Goal: Task Accomplishment & Management: Use online tool/utility

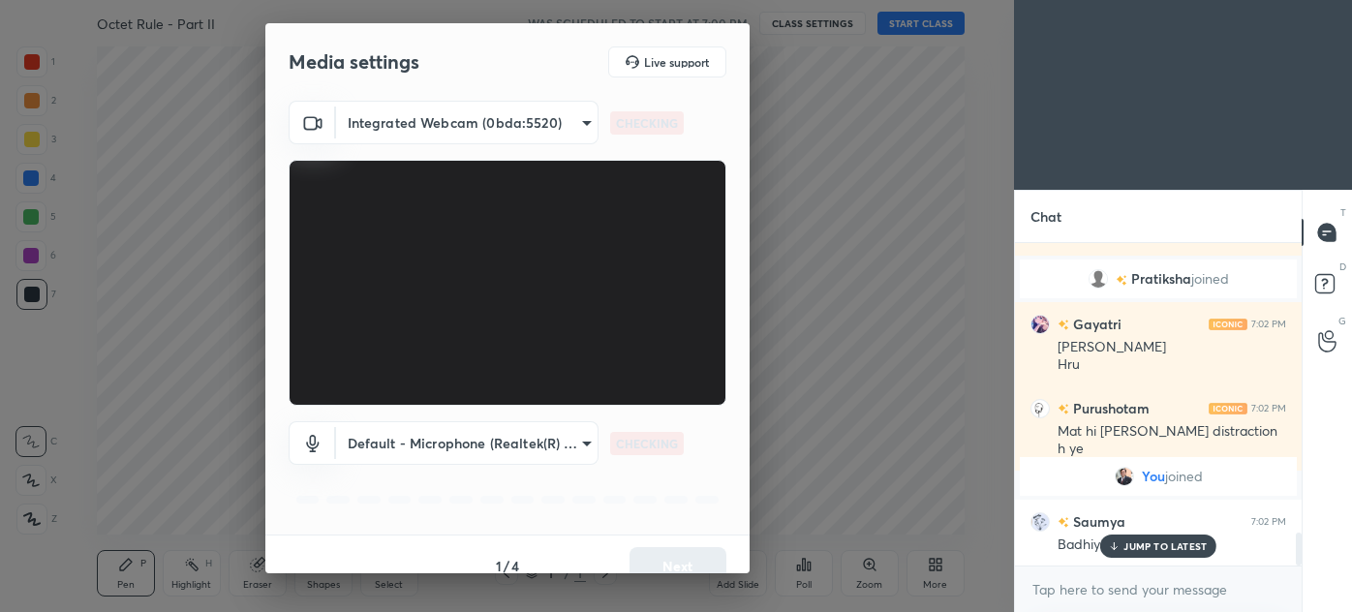
scroll to position [2825, 0]
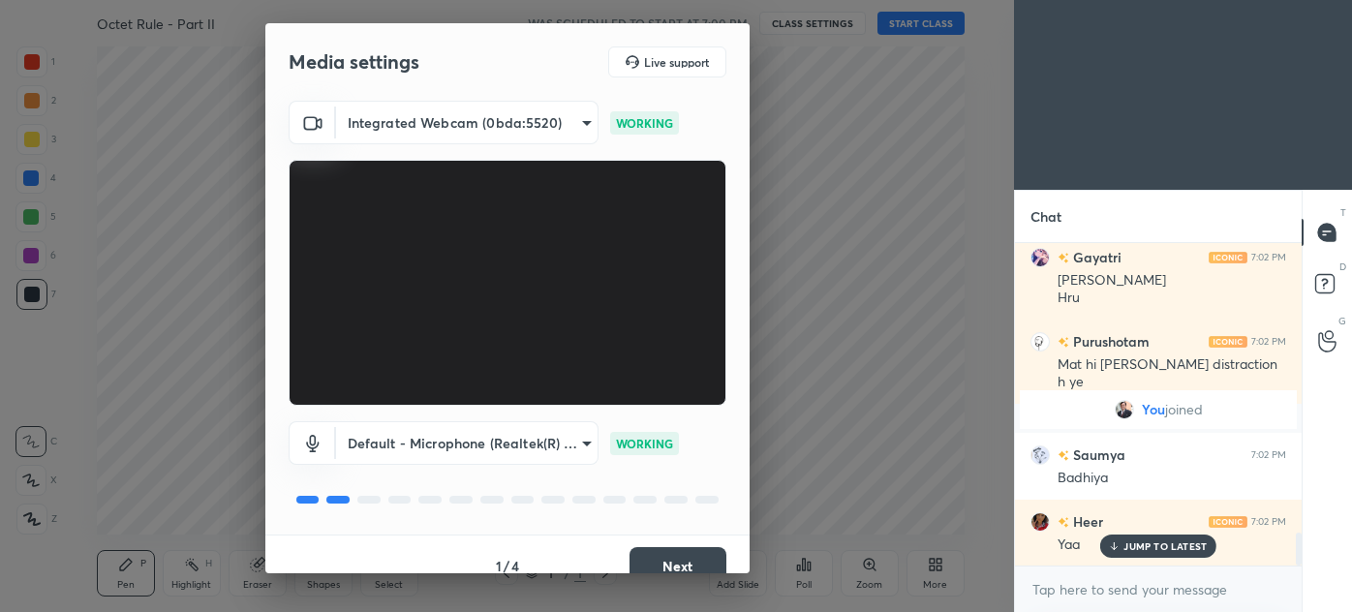
click at [666, 566] on button "Next" at bounding box center [677, 566] width 97 height 39
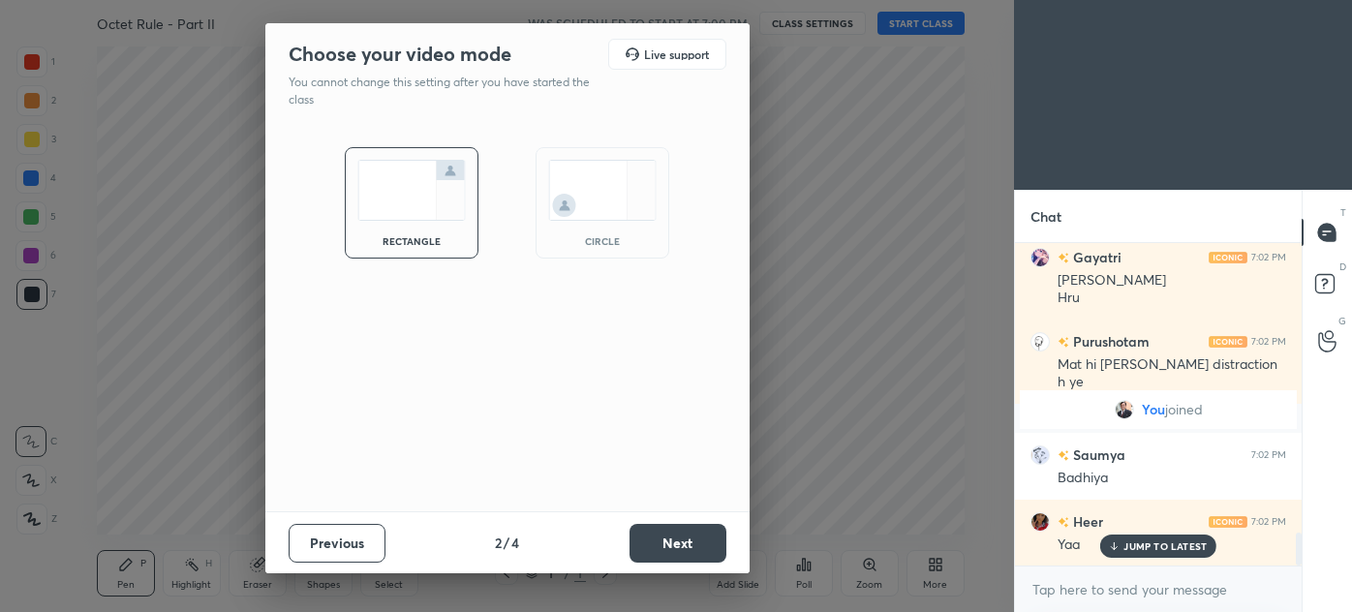
click at [675, 557] on button "Next" at bounding box center [677, 543] width 97 height 39
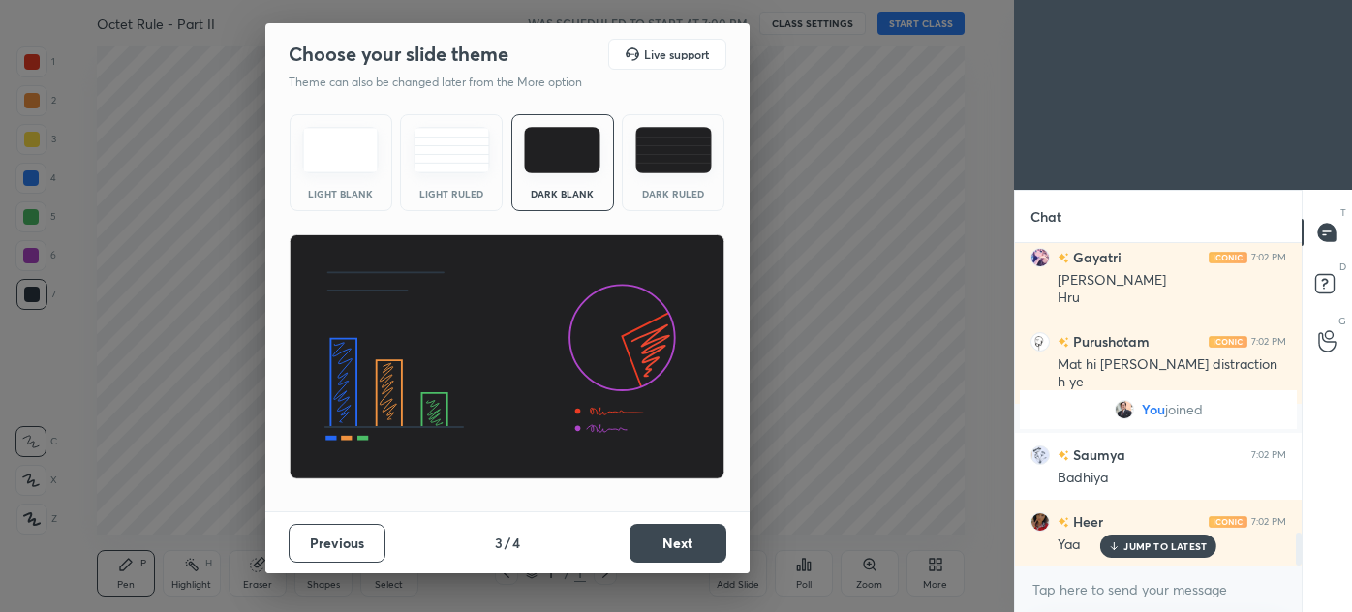
click at [682, 549] on button "Next" at bounding box center [677, 543] width 97 height 39
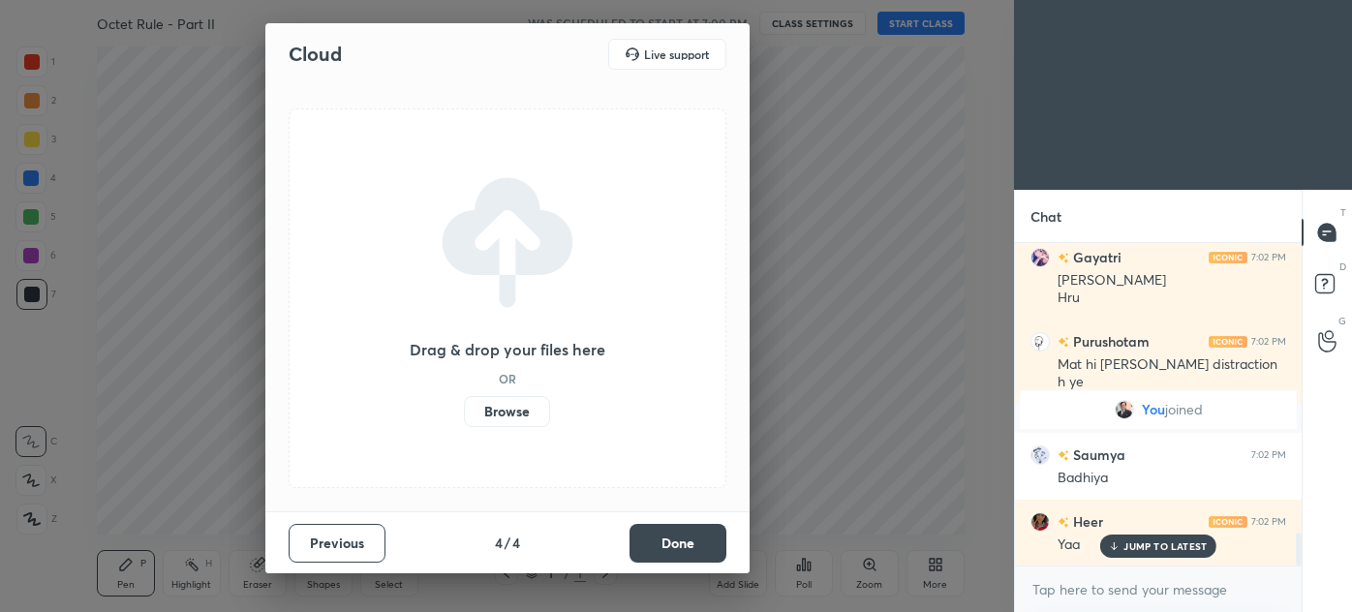
click at [684, 547] on button "Done" at bounding box center [677, 543] width 97 height 39
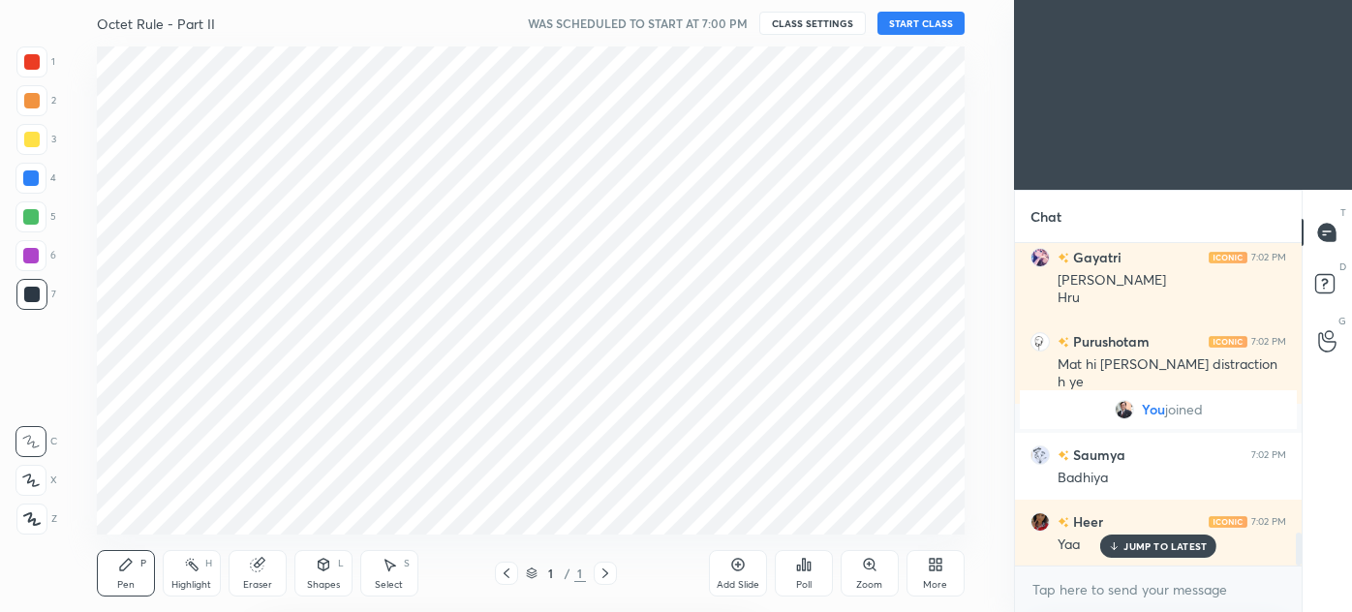
click at [689, 546] on div "Cloud Live support Drag & drop your files here OR Browse Previous 4 / 4 Done" at bounding box center [507, 306] width 1014 height 612
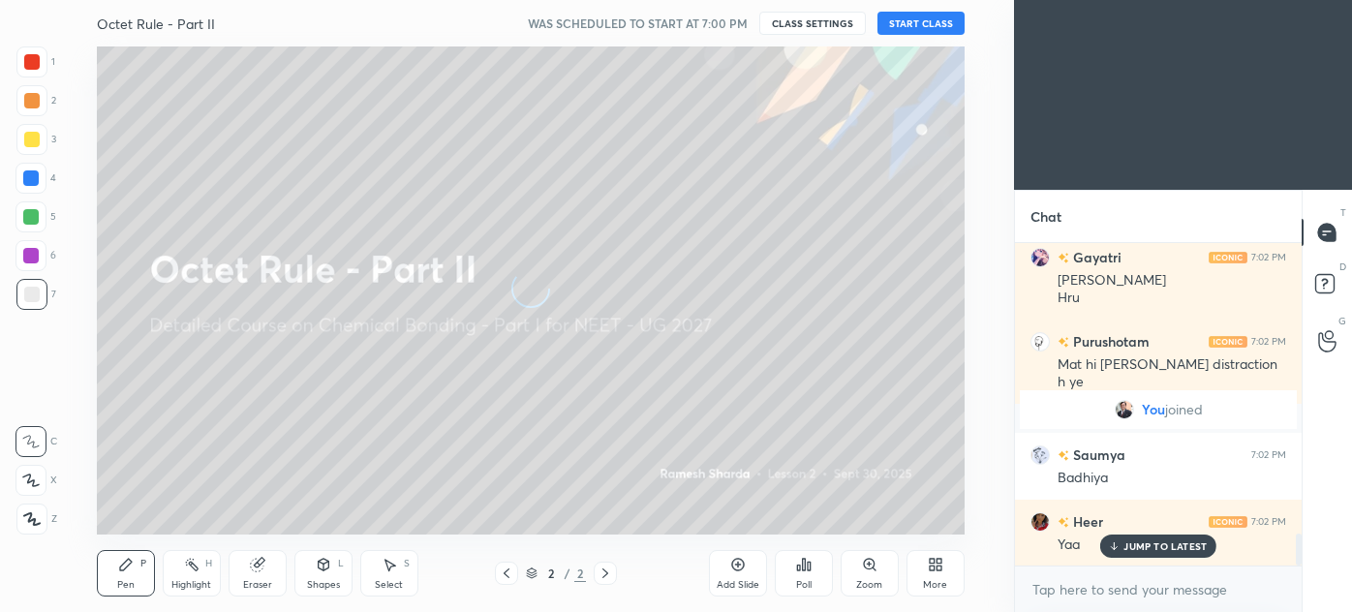
scroll to position [2892, 0]
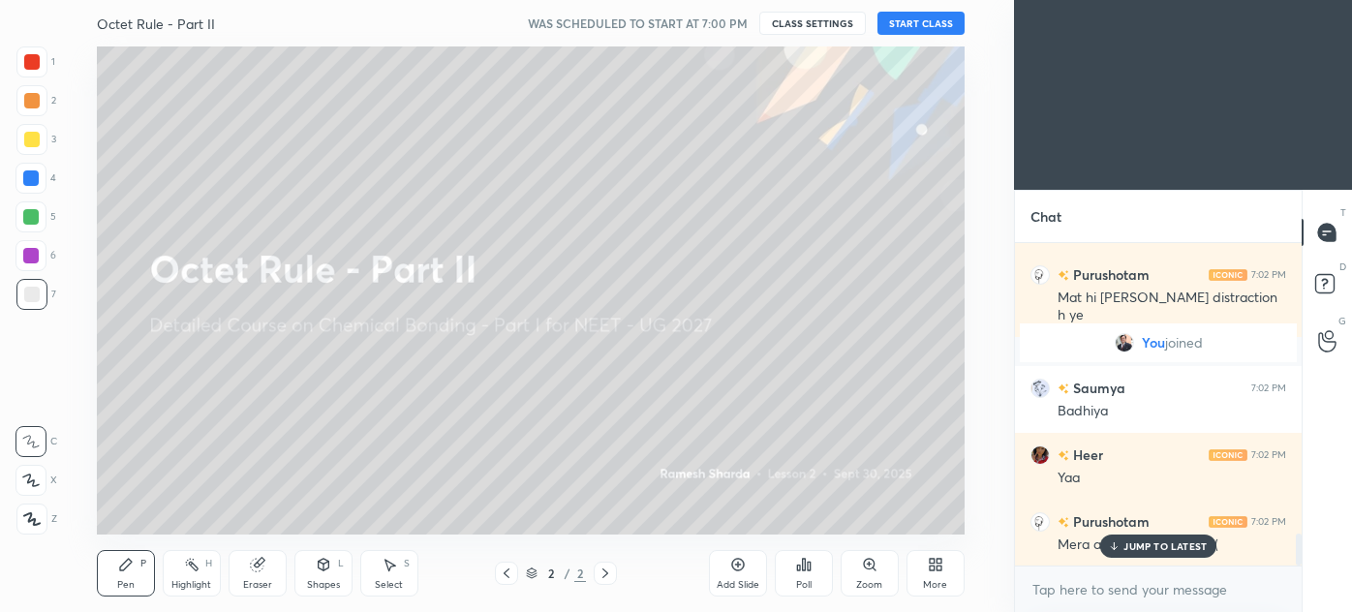
click at [919, 20] on button "START CLASS" at bounding box center [920, 23] width 87 height 23
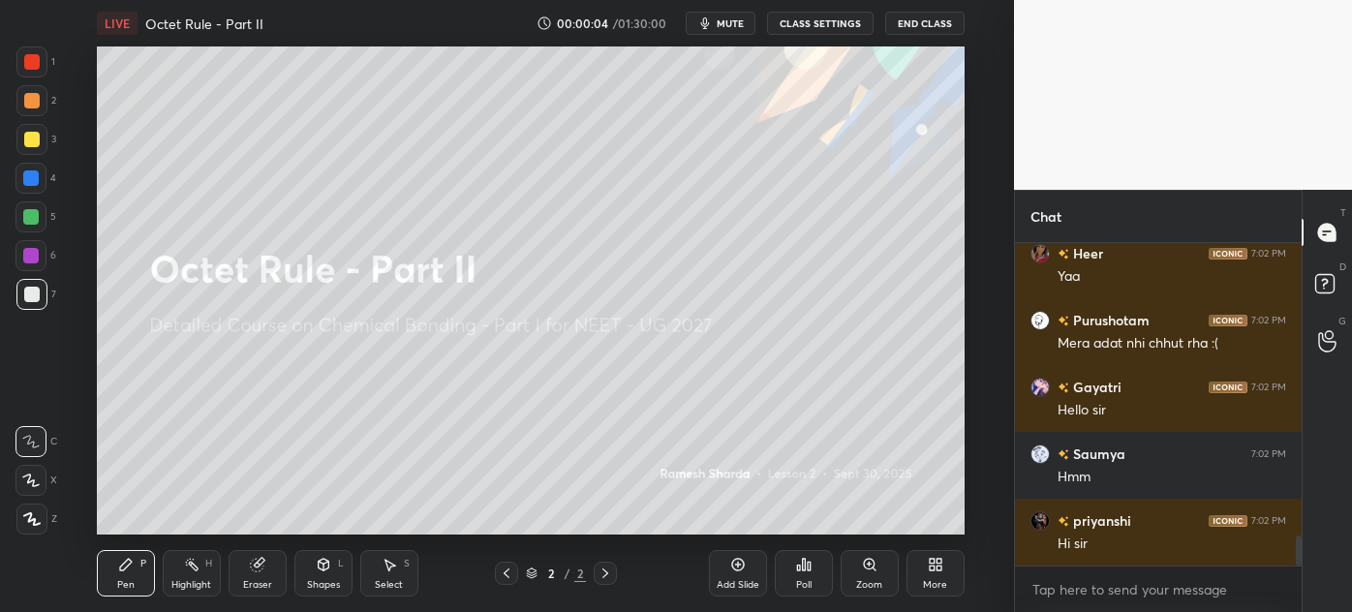
scroll to position [3160, 0]
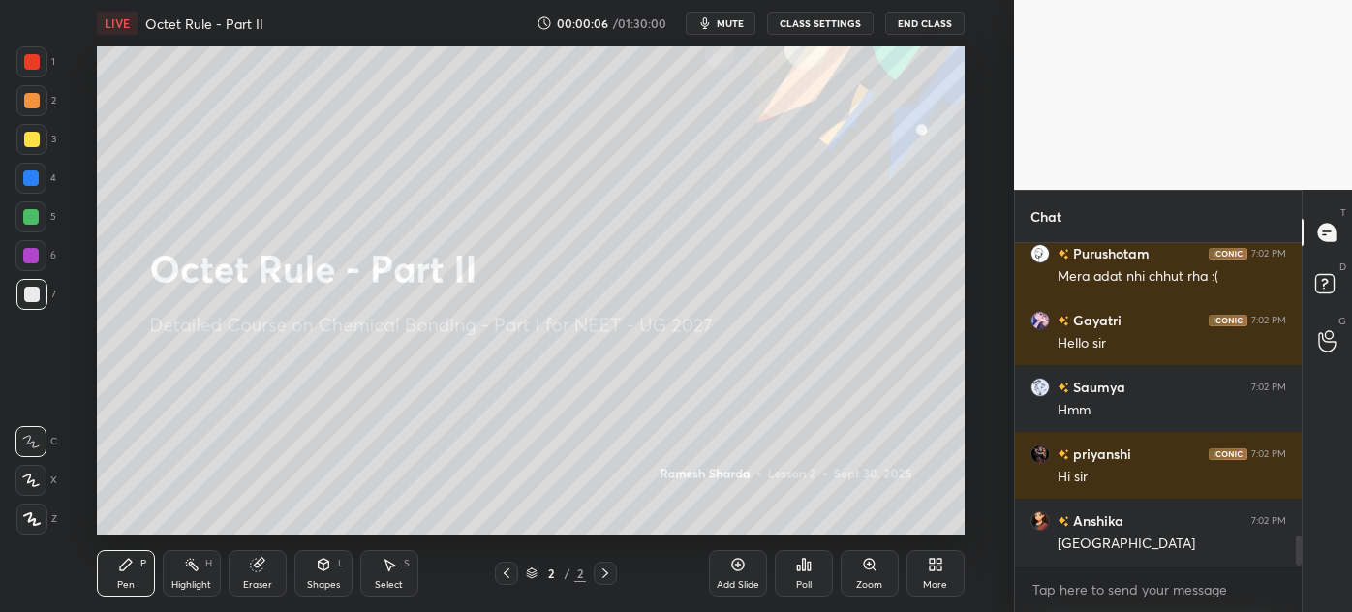
click at [945, 564] on div "More" at bounding box center [935, 573] width 58 height 46
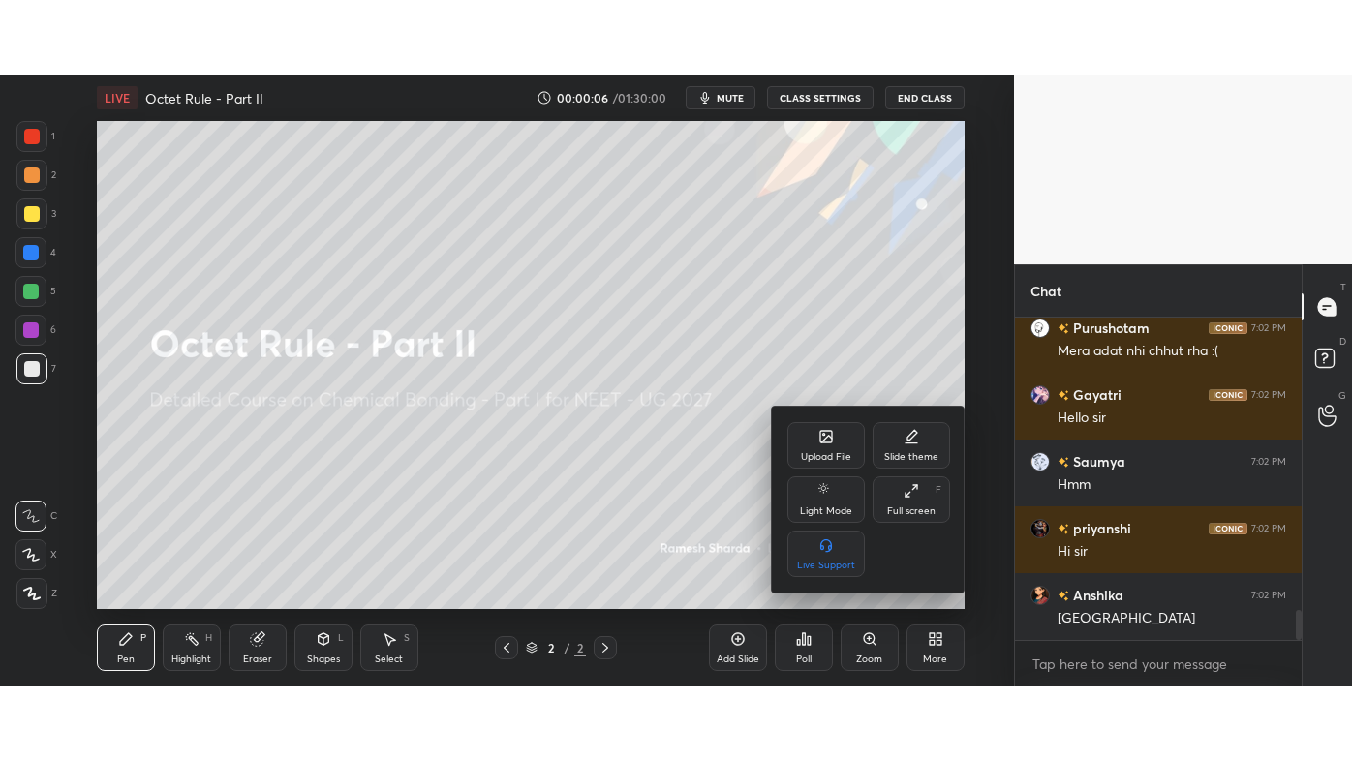
scroll to position [3226, 0]
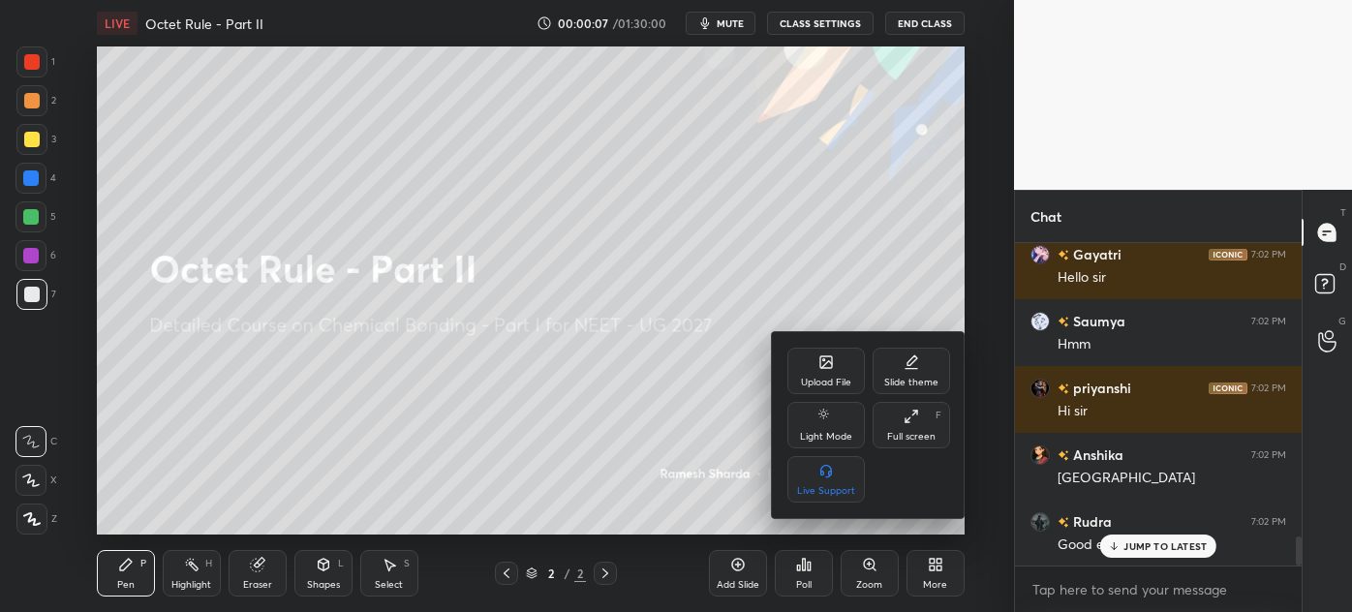
click at [915, 421] on icon at bounding box center [910, 416] width 15 height 15
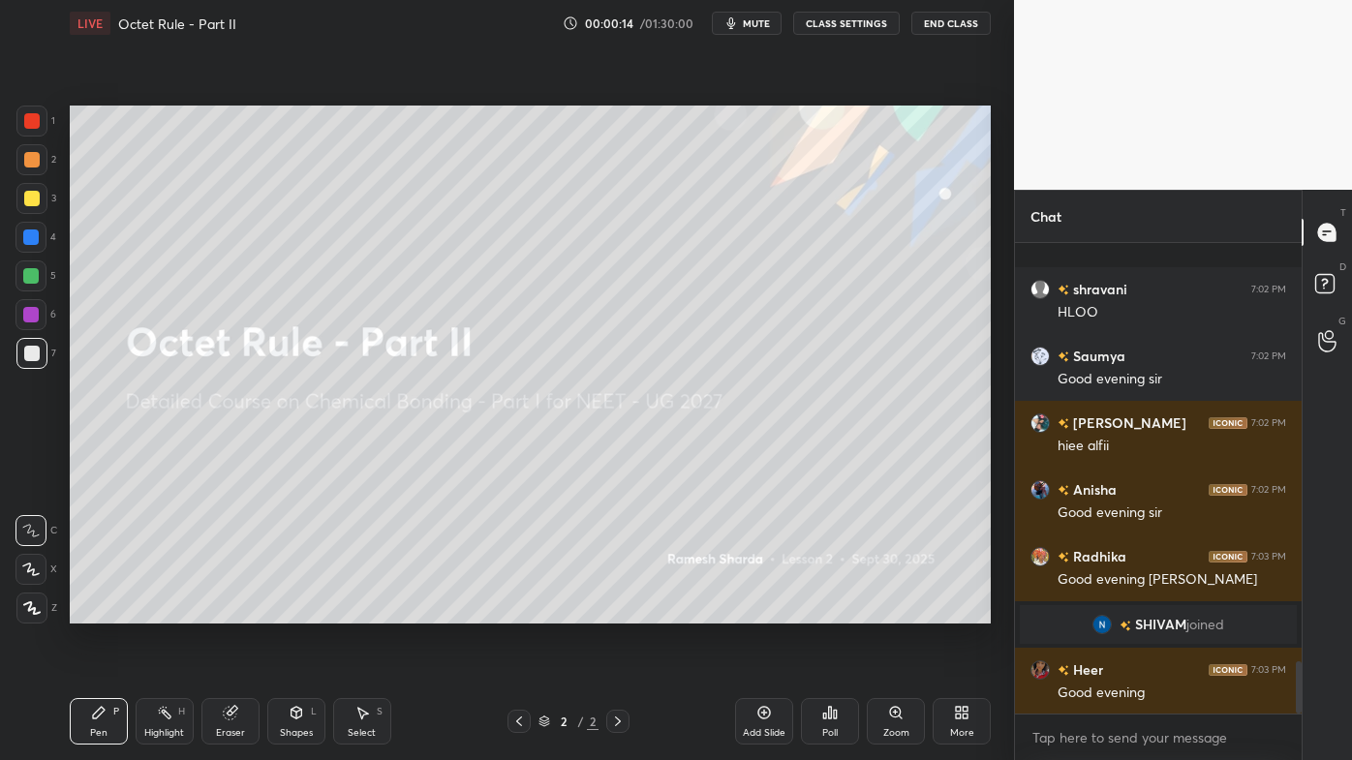
scroll to position [0, 0]
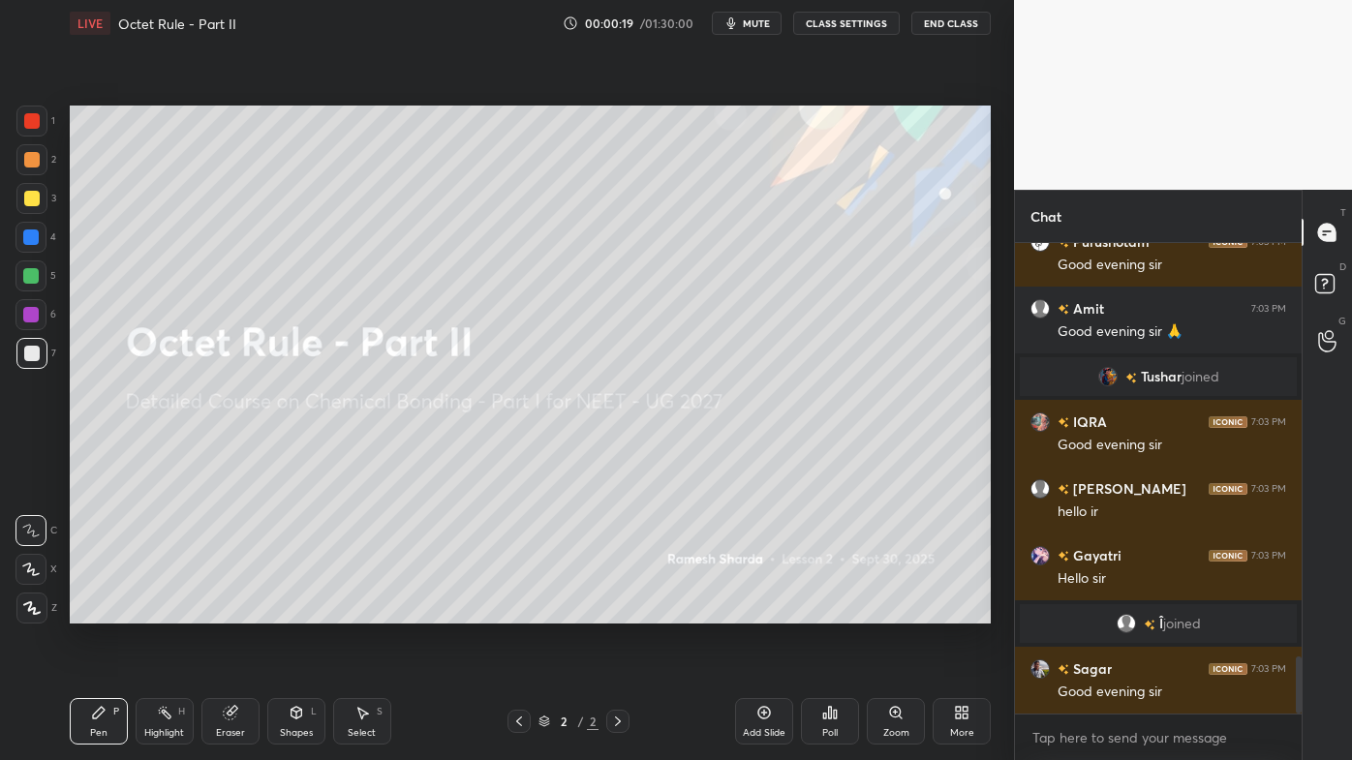
drag, startPoint x: 33, startPoint y: 112, endPoint x: 25, endPoint y: 230, distance: 117.4
click at [33, 113] on div at bounding box center [31, 121] width 31 height 31
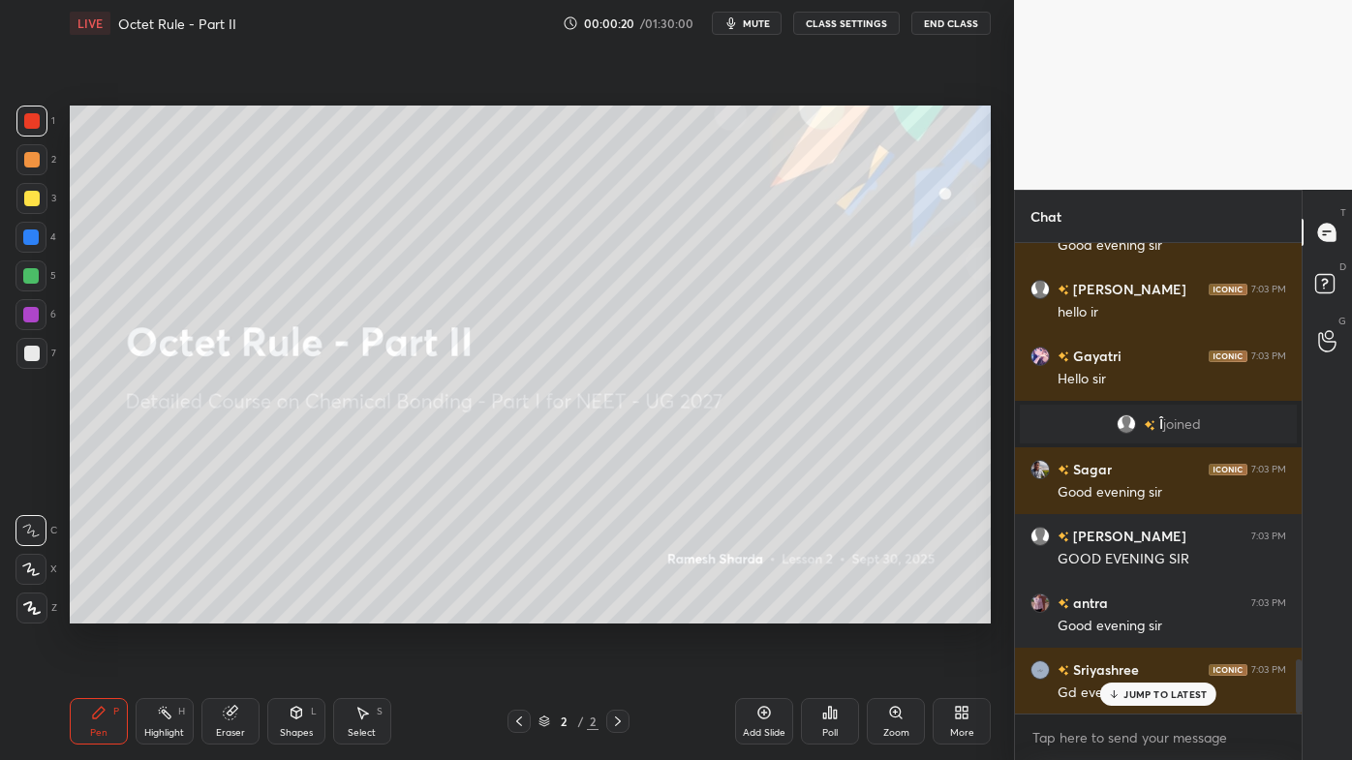
click at [27, 611] on icon at bounding box center [31, 608] width 17 height 14
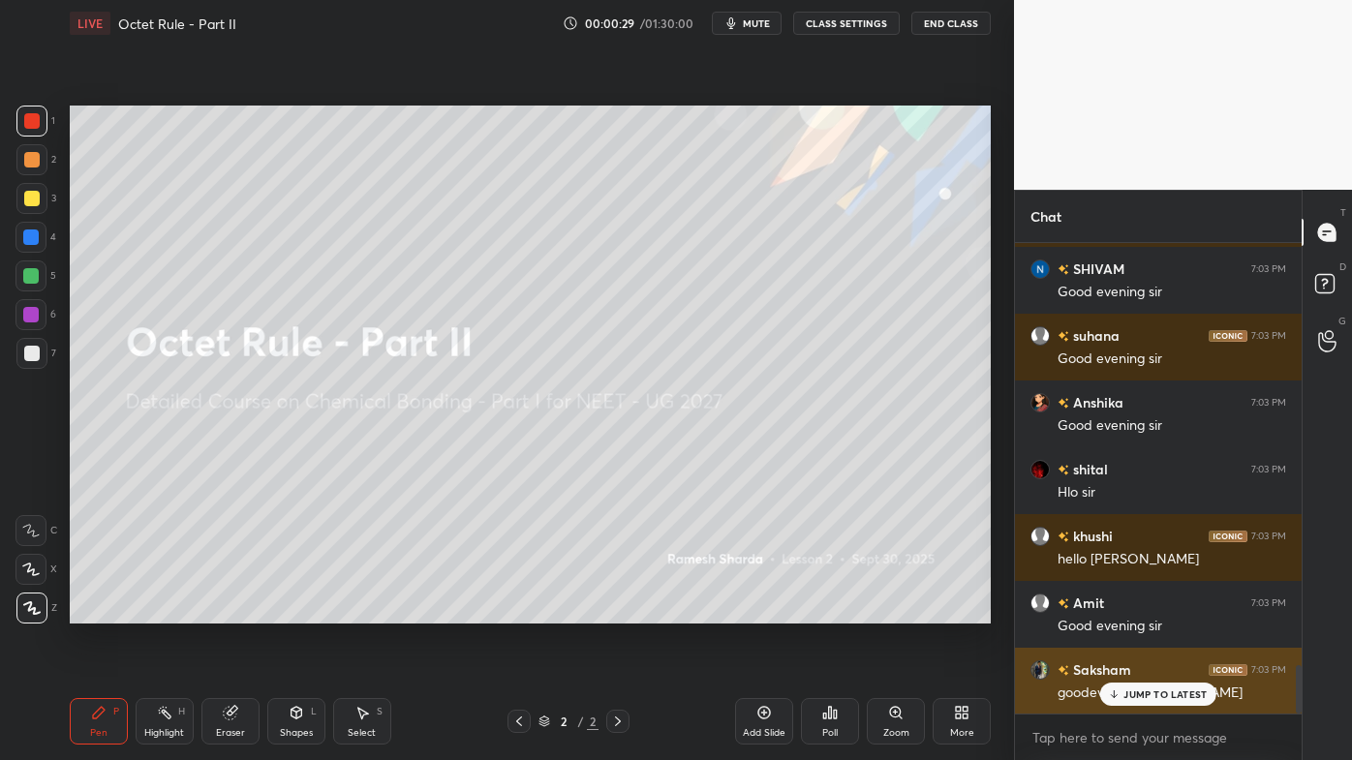
click at [1141, 611] on p "JUMP TO LATEST" at bounding box center [1164, 695] width 83 height 12
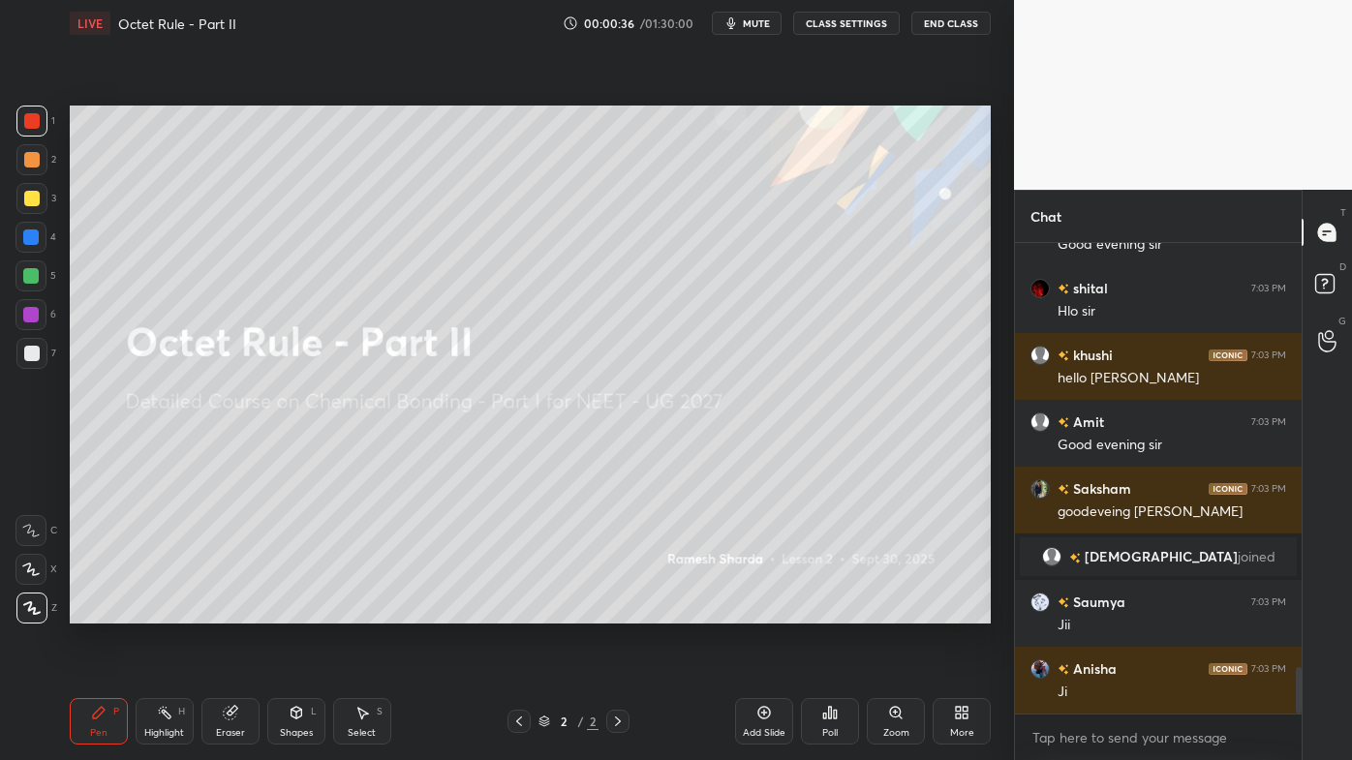
click at [767, 611] on icon at bounding box center [764, 713] width 6 height 6
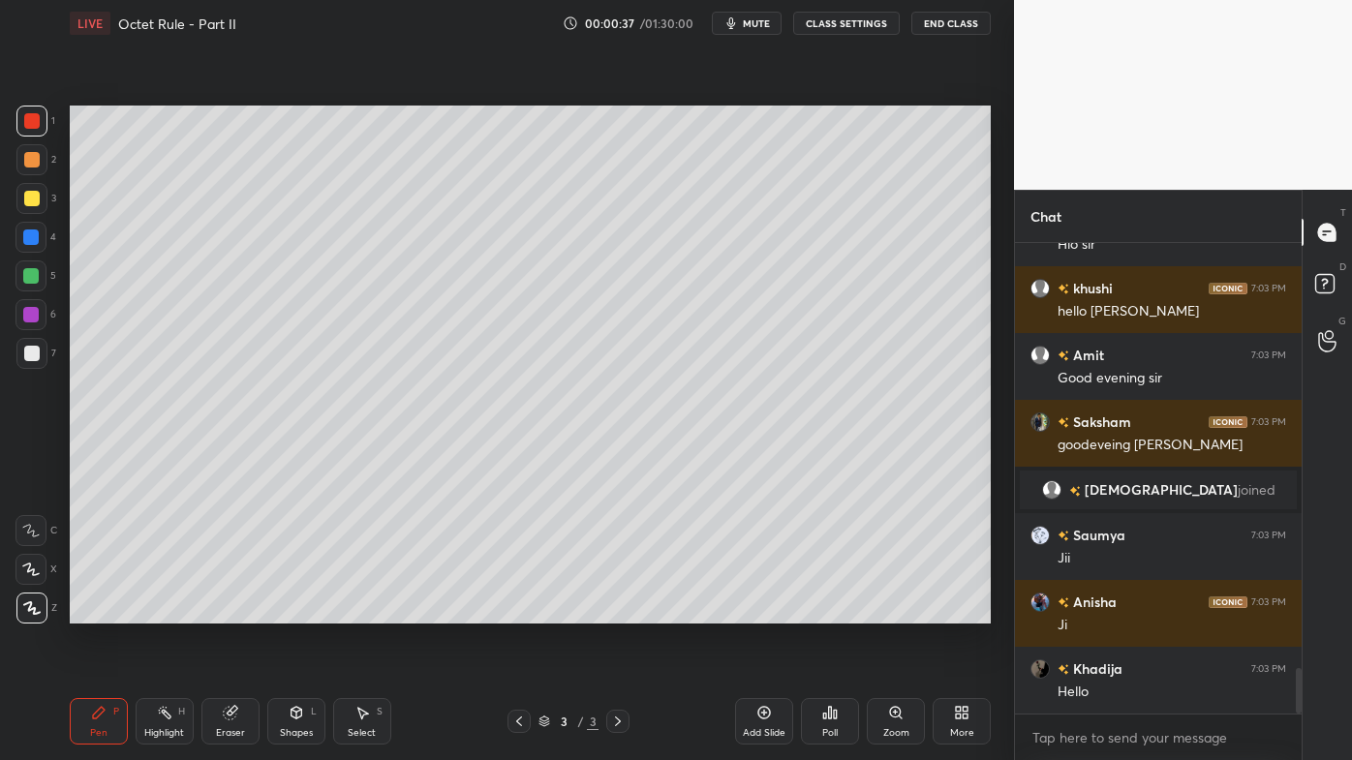
click at [31, 163] on div at bounding box center [31, 159] width 15 height 15
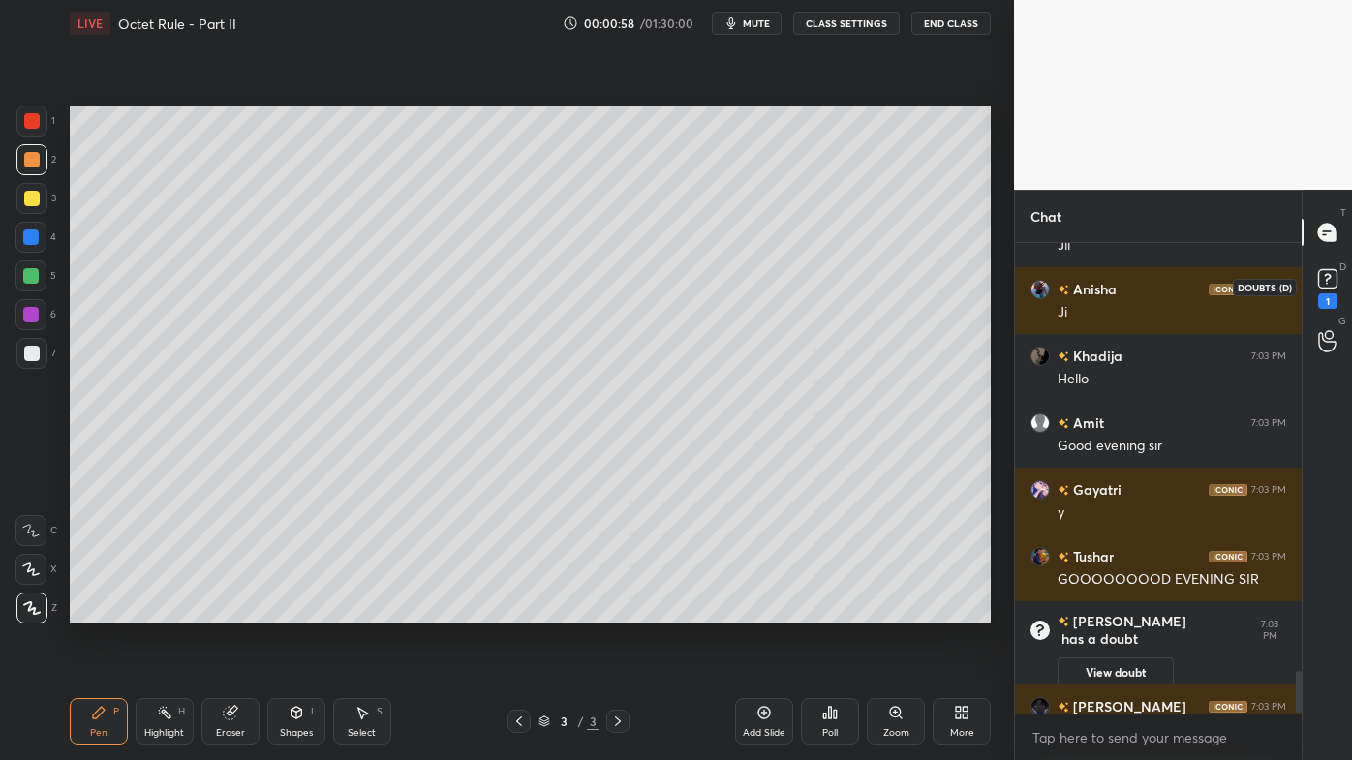
click at [1331, 295] on div "1" at bounding box center [1327, 300] width 19 height 15
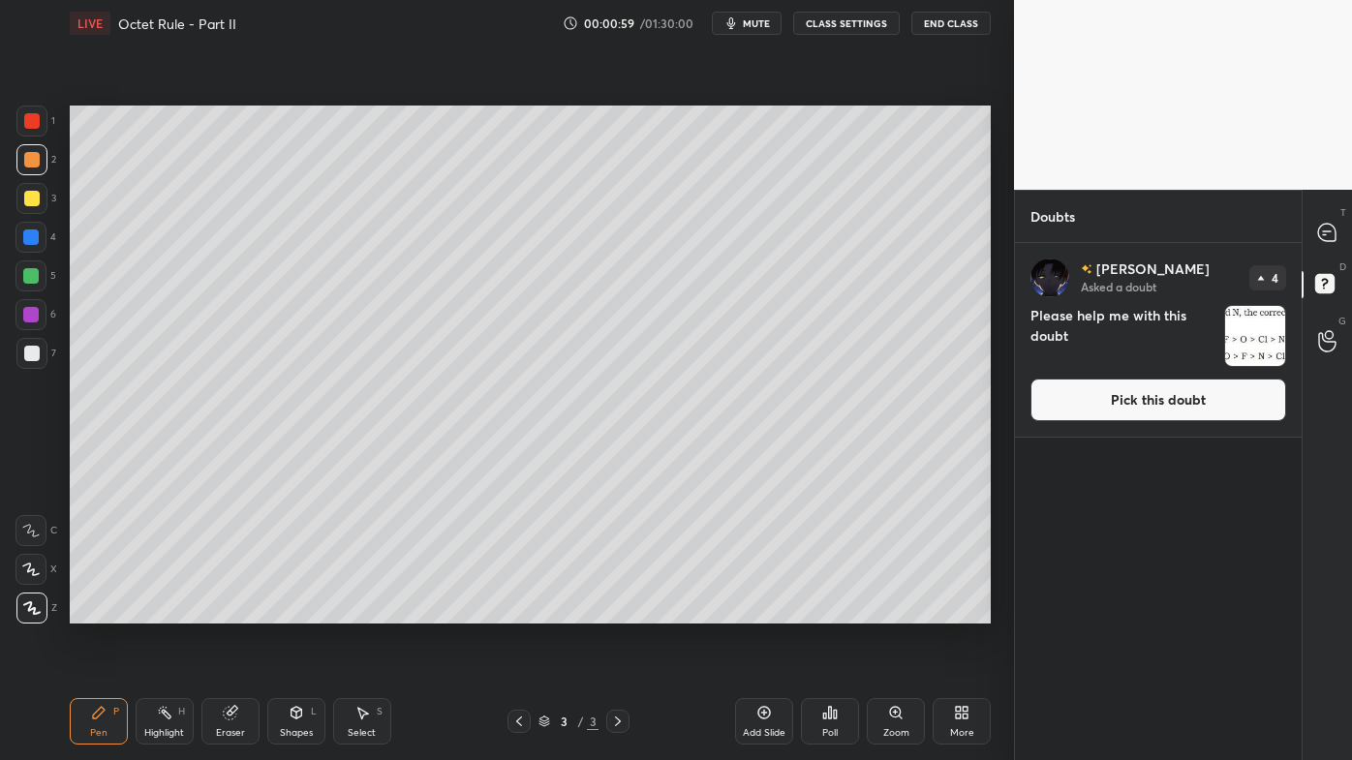
click at [1226, 402] on button "Pick this doubt" at bounding box center [1158, 400] width 256 height 43
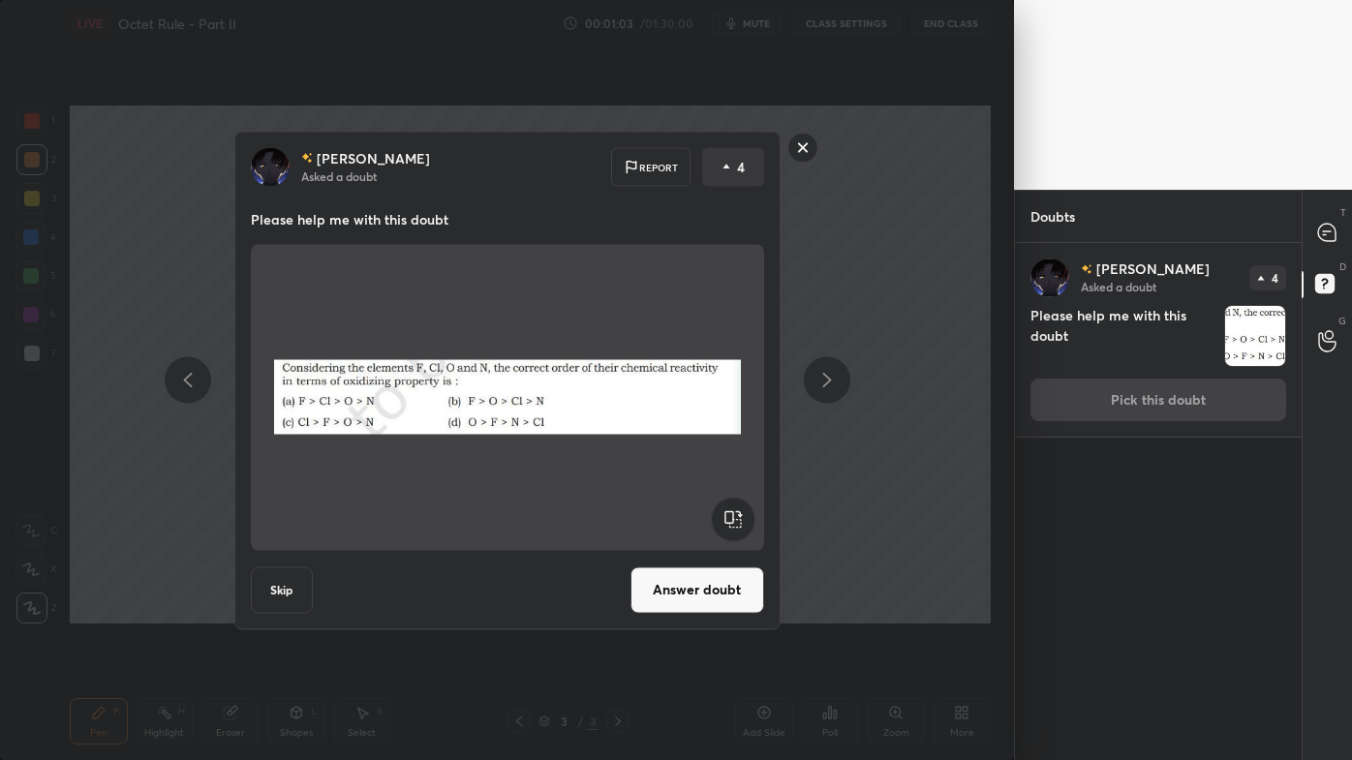
click at [802, 149] on rect at bounding box center [802, 148] width 30 height 30
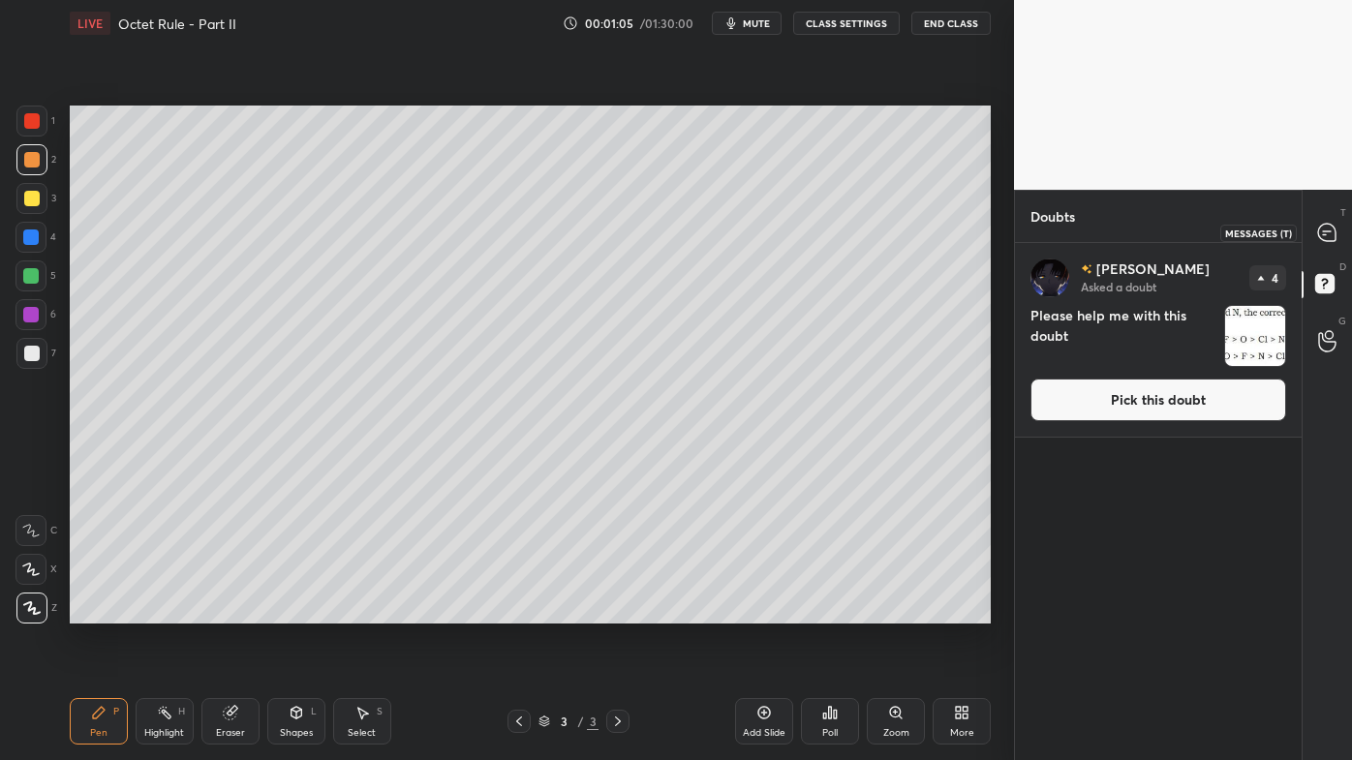
click at [1325, 240] on icon at bounding box center [1326, 232] width 17 height 17
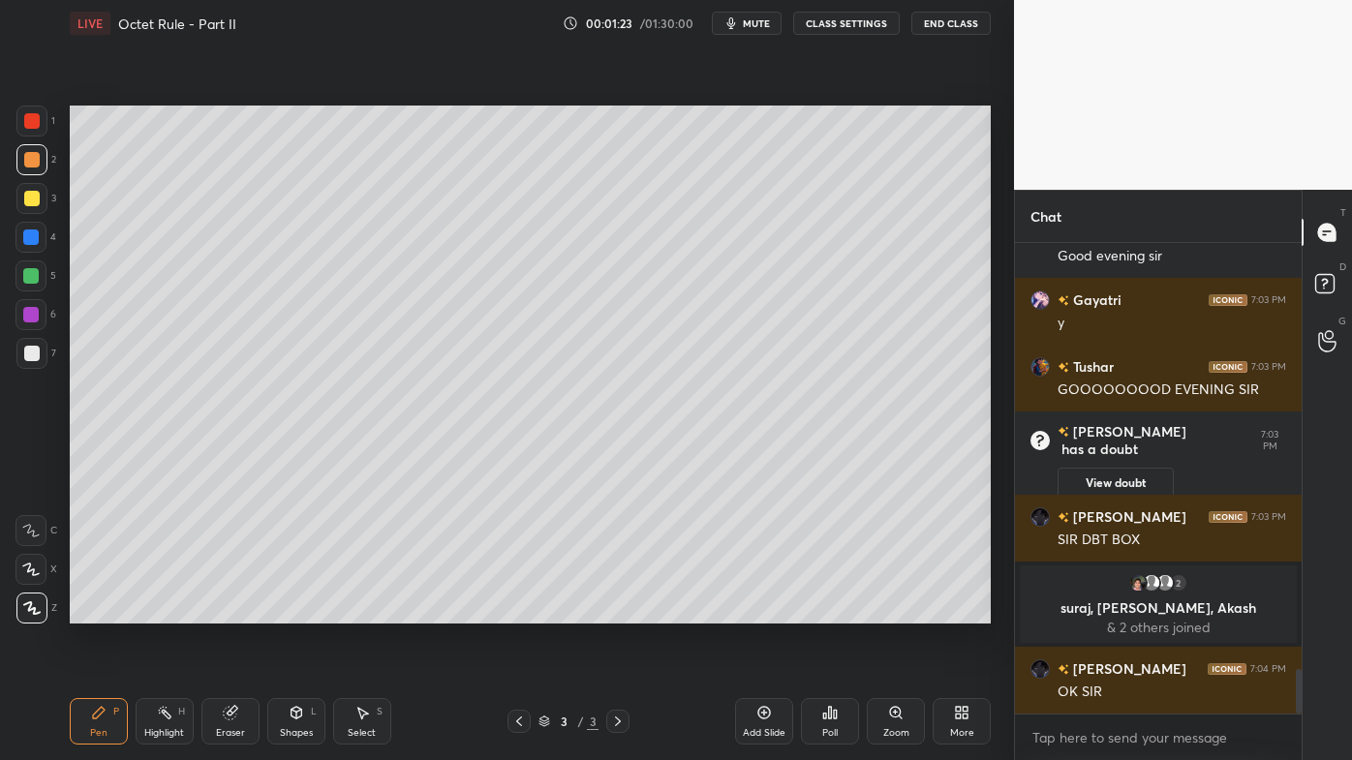
scroll to position [4511, 0]
click at [240, 611] on div "Eraser" at bounding box center [230, 721] width 58 height 46
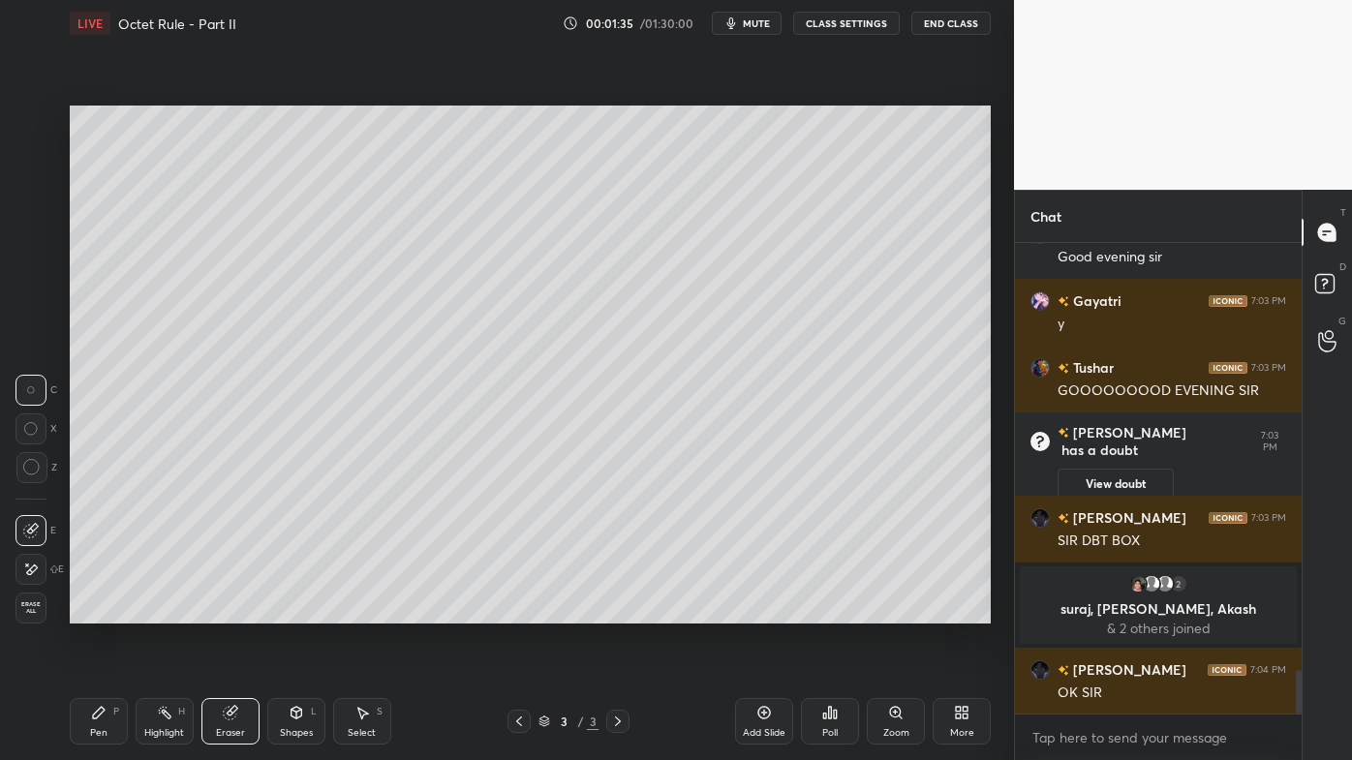
scroll to position [4578, 0]
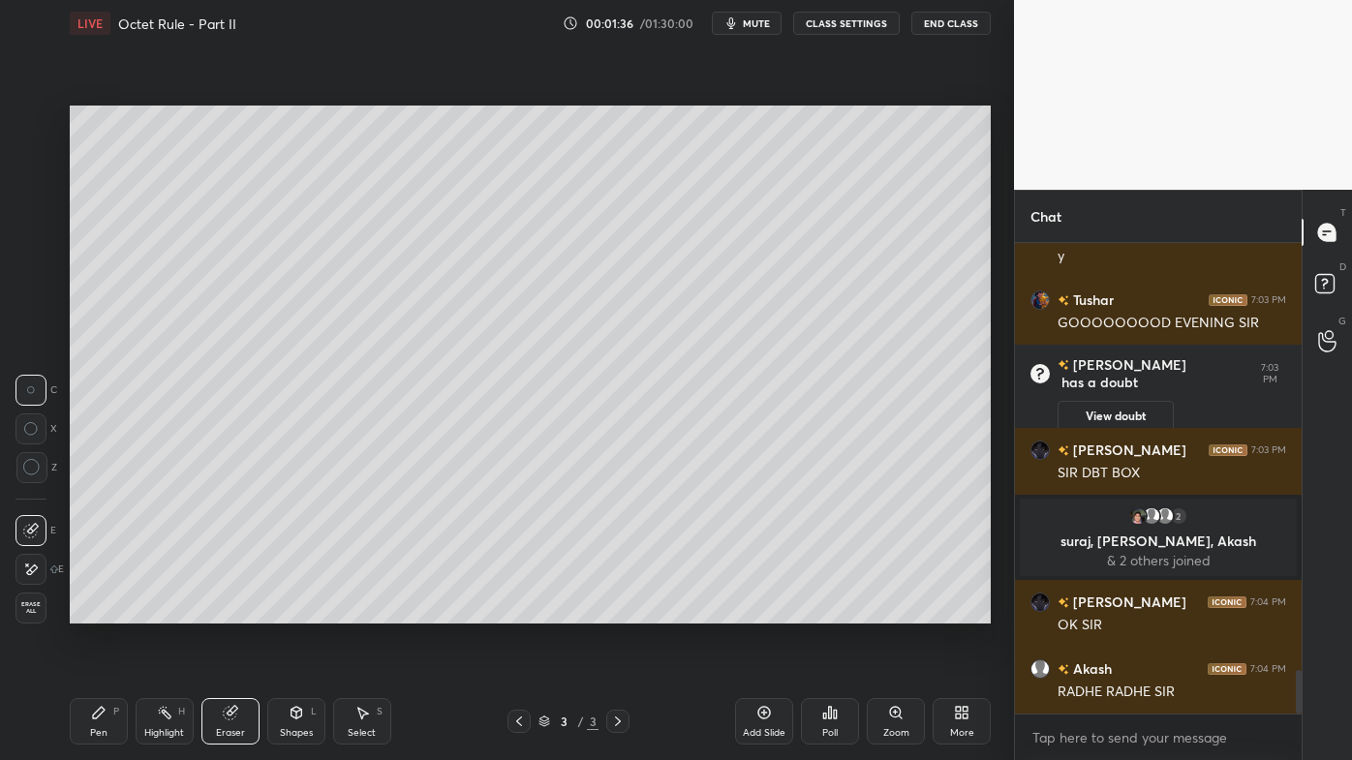
drag, startPoint x: 39, startPoint y: 572, endPoint x: 41, endPoint y: 563, distance: 9.9
click at [41, 570] on div at bounding box center [30, 569] width 31 height 31
drag, startPoint x: 96, startPoint y: 726, endPoint x: 120, endPoint y: 629, distance: 99.8
click at [95, 611] on div "Pen P" at bounding box center [99, 721] width 58 height 46
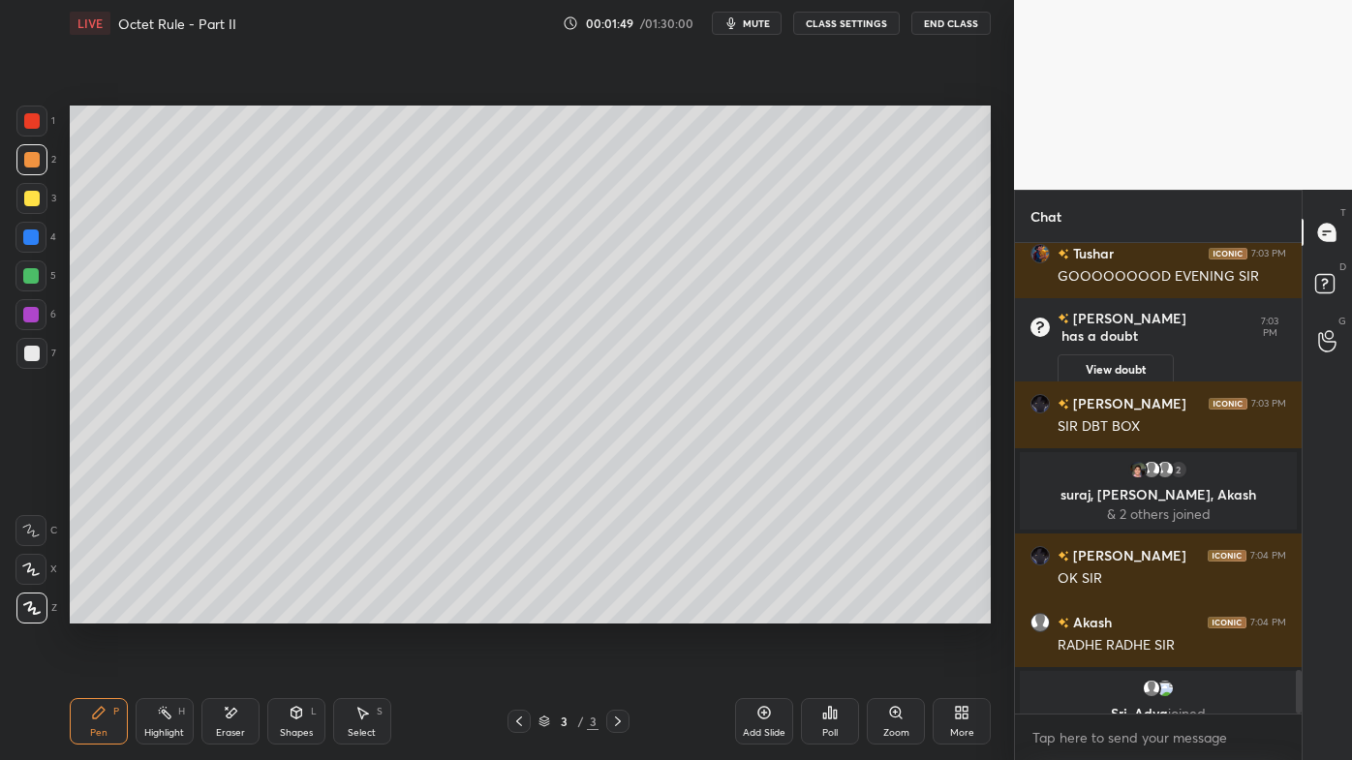
scroll to position [4648, 0]
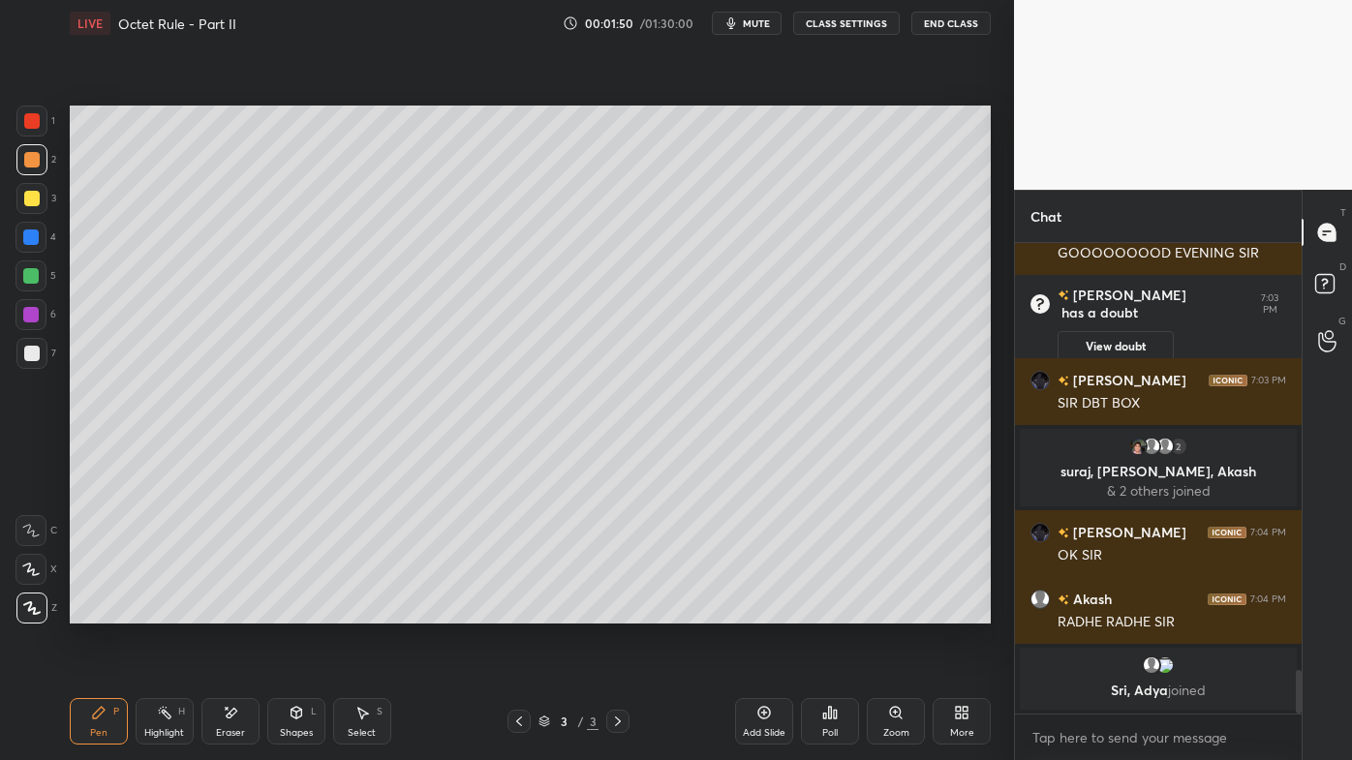
click at [235, 611] on icon at bounding box center [230, 713] width 15 height 16
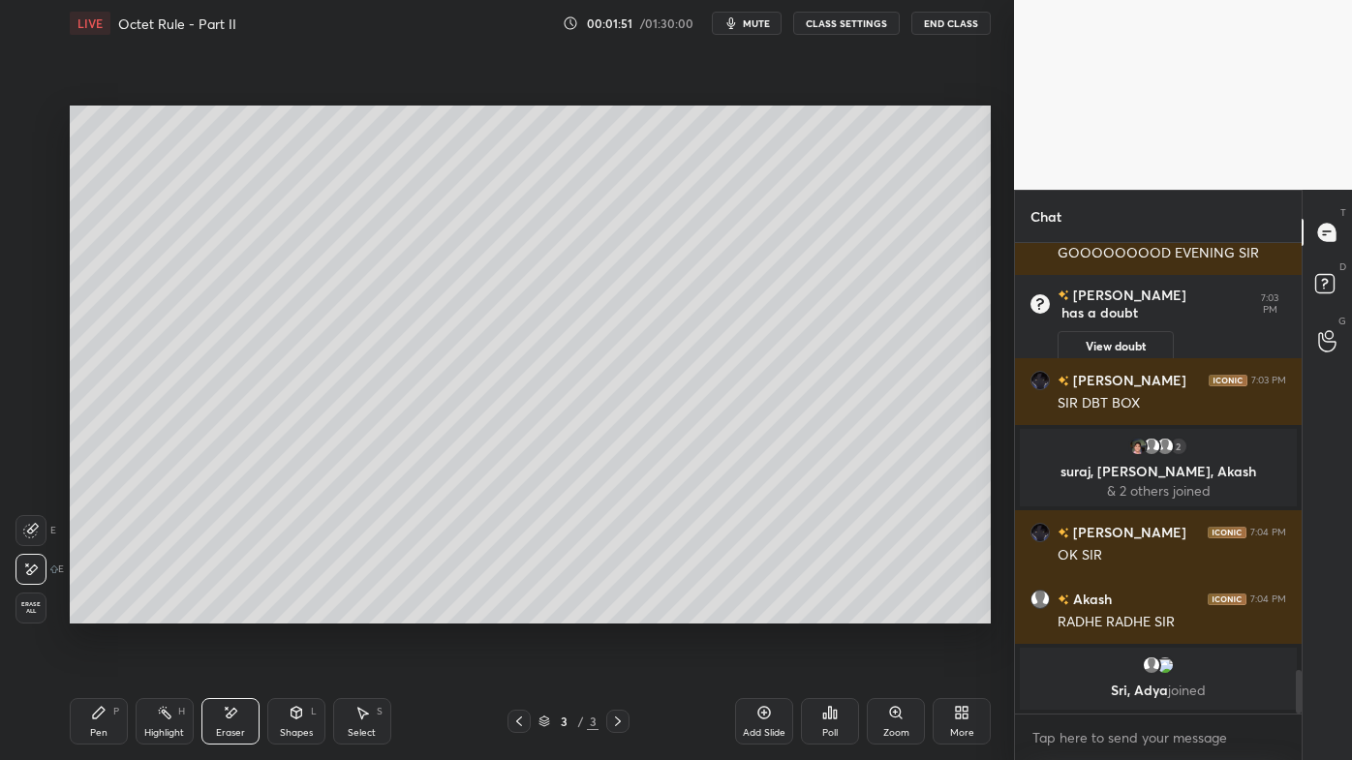
drag, startPoint x: 101, startPoint y: 709, endPoint x: 106, endPoint y: 691, distance: 18.1
click at [100, 611] on icon at bounding box center [98, 712] width 15 height 15
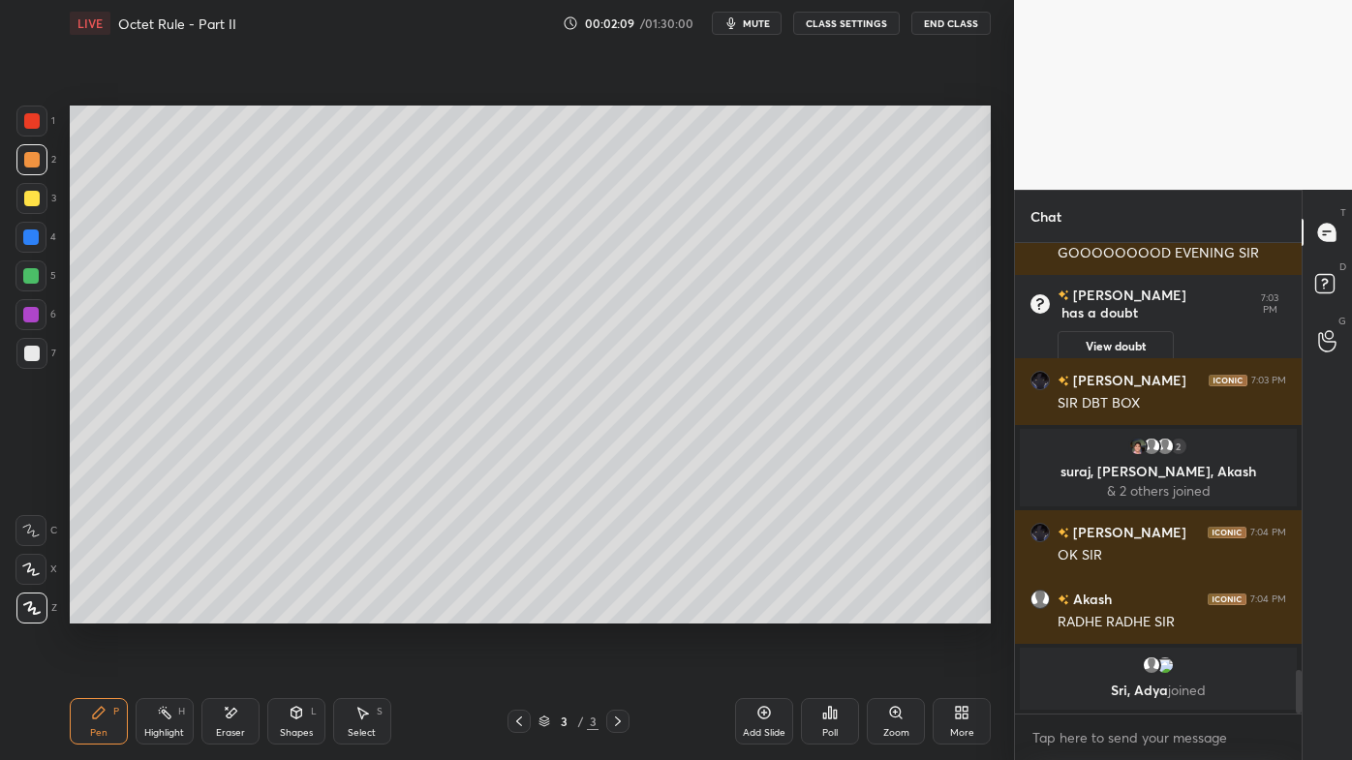
click at [37, 196] on div at bounding box center [31, 198] width 15 height 15
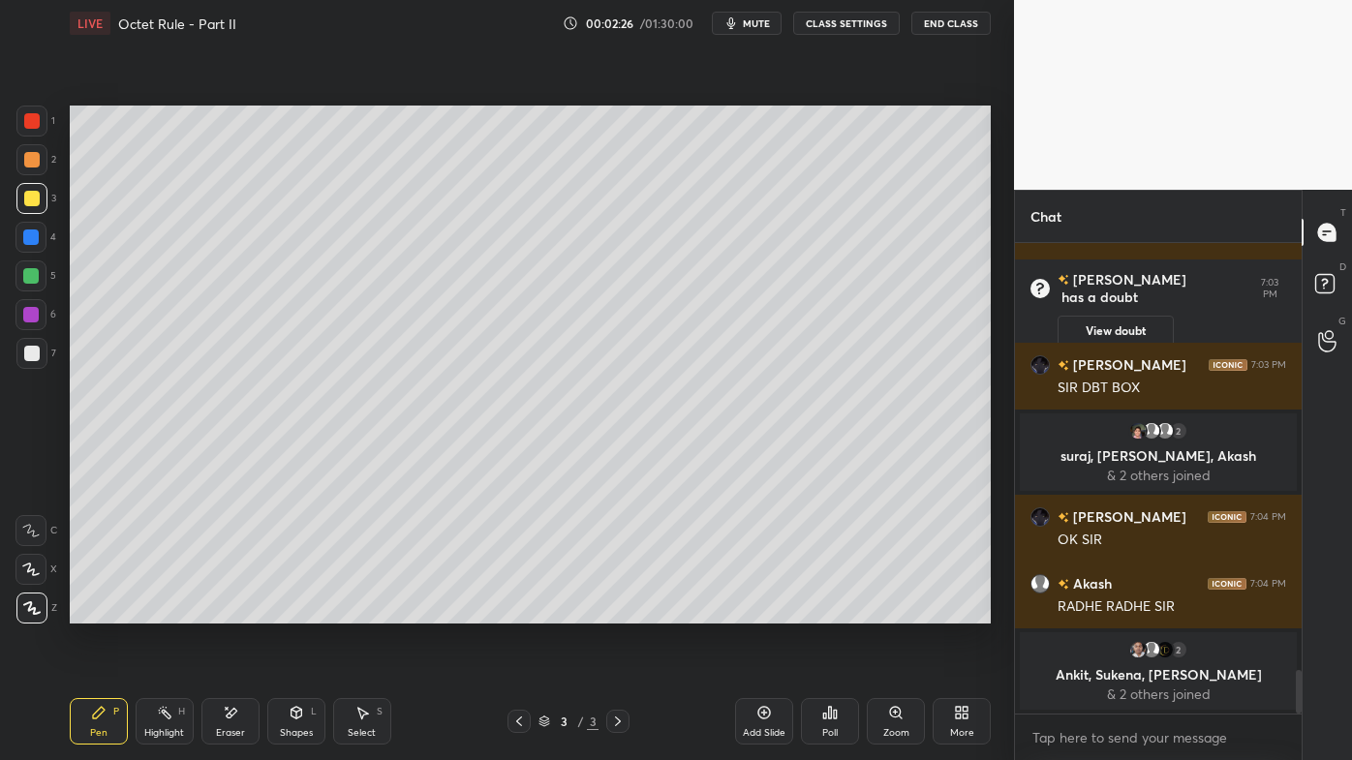
drag, startPoint x: 169, startPoint y: 713, endPoint x: 213, endPoint y: 632, distance: 91.4
click at [170, 611] on icon at bounding box center [164, 712] width 15 height 15
drag, startPoint x: 764, startPoint y: 704, endPoint x: 767, endPoint y: 694, distance: 10.1
click at [764, 611] on icon at bounding box center [763, 712] width 15 height 15
drag, startPoint x: 94, startPoint y: 716, endPoint x: 107, endPoint y: 626, distance: 91.1
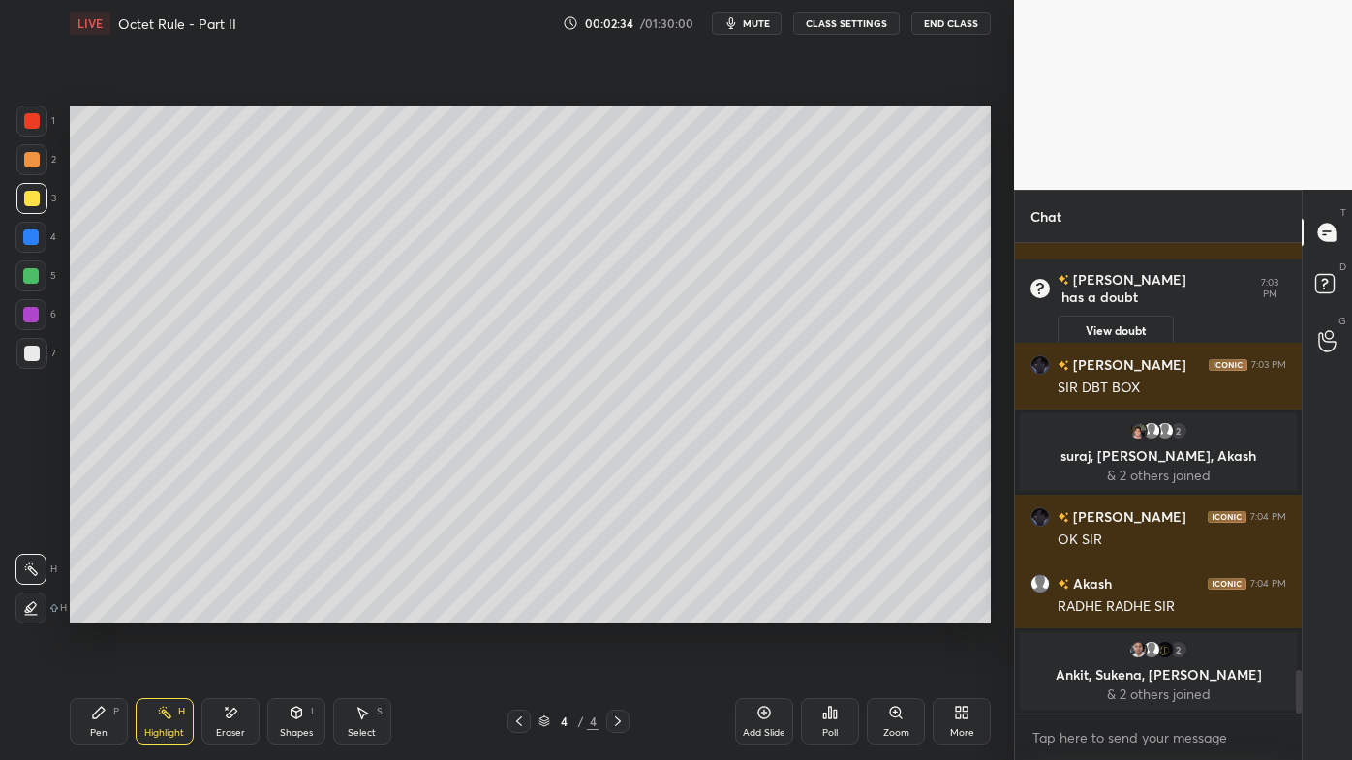
click at [90, 611] on div "Pen P" at bounding box center [99, 721] width 58 height 46
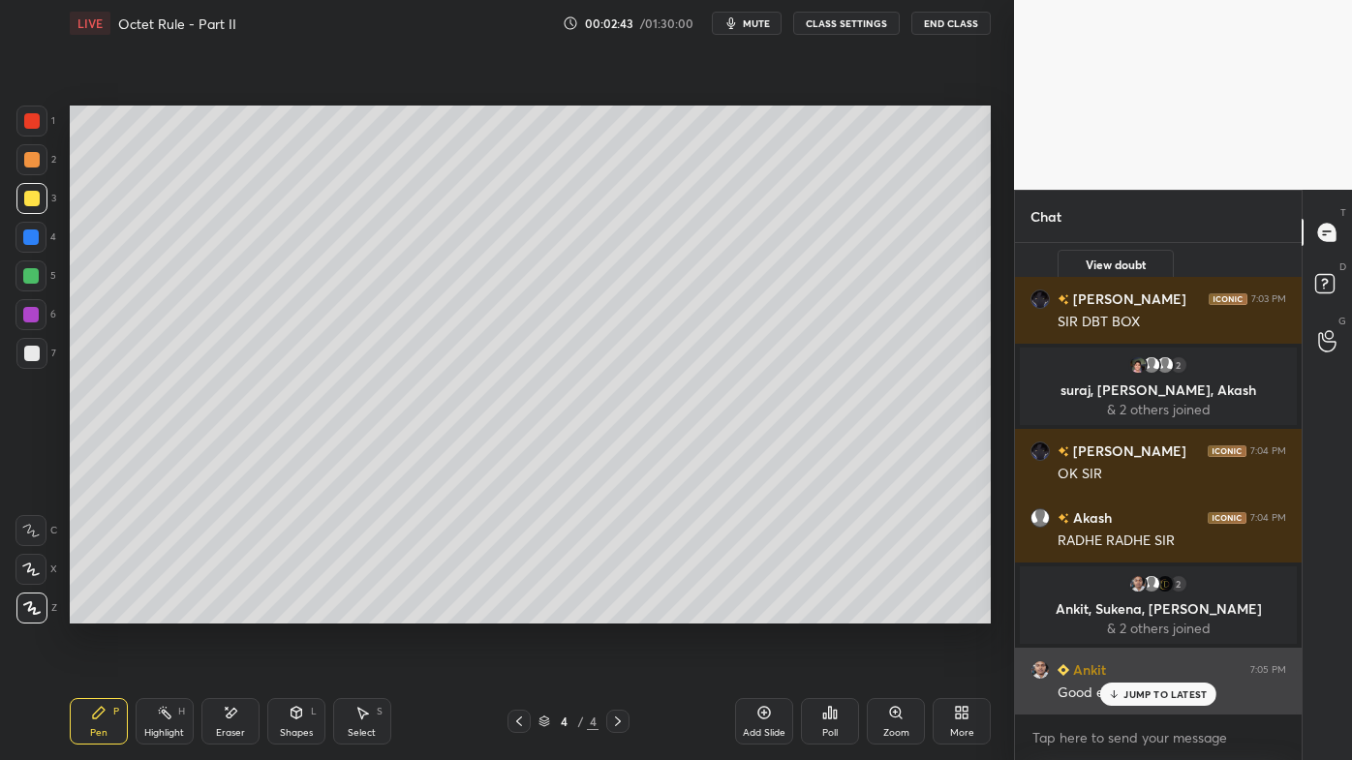
drag, startPoint x: 1132, startPoint y: 689, endPoint x: 1085, endPoint y: 686, distance: 47.6
click at [1131, 611] on p "JUMP TO LATEST" at bounding box center [1164, 695] width 83 height 12
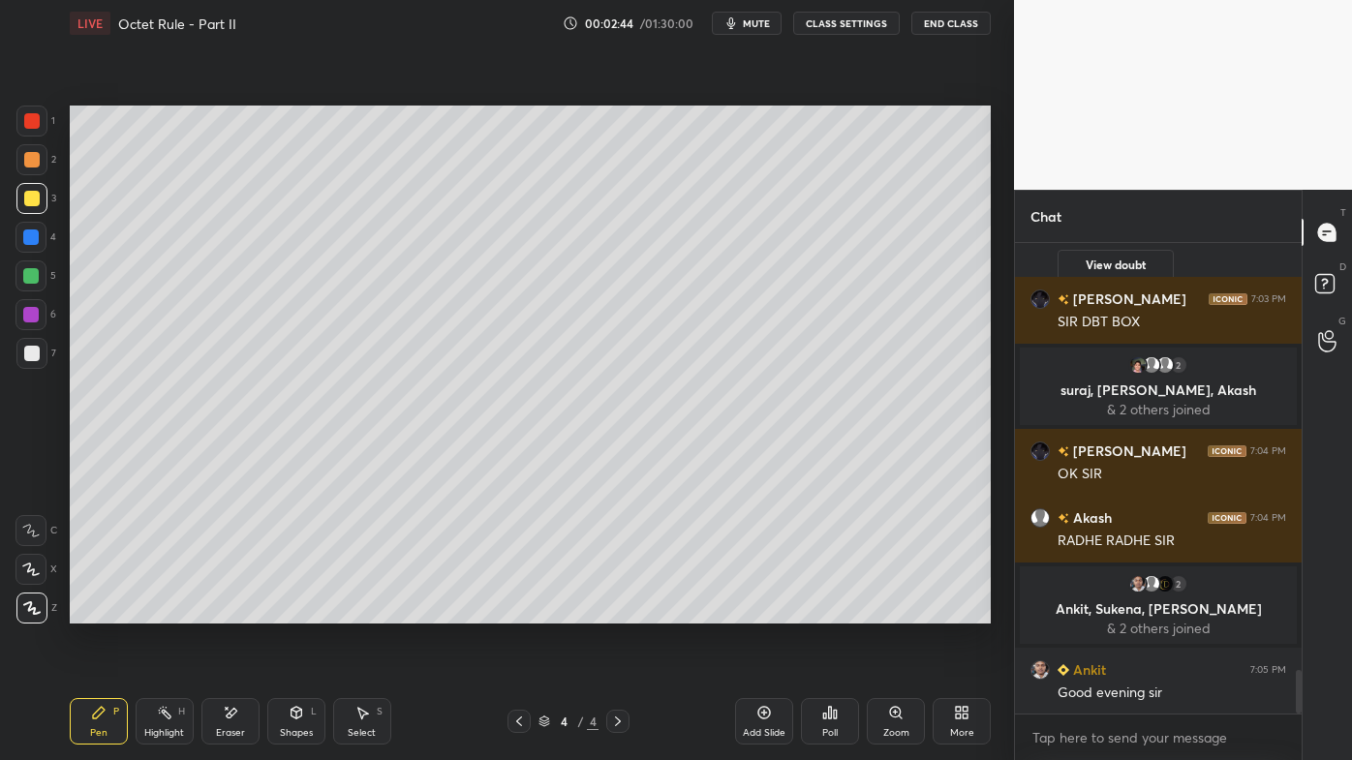
click at [527, 611] on icon at bounding box center [518, 721] width 15 height 15
click at [615, 611] on icon at bounding box center [617, 721] width 15 height 15
drag, startPoint x: 33, startPoint y: 356, endPoint x: 61, endPoint y: 322, distance: 44.0
click at [34, 352] on div at bounding box center [31, 353] width 15 height 15
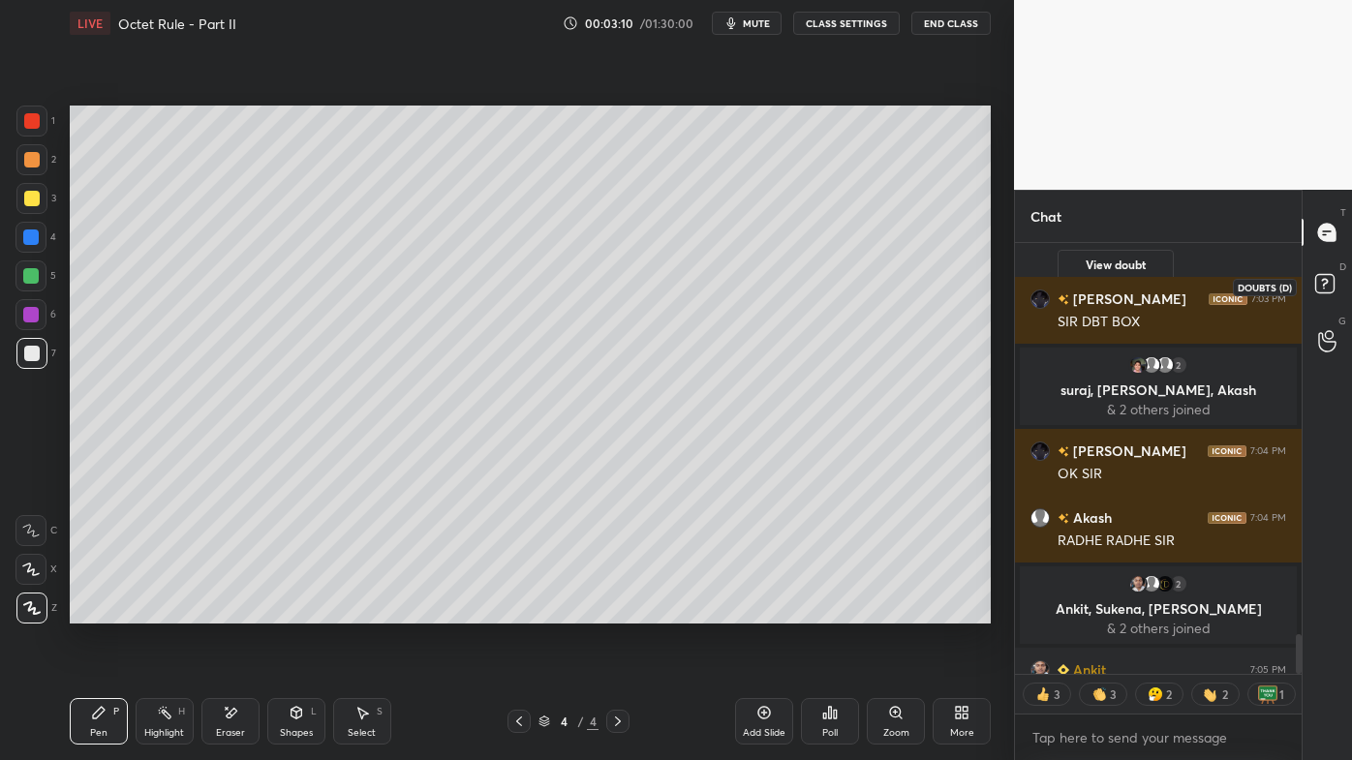
drag, startPoint x: 1326, startPoint y: 282, endPoint x: 1338, endPoint y: 263, distance: 22.3
click at [1328, 281] on icon at bounding box center [1327, 286] width 35 height 35
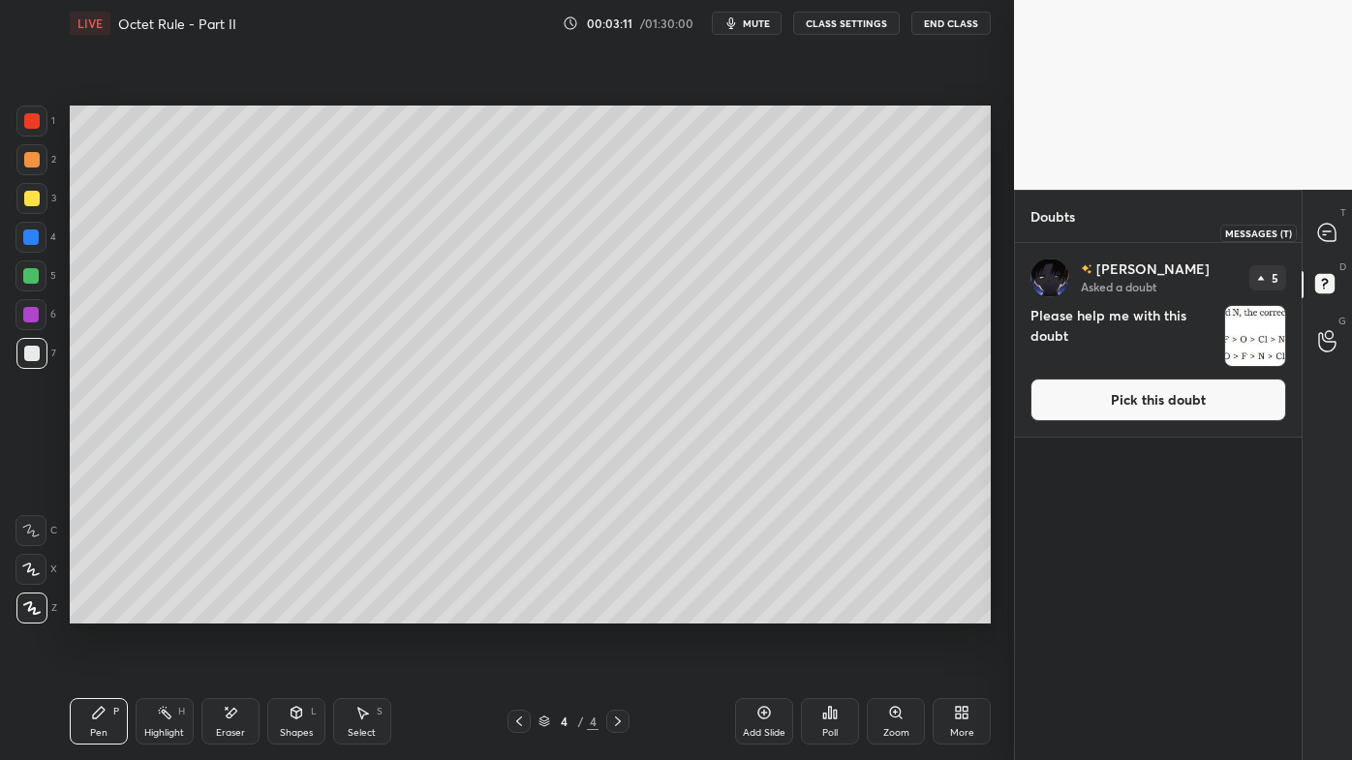
click at [1337, 242] on div at bounding box center [1327, 232] width 39 height 35
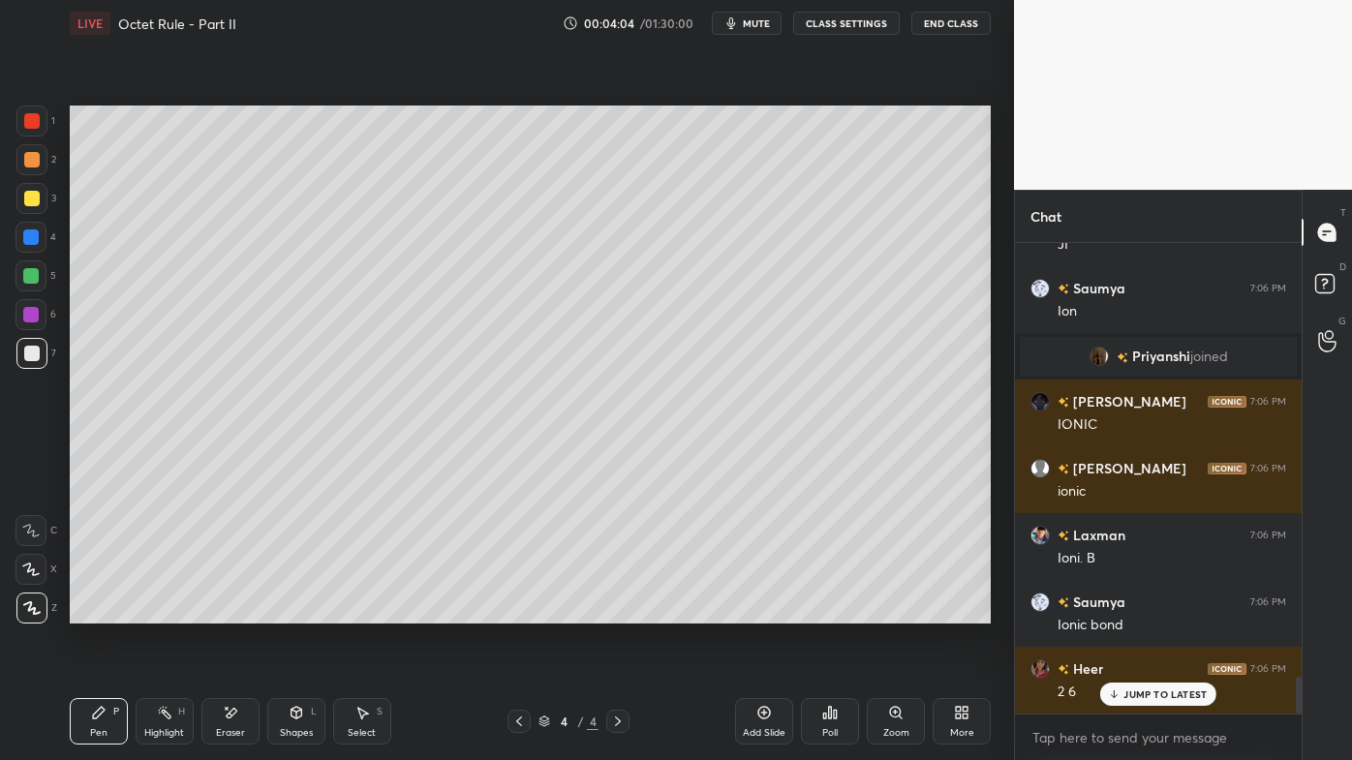
scroll to position [5578, 0]
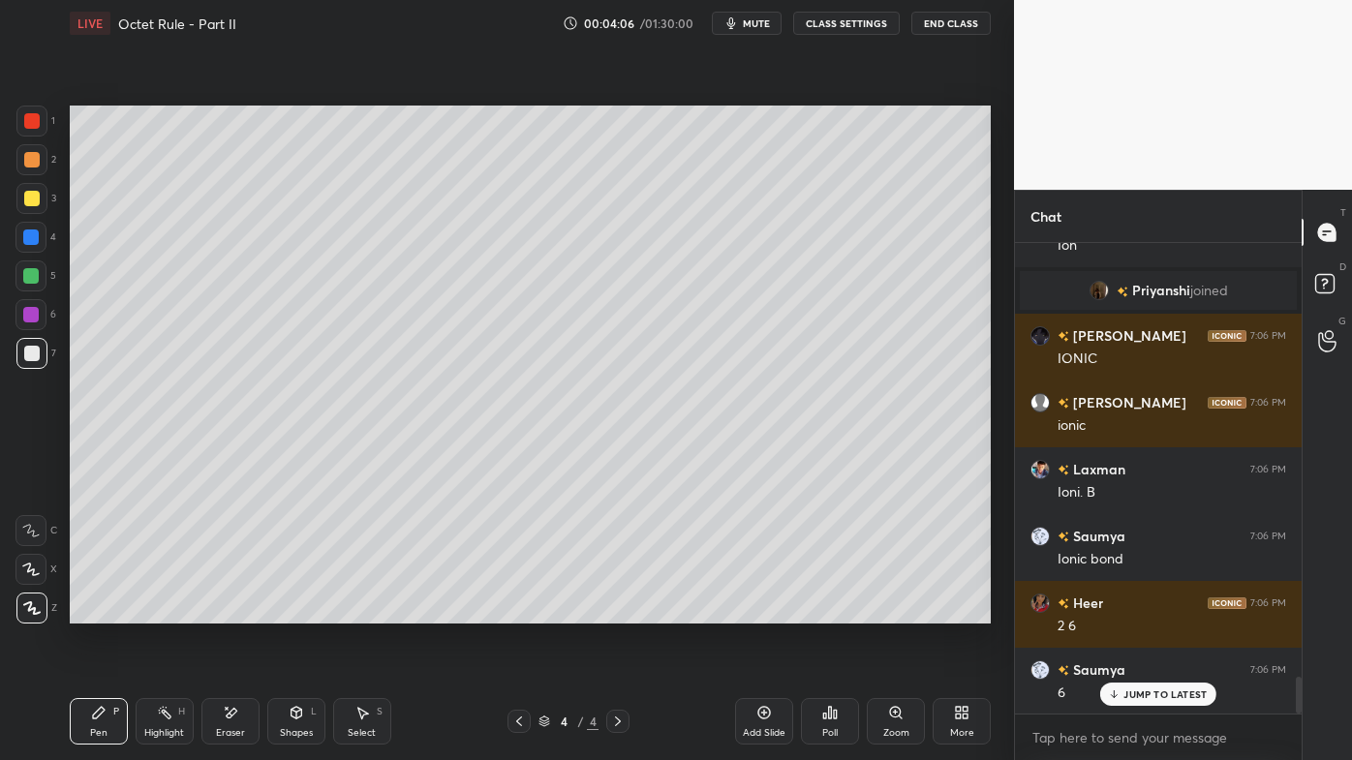
click at [39, 199] on div at bounding box center [31, 198] width 31 height 31
drag, startPoint x: 162, startPoint y: 707, endPoint x: 173, endPoint y: 689, distance: 20.9
click at [163, 611] on circle at bounding box center [163, 707] width 2 height 2
click at [107, 611] on div "Pen P" at bounding box center [99, 721] width 58 height 46
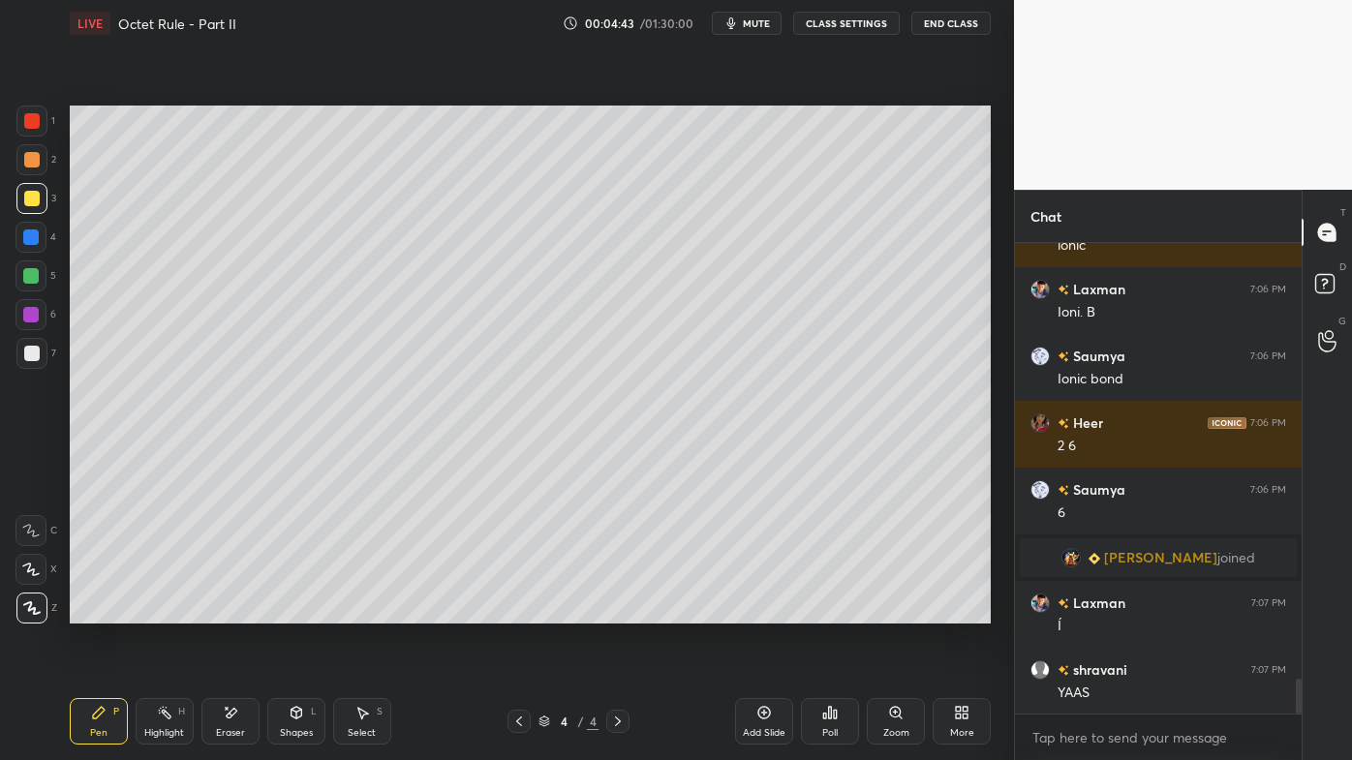
scroll to position [5826, 0]
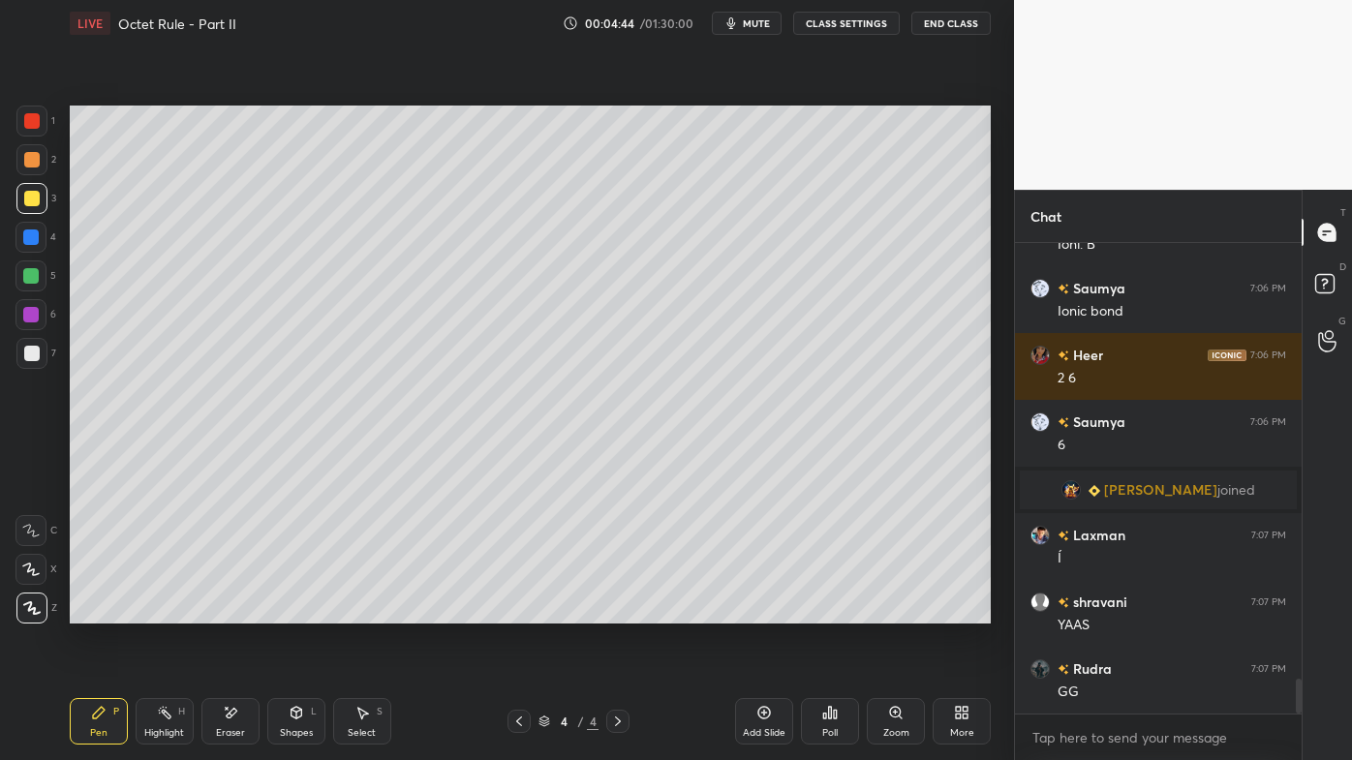
drag, startPoint x: 168, startPoint y: 706, endPoint x: 170, endPoint y: 690, distance: 15.8
click at [168, 611] on icon at bounding box center [164, 712] width 15 height 15
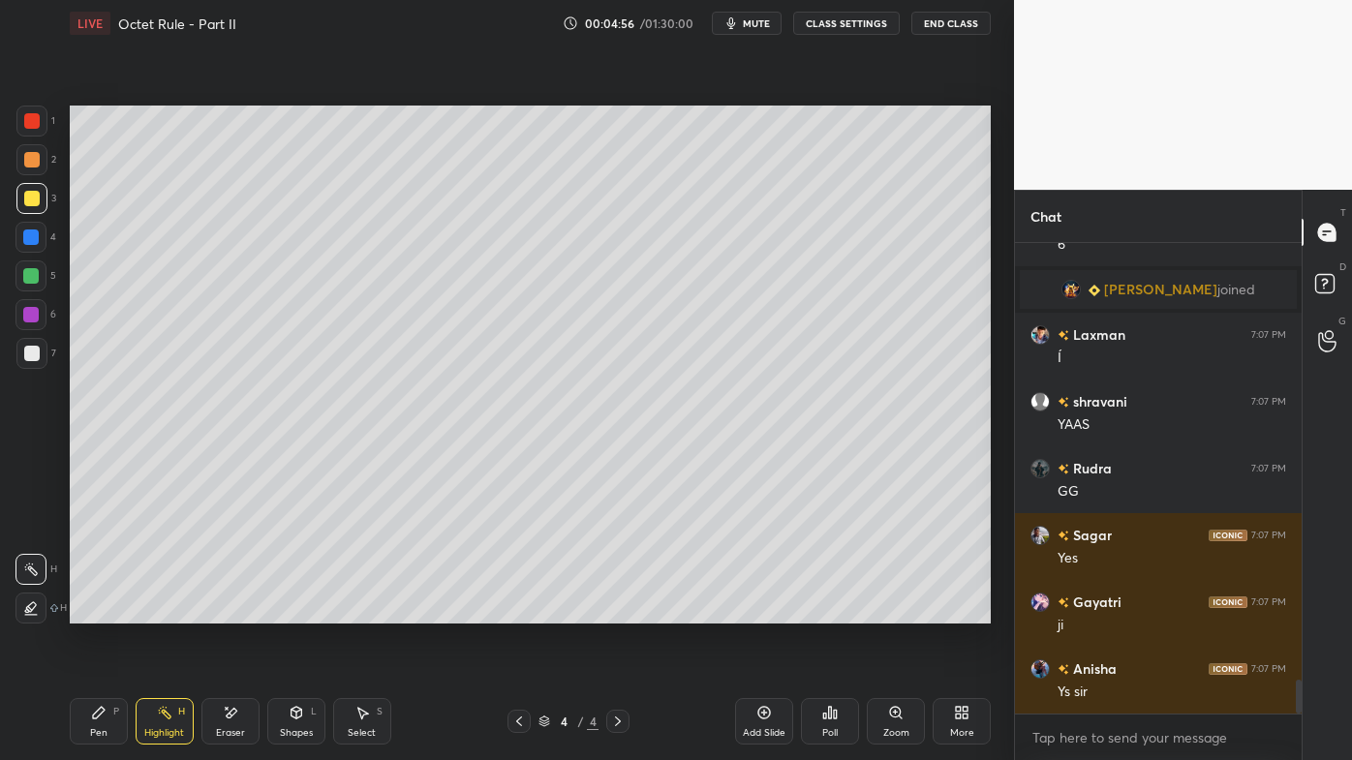
scroll to position [6093, 0]
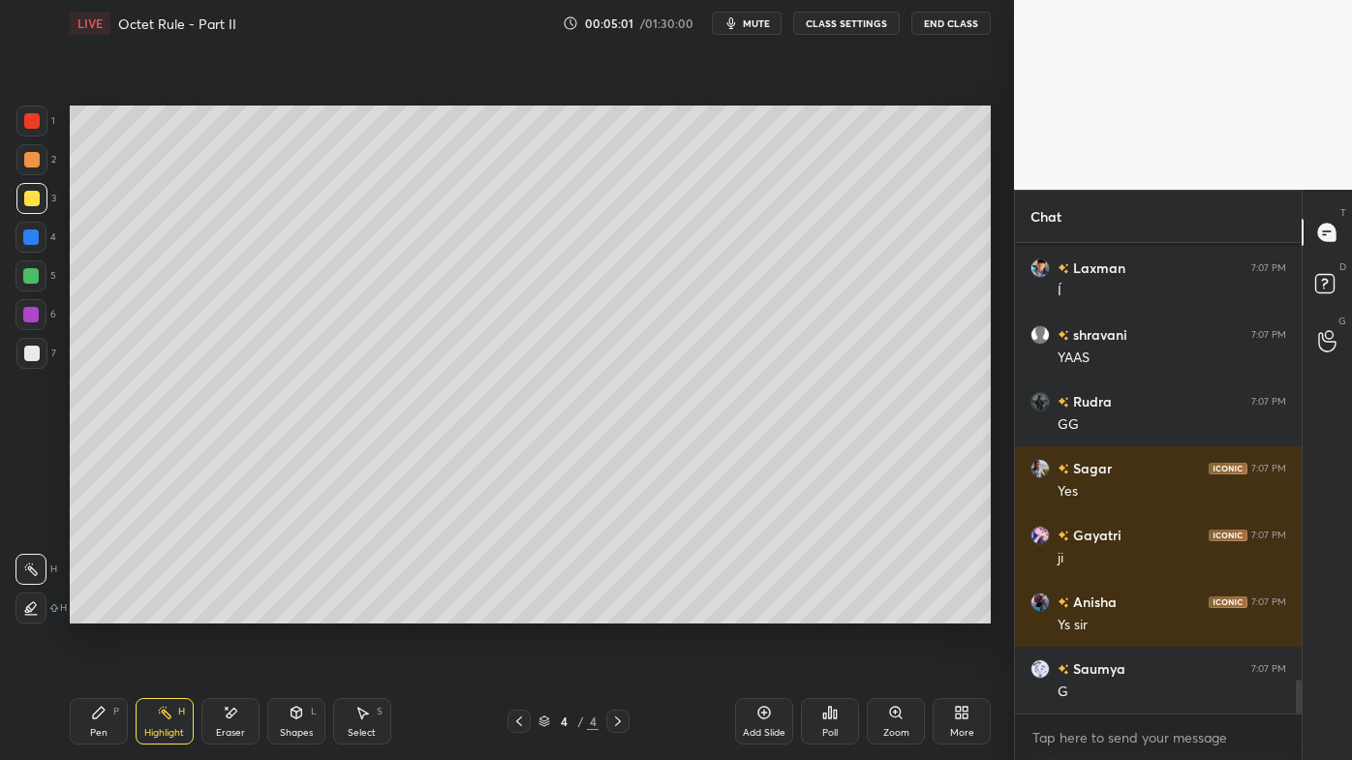
click at [87, 611] on div "Pen P" at bounding box center [99, 721] width 58 height 46
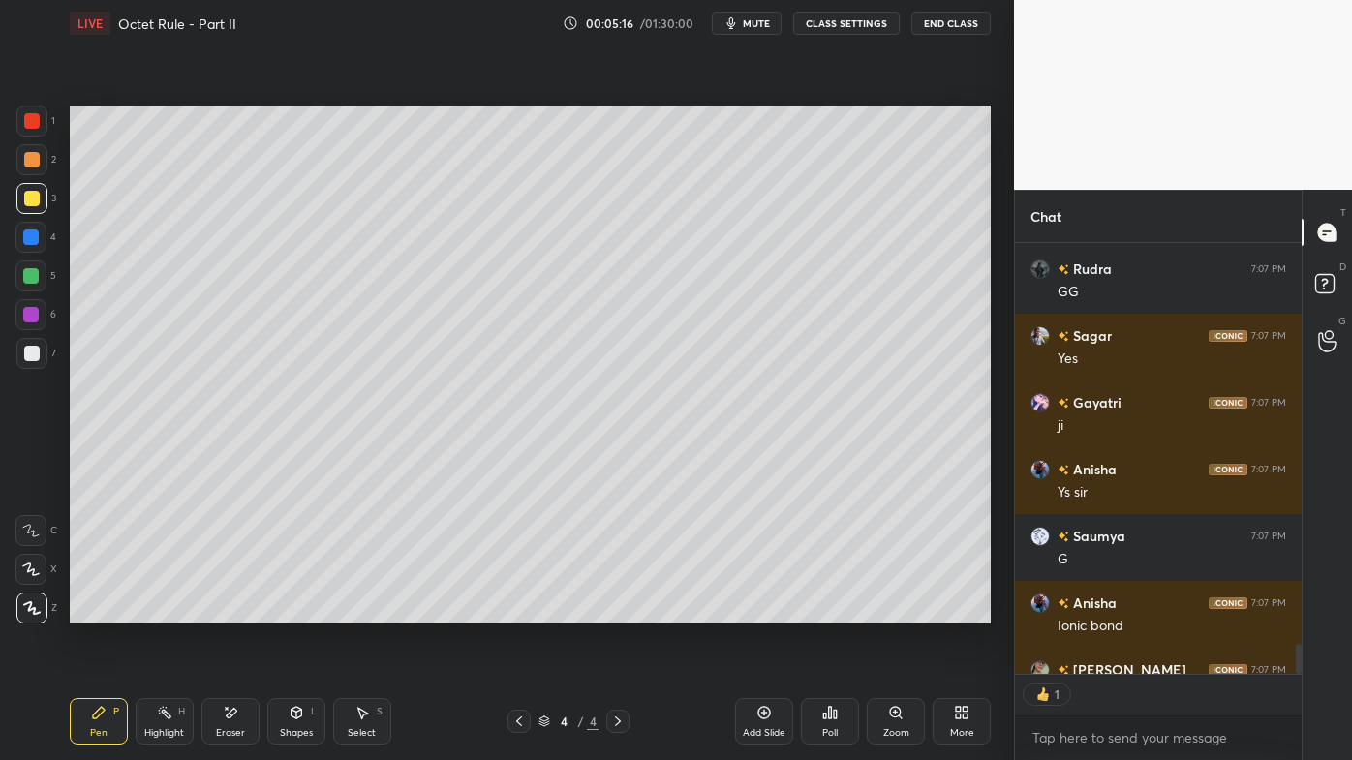
scroll to position [6, 5]
click at [36, 355] on div at bounding box center [31, 353] width 15 height 15
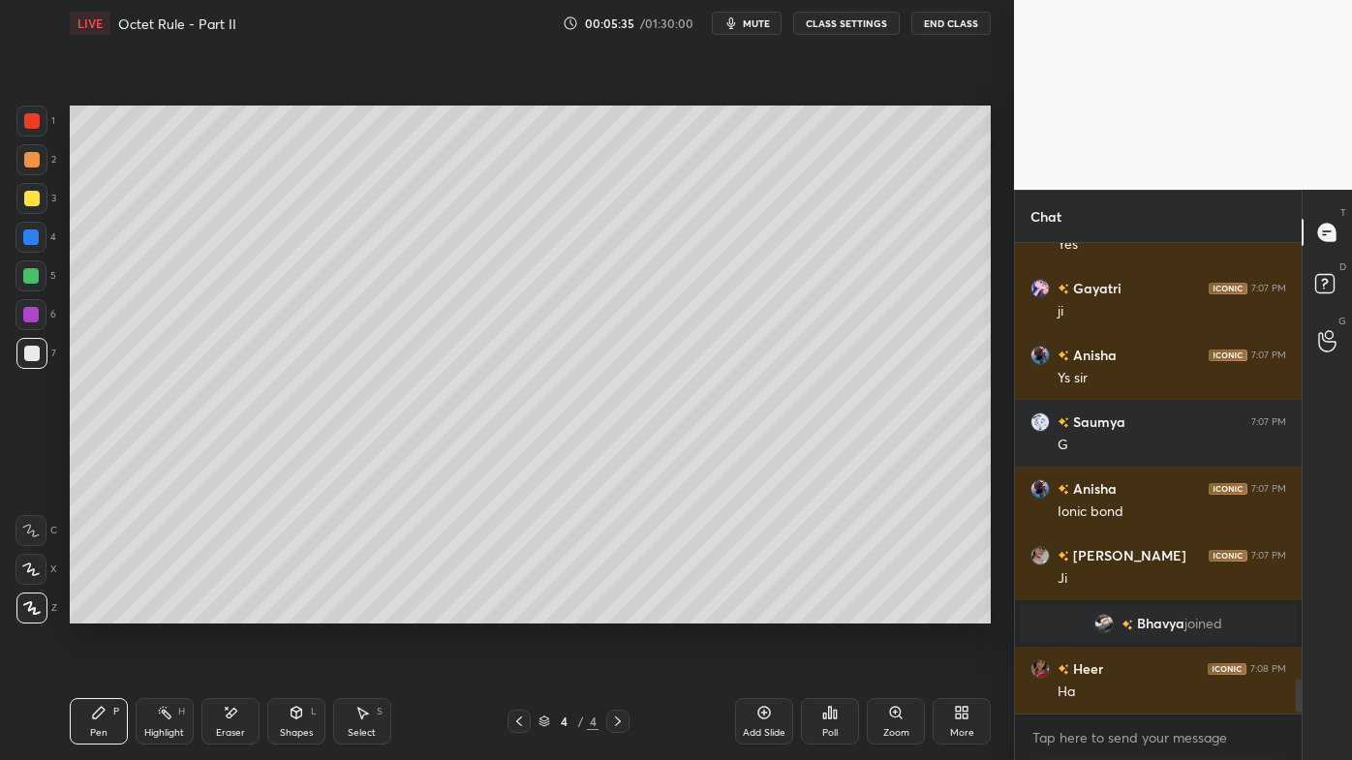
scroll to position [5921, 0]
click at [168, 611] on icon at bounding box center [164, 712] width 15 height 15
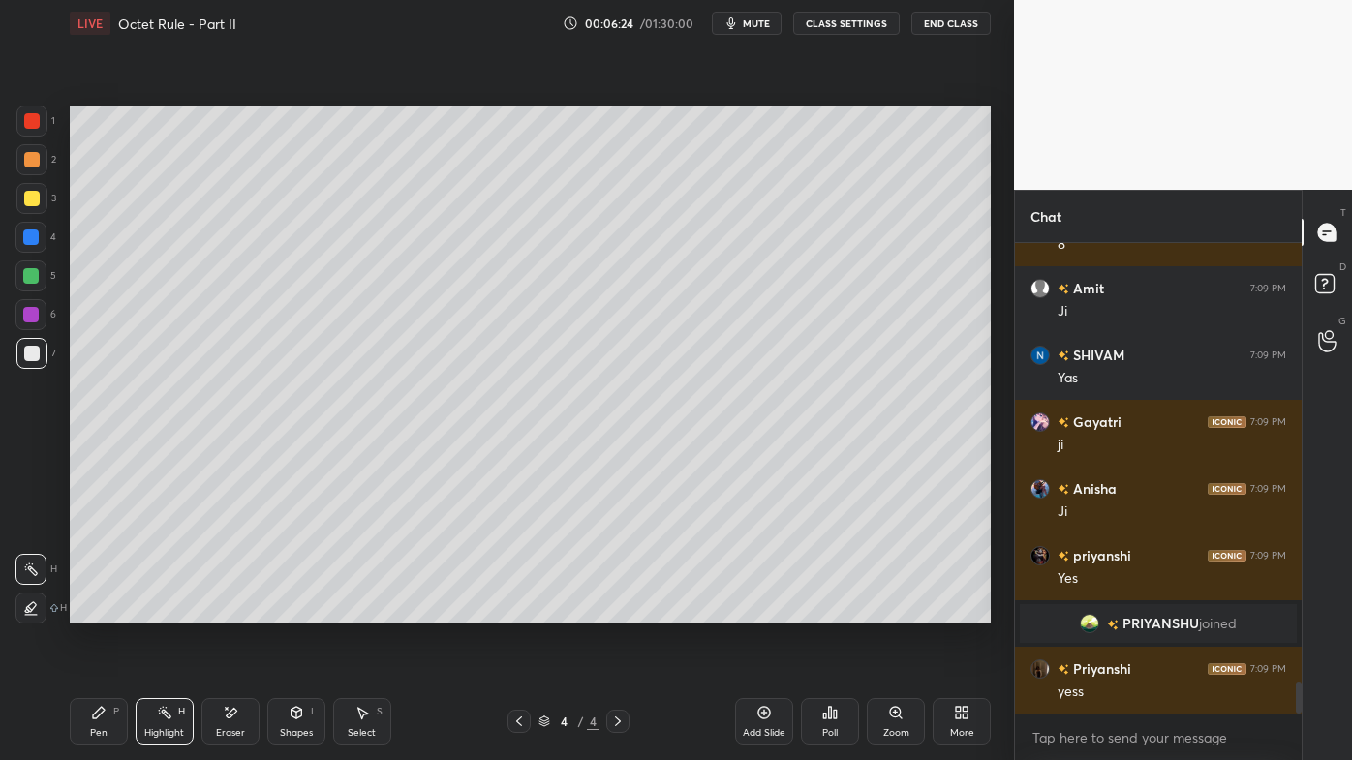
scroll to position [6538, 0]
click at [764, 611] on icon at bounding box center [763, 712] width 15 height 15
click at [518, 611] on icon at bounding box center [518, 721] width 15 height 15
click at [516, 611] on icon at bounding box center [518, 721] width 15 height 15
click at [514, 611] on icon at bounding box center [518, 721] width 15 height 15
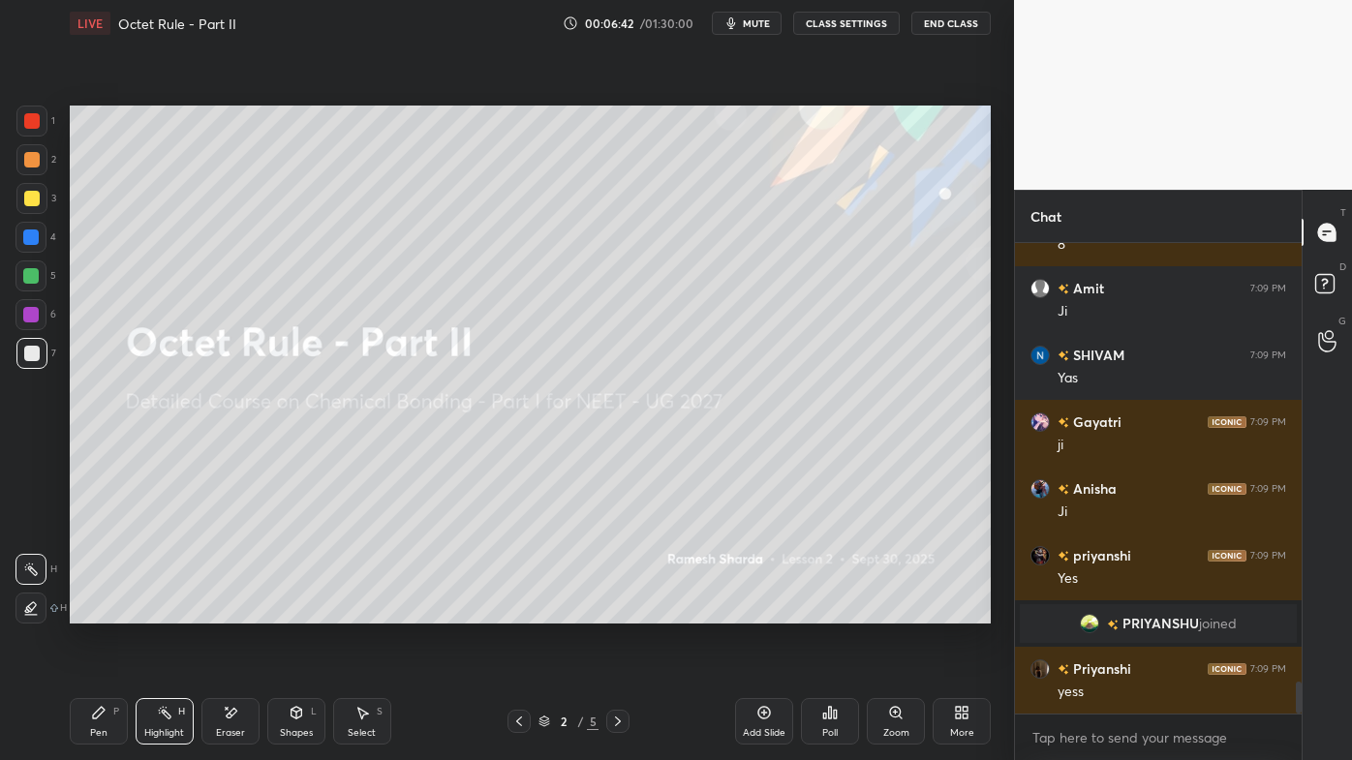
drag, startPoint x: 620, startPoint y: 716, endPoint x: 612, endPoint y: 728, distance: 14.8
click at [622, 611] on icon at bounding box center [617, 721] width 15 height 15
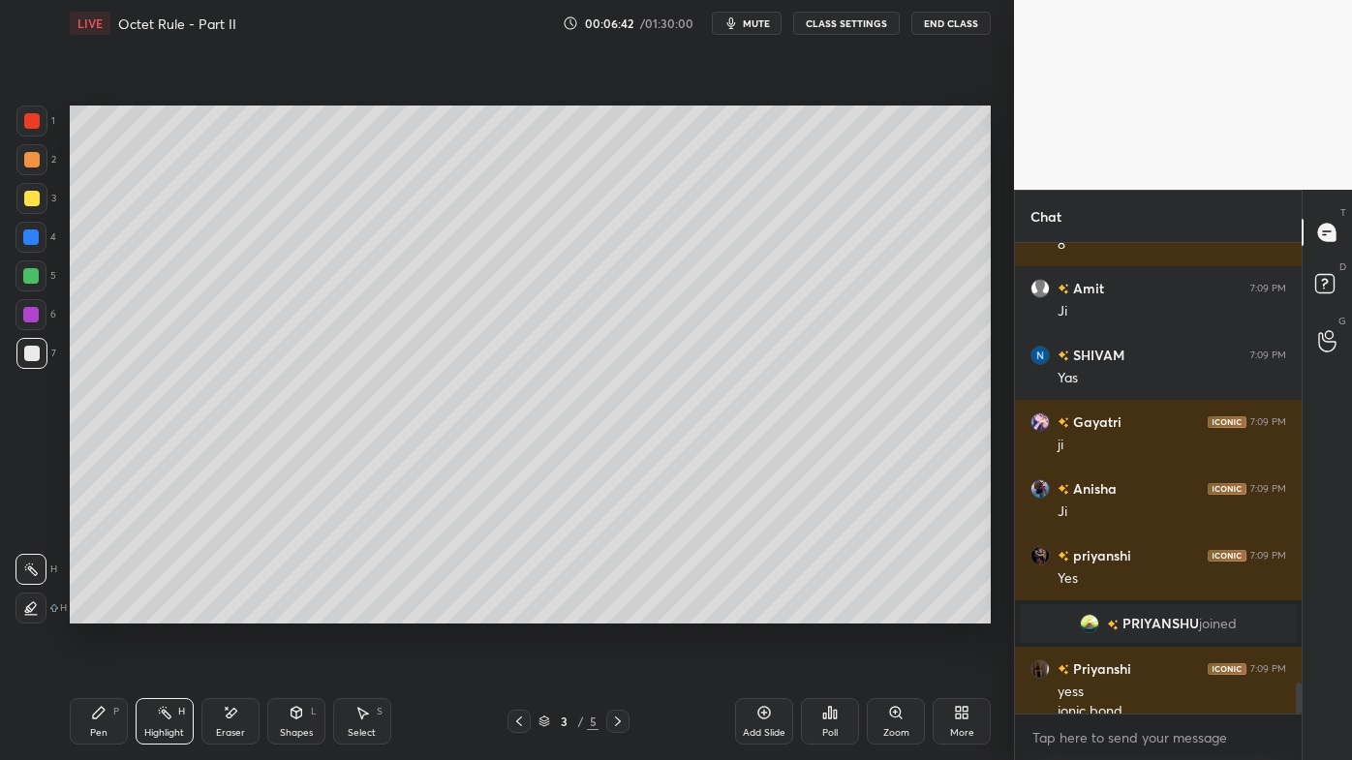
scroll to position [6558, 0]
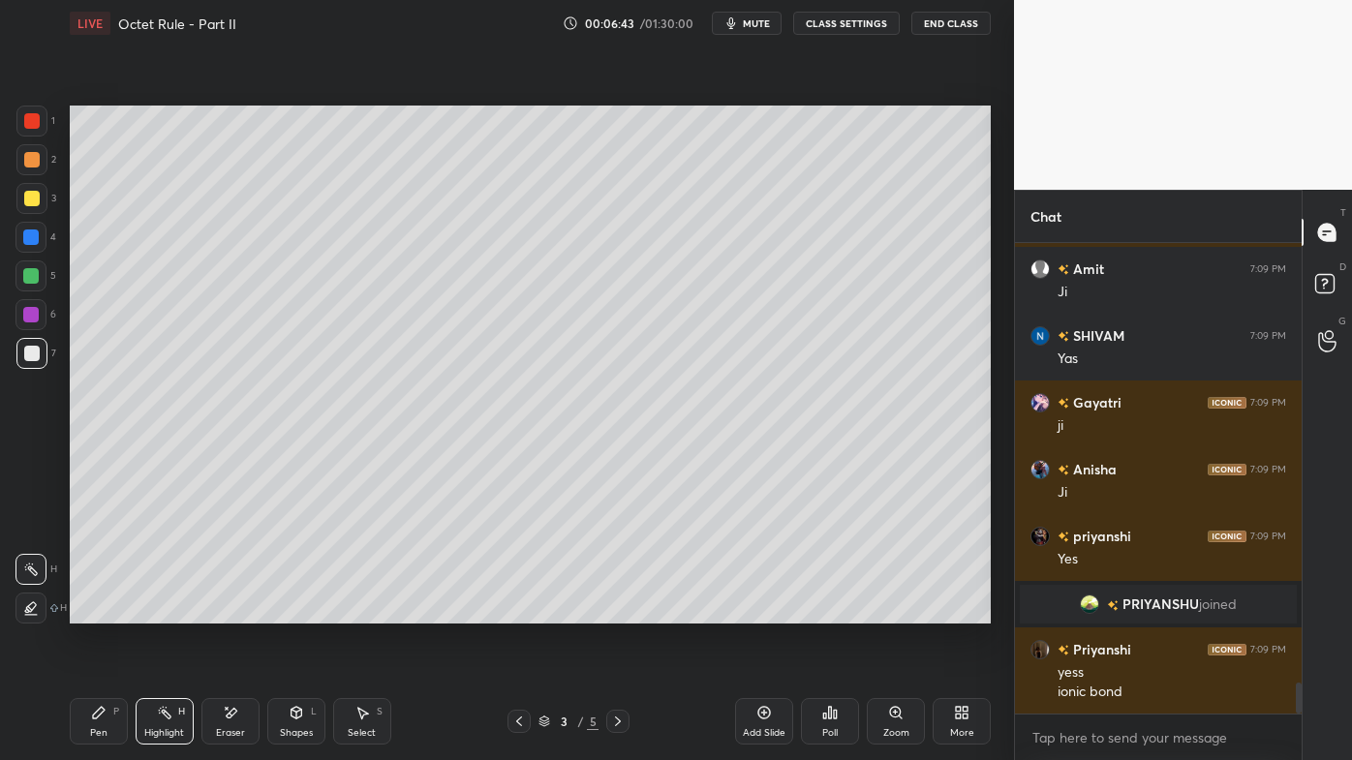
drag, startPoint x: 170, startPoint y: 707, endPoint x: 168, endPoint y: 694, distance: 12.9
click at [171, 611] on icon at bounding box center [164, 712] width 15 height 15
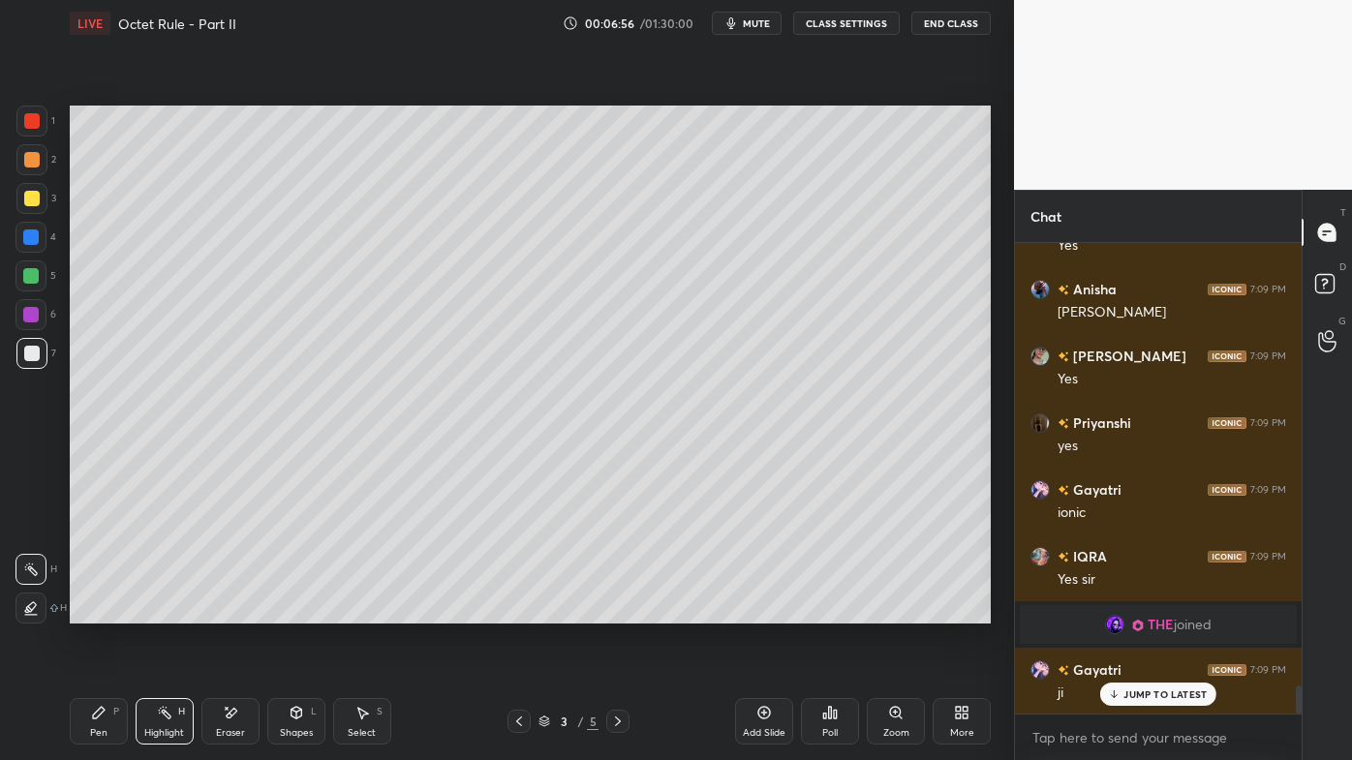
scroll to position [7515, 0]
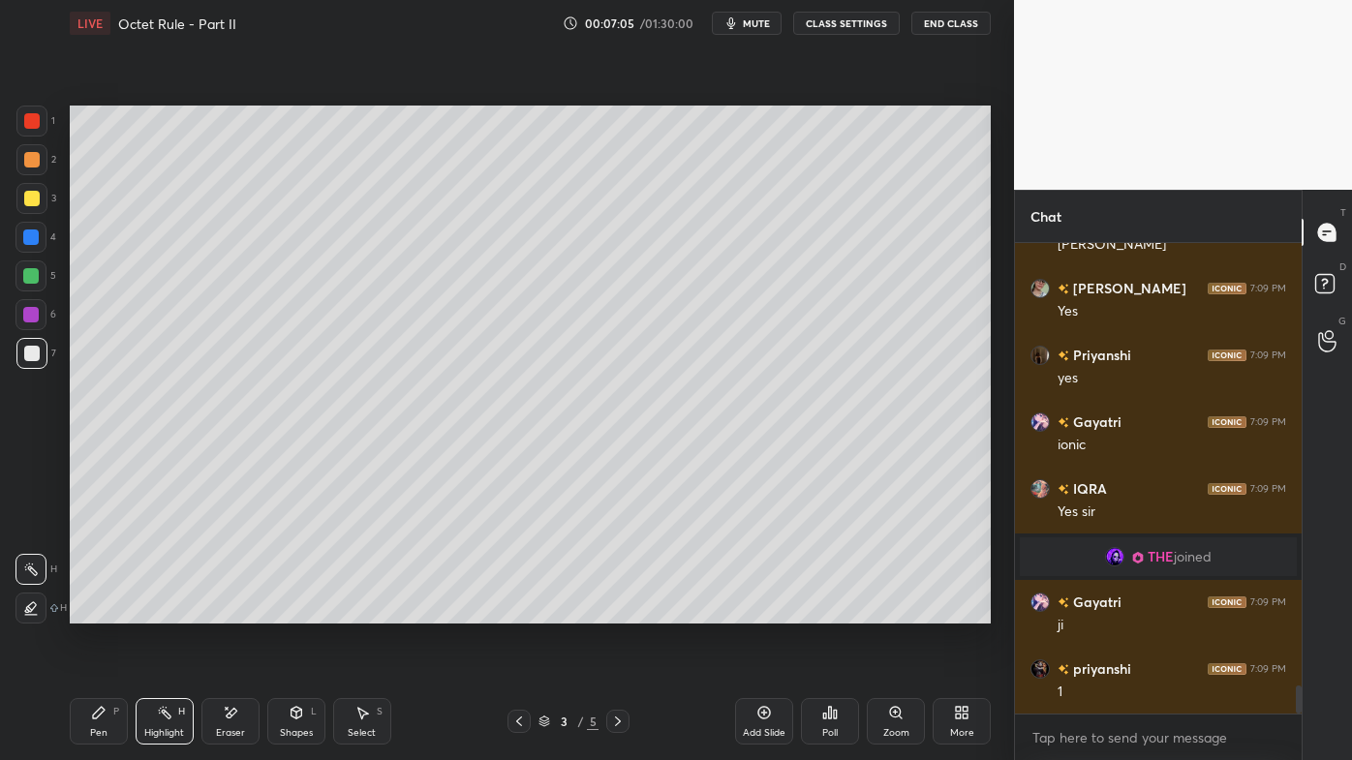
drag, startPoint x: 614, startPoint y: 722, endPoint x: 608, endPoint y: 713, distance: 11.3
click at [614, 611] on icon at bounding box center [617, 721] width 15 height 15
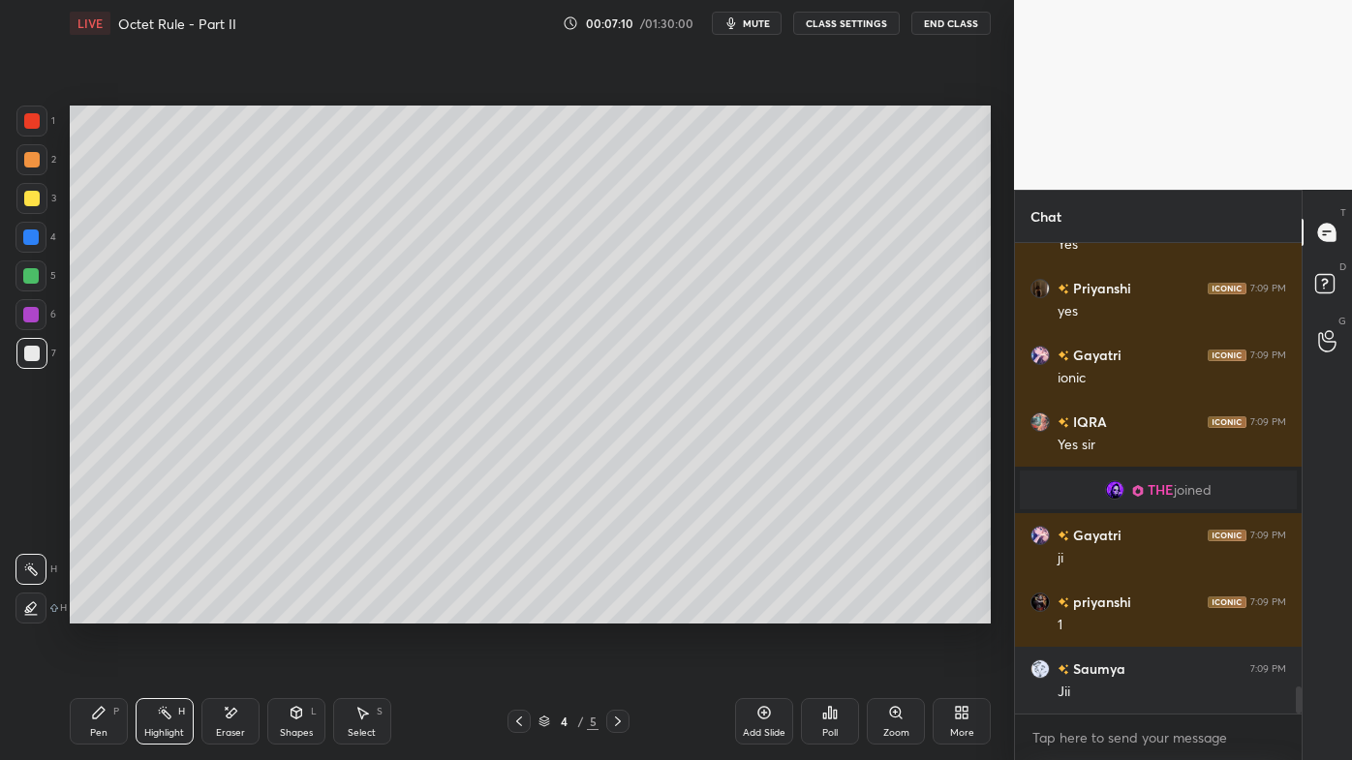
scroll to position [7648, 0]
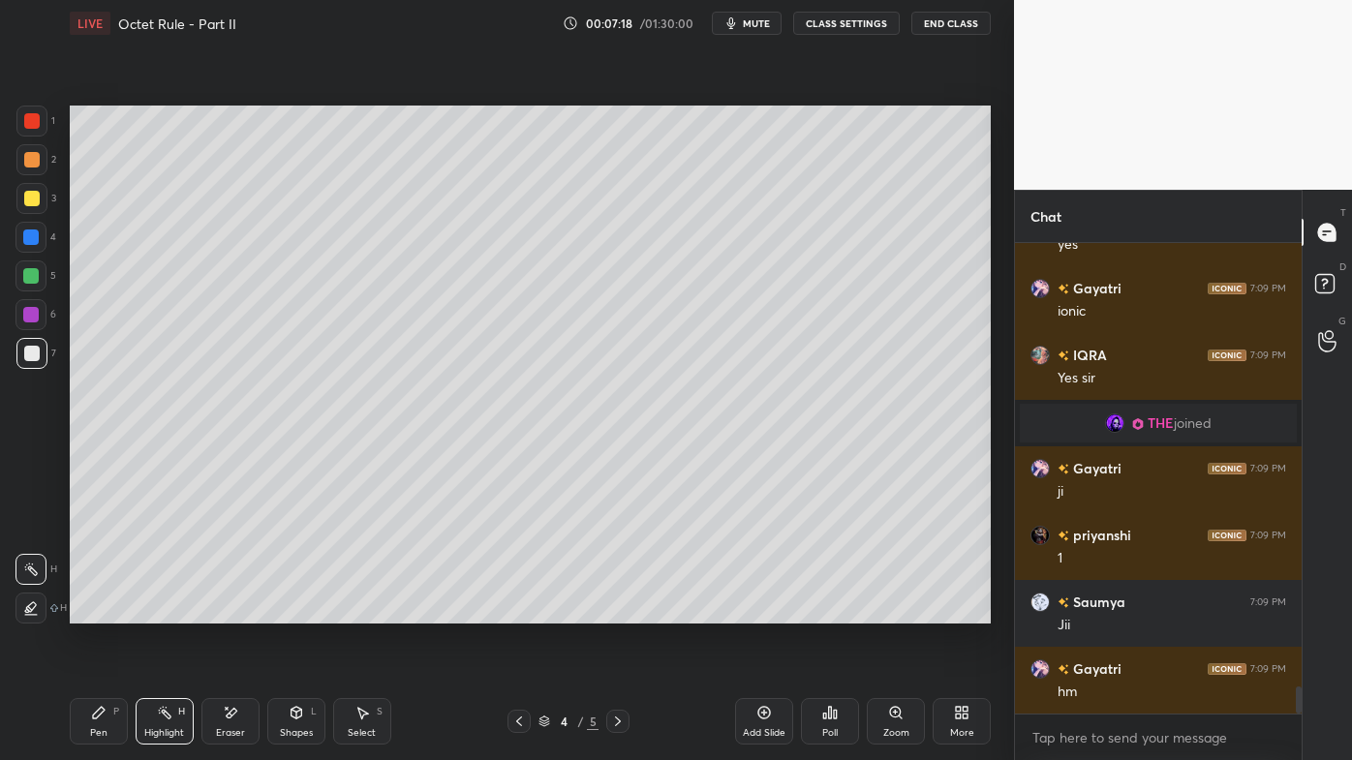
drag, startPoint x: 764, startPoint y: 709, endPoint x: 752, endPoint y: 699, distance: 15.1
click at [764, 611] on icon at bounding box center [763, 712] width 15 height 15
click at [98, 611] on icon at bounding box center [99, 713] width 12 height 12
drag, startPoint x: 22, startPoint y: 168, endPoint x: 63, endPoint y: 152, distance: 43.9
click at [24, 165] on div at bounding box center [31, 159] width 31 height 31
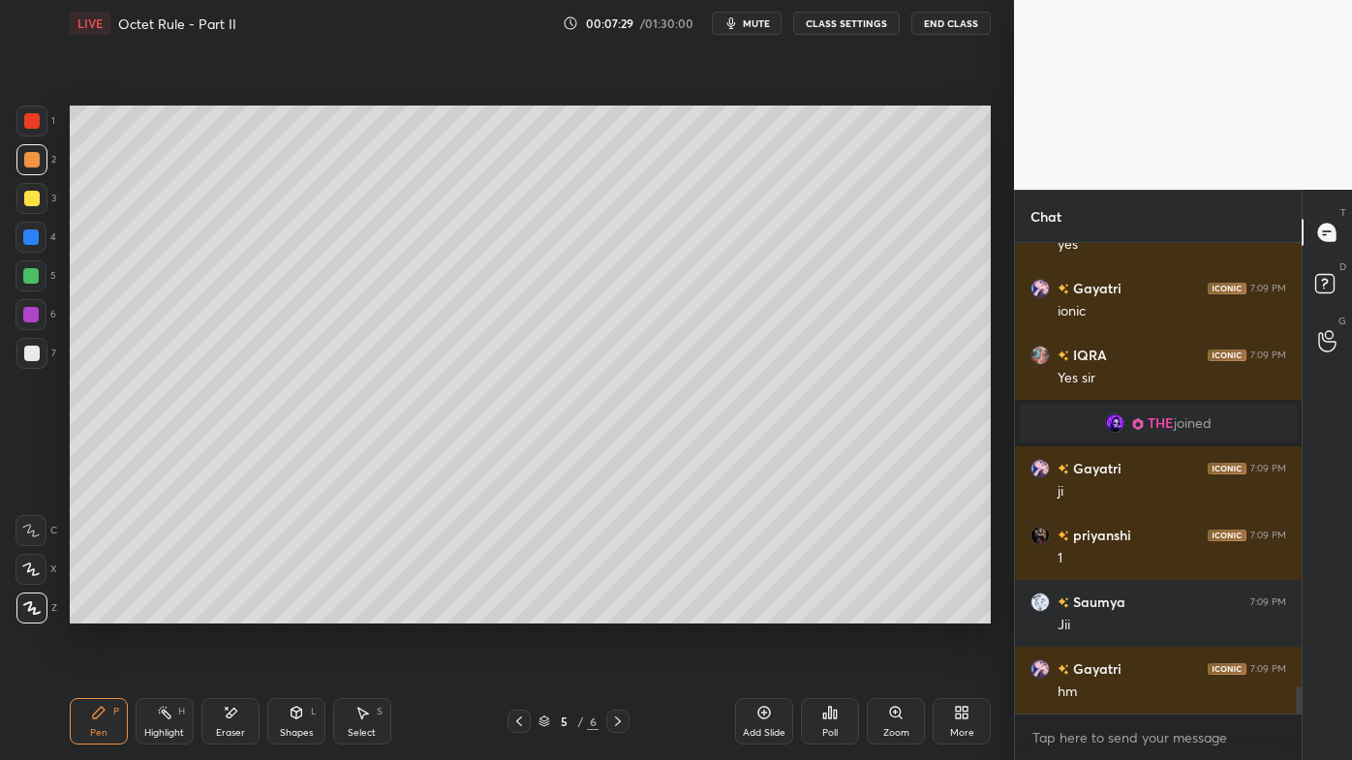
click at [27, 198] on div at bounding box center [31, 198] width 15 height 15
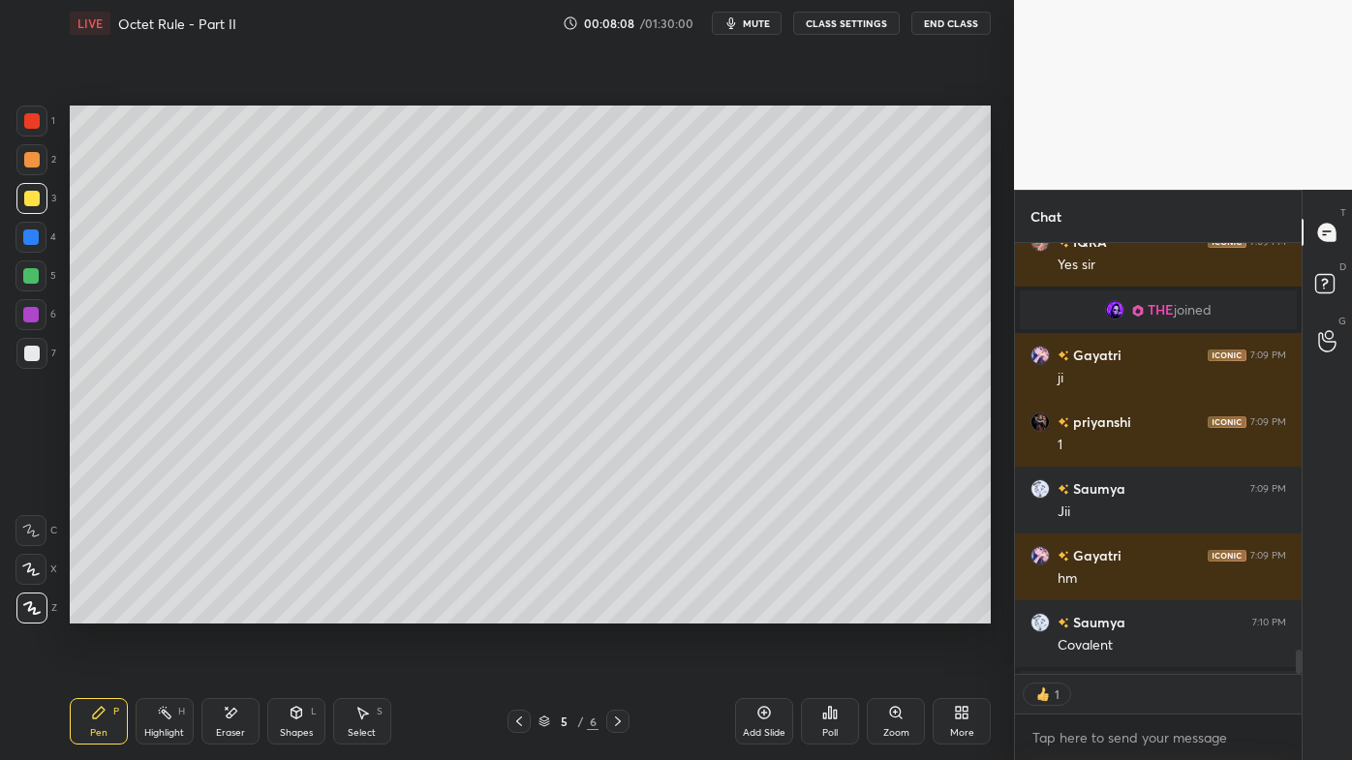
scroll to position [6, 5]
click at [521, 611] on icon at bounding box center [518, 721] width 15 height 15
click at [165, 611] on icon at bounding box center [164, 712] width 15 height 15
click at [616, 611] on icon at bounding box center [617, 721] width 15 height 15
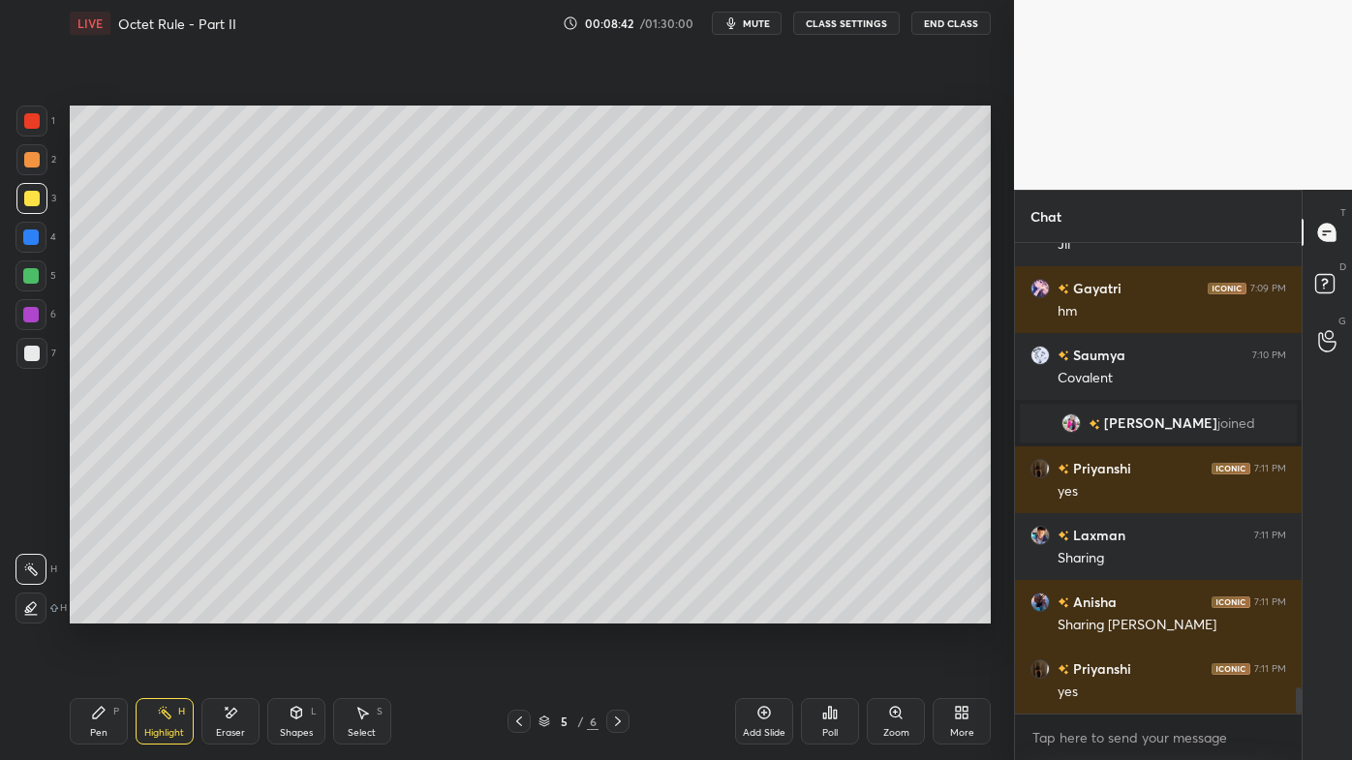
scroll to position [7948, 0]
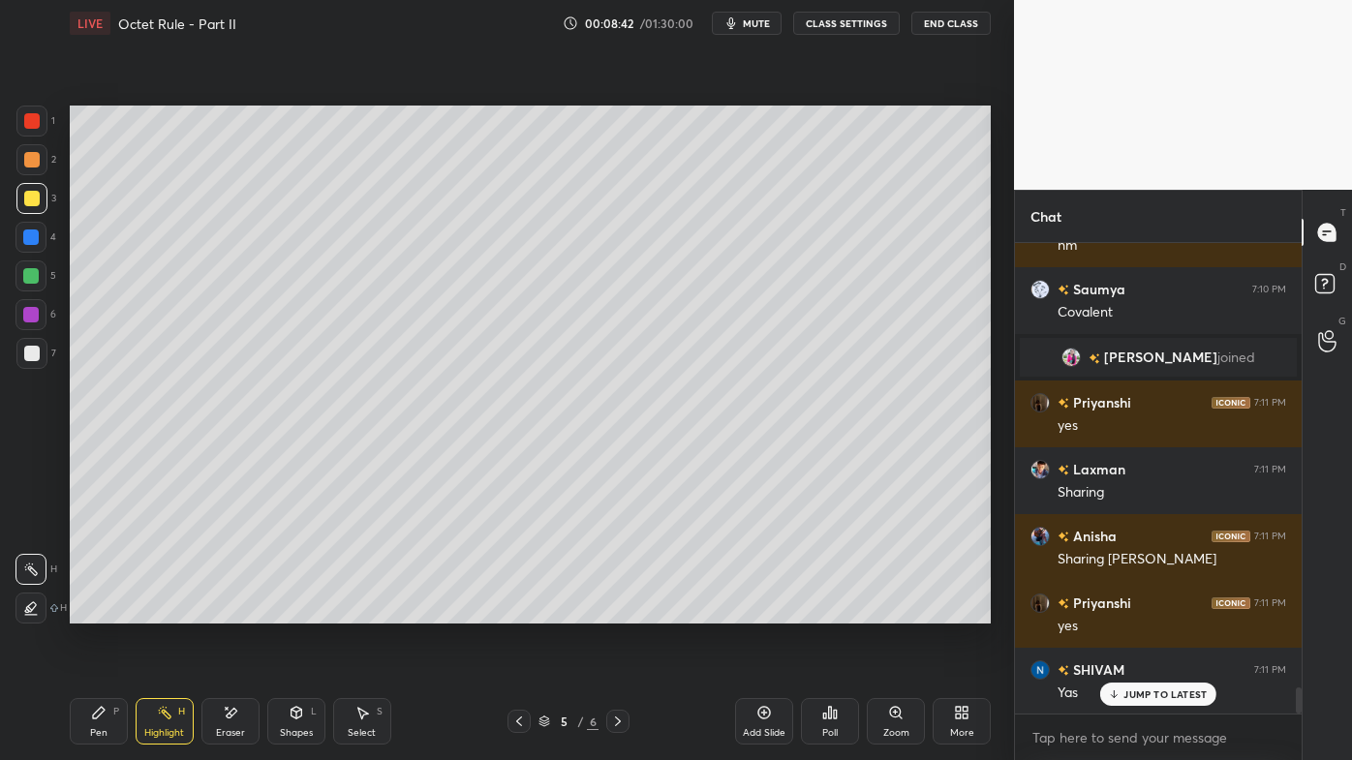
click at [87, 611] on div "Pen P" at bounding box center [99, 721] width 58 height 46
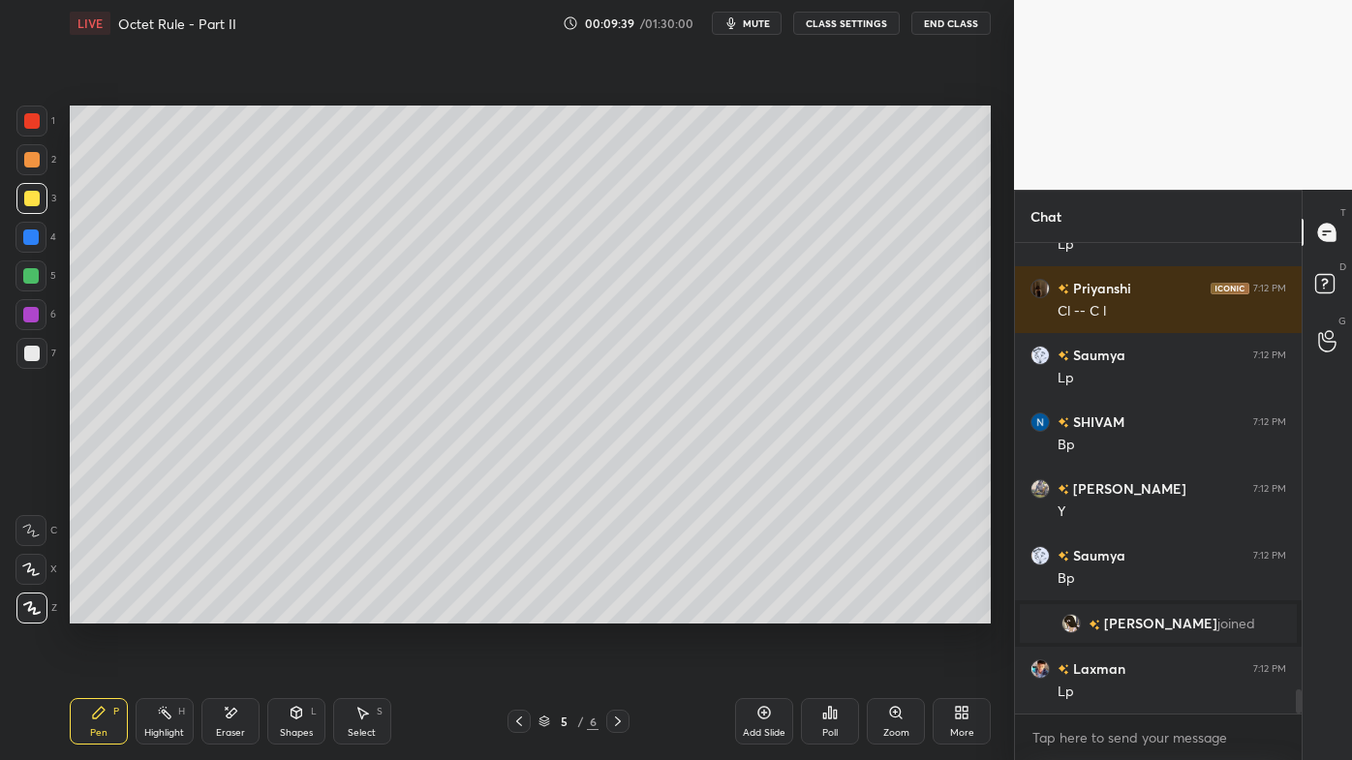
scroll to position [8863, 0]
click at [186, 611] on div "Highlight H" at bounding box center [165, 721] width 58 height 46
drag, startPoint x: 92, startPoint y: 710, endPoint x: 106, endPoint y: 686, distance: 27.7
click at [93, 611] on icon at bounding box center [98, 712] width 15 height 15
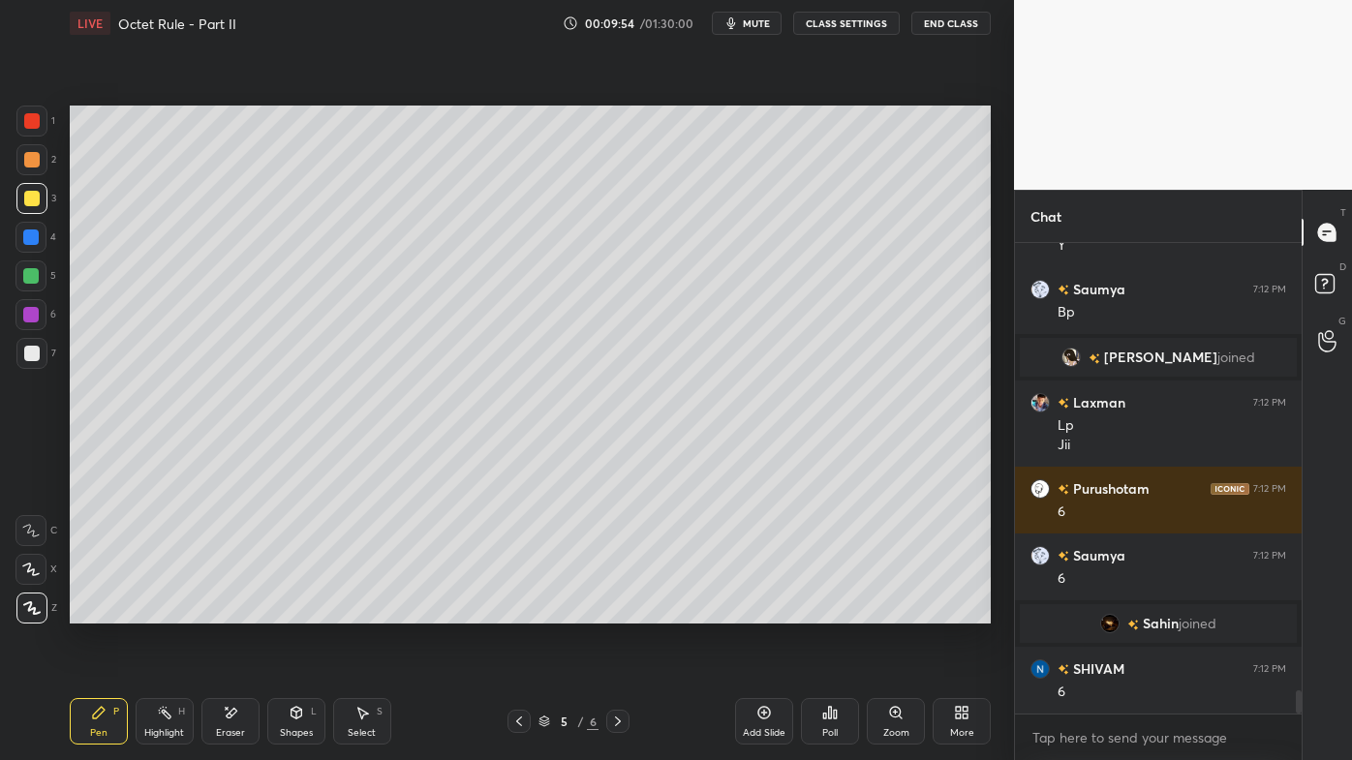
scroll to position [9056, 0]
drag, startPoint x: 20, startPoint y: 355, endPoint x: 33, endPoint y: 353, distance: 12.7
click at [22, 354] on div at bounding box center [31, 353] width 31 height 31
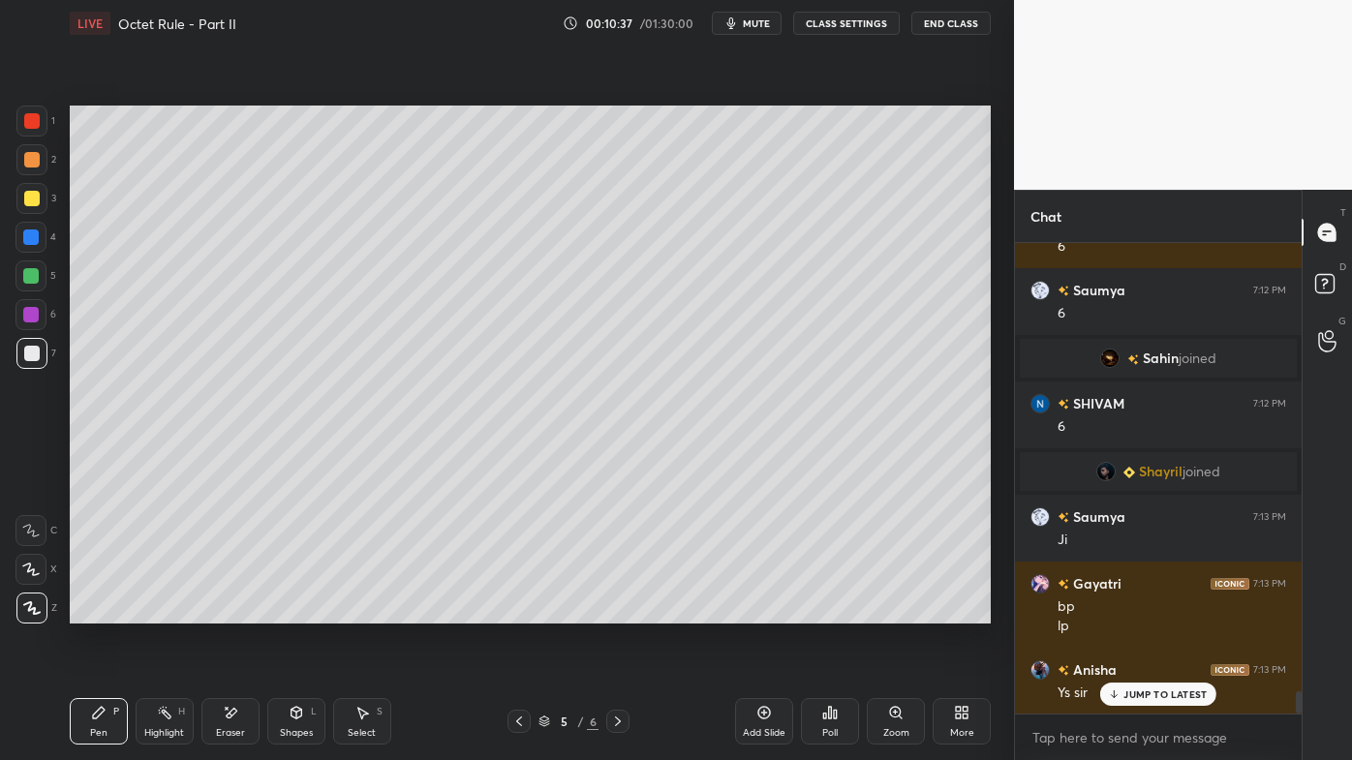
scroll to position [9353, 0]
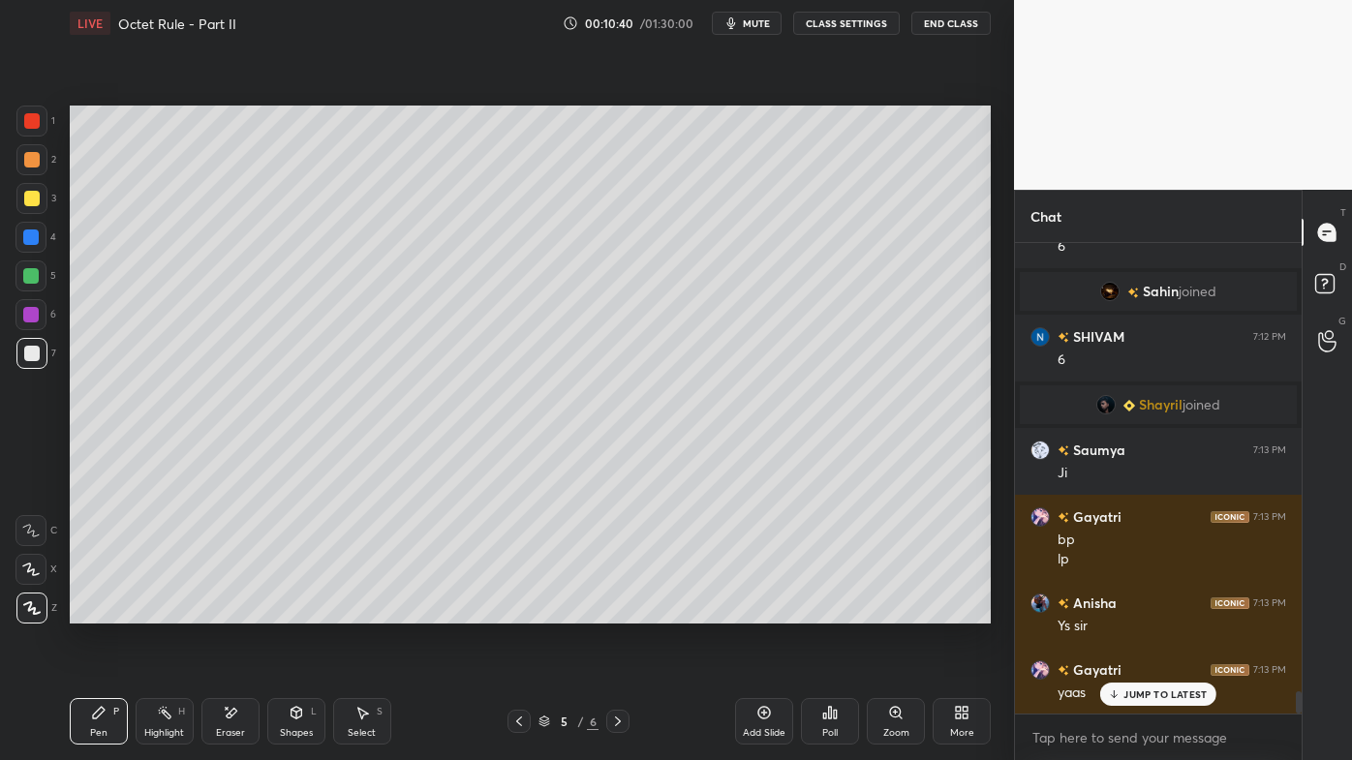
drag, startPoint x: 165, startPoint y: 715, endPoint x: 313, endPoint y: 632, distance: 169.5
click at [165, 611] on rect at bounding box center [167, 715] width 10 height 10
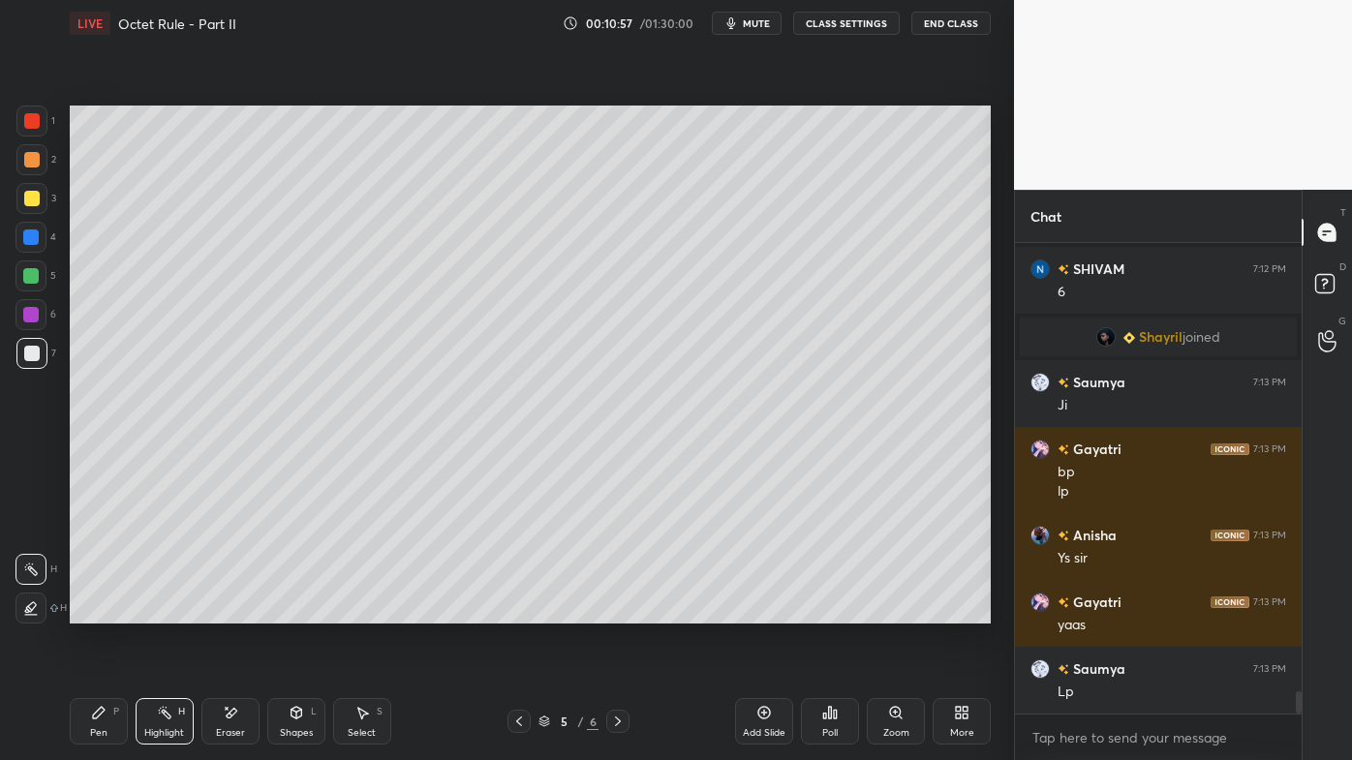
click at [768, 611] on icon at bounding box center [763, 712] width 15 height 15
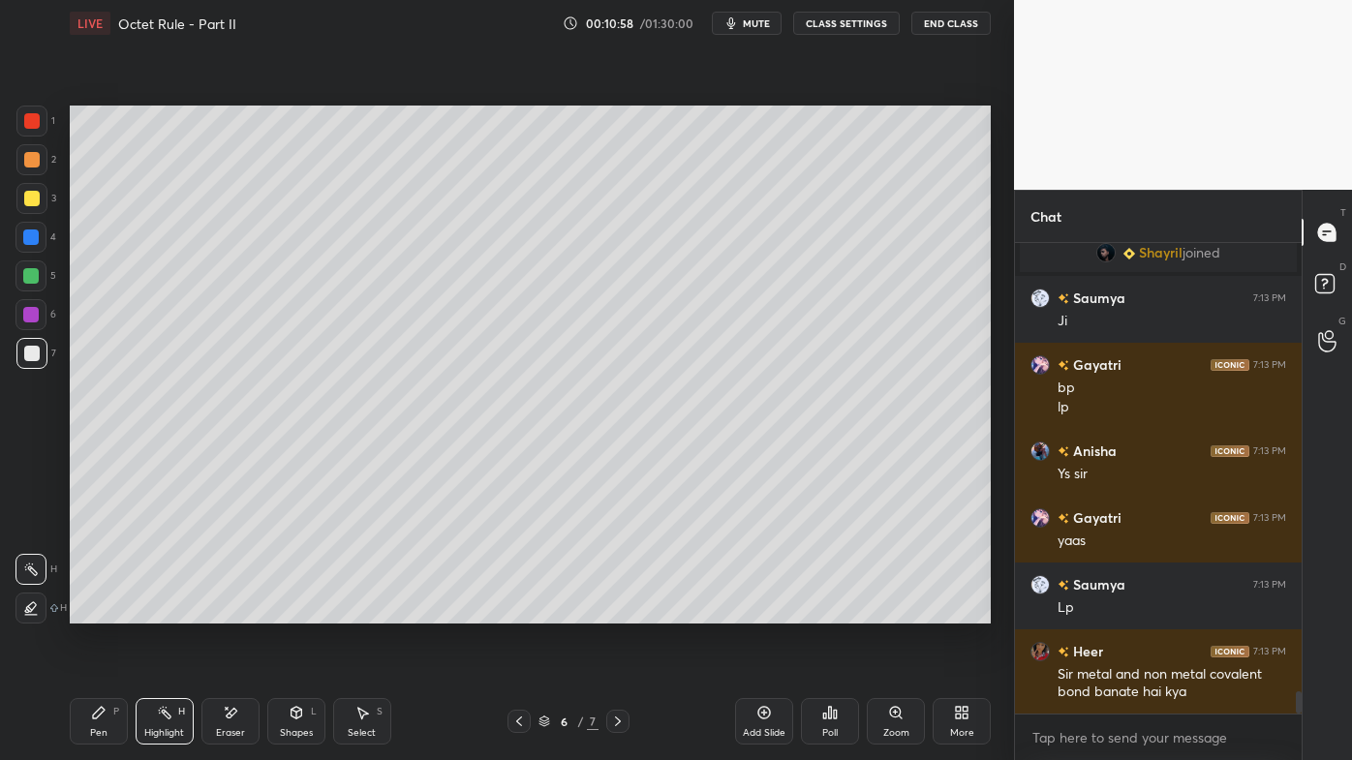
drag, startPoint x: 104, startPoint y: 715, endPoint x: 97, endPoint y: 698, distance: 17.8
click at [102, 611] on icon at bounding box center [98, 712] width 15 height 15
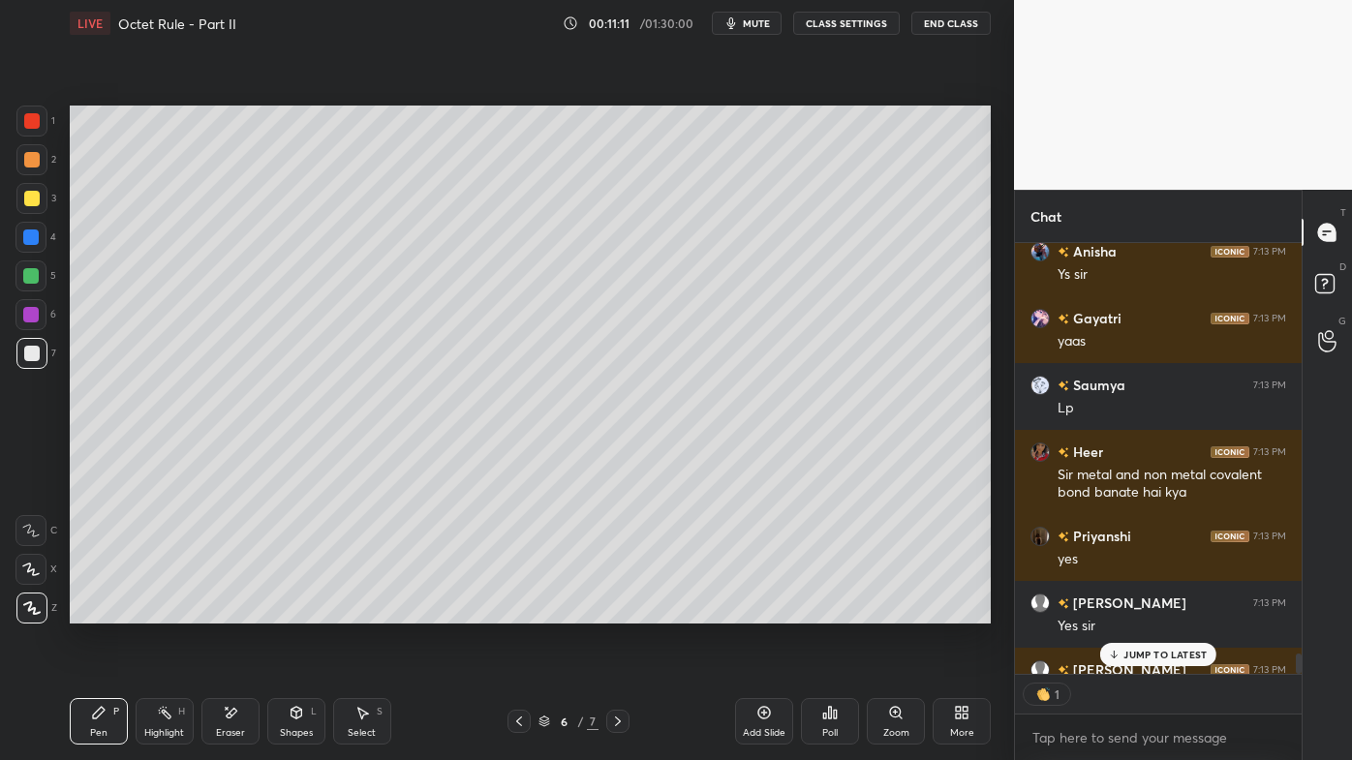
scroll to position [6, 5]
click at [1139, 611] on p "JUMP TO LATEST" at bounding box center [1164, 655] width 83 height 12
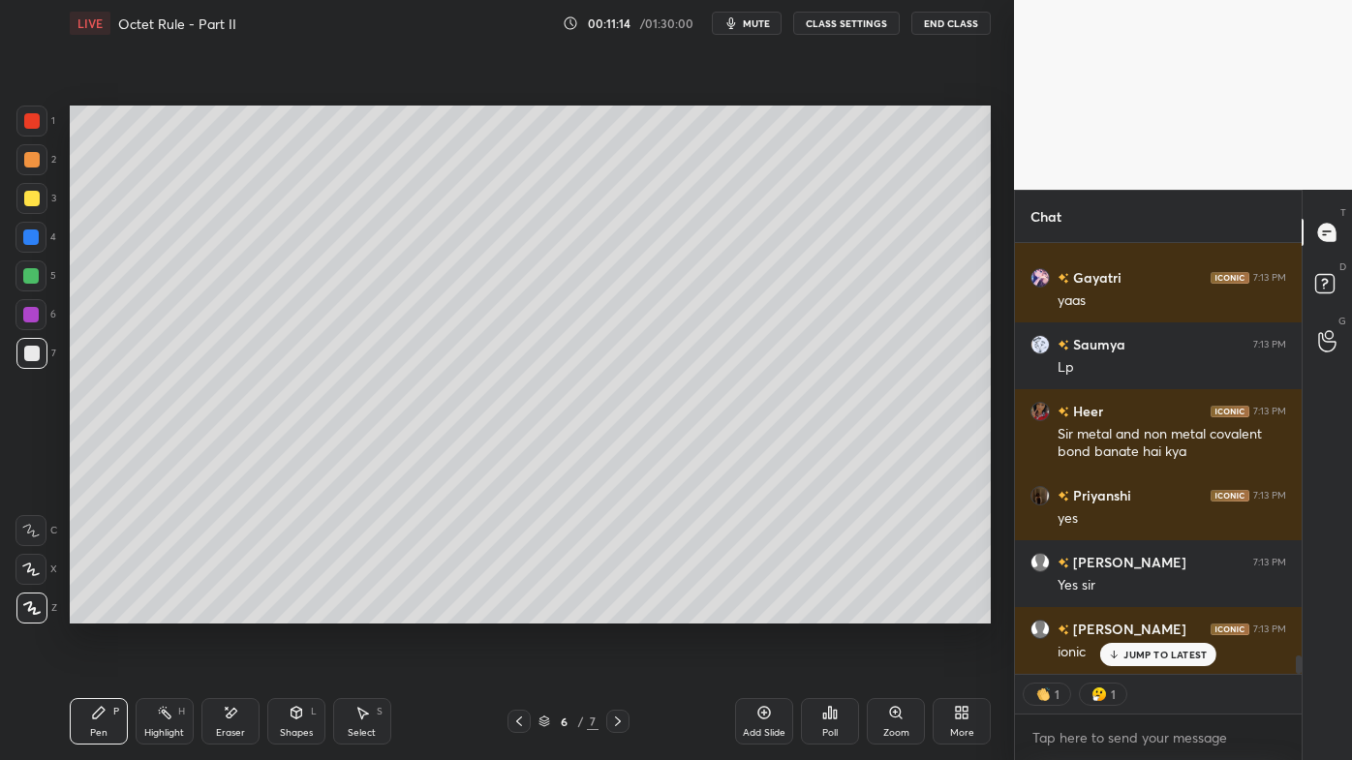
scroll to position [9811, 0]
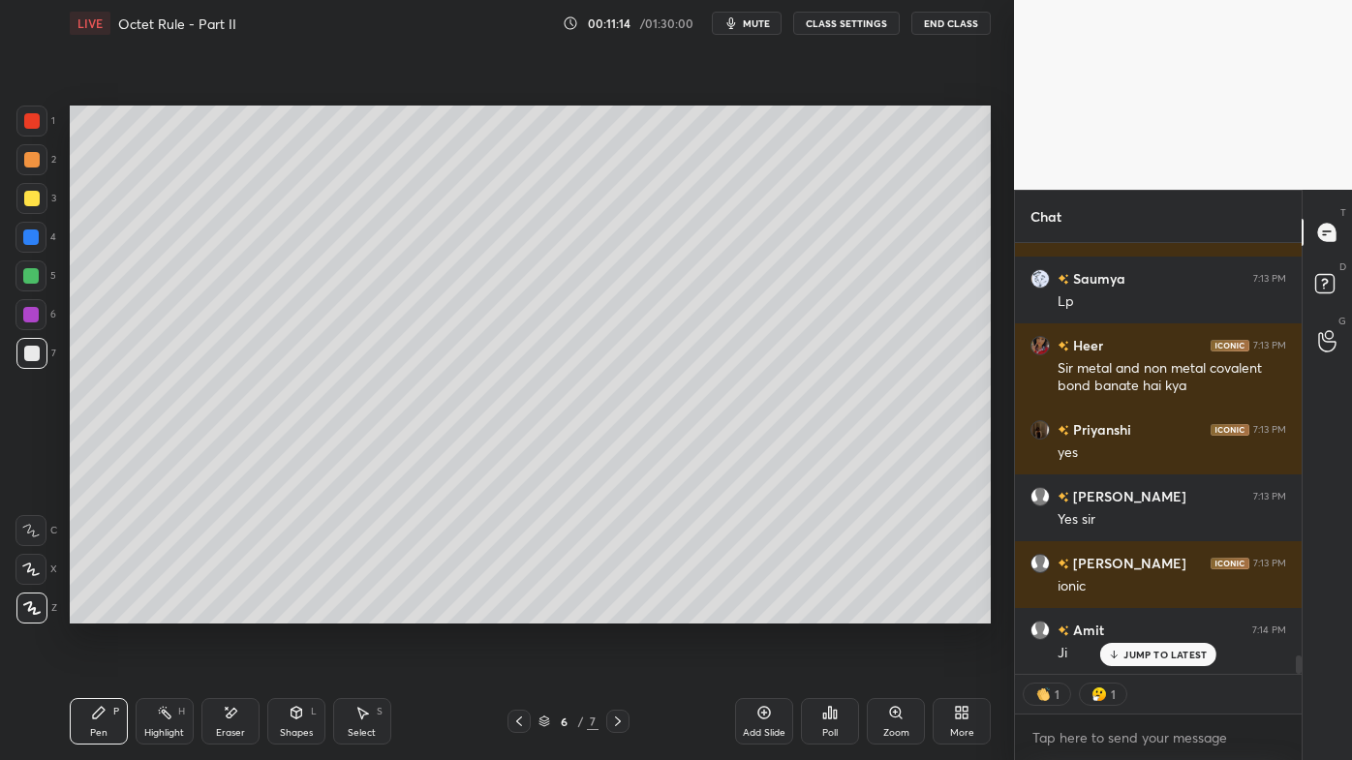
drag, startPoint x: 516, startPoint y: 722, endPoint x: 518, endPoint y: 712, distance: 10.8
click at [519, 611] on icon at bounding box center [518, 721] width 15 height 15
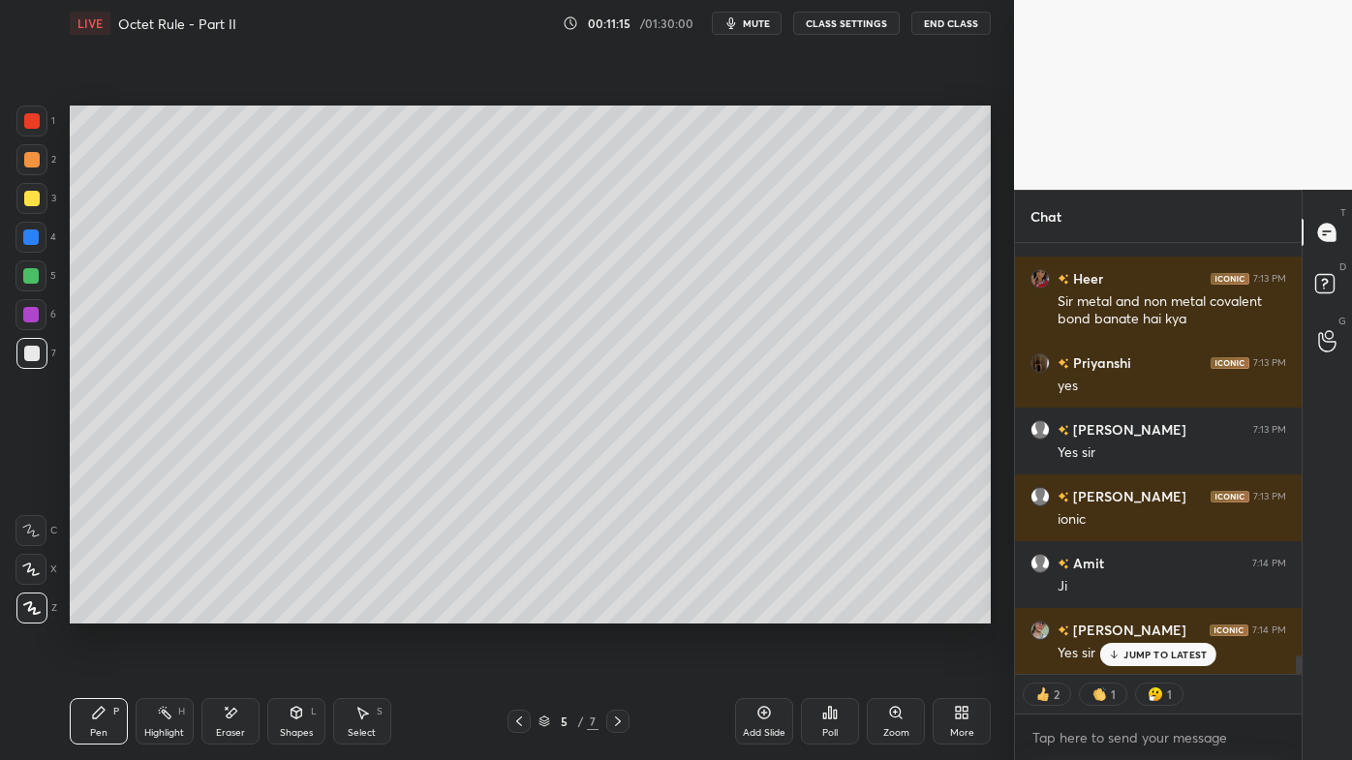
click at [169, 611] on icon at bounding box center [164, 712] width 15 height 15
click at [621, 611] on icon at bounding box center [617, 721] width 15 height 15
drag, startPoint x: 98, startPoint y: 707, endPoint x: 136, endPoint y: 640, distance: 76.8
click at [99, 611] on icon at bounding box center [98, 712] width 15 height 15
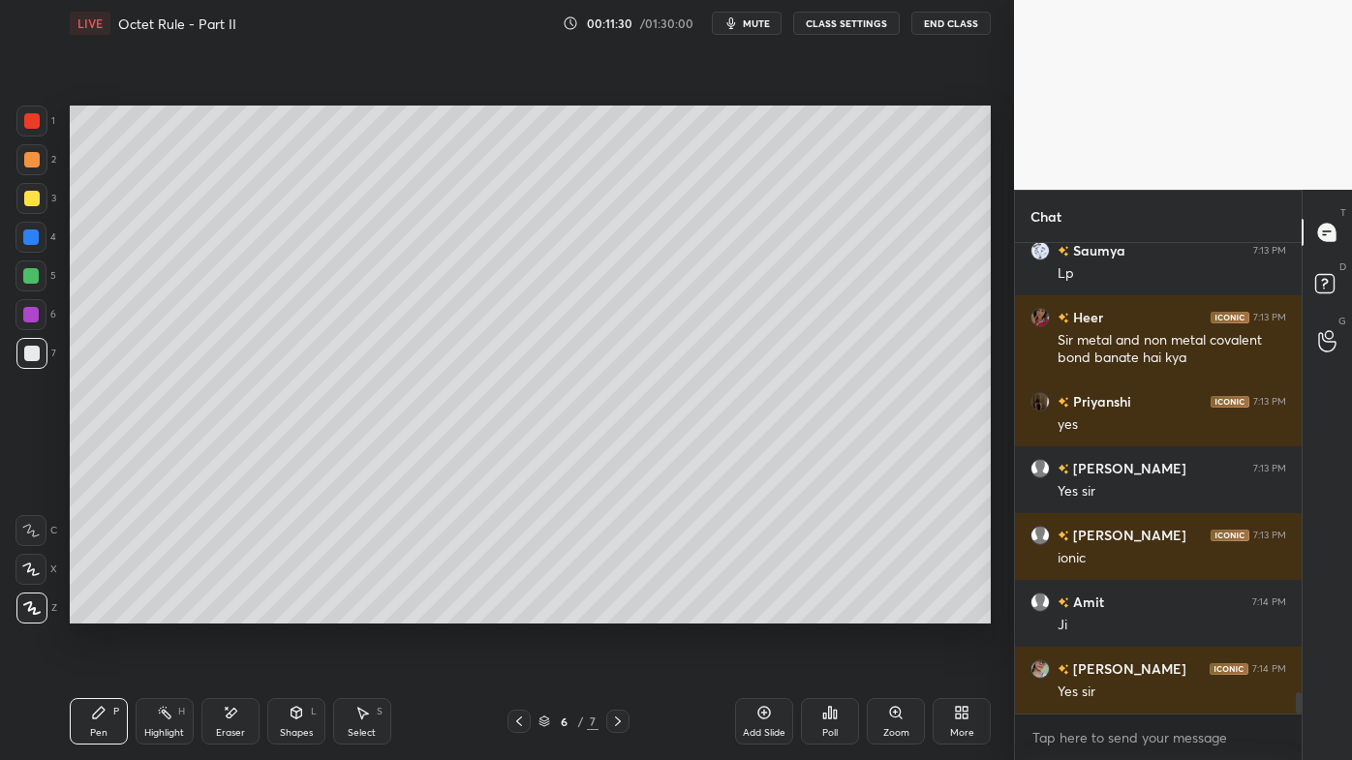
scroll to position [9839, 0]
drag, startPoint x: 165, startPoint y: 716, endPoint x: 168, endPoint y: 698, distance: 17.7
click at [167, 611] on icon at bounding box center [164, 712] width 15 height 15
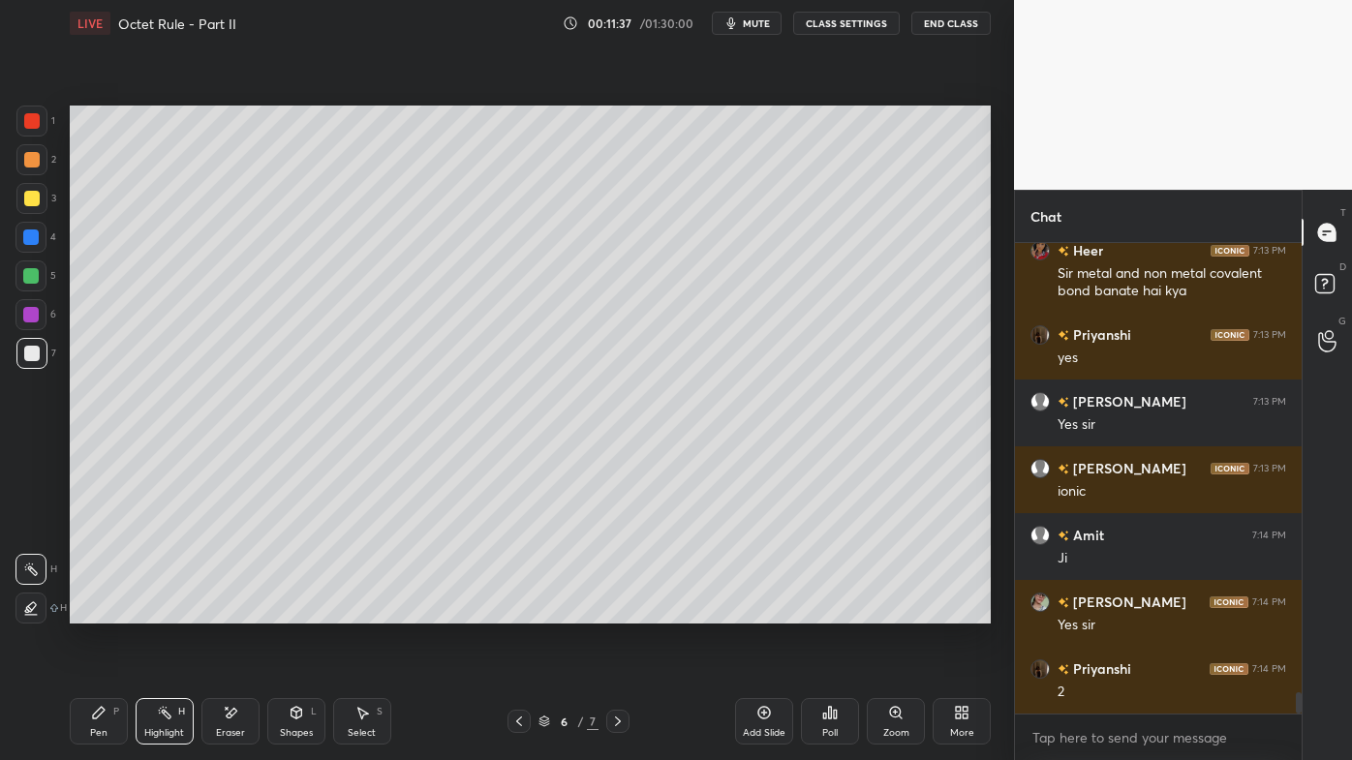
drag, startPoint x: 95, startPoint y: 712, endPoint x: 195, endPoint y: 635, distance: 125.7
click at [99, 611] on icon at bounding box center [98, 712] width 15 height 15
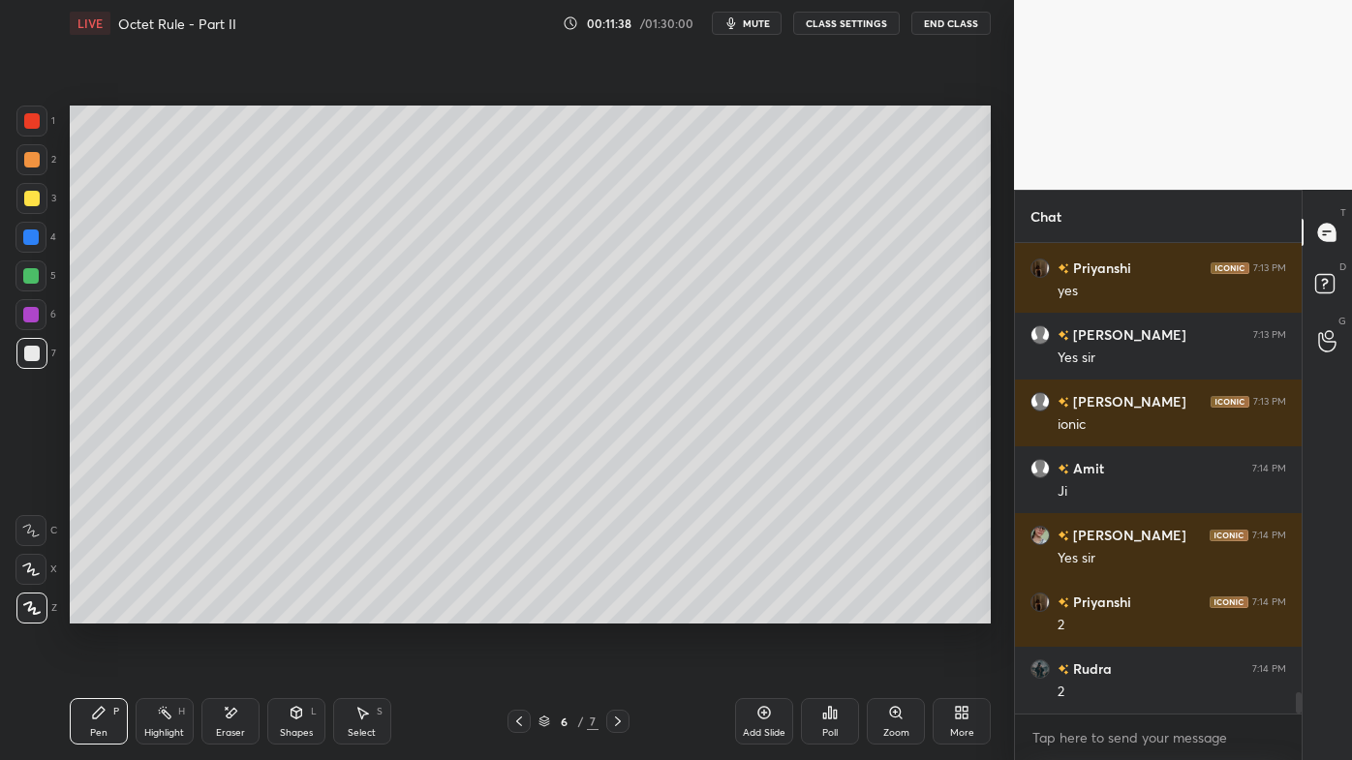
scroll to position [10106, 0]
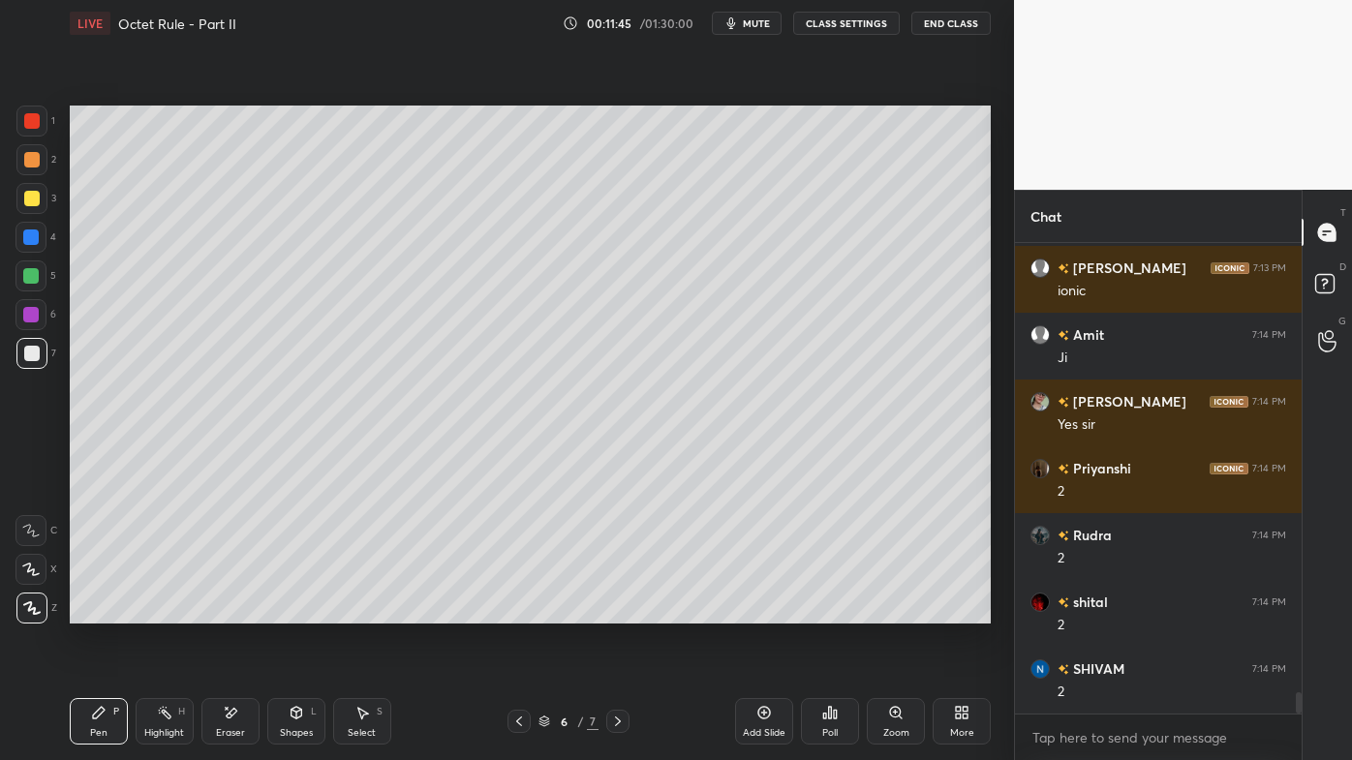
drag, startPoint x: 30, startPoint y: 194, endPoint x: 56, endPoint y: 185, distance: 27.6
click at [31, 194] on div at bounding box center [31, 198] width 15 height 15
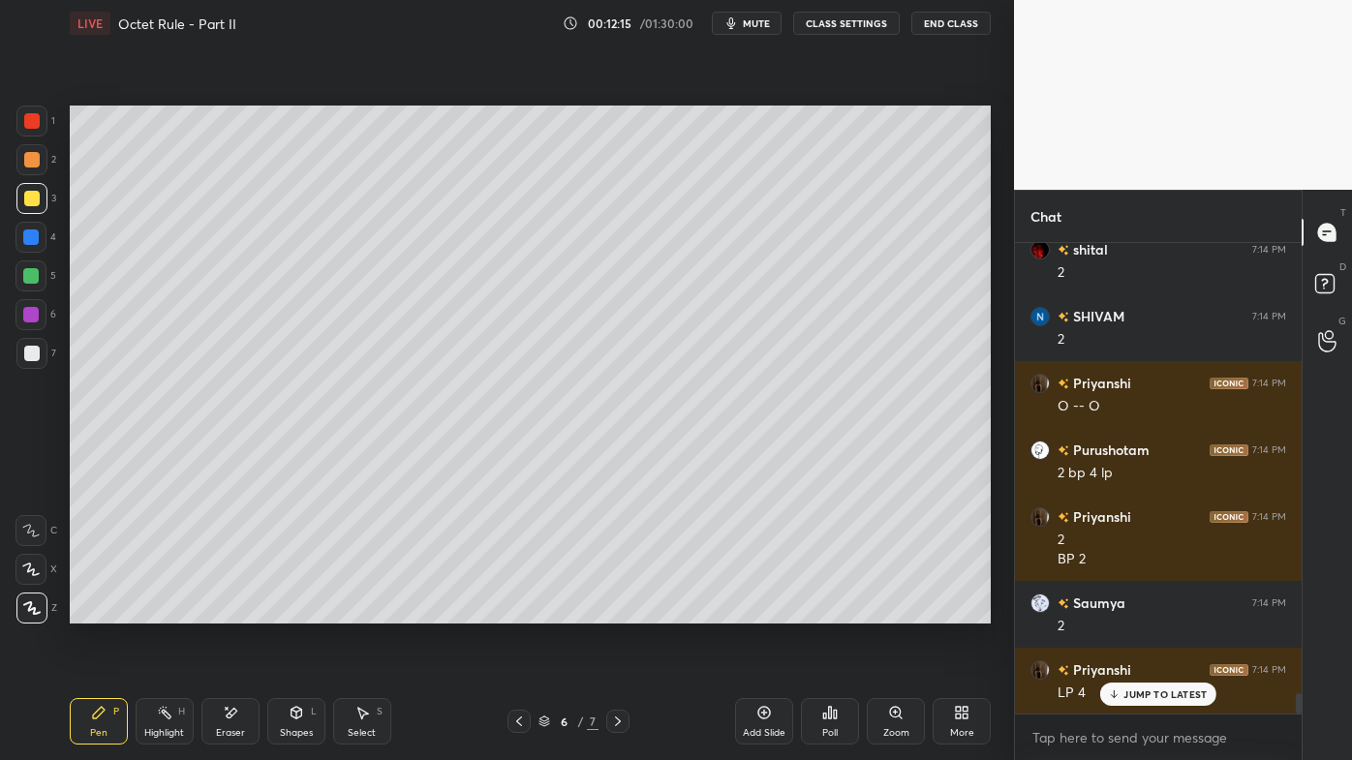
scroll to position [10525, 0]
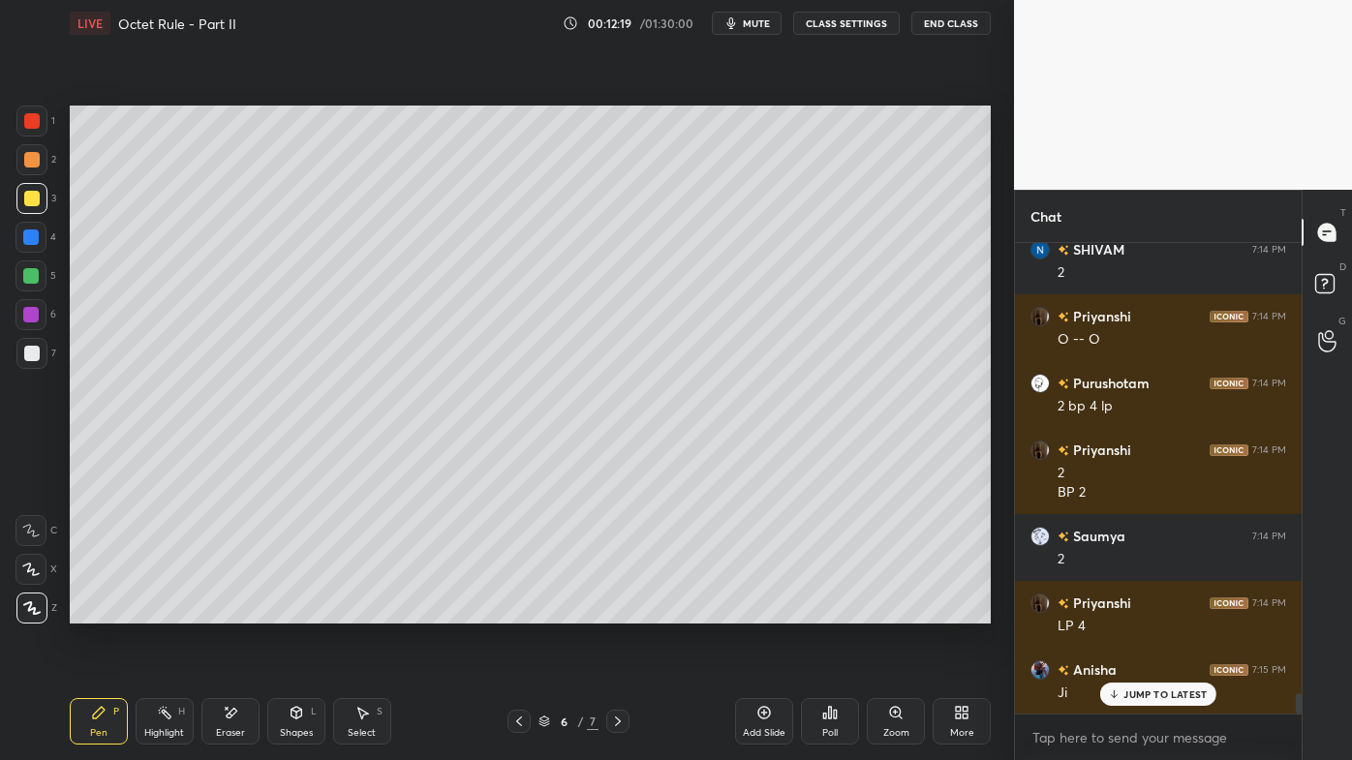
drag, startPoint x: 767, startPoint y: 709, endPoint x: 750, endPoint y: 689, distance: 25.4
click at [764, 611] on icon at bounding box center [763, 712] width 15 height 15
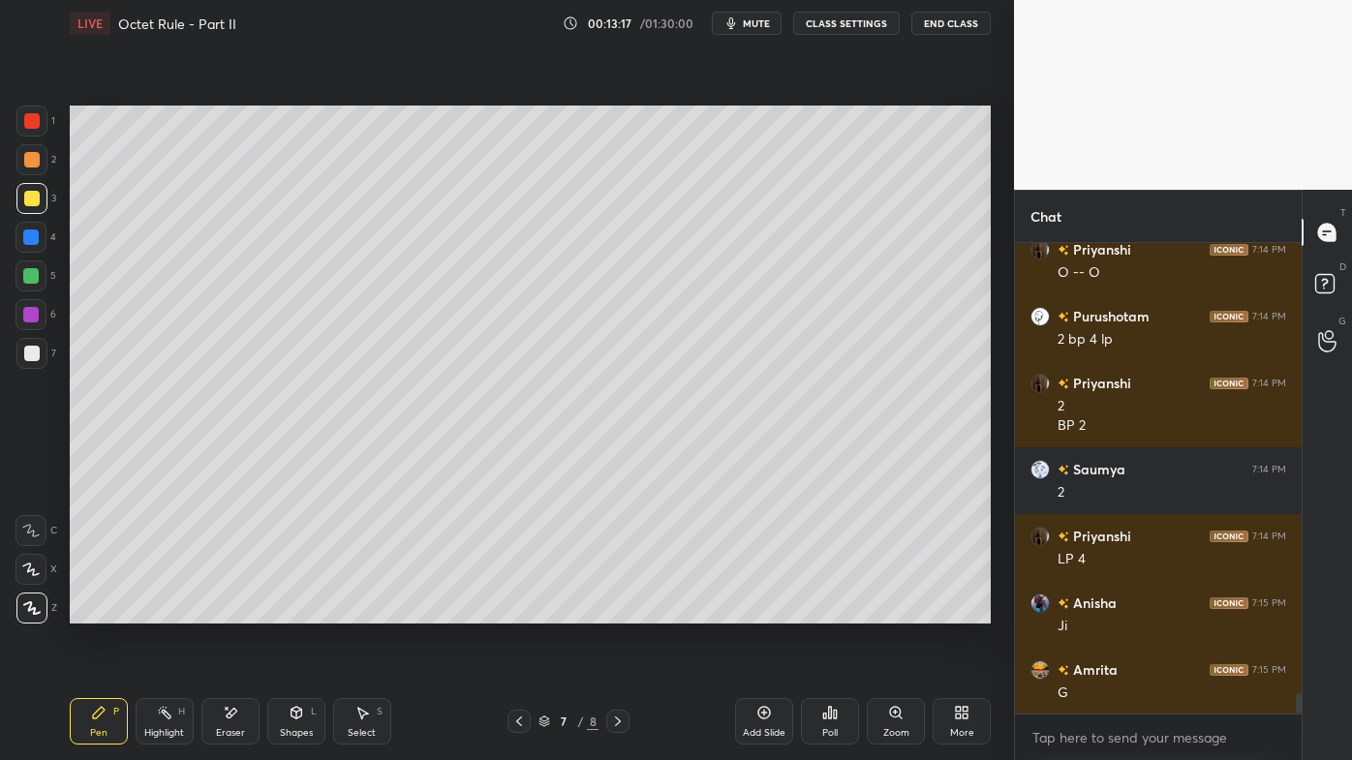
click at [35, 342] on div at bounding box center [31, 353] width 31 height 31
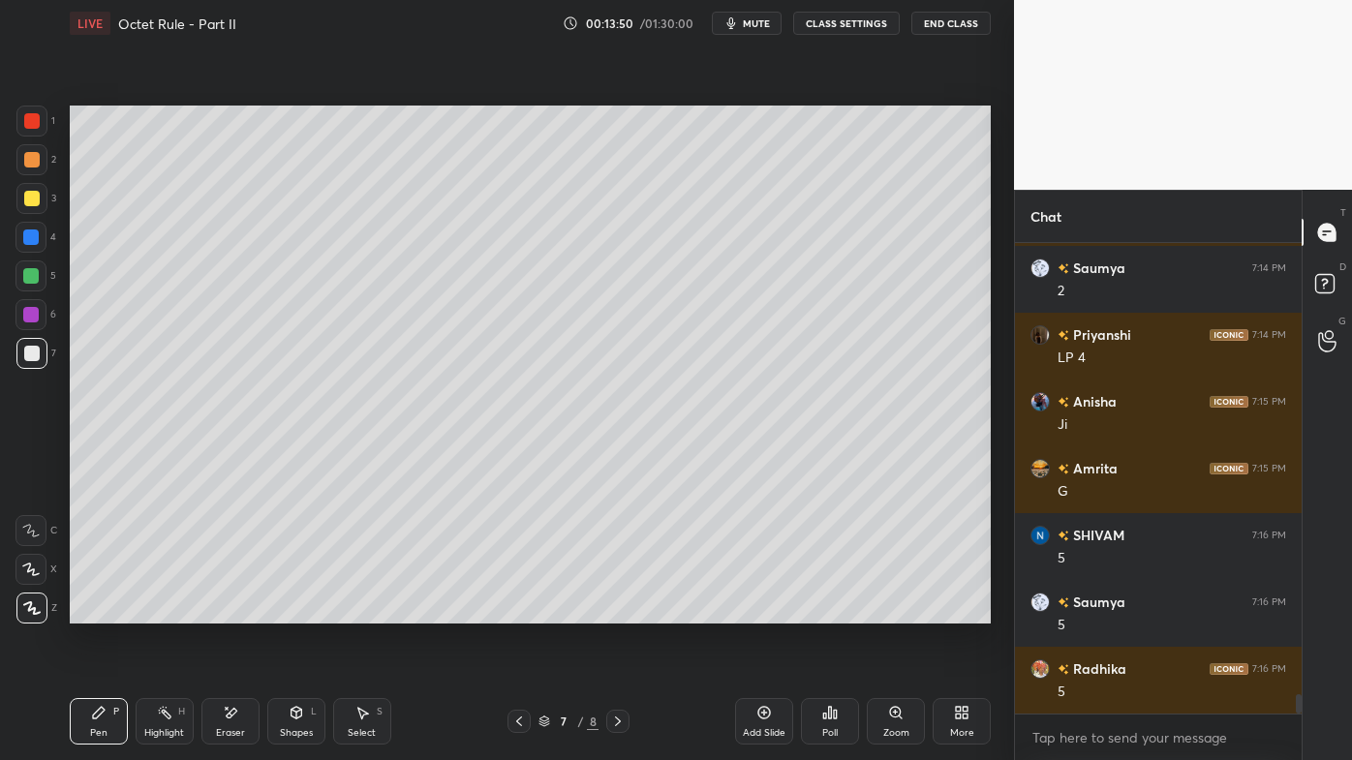
scroll to position [10860, 0]
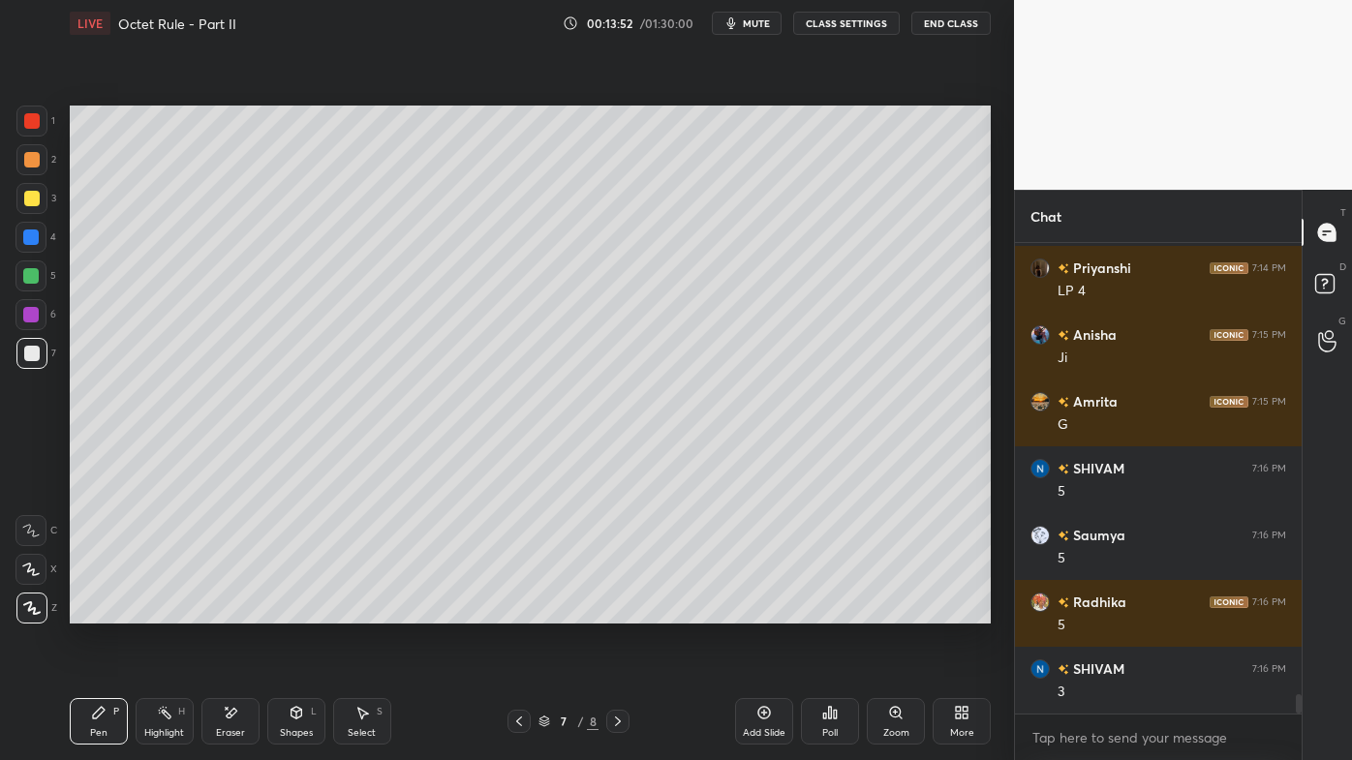
drag, startPoint x: 30, startPoint y: 185, endPoint x: 37, endPoint y: 197, distance: 13.5
click at [37, 185] on div at bounding box center [31, 198] width 31 height 31
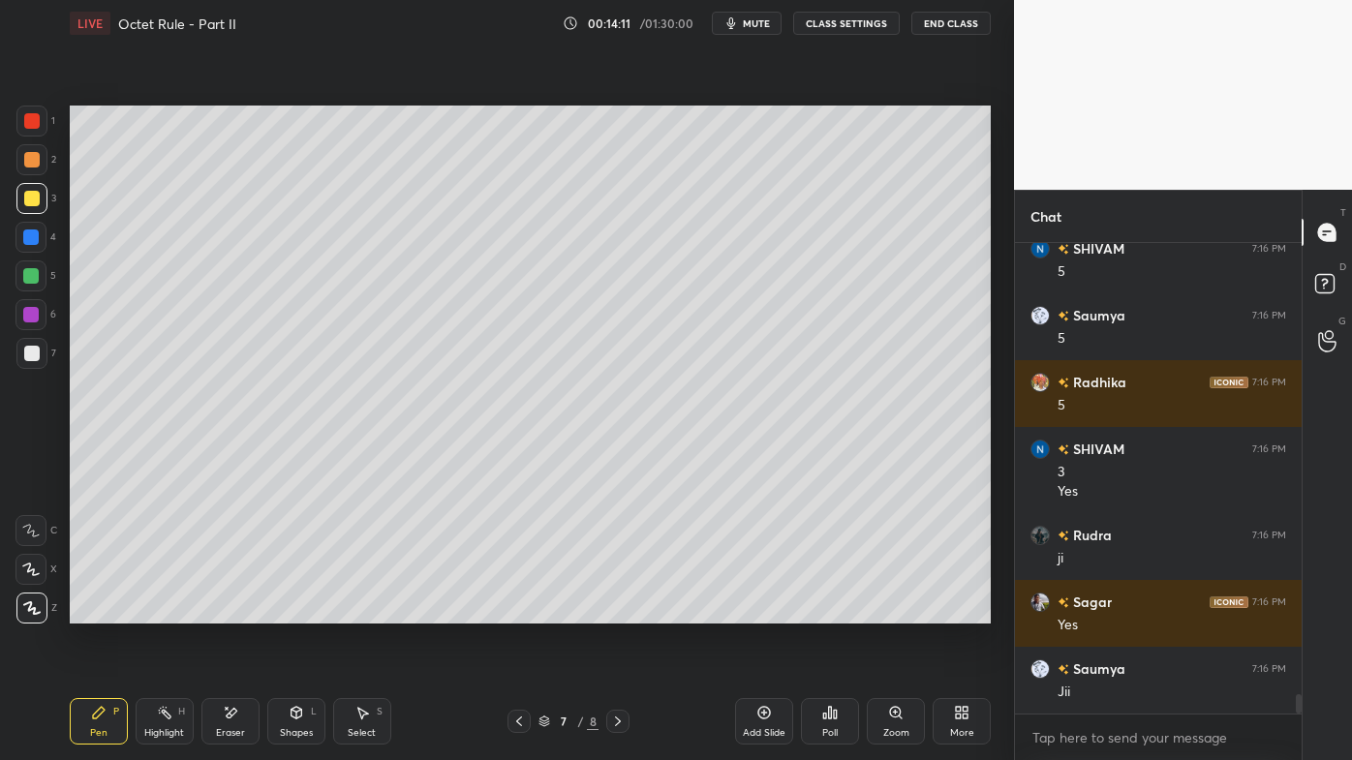
scroll to position [11147, 0]
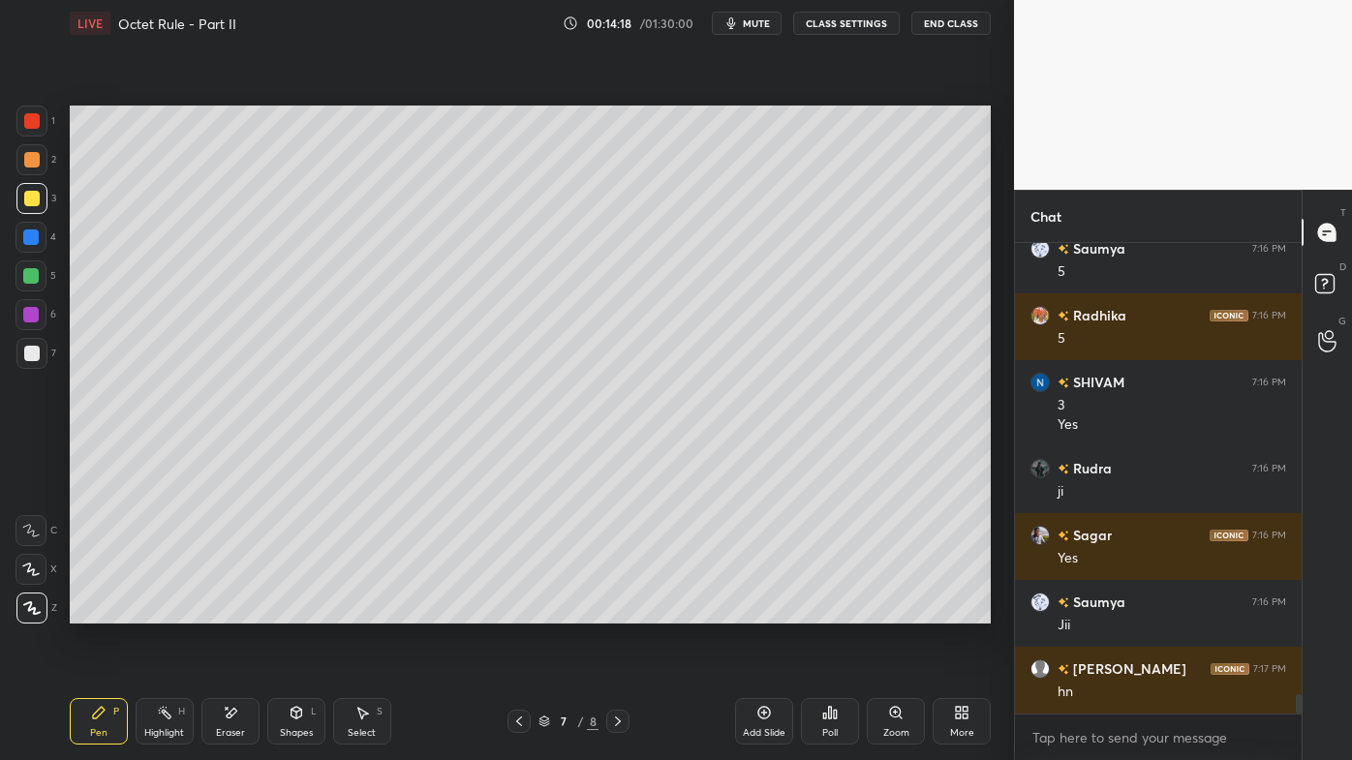
click at [36, 354] on div at bounding box center [31, 353] width 15 height 15
drag, startPoint x: 31, startPoint y: 282, endPoint x: 62, endPoint y: 275, distance: 31.7
click at [31, 281] on div at bounding box center [30, 275] width 15 height 15
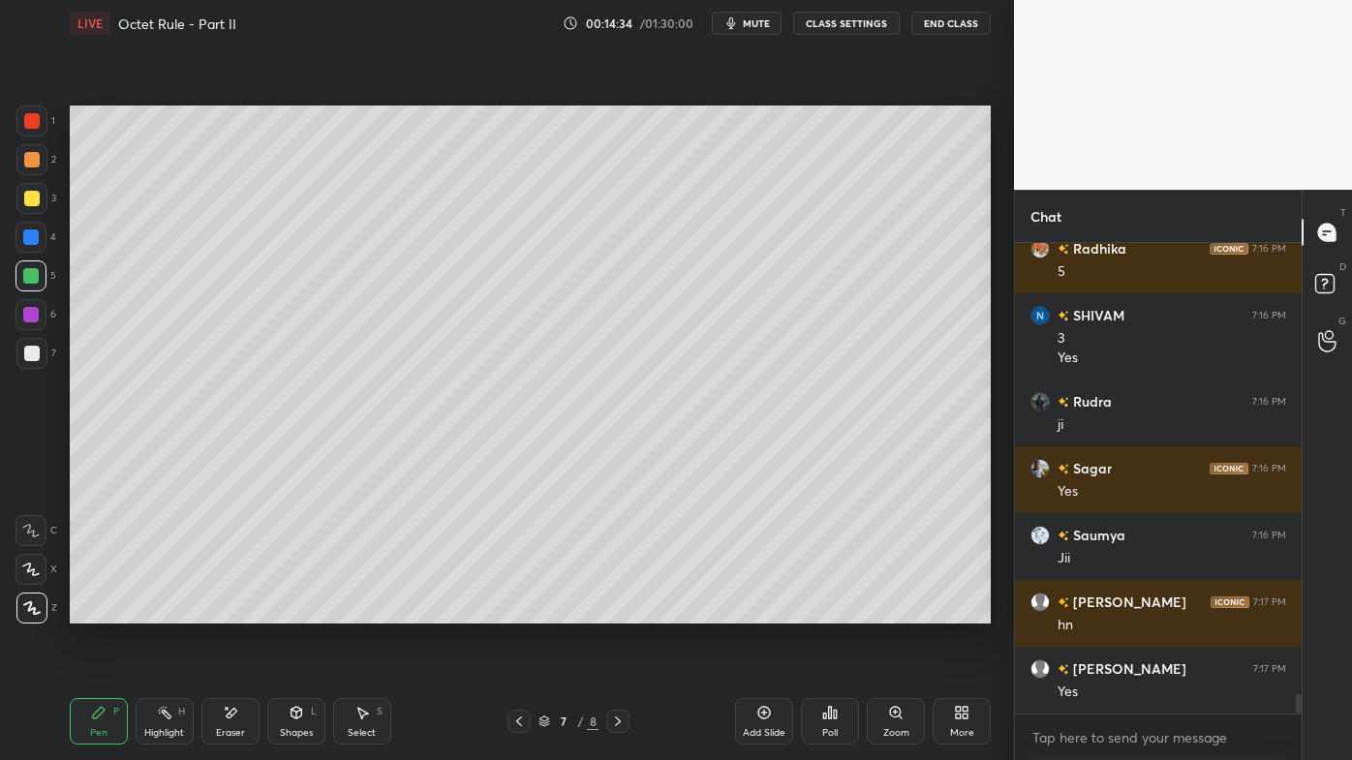
scroll to position [11280, 0]
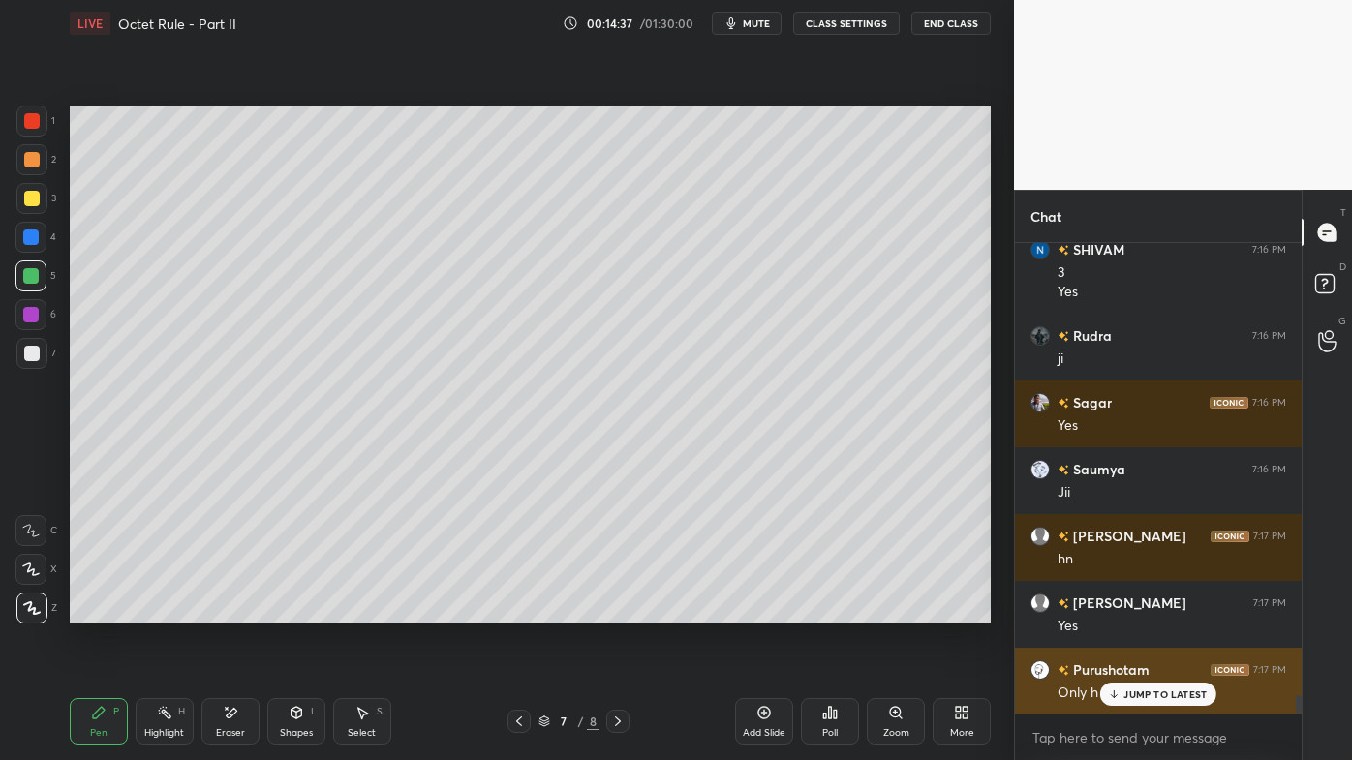
drag, startPoint x: 1131, startPoint y: 695, endPoint x: 1118, endPoint y: 692, distance: 12.9
click at [1131, 611] on p "JUMP TO LATEST" at bounding box center [1164, 695] width 83 height 12
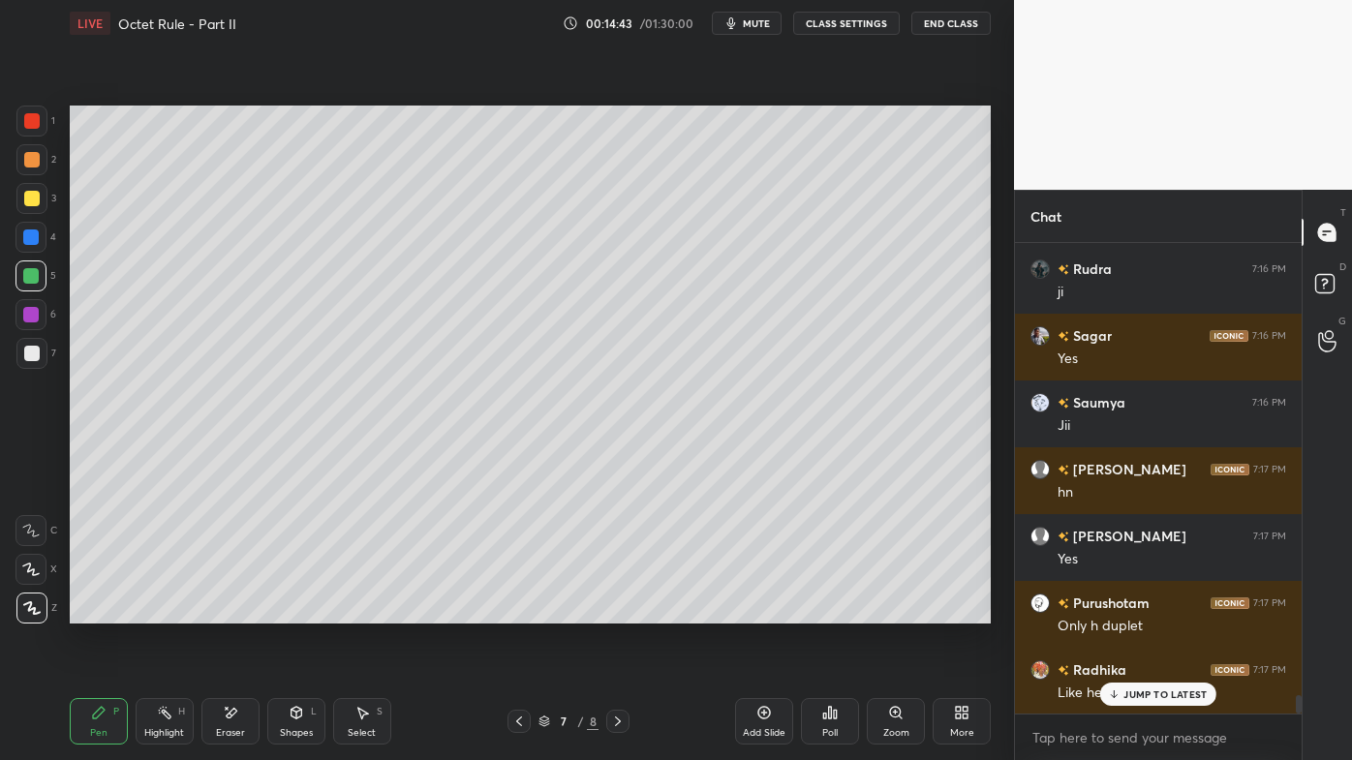
click at [168, 611] on icon at bounding box center [164, 712] width 15 height 15
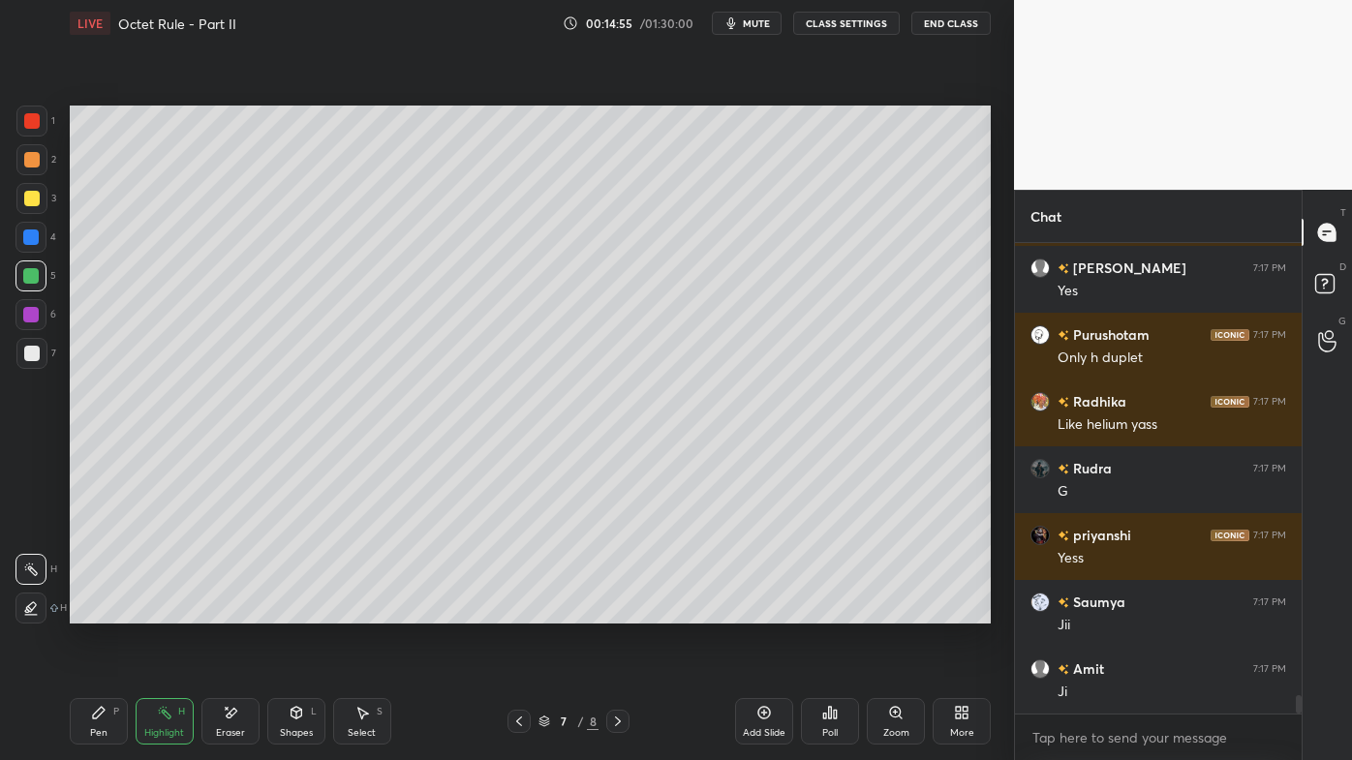
scroll to position [11681, 0]
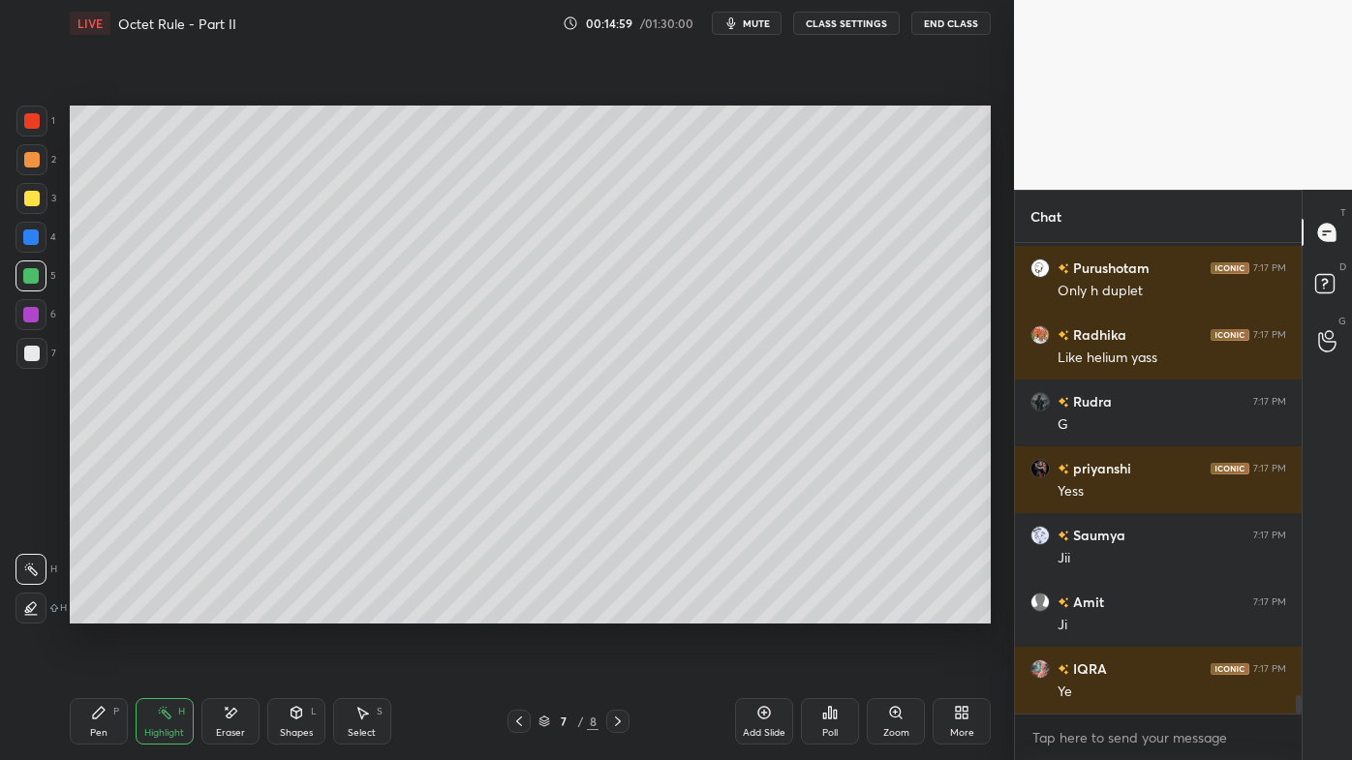
click at [95, 611] on div "Pen P" at bounding box center [99, 721] width 58 height 46
click at [185, 611] on div "Setting up your live class Poll for secs No correct answer Start poll" at bounding box center [530, 364] width 936 height 636
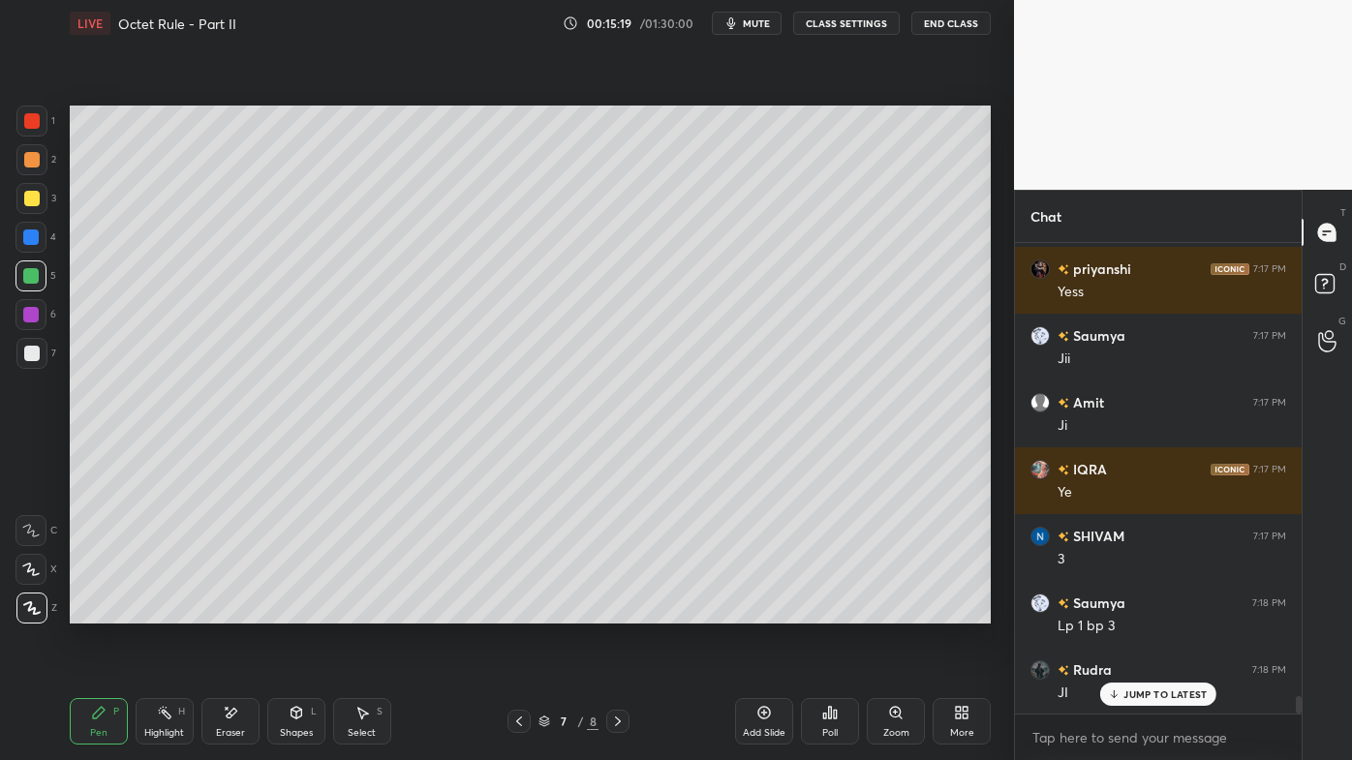
scroll to position [11948, 0]
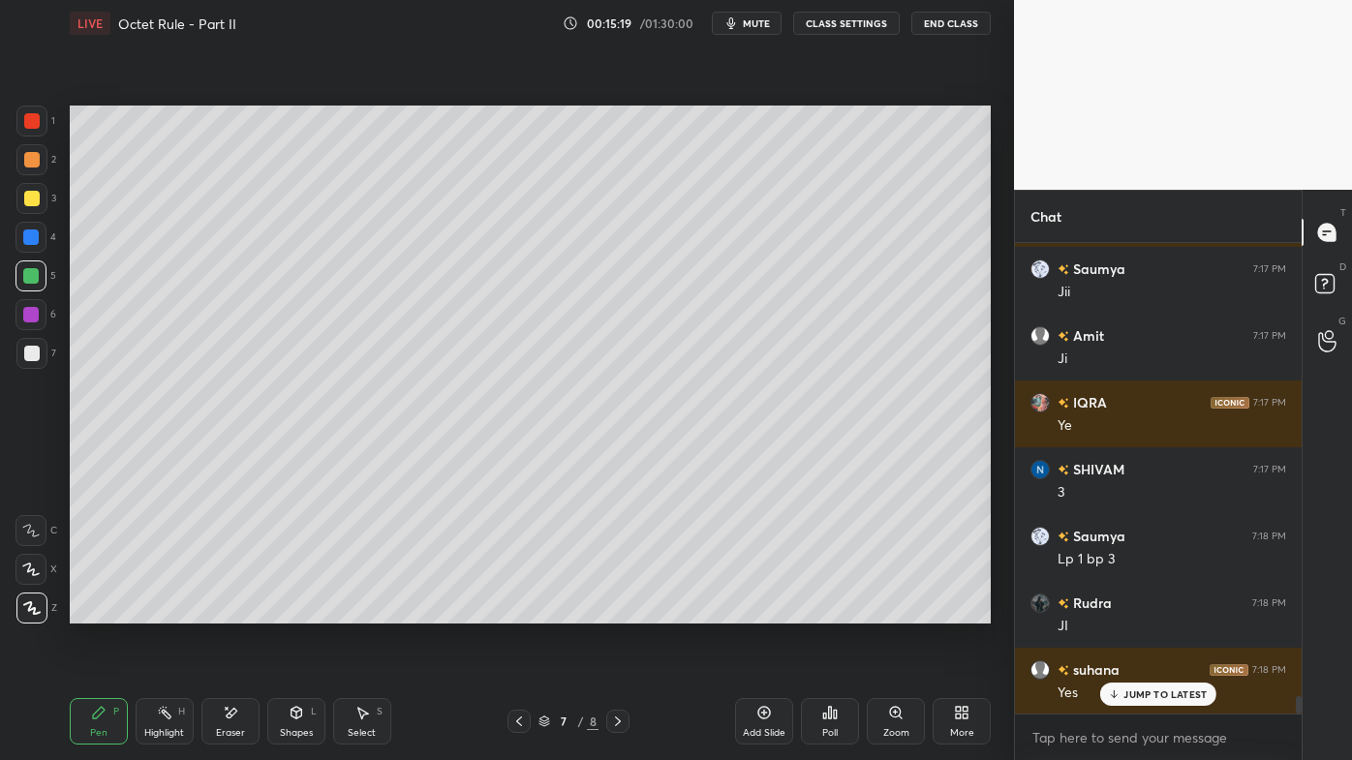
click at [171, 611] on div "Highlight H" at bounding box center [165, 721] width 58 height 46
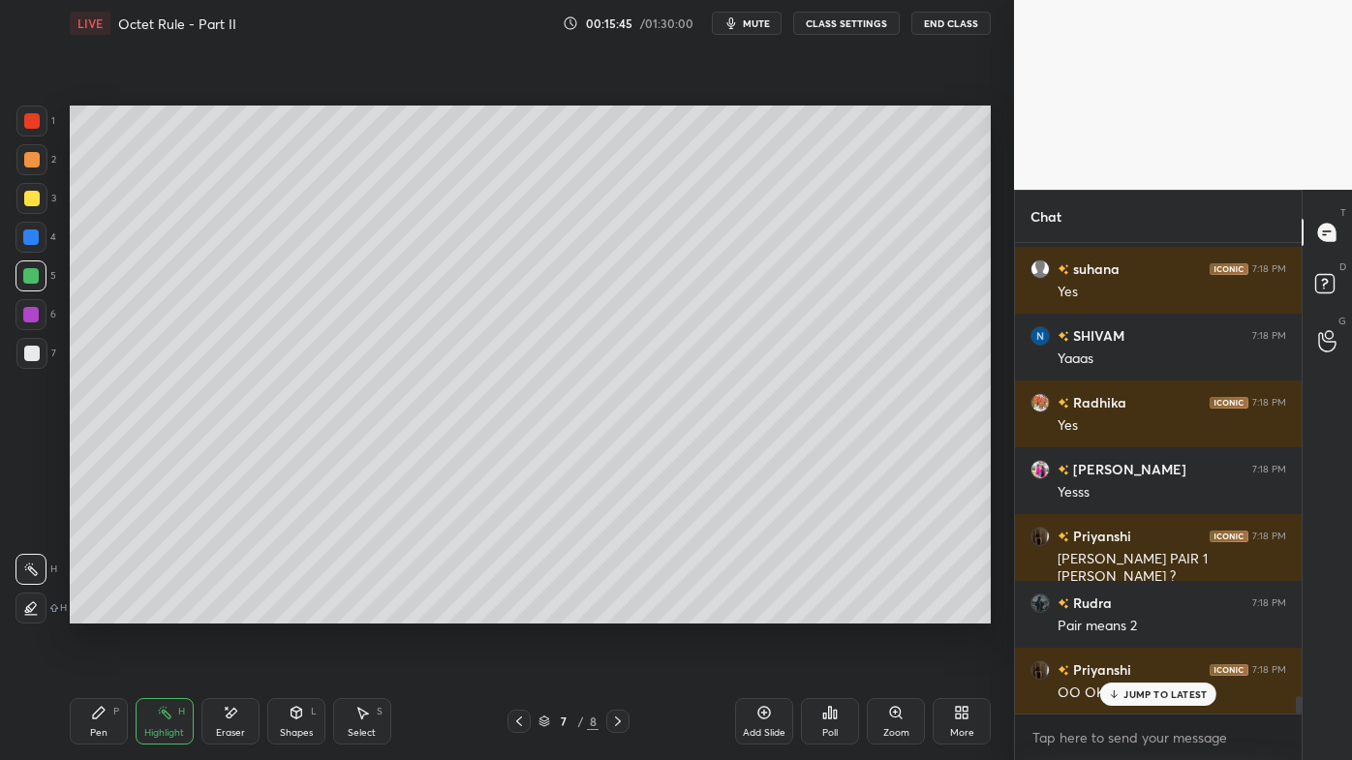
scroll to position [12415, 0]
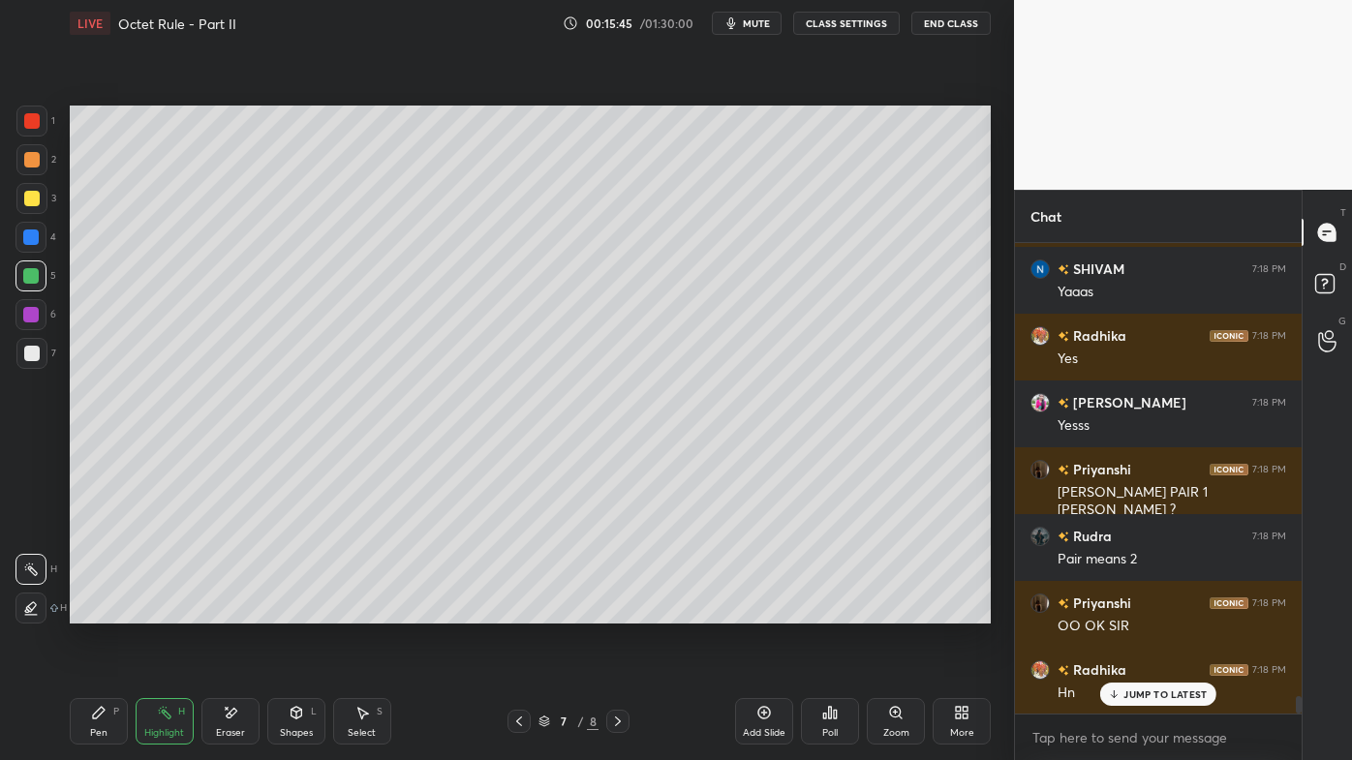
drag, startPoint x: 1132, startPoint y: 693, endPoint x: 1089, endPoint y: 714, distance: 47.2
click at [1128, 611] on p "JUMP TO LATEST" at bounding box center [1164, 695] width 83 height 12
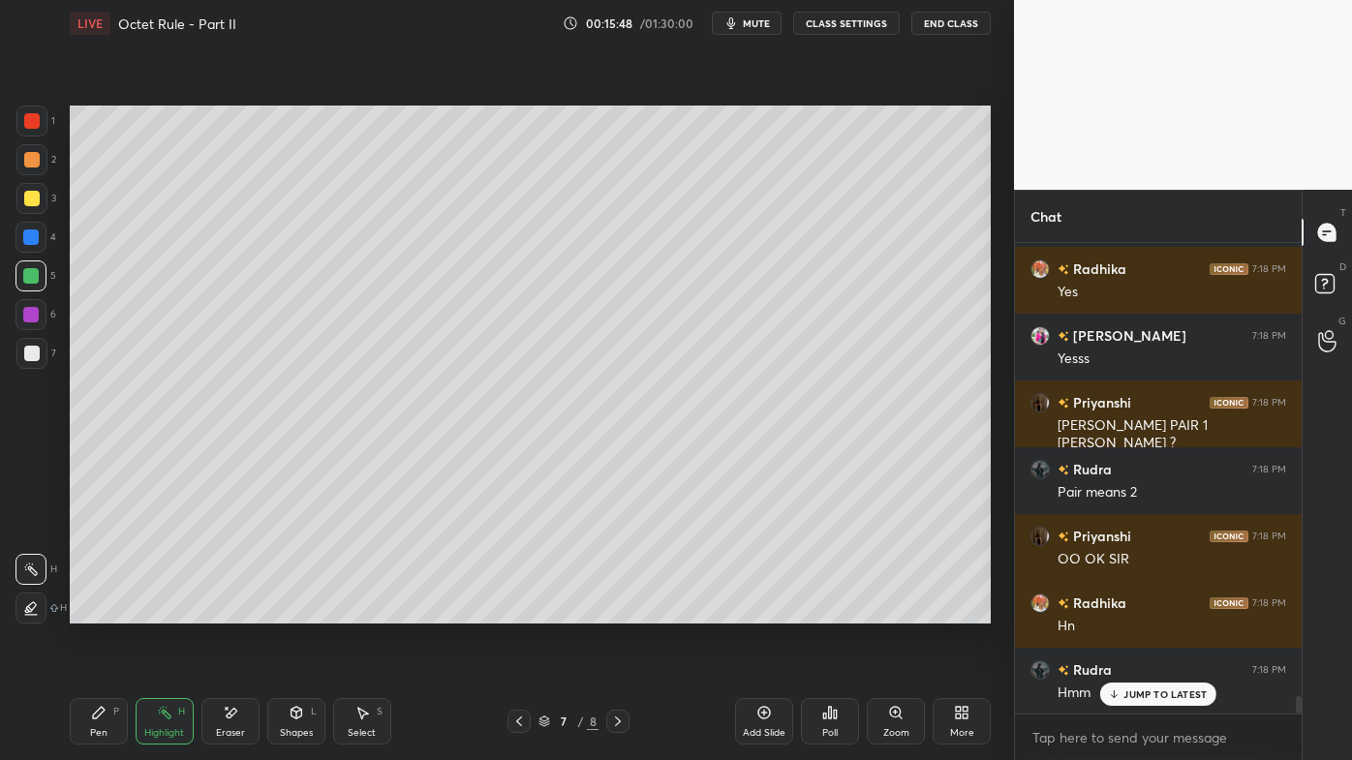
scroll to position [12567, 0]
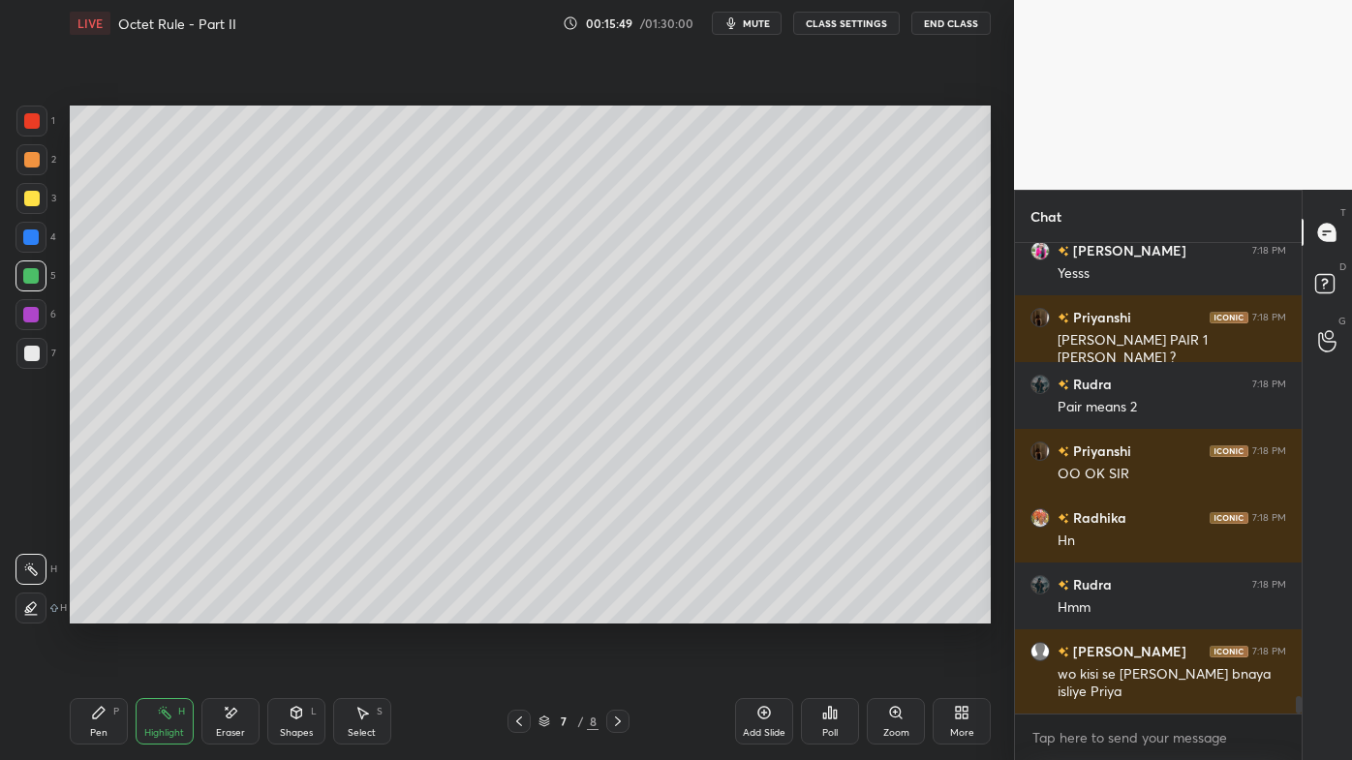
click at [513, 611] on icon at bounding box center [518, 721] width 15 height 15
click at [531, 611] on div "Pen P Highlight H Eraser Shapes L Select S 6 / 8 Add Slide Poll Zoom More" at bounding box center [530, 721] width 921 height 77
click at [513, 611] on icon at bounding box center [518, 721] width 15 height 15
click at [620, 611] on icon at bounding box center [618, 722] width 6 height 10
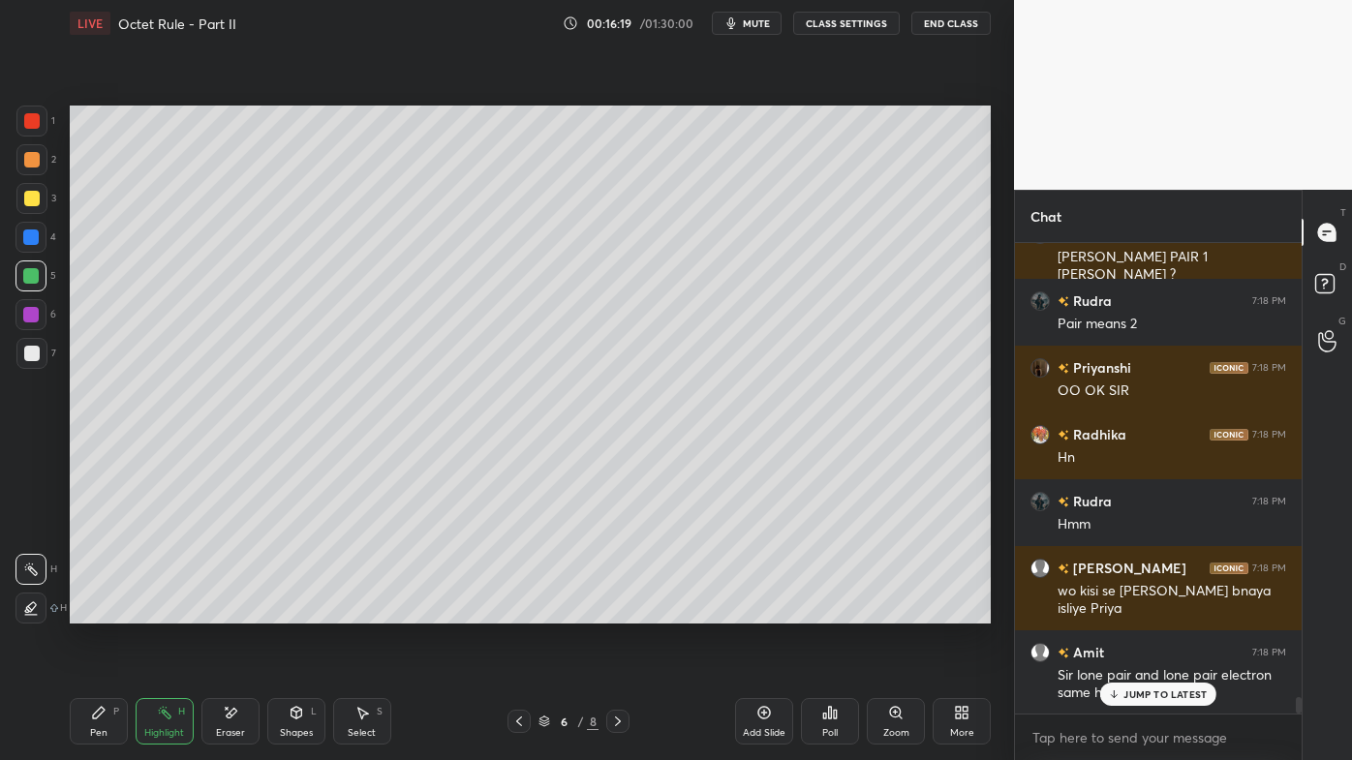
scroll to position [12718, 0]
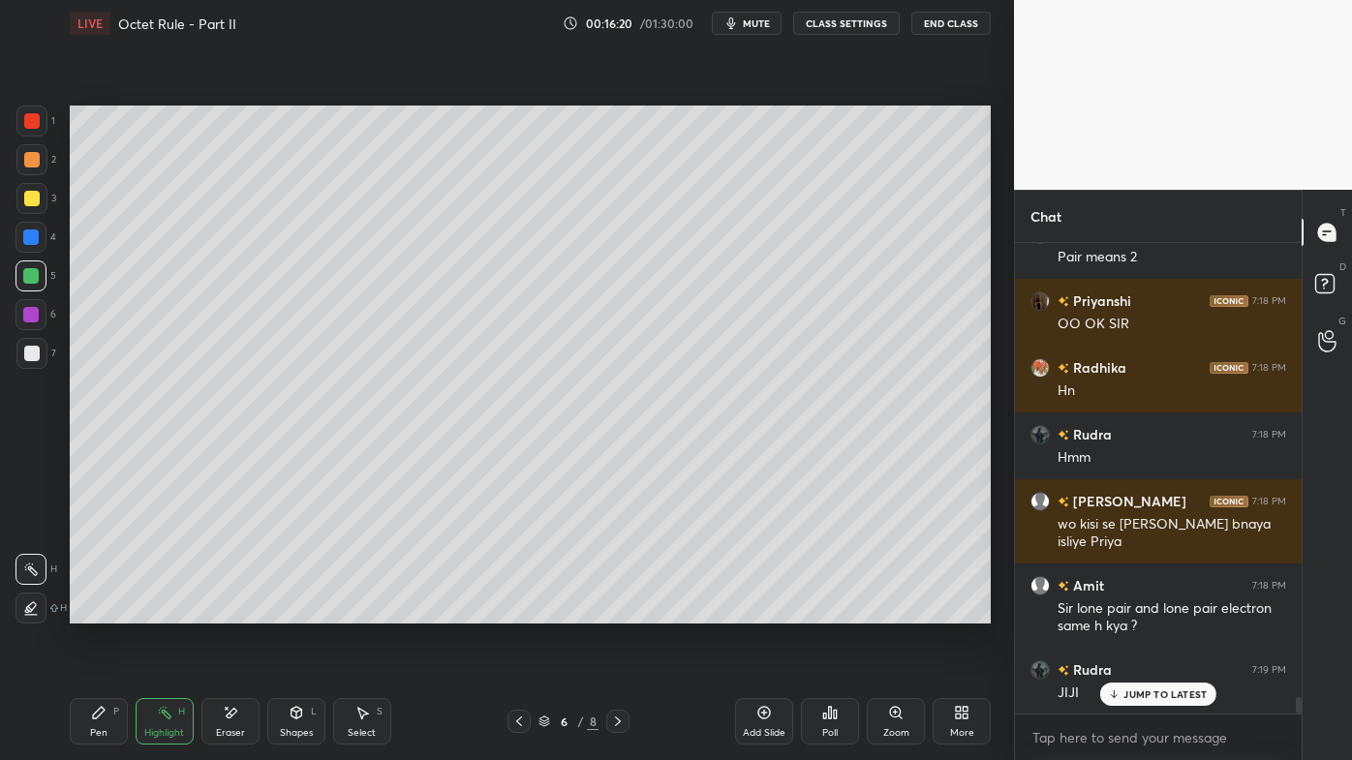
drag, startPoint x: 1144, startPoint y: 699, endPoint x: 1129, endPoint y: 710, distance: 18.0
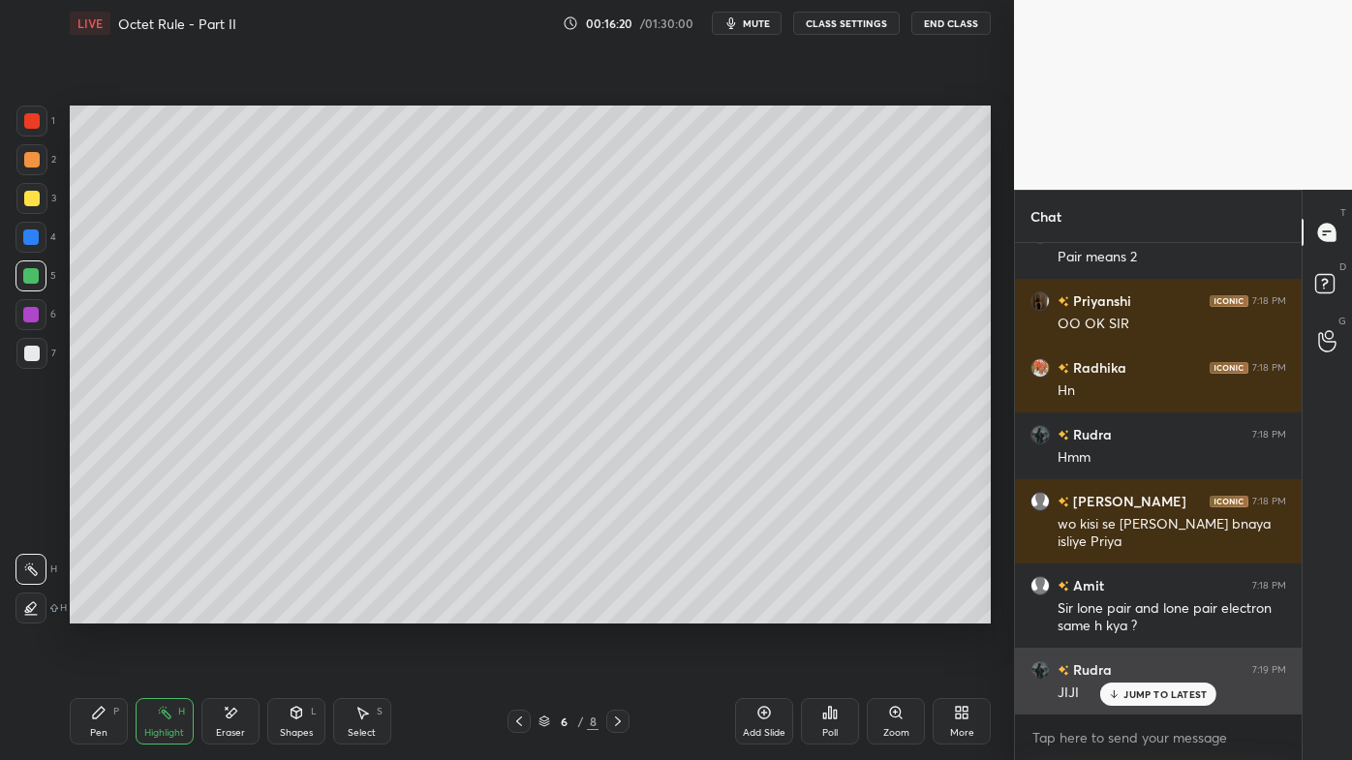
click at [1143, 611] on p "JUMP TO LATEST" at bounding box center [1164, 695] width 83 height 12
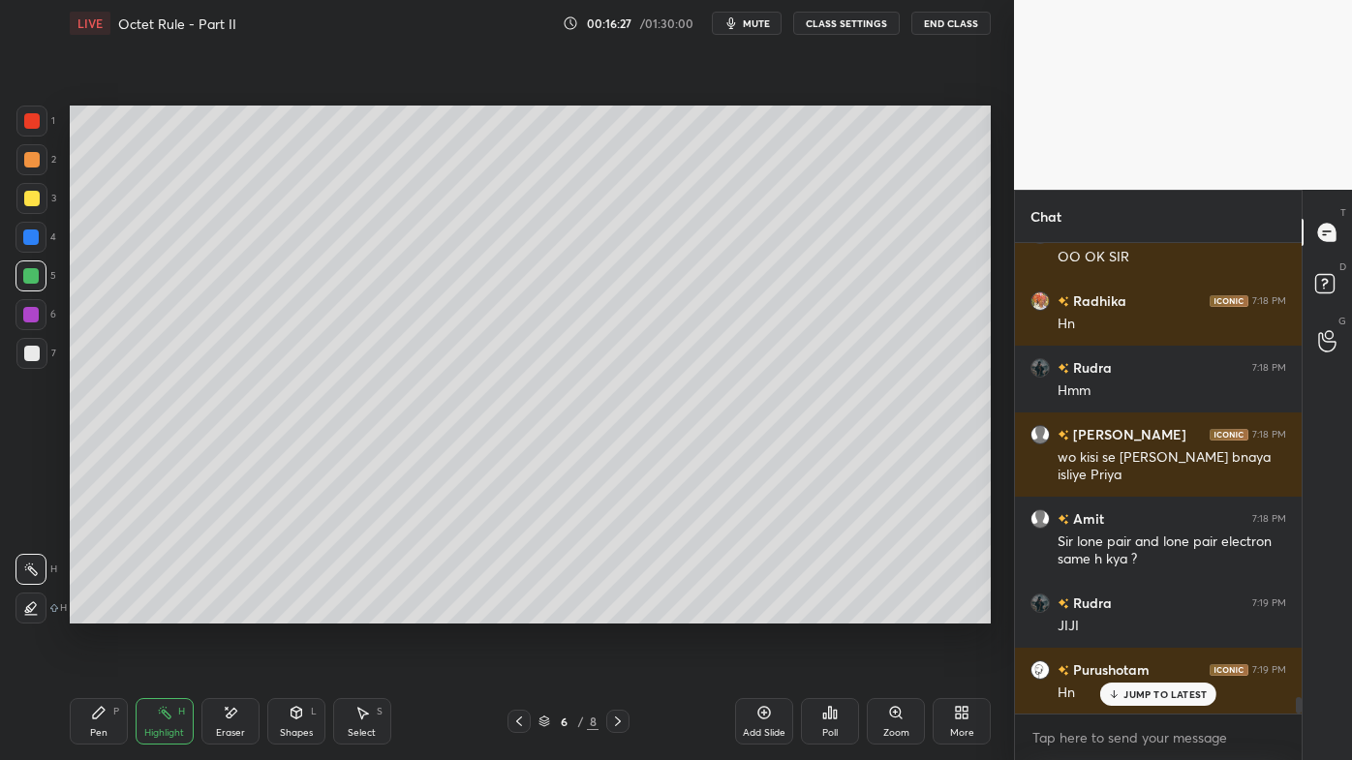
click at [628, 611] on div at bounding box center [617, 721] width 23 height 23
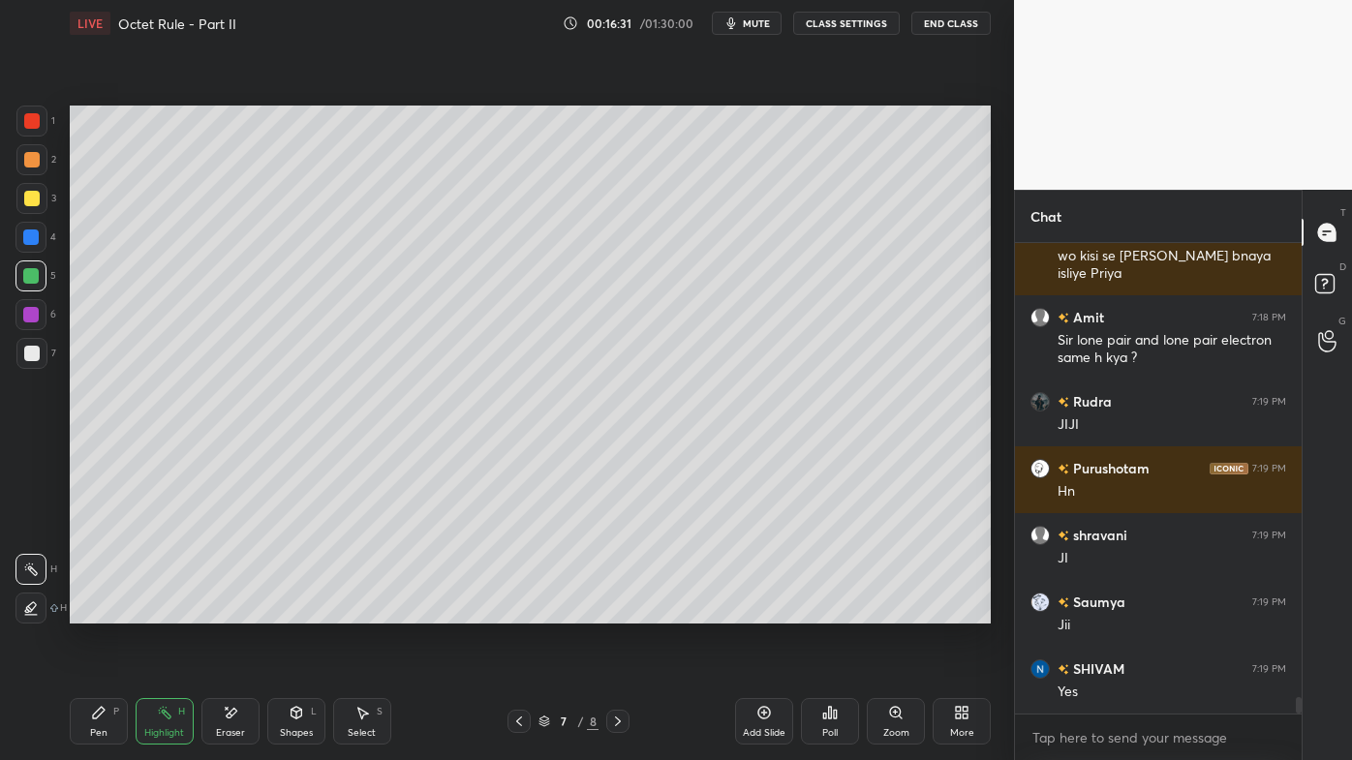
scroll to position [13053, 0]
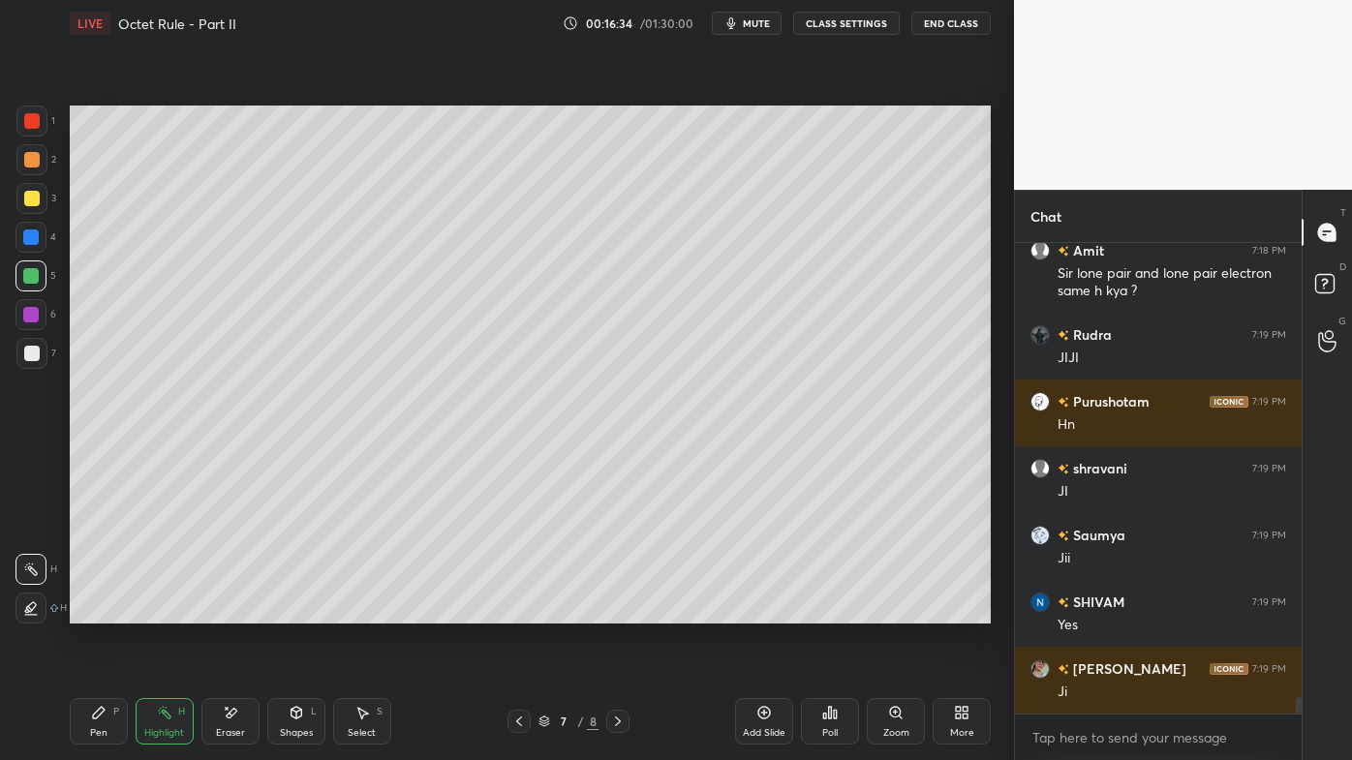
click at [765, 611] on icon at bounding box center [763, 712] width 15 height 15
click at [98, 611] on icon at bounding box center [99, 713] width 12 height 12
drag, startPoint x: 33, startPoint y: 194, endPoint x: 51, endPoint y: 185, distance: 20.4
click at [36, 194] on div at bounding box center [31, 198] width 15 height 15
click at [516, 611] on icon at bounding box center [518, 721] width 15 height 15
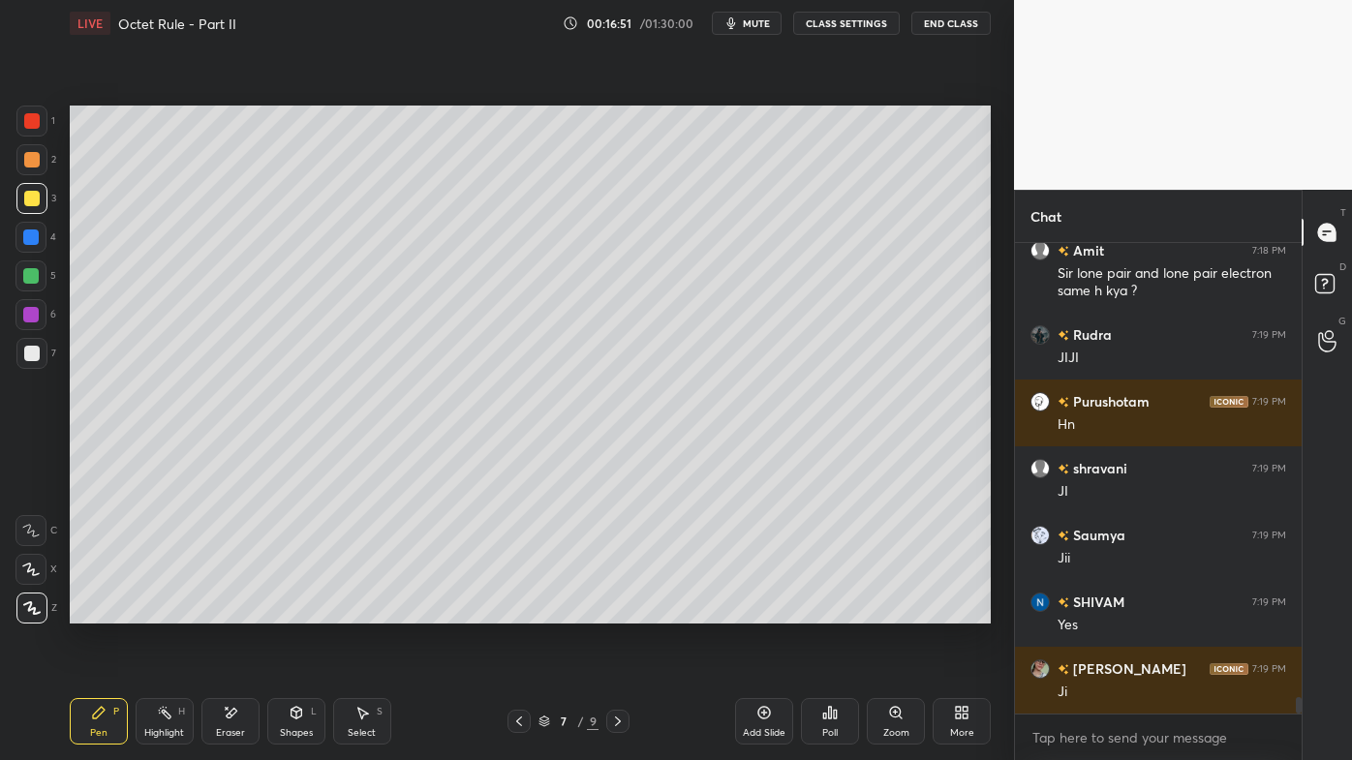
drag, startPoint x: 615, startPoint y: 722, endPoint x: 604, endPoint y: 719, distance: 11.0
click at [614, 611] on icon at bounding box center [617, 721] width 15 height 15
click at [33, 155] on div at bounding box center [31, 159] width 15 height 15
click at [524, 611] on icon at bounding box center [518, 721] width 15 height 15
drag, startPoint x: 172, startPoint y: 705, endPoint x: 265, endPoint y: 633, distance: 117.4
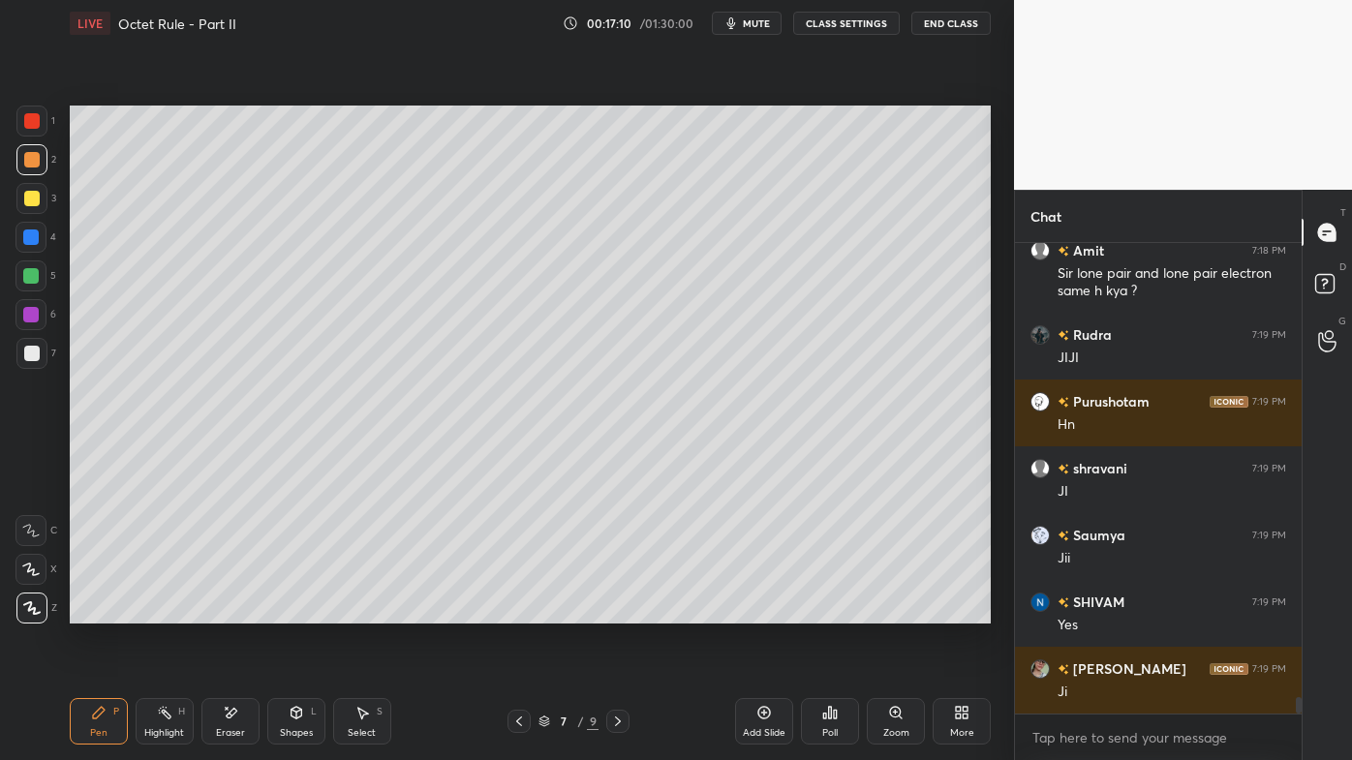
click at [175, 611] on div "Highlight H" at bounding box center [165, 721] width 58 height 46
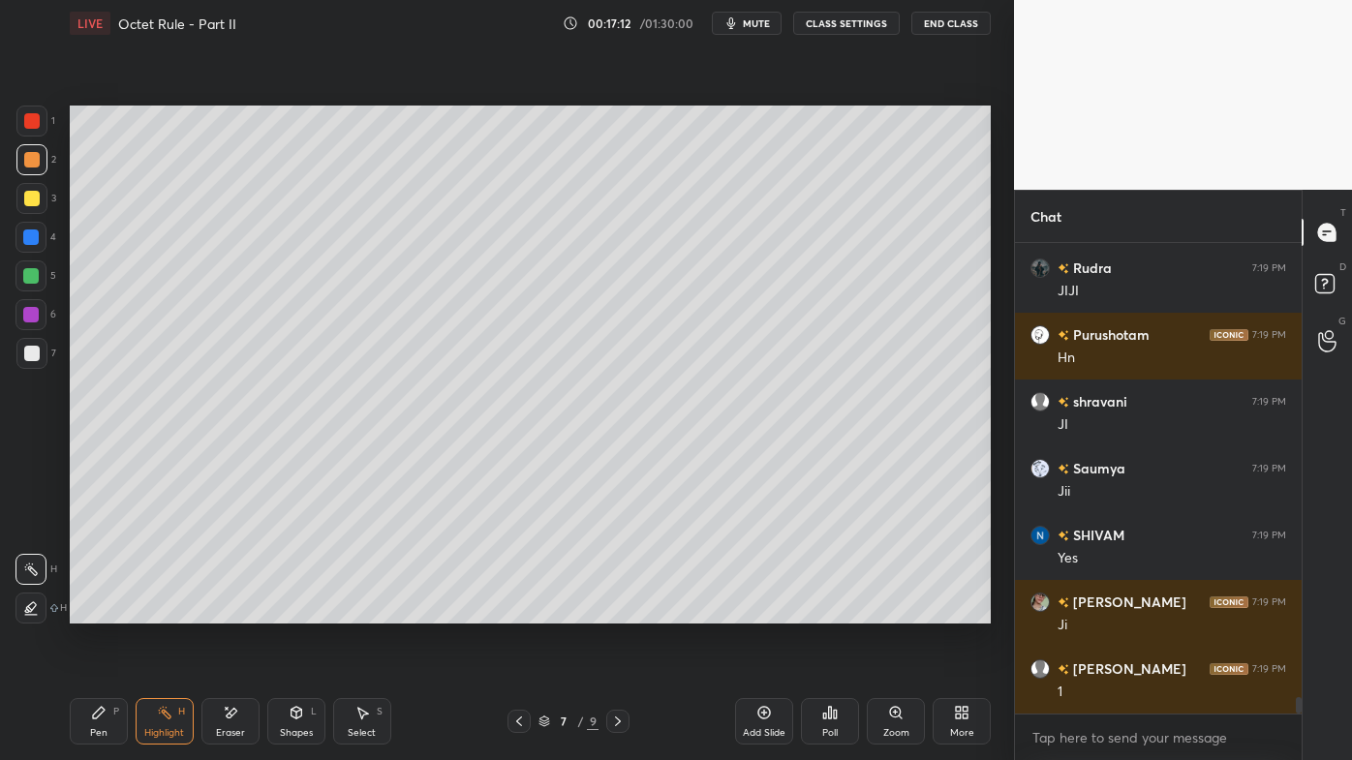
scroll to position [13185, 0]
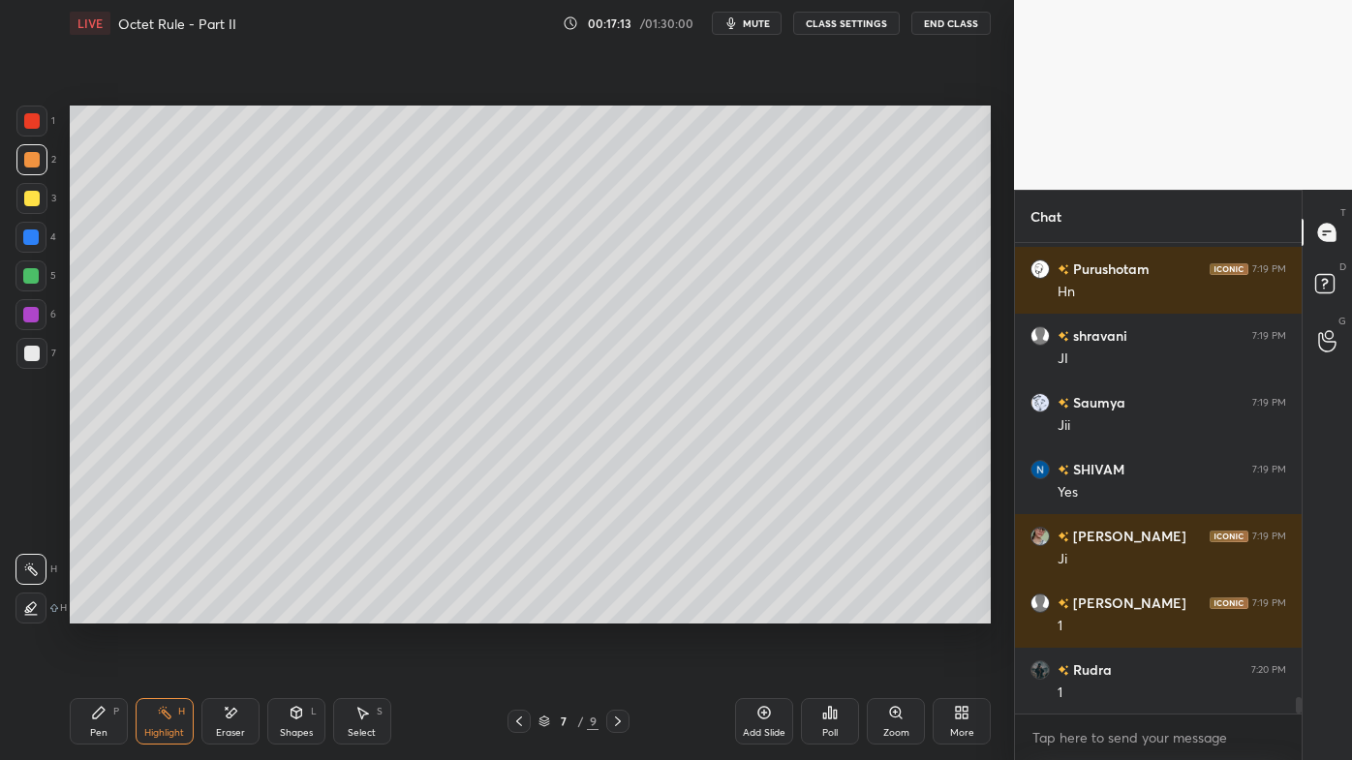
click at [617, 611] on icon at bounding box center [617, 721] width 15 height 15
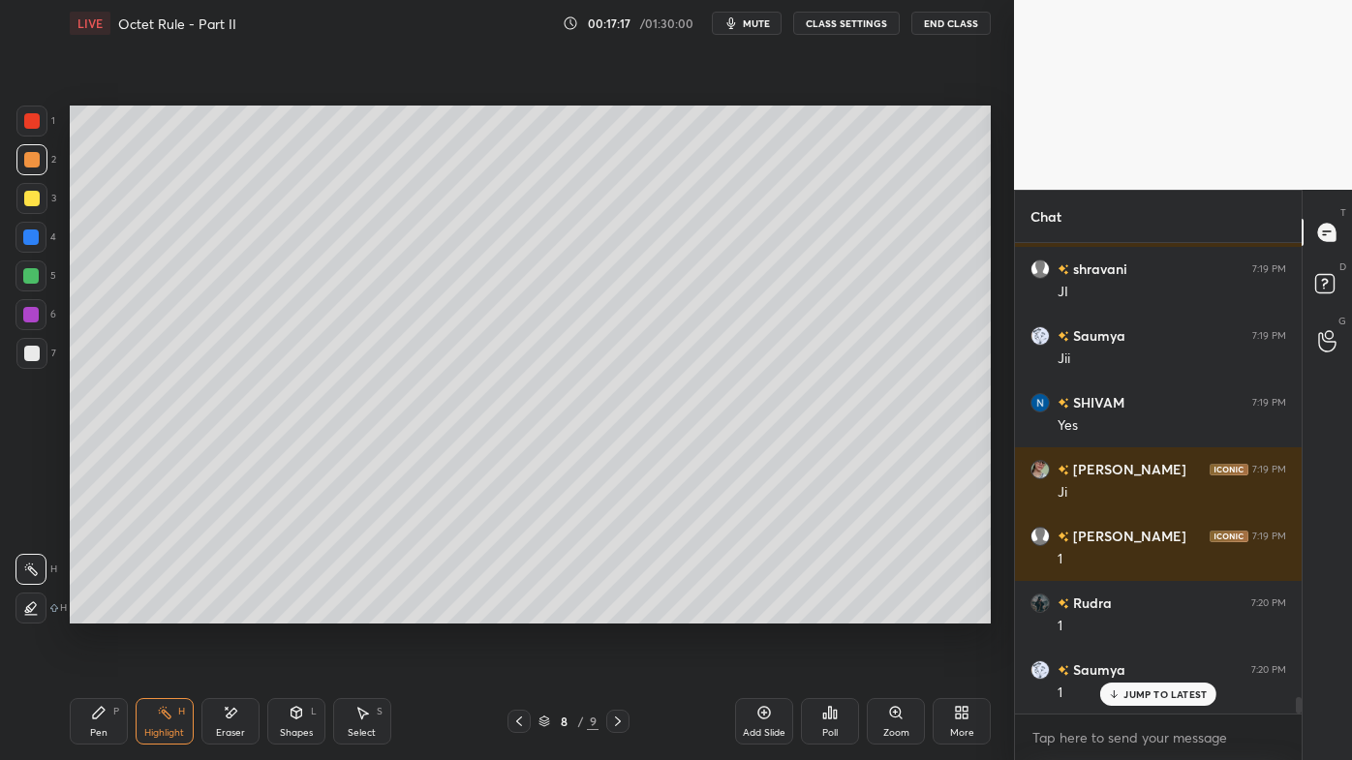
drag, startPoint x: 103, startPoint y: 717, endPoint x: 112, endPoint y: 667, distance: 50.3
click at [103, 611] on icon at bounding box center [98, 712] width 15 height 15
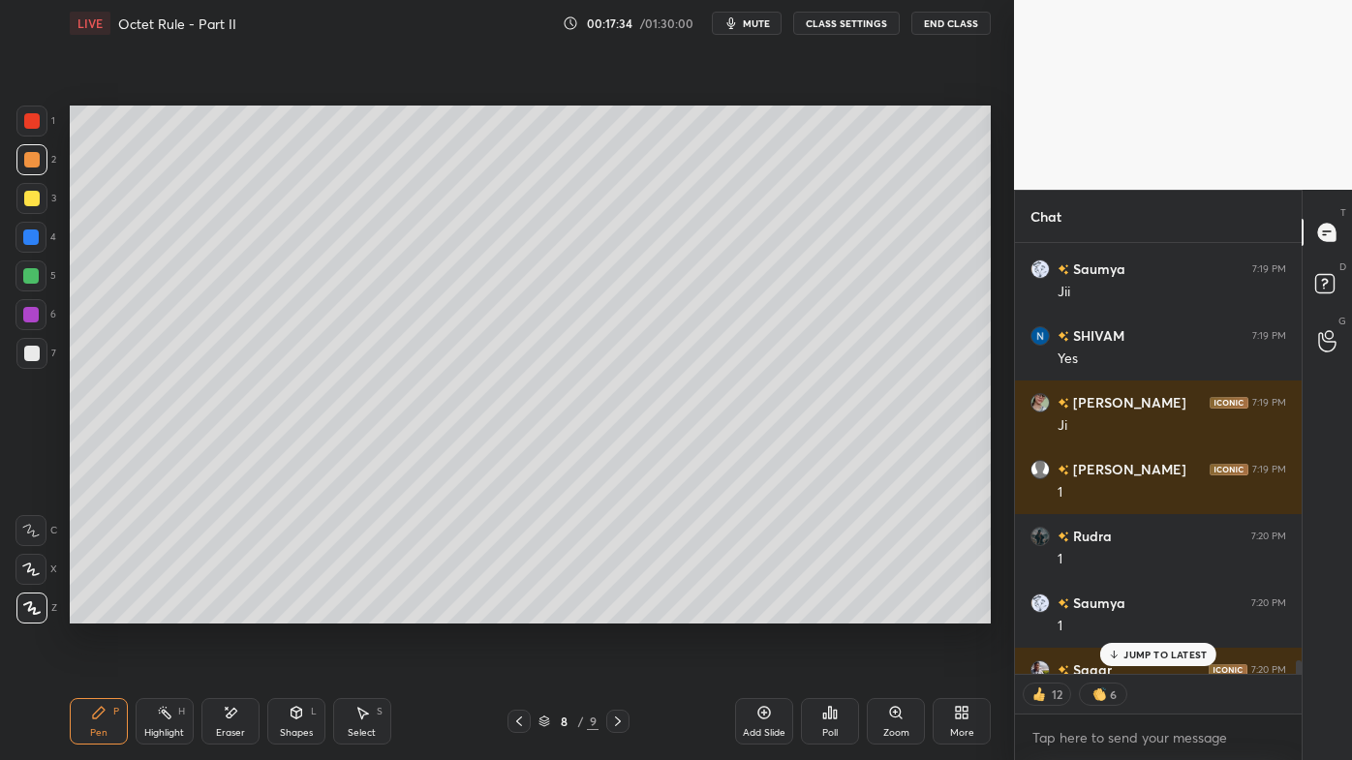
scroll to position [13425, 0]
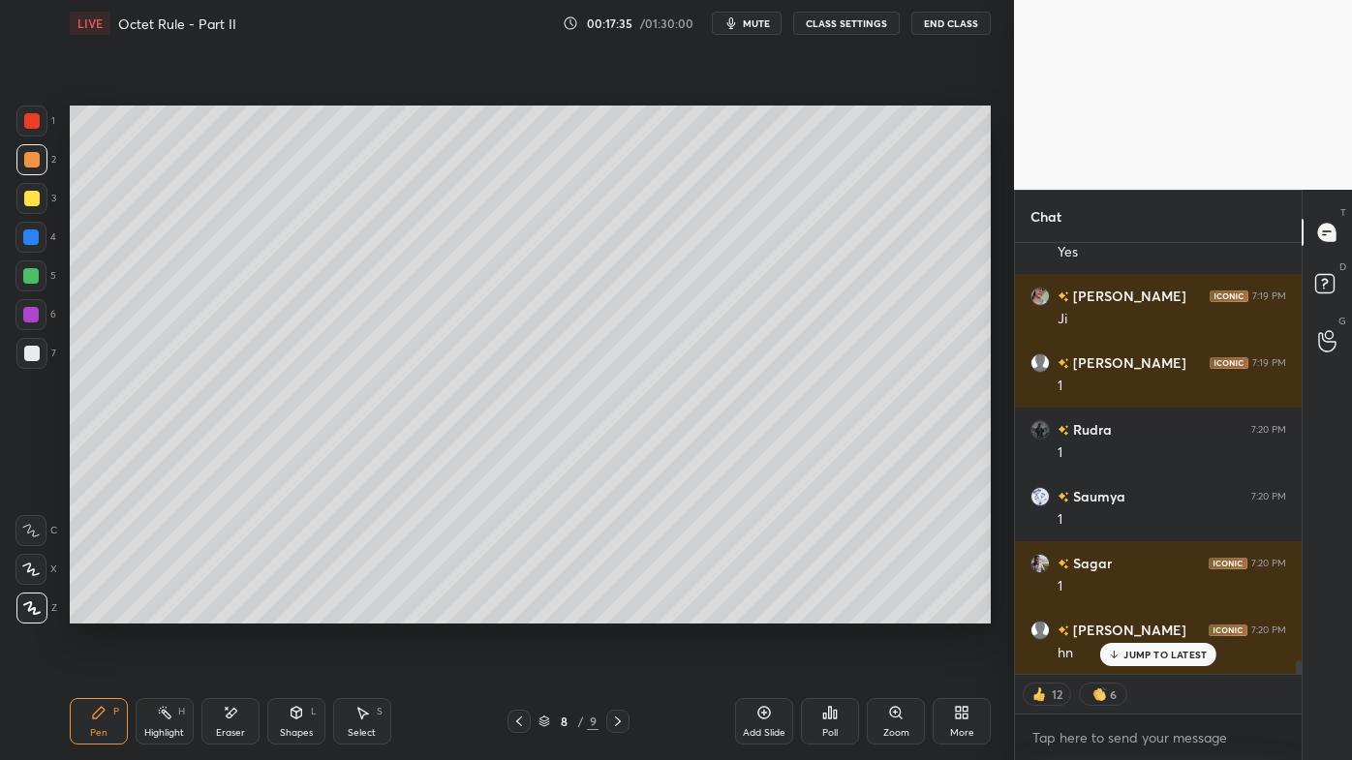
drag, startPoint x: 36, startPoint y: 355, endPoint x: 49, endPoint y: 351, distance: 14.4
click at [36, 353] on div at bounding box center [31, 353] width 15 height 15
click at [1126, 611] on div "JUMP TO LATEST" at bounding box center [1158, 654] width 116 height 23
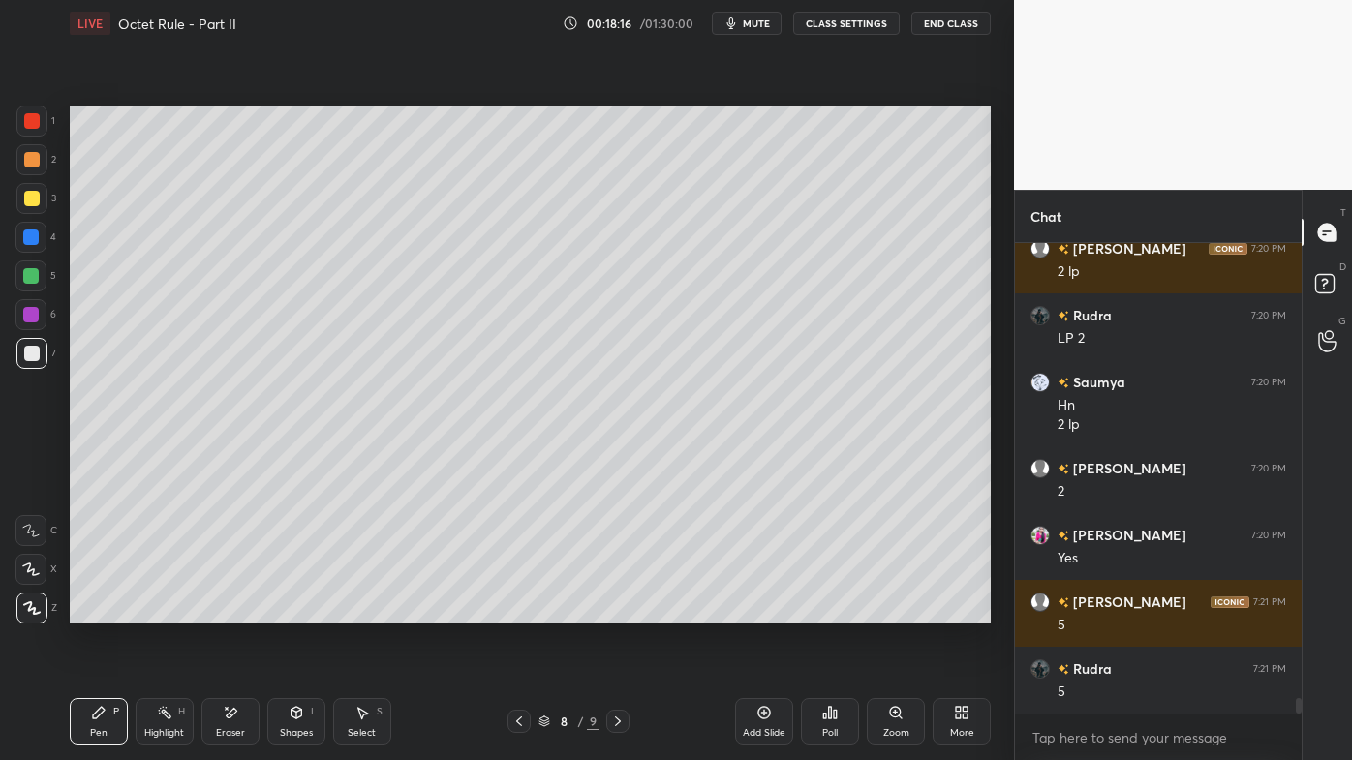
scroll to position [14006, 0]
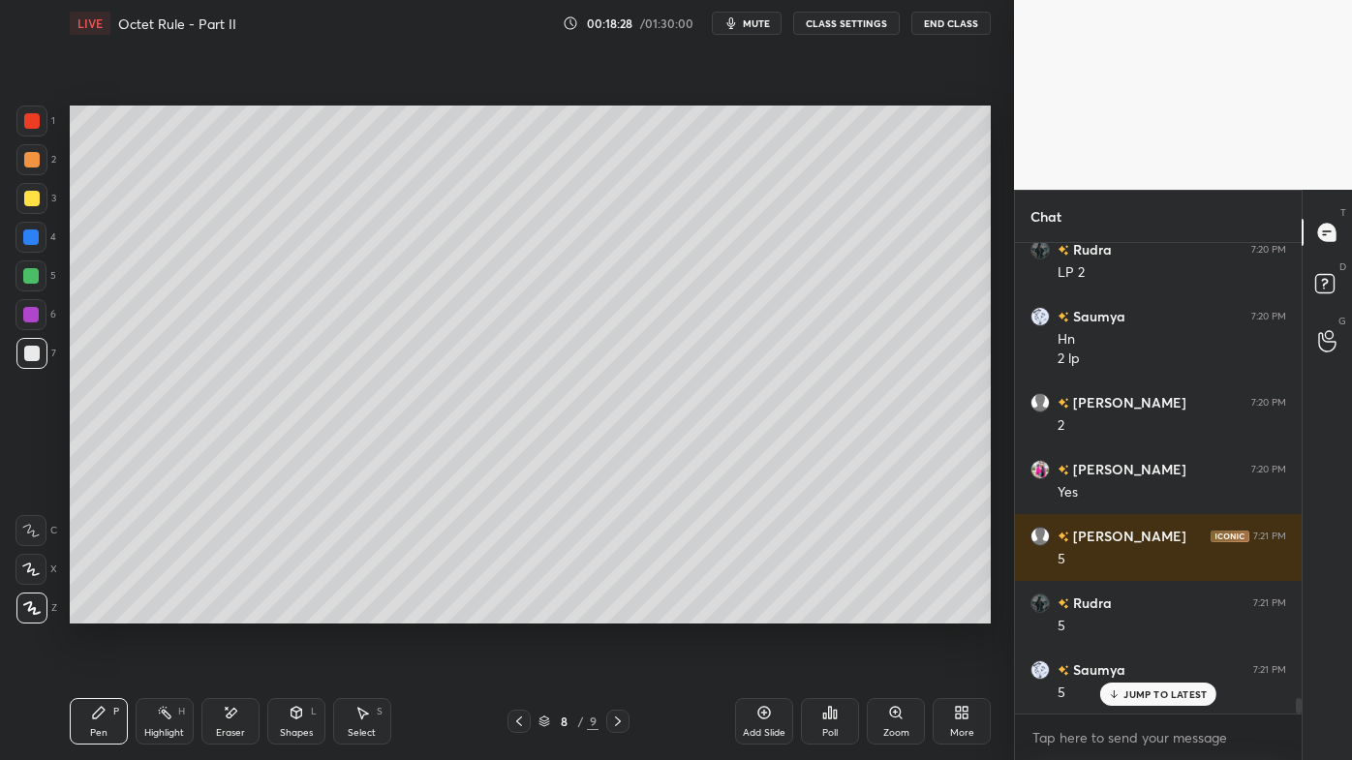
click at [161, 611] on icon at bounding box center [164, 712] width 15 height 15
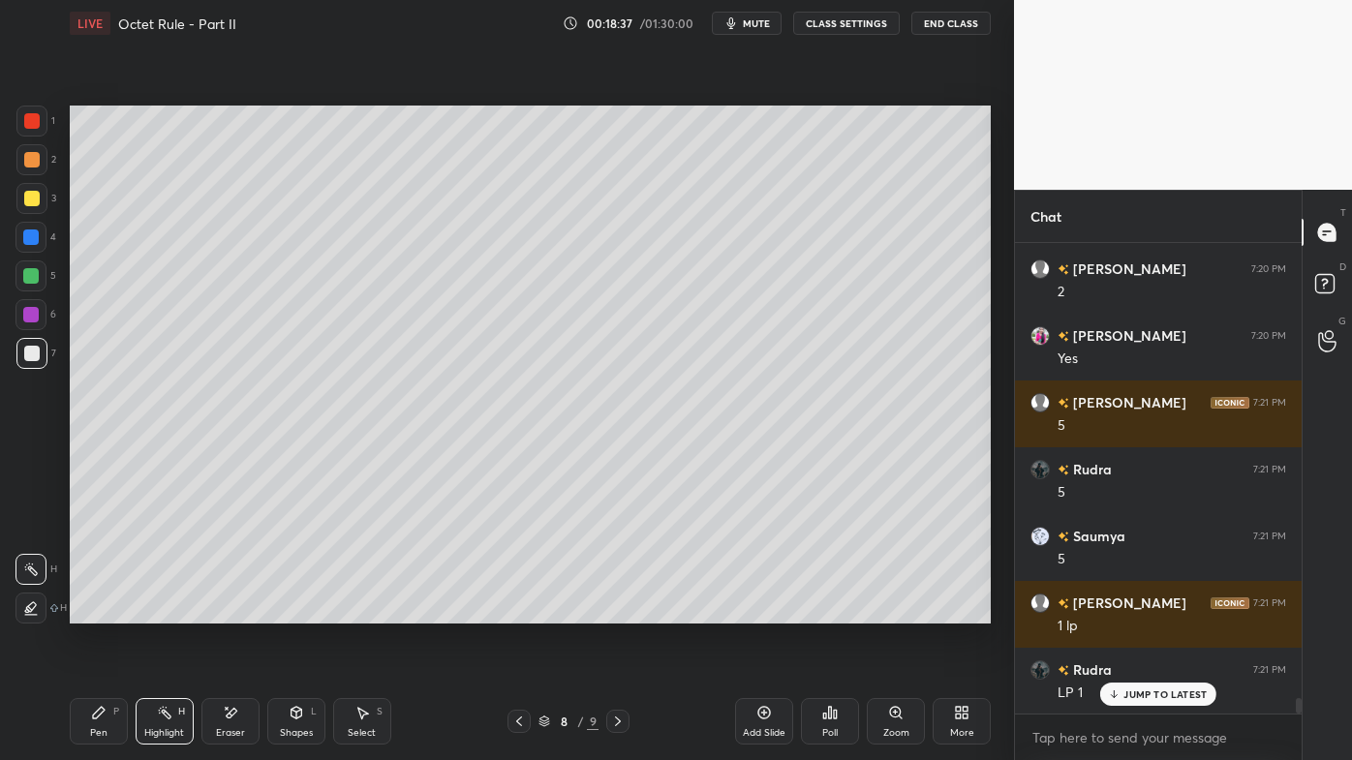
scroll to position [14208, 0]
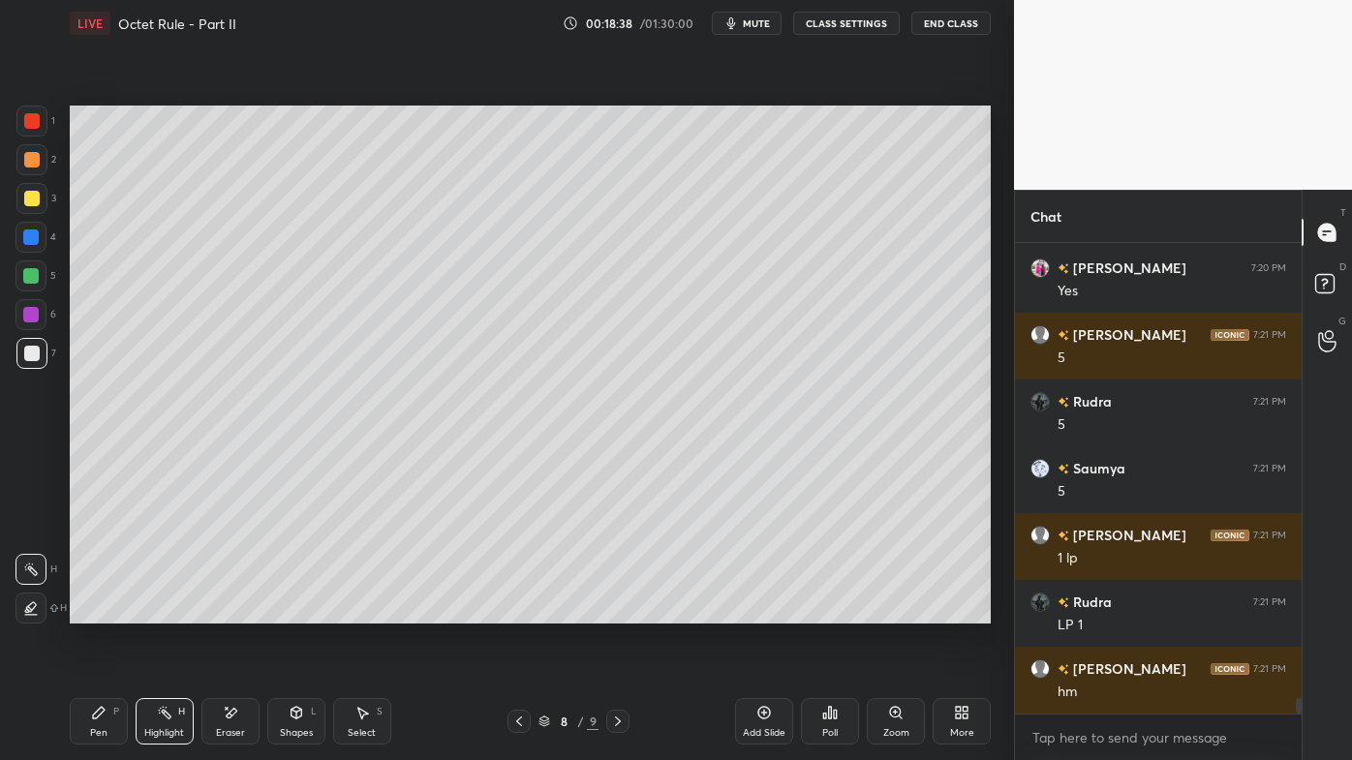
click at [94, 611] on div "Pen P" at bounding box center [99, 721] width 58 height 46
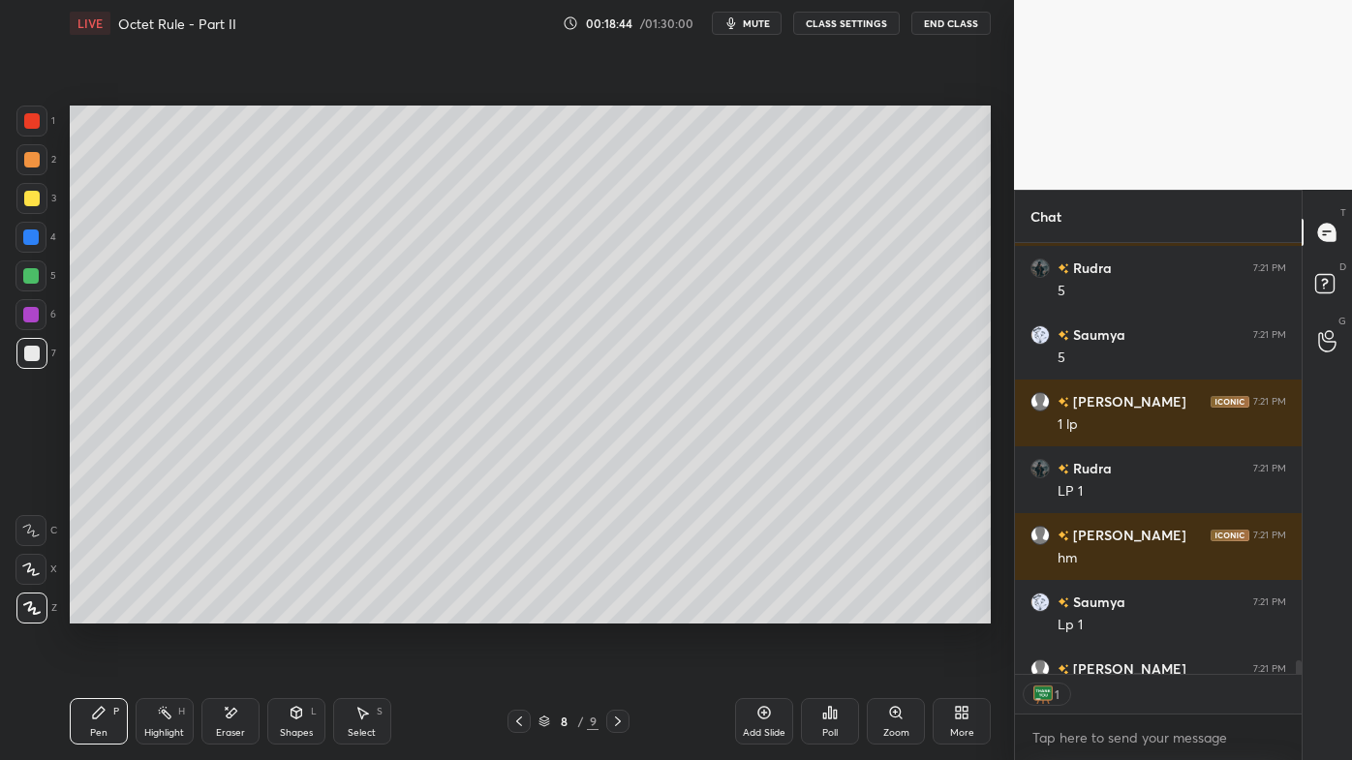
scroll to position [6, 5]
click at [768, 611] on icon at bounding box center [763, 712] width 15 height 15
drag, startPoint x: 36, startPoint y: 166, endPoint x: 63, endPoint y: 140, distance: 37.0
click at [38, 163] on div at bounding box center [31, 159] width 31 height 31
type textarea "x"
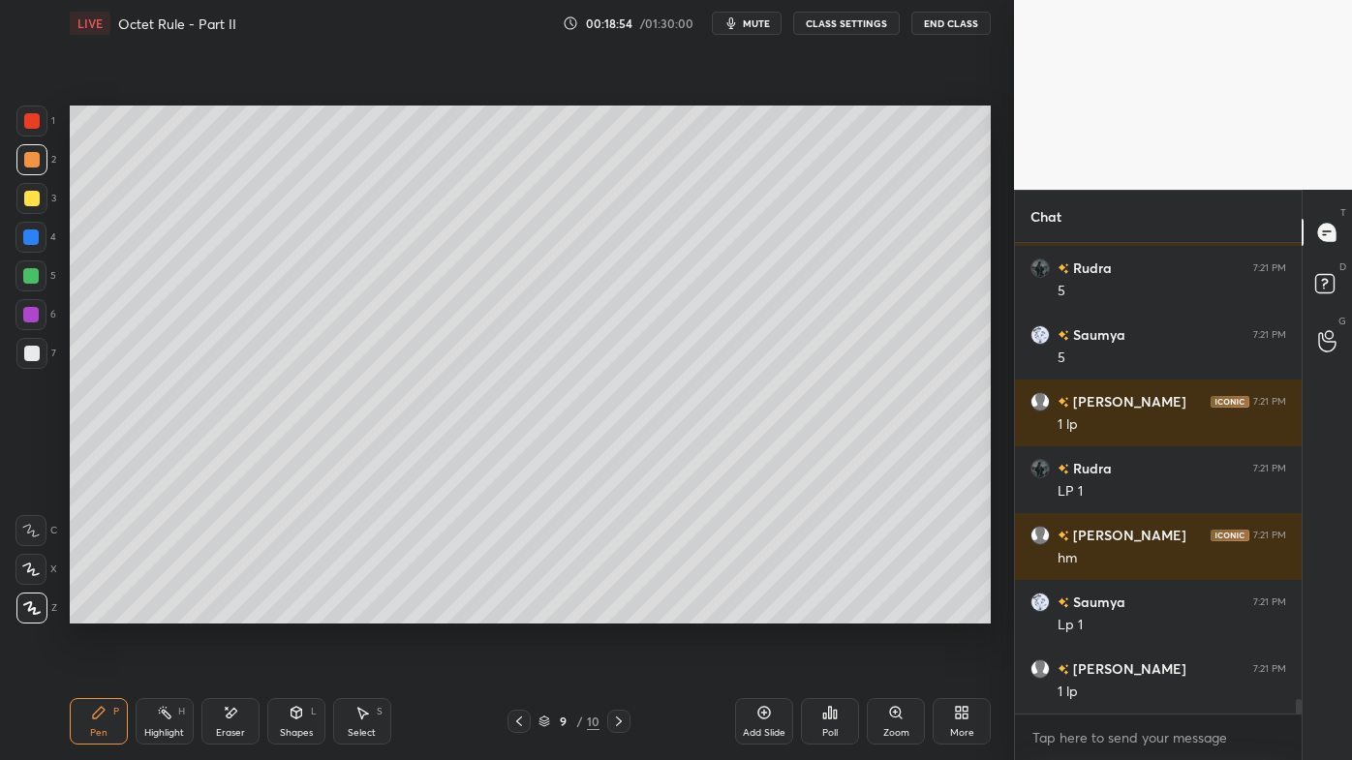
scroll to position [14342, 0]
click at [849, 611] on div "Poll" at bounding box center [830, 721] width 58 height 46
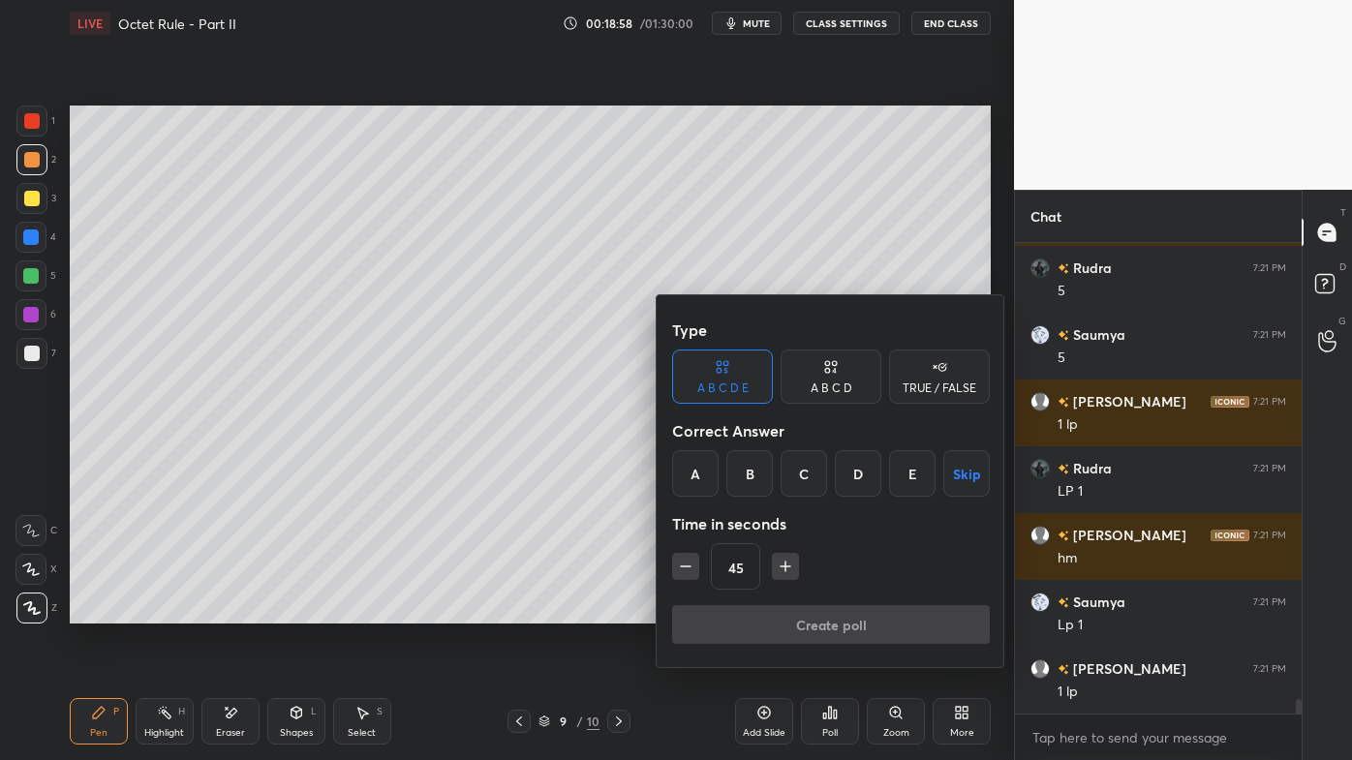
drag, startPoint x: 705, startPoint y: 472, endPoint x: 712, endPoint y: 518, distance: 47.0
click at [707, 472] on div "A" at bounding box center [695, 473] width 46 height 46
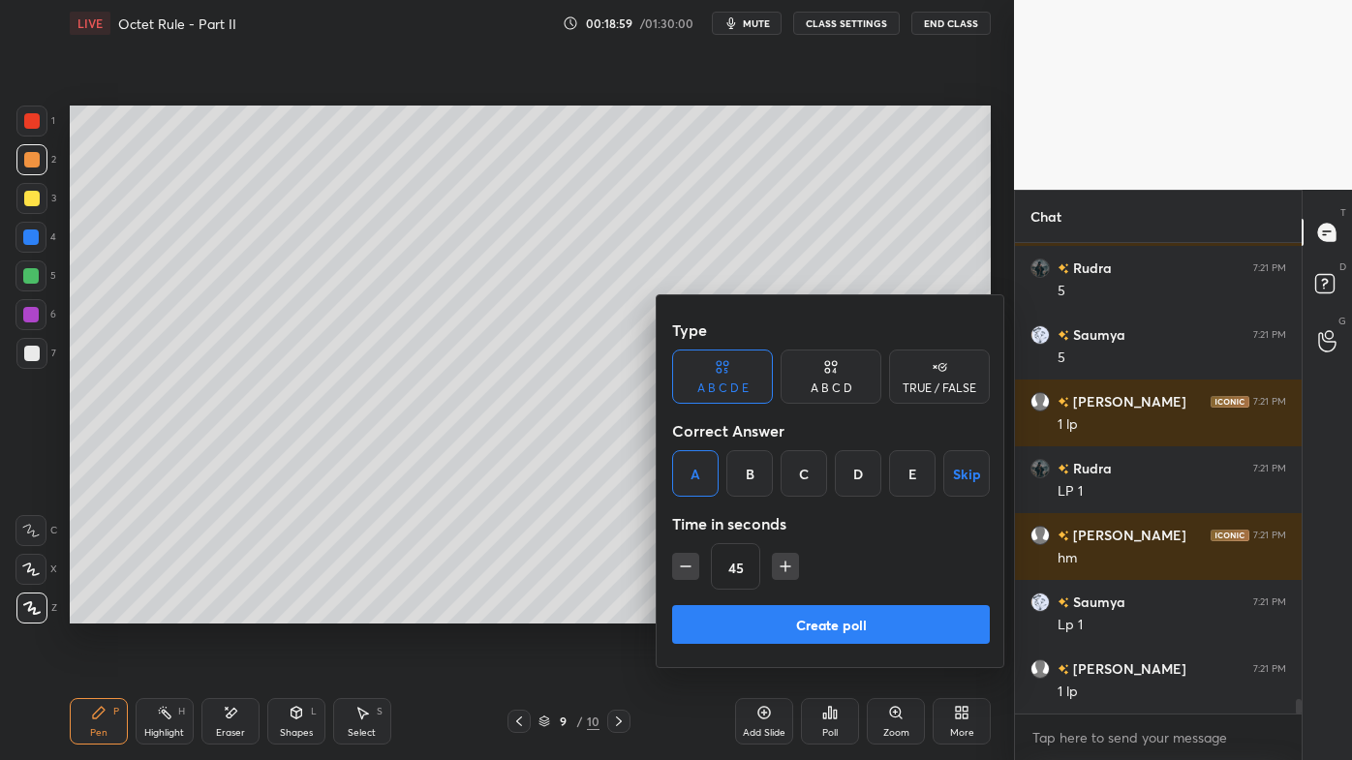
drag, startPoint x: 682, startPoint y: 562, endPoint x: 700, endPoint y: 570, distance: 20.4
click at [685, 562] on icon "button" at bounding box center [685, 566] width 19 height 19
type input "30"
click at [768, 611] on button "Create poll" at bounding box center [831, 624] width 318 height 39
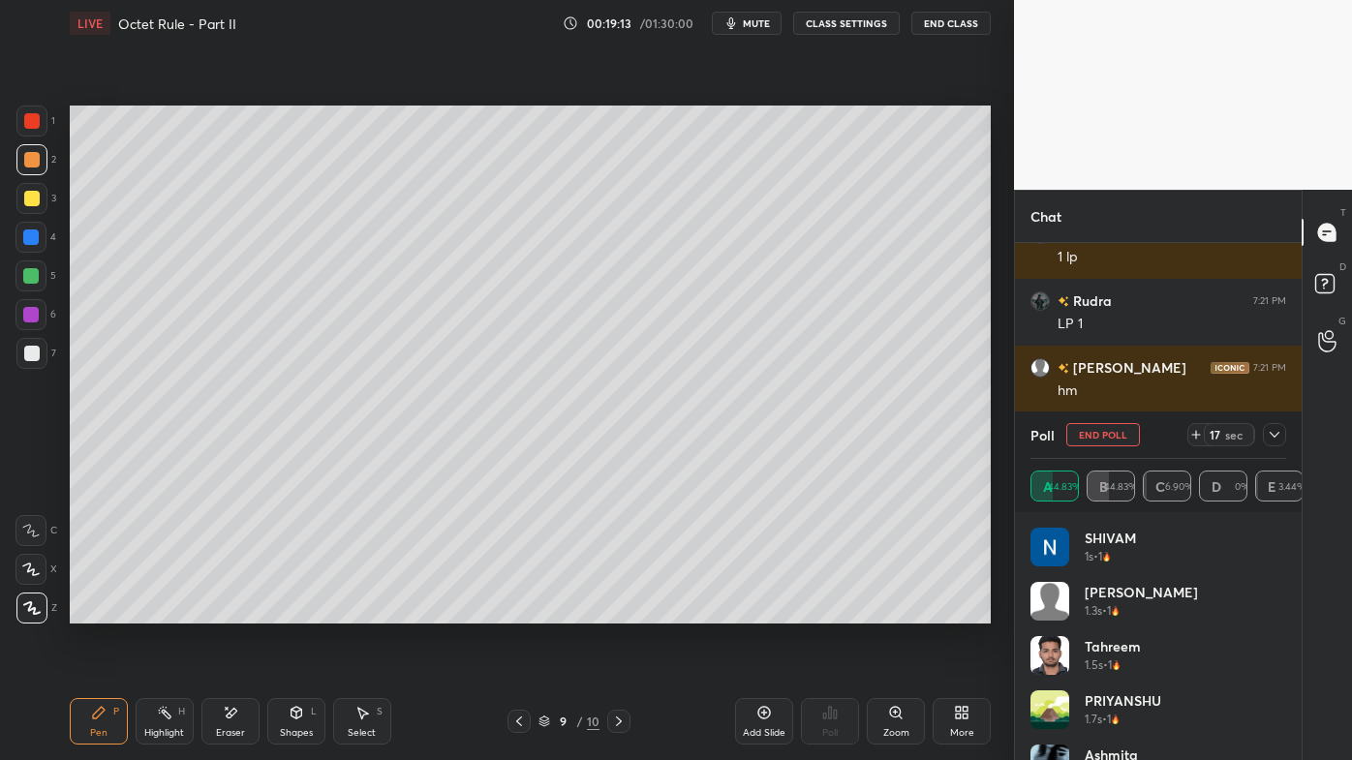
scroll to position [14556, 0]
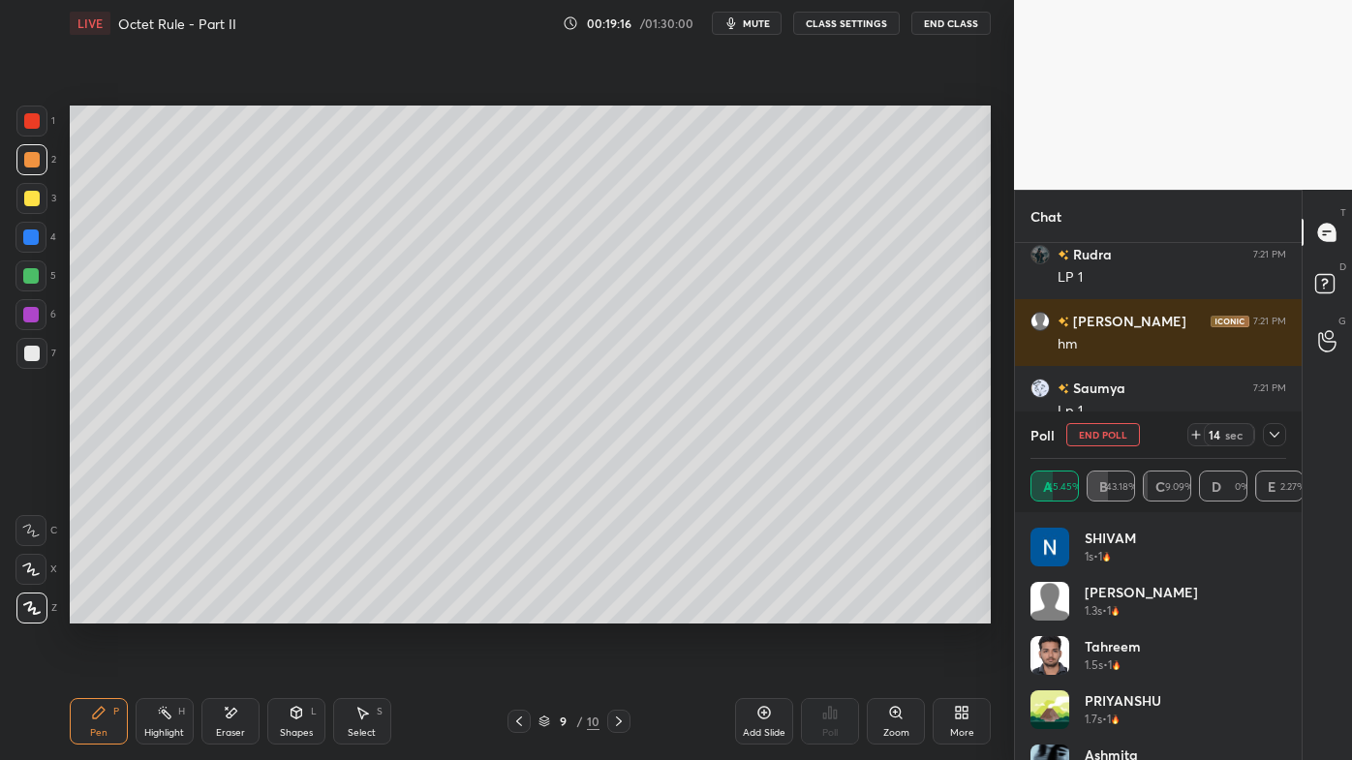
click at [1281, 434] on icon at bounding box center [1274, 434] width 15 height 15
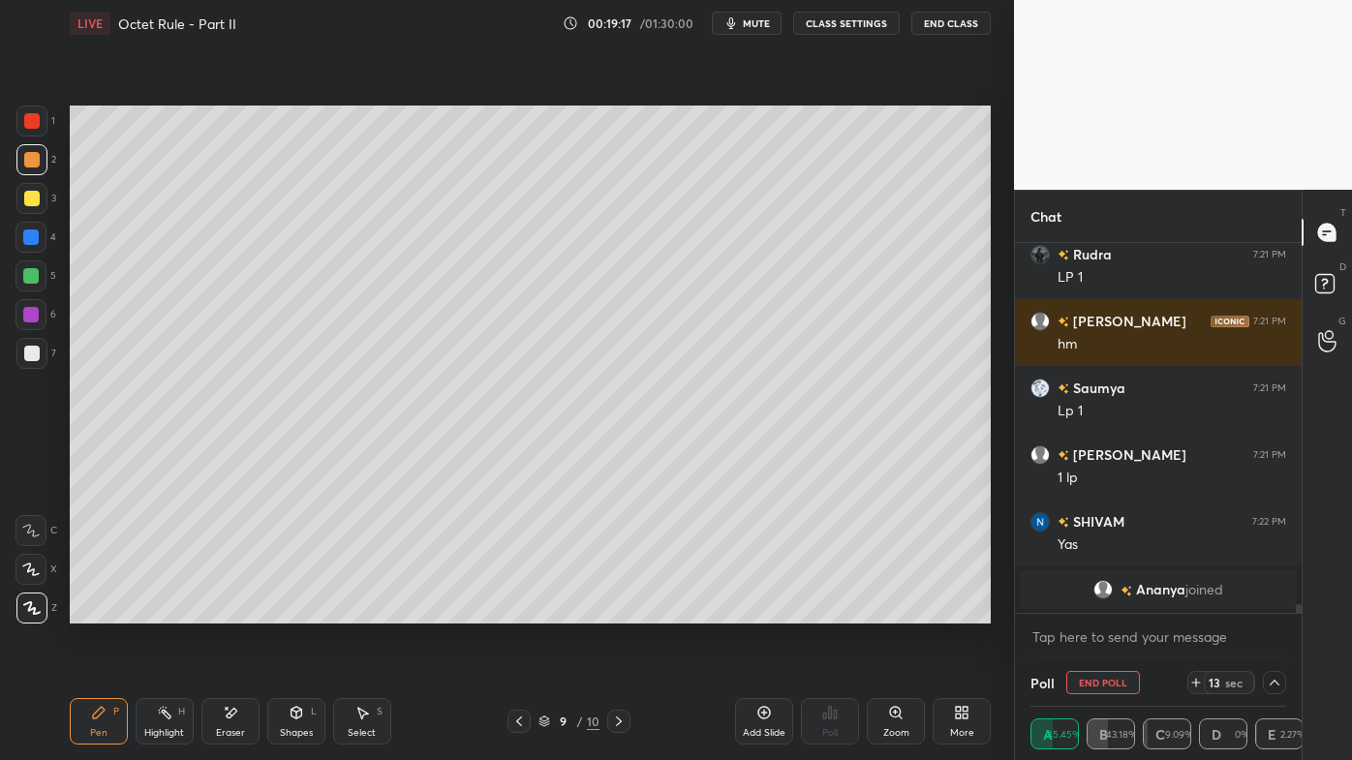
scroll to position [13118, 0]
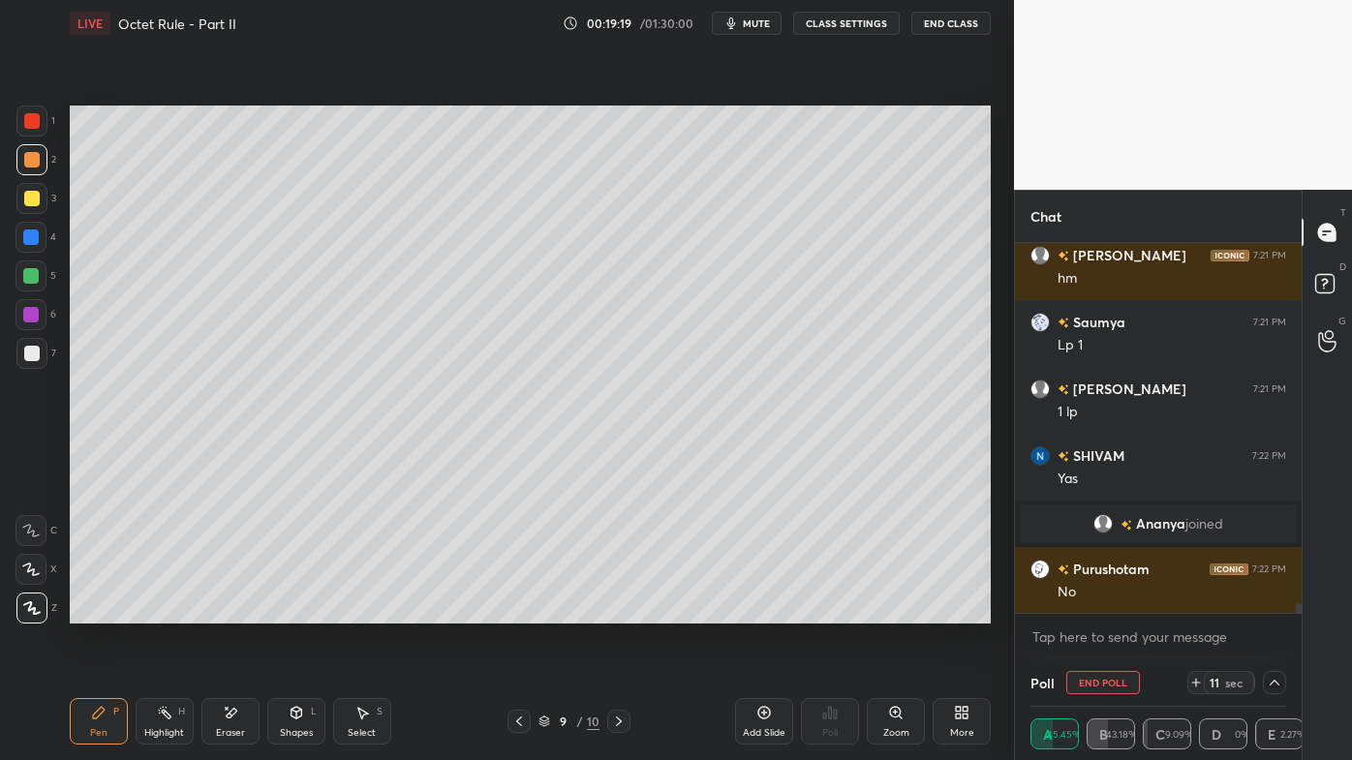
click at [1131, 611] on div "NO" at bounding box center [1171, 659] width 229 height 19
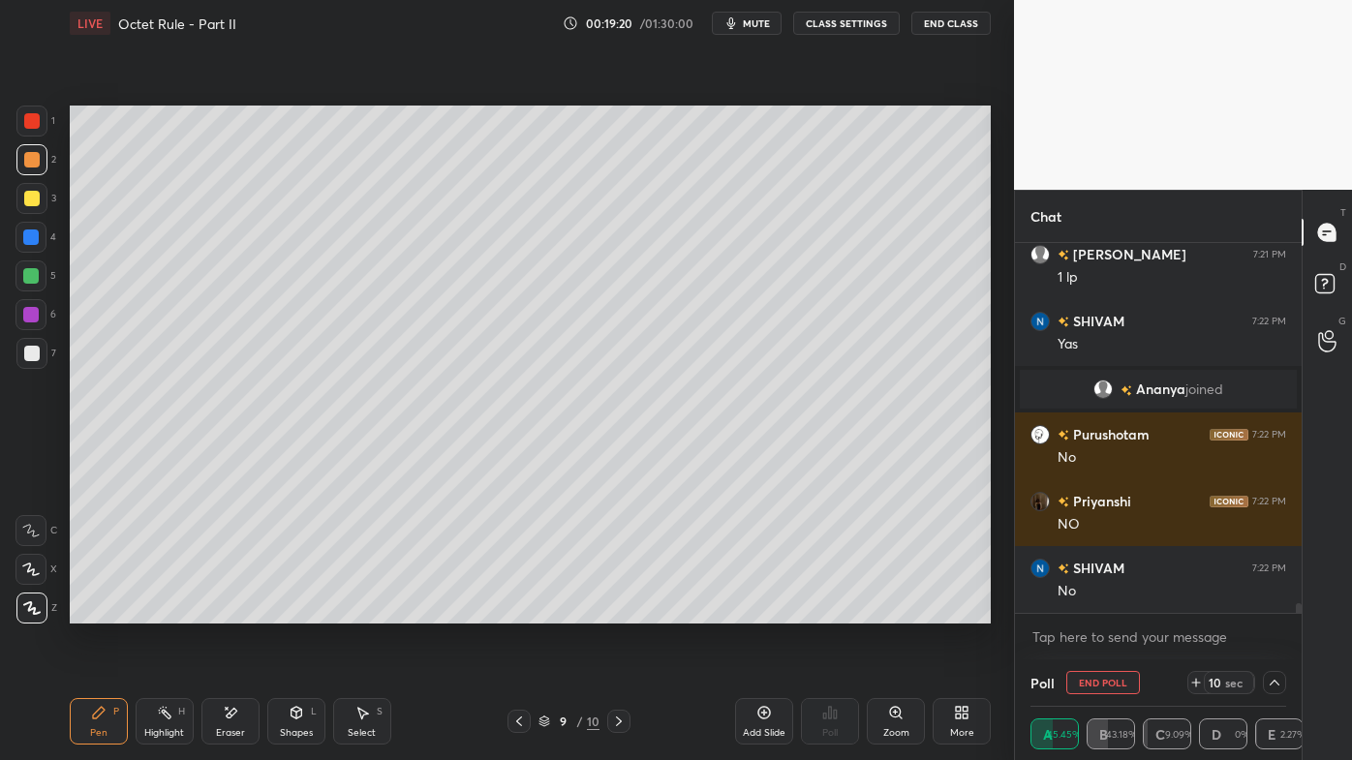
scroll to position [13319, 0]
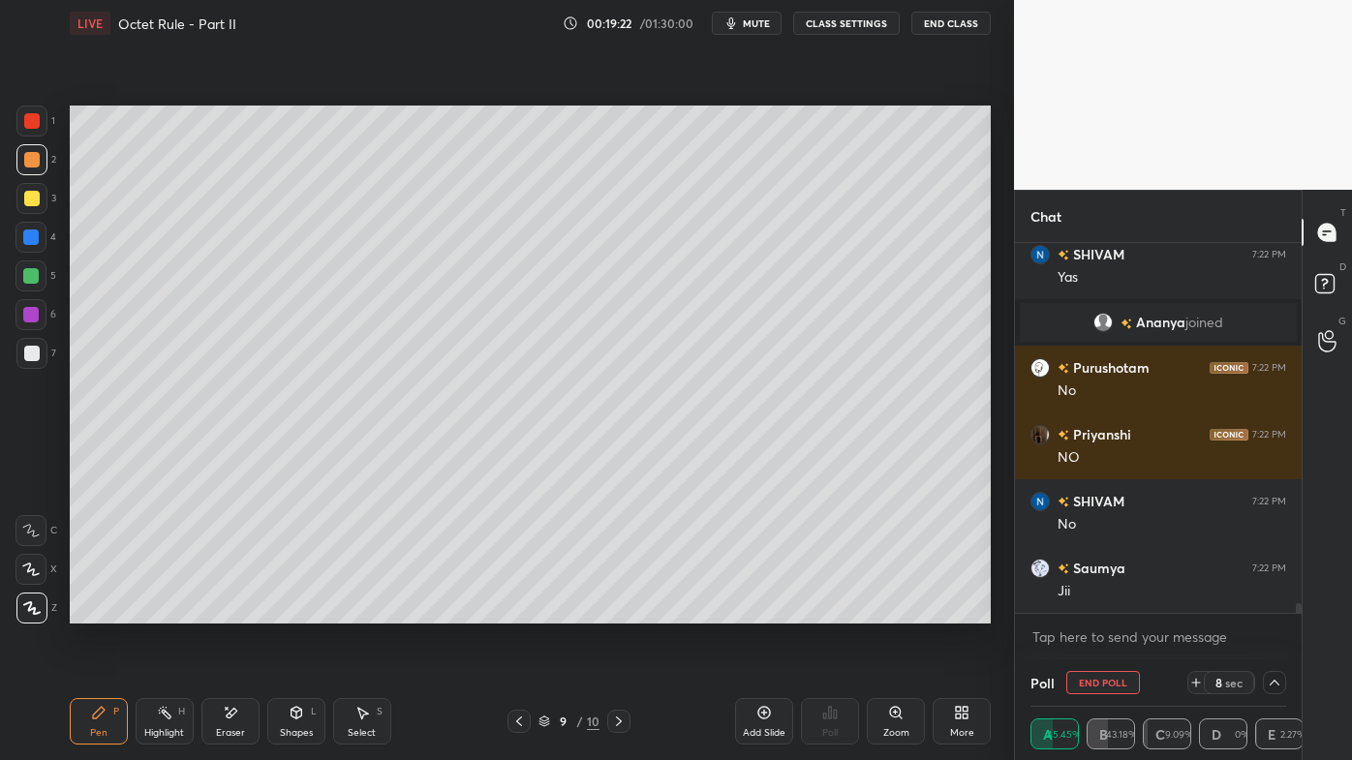
click at [514, 611] on icon at bounding box center [518, 721] width 15 height 15
click at [513, 611] on icon at bounding box center [518, 721] width 15 height 15
click at [163, 611] on icon at bounding box center [164, 712] width 15 height 15
click at [620, 611] on icon at bounding box center [618, 721] width 15 height 15
click at [617, 611] on icon at bounding box center [618, 721] width 15 height 15
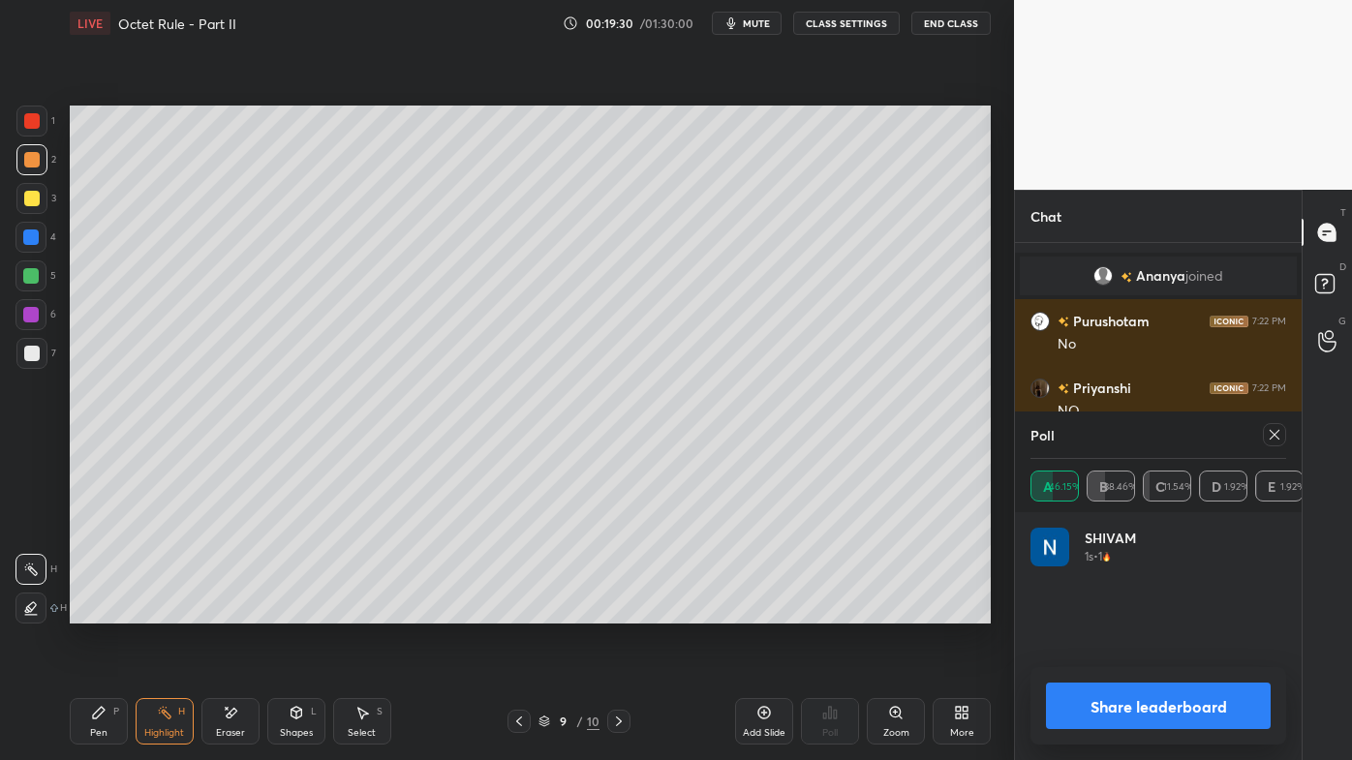
scroll to position [103, 250]
drag, startPoint x: 91, startPoint y: 704, endPoint x: 105, endPoint y: 684, distance: 24.4
click at [92, 611] on div "Pen P" at bounding box center [99, 721] width 58 height 46
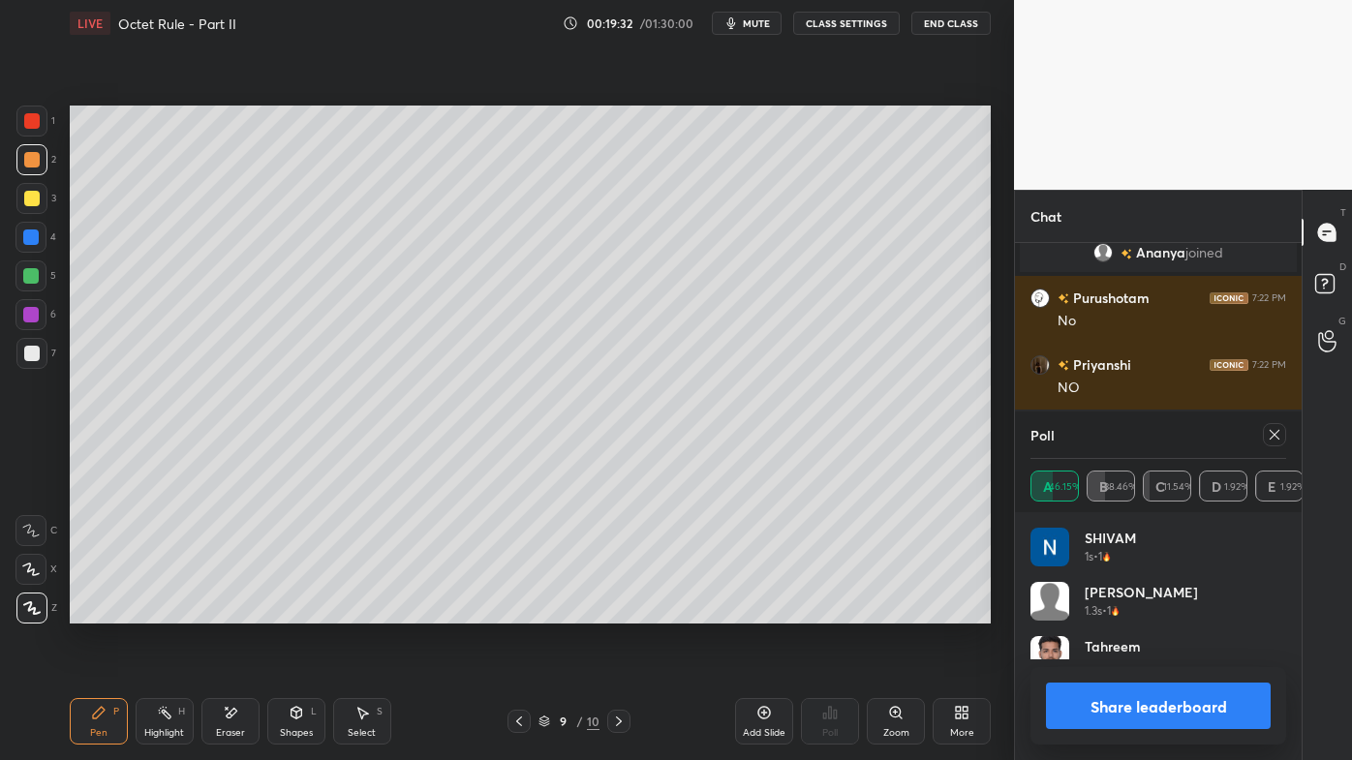
click at [1278, 440] on icon at bounding box center [1274, 434] width 15 height 15
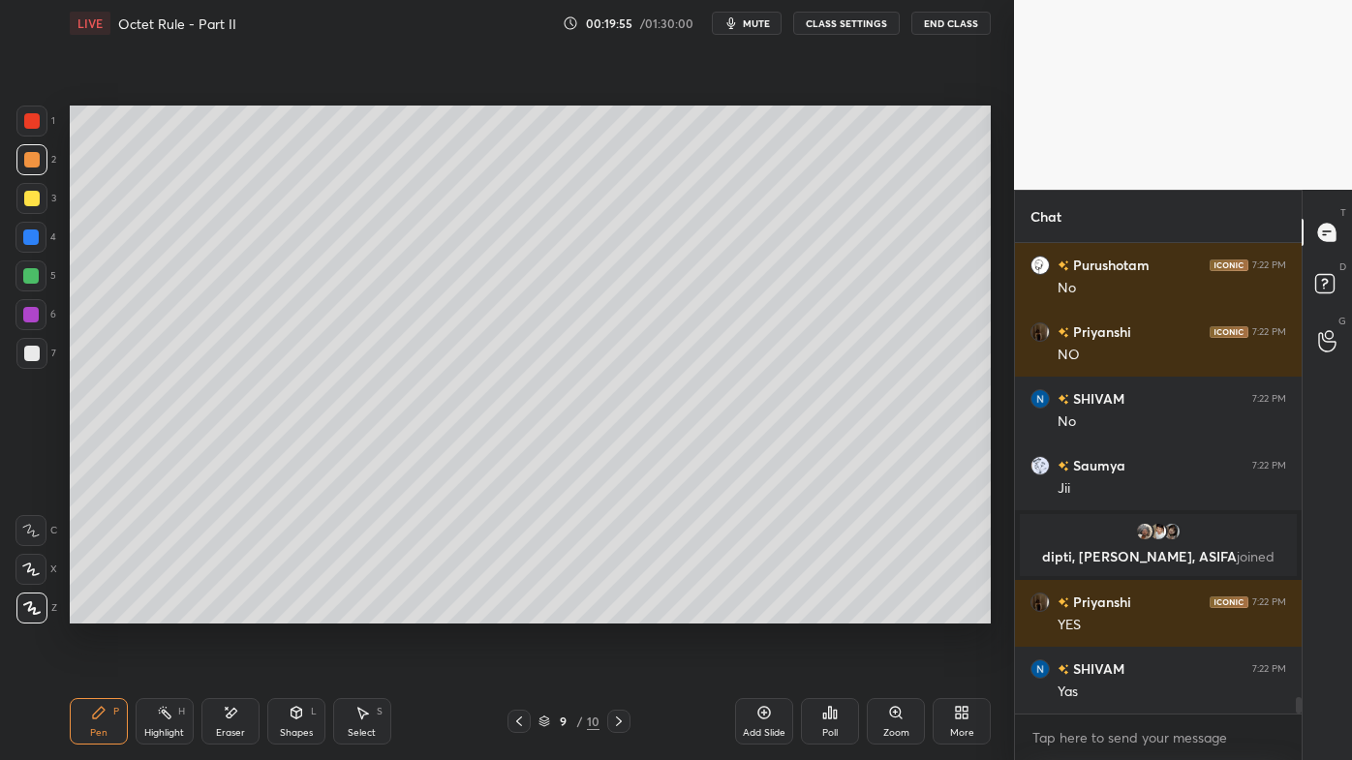
click at [831, 611] on icon at bounding box center [829, 712] width 15 height 15
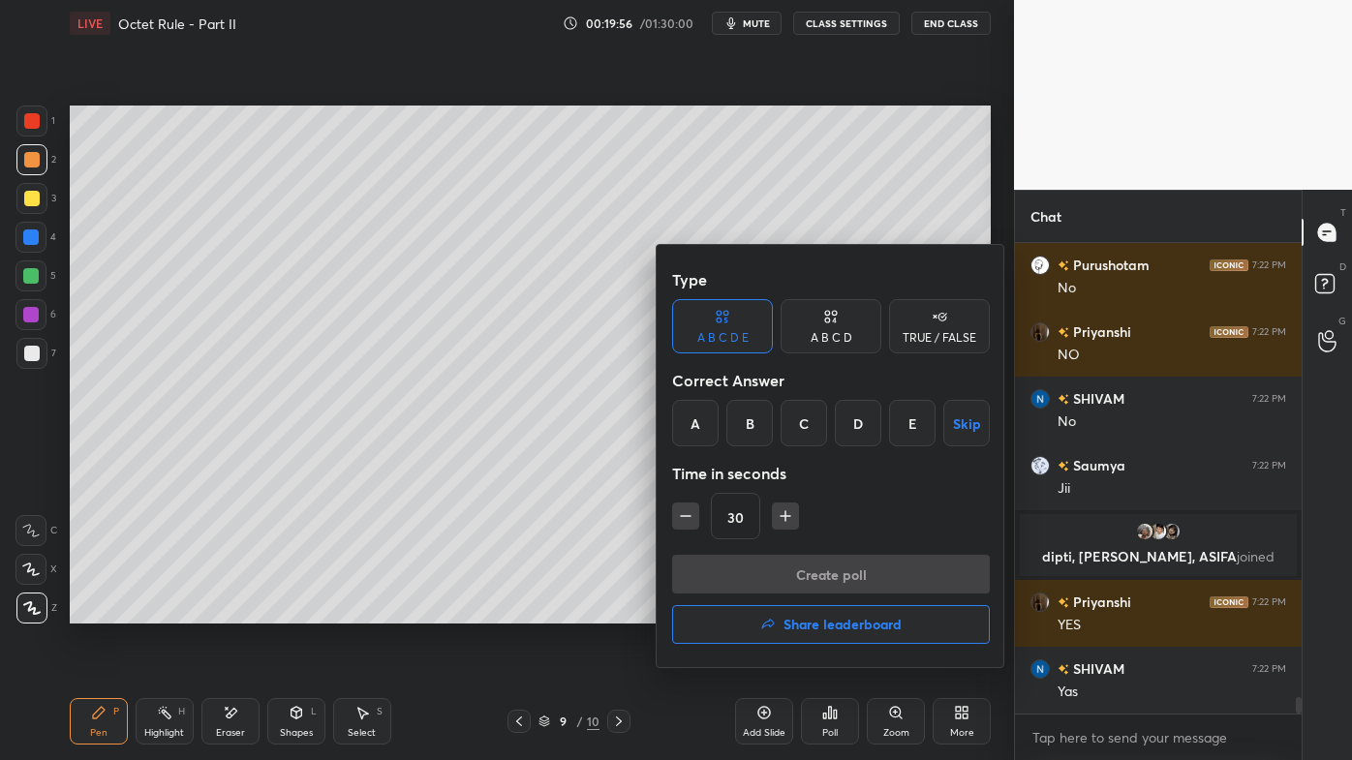
click at [749, 423] on div "B" at bounding box center [749, 423] width 46 height 46
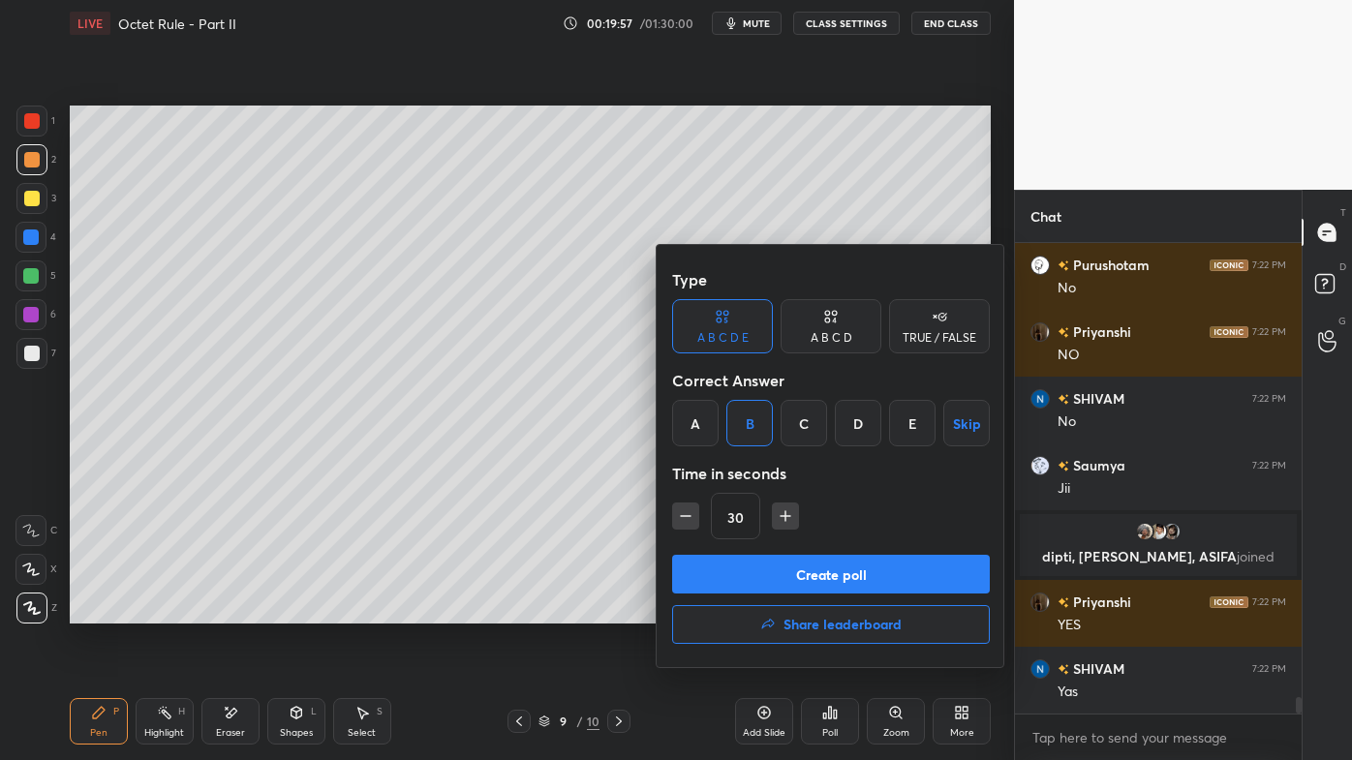
drag, startPoint x: 834, startPoint y: 323, endPoint x: 817, endPoint y: 358, distance: 38.6
click at [835, 324] on icon at bounding box center [830, 316] width 15 height 19
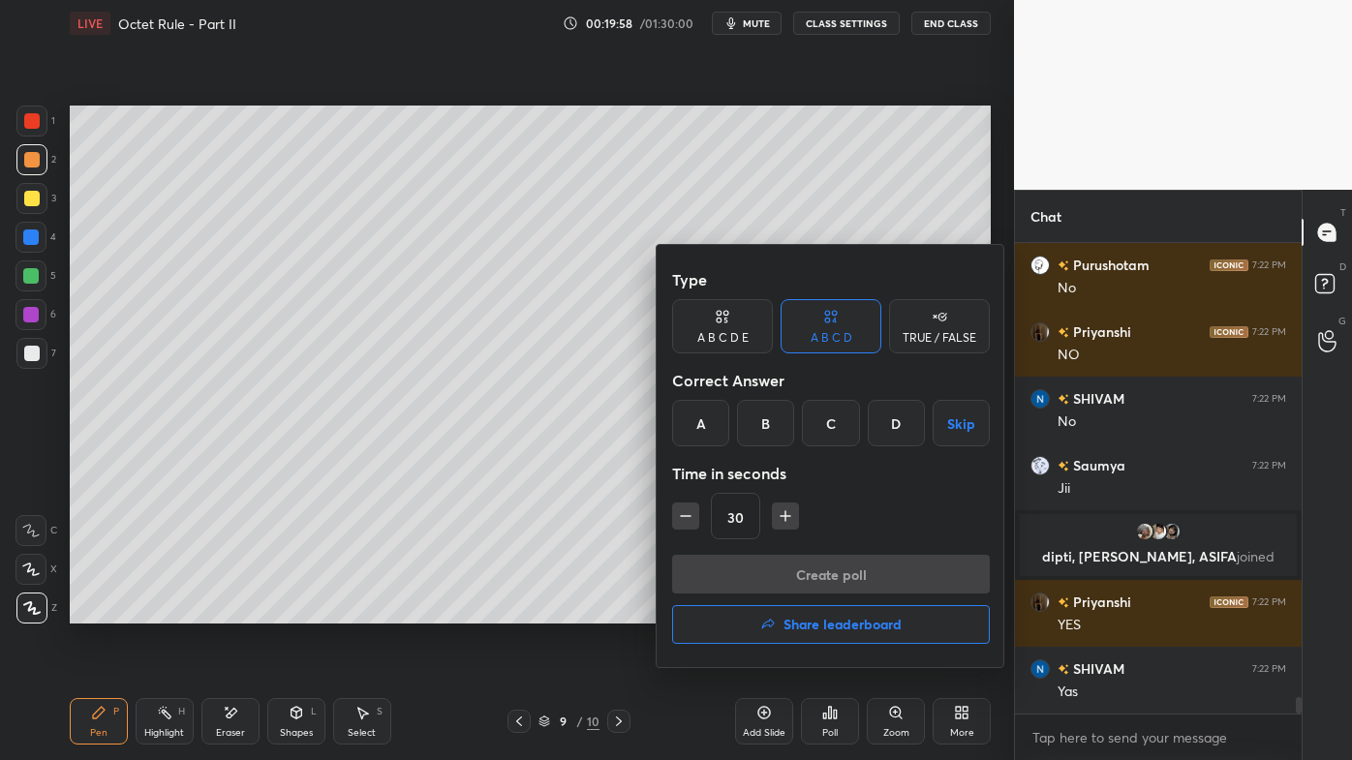
click at [771, 426] on div "B" at bounding box center [765, 423] width 57 height 46
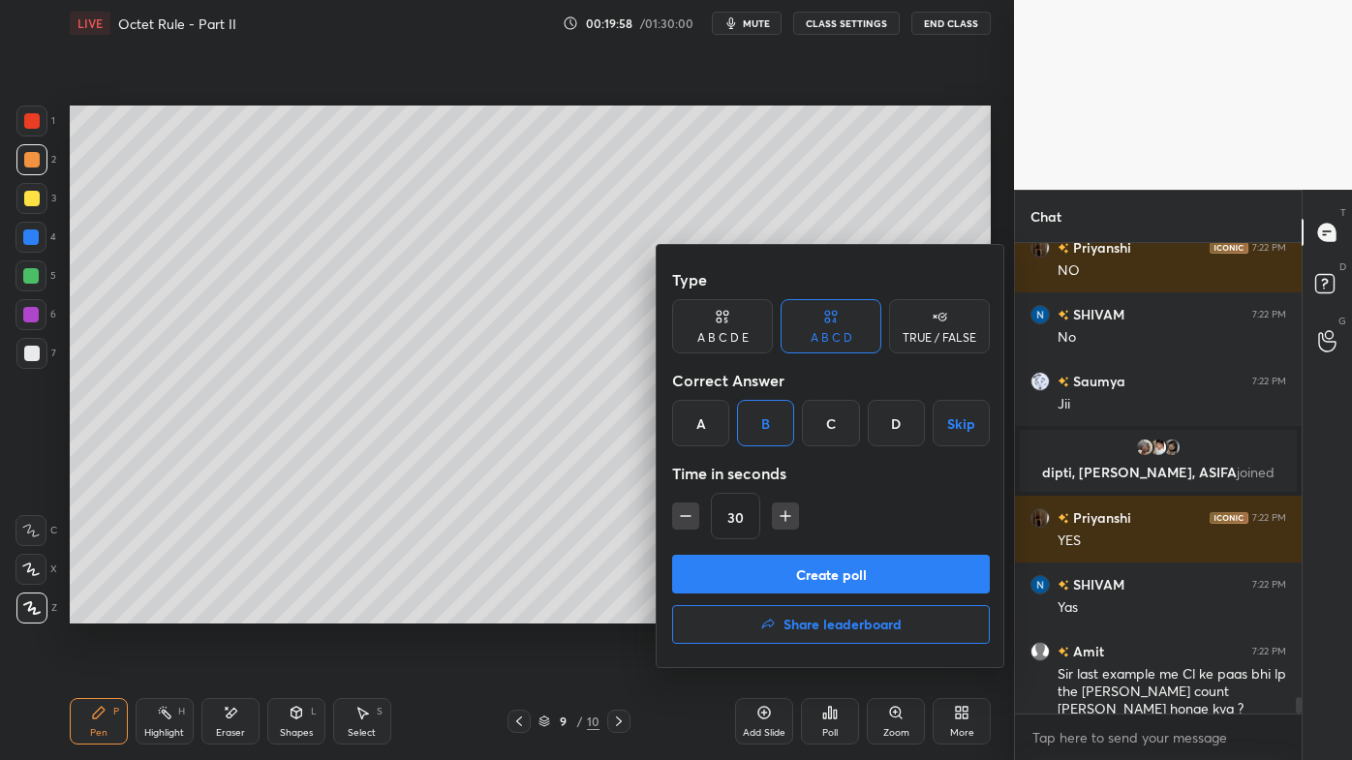
click at [753, 577] on button "Create poll" at bounding box center [831, 574] width 318 height 39
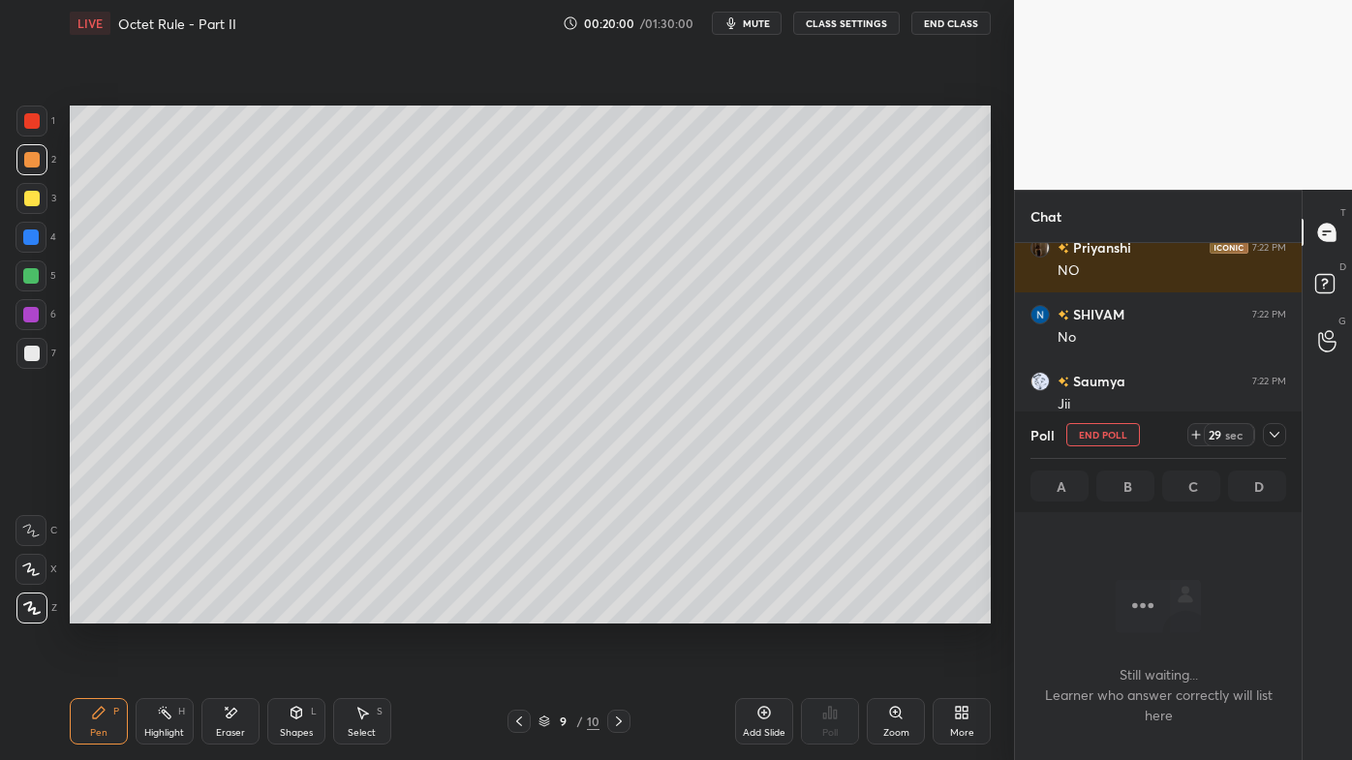
drag, startPoint x: 1273, startPoint y: 429, endPoint x: 1268, endPoint y: 454, distance: 25.8
click at [1276, 431] on icon at bounding box center [1274, 434] width 15 height 15
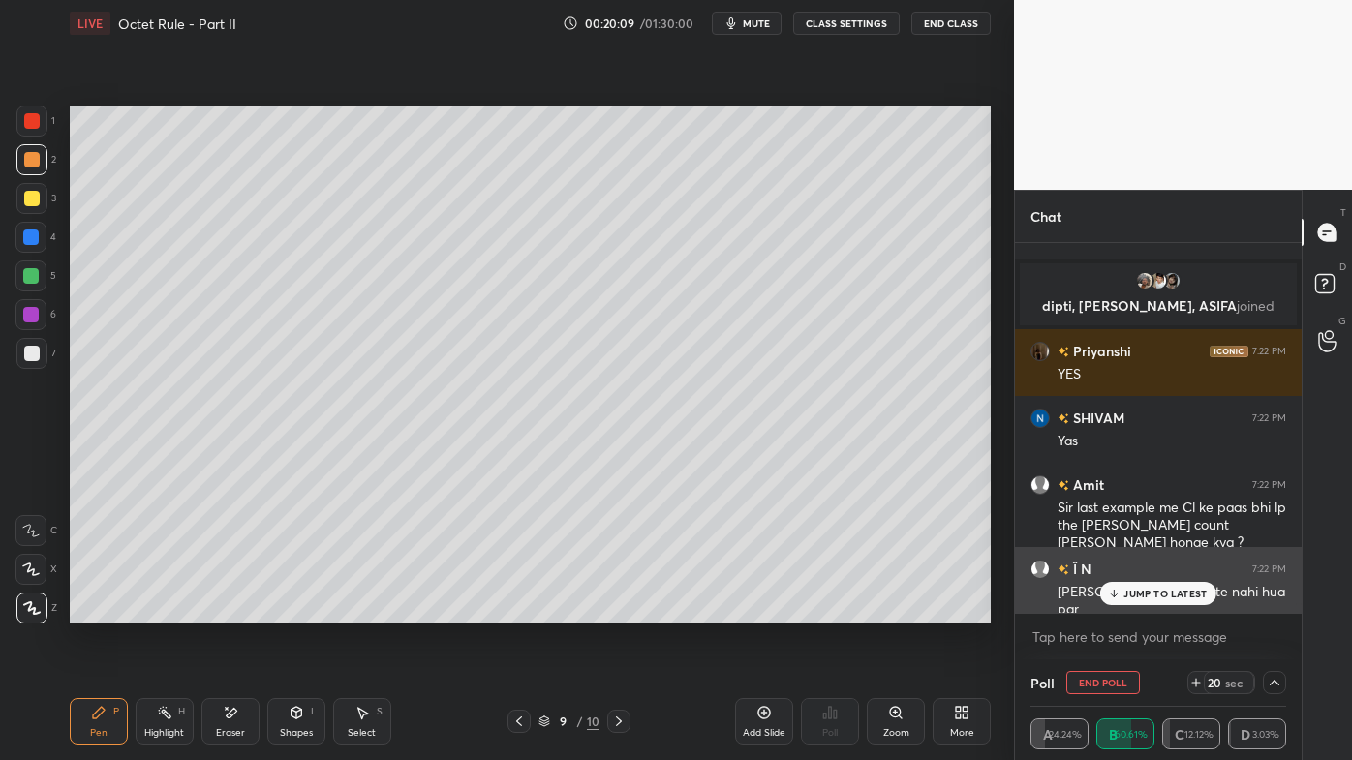
drag, startPoint x: 1144, startPoint y: 592, endPoint x: 1128, endPoint y: 606, distance: 21.2
click at [1143, 594] on p "JUMP TO LATEST" at bounding box center [1164, 594] width 83 height 12
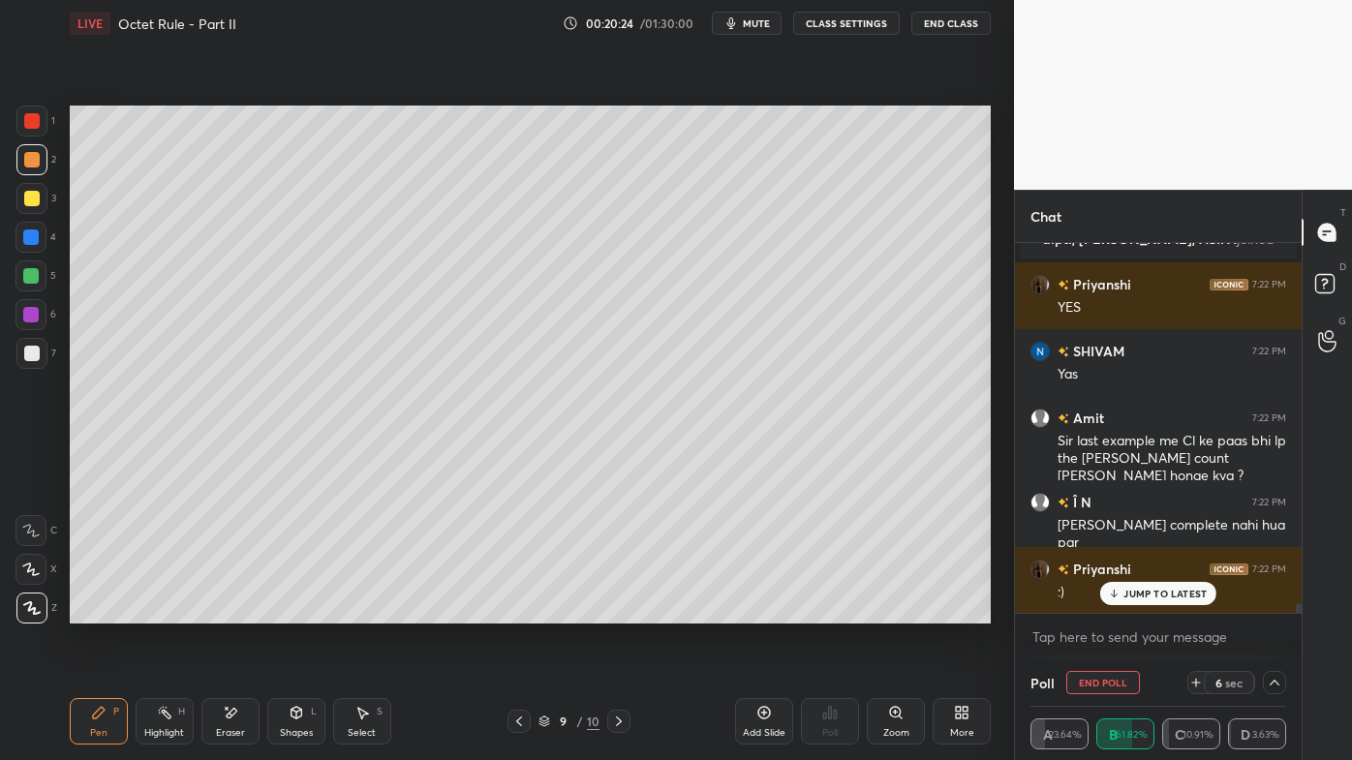
drag, startPoint x: 1145, startPoint y: 591, endPoint x: 1093, endPoint y: 622, distance: 60.0
click at [1145, 590] on p "JUMP TO LATEST" at bounding box center [1164, 594] width 83 height 12
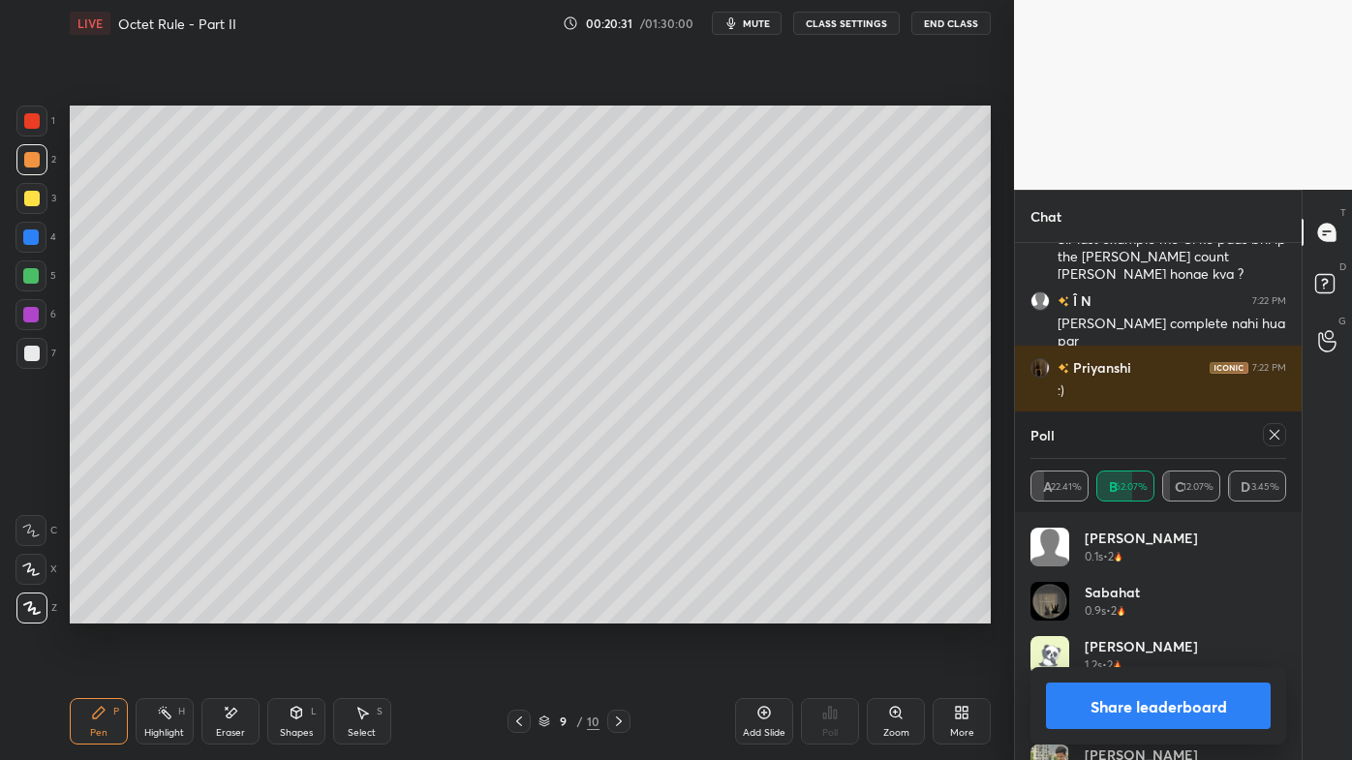
click at [1278, 434] on icon at bounding box center [1274, 434] width 15 height 15
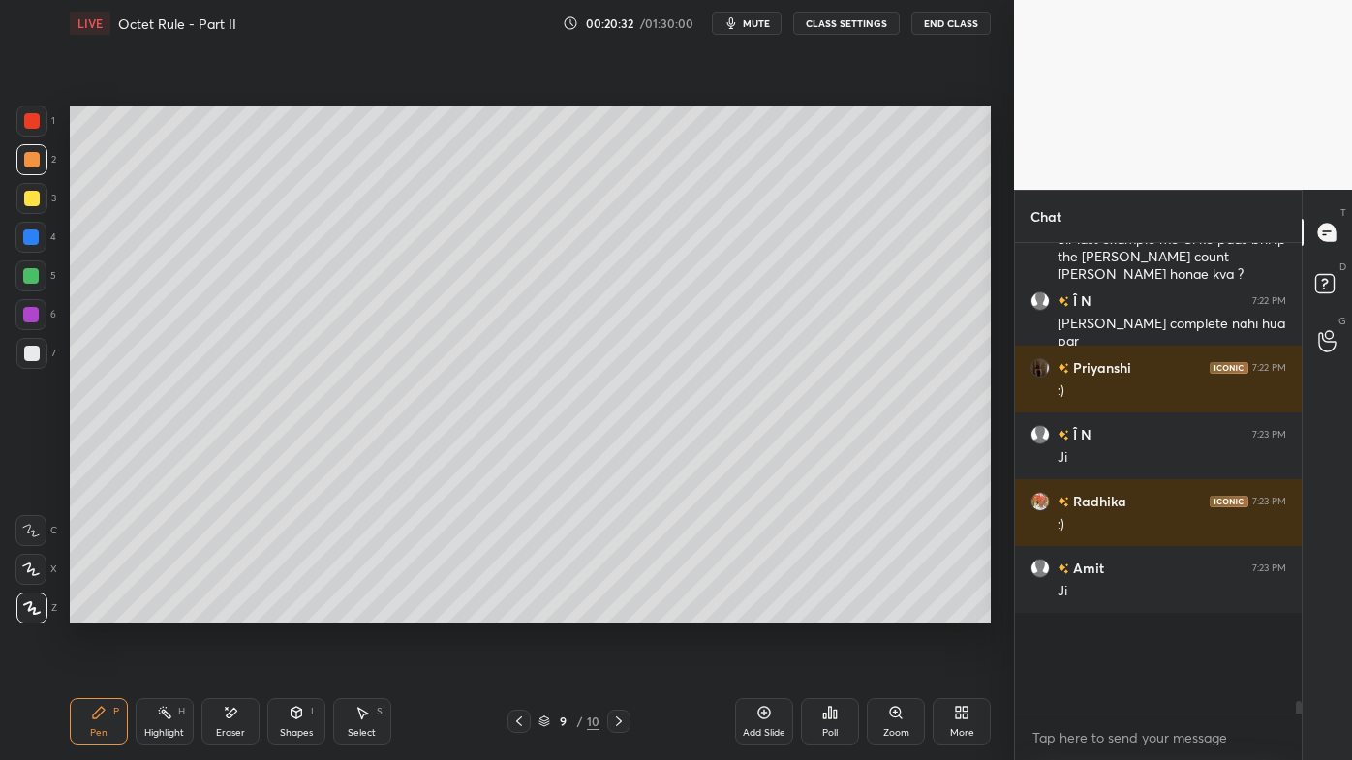
scroll to position [13695, 0]
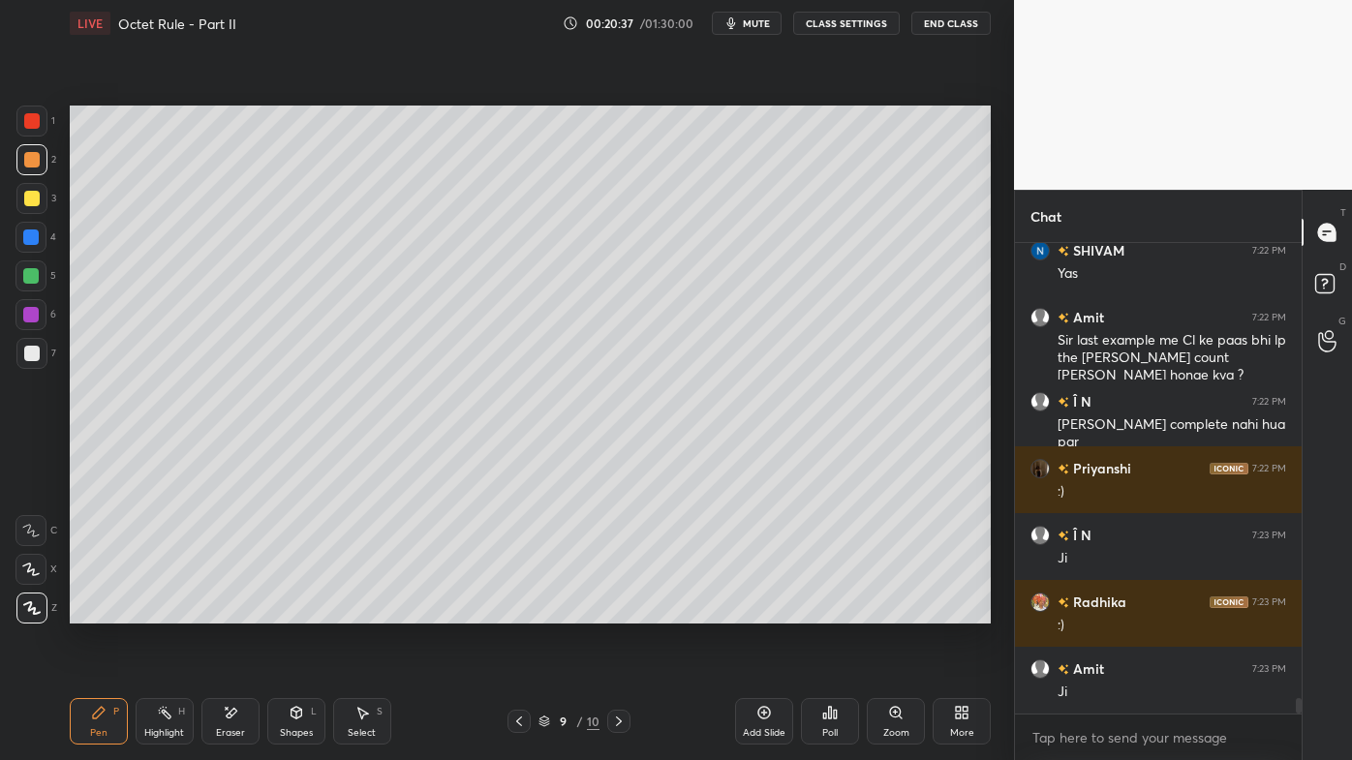
drag, startPoint x: 38, startPoint y: 356, endPoint x: 58, endPoint y: 358, distance: 20.4
click at [38, 355] on div at bounding box center [31, 353] width 15 height 15
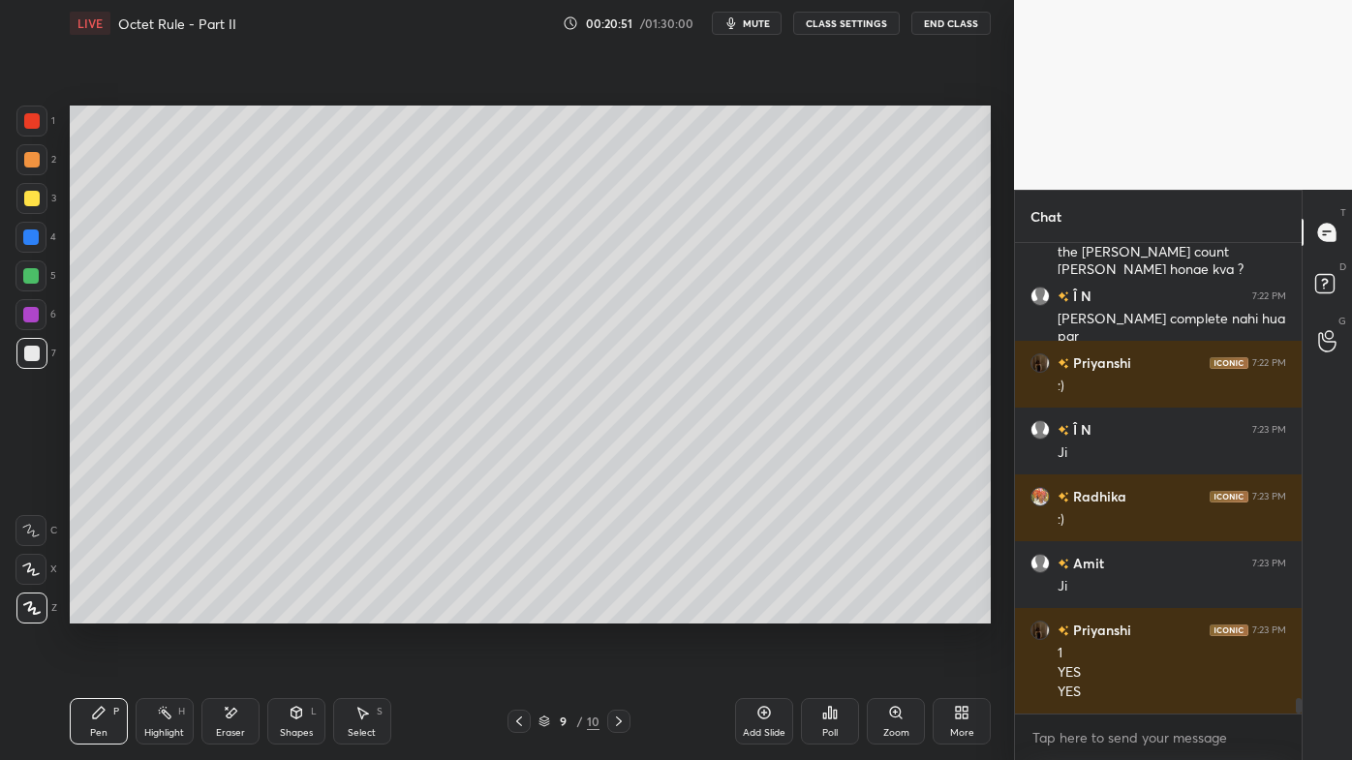
drag, startPoint x: 769, startPoint y: 712, endPoint x: 767, endPoint y: 674, distance: 37.8
click at [767, 611] on icon at bounding box center [763, 712] width 15 height 15
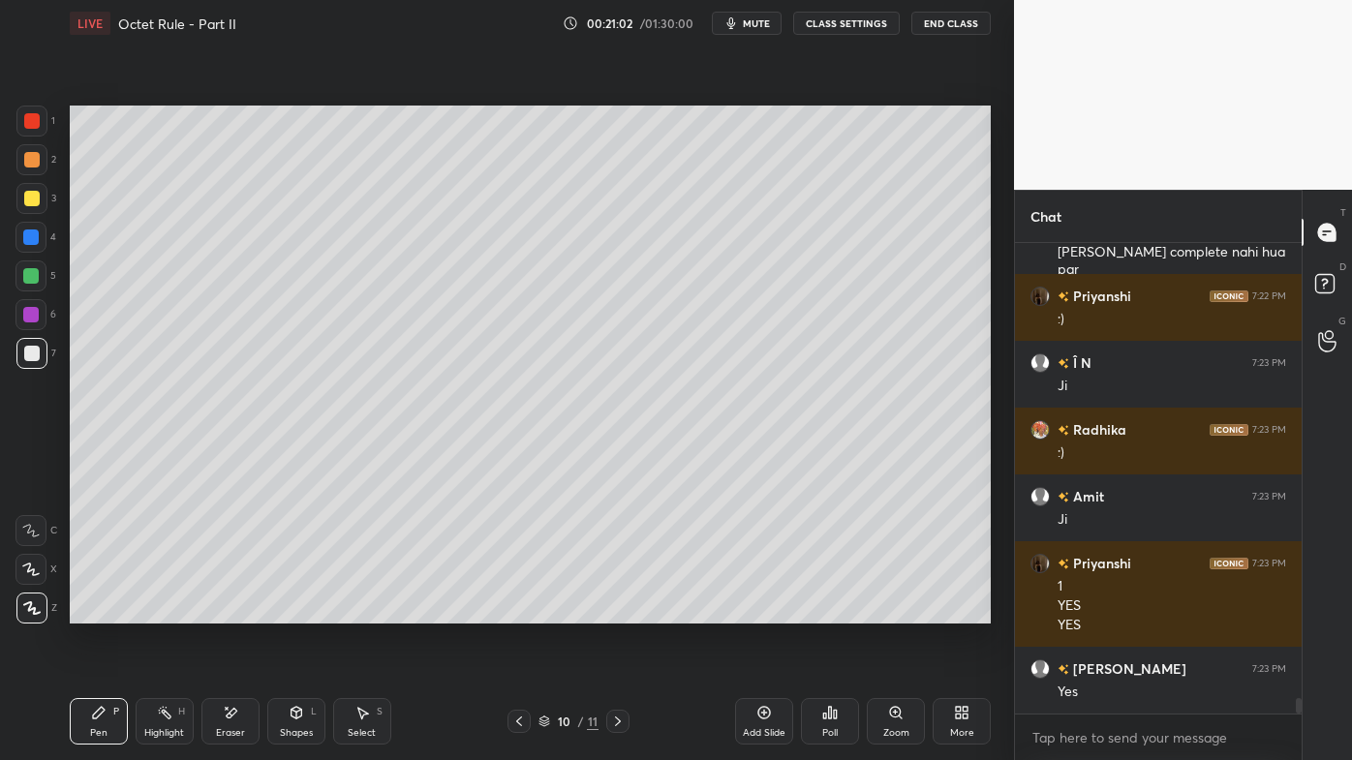
drag, startPoint x: 149, startPoint y: 714, endPoint x: 154, endPoint y: 702, distance: 12.6
click at [152, 611] on div "Highlight H" at bounding box center [165, 721] width 58 height 46
click at [844, 611] on div "Poll" at bounding box center [830, 721] width 58 height 46
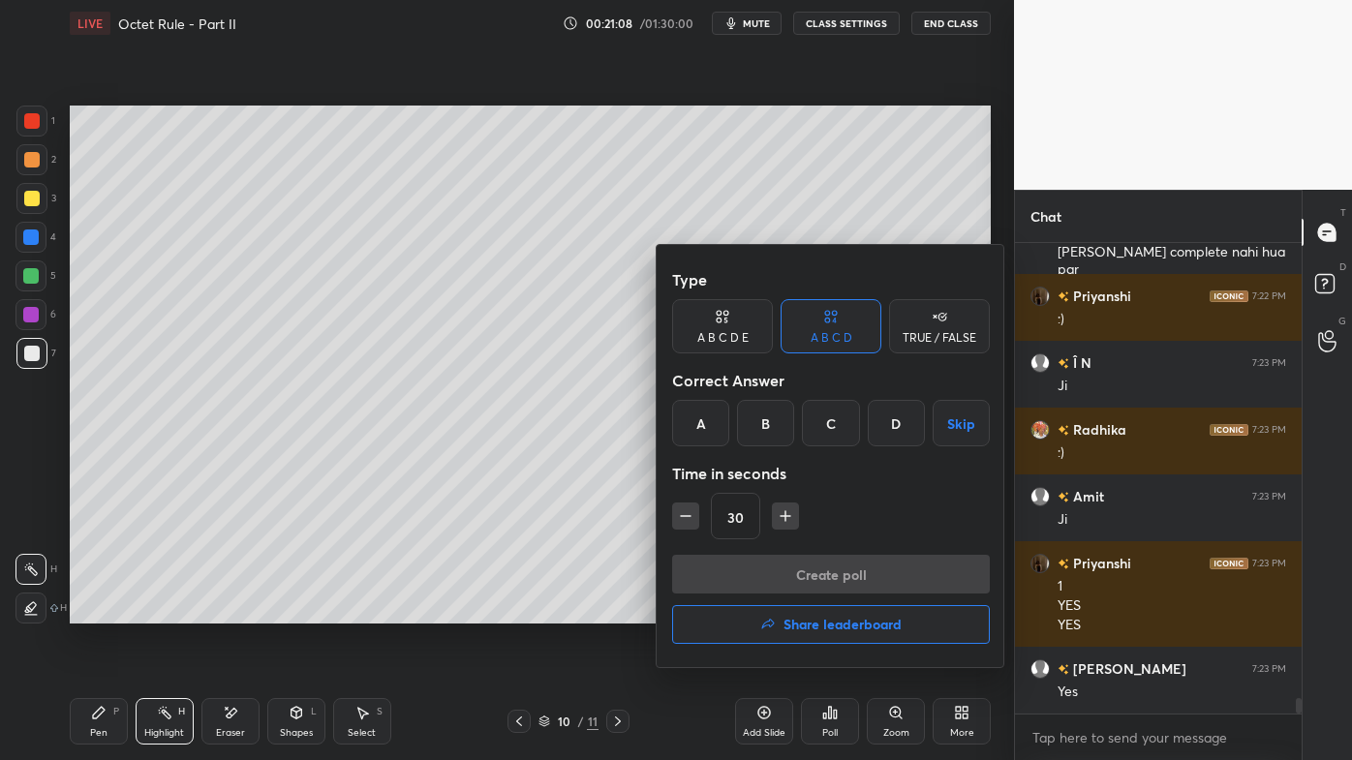
drag, startPoint x: 767, startPoint y: 423, endPoint x: 765, endPoint y: 465, distance: 41.7
click at [769, 423] on div "B" at bounding box center [765, 423] width 57 height 46
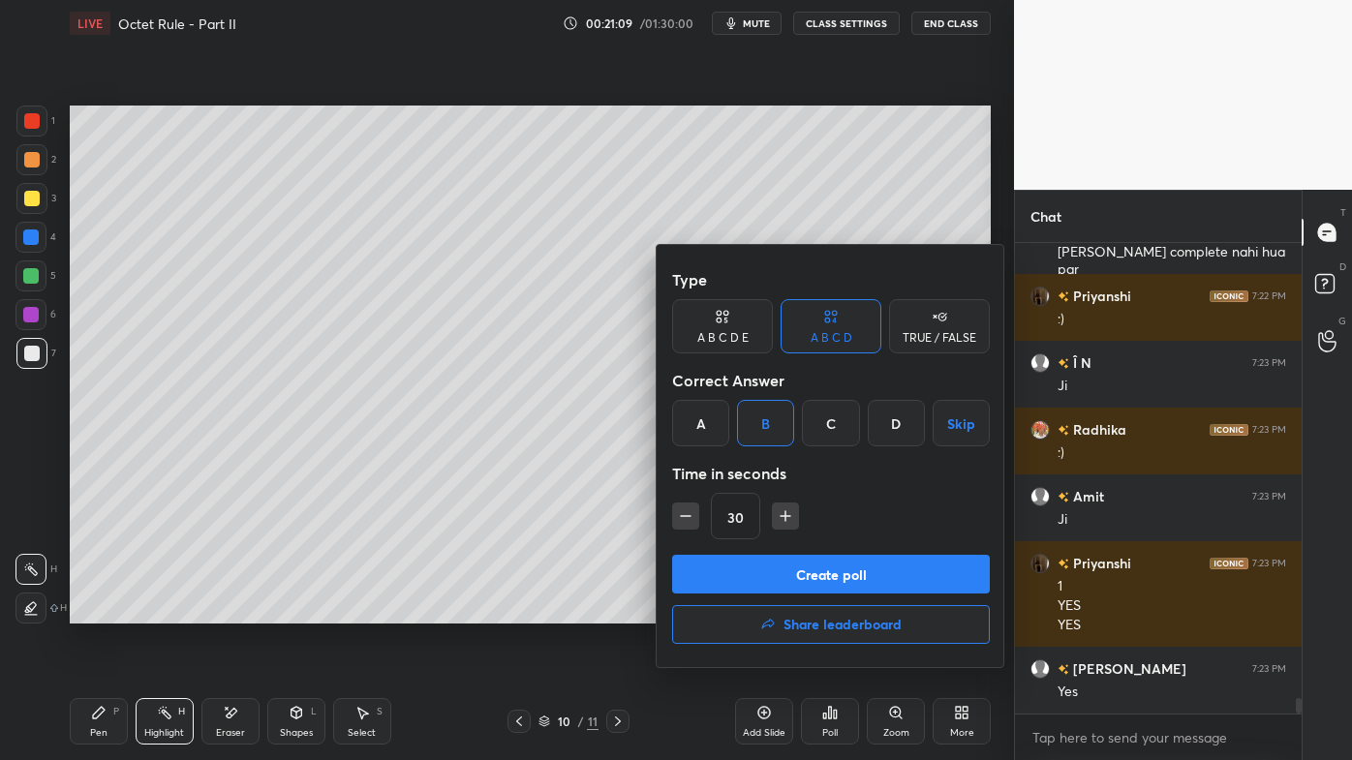
click at [769, 570] on button "Create poll" at bounding box center [831, 574] width 318 height 39
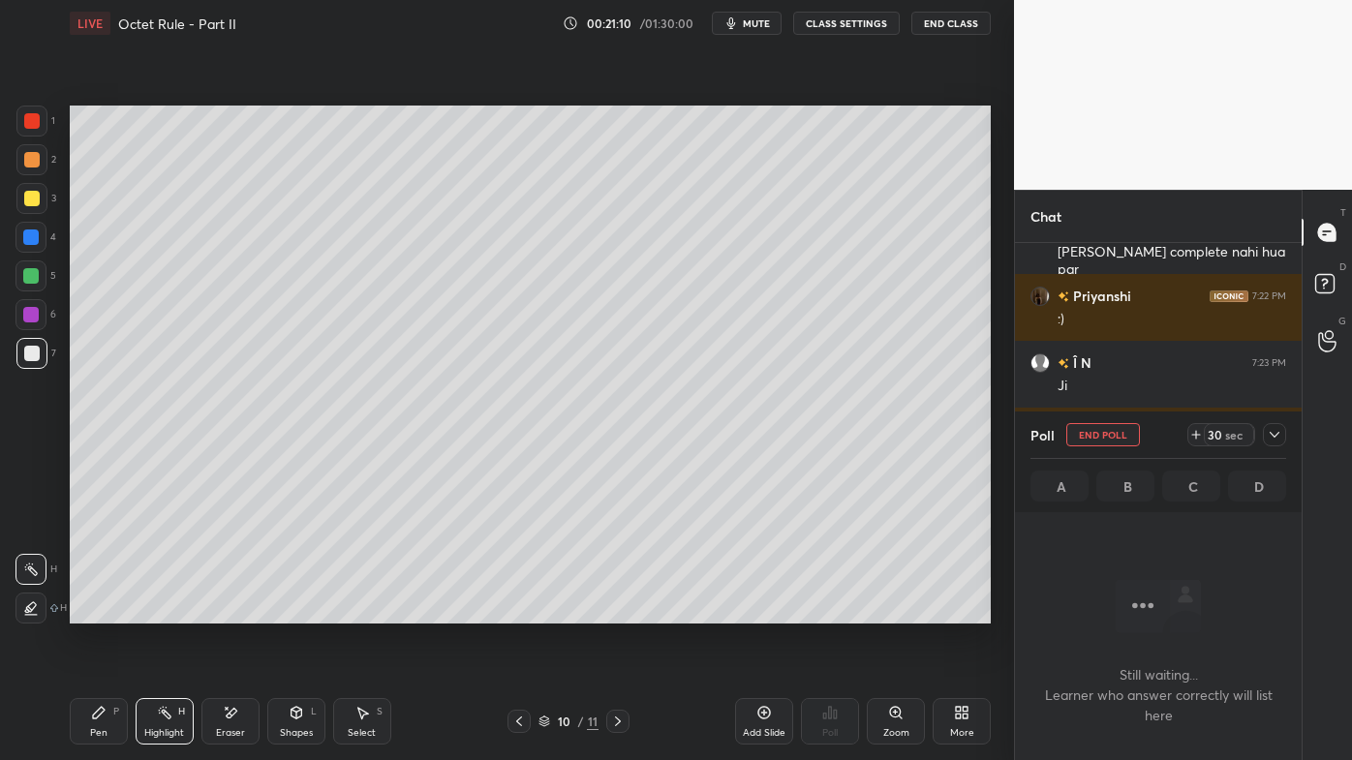
scroll to position [380, 281]
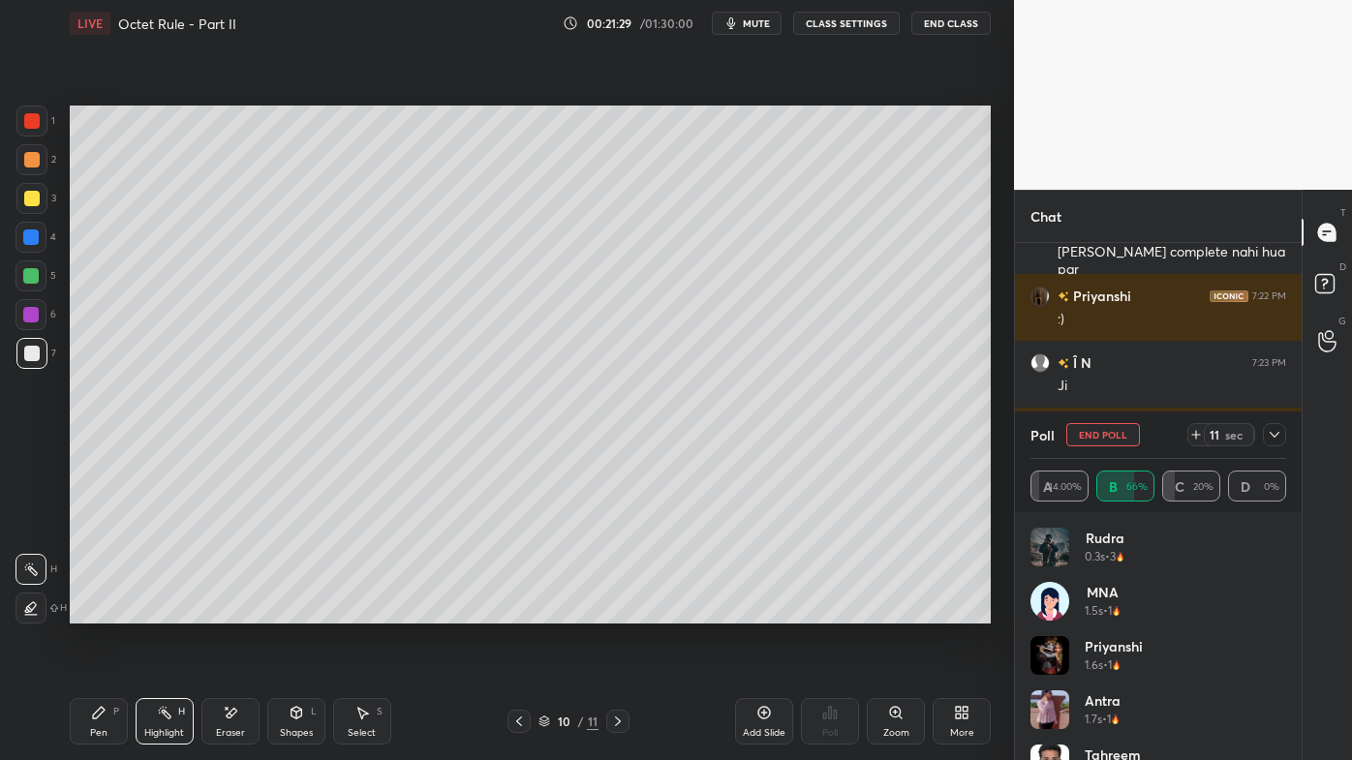
click at [1282, 432] on div at bounding box center [1274, 434] width 23 height 23
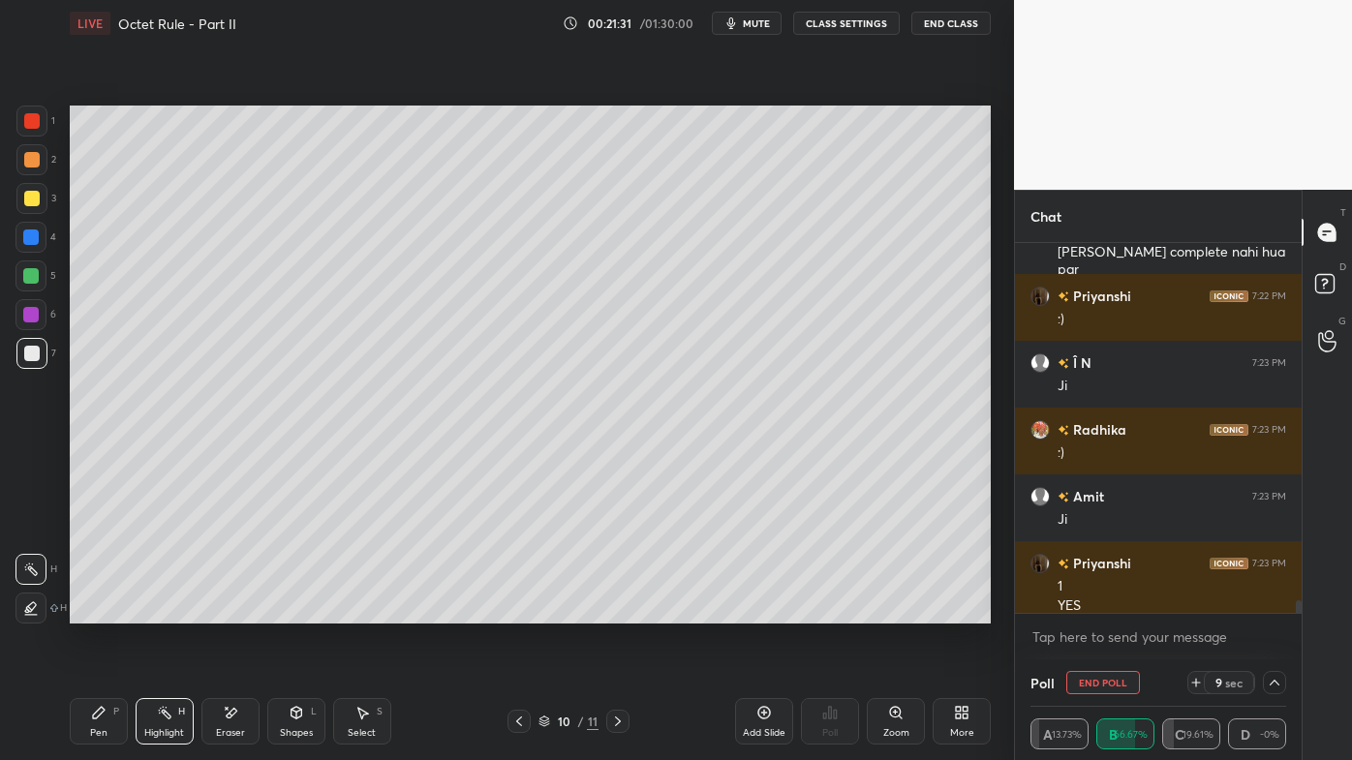
drag, startPoint x: 101, startPoint y: 708, endPoint x: 92, endPoint y: 699, distance: 12.3
click at [101, 611] on icon at bounding box center [99, 713] width 12 height 12
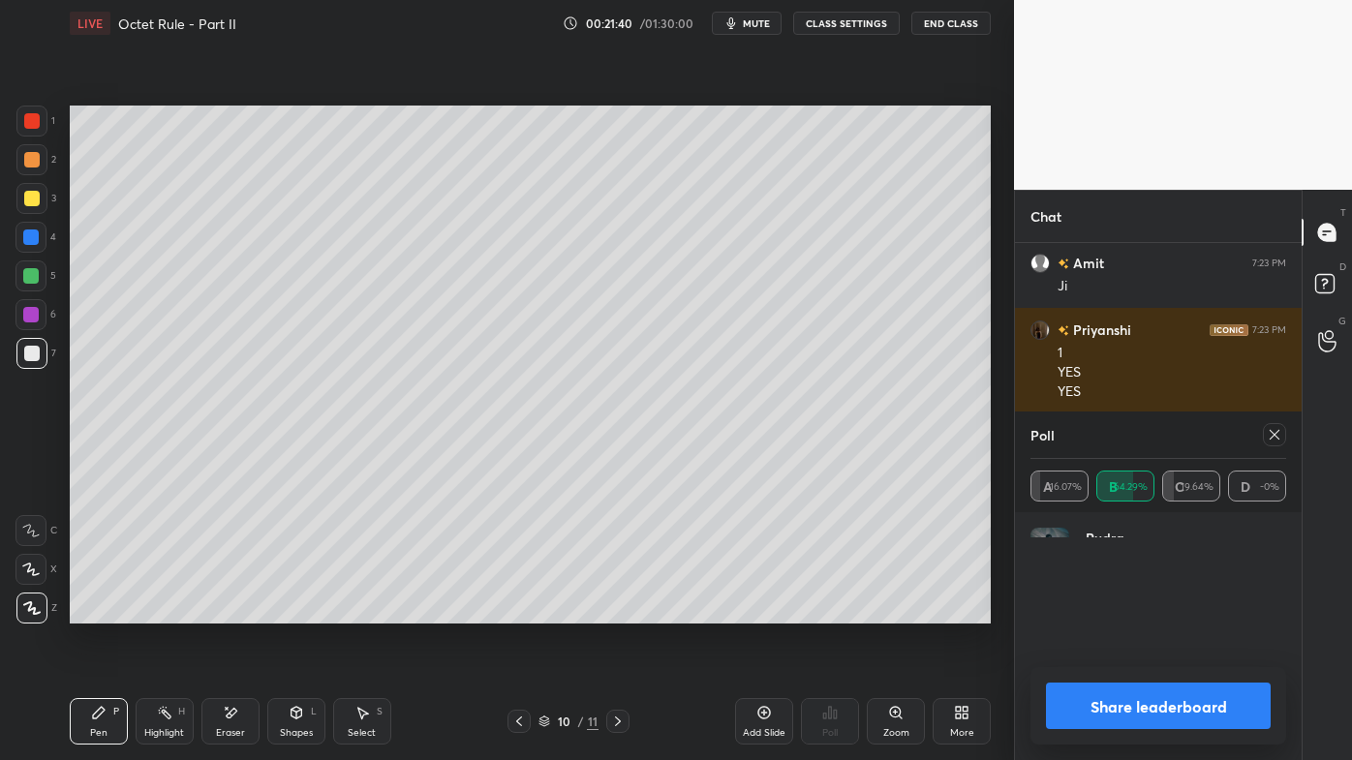
scroll to position [56, 250]
drag, startPoint x: 1282, startPoint y: 434, endPoint x: 1249, endPoint y: 458, distance: 40.9
click at [1286, 435] on div at bounding box center [1274, 434] width 23 height 23
type textarea "x"
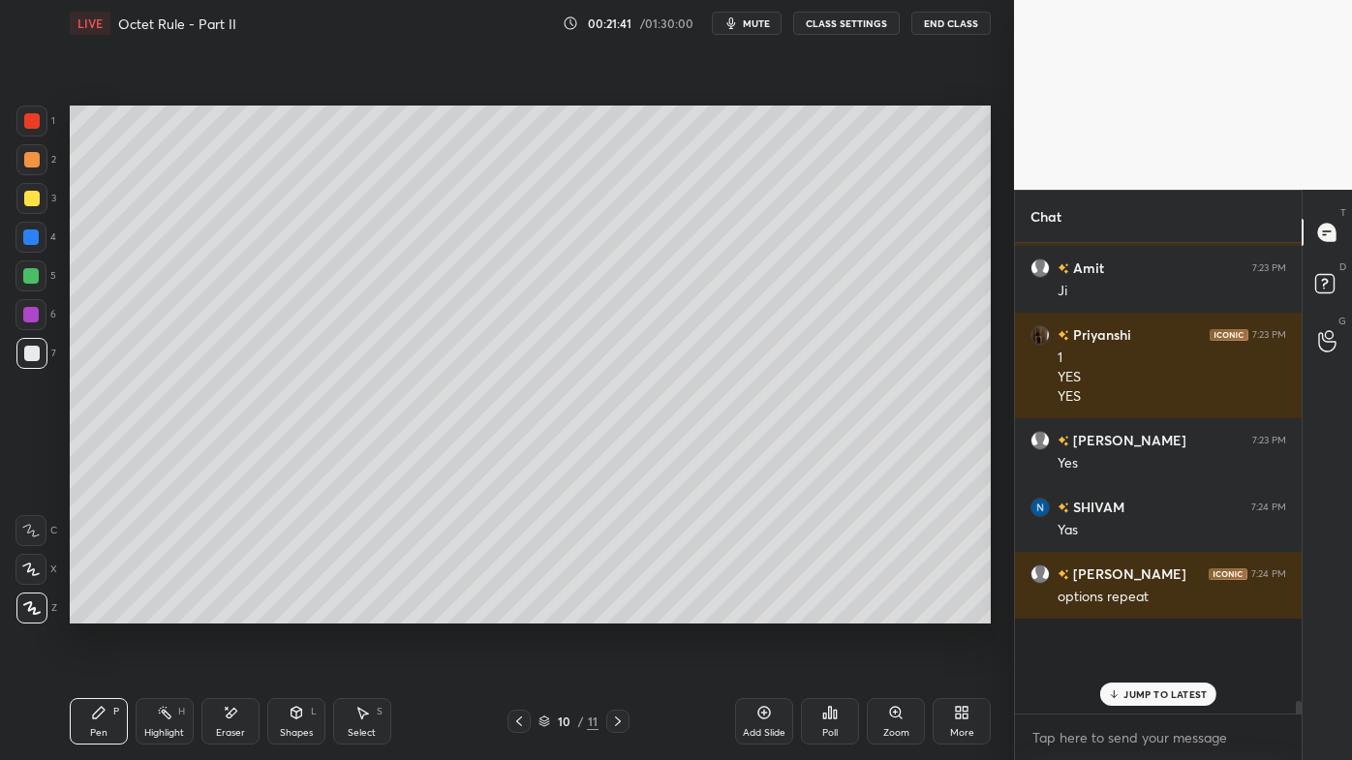
scroll to position [7, 5]
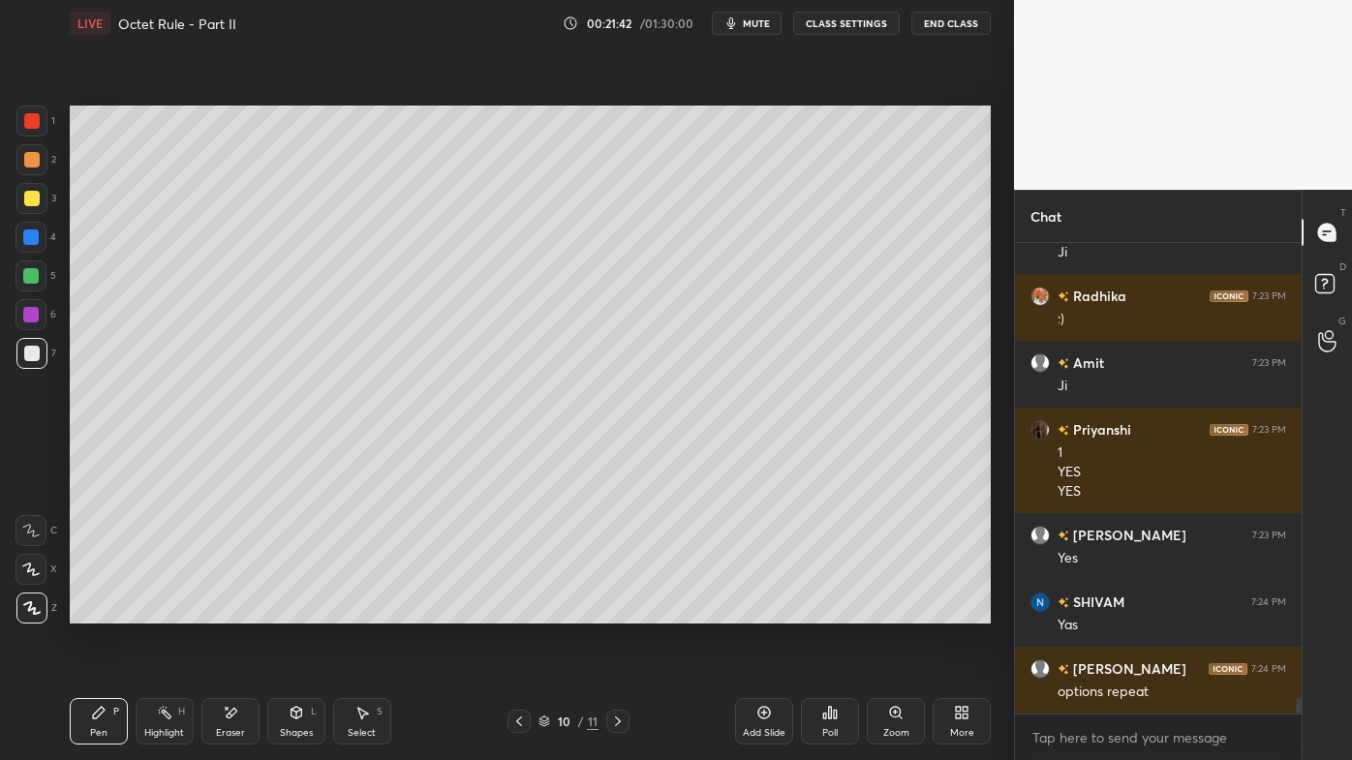
click at [830, 611] on icon at bounding box center [830, 713] width 3 height 12
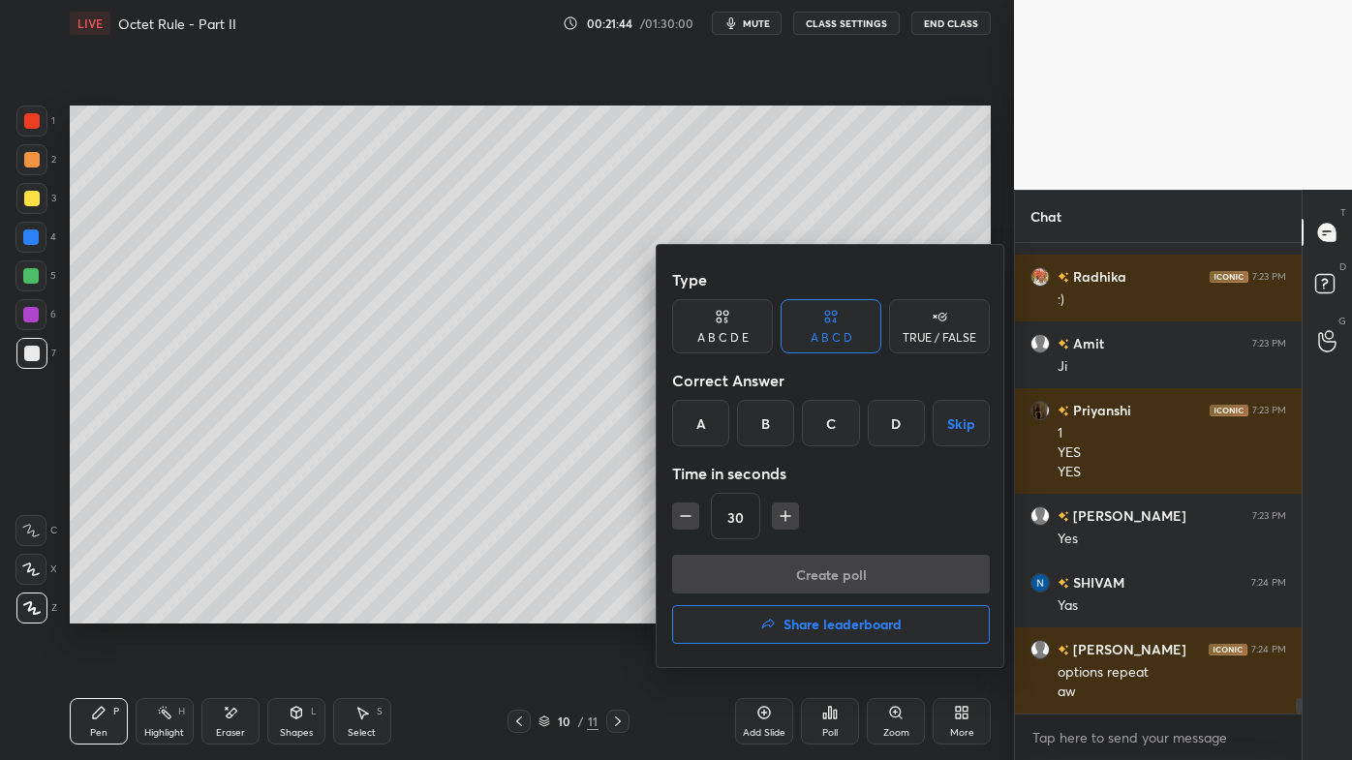
drag, startPoint x: 824, startPoint y: 421, endPoint x: 787, endPoint y: 463, distance: 55.6
click at [826, 422] on div "C" at bounding box center [830, 423] width 57 height 46
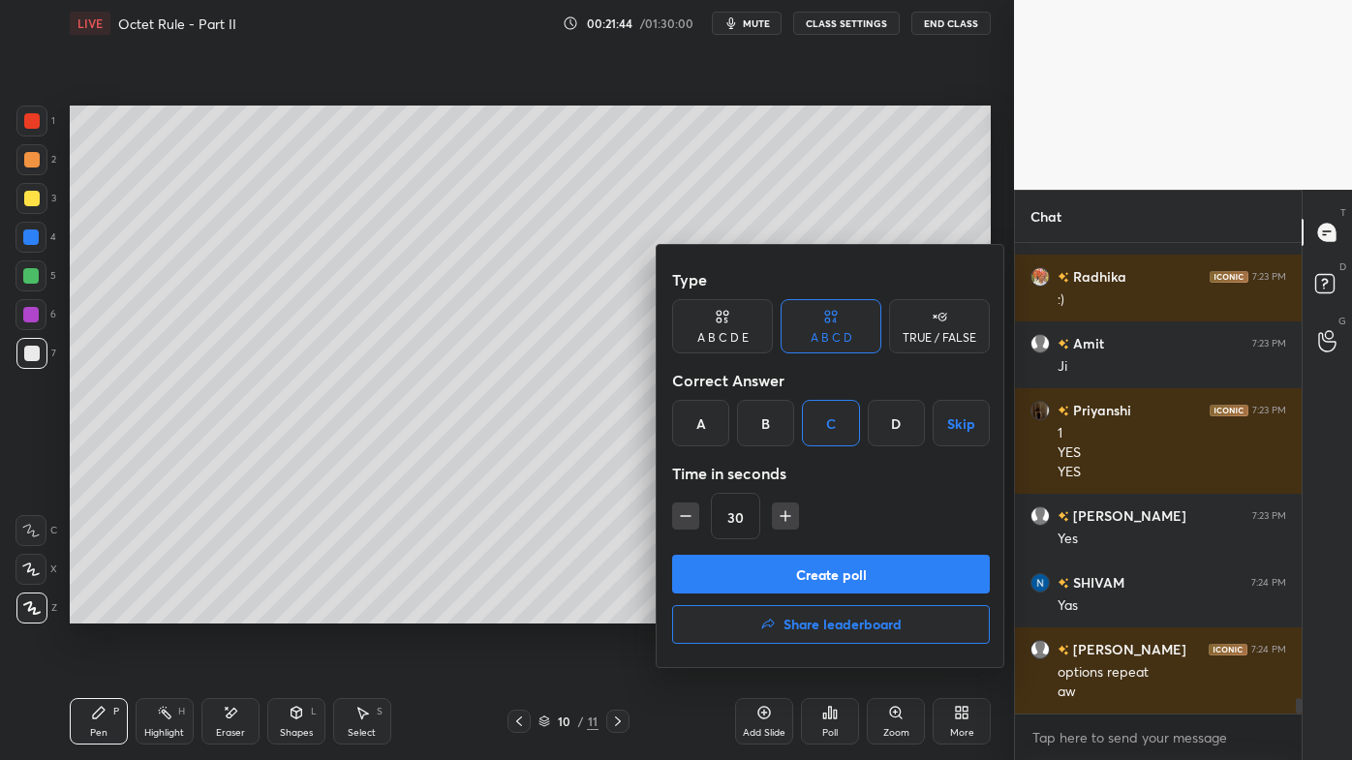
click at [686, 511] on icon "button" at bounding box center [685, 515] width 19 height 19
type input "15"
click at [751, 579] on button "Create poll" at bounding box center [831, 574] width 318 height 39
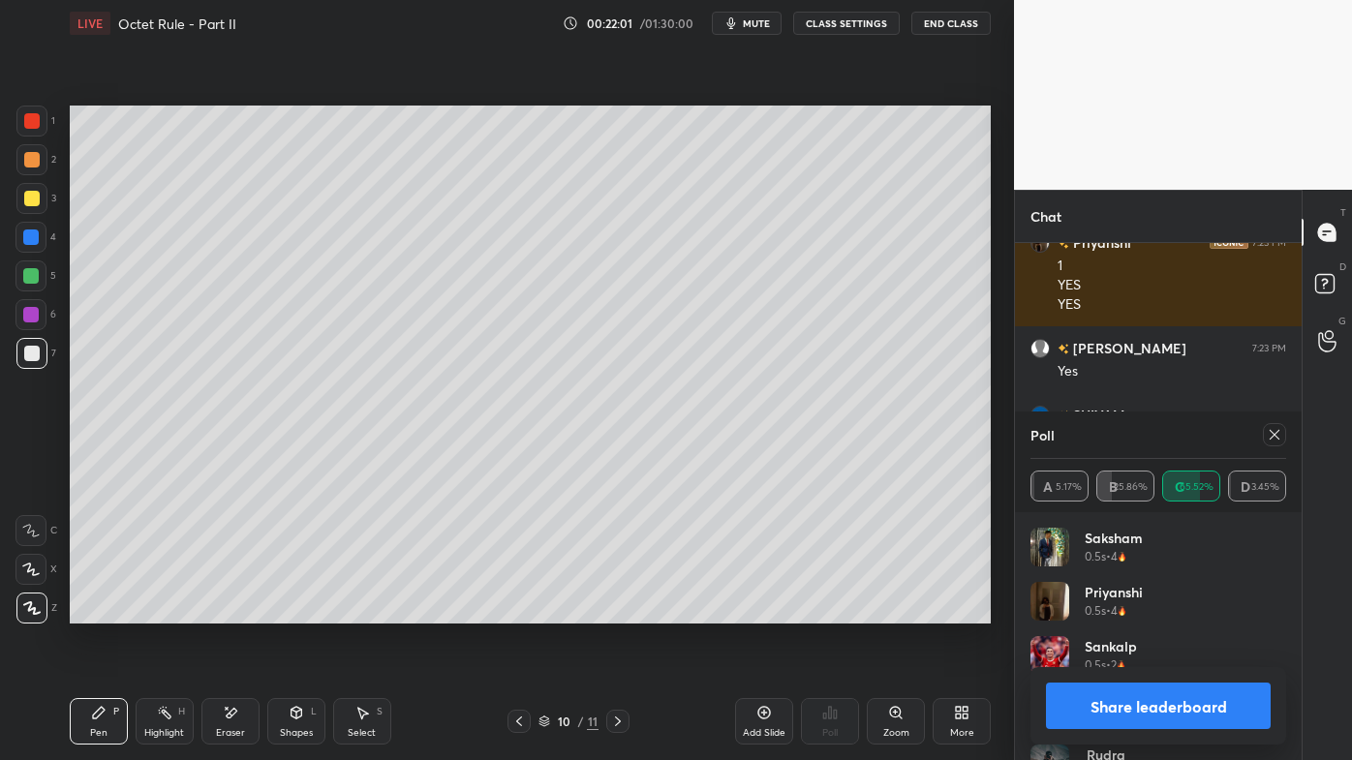
click at [1270, 434] on icon at bounding box center [1274, 434] width 15 height 15
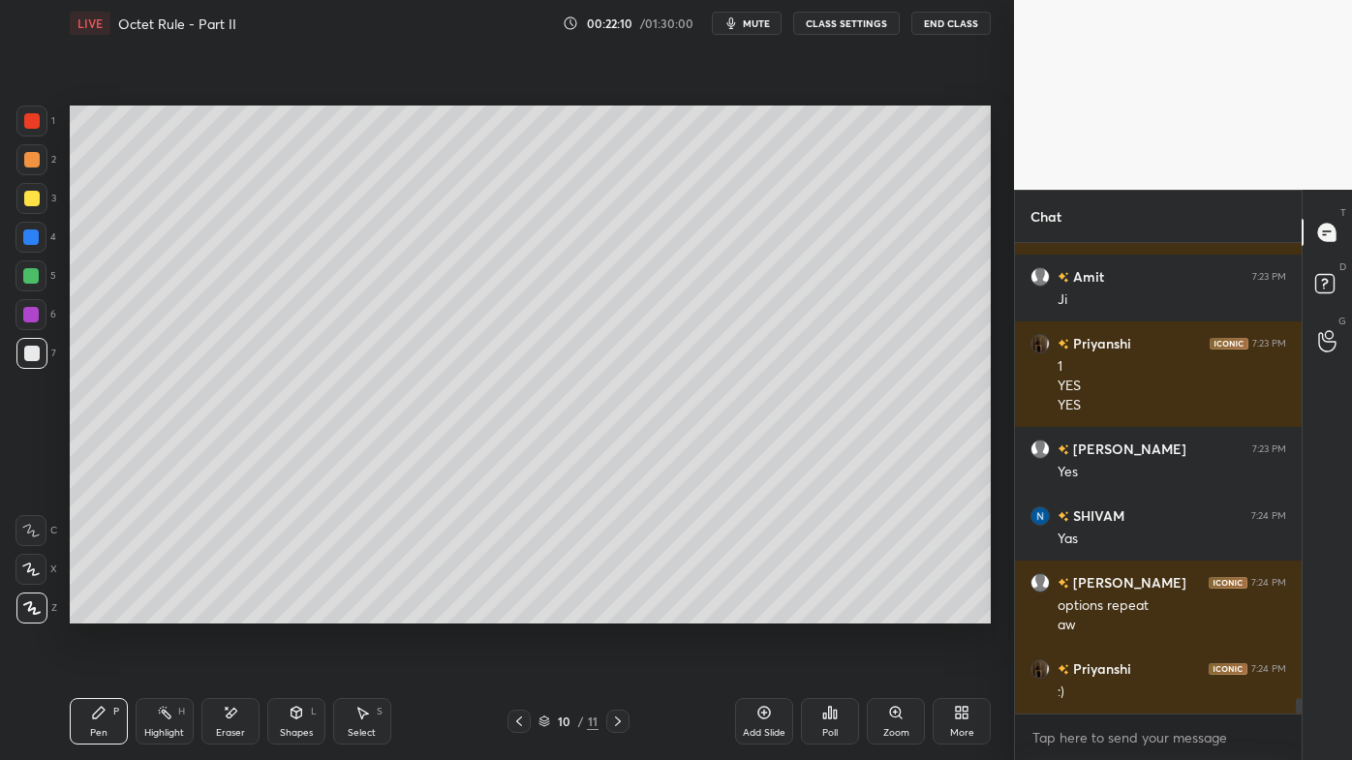
drag, startPoint x: 93, startPoint y: 705, endPoint x: 98, endPoint y: 674, distance: 31.4
click at [92, 611] on icon at bounding box center [98, 712] width 15 height 15
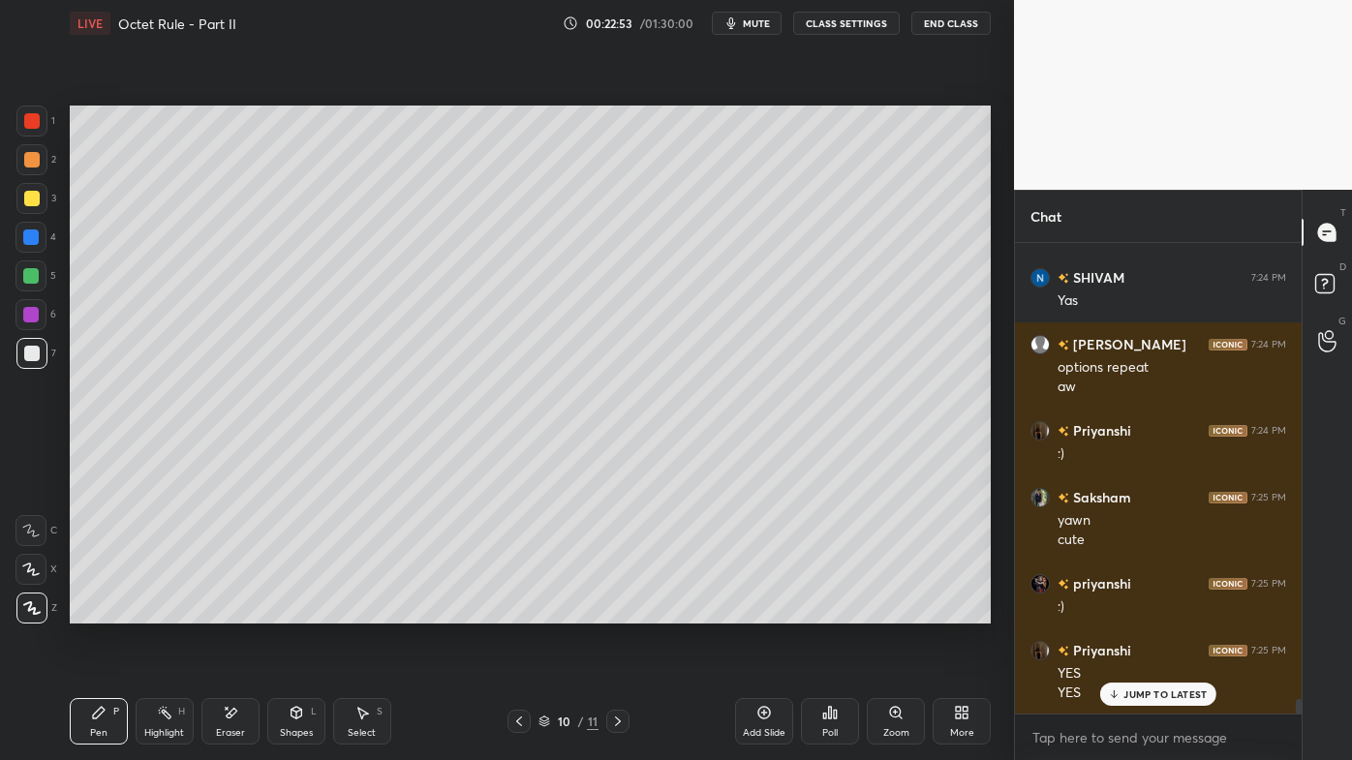
scroll to position [14352, 0]
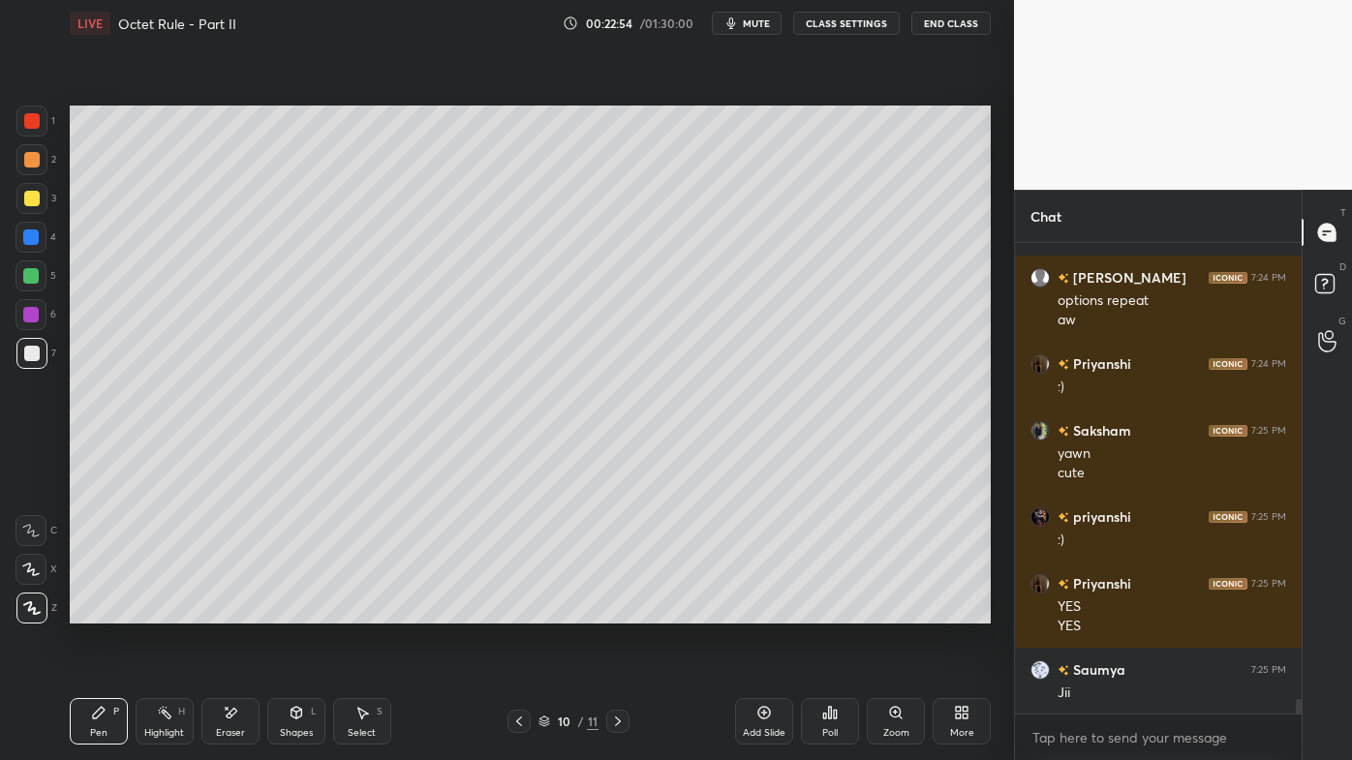
drag, startPoint x: 237, startPoint y: 711, endPoint x: 258, endPoint y: 671, distance: 44.6
click at [237, 611] on icon at bounding box center [230, 713] width 15 height 16
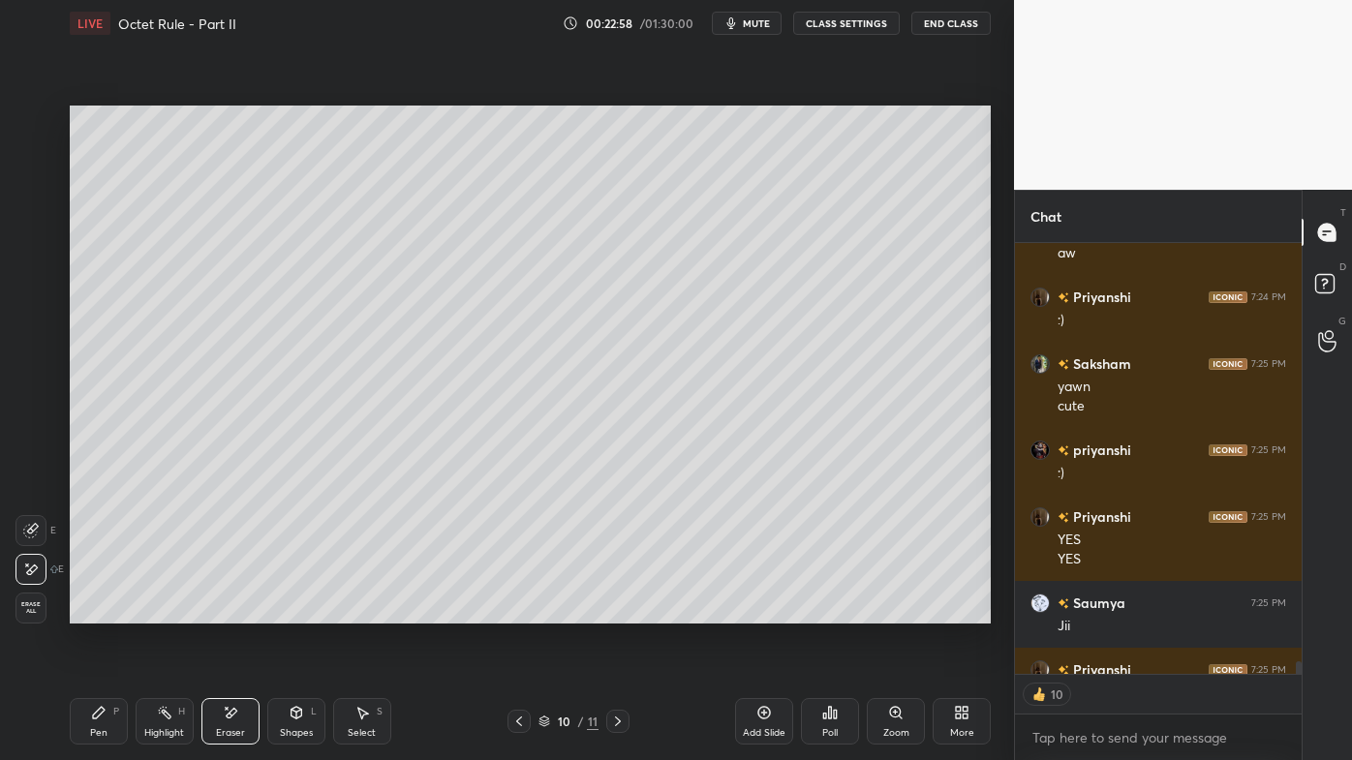
scroll to position [14479, 0]
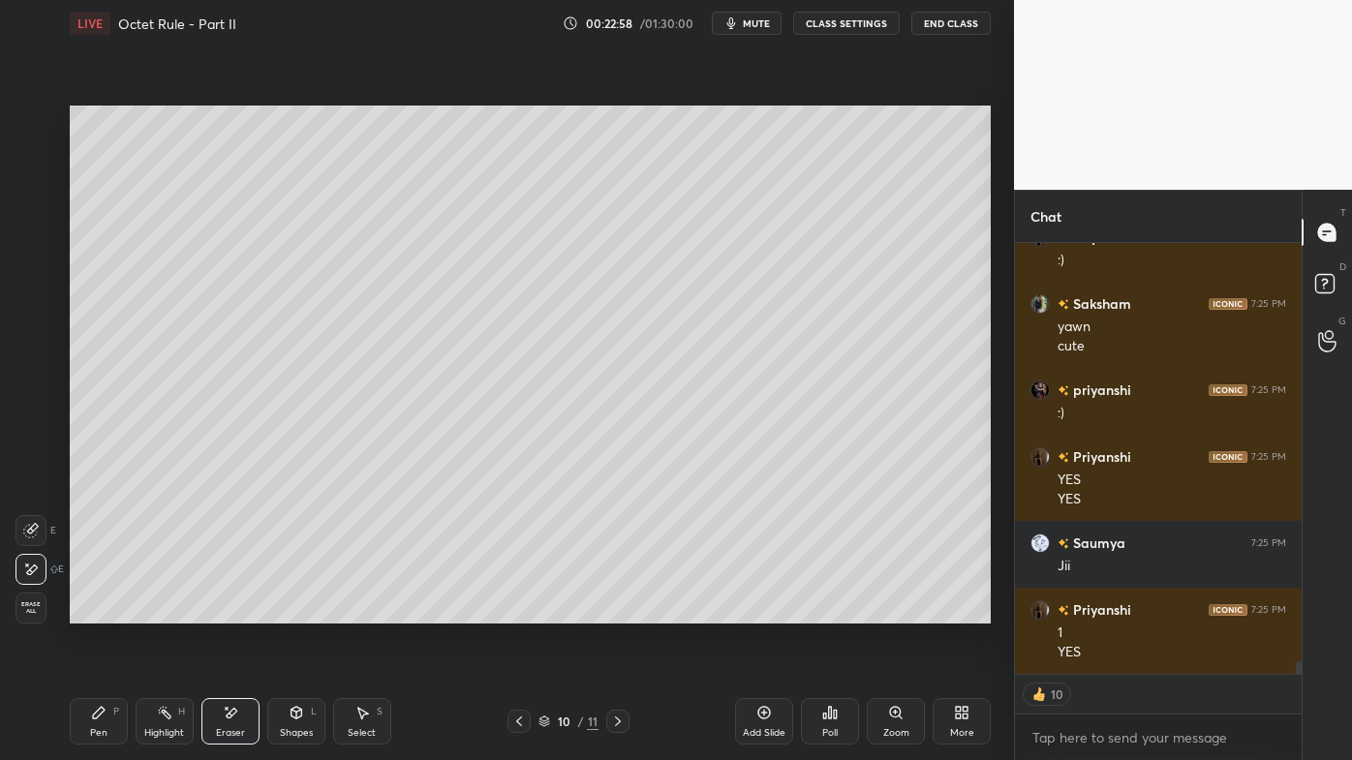
drag, startPoint x: 165, startPoint y: 711, endPoint x: 212, endPoint y: 629, distance: 94.2
click at [170, 611] on icon at bounding box center [164, 712] width 15 height 15
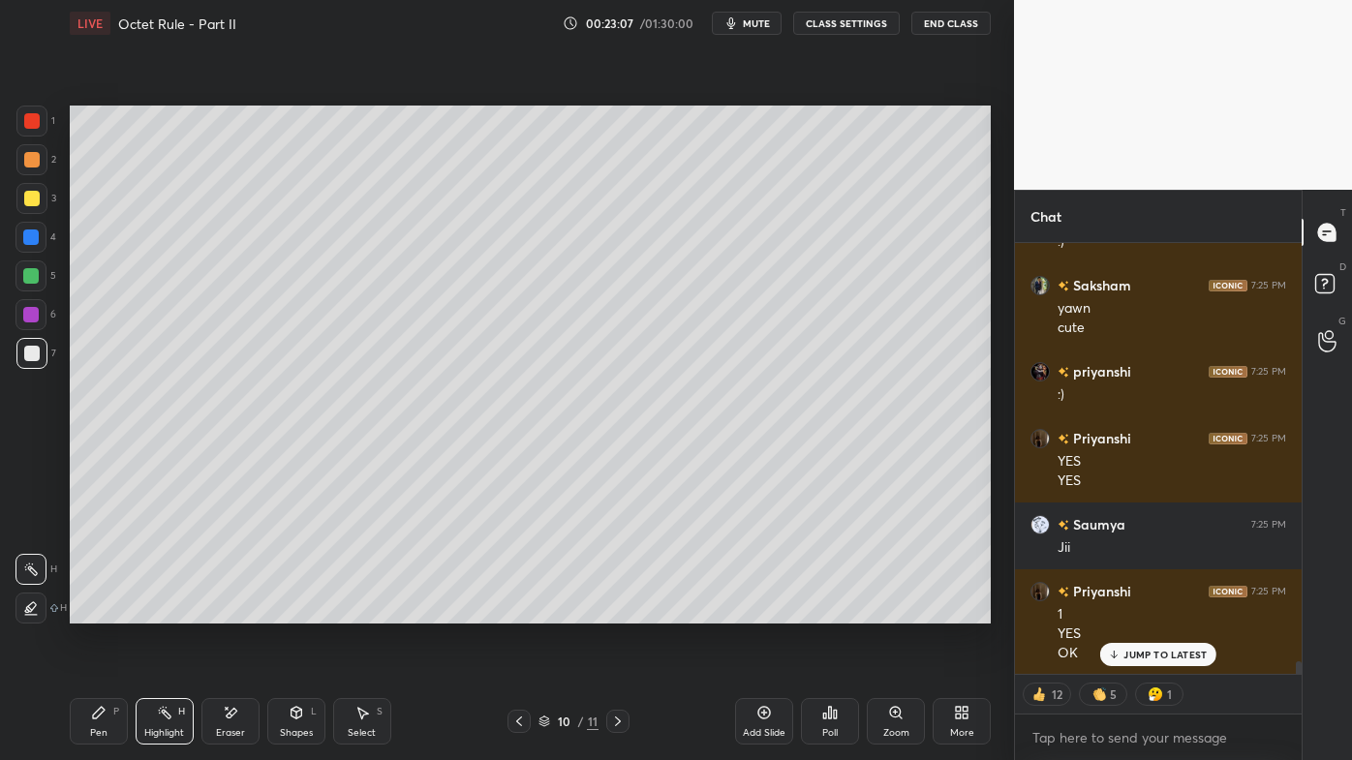
click at [86, 611] on div "Pen P" at bounding box center [99, 721] width 58 height 46
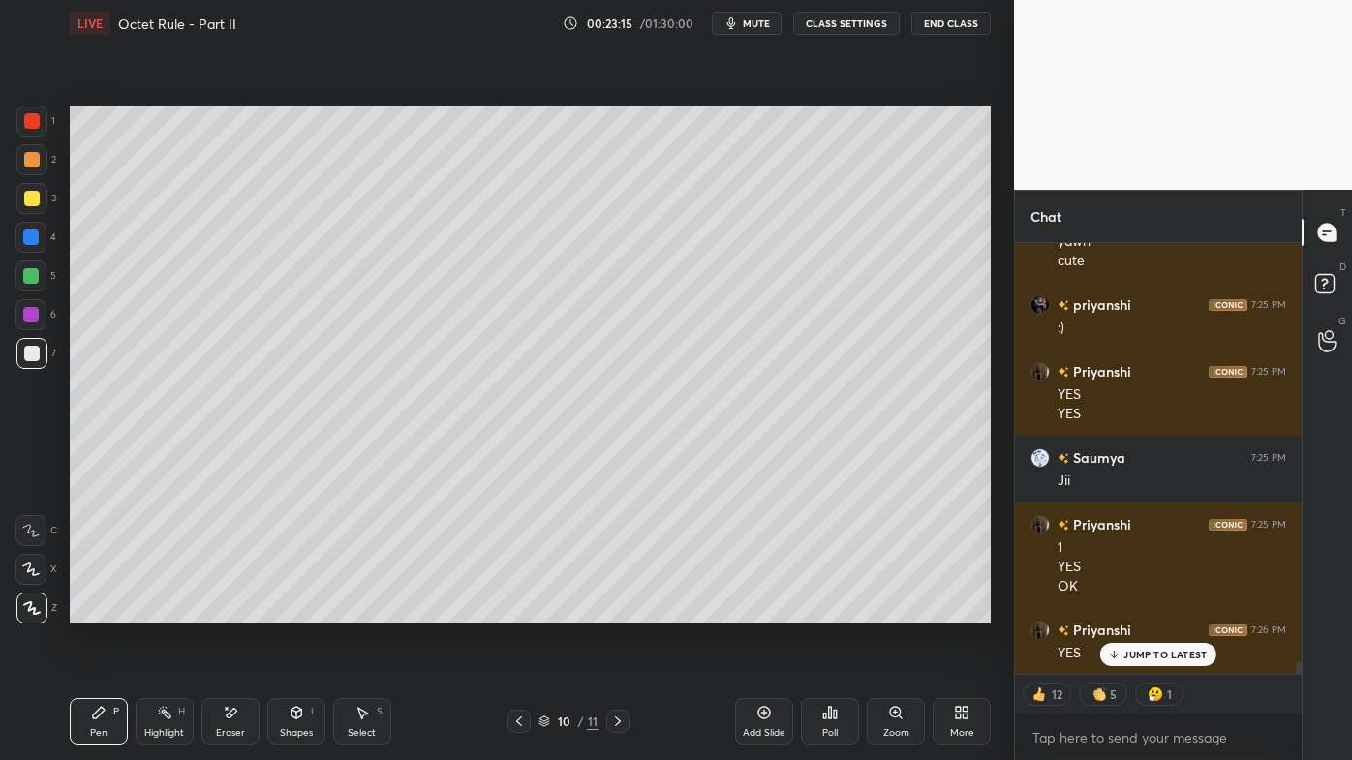
click at [764, 611] on icon at bounding box center [763, 712] width 15 height 15
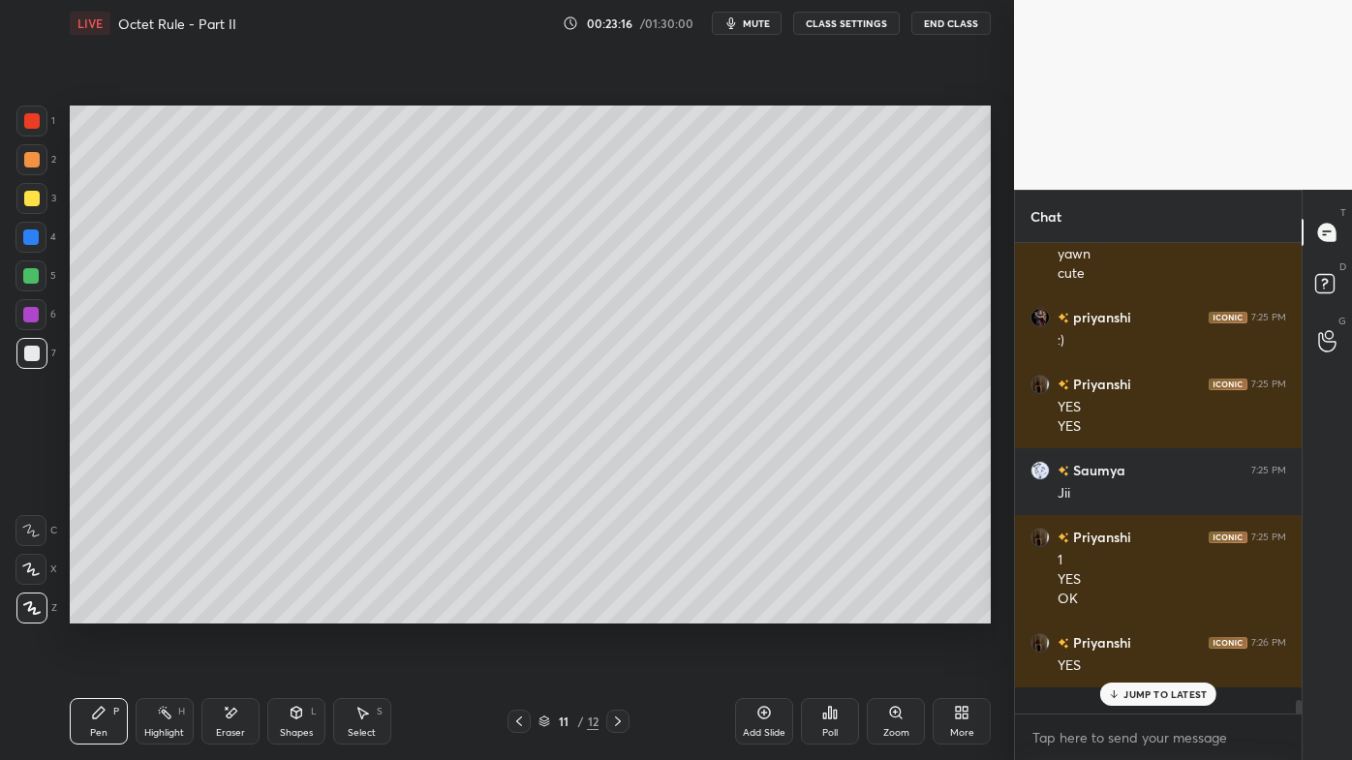
scroll to position [14526, 0]
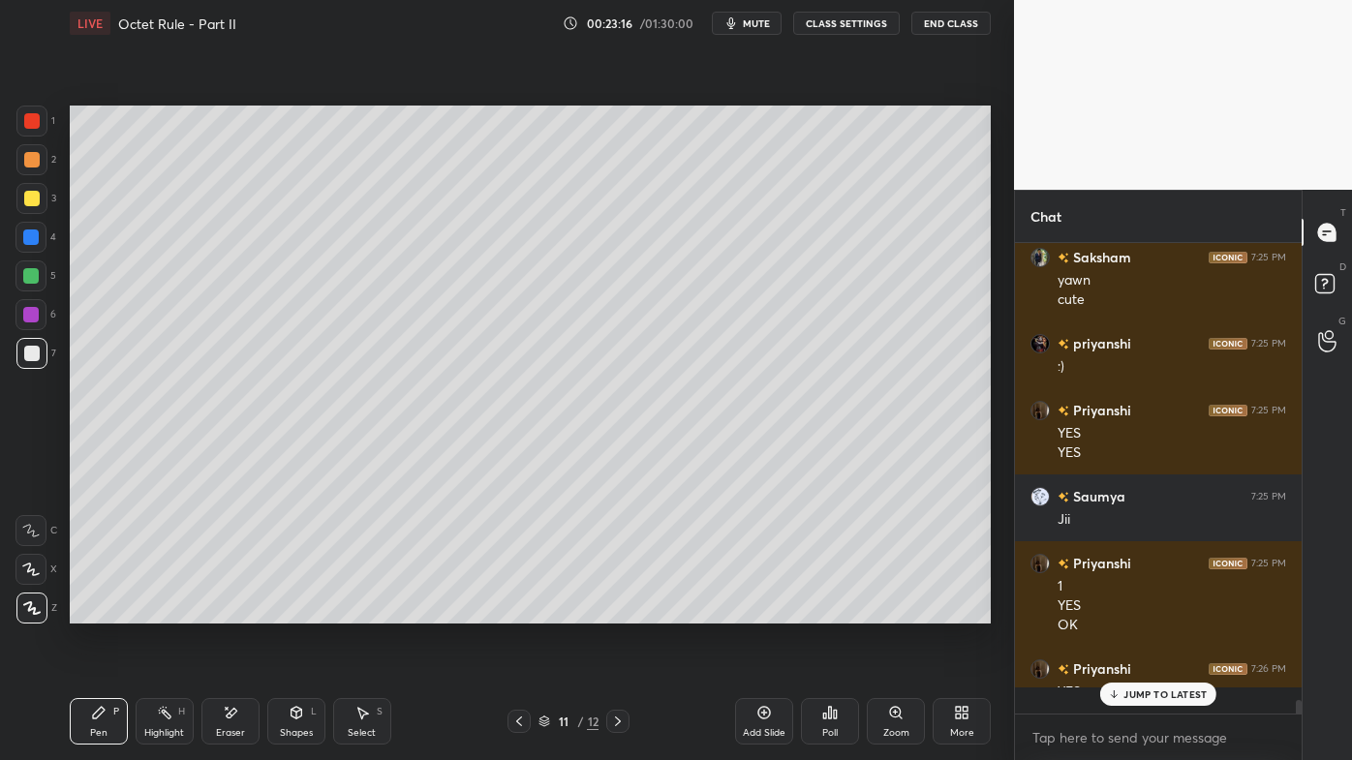
click at [97, 611] on icon at bounding box center [99, 713] width 12 height 12
drag, startPoint x: 161, startPoint y: 718, endPoint x: 183, endPoint y: 637, distance: 83.4
click at [163, 611] on icon at bounding box center [164, 712] width 15 height 15
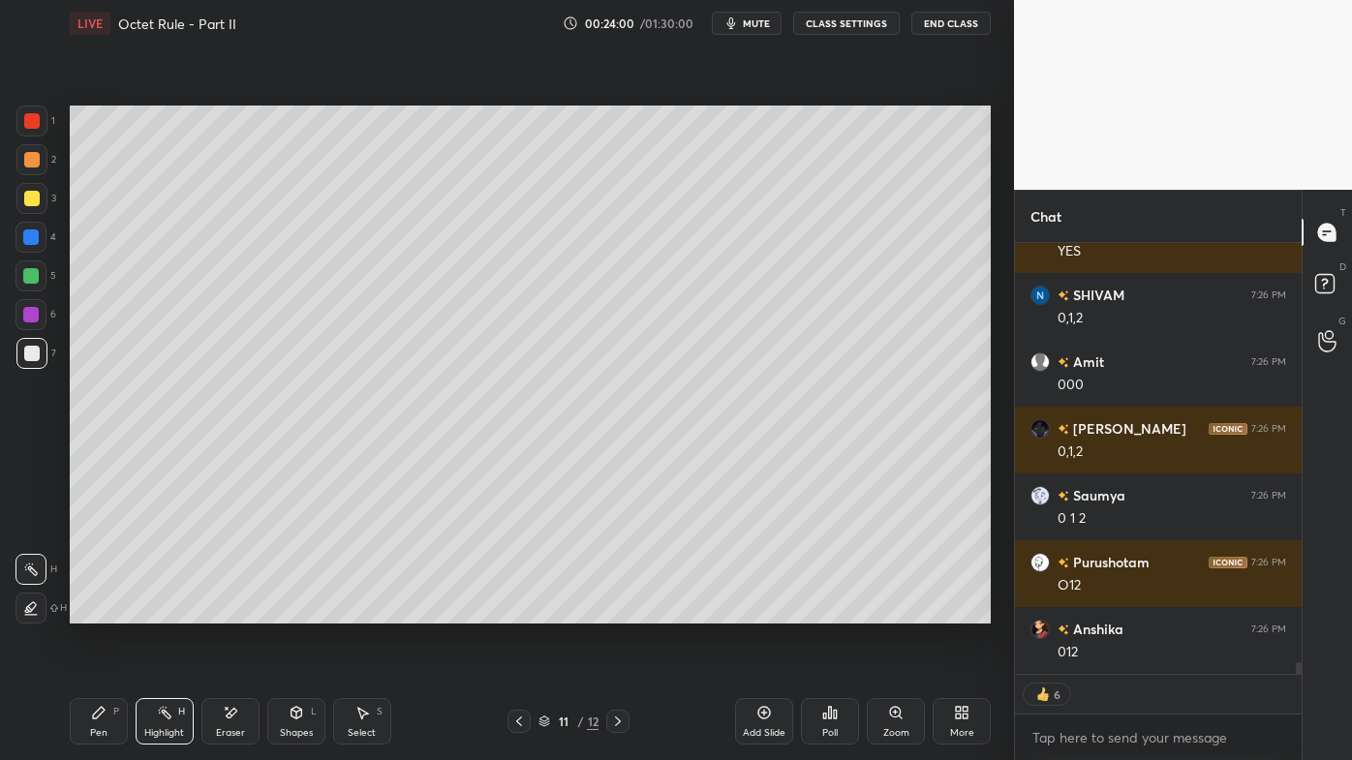
scroll to position [15032, 0]
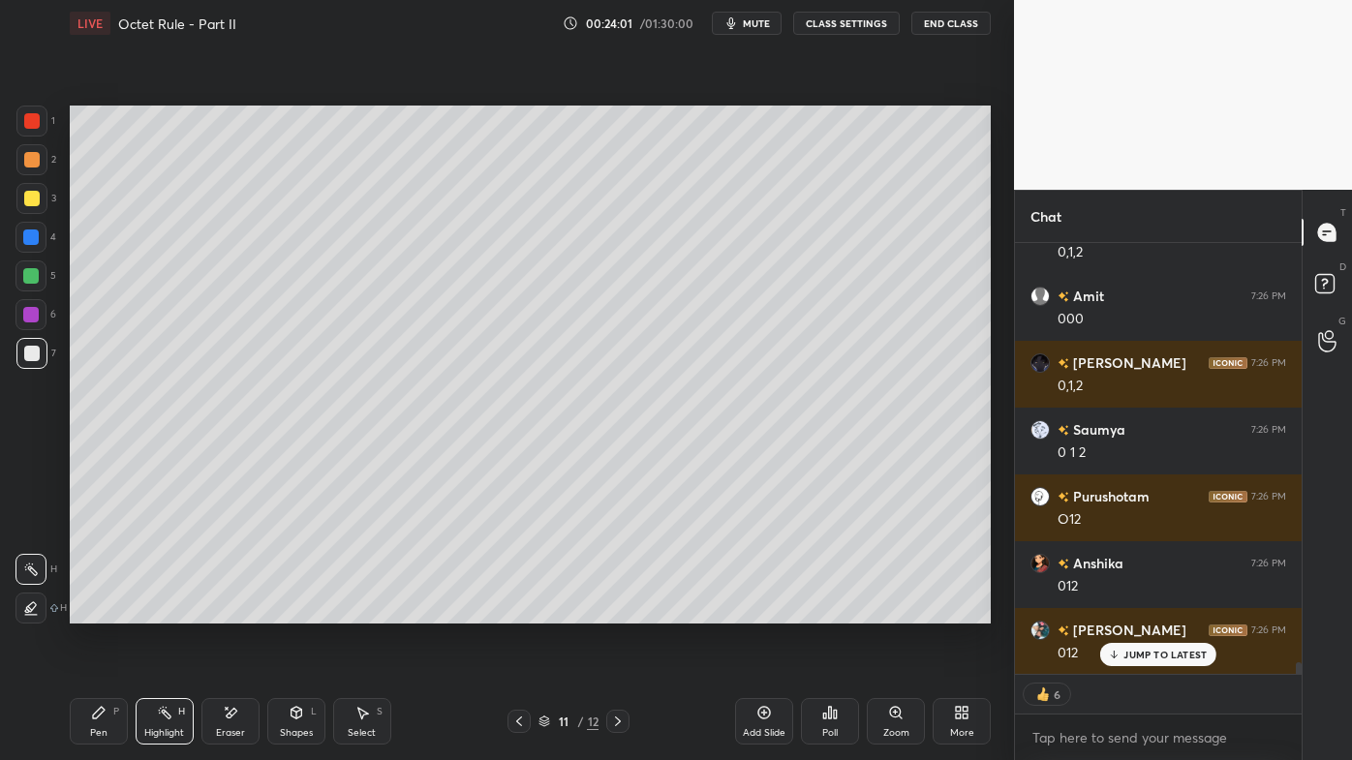
click at [91, 611] on icon at bounding box center [98, 712] width 15 height 15
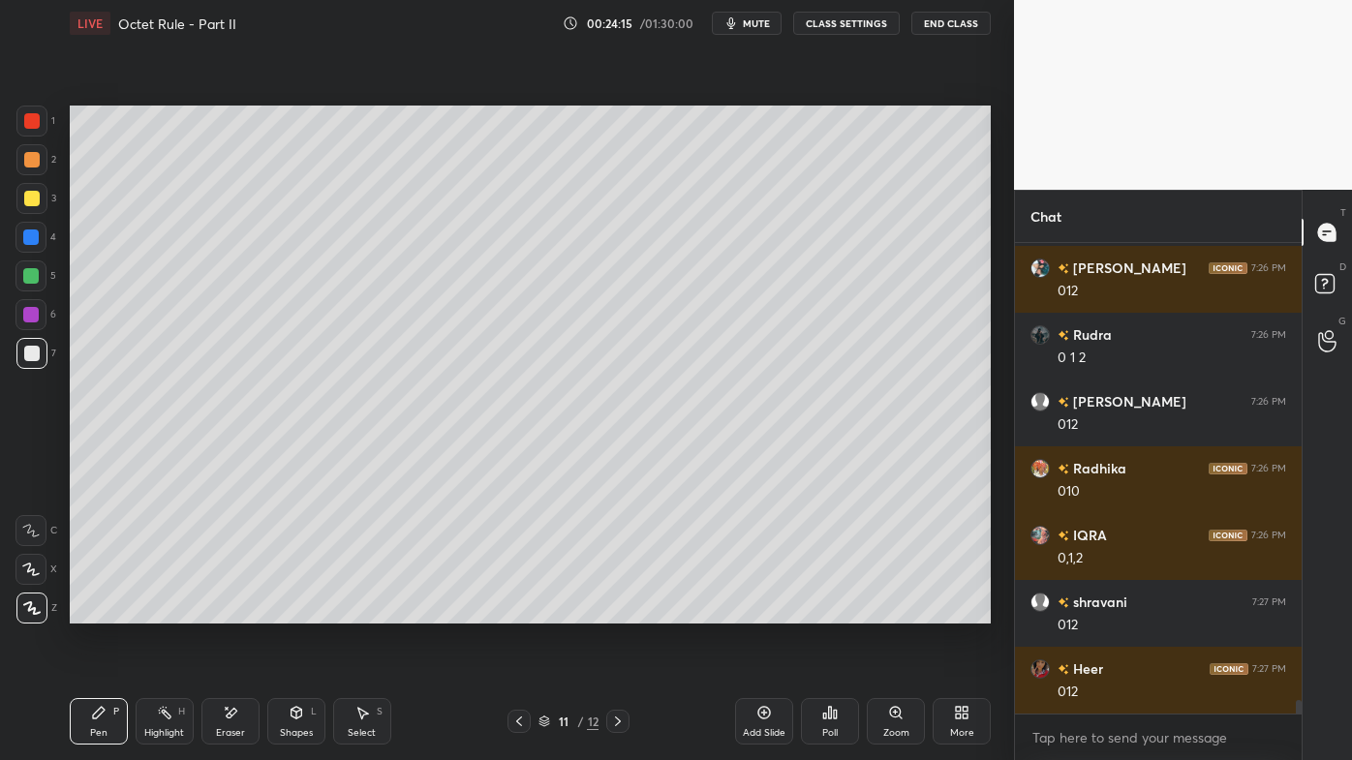
scroll to position [6, 5]
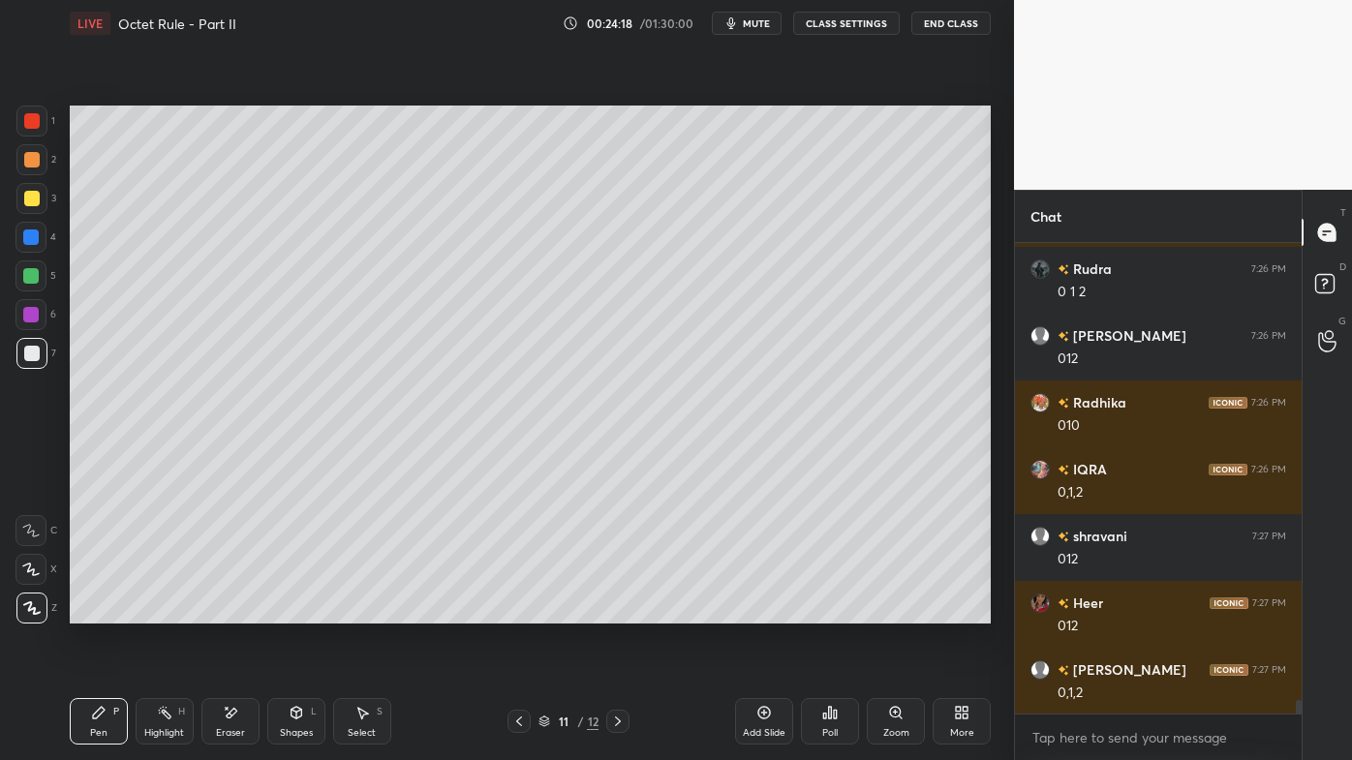
click at [40, 196] on div at bounding box center [31, 198] width 31 height 31
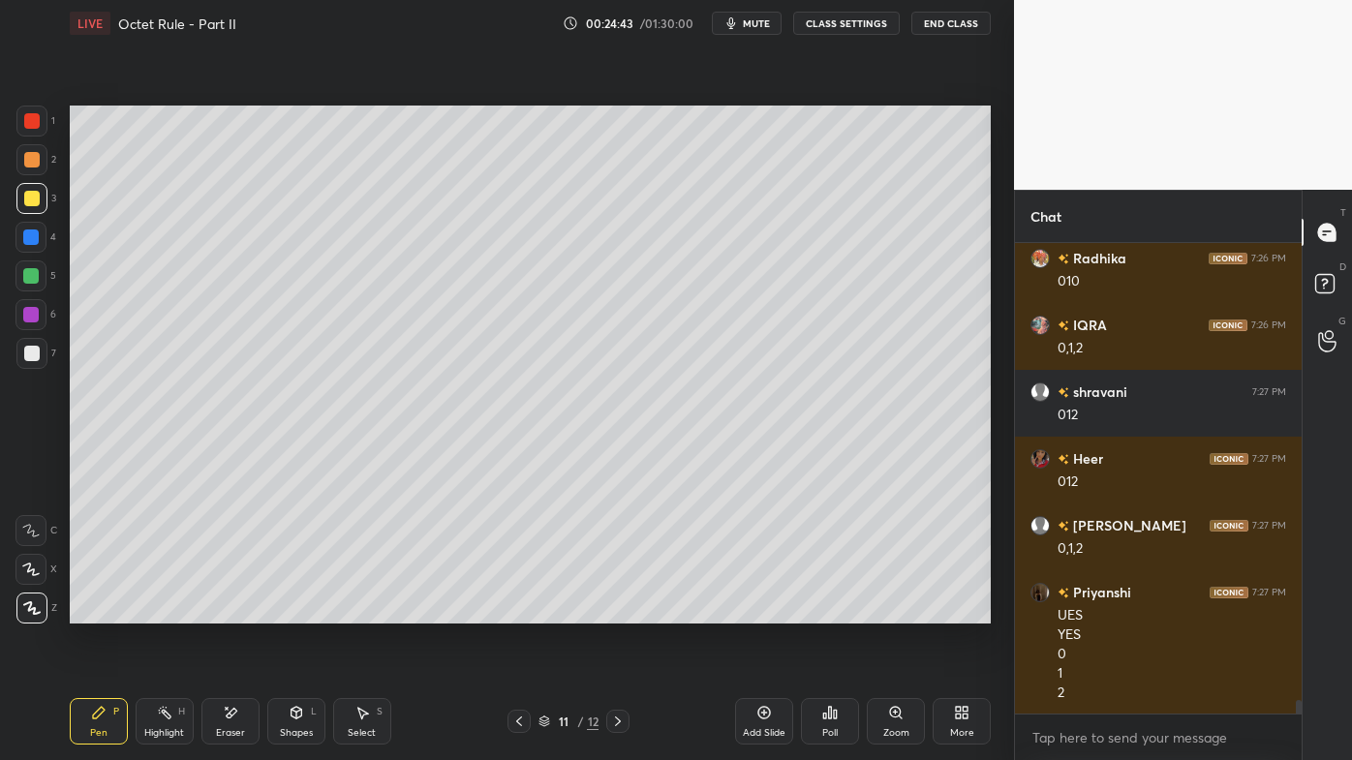
scroll to position [15672, 0]
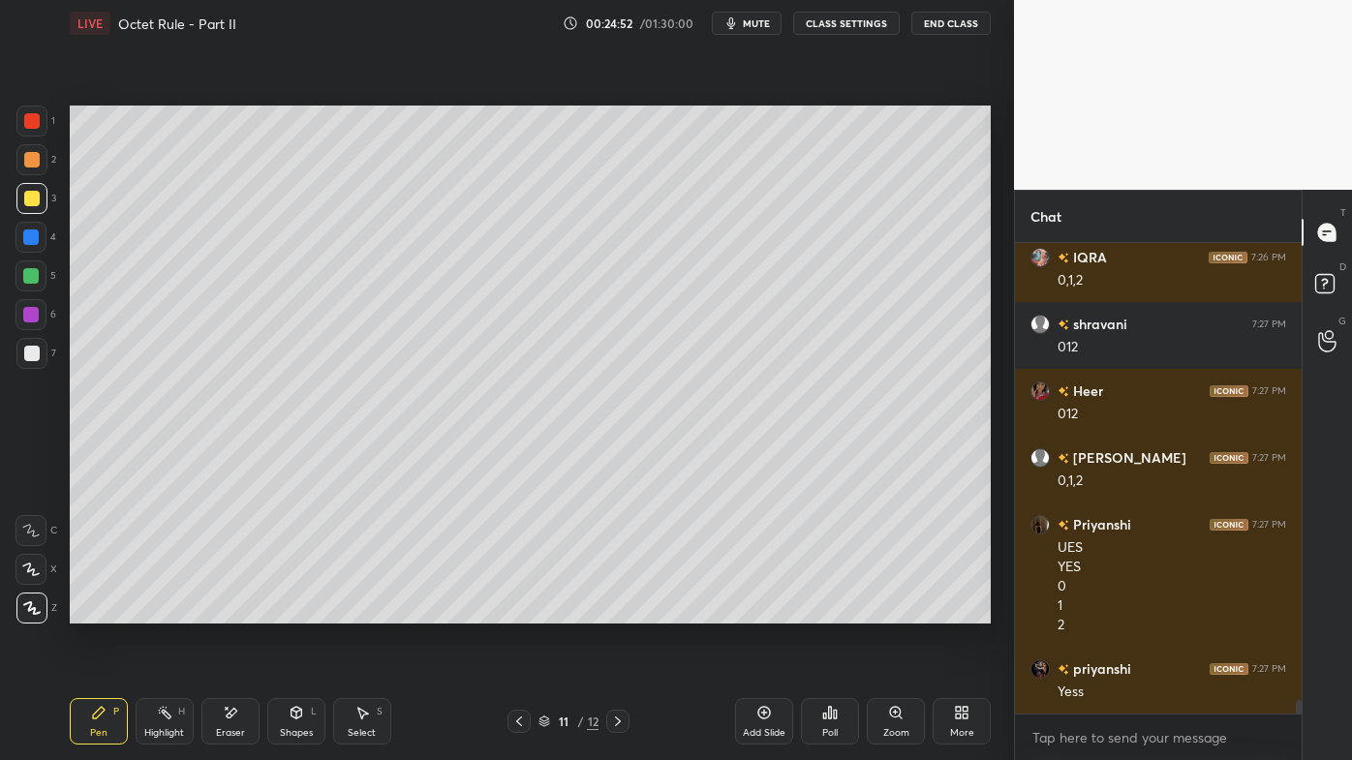
drag, startPoint x: 768, startPoint y: 707, endPoint x: 756, endPoint y: 691, distance: 19.4
click at [767, 611] on icon at bounding box center [763, 712] width 15 height 15
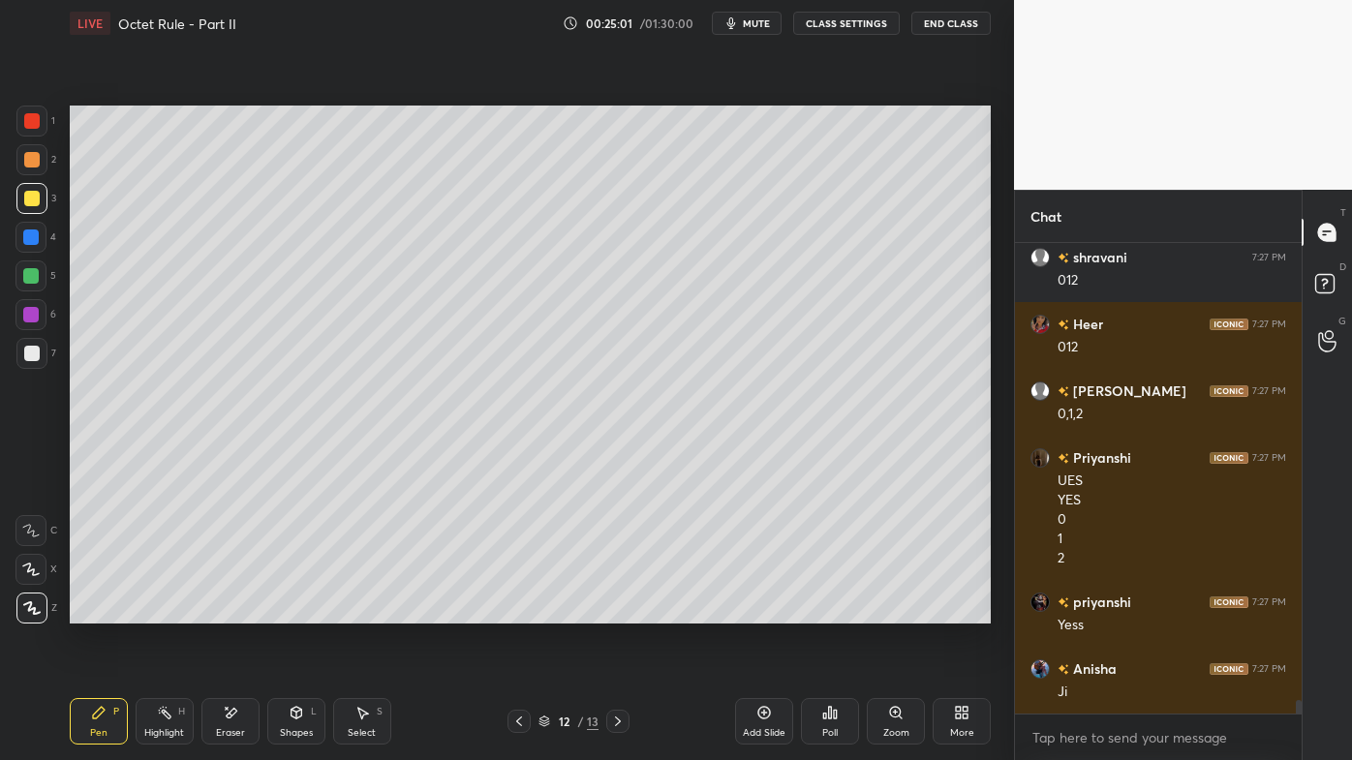
click at [521, 611] on icon at bounding box center [518, 721] width 15 height 15
drag, startPoint x: 161, startPoint y: 708, endPoint x: 209, endPoint y: 633, distance: 88.9
click at [162, 611] on div "Highlight H" at bounding box center [165, 721] width 58 height 46
click at [620, 611] on icon at bounding box center [617, 721] width 15 height 15
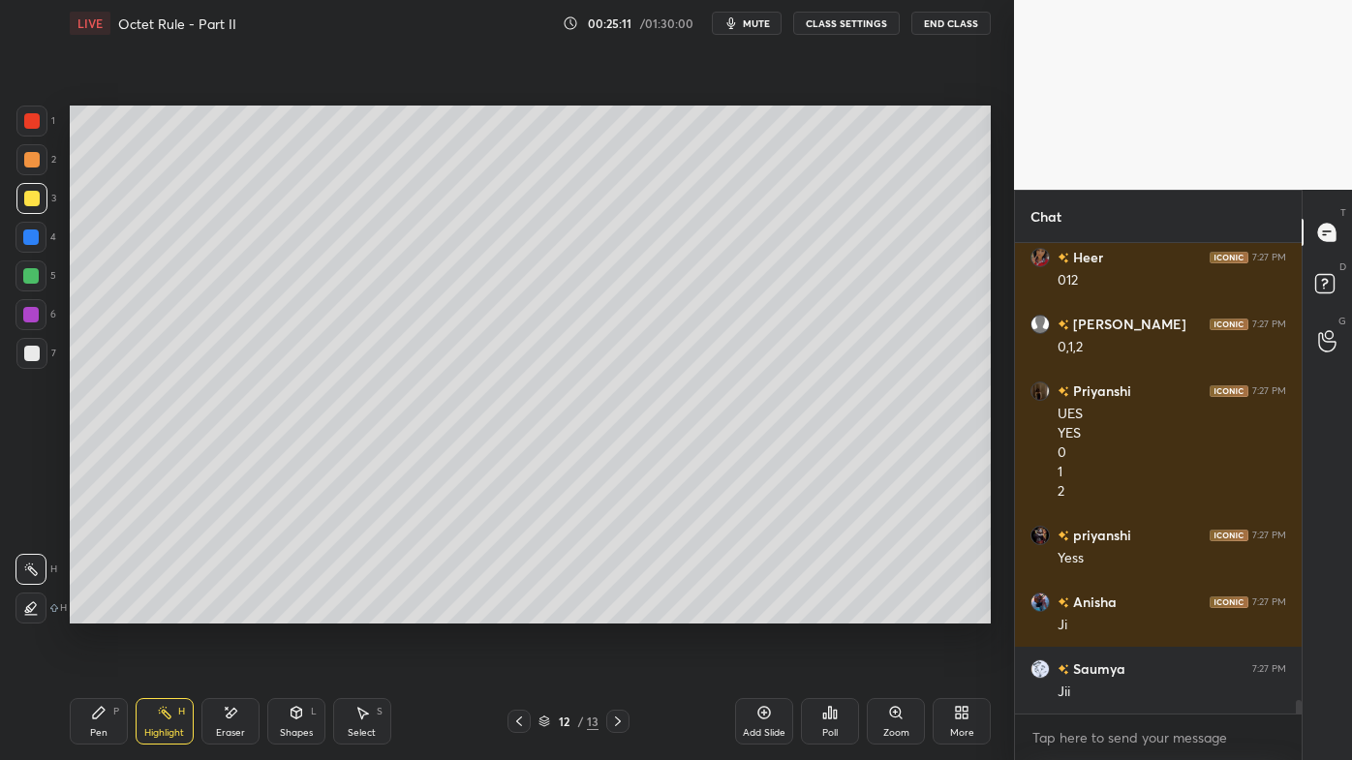
click at [166, 611] on icon at bounding box center [164, 712] width 15 height 15
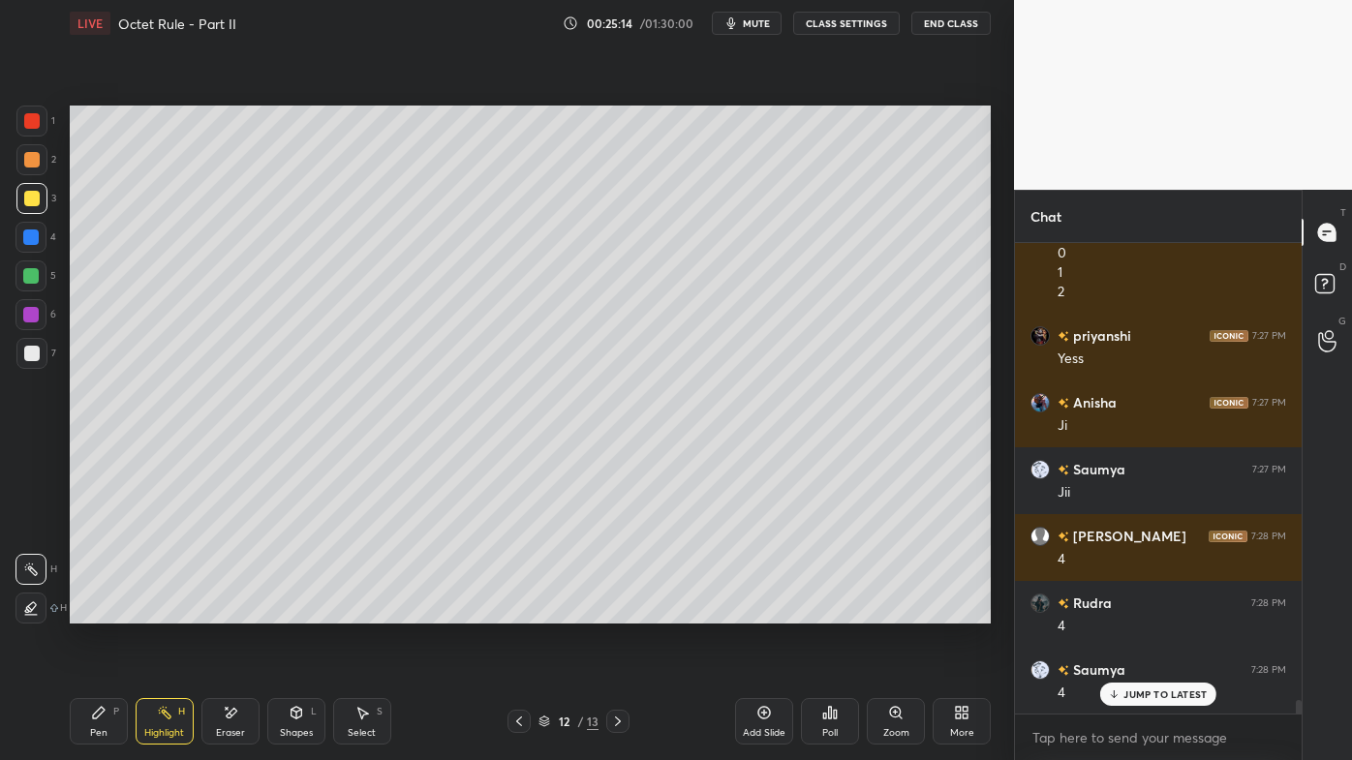
scroll to position [16072, 0]
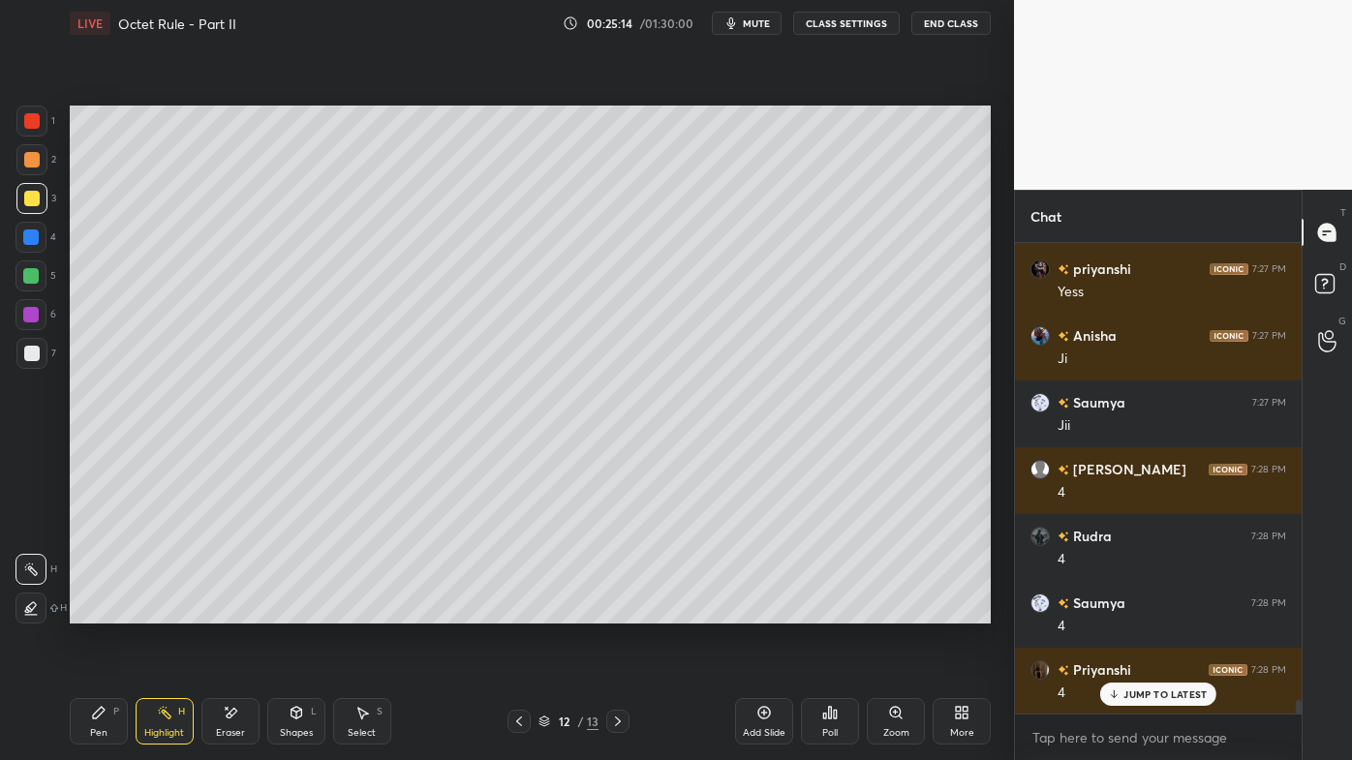
click at [870, 611] on div "LIVE Octet Rule - Part II 00:25:14 / 01:30:00 mute CLASS SETTINGS End Class Set…" at bounding box center [530, 380] width 936 height 760
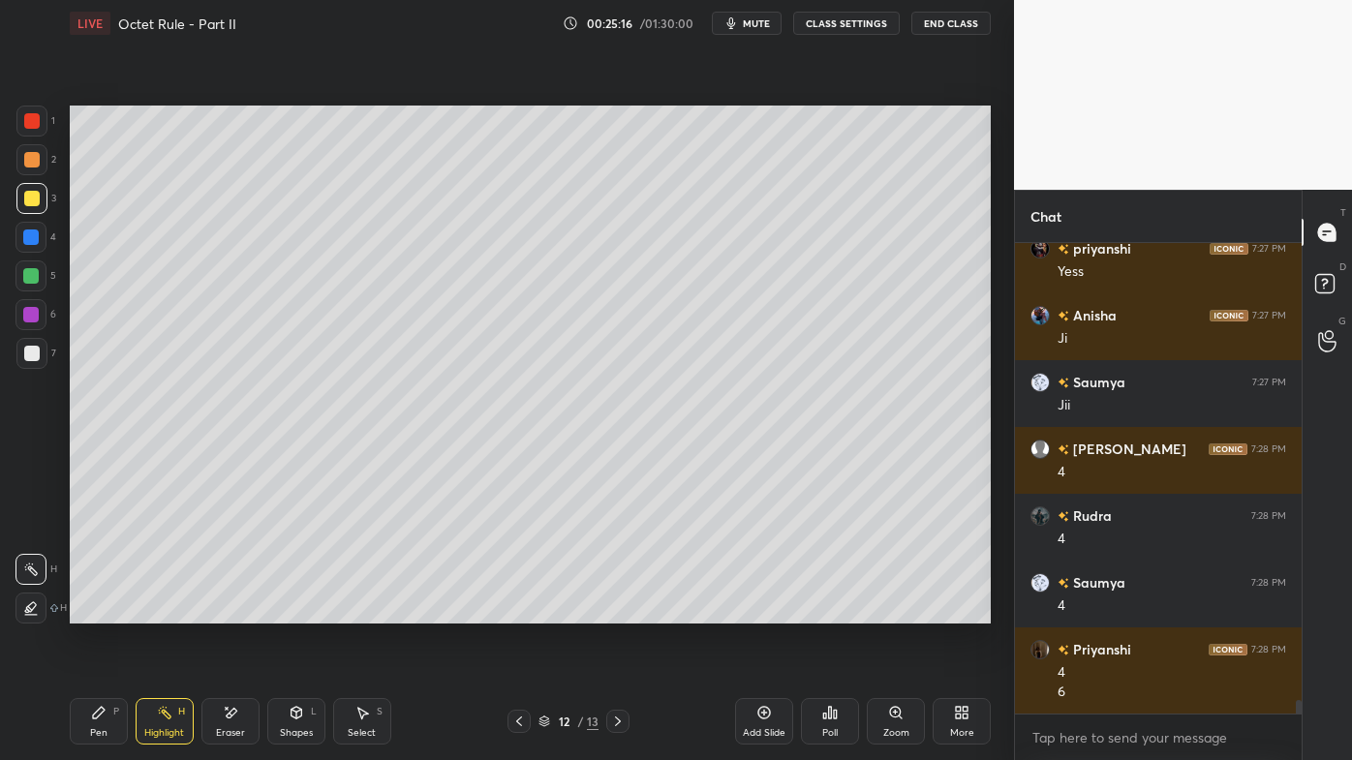
drag, startPoint x: 84, startPoint y: 720, endPoint x: 106, endPoint y: 697, distance: 31.5
click at [85, 611] on div "Pen P" at bounding box center [99, 721] width 58 height 46
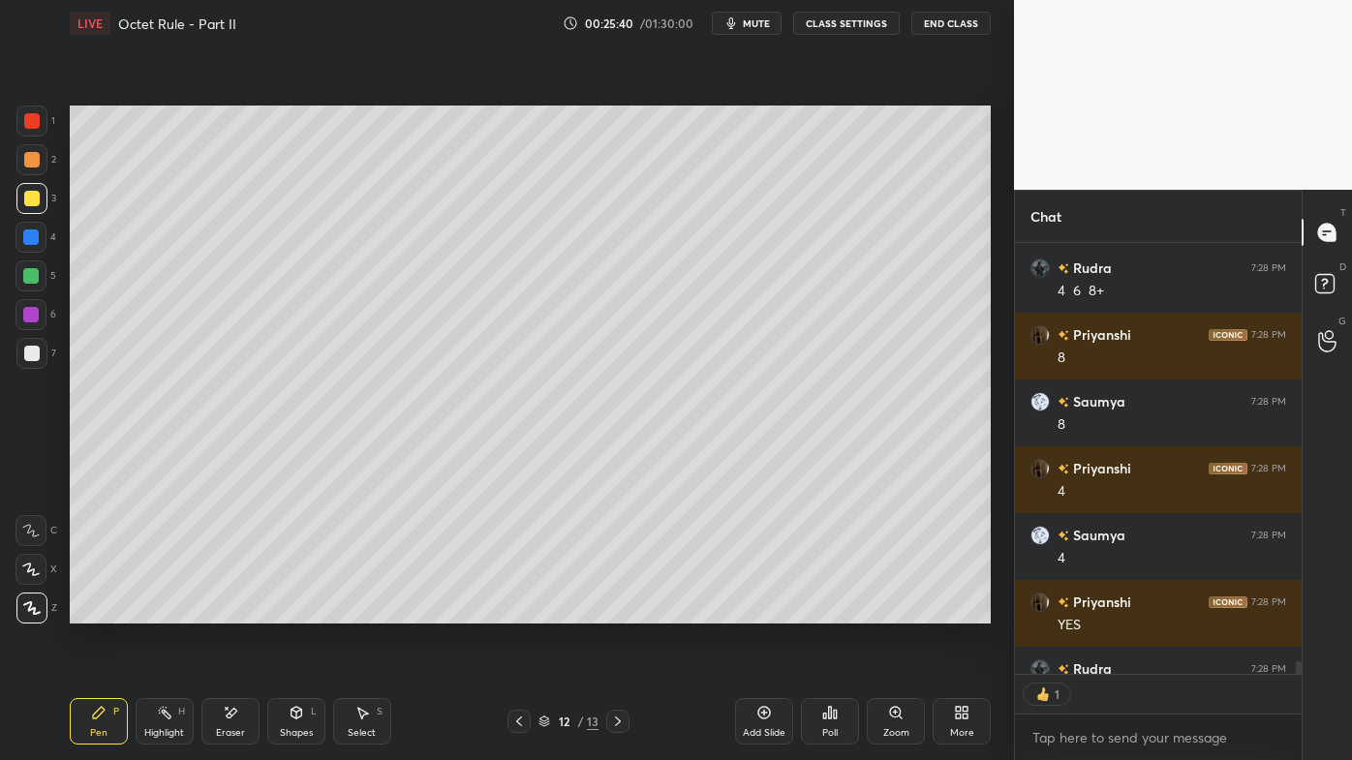
scroll to position [6, 5]
click at [523, 611] on icon at bounding box center [518, 721] width 15 height 15
click at [516, 611] on icon at bounding box center [518, 721] width 15 height 15
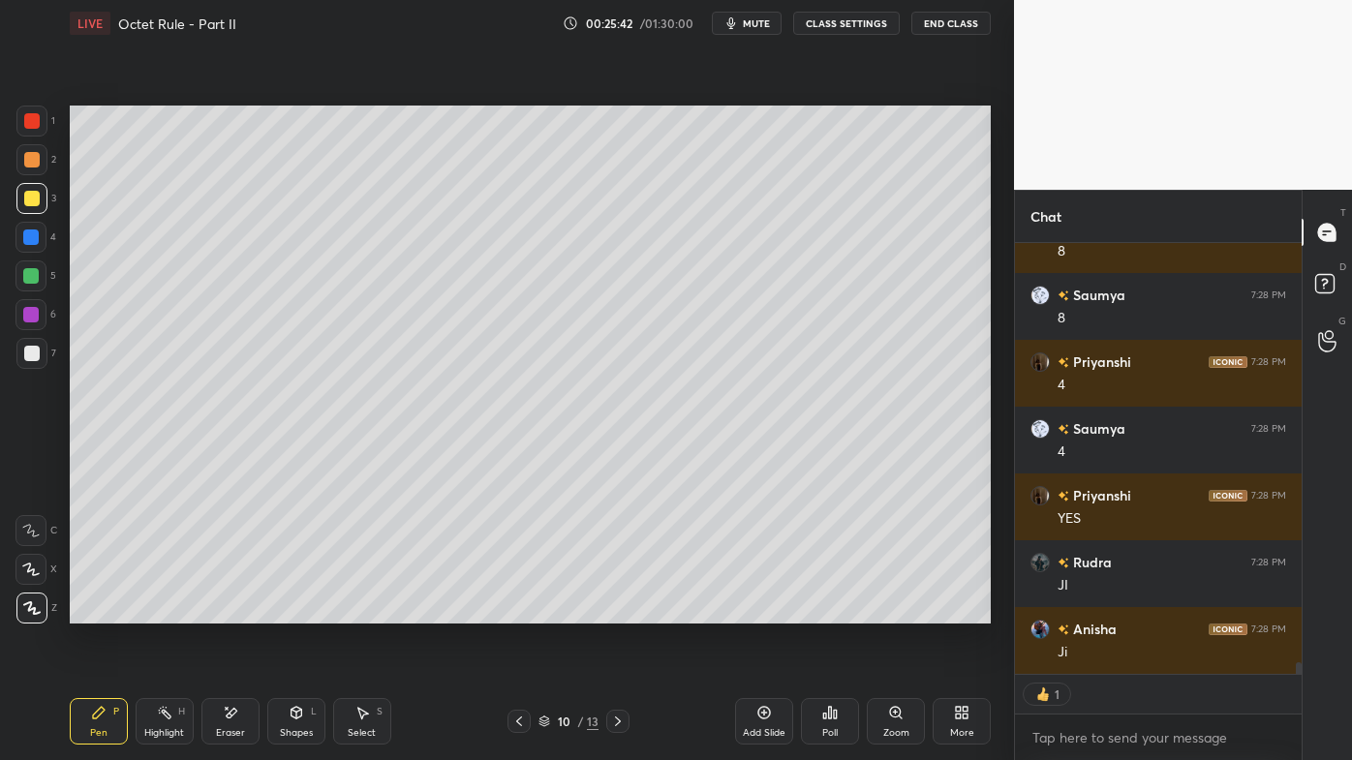
click at [516, 611] on icon at bounding box center [518, 721] width 15 height 15
click at [513, 611] on icon at bounding box center [518, 721] width 15 height 15
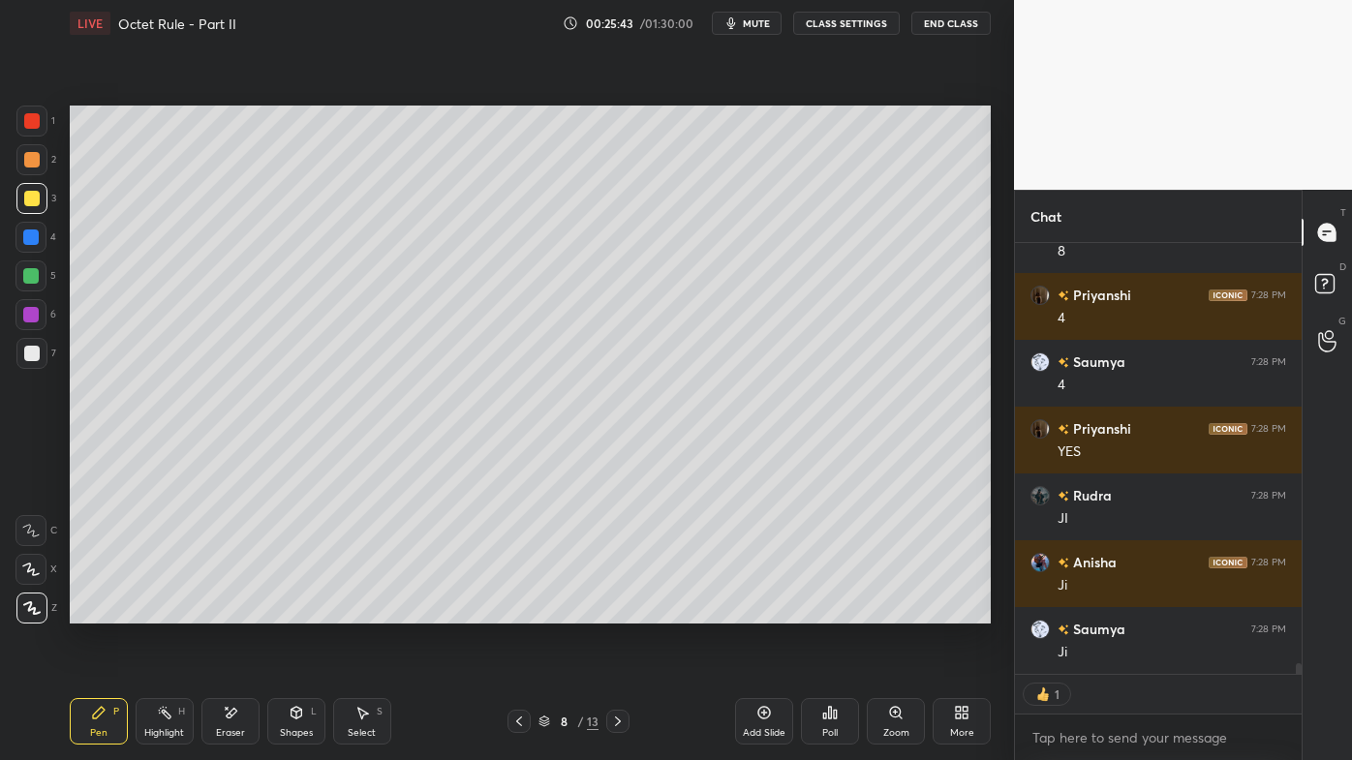
click at [512, 611] on icon at bounding box center [518, 721] width 15 height 15
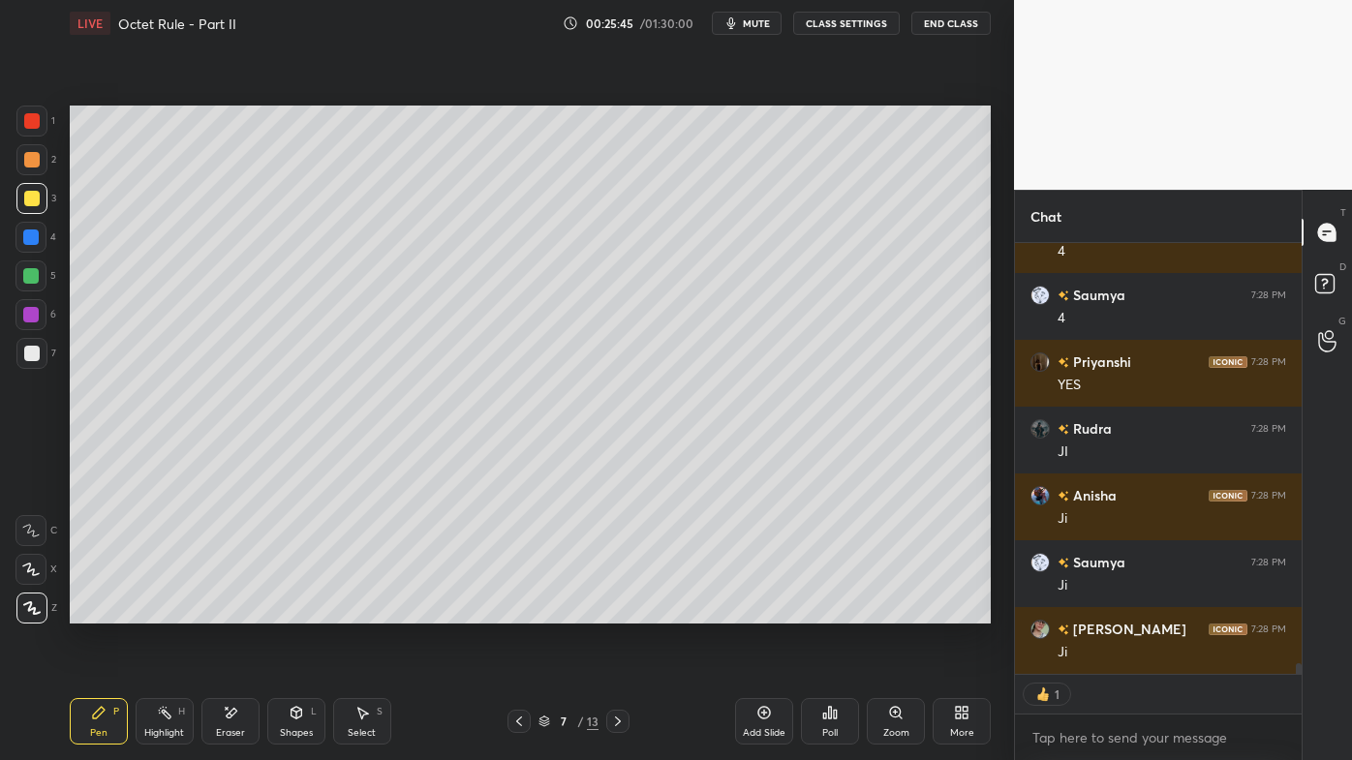
drag, startPoint x: 168, startPoint y: 716, endPoint x: 168, endPoint y: 702, distance: 13.6
click at [168, 611] on div "Highlight H" at bounding box center [165, 721] width 58 height 46
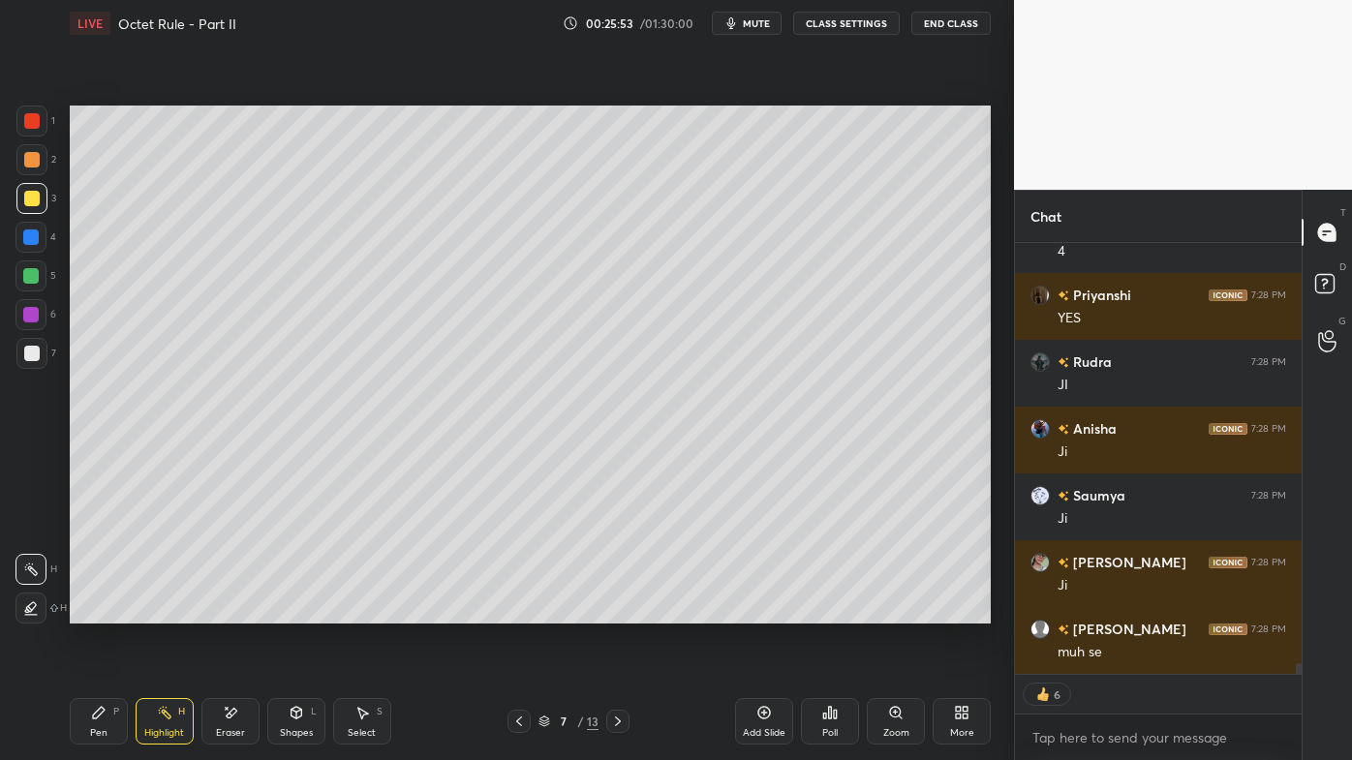
click at [615, 611] on icon at bounding box center [617, 721] width 15 height 15
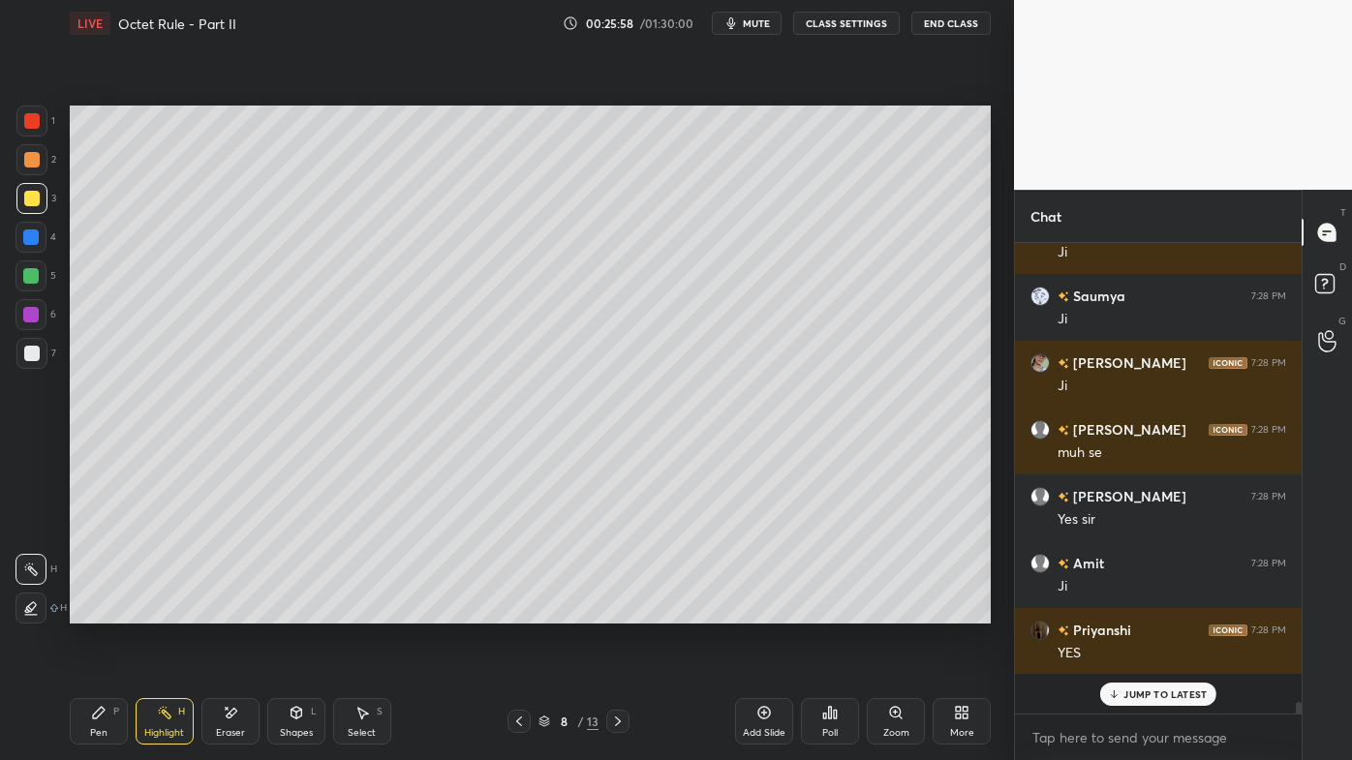
scroll to position [16537, 0]
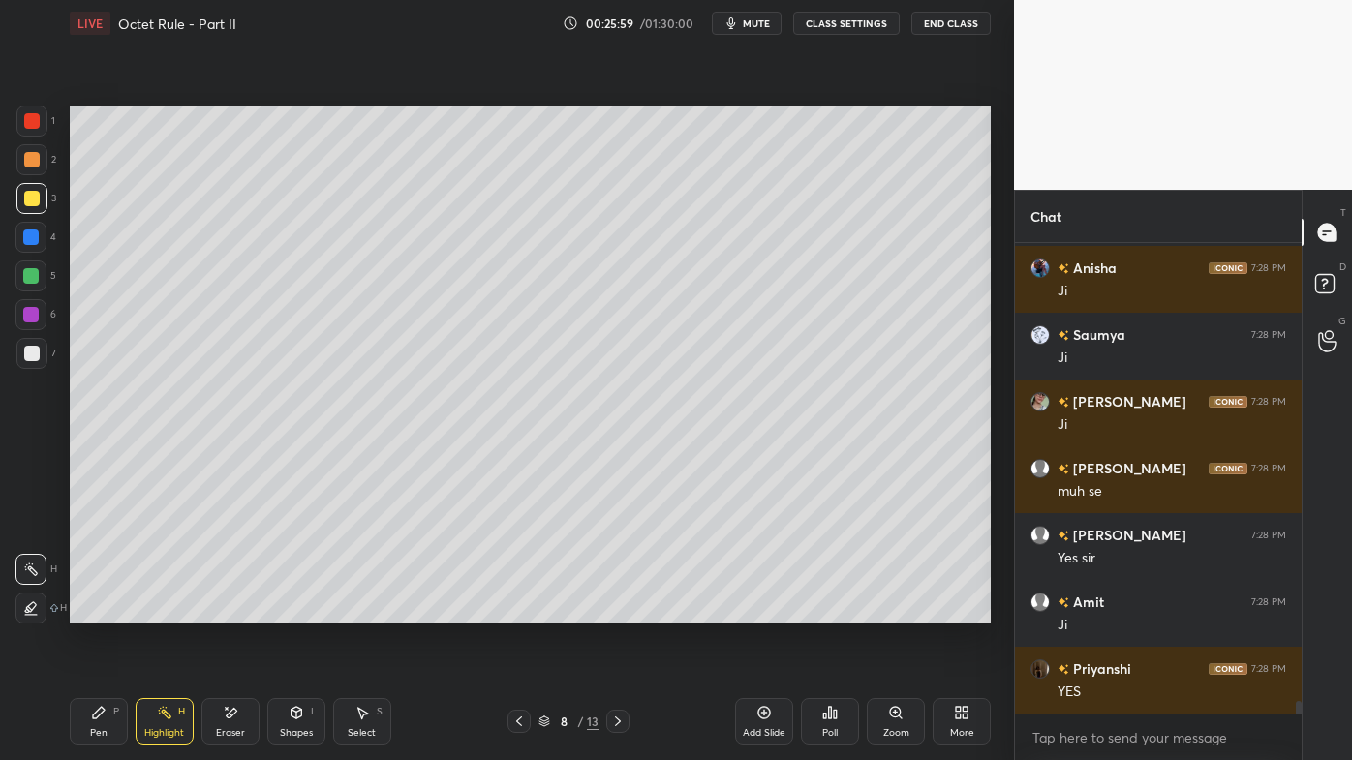
click at [619, 611] on icon at bounding box center [617, 721] width 15 height 15
drag, startPoint x: 622, startPoint y: 719, endPoint x: 621, endPoint y: 709, distance: 10.7
click at [622, 611] on icon at bounding box center [617, 721] width 15 height 15
drag, startPoint x: 519, startPoint y: 718, endPoint x: 516, endPoint y: 706, distance: 12.0
click at [519, 611] on icon at bounding box center [518, 721] width 15 height 15
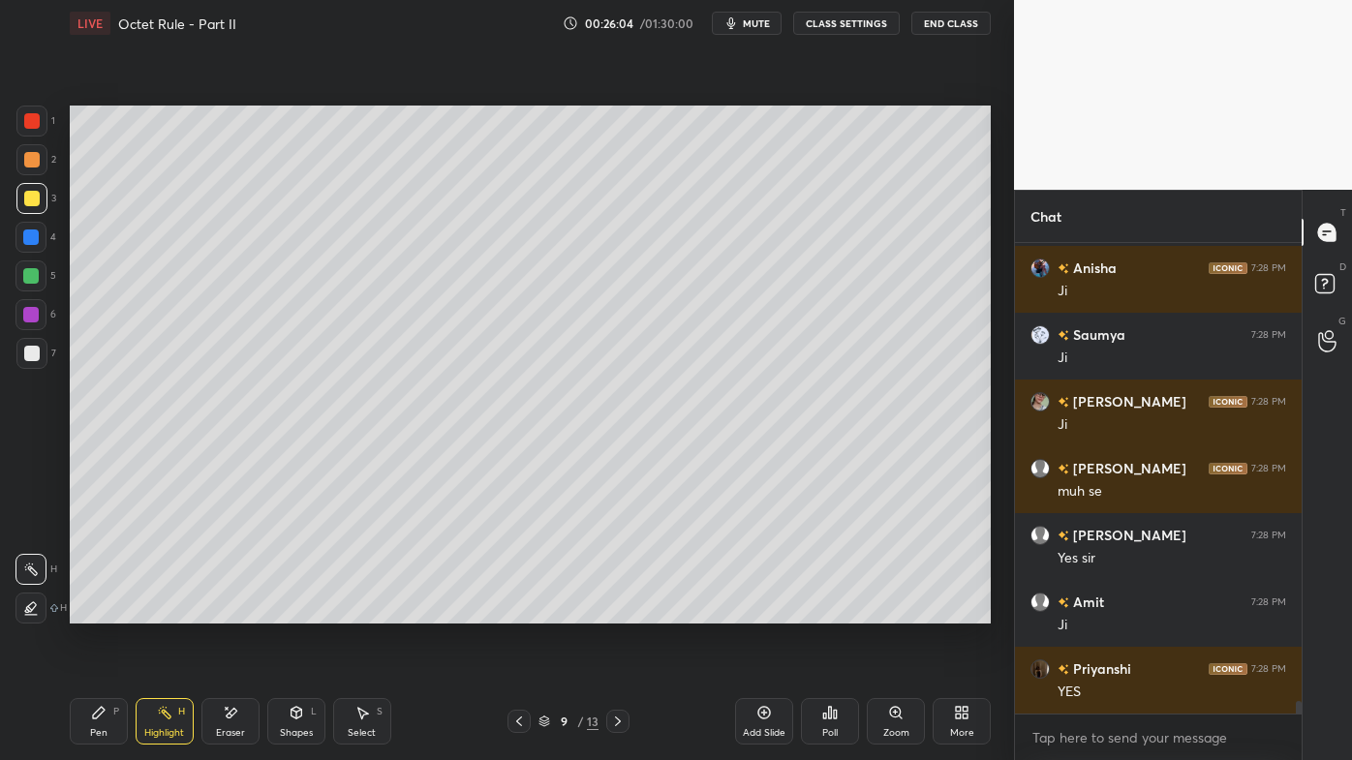
click at [614, 611] on icon at bounding box center [617, 721] width 15 height 15
click at [618, 611] on icon at bounding box center [617, 721] width 15 height 15
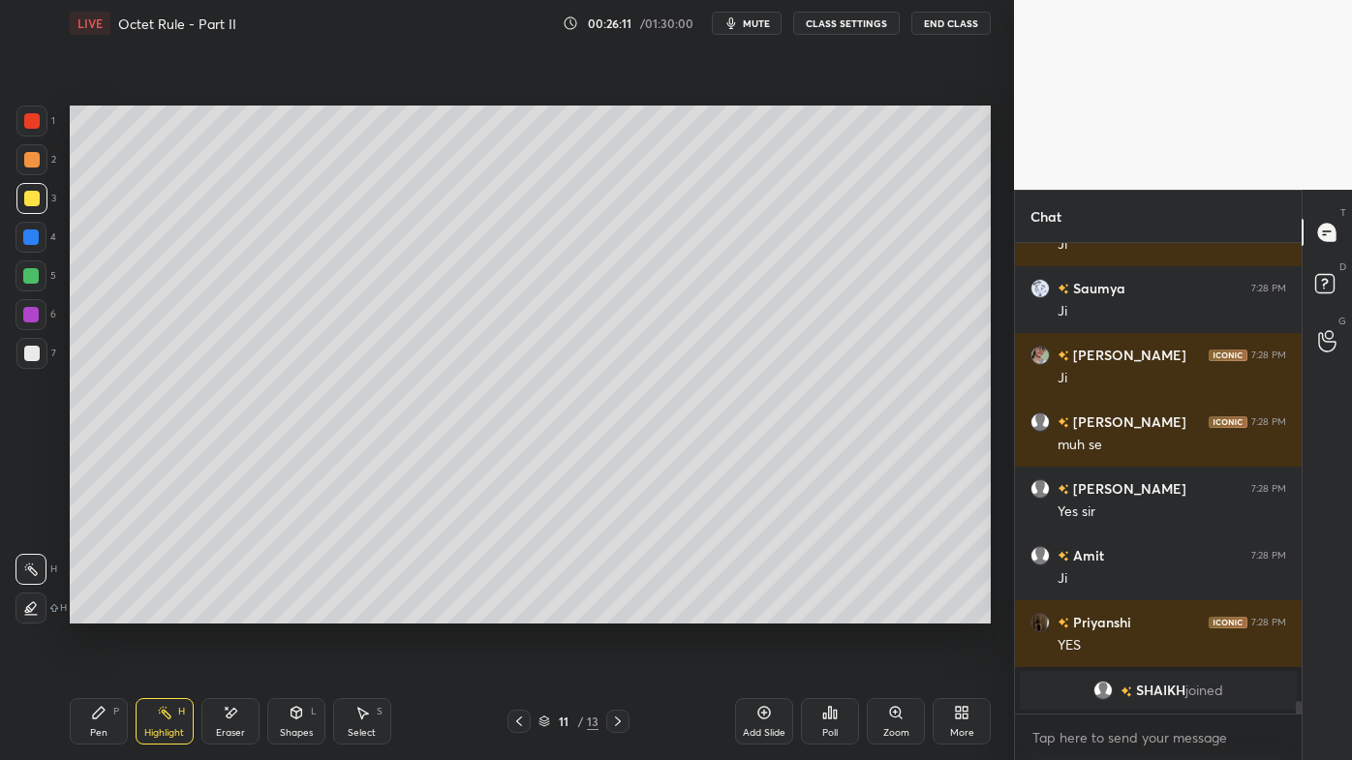
click at [610, 611] on icon at bounding box center [617, 721] width 15 height 15
click at [620, 611] on icon at bounding box center [617, 721] width 15 height 15
drag, startPoint x: 517, startPoint y: 721, endPoint x: 523, endPoint y: 708, distance: 14.7
click at [519, 611] on icon at bounding box center [519, 722] width 6 height 10
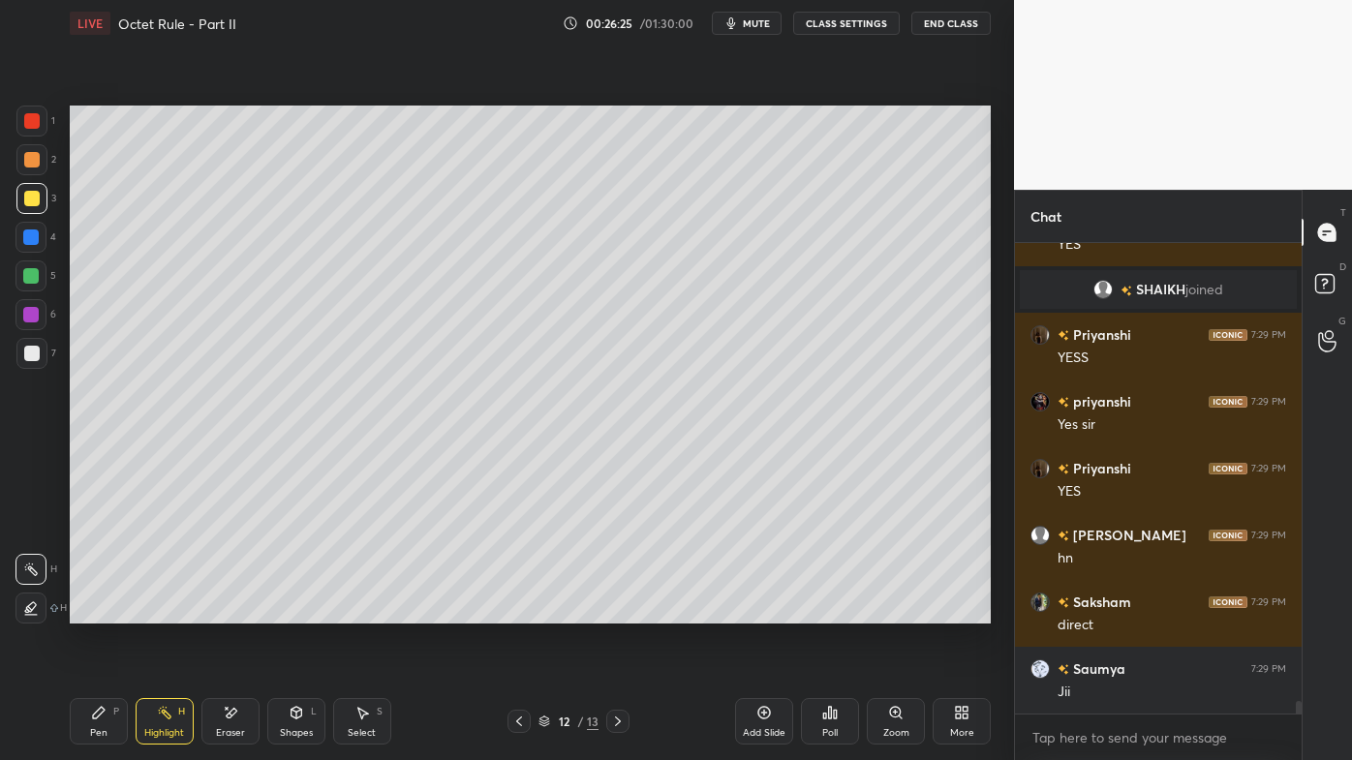
scroll to position [16640, 0]
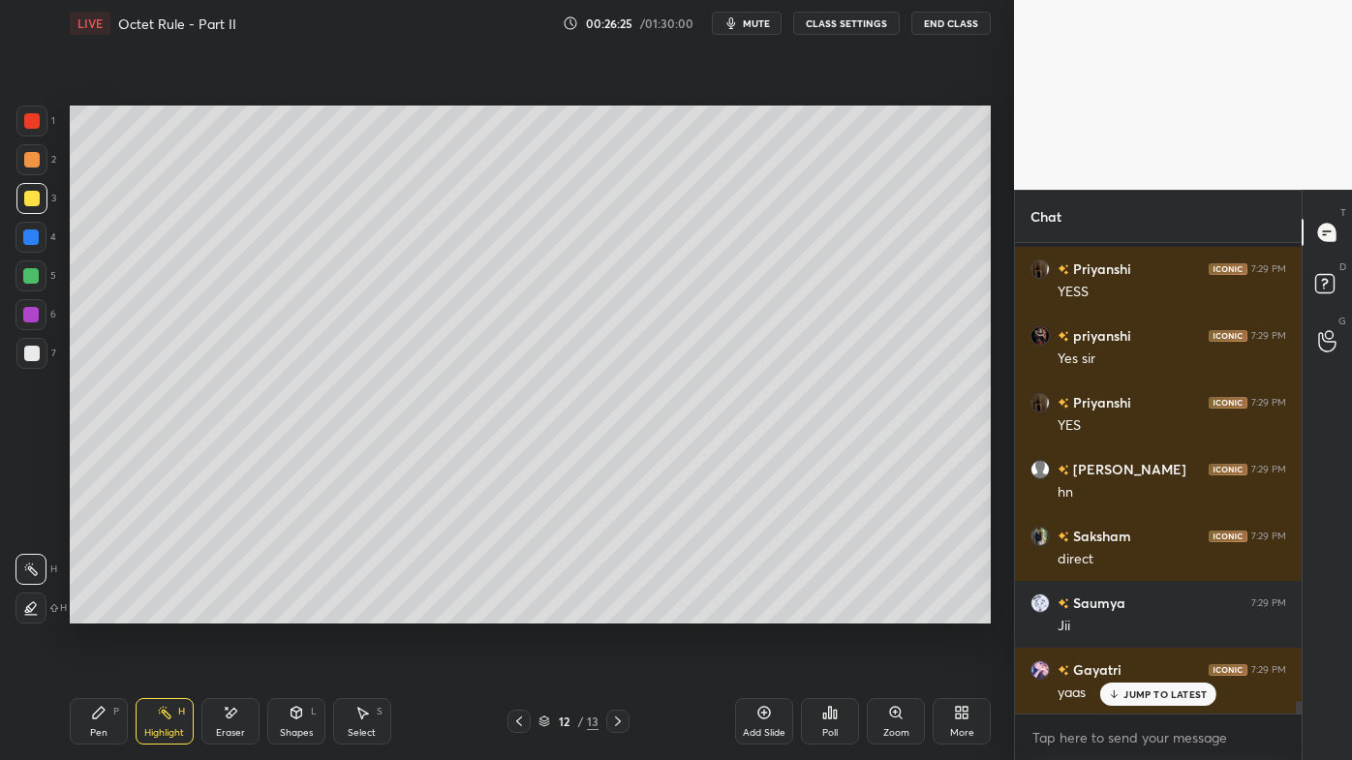
drag, startPoint x: 767, startPoint y: 710, endPoint x: 761, endPoint y: 684, distance: 26.8
click at [767, 611] on icon at bounding box center [763, 712] width 15 height 15
drag, startPoint x: 96, startPoint y: 707, endPoint x: 122, endPoint y: 643, distance: 69.1
click at [97, 611] on icon at bounding box center [98, 712] width 15 height 15
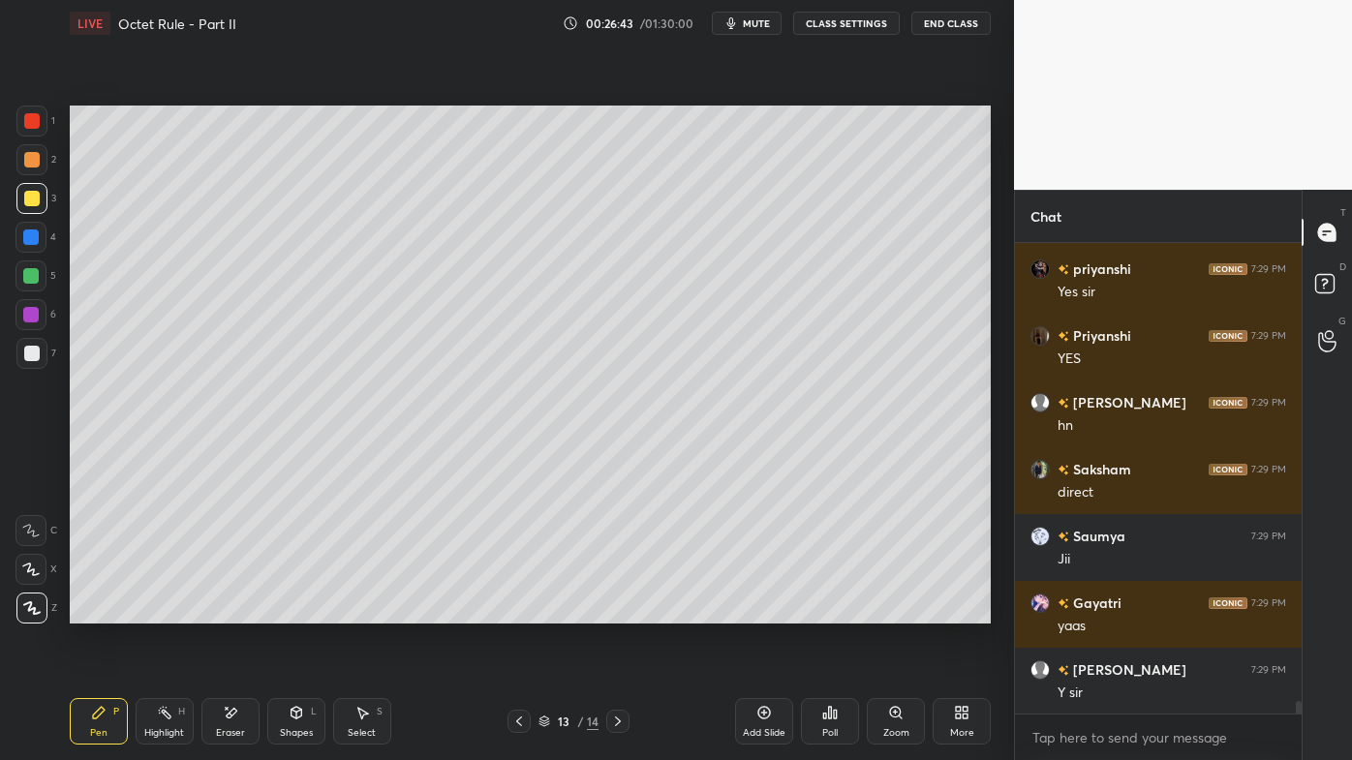
drag, startPoint x: 225, startPoint y: 710, endPoint x: 228, endPoint y: 640, distance: 69.8
click at [227, 611] on icon at bounding box center [230, 713] width 15 height 16
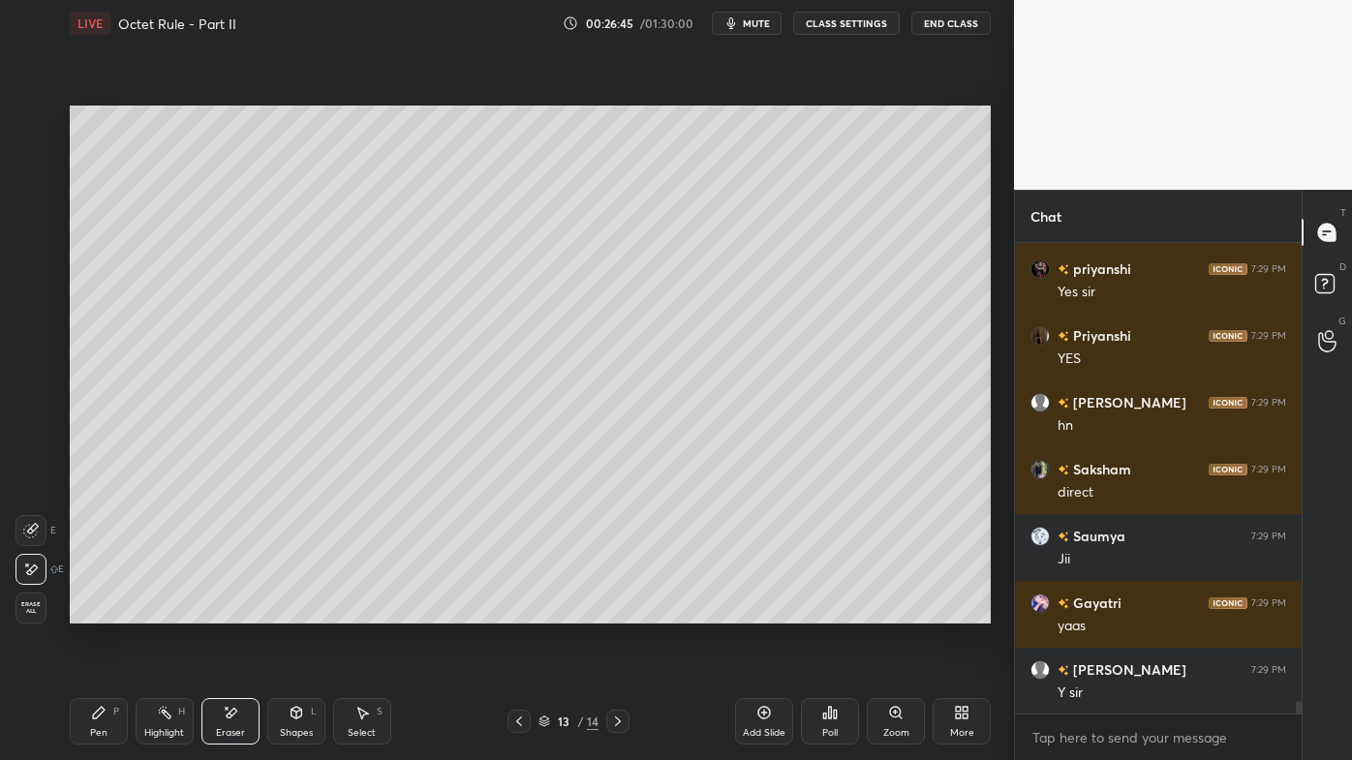
drag, startPoint x: 82, startPoint y: 718, endPoint x: 99, endPoint y: 663, distance: 56.7
click at [82, 611] on div "Pen P" at bounding box center [99, 721] width 58 height 46
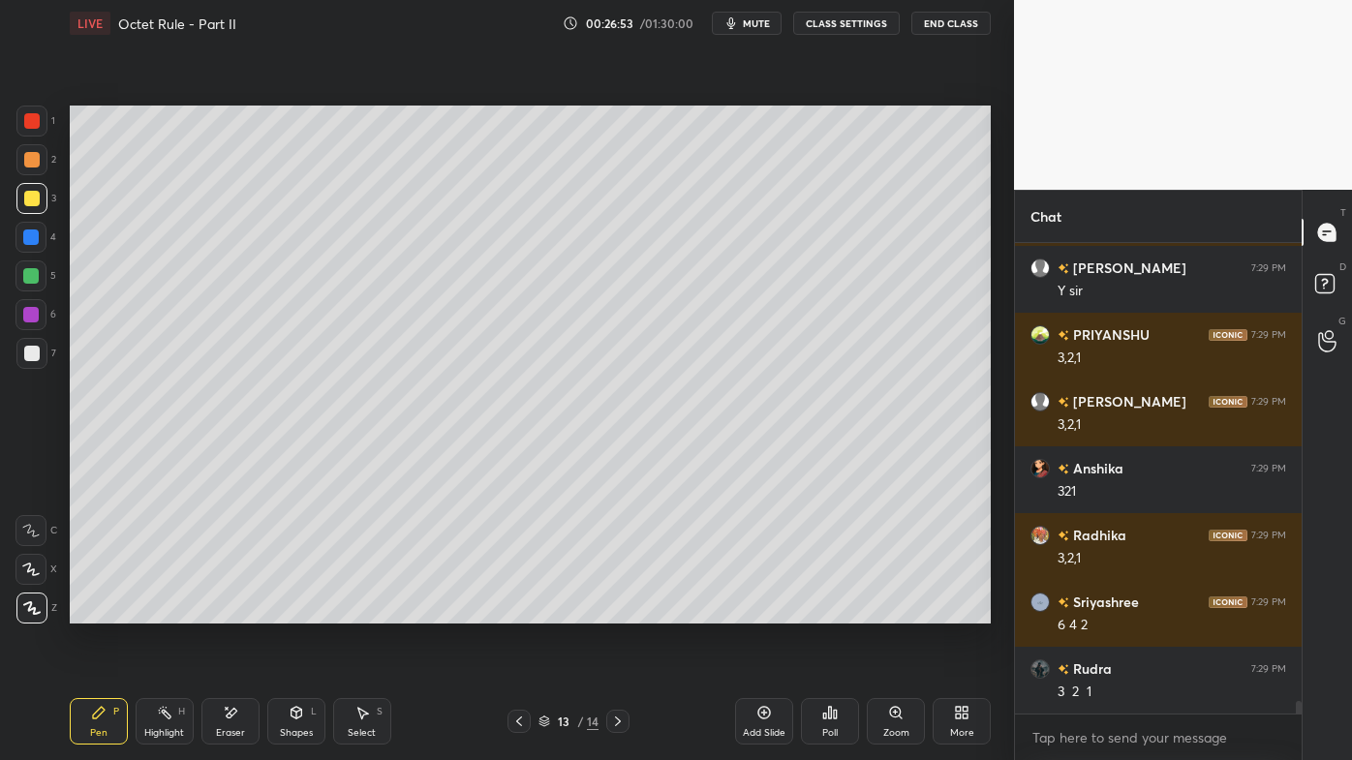
scroll to position [17175, 0]
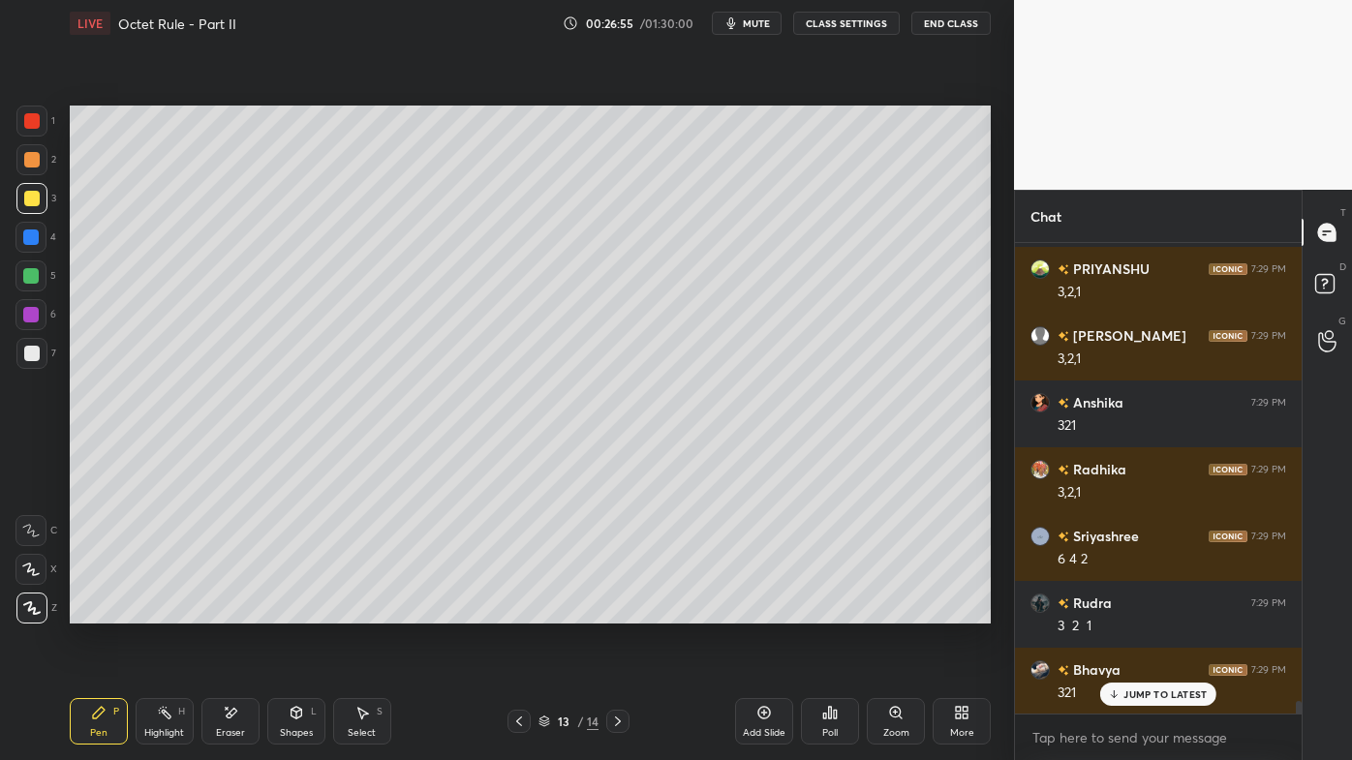
drag, startPoint x: 156, startPoint y: 719, endPoint x: 222, endPoint y: 637, distance: 104.7
click at [155, 611] on div "Highlight H" at bounding box center [165, 721] width 58 height 46
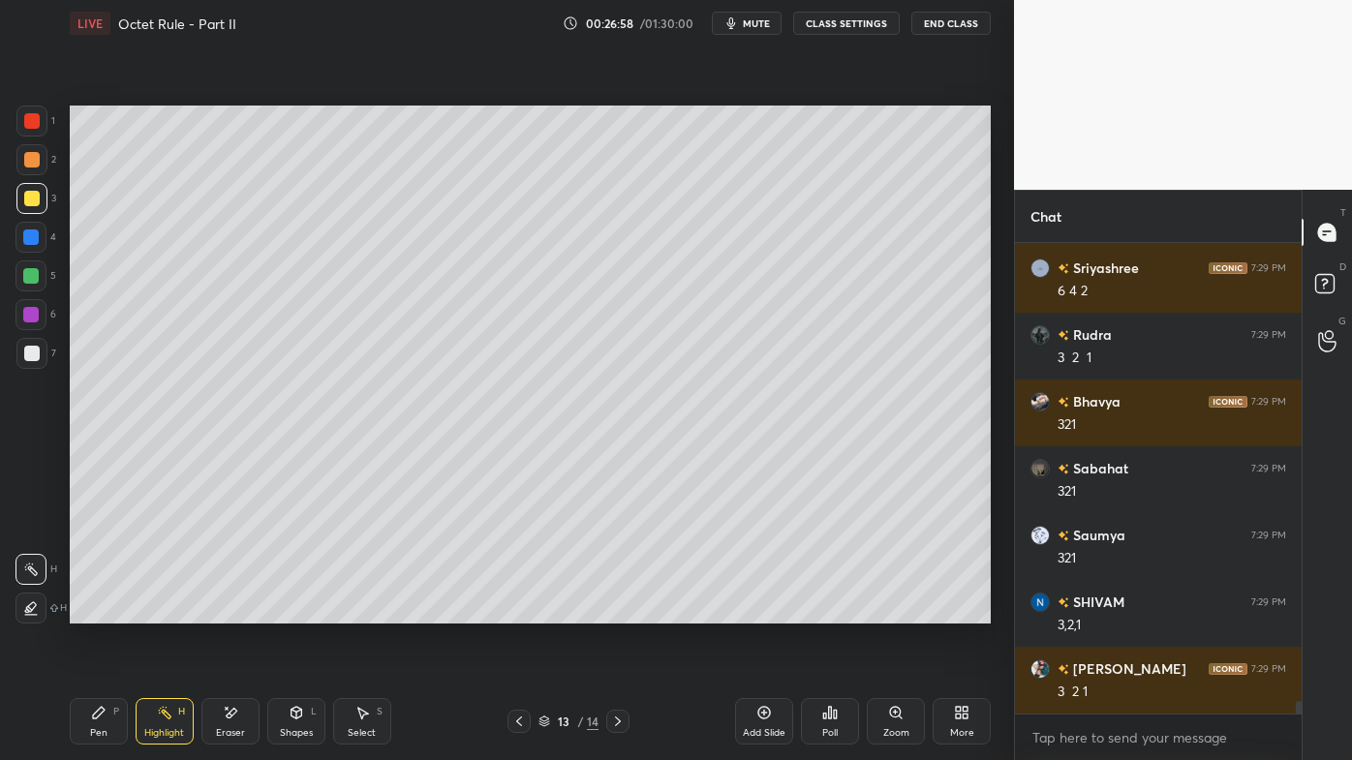
scroll to position [17510, 0]
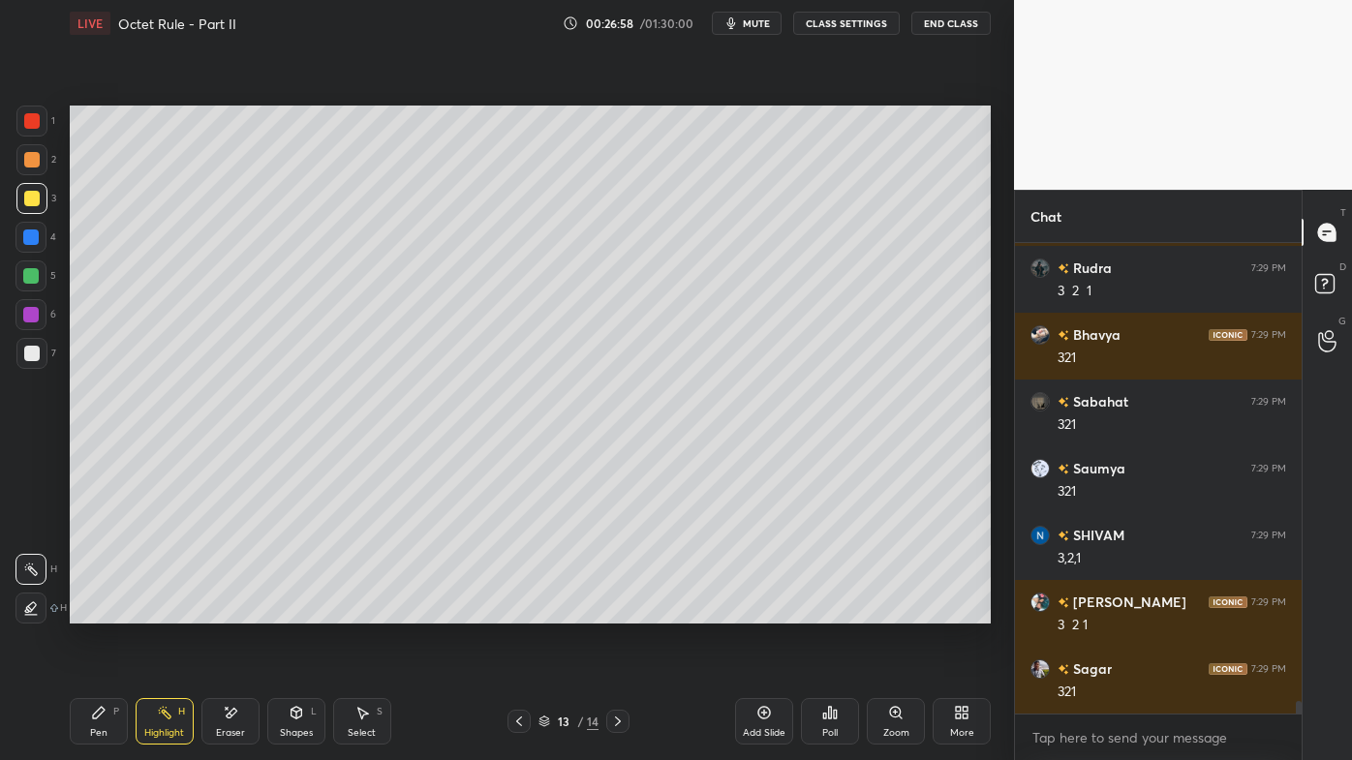
drag, startPoint x: 93, startPoint y: 718, endPoint x: 109, endPoint y: 635, distance: 83.9
click at [93, 611] on icon at bounding box center [99, 713] width 12 height 12
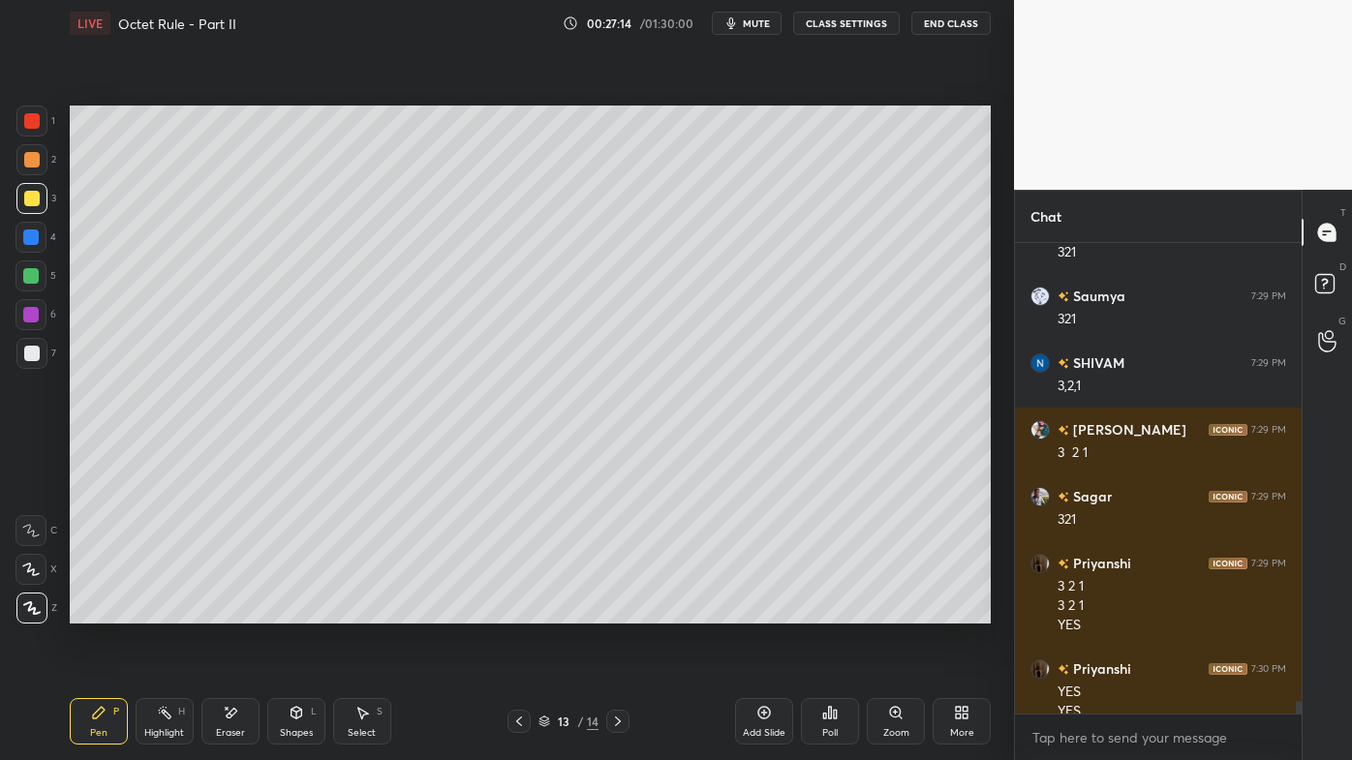
scroll to position [17702, 0]
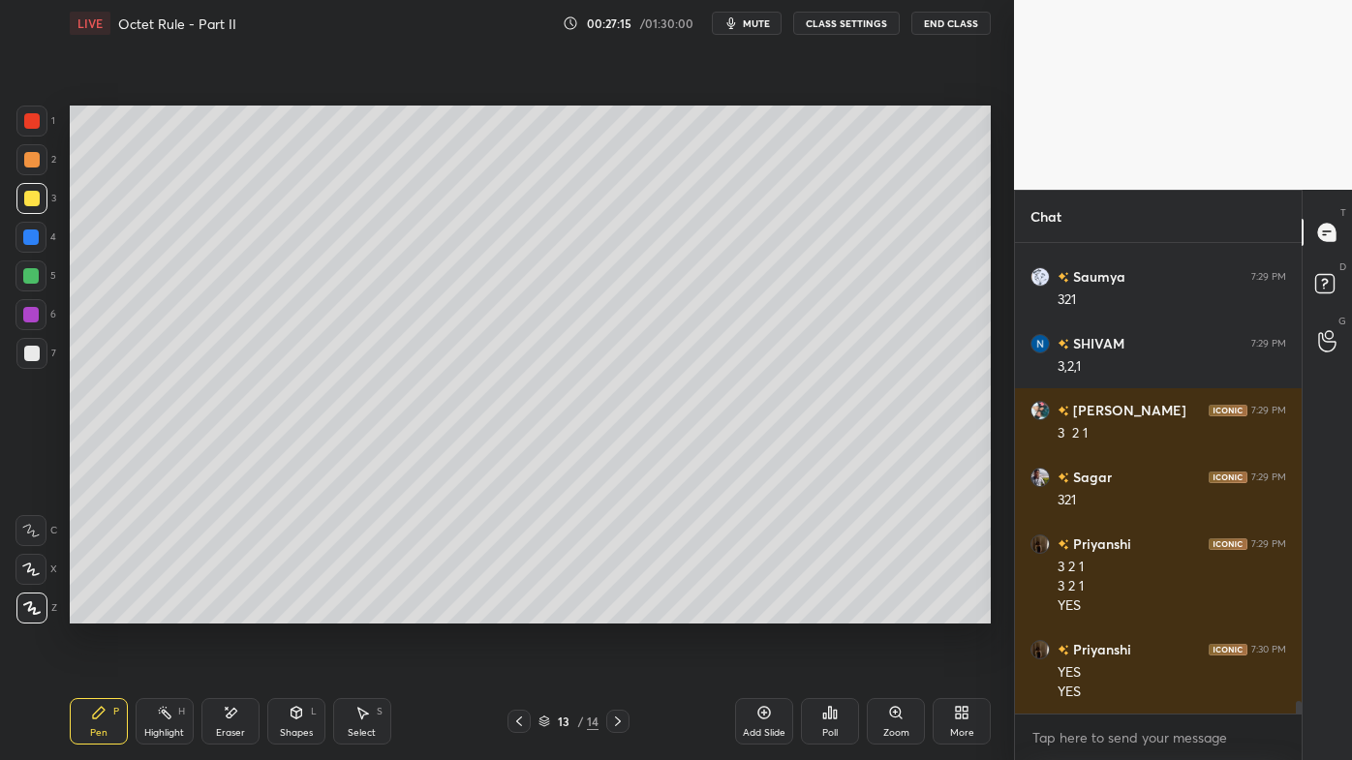
drag, startPoint x: 770, startPoint y: 712, endPoint x: 759, endPoint y: 696, distance: 18.8
click at [768, 611] on icon at bounding box center [763, 712] width 15 height 15
click at [36, 162] on div at bounding box center [31, 159] width 15 height 15
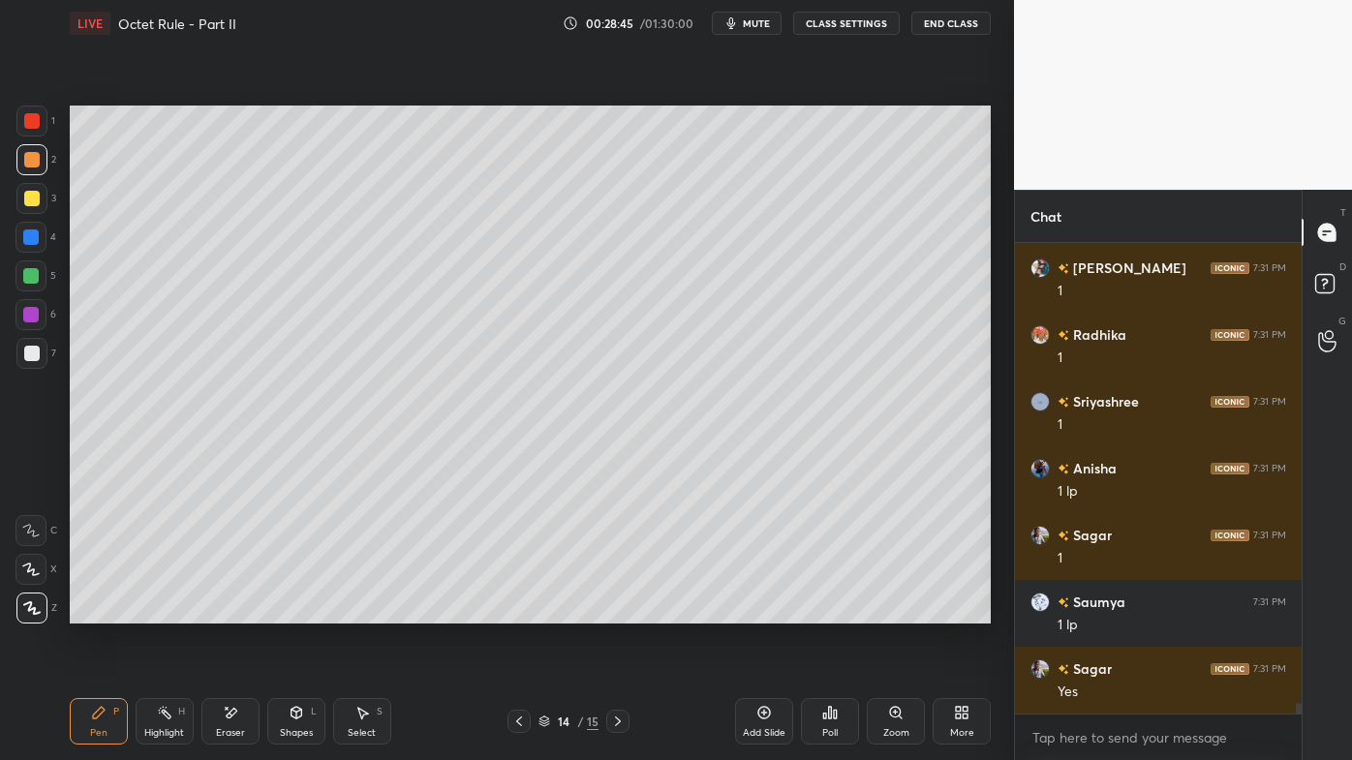
scroll to position [19847, 0]
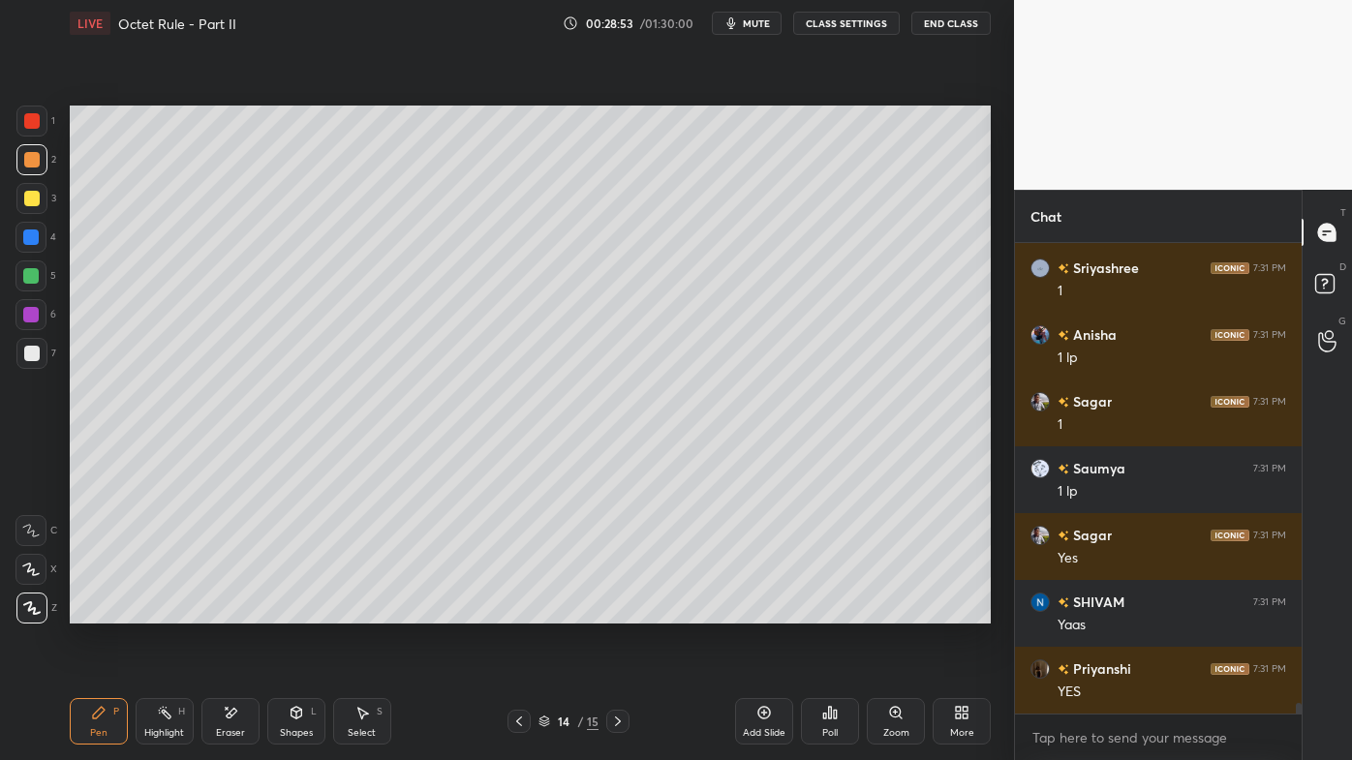
drag, startPoint x: 158, startPoint y: 709, endPoint x: 245, endPoint y: 650, distance: 105.3
click at [164, 611] on div "Highlight H" at bounding box center [165, 721] width 58 height 46
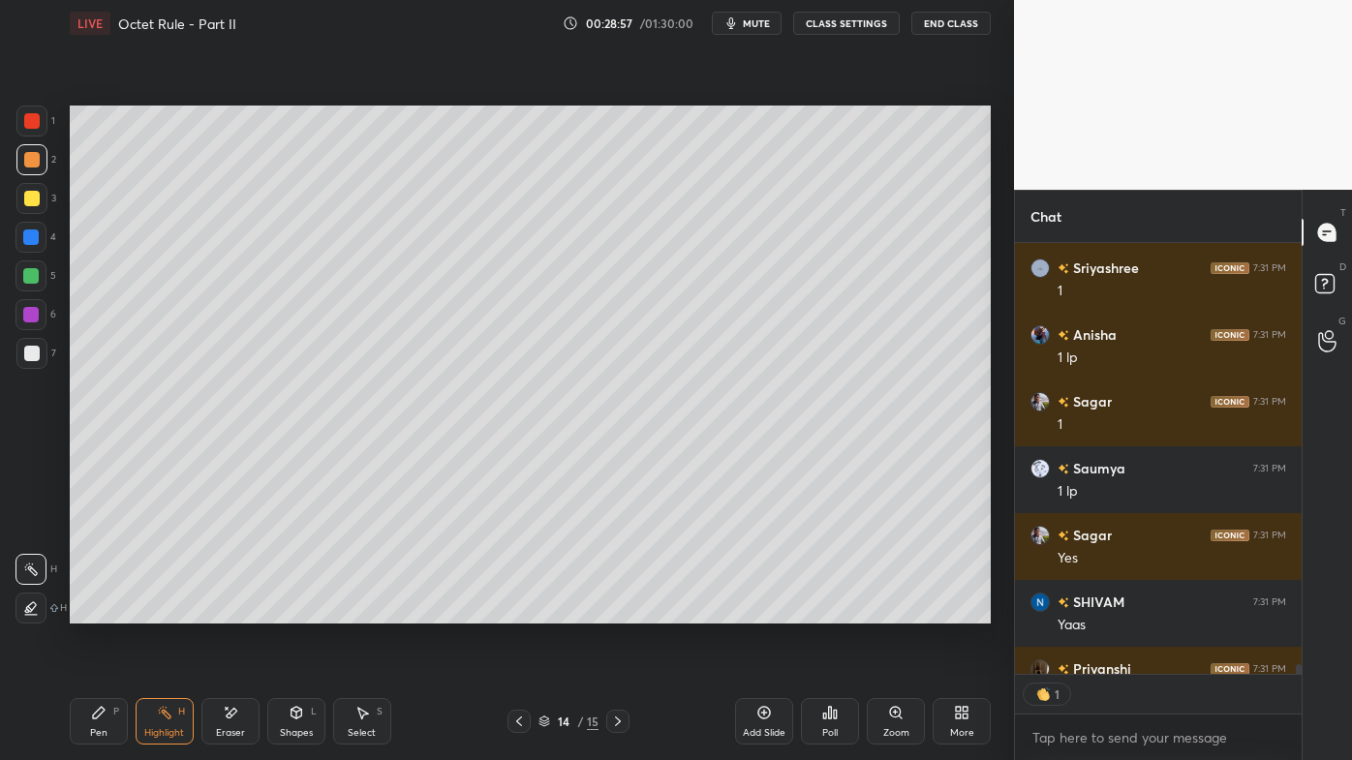
scroll to position [6, 5]
click at [521, 611] on icon at bounding box center [518, 721] width 15 height 15
click at [522, 611] on icon at bounding box center [518, 721] width 15 height 15
click at [525, 611] on icon at bounding box center [518, 721] width 15 height 15
click at [529, 611] on div at bounding box center [518, 721] width 23 height 23
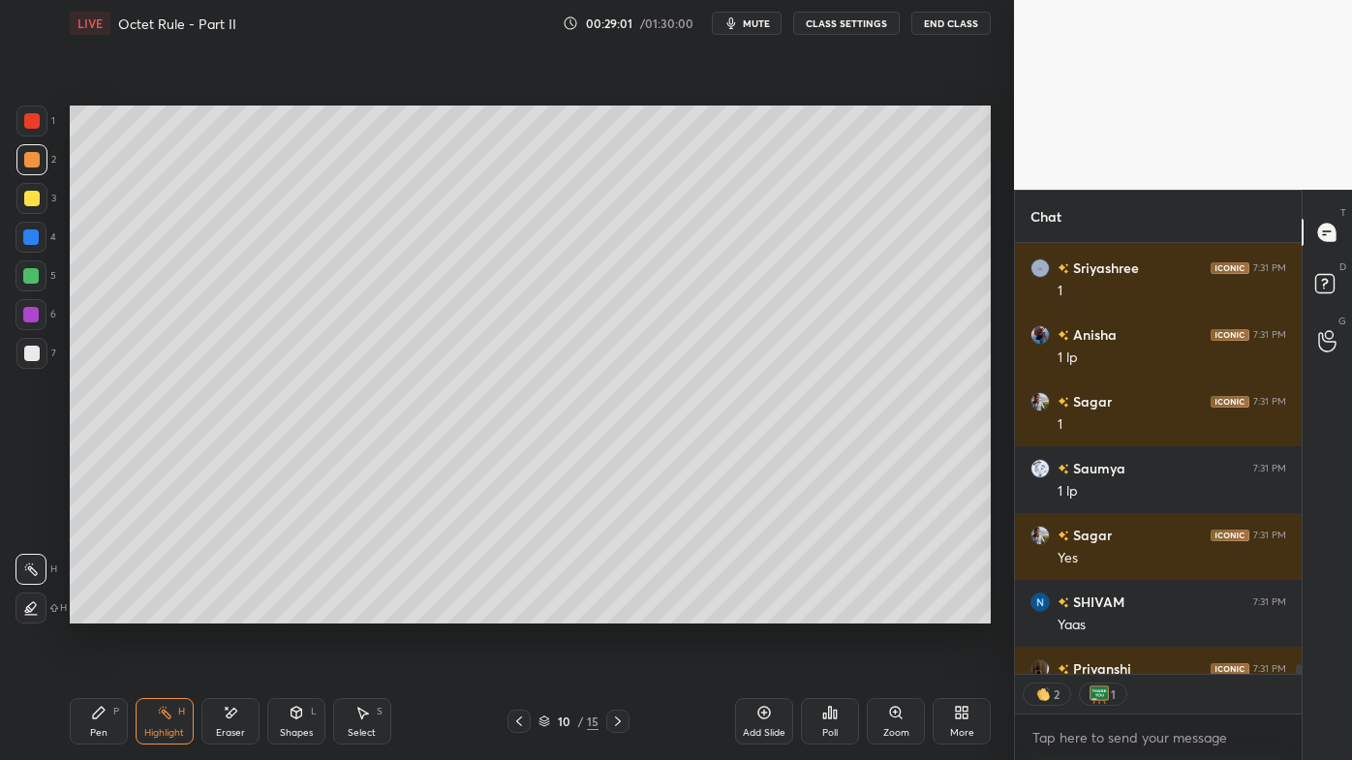
click at [531, 611] on div "10 / 15" at bounding box center [568, 721] width 122 height 23
click at [525, 611] on icon at bounding box center [518, 721] width 15 height 15
click at [519, 611] on icon at bounding box center [519, 722] width 6 height 10
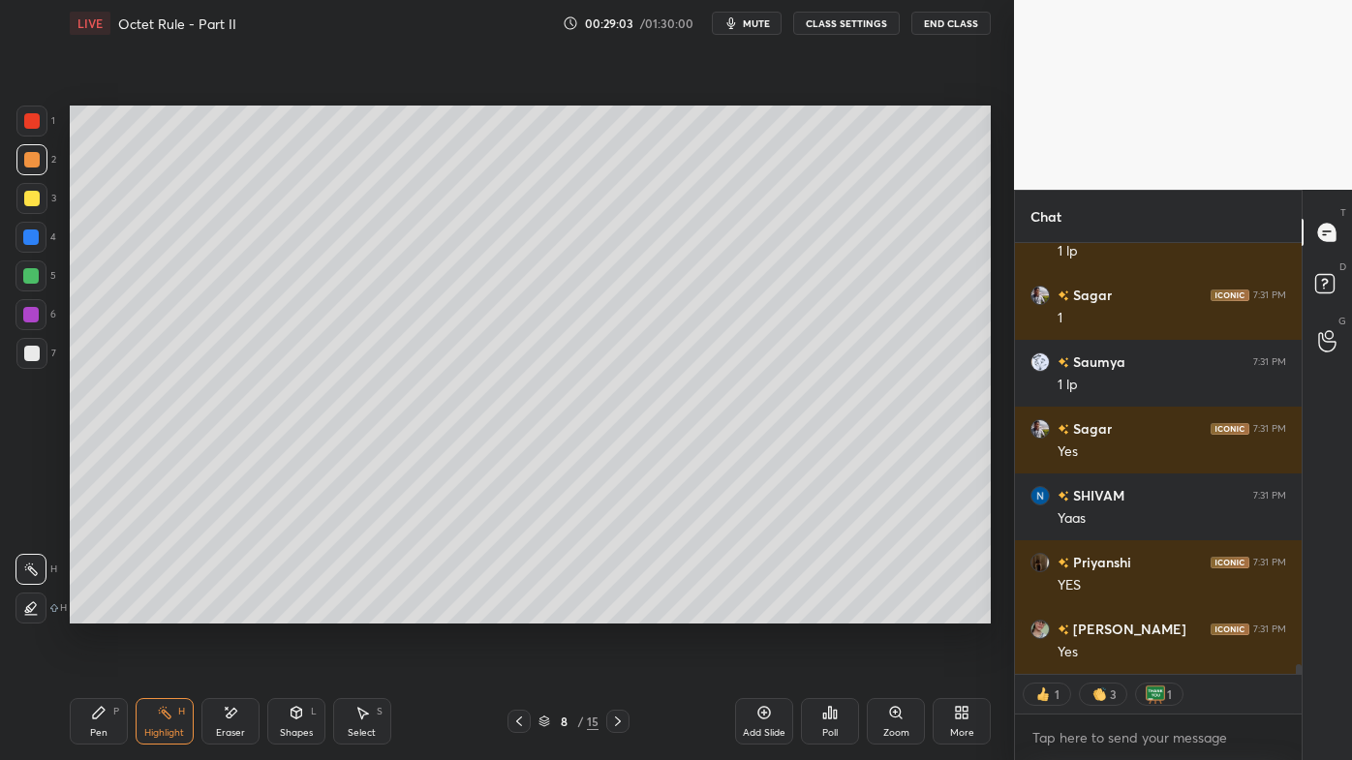
click at [517, 611] on icon at bounding box center [518, 721] width 15 height 15
click at [617, 611] on icon at bounding box center [617, 721] width 15 height 15
click at [616, 611] on icon at bounding box center [617, 721] width 15 height 15
click at [614, 611] on icon at bounding box center [617, 721] width 15 height 15
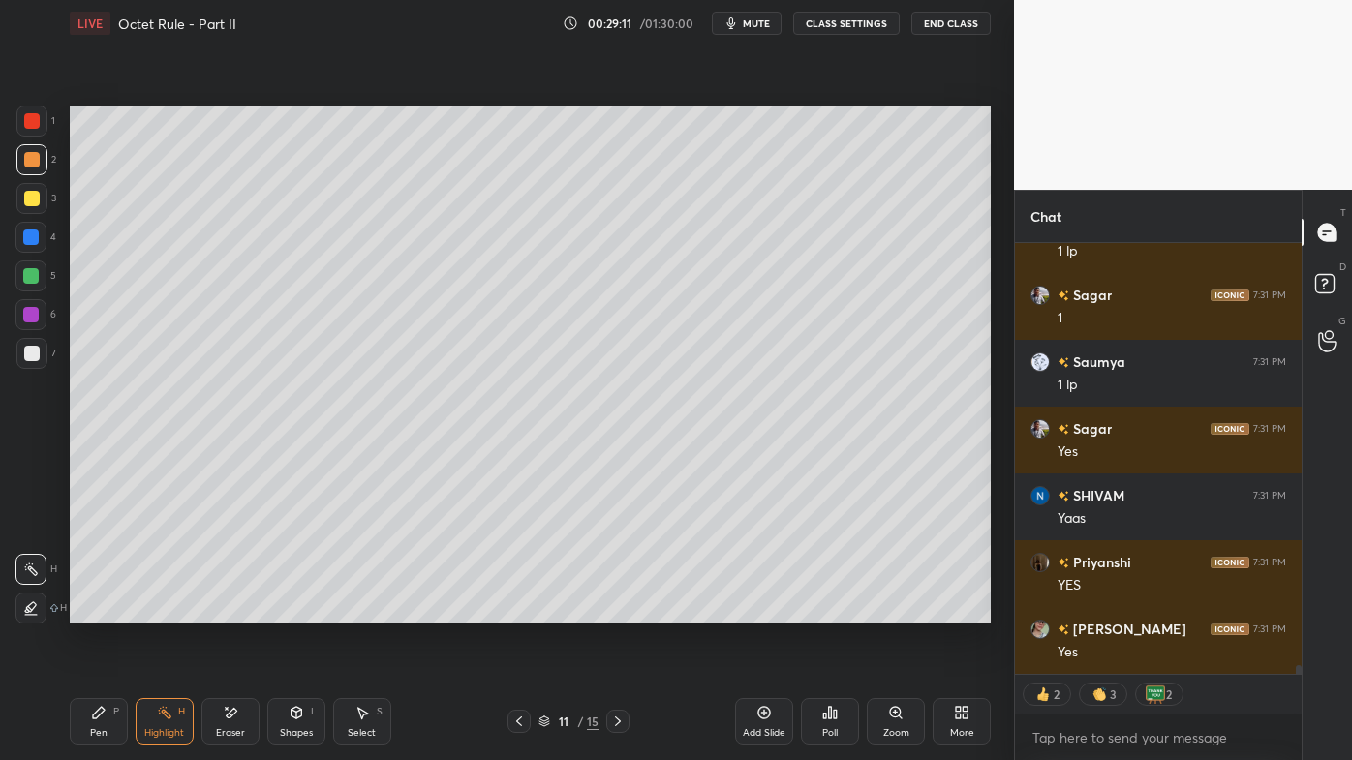
click at [613, 611] on icon at bounding box center [617, 721] width 15 height 15
click at [614, 611] on icon at bounding box center [617, 721] width 15 height 15
click at [616, 611] on icon at bounding box center [617, 721] width 15 height 15
click at [617, 611] on icon at bounding box center [617, 721] width 15 height 15
drag, startPoint x: 92, startPoint y: 707, endPoint x: 100, endPoint y: 699, distance: 11.0
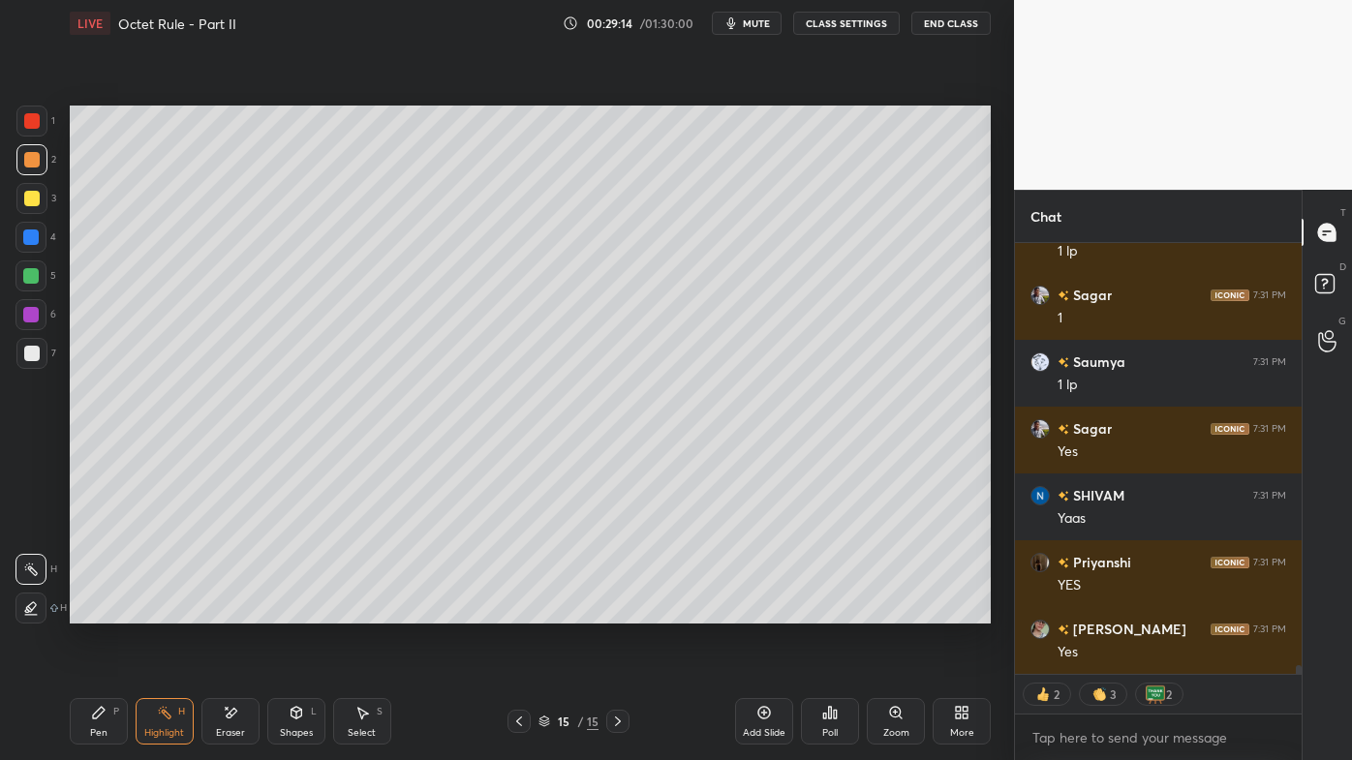
click at [93, 611] on icon at bounding box center [98, 712] width 15 height 15
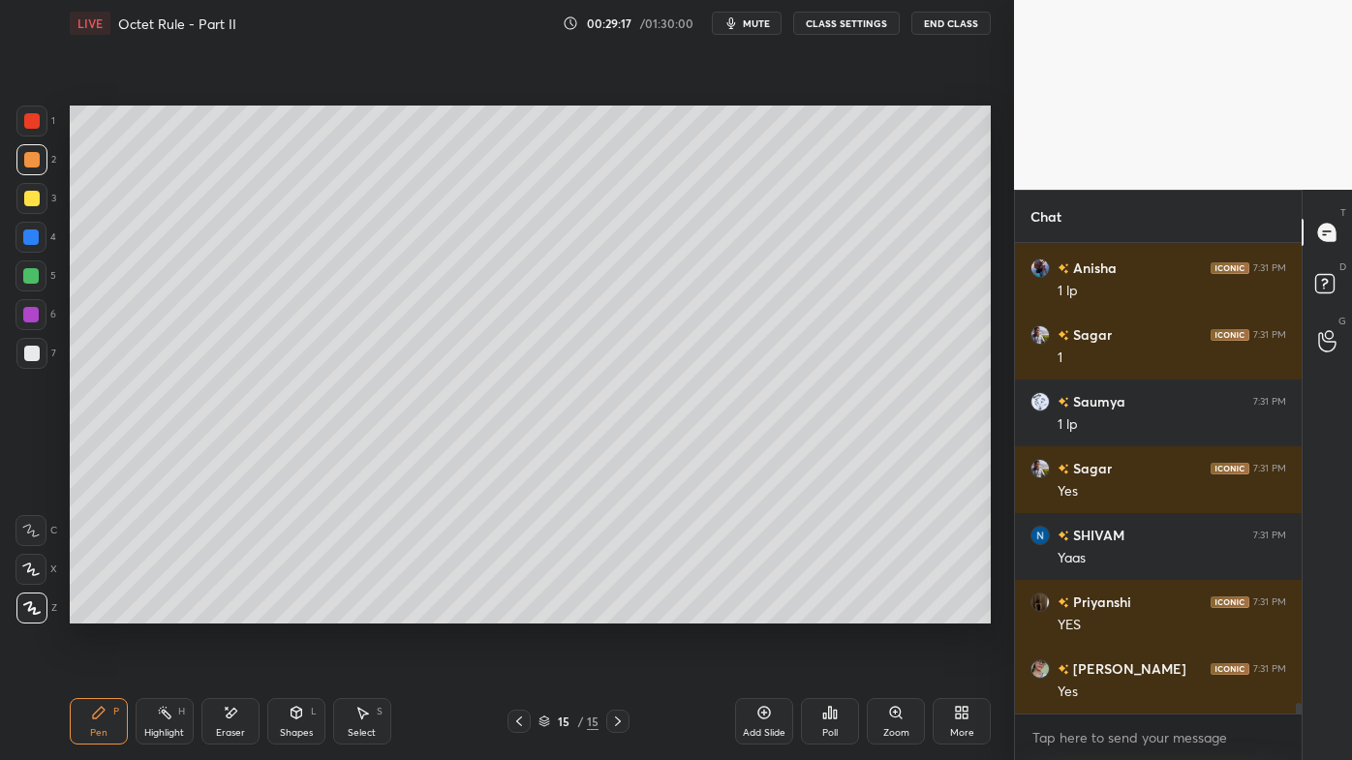
scroll to position [6, 5]
click at [39, 153] on div at bounding box center [31, 159] width 31 height 31
type textarea "x"
drag, startPoint x: 992, startPoint y: 233, endPoint x: 991, endPoint y: 245, distance: 11.7
click at [991, 245] on div "Setting up your live class Poll for secs No correct answer Start poll" at bounding box center [530, 364] width 936 height 636
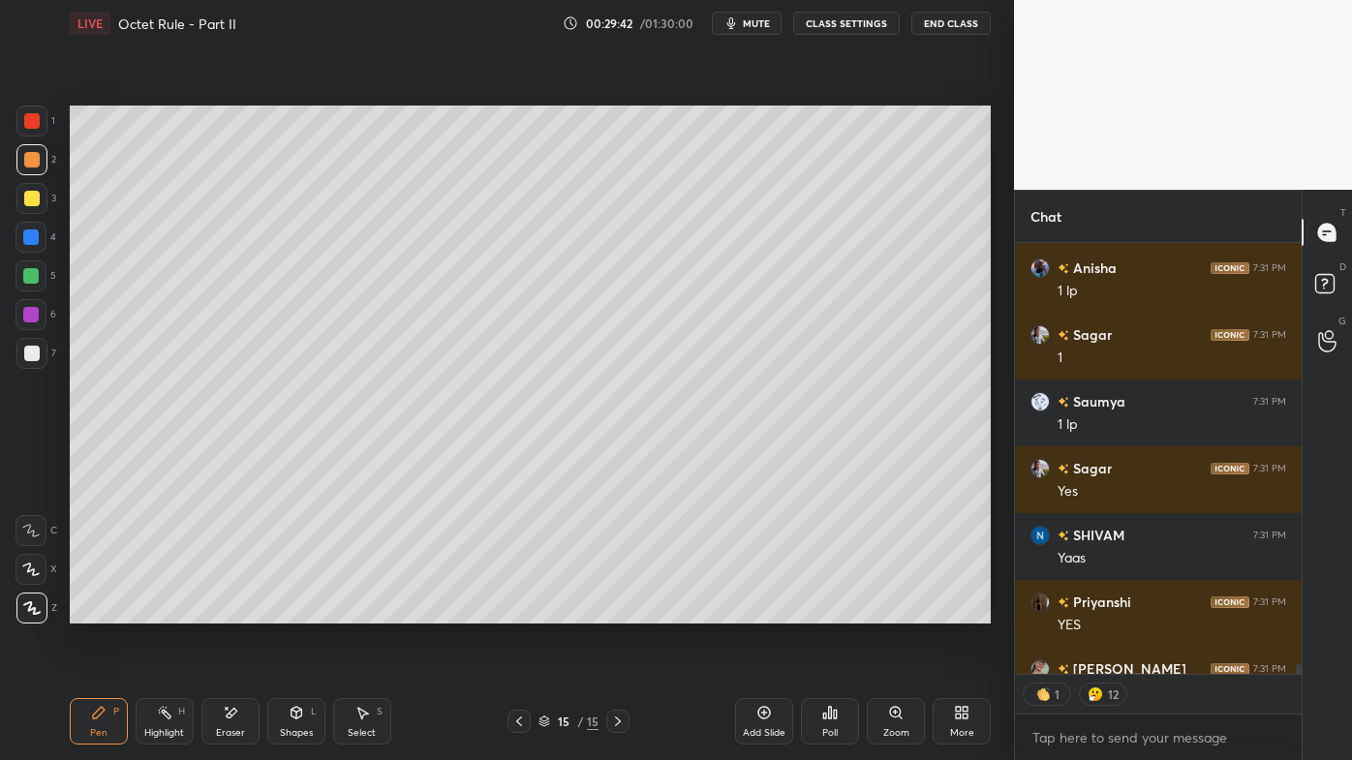
click at [829, 611] on icon at bounding box center [830, 713] width 3 height 12
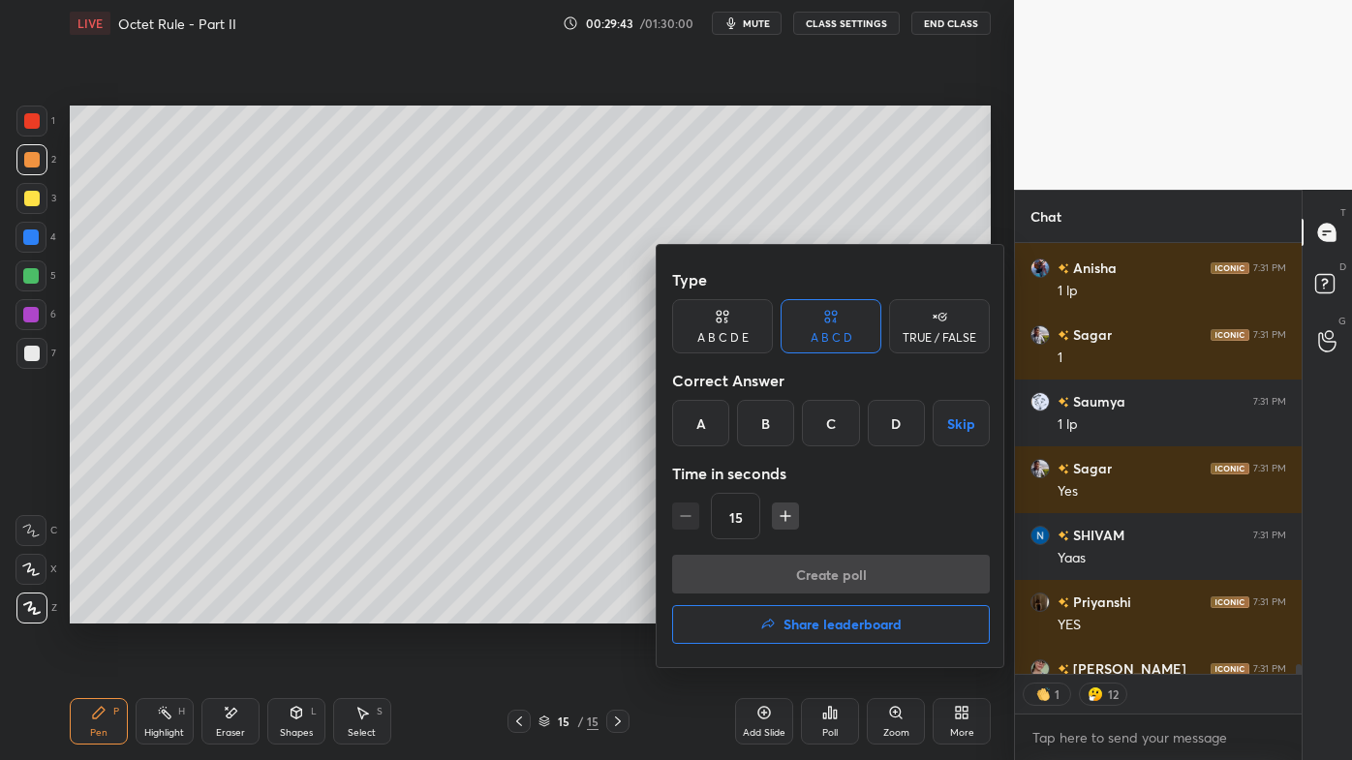
drag, startPoint x: 885, startPoint y: 427, endPoint x: 865, endPoint y: 443, distance: 25.6
click at [885, 428] on div "D" at bounding box center [896, 423] width 57 height 46
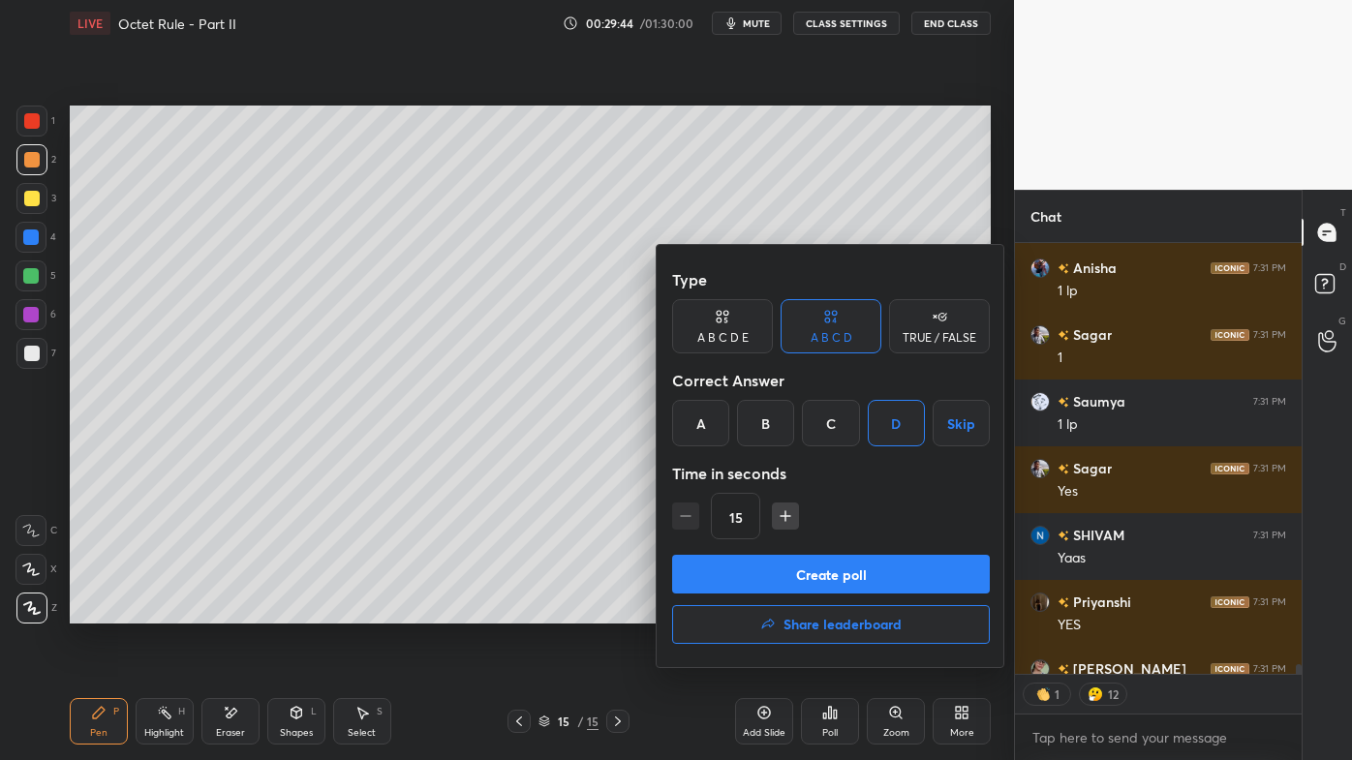
click at [775, 506] on button "button" at bounding box center [785, 516] width 27 height 27
click at [784, 513] on icon "button" at bounding box center [785, 515] width 19 height 19
type input "45"
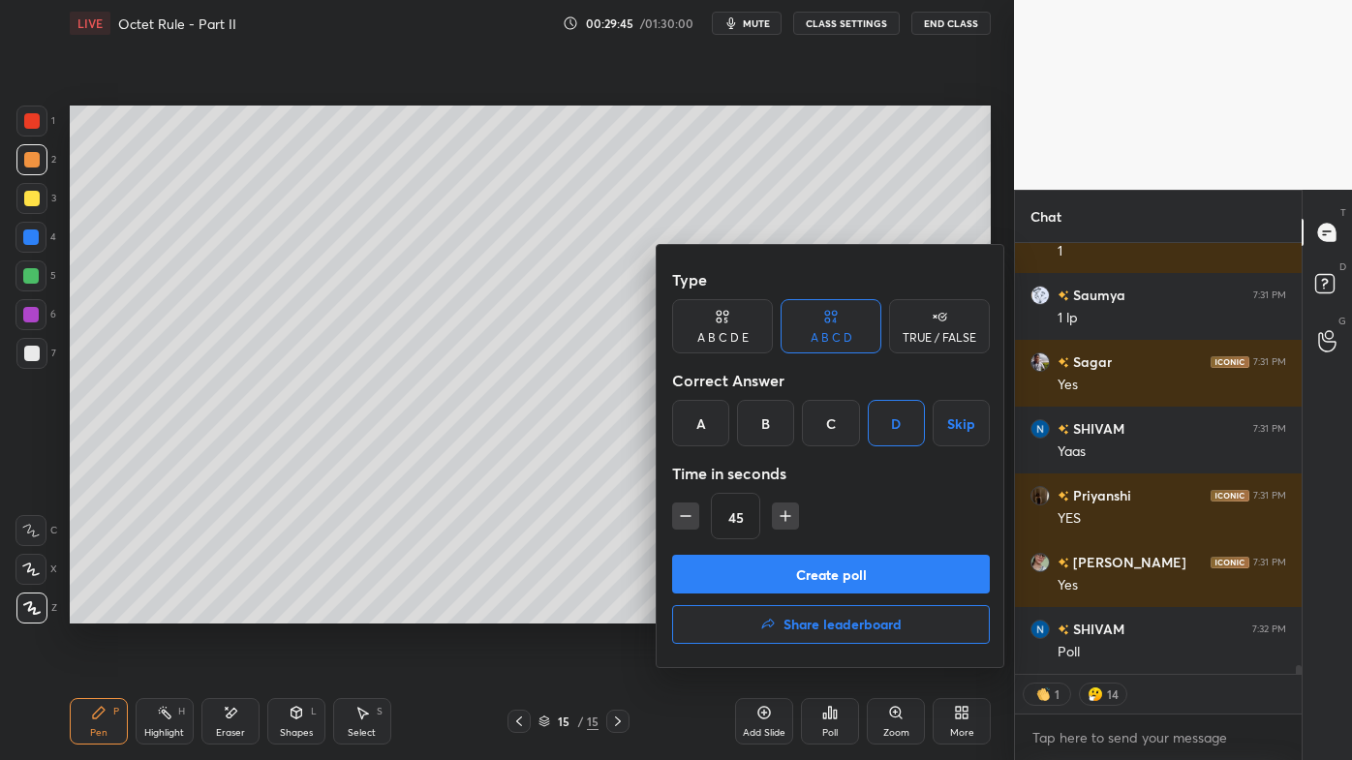
click at [797, 567] on button "Create poll" at bounding box center [831, 574] width 318 height 39
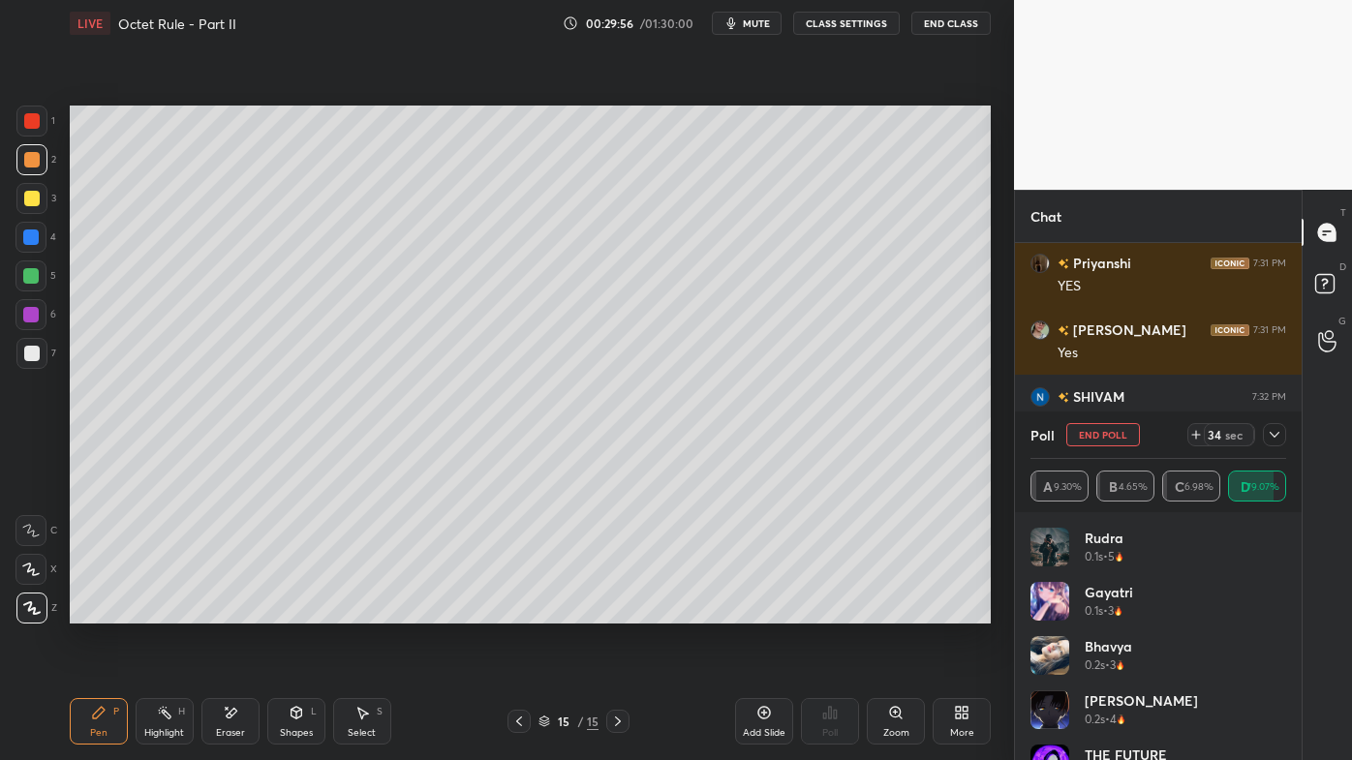
scroll to position [20320, 0]
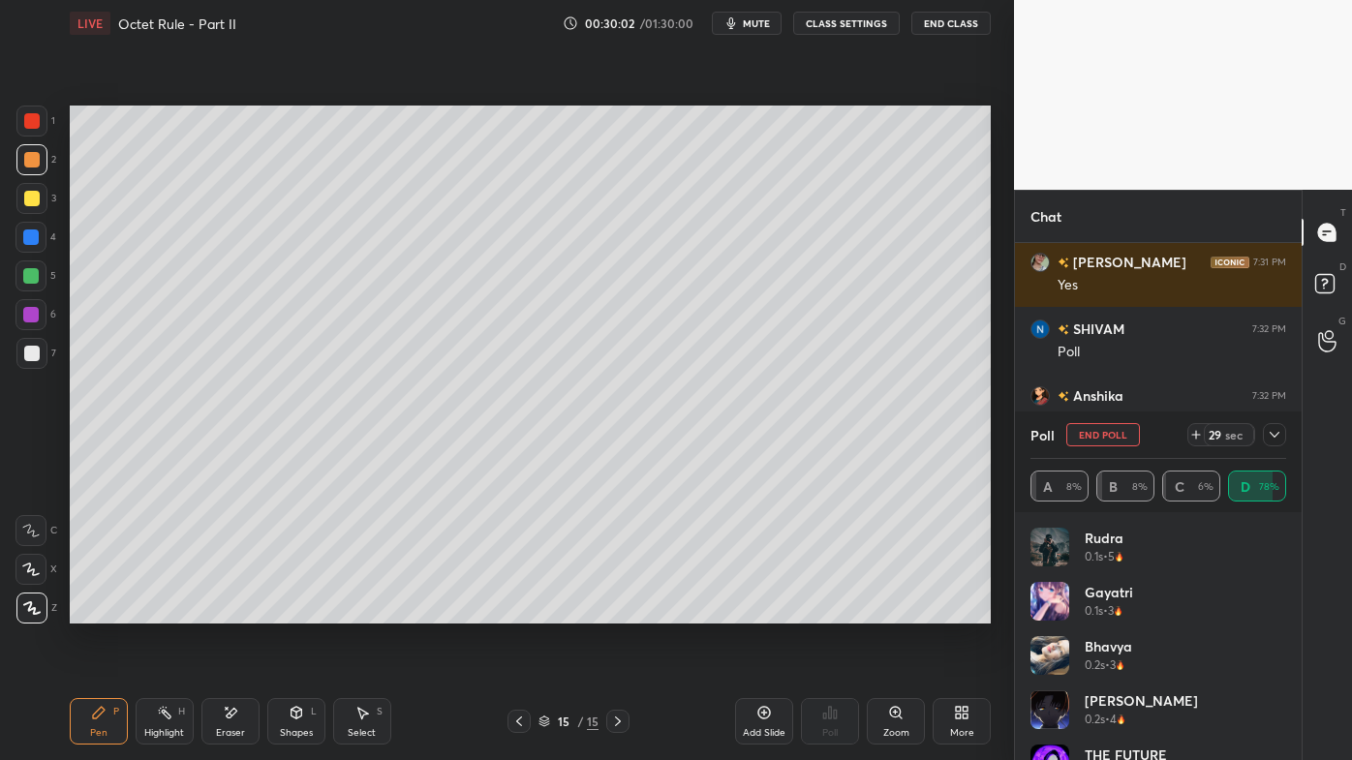
click at [225, 611] on icon at bounding box center [230, 713] width 15 height 16
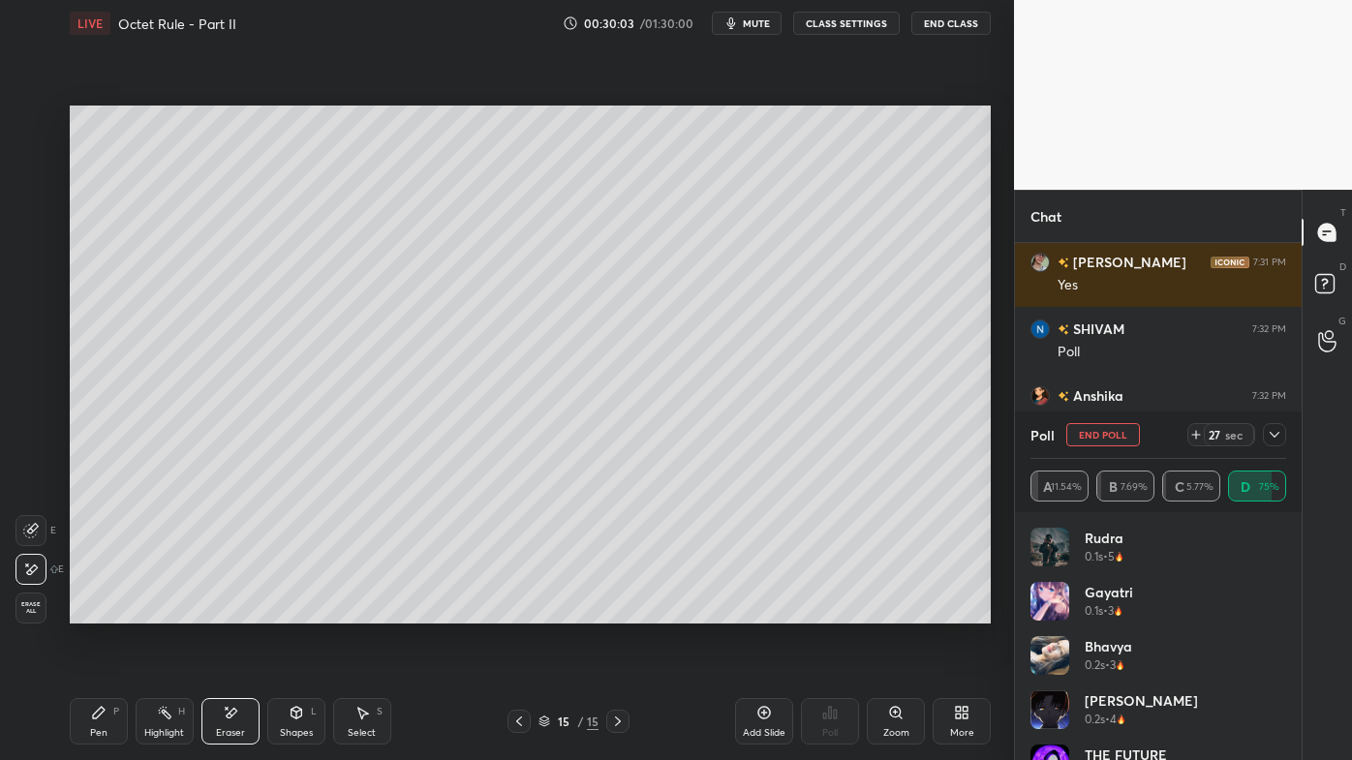
scroll to position [20387, 0]
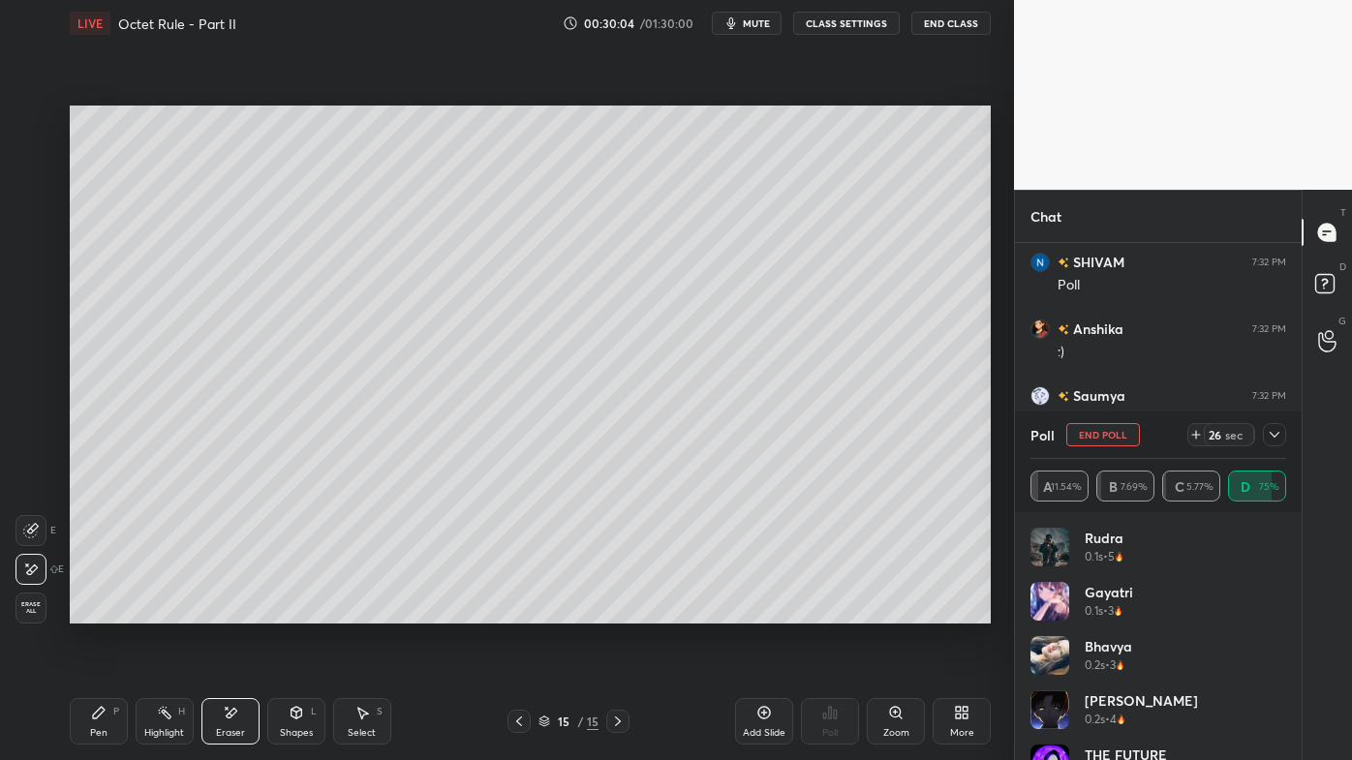
drag, startPoint x: 93, startPoint y: 720, endPoint x: 109, endPoint y: 681, distance: 43.0
click at [95, 611] on icon at bounding box center [98, 712] width 15 height 15
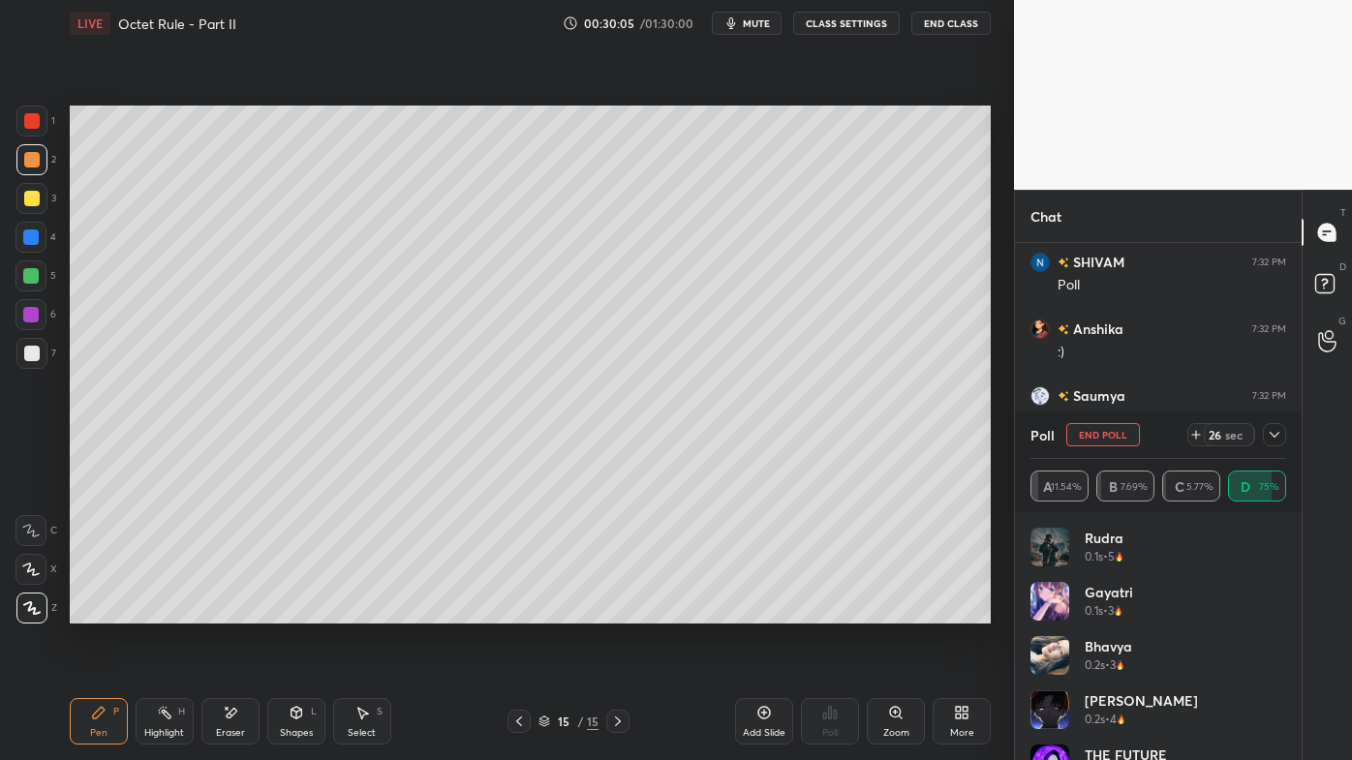
scroll to position [20454, 0]
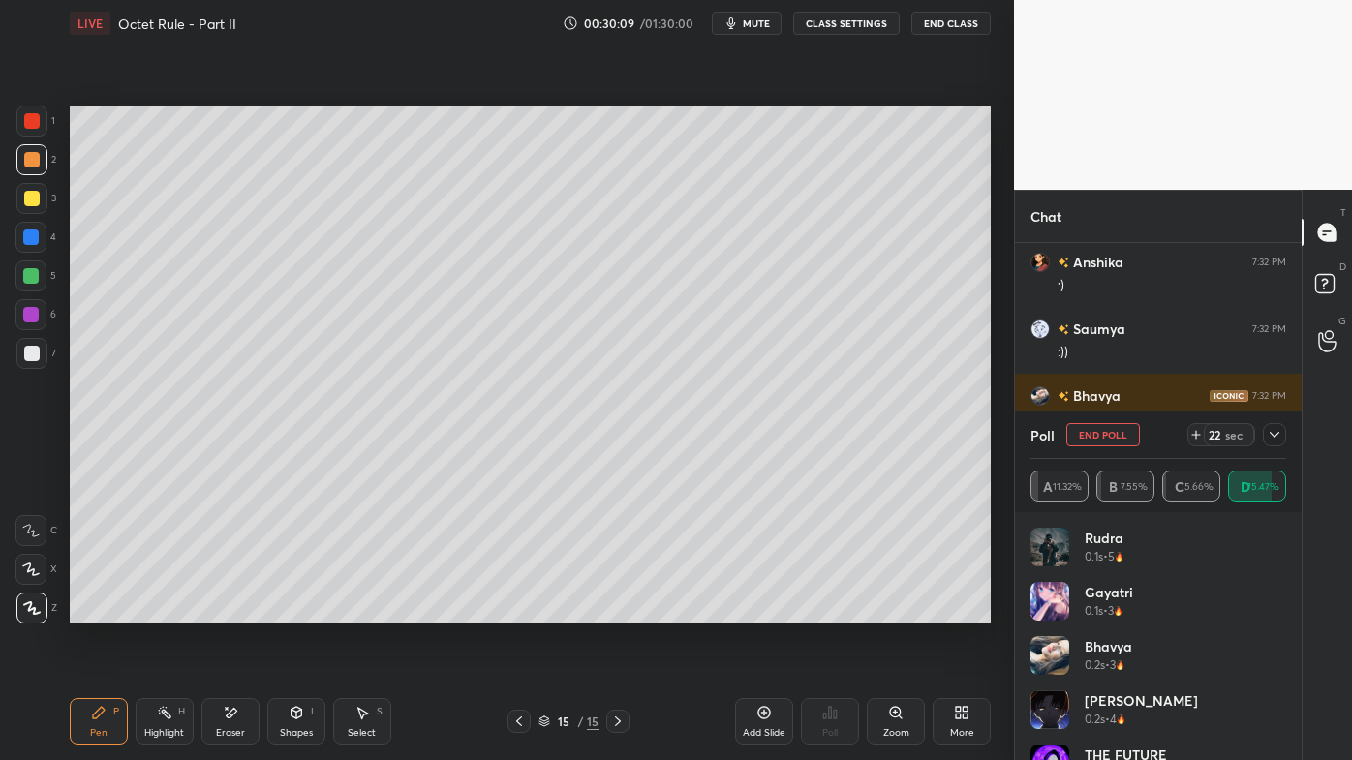
click at [1277, 435] on icon at bounding box center [1275, 435] width 10 height 6
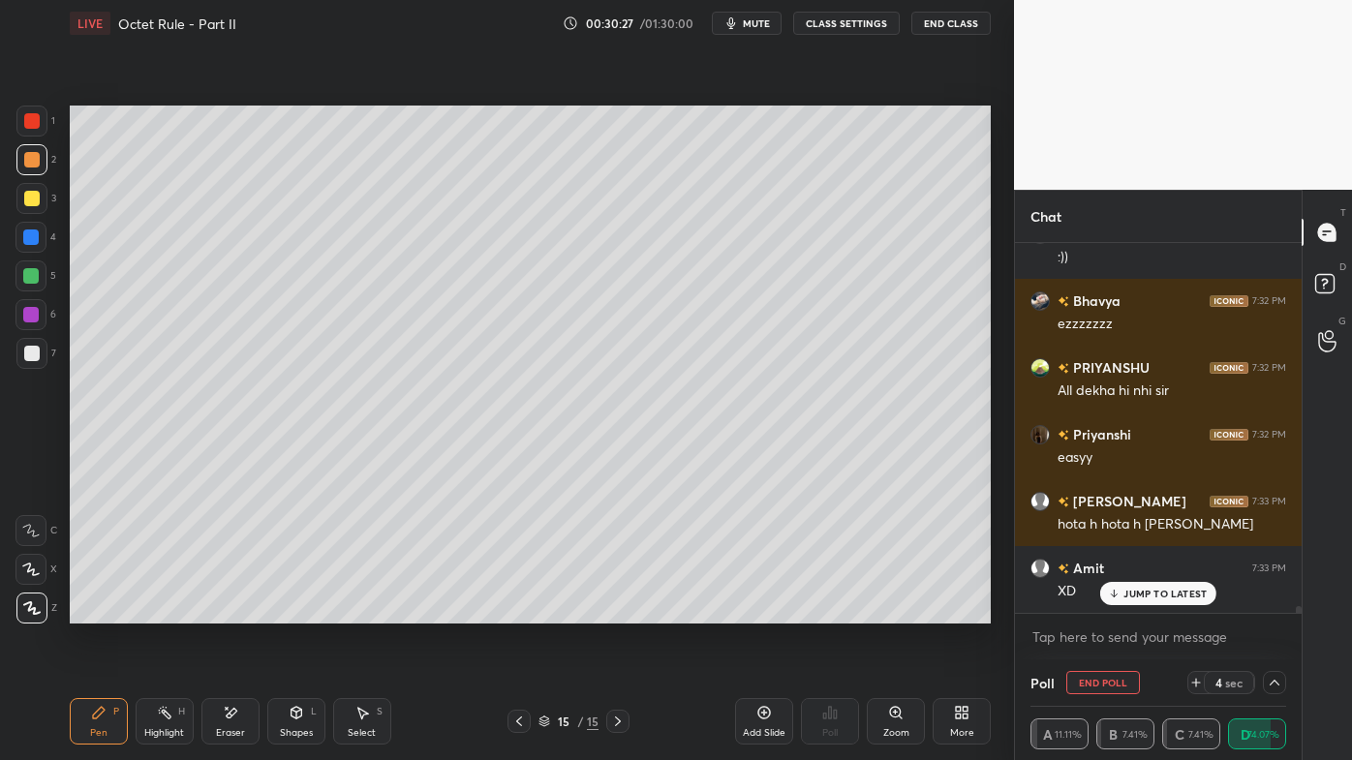
scroll to position [20615, 0]
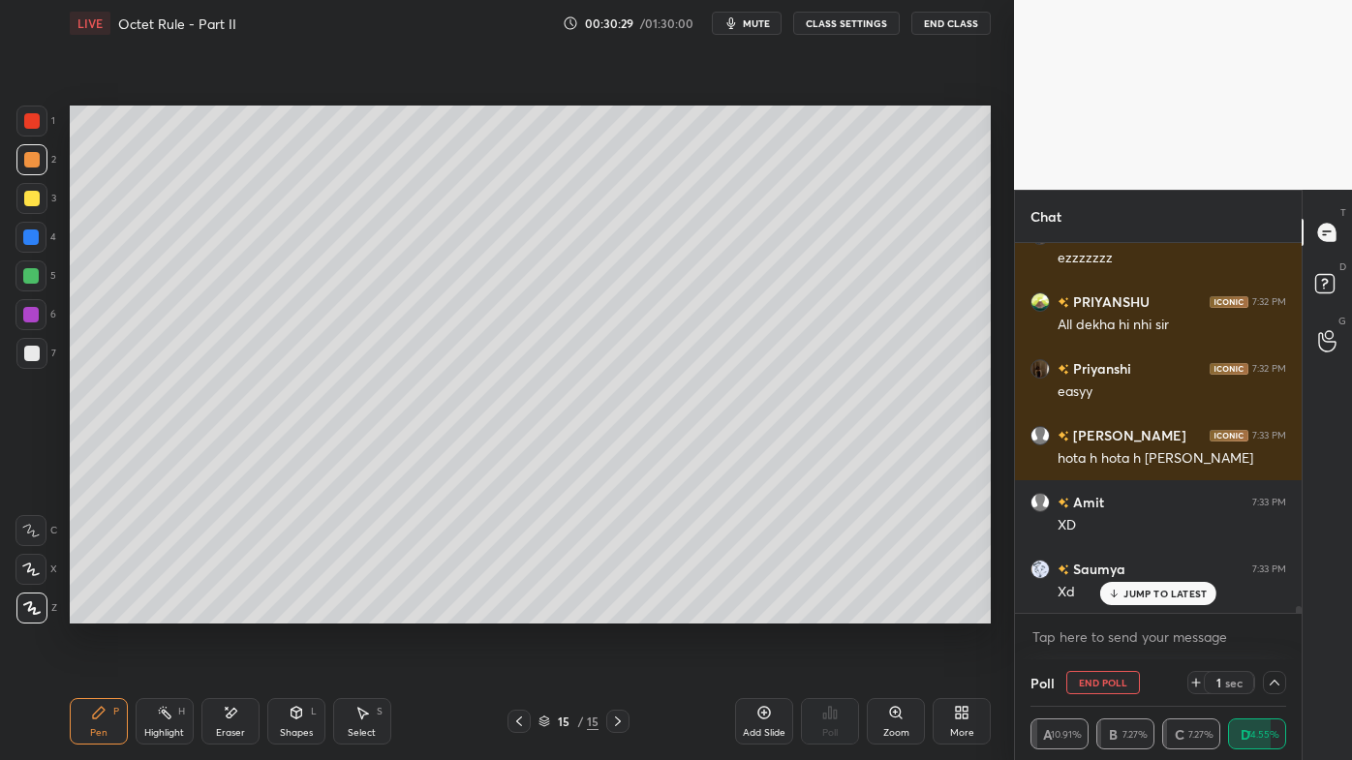
click at [1146, 589] on p "JUMP TO LATEST" at bounding box center [1164, 594] width 83 height 12
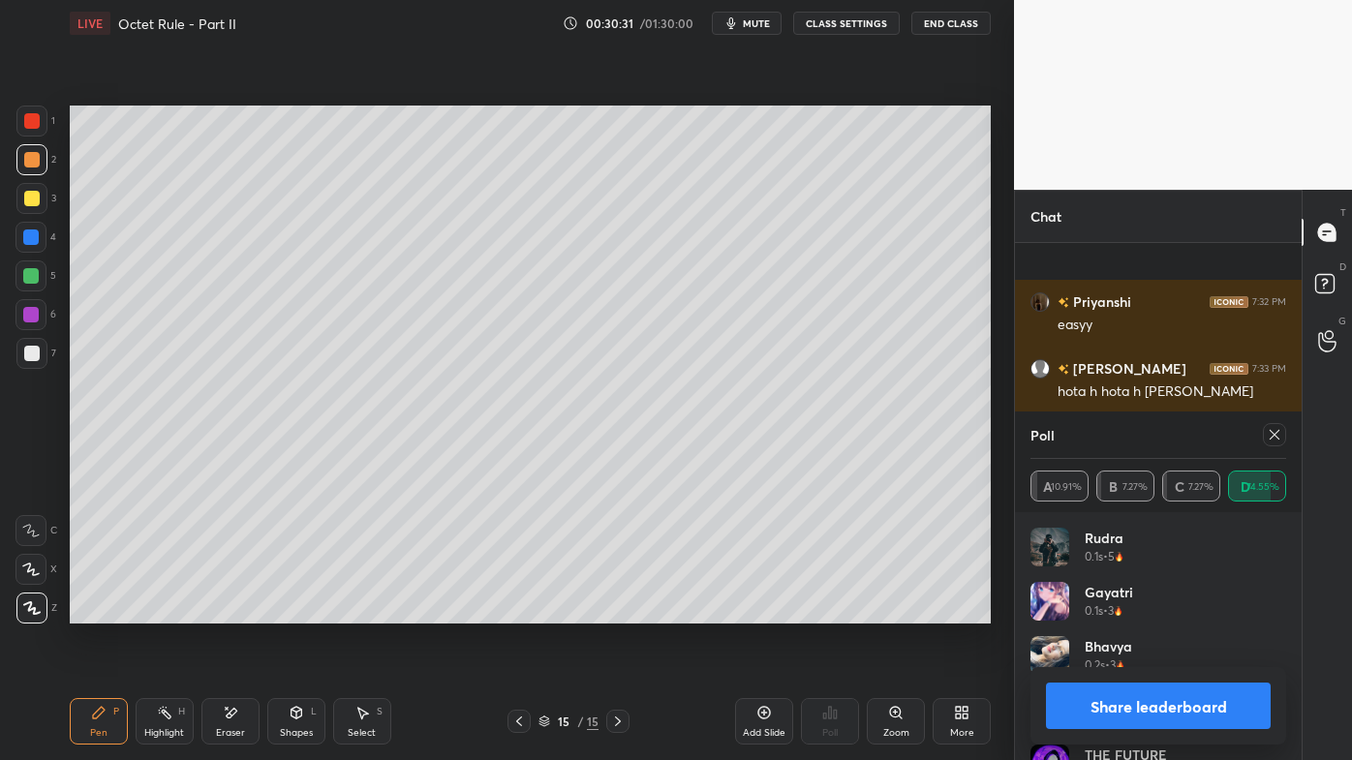
scroll to position [20816, 0]
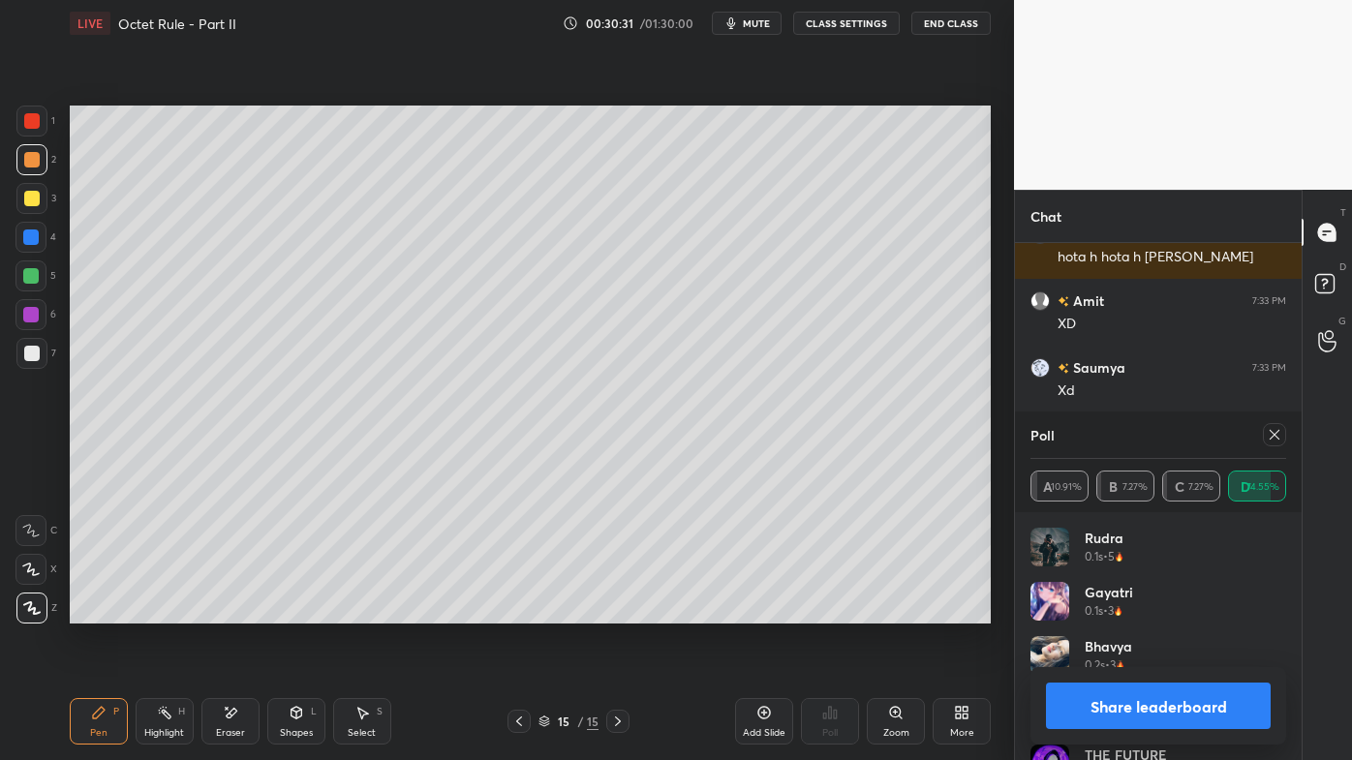
click at [1280, 436] on icon at bounding box center [1274, 434] width 15 height 15
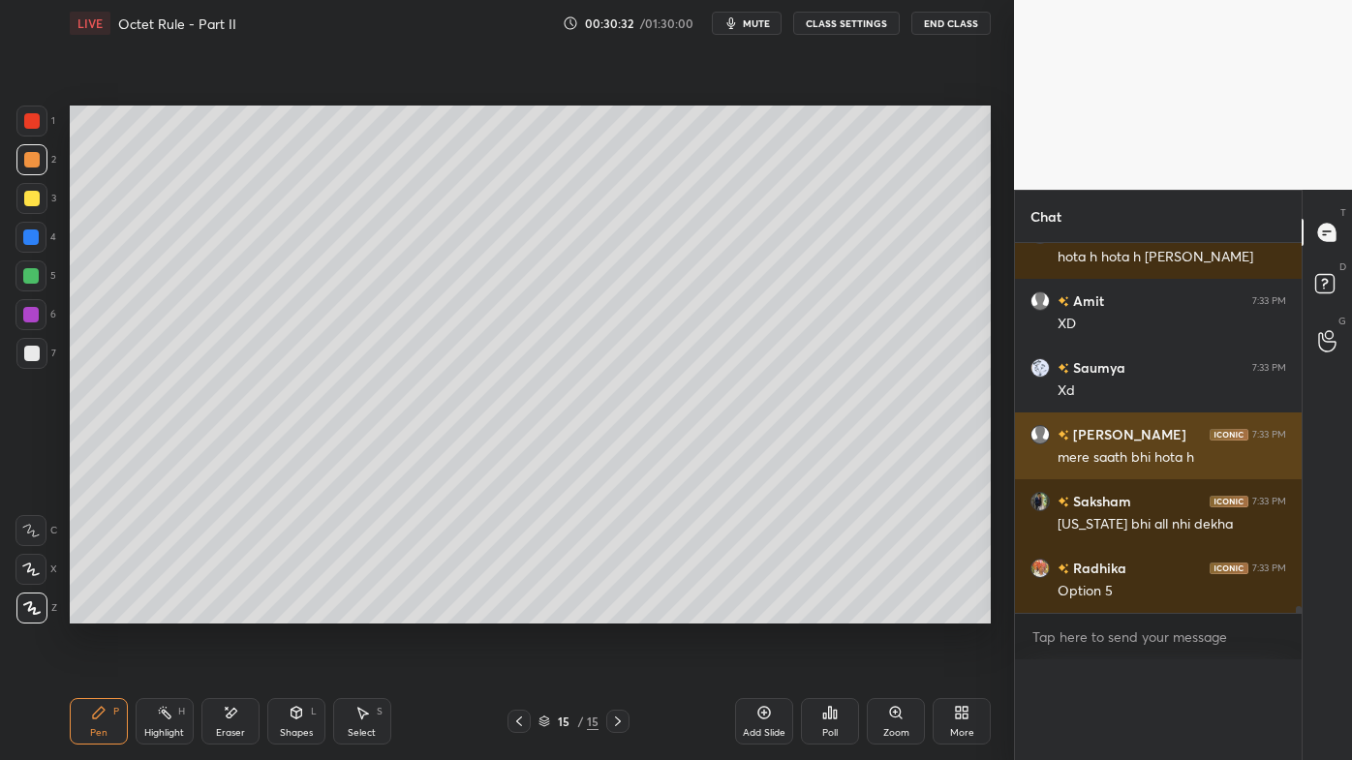
scroll to position [7, 5]
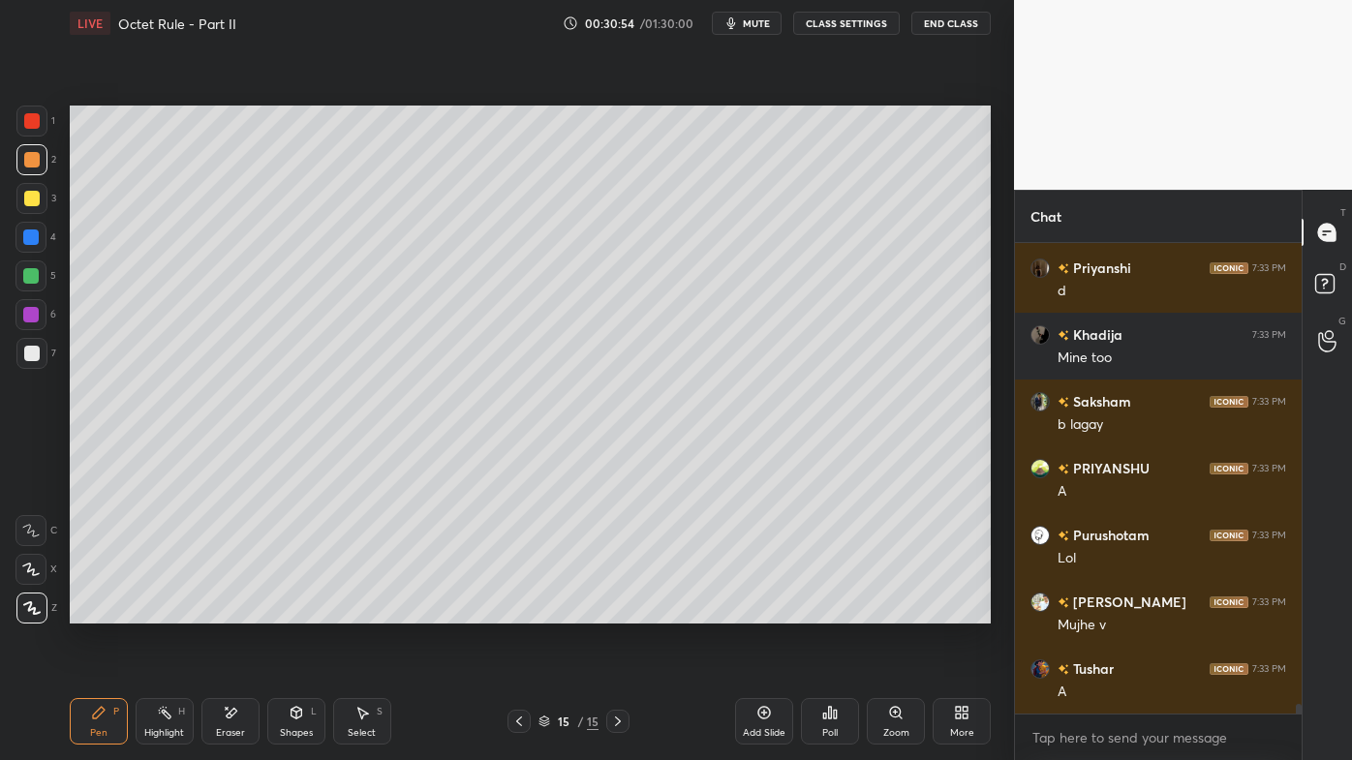
click at [168, 611] on div "Highlight H" at bounding box center [165, 721] width 58 height 46
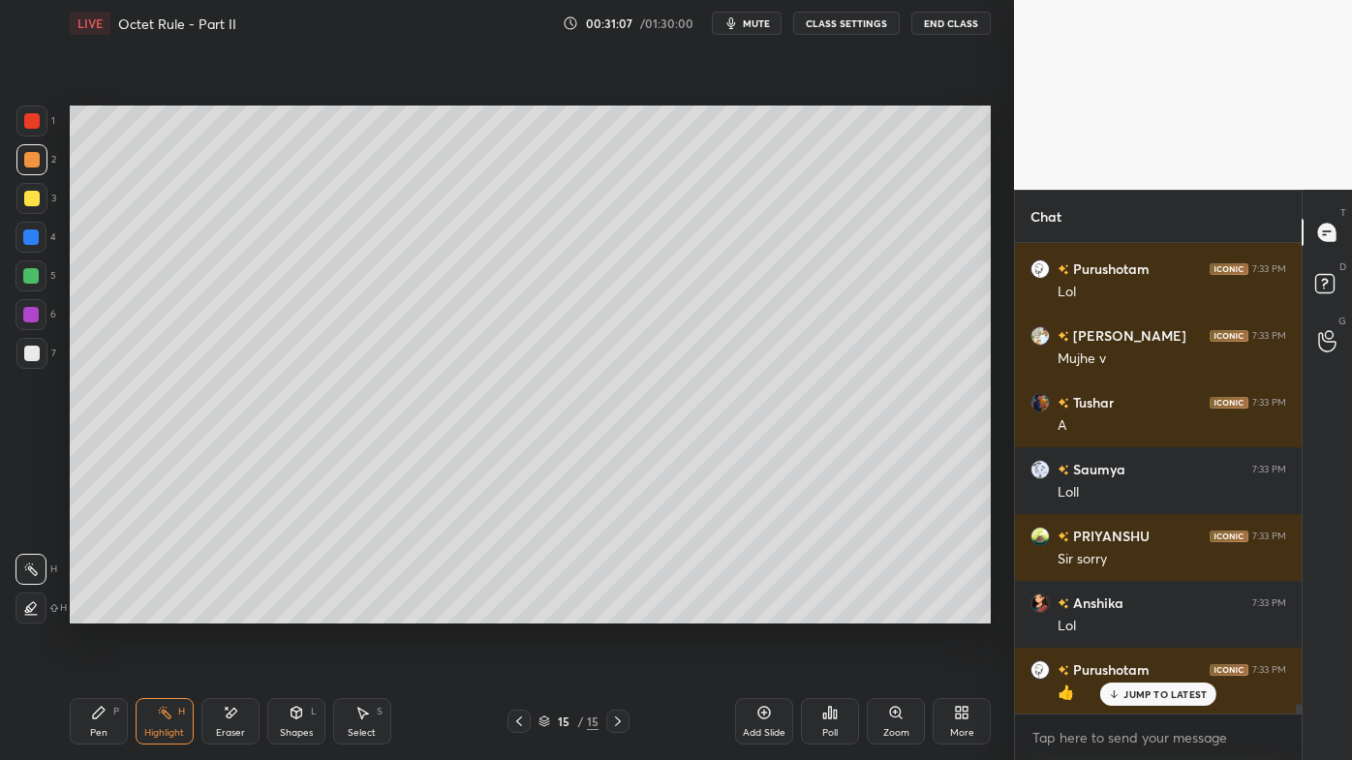
click at [97, 611] on icon at bounding box center [99, 713] width 12 height 12
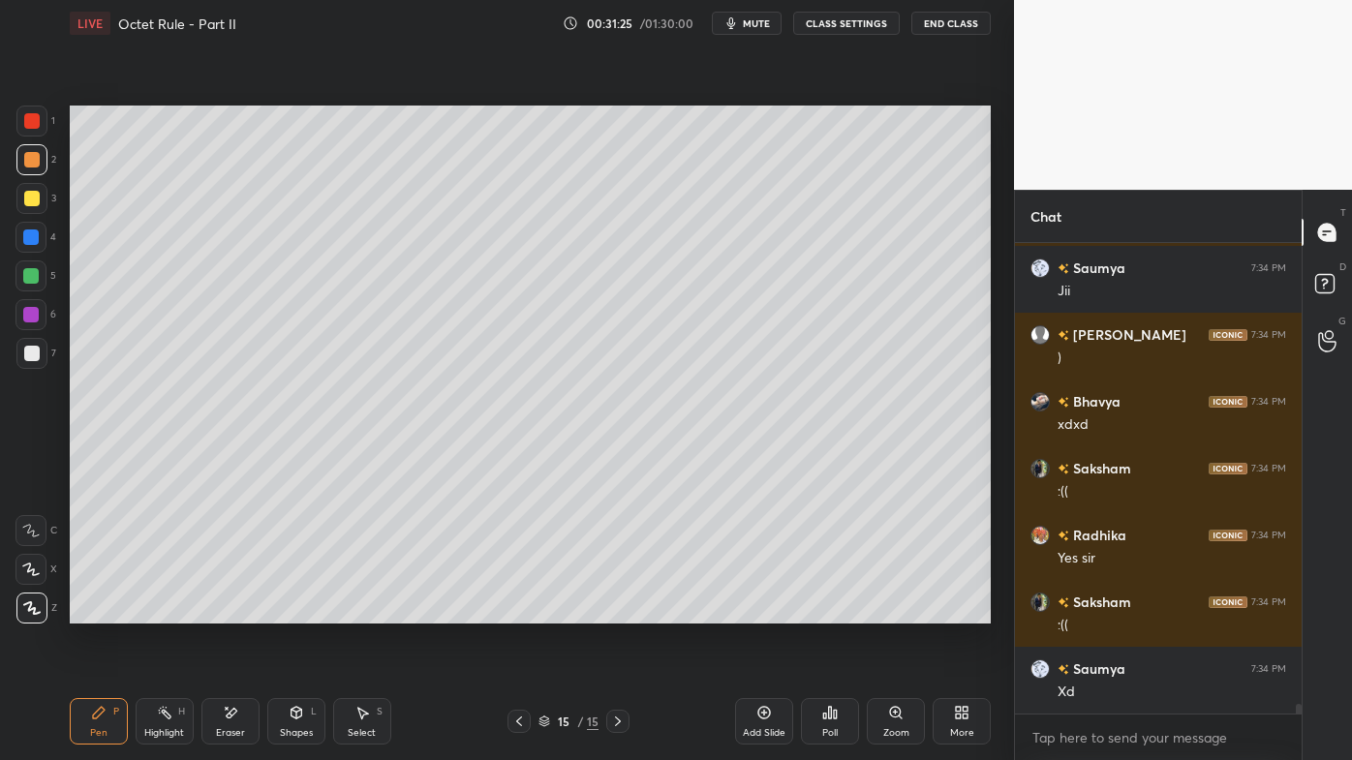
drag, startPoint x: 162, startPoint y: 709, endPoint x: 160, endPoint y: 699, distance: 9.9
click at [163, 611] on icon at bounding box center [164, 712] width 15 height 15
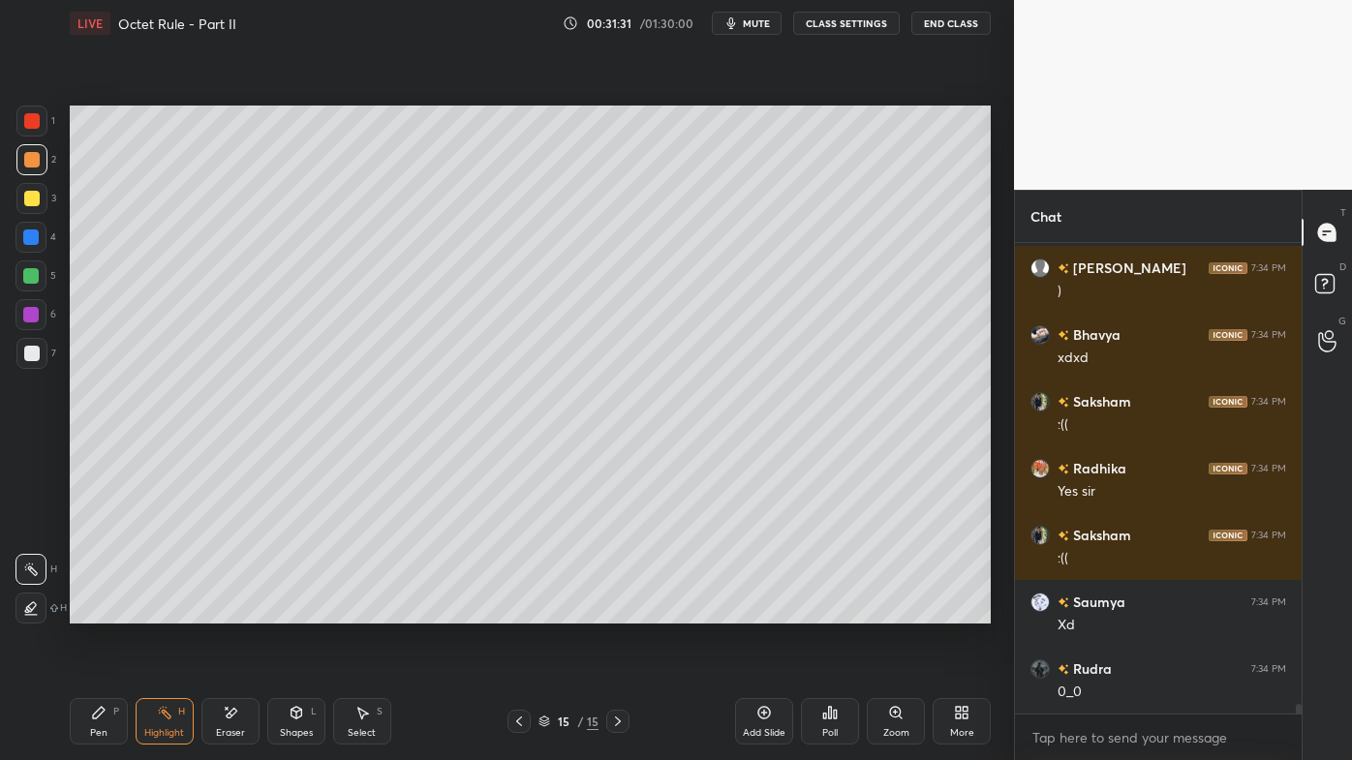
scroll to position [22519, 0]
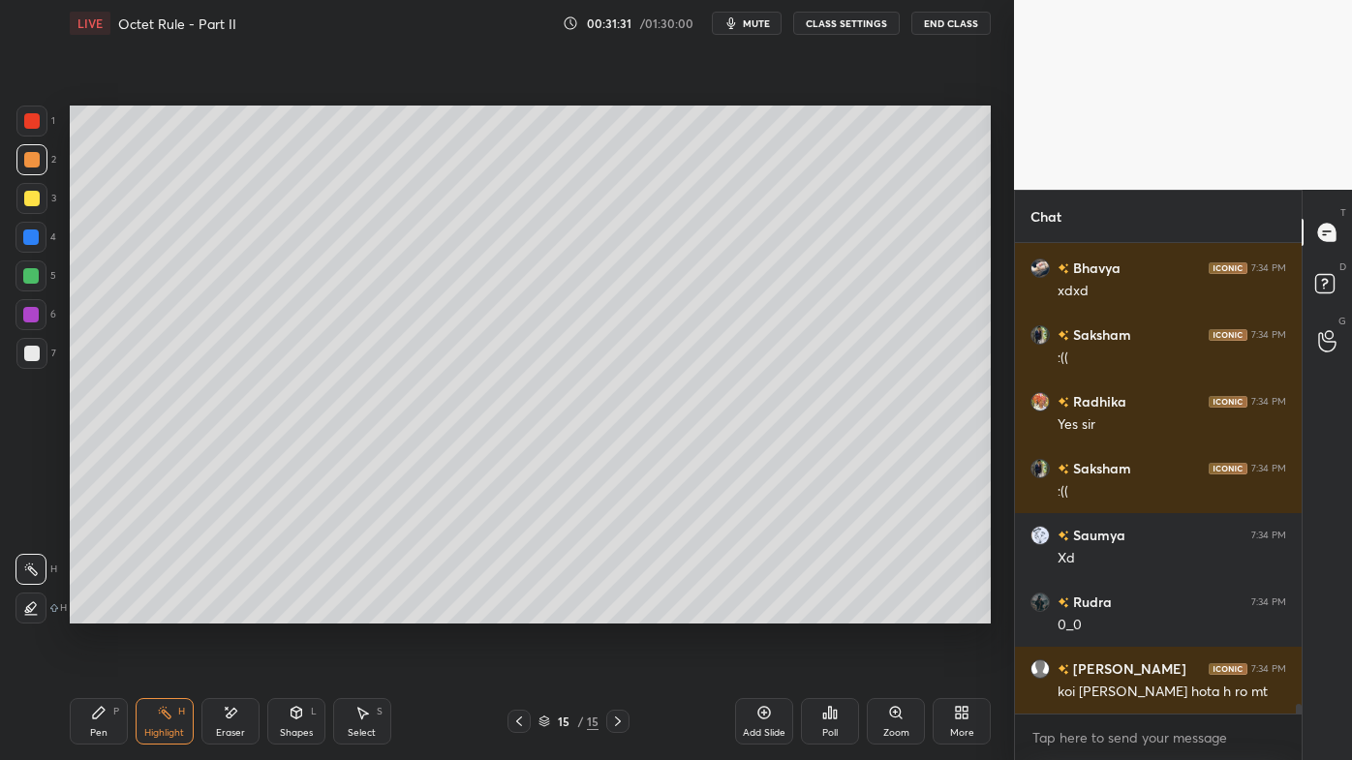
click at [90, 611] on div "Pen P" at bounding box center [99, 721] width 58 height 46
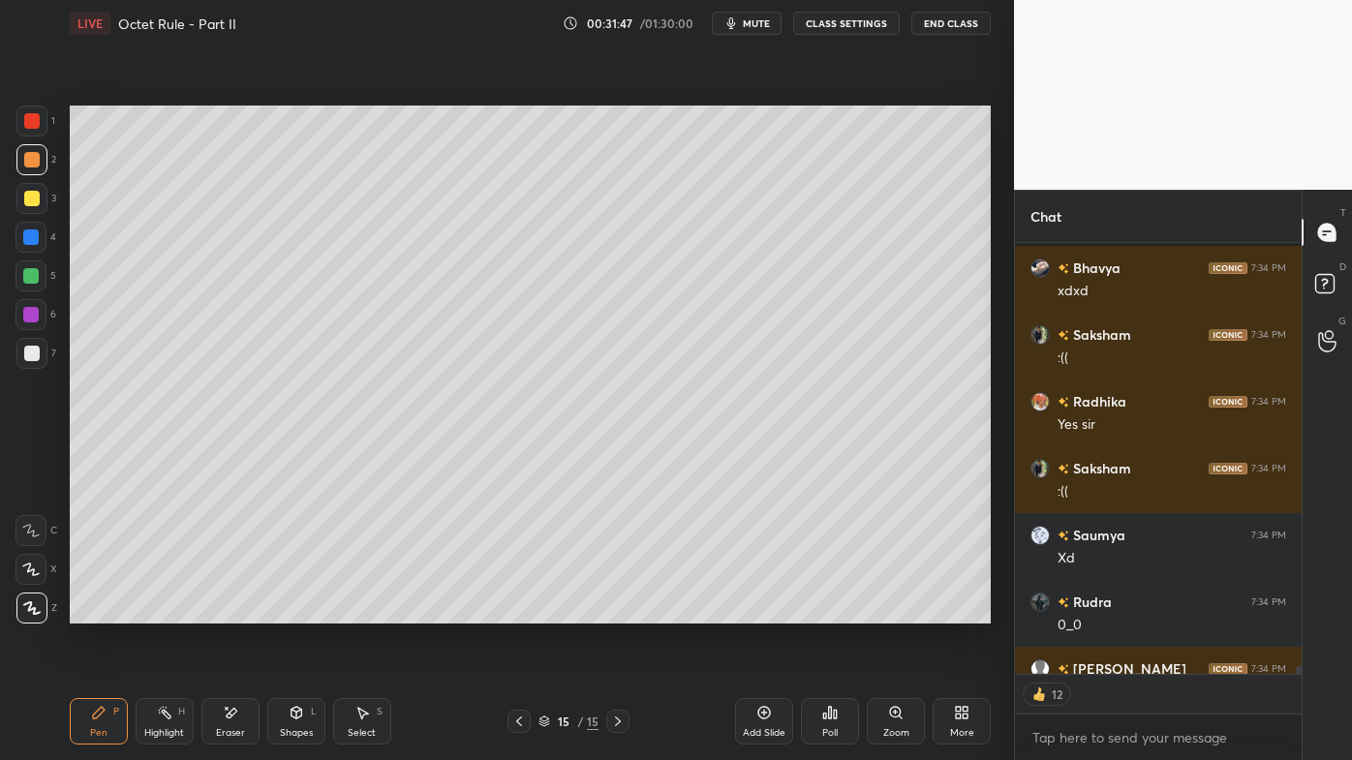
scroll to position [22626, 0]
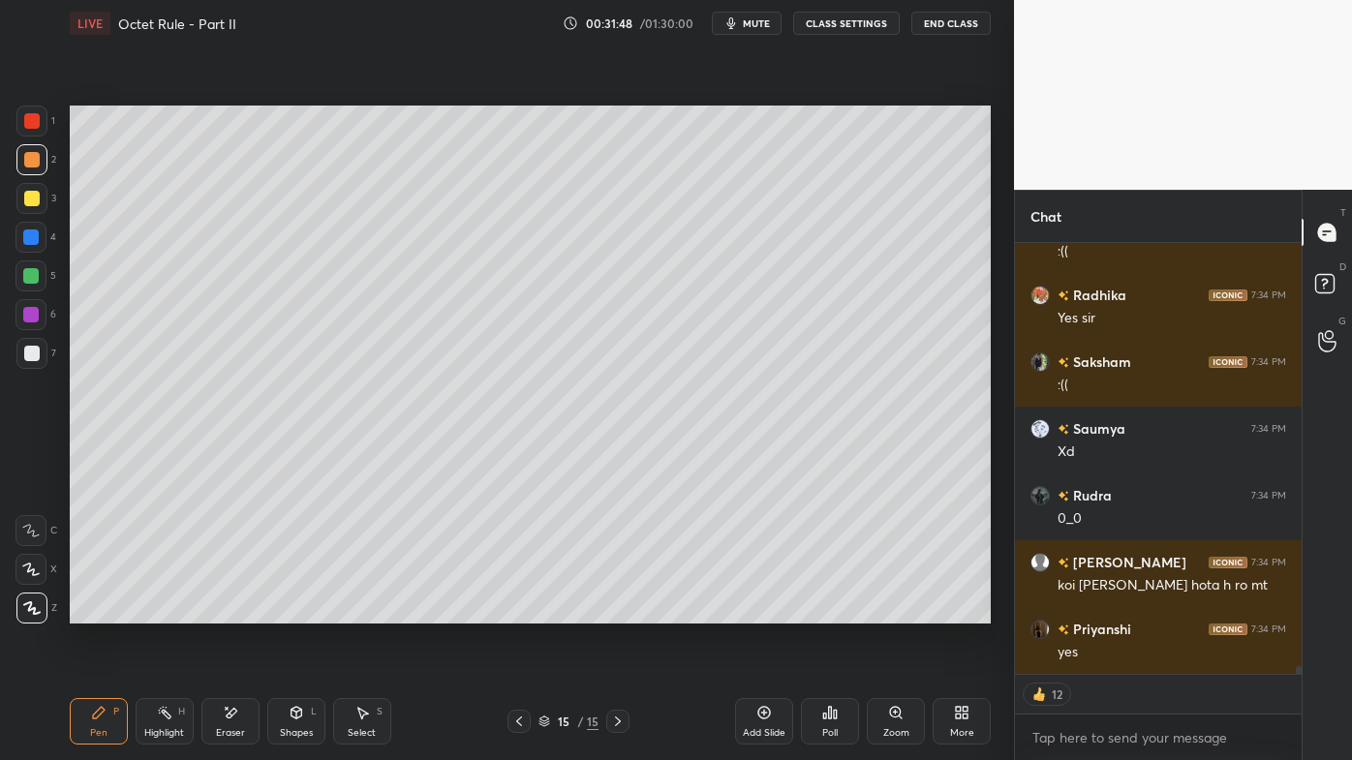
drag, startPoint x: 33, startPoint y: 199, endPoint x: 42, endPoint y: 205, distance: 11.0
click at [34, 199] on div at bounding box center [31, 198] width 15 height 15
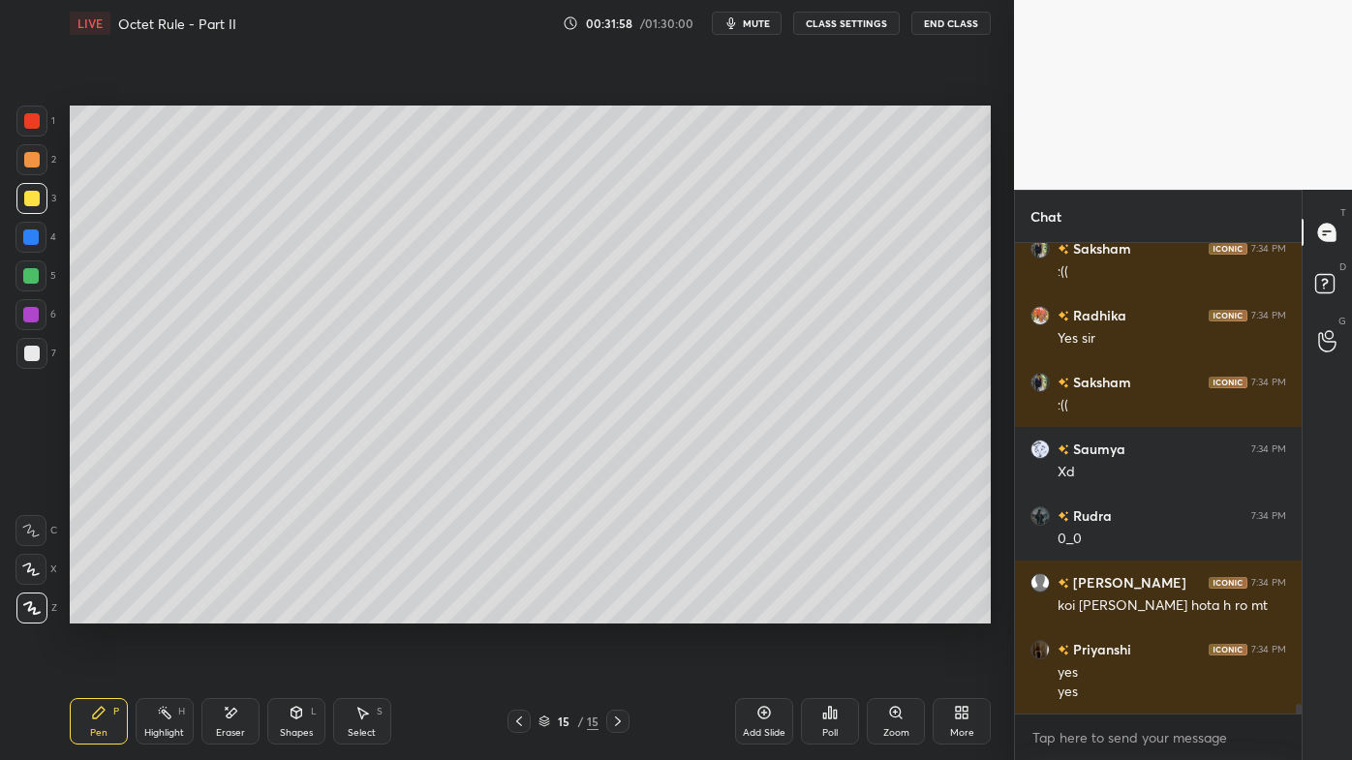
scroll to position [22672, 0]
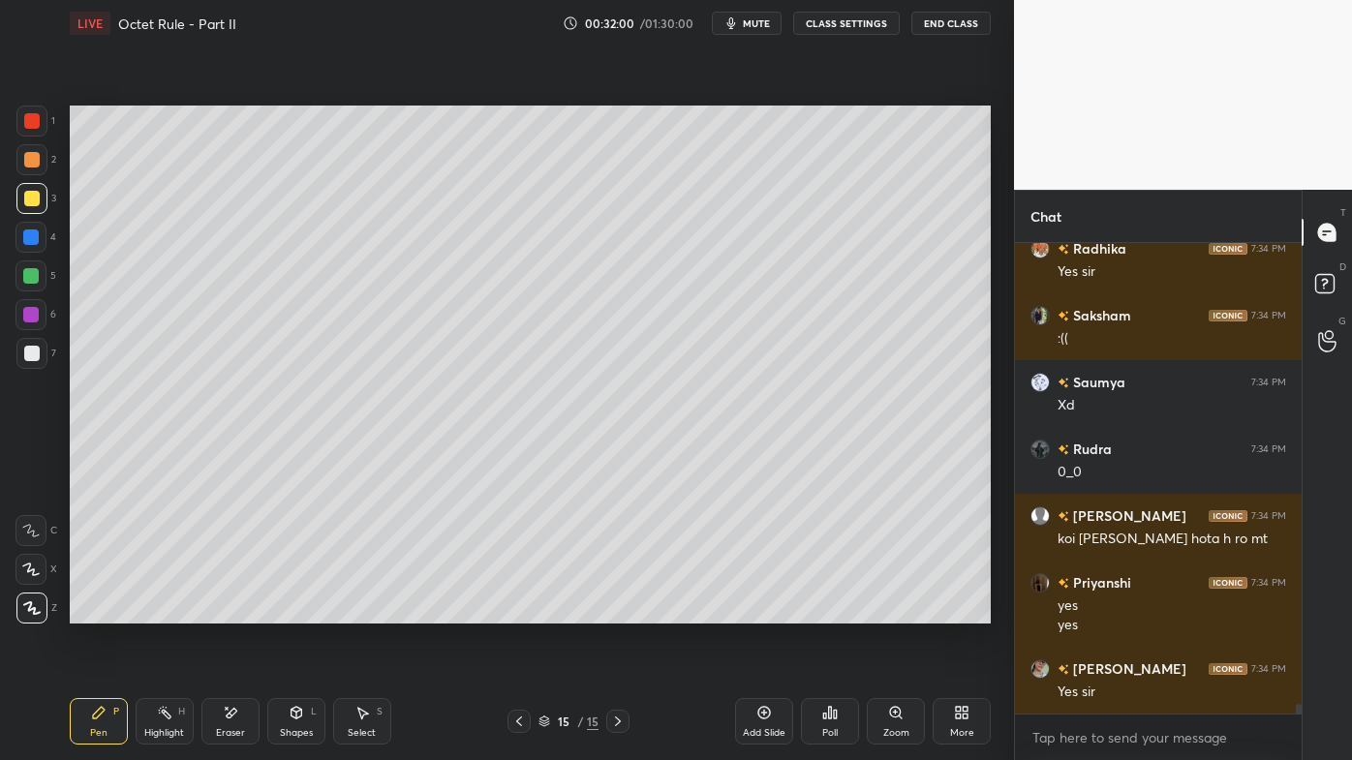
drag, startPoint x: 161, startPoint y: 705, endPoint x: 160, endPoint y: 651, distance: 54.2
click at [162, 611] on div "Highlight H" at bounding box center [165, 721] width 58 height 46
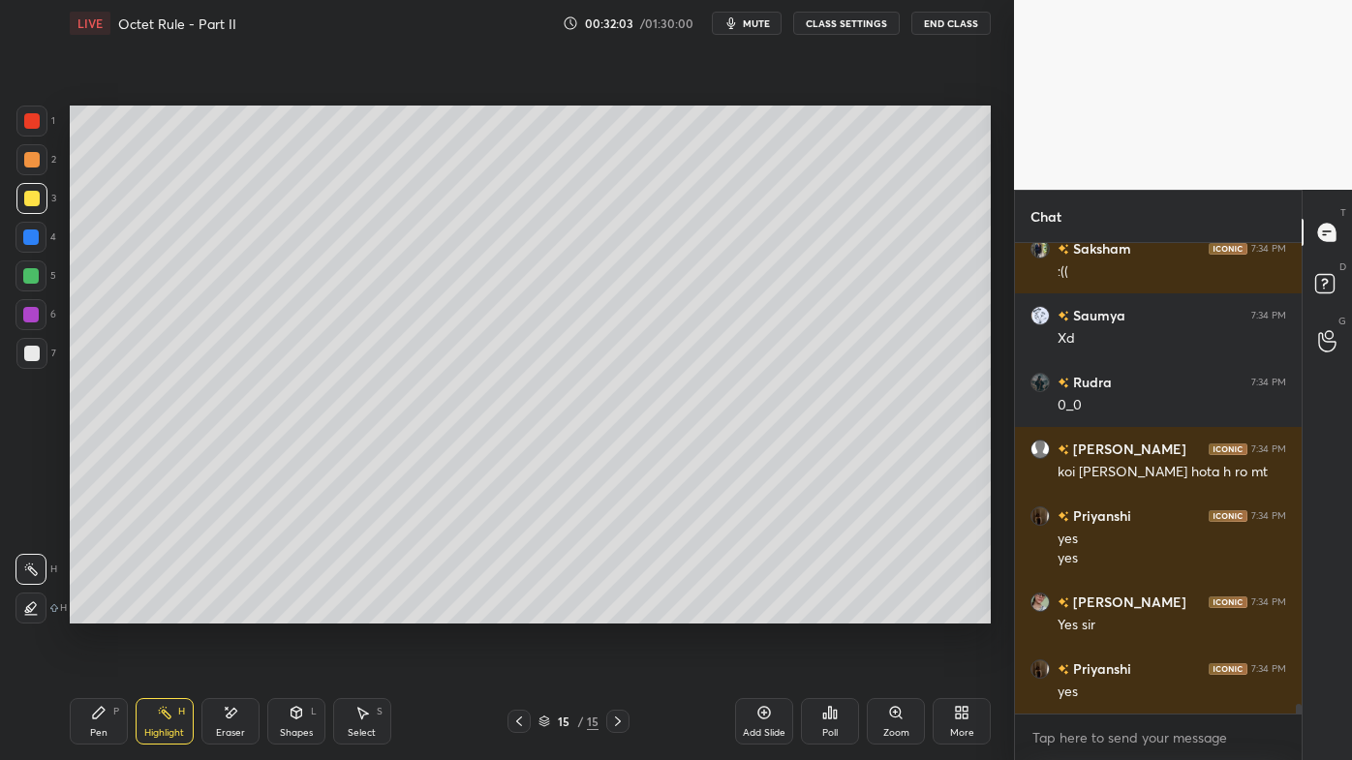
drag, startPoint x: 86, startPoint y: 697, endPoint x: 90, endPoint y: 685, distance: 13.2
click at [85, 611] on div "Pen P Highlight H Eraser Shapes L Select S 15 / 15 Add Slide Poll Zoom More" at bounding box center [530, 721] width 921 height 77
click at [105, 611] on div "Pen P" at bounding box center [99, 721] width 58 height 46
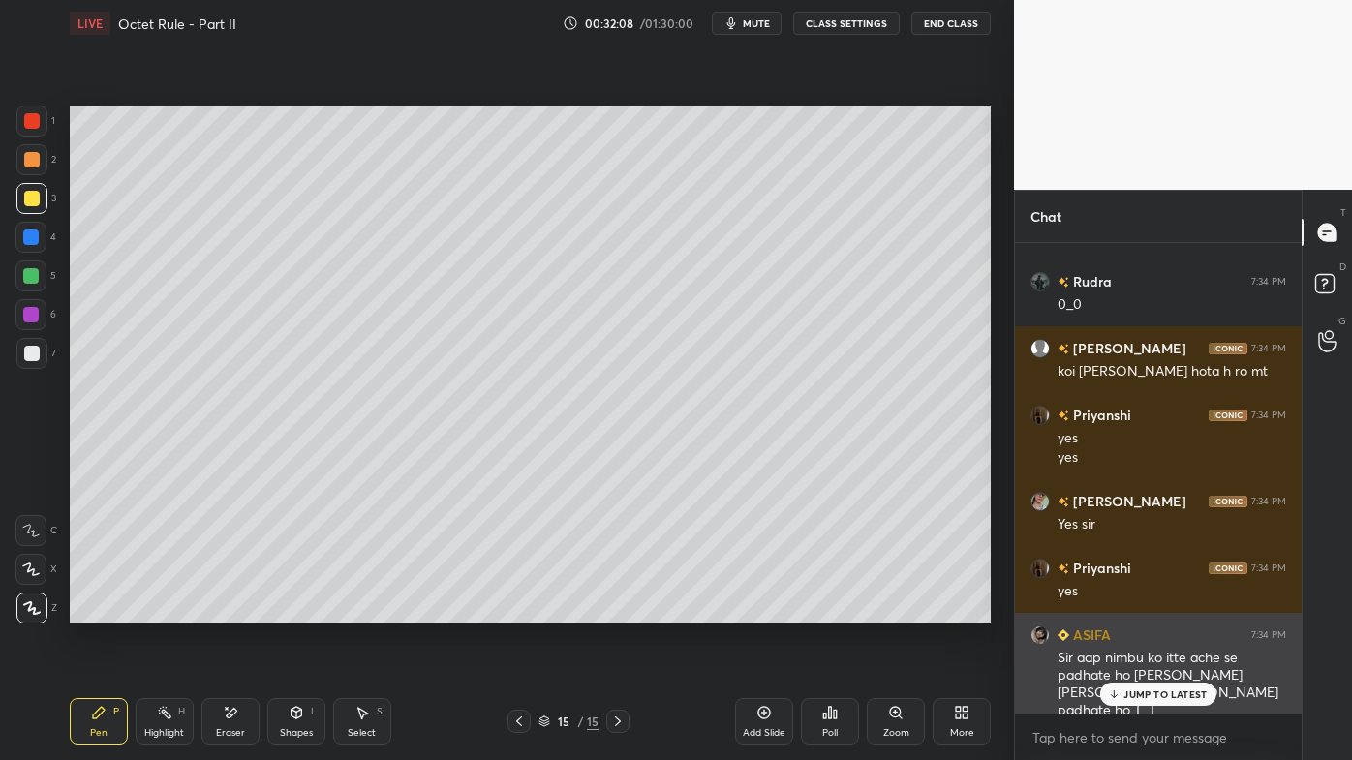
click at [1150, 611] on p "JUMP TO LATEST" at bounding box center [1164, 695] width 83 height 12
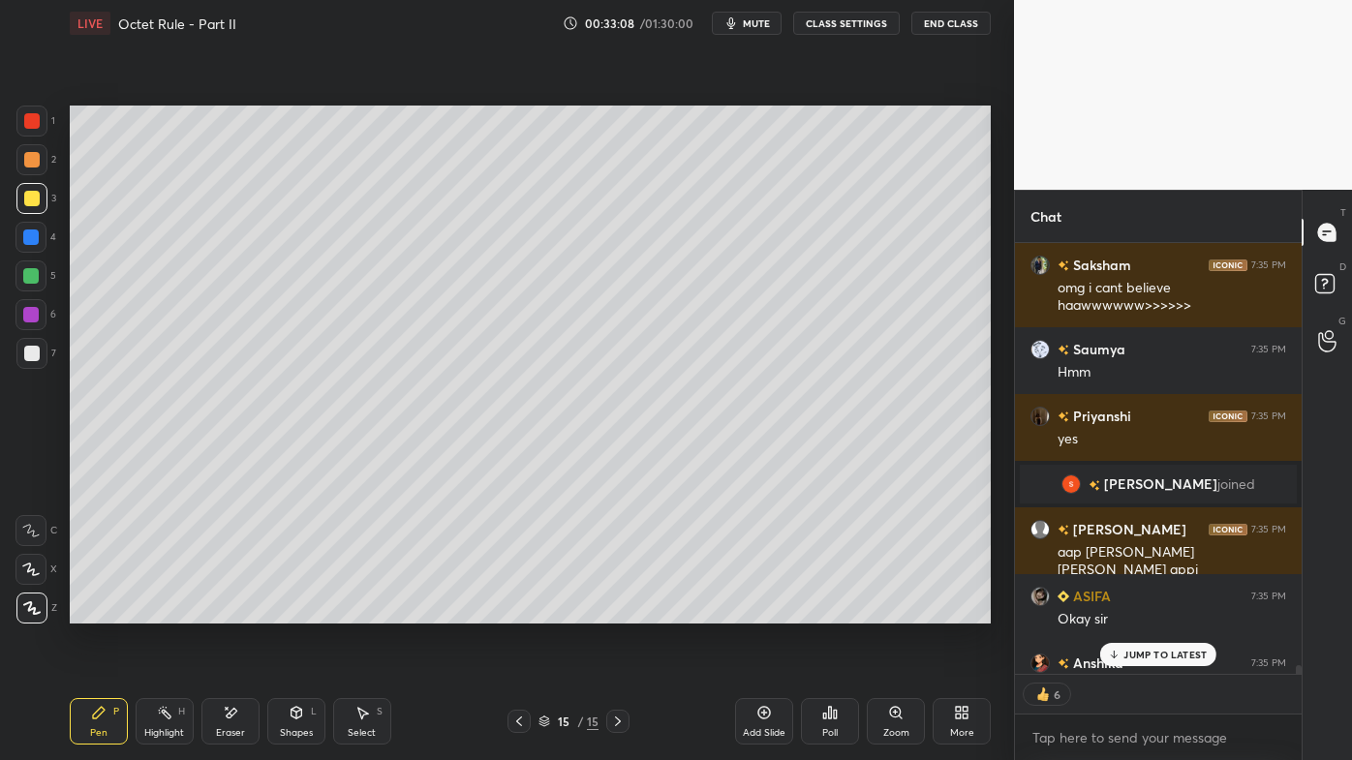
scroll to position [22796, 0]
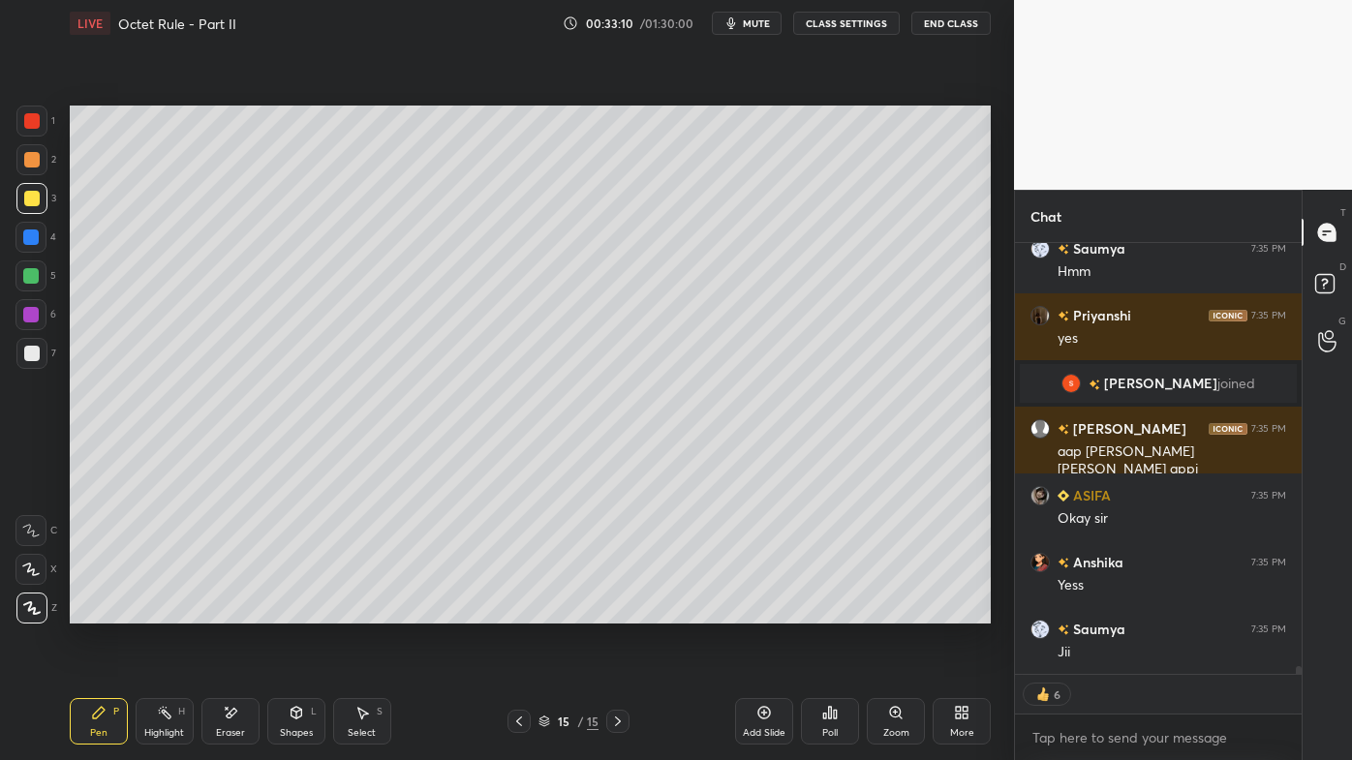
click at [90, 611] on div "Pen P" at bounding box center [99, 721] width 58 height 46
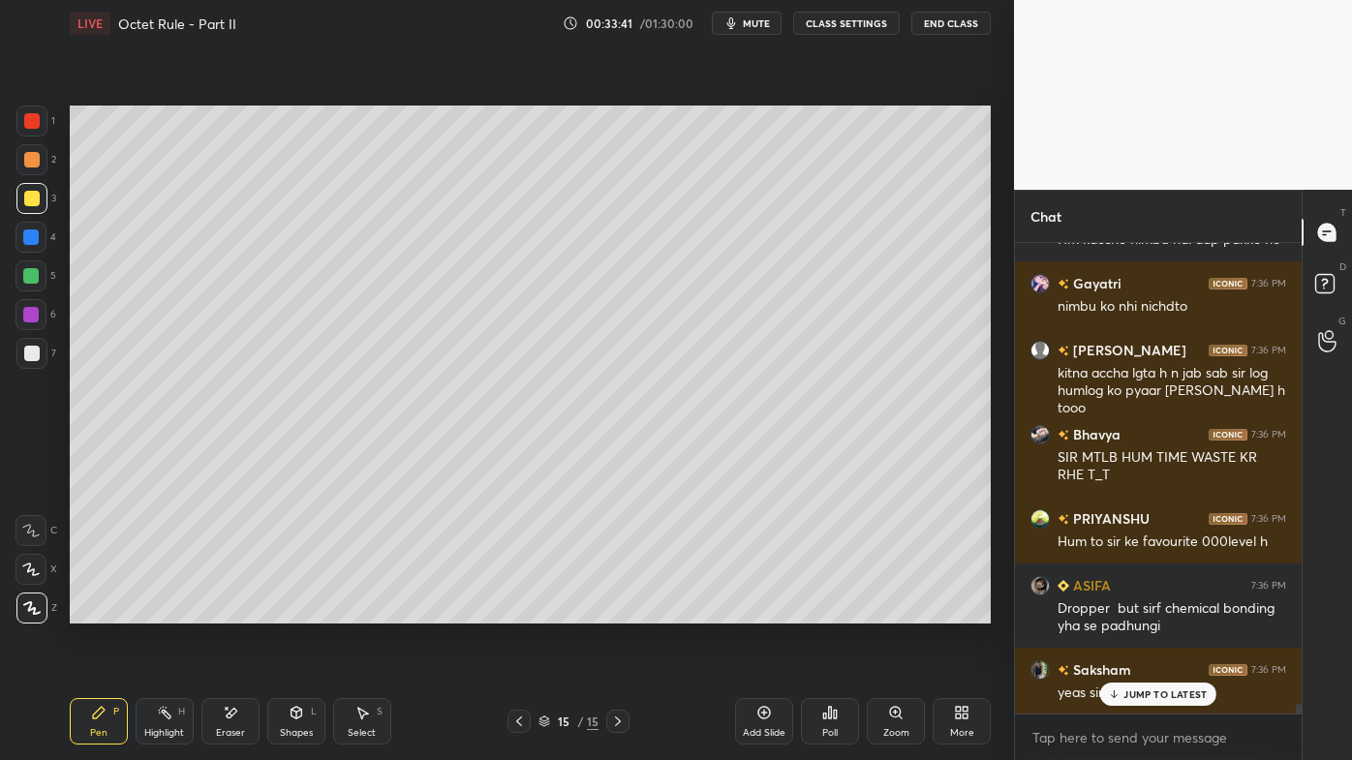
scroll to position [22964, 0]
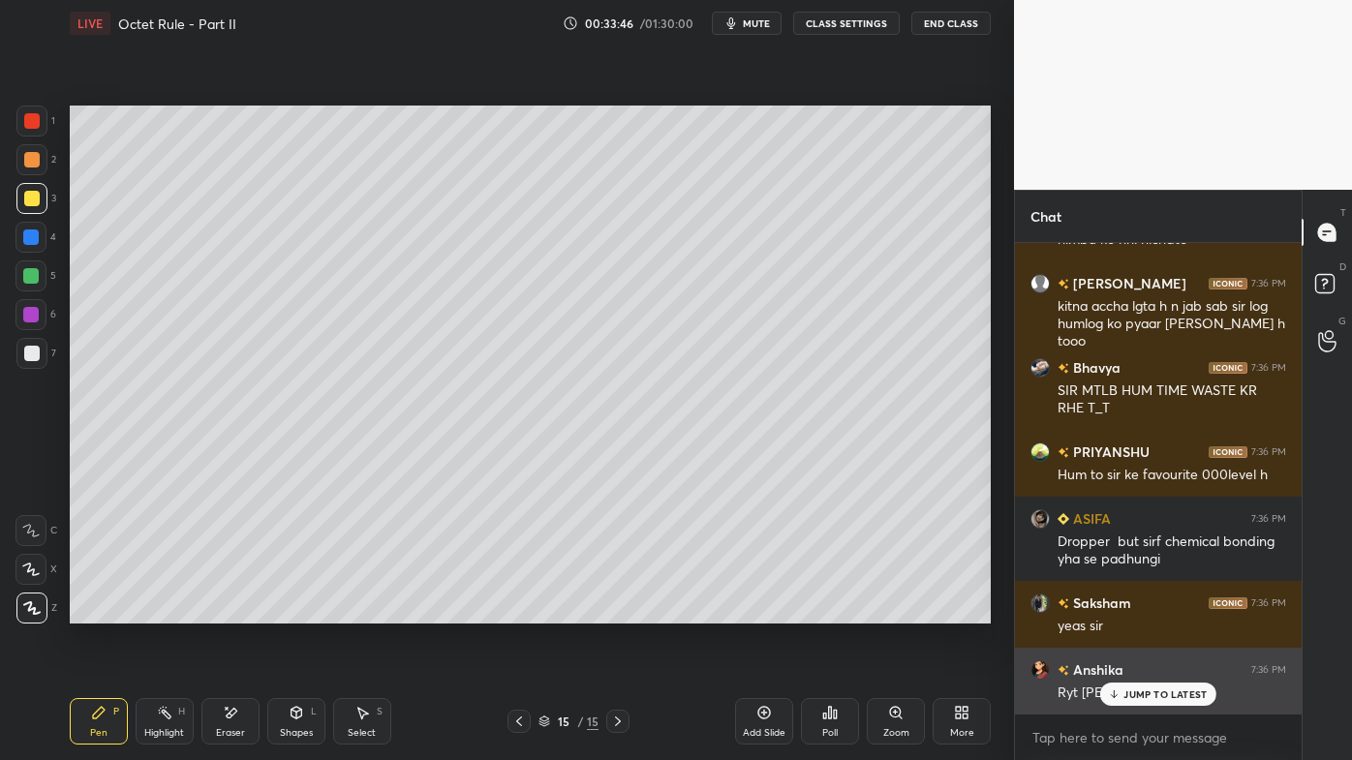
click at [1148, 611] on div "JUMP TO LATEST" at bounding box center [1158, 694] width 116 height 23
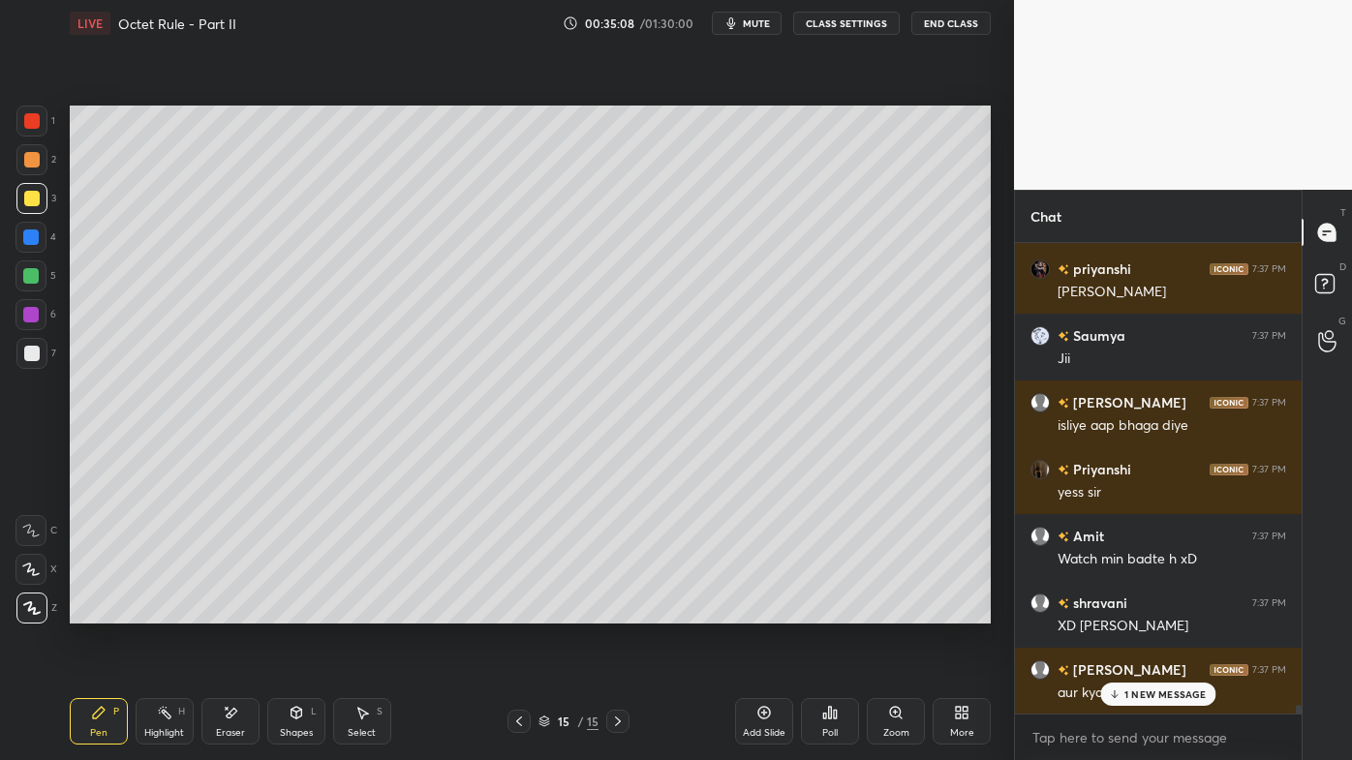
scroll to position [25077, 0]
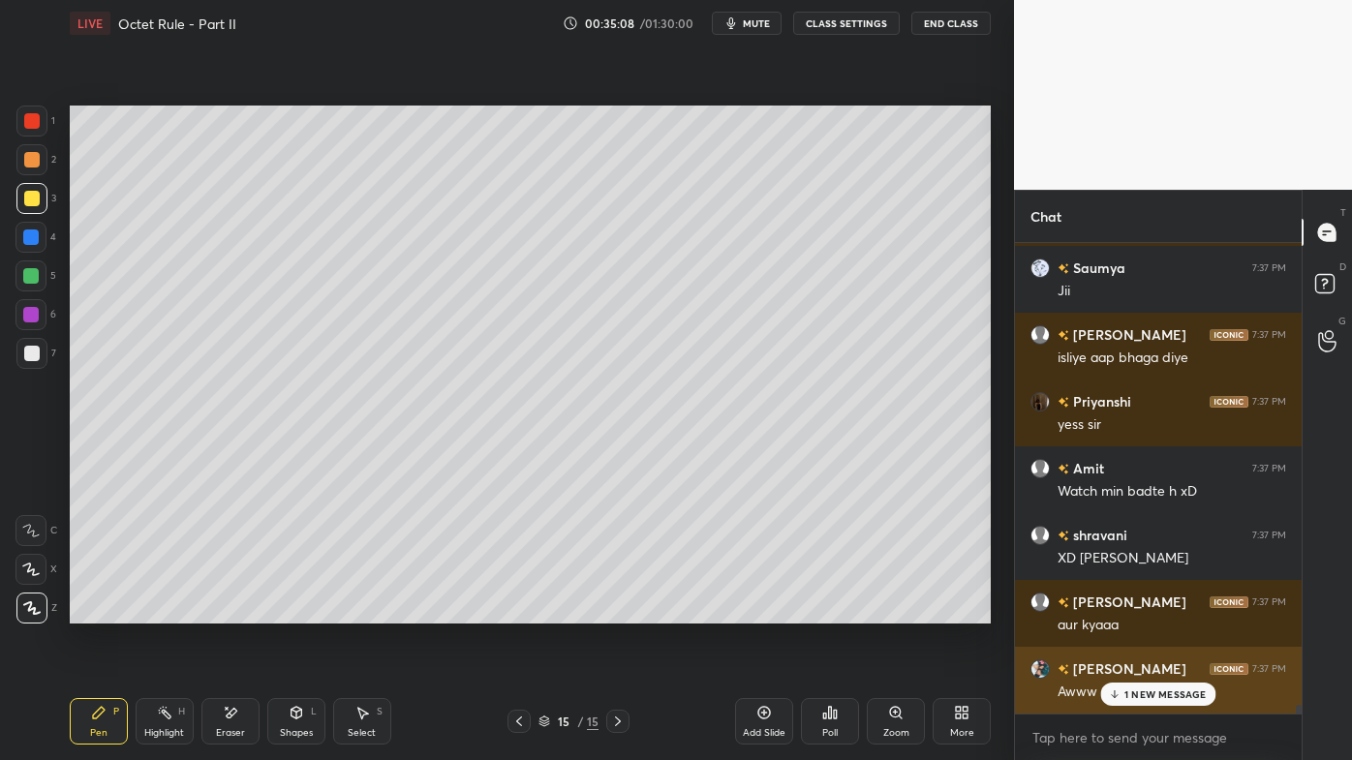
click at [1135, 611] on div "Awww" at bounding box center [1171, 692] width 229 height 19
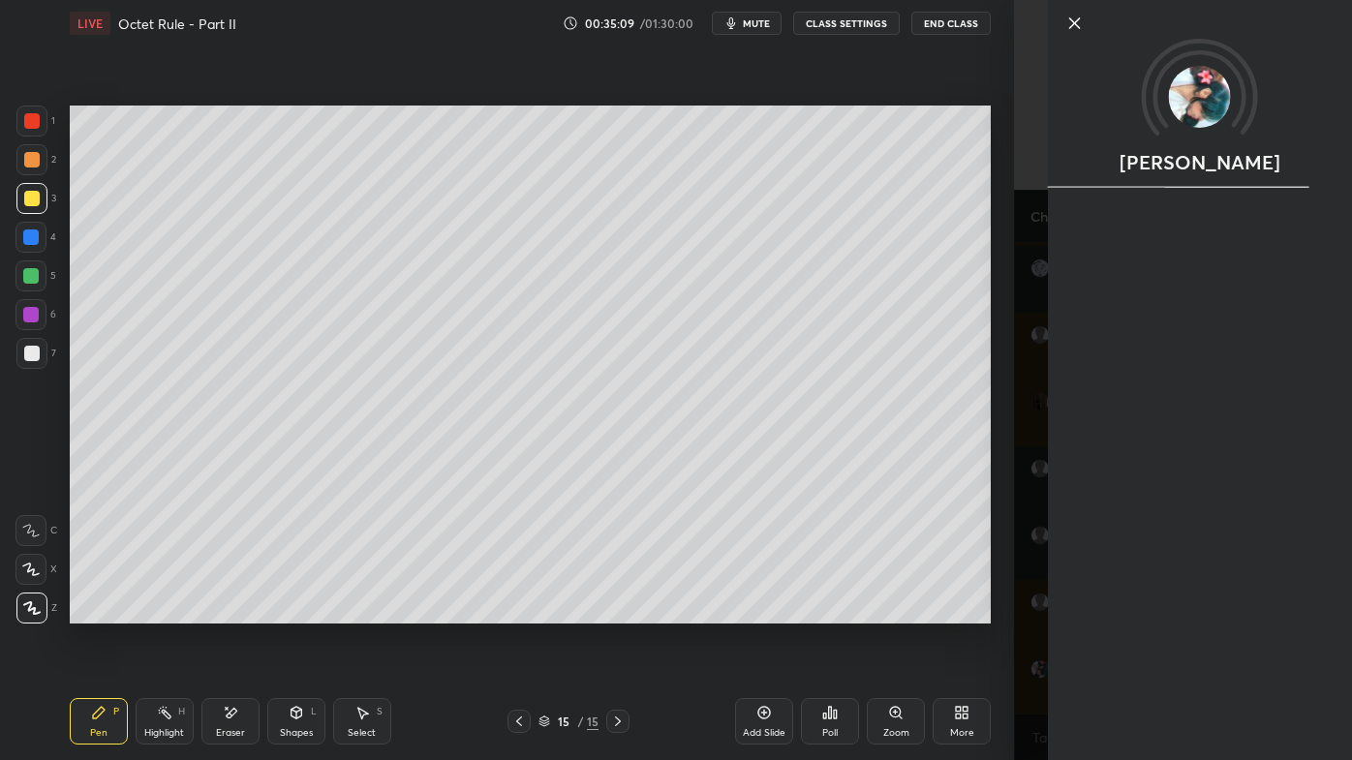
click at [918, 611] on div "Setting up your live class Poll for secs No correct answer Start poll" at bounding box center [530, 364] width 936 height 636
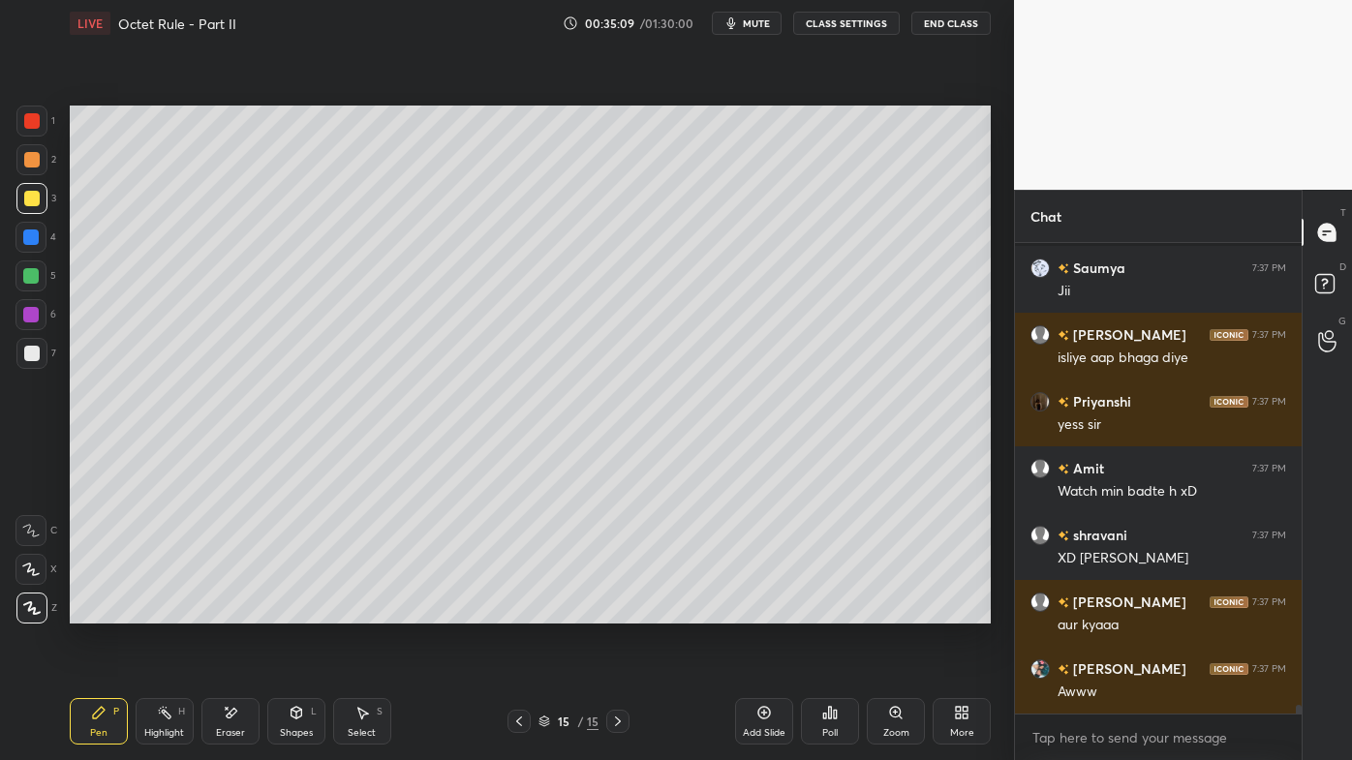
scroll to position [25211, 0]
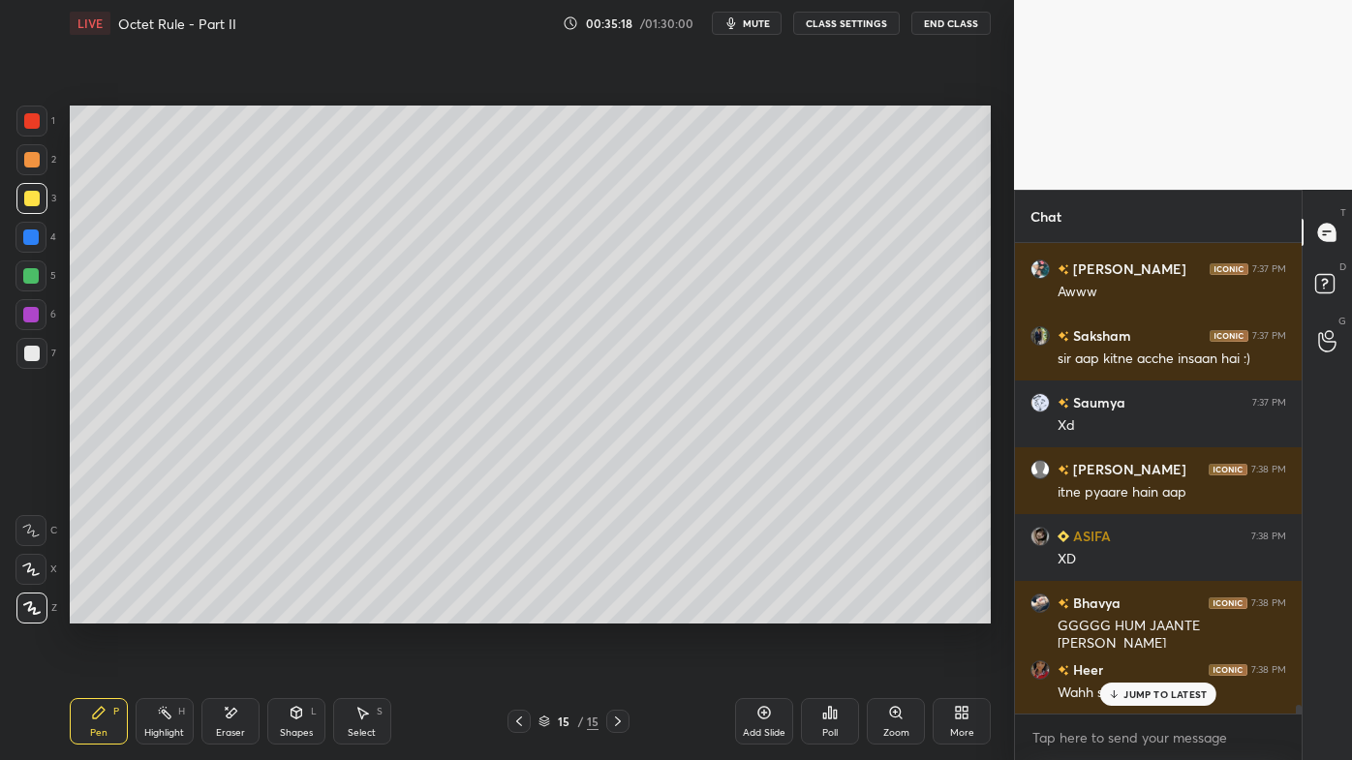
drag, startPoint x: 105, startPoint y: 706, endPoint x: 101, endPoint y: 672, distance: 34.1
click at [107, 611] on div "Pen P" at bounding box center [99, 721] width 58 height 46
drag, startPoint x: 25, startPoint y: 353, endPoint x: 8, endPoint y: 362, distance: 19.5
click at [24, 352] on div at bounding box center [31, 353] width 15 height 15
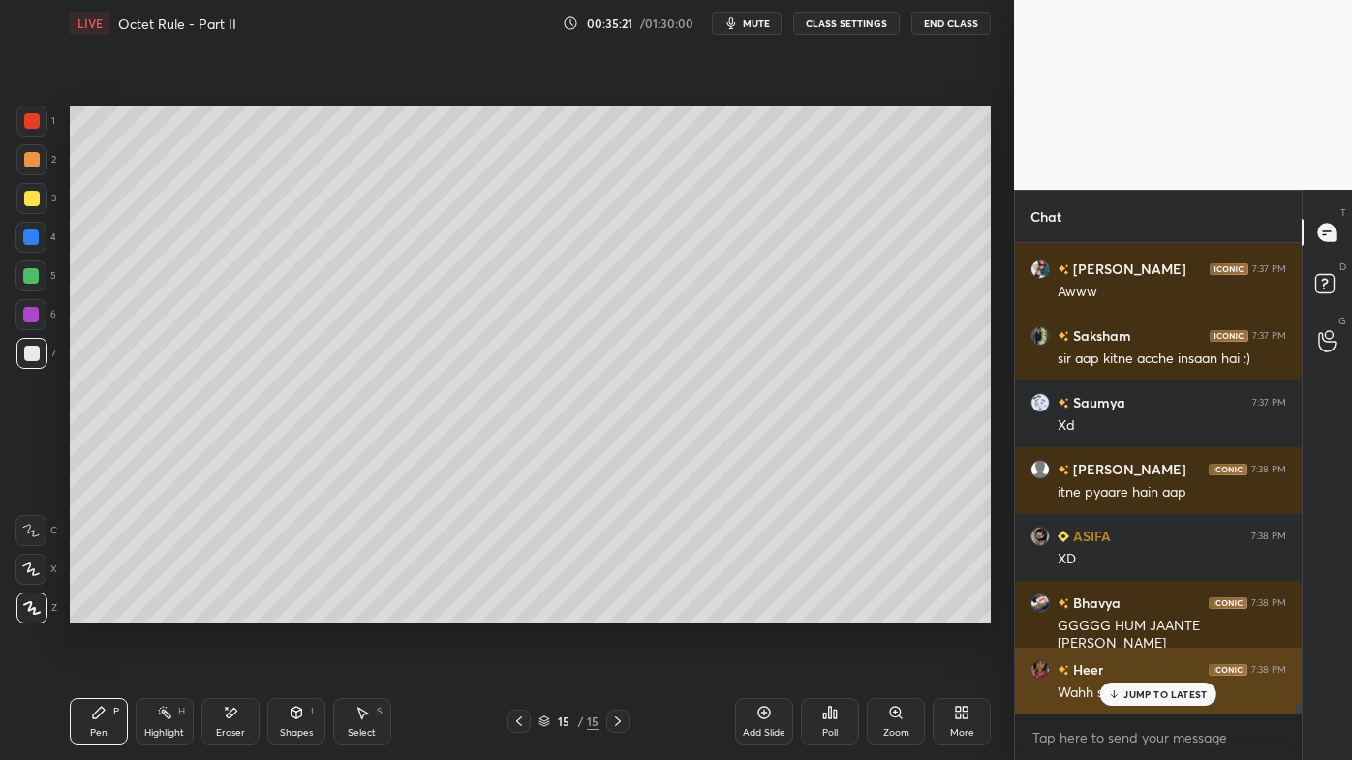
click at [1164, 611] on p "JUMP TO LATEST" at bounding box center [1164, 695] width 83 height 12
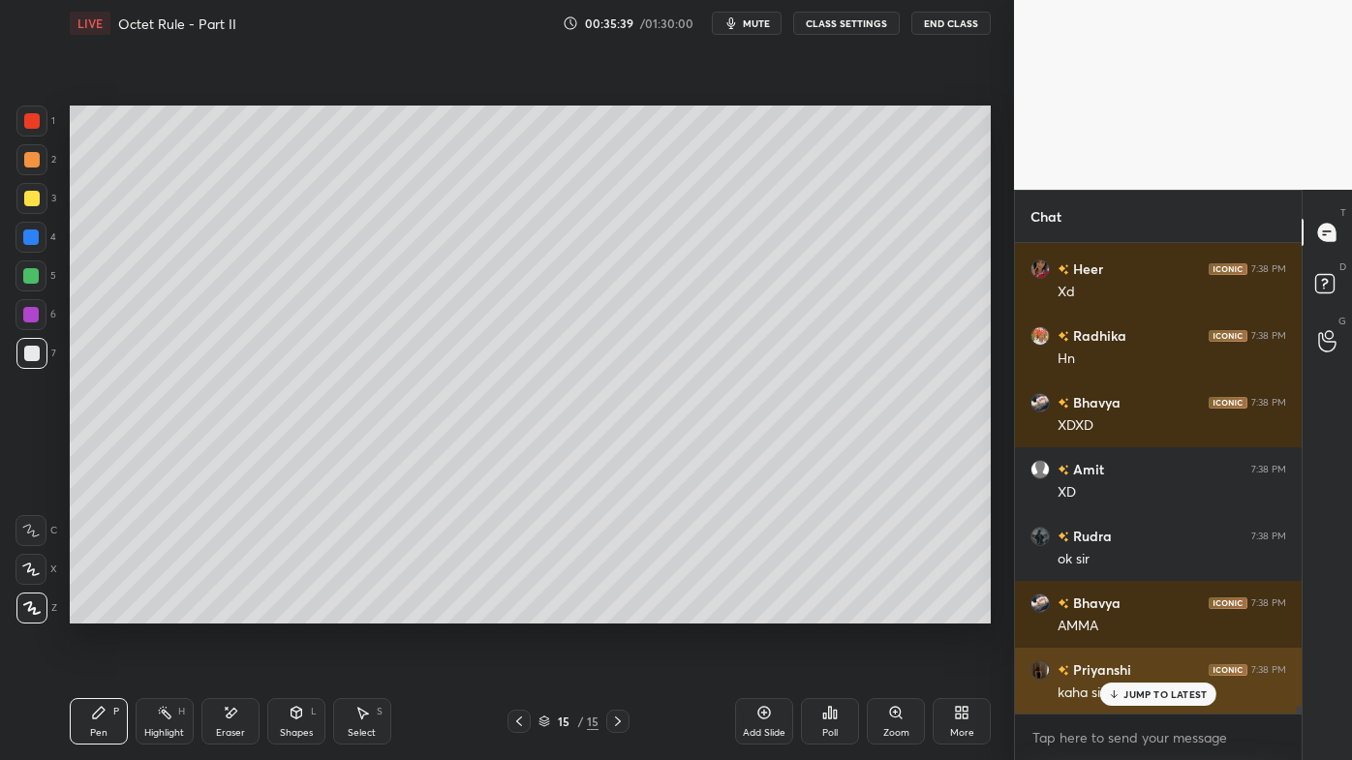
click at [1125, 611] on p "JUMP TO LATEST" at bounding box center [1164, 695] width 83 height 12
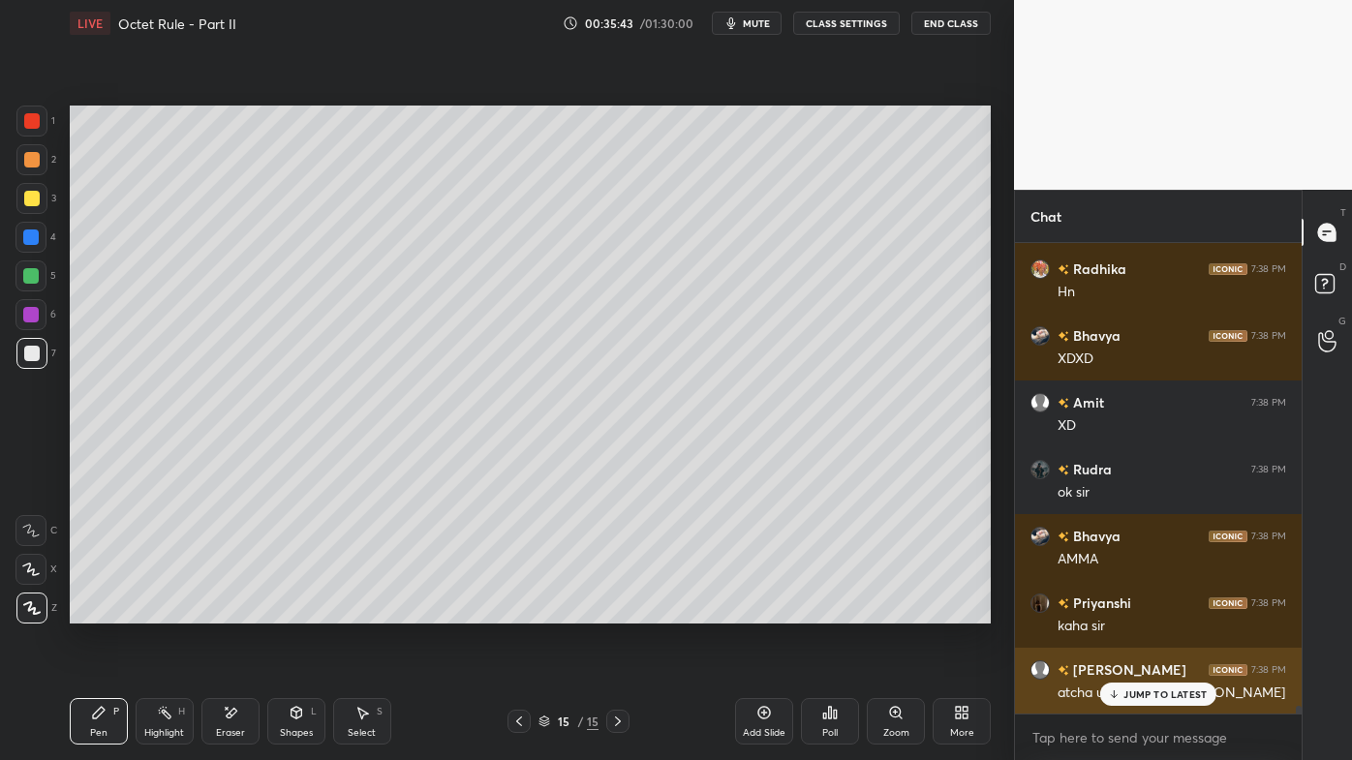
click at [1136, 611] on p "JUMP TO LATEST" at bounding box center [1164, 695] width 83 height 12
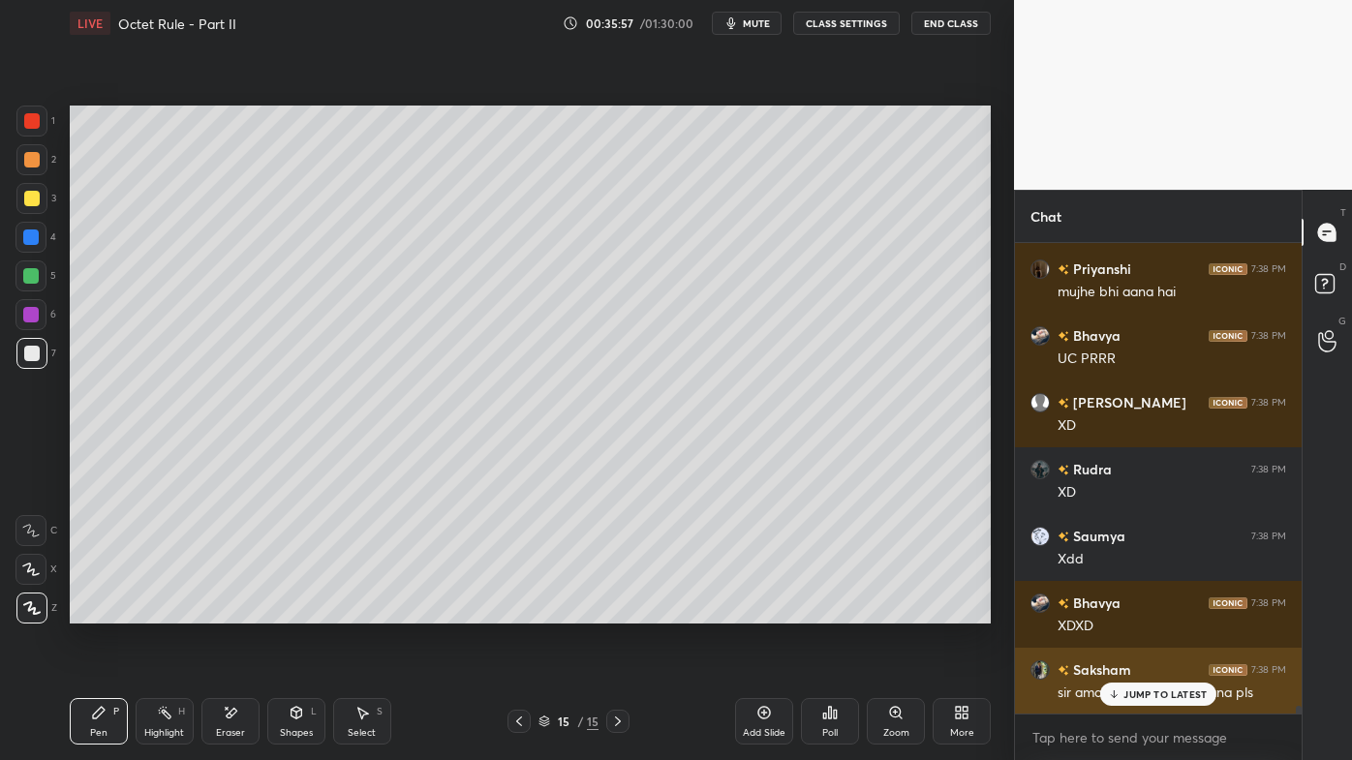
scroll to position [27215, 0]
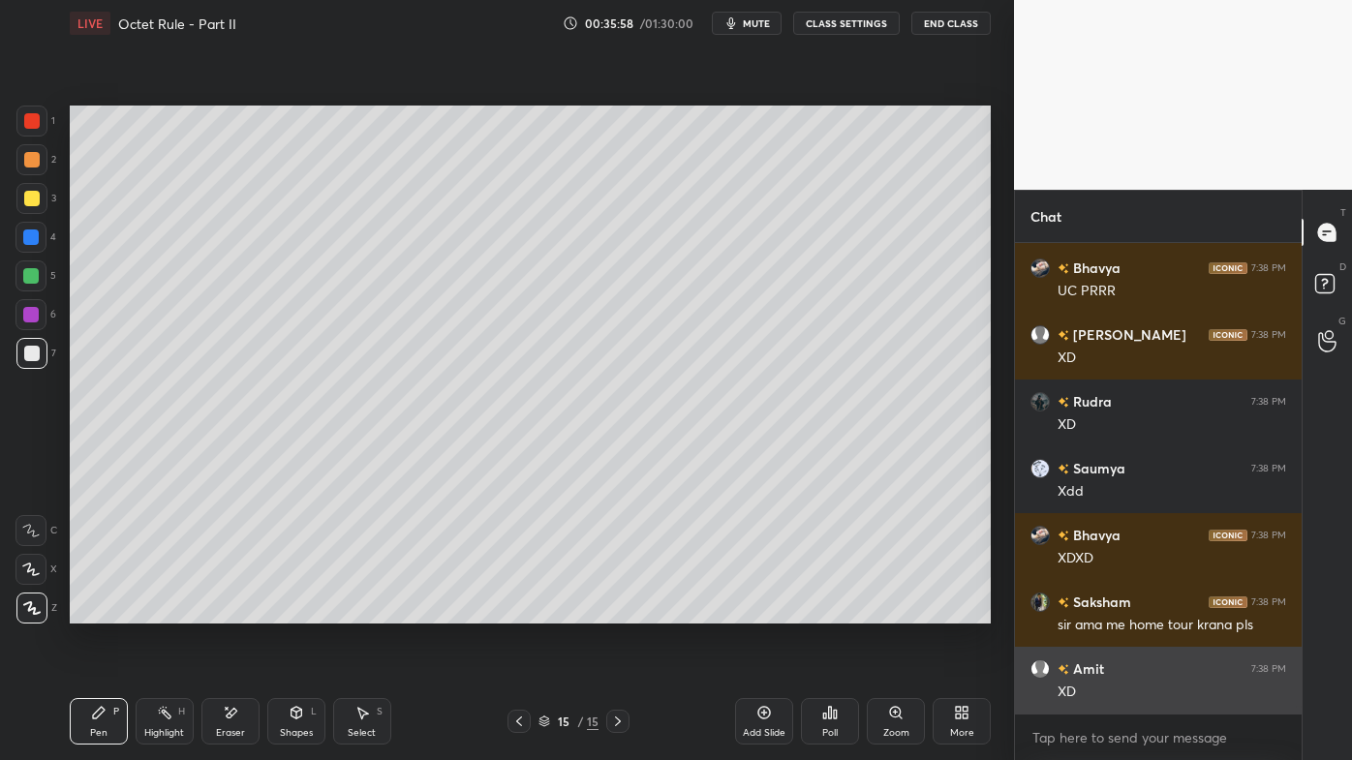
click at [1139, 611] on div "XD" at bounding box center [1171, 692] width 229 height 19
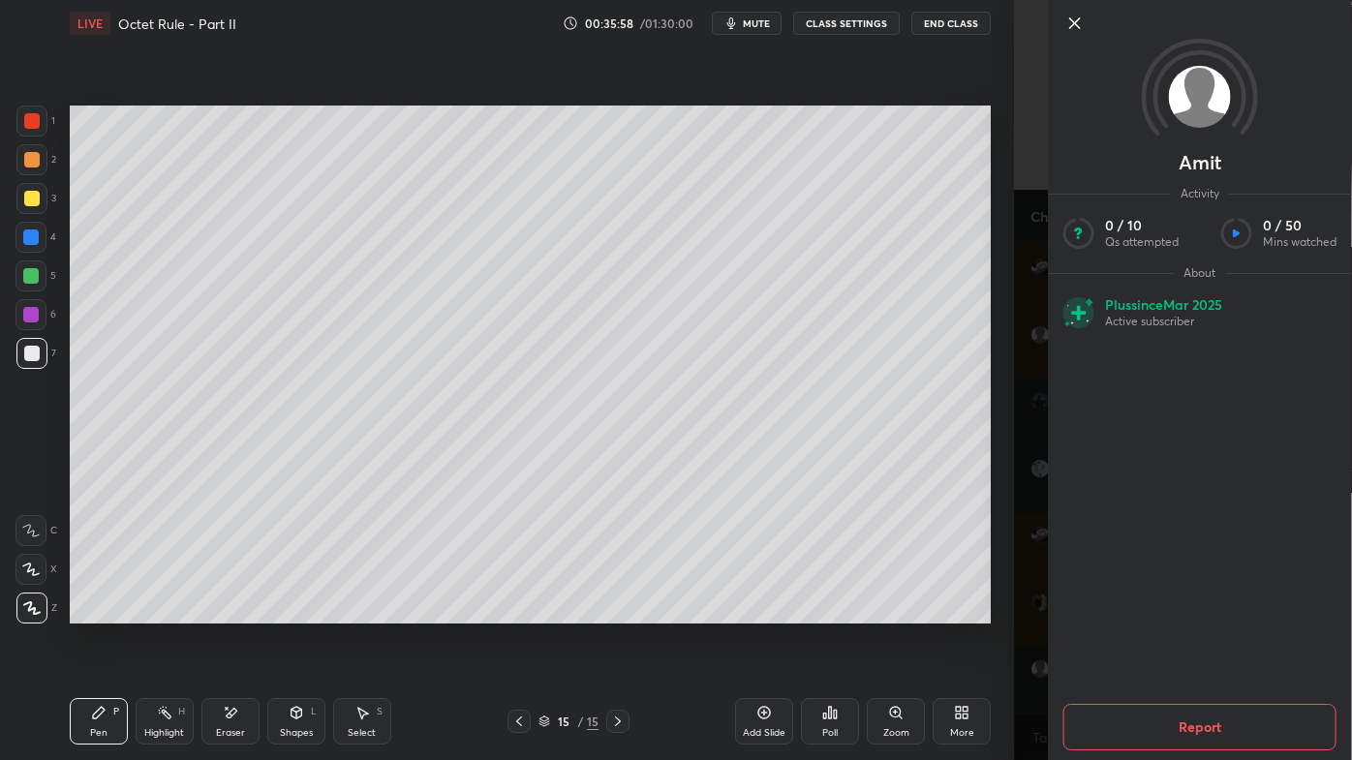
click at [922, 611] on div "Add Slide Poll Zoom More" at bounding box center [863, 721] width 256 height 108
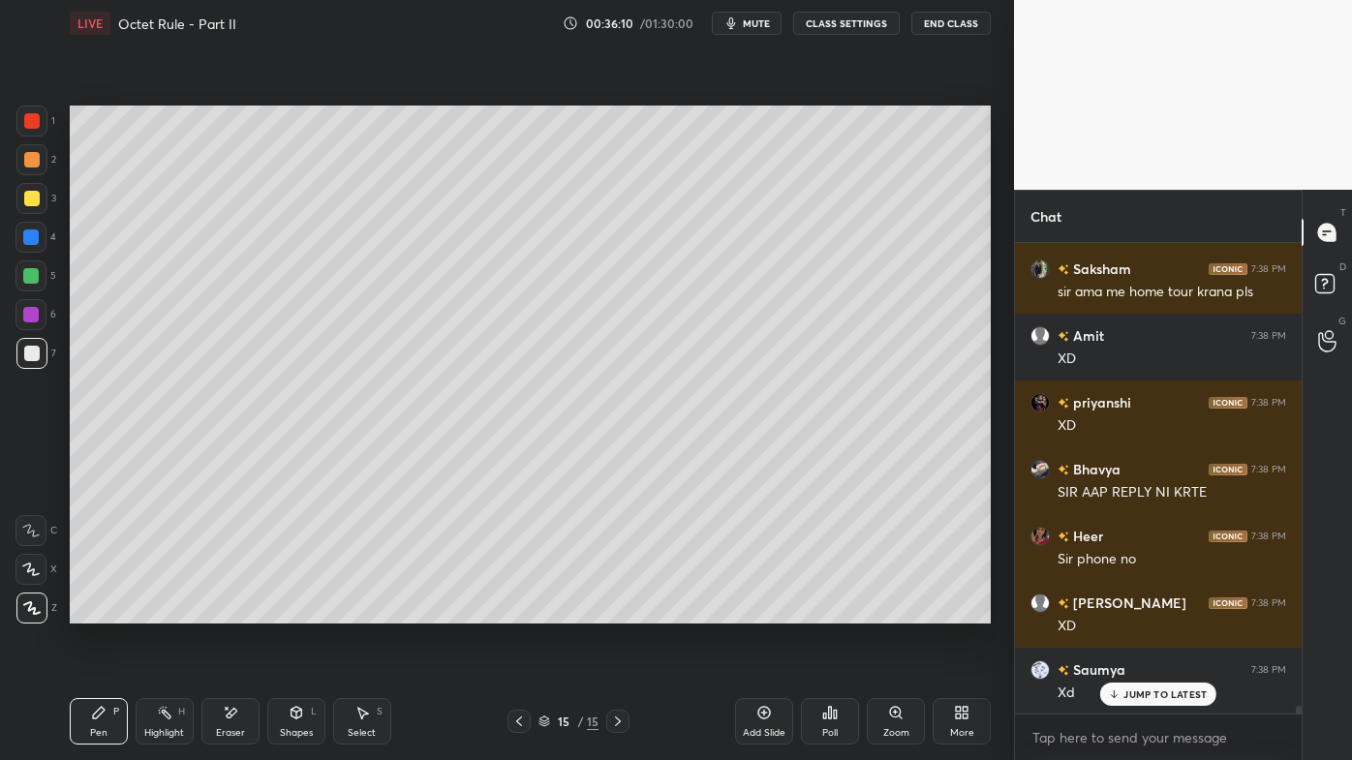
scroll to position [27615, 0]
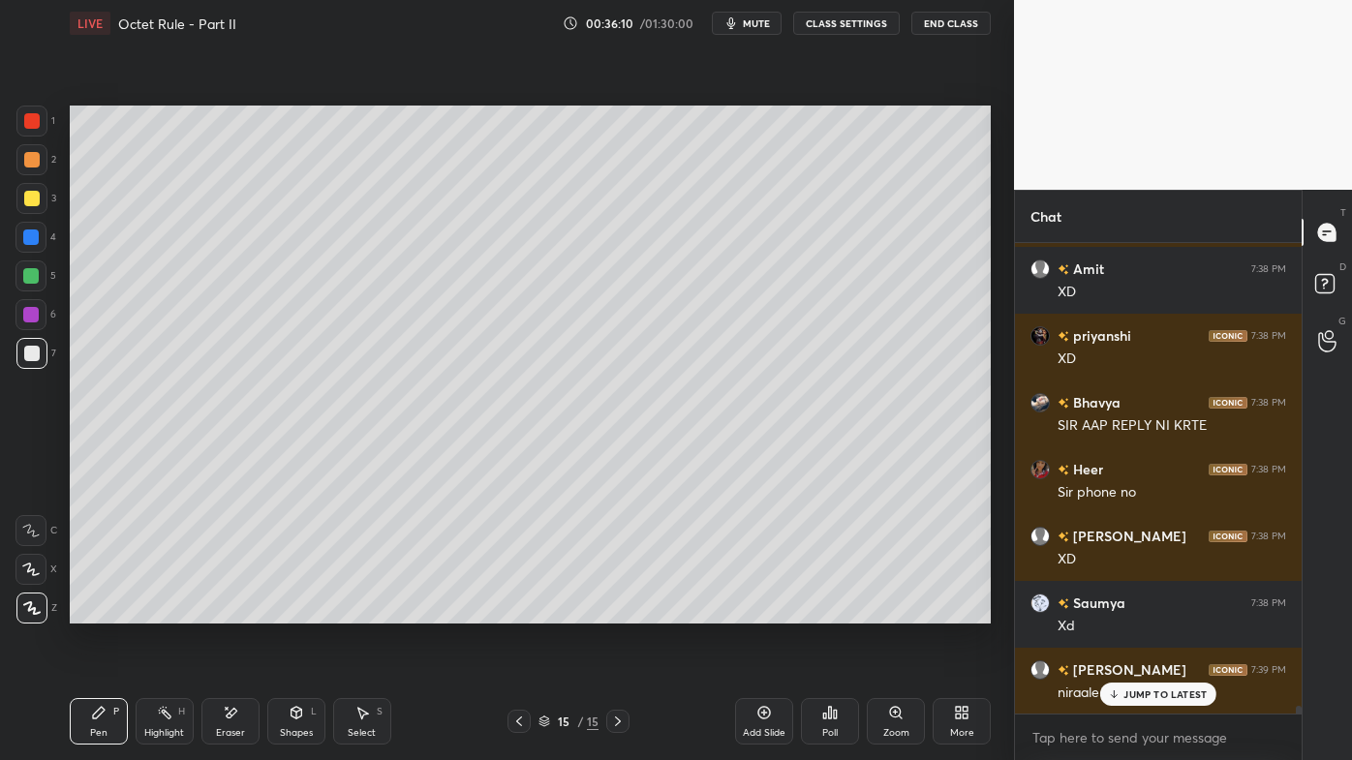
click at [99, 611] on icon at bounding box center [98, 712] width 15 height 15
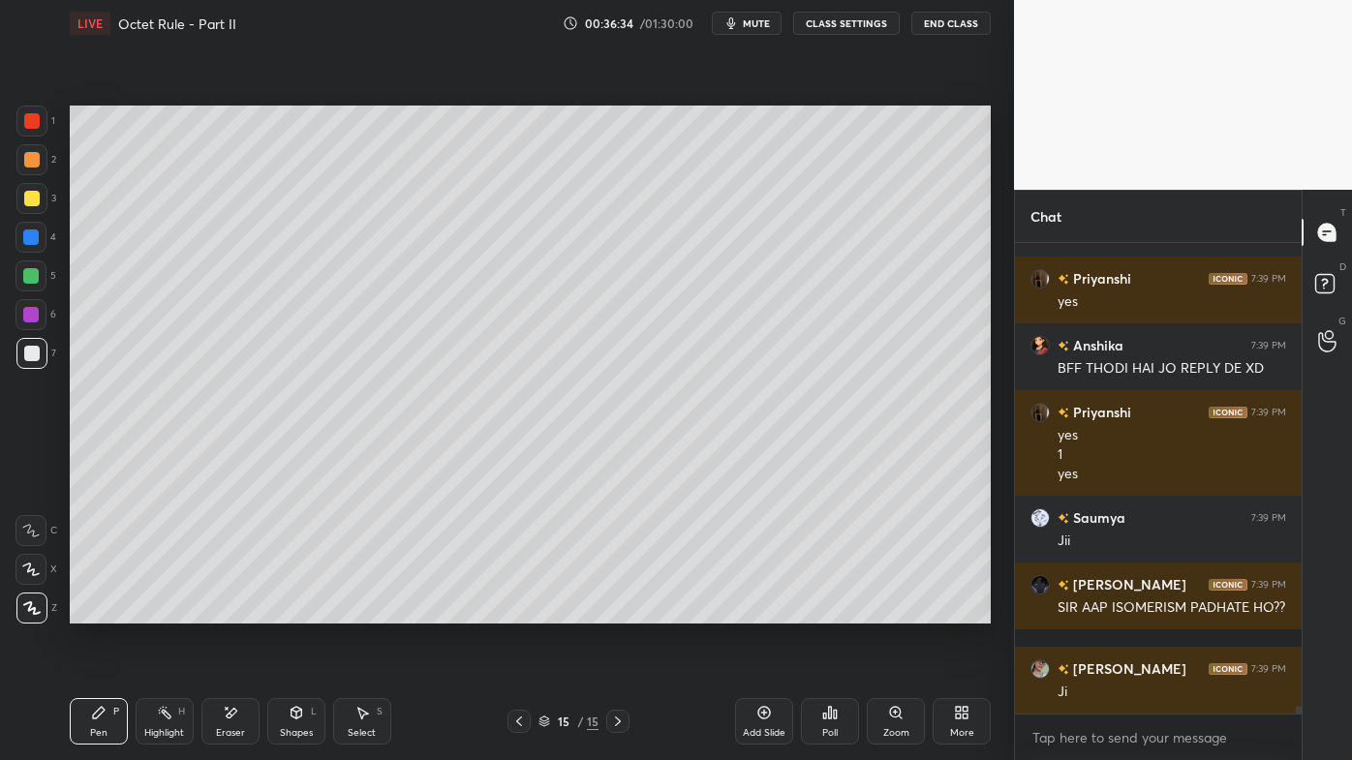
scroll to position [28358, 0]
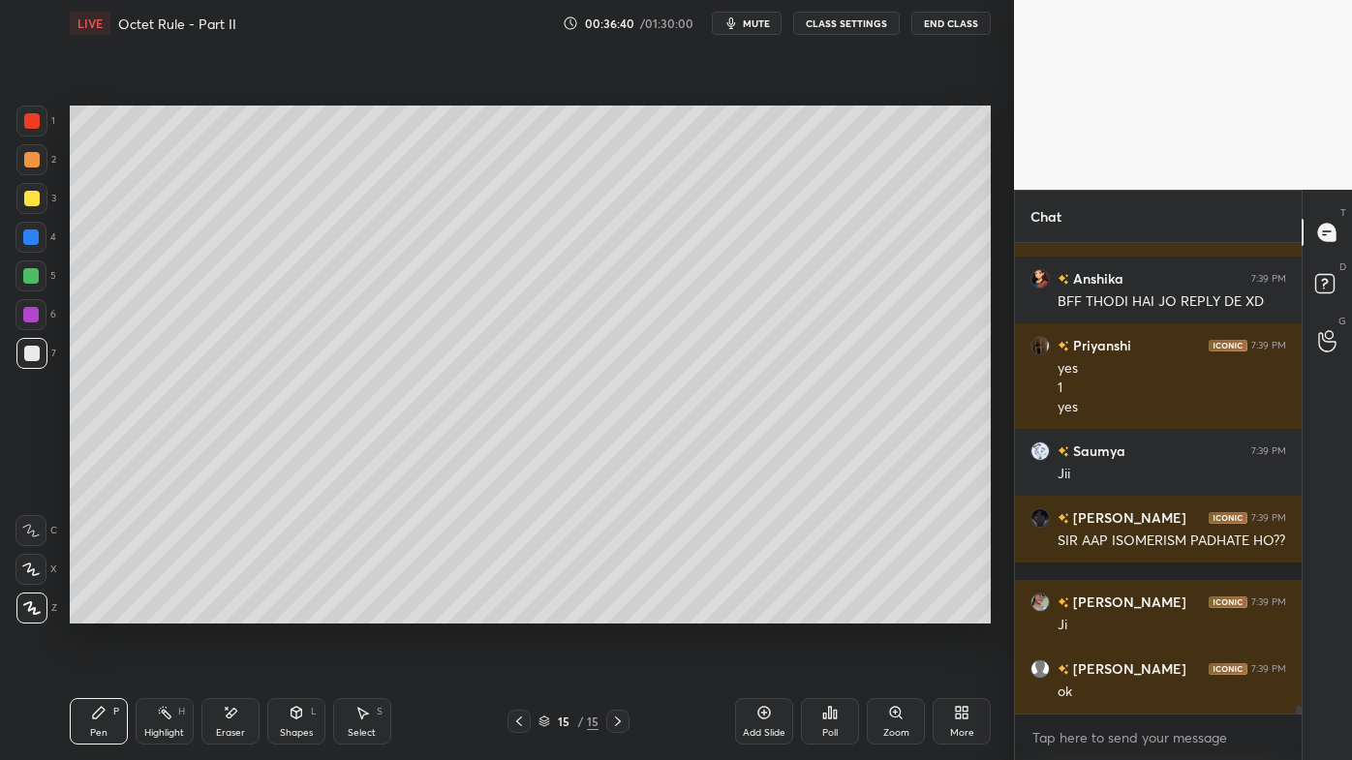
click at [769, 611] on icon at bounding box center [763, 712] width 15 height 15
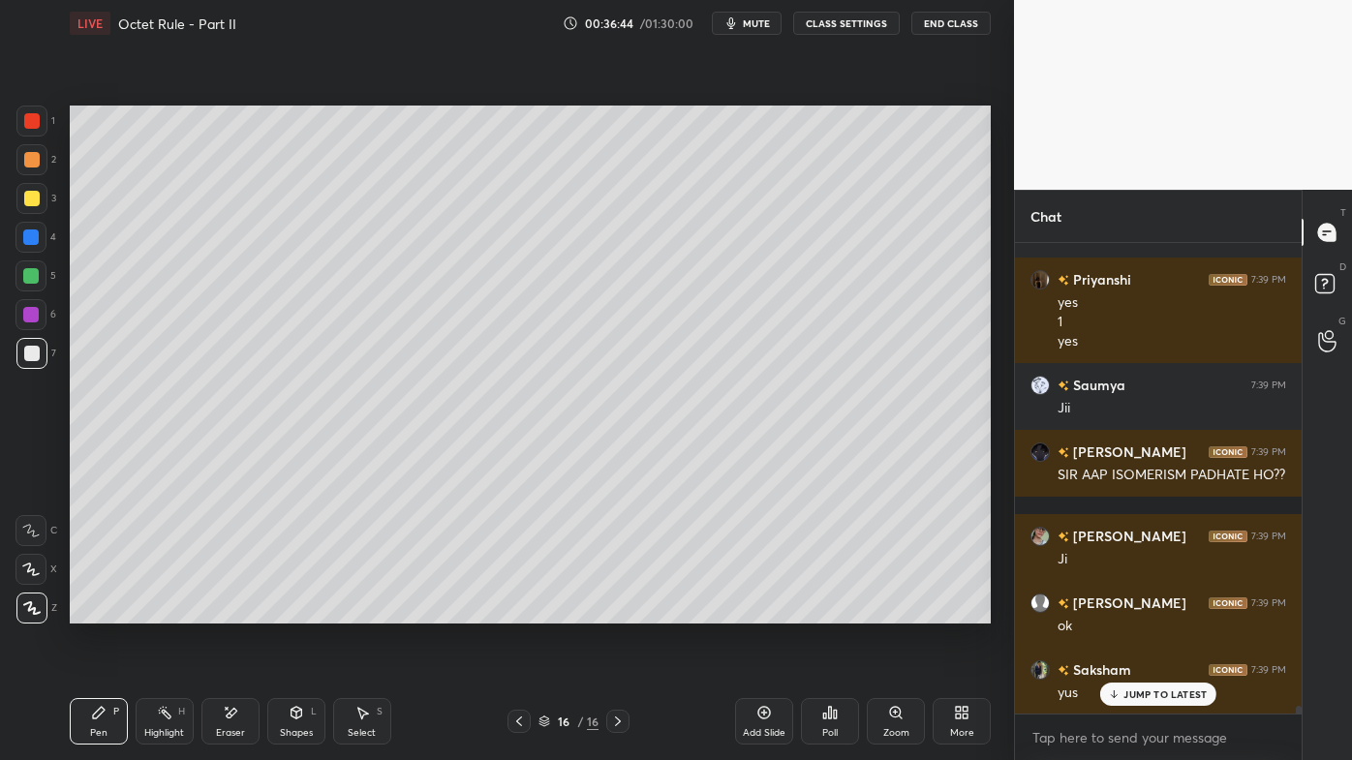
click at [31, 157] on div at bounding box center [31, 159] width 15 height 15
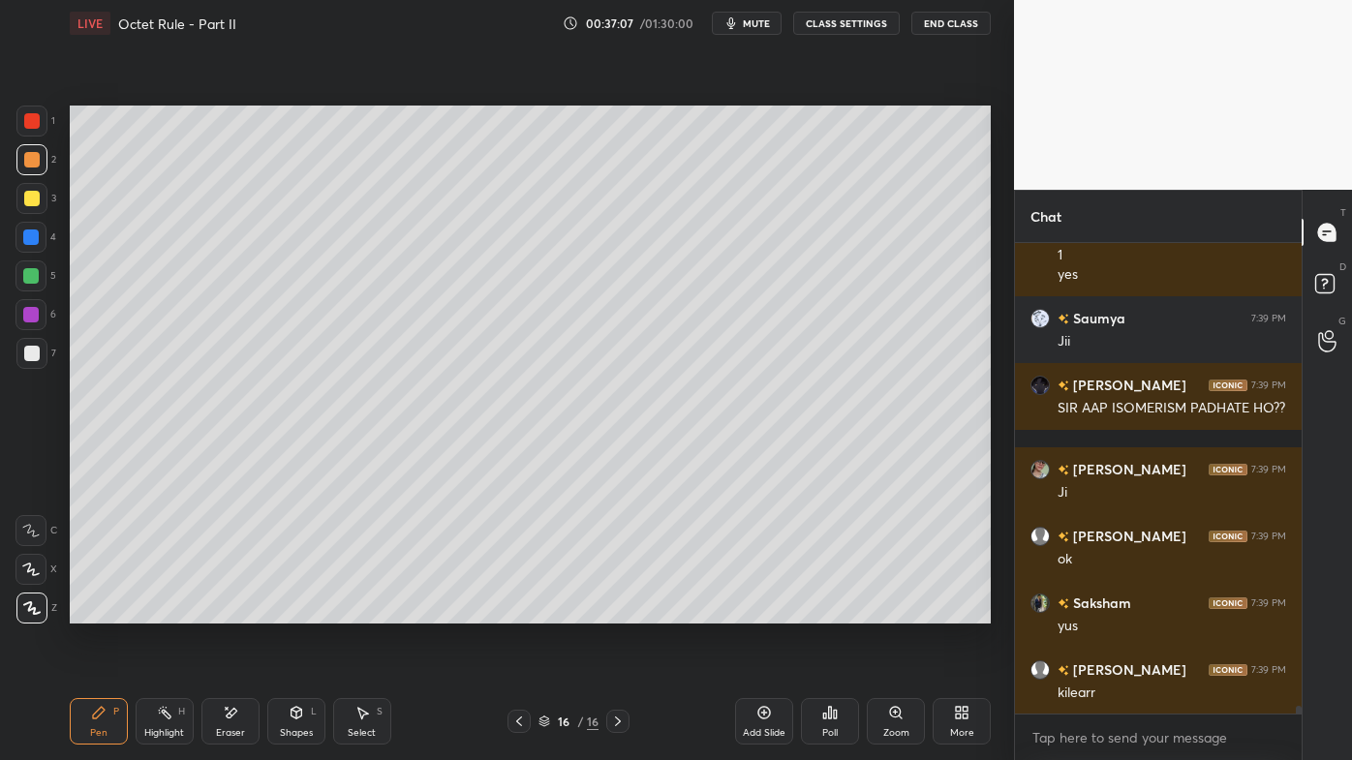
scroll to position [28557, 0]
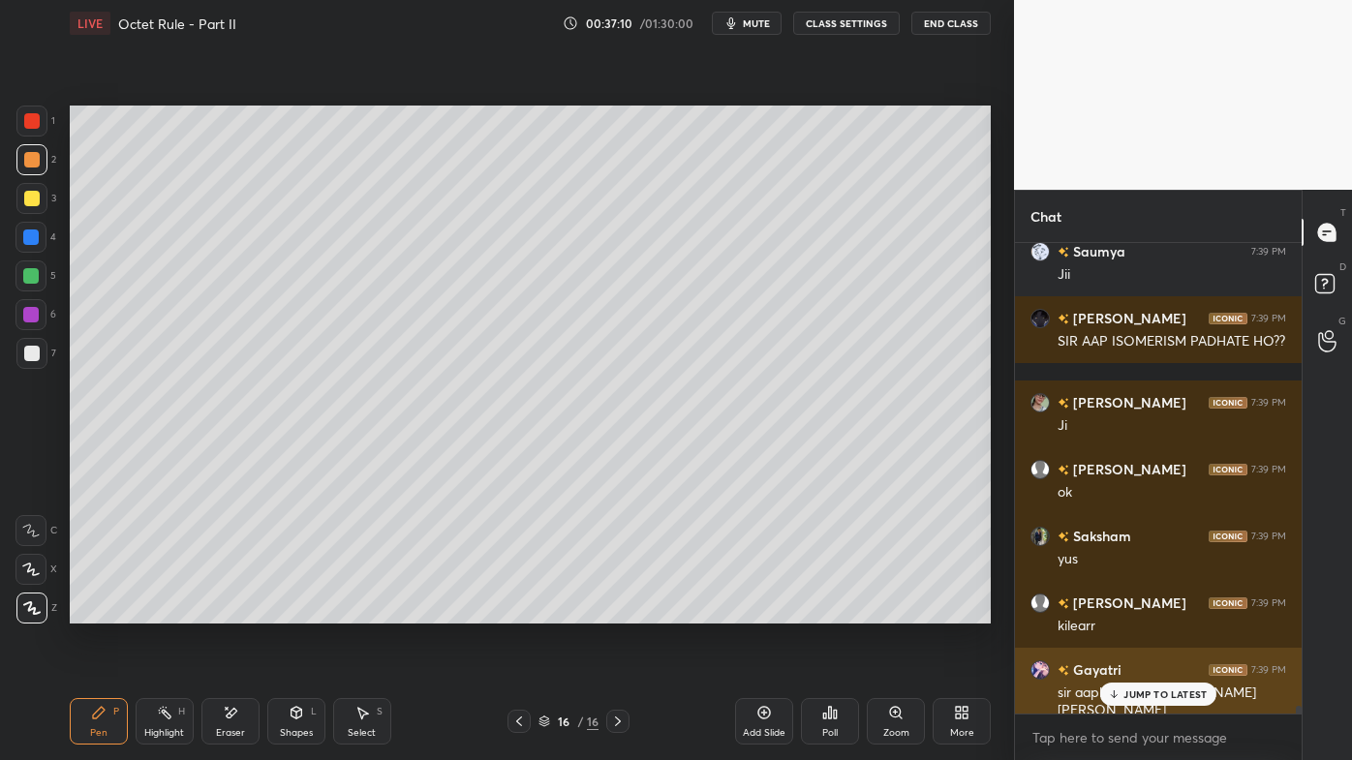
drag, startPoint x: 1138, startPoint y: 695, endPoint x: 1120, endPoint y: 698, distance: 17.7
click at [1136, 611] on p "JUMP TO LATEST" at bounding box center [1164, 695] width 83 height 12
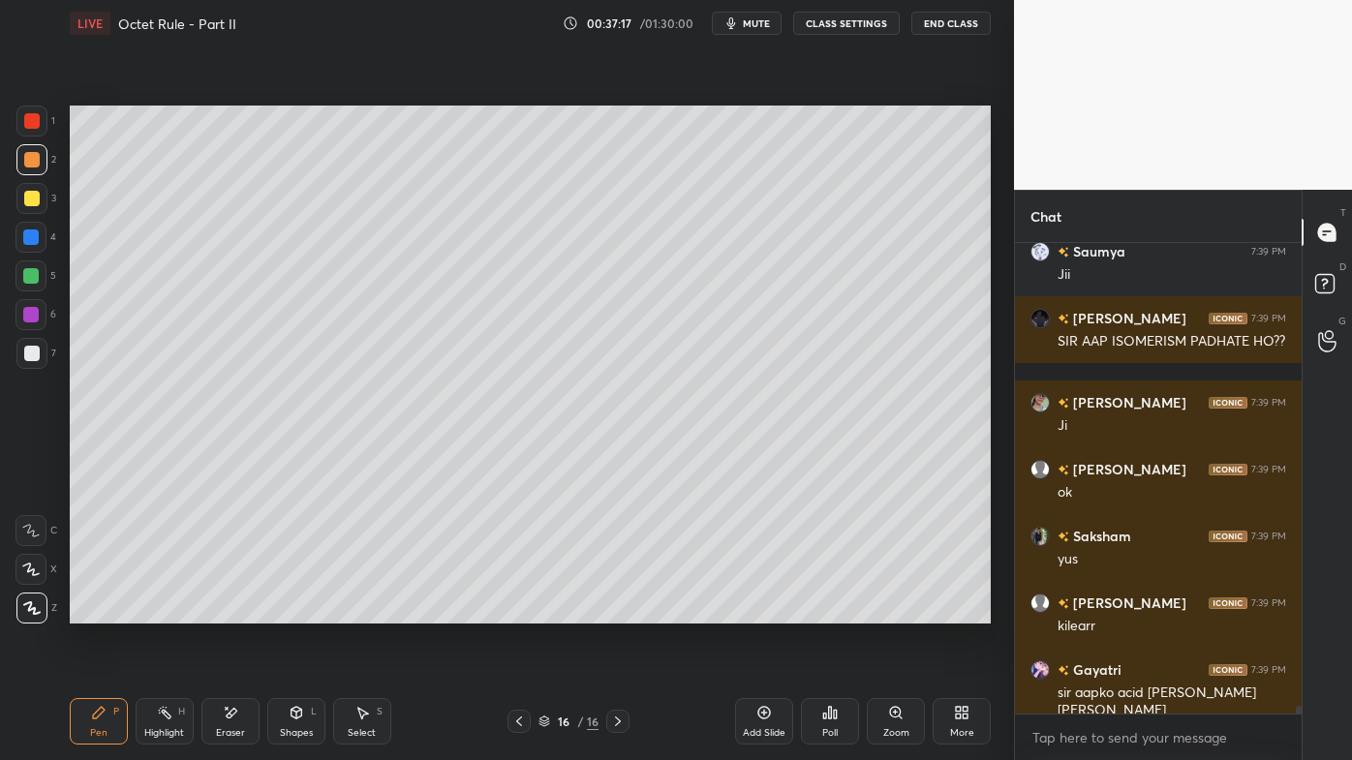
click at [31, 201] on div at bounding box center [31, 198] width 15 height 15
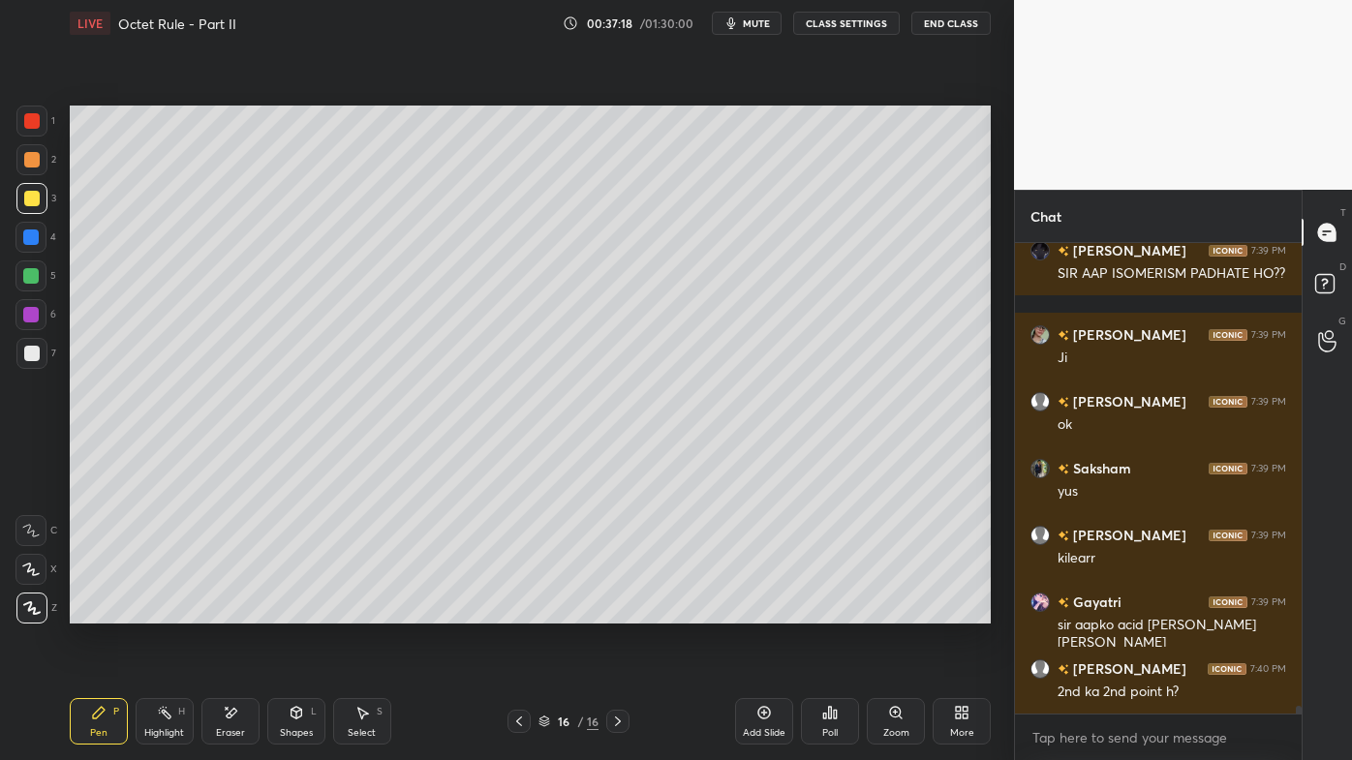
drag, startPoint x: 104, startPoint y: 711, endPoint x: 104, endPoint y: 683, distance: 28.1
click at [101, 611] on icon at bounding box center [99, 713] width 12 height 12
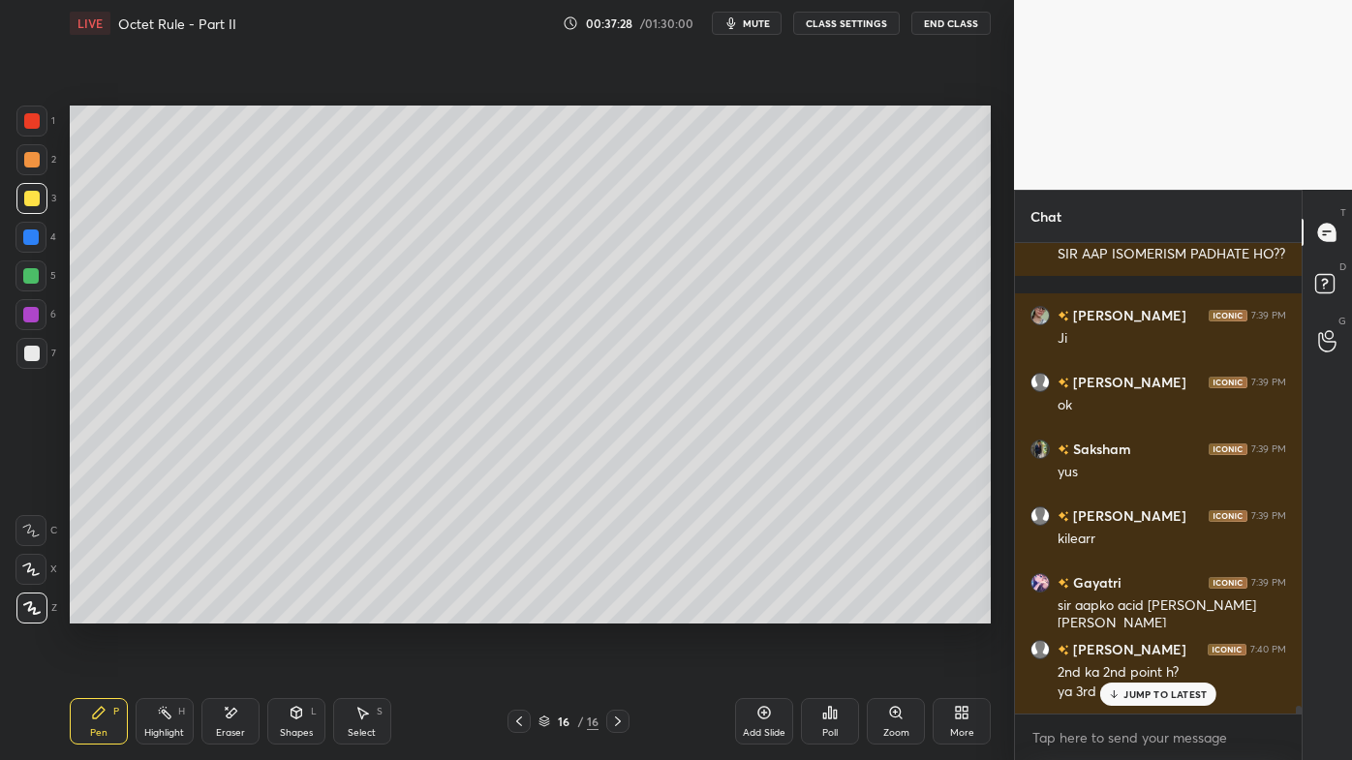
scroll to position [28710, 0]
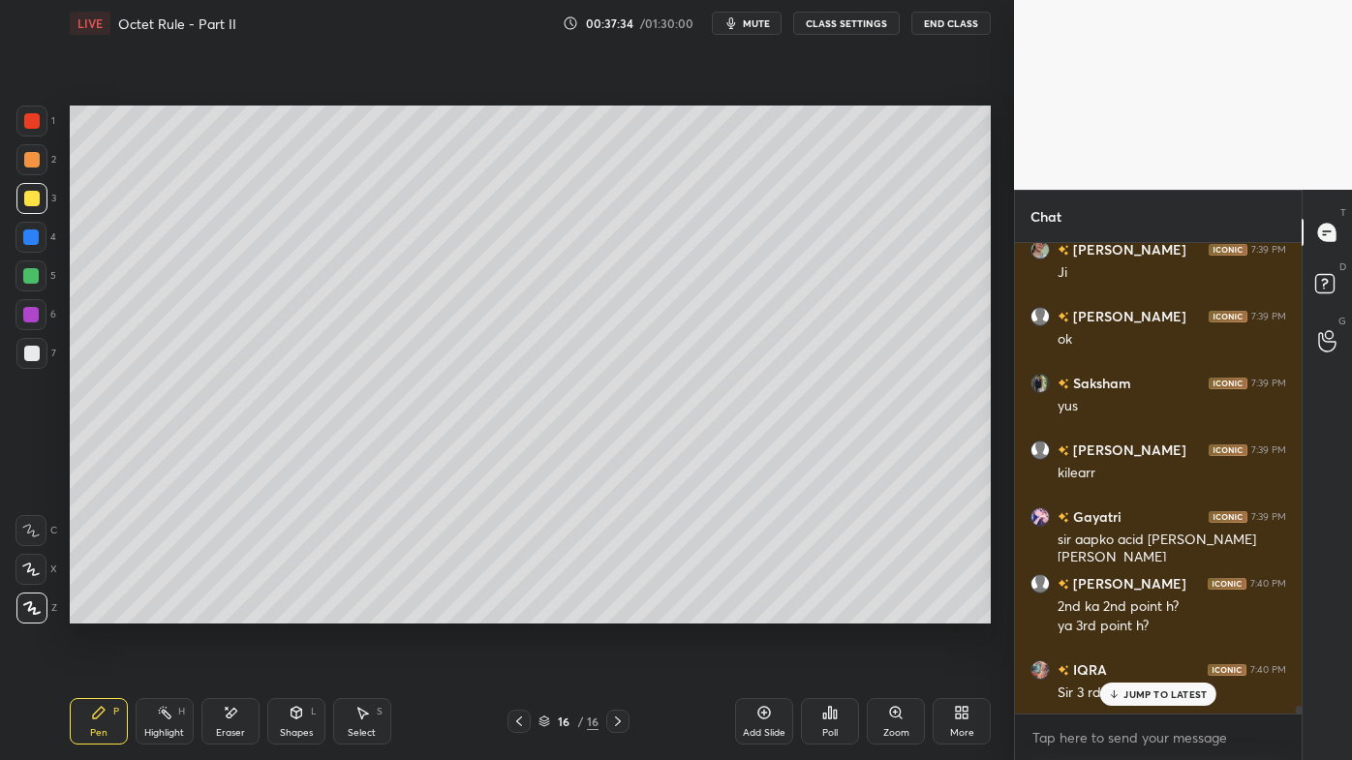
click at [518, 611] on icon at bounding box center [518, 721] width 15 height 15
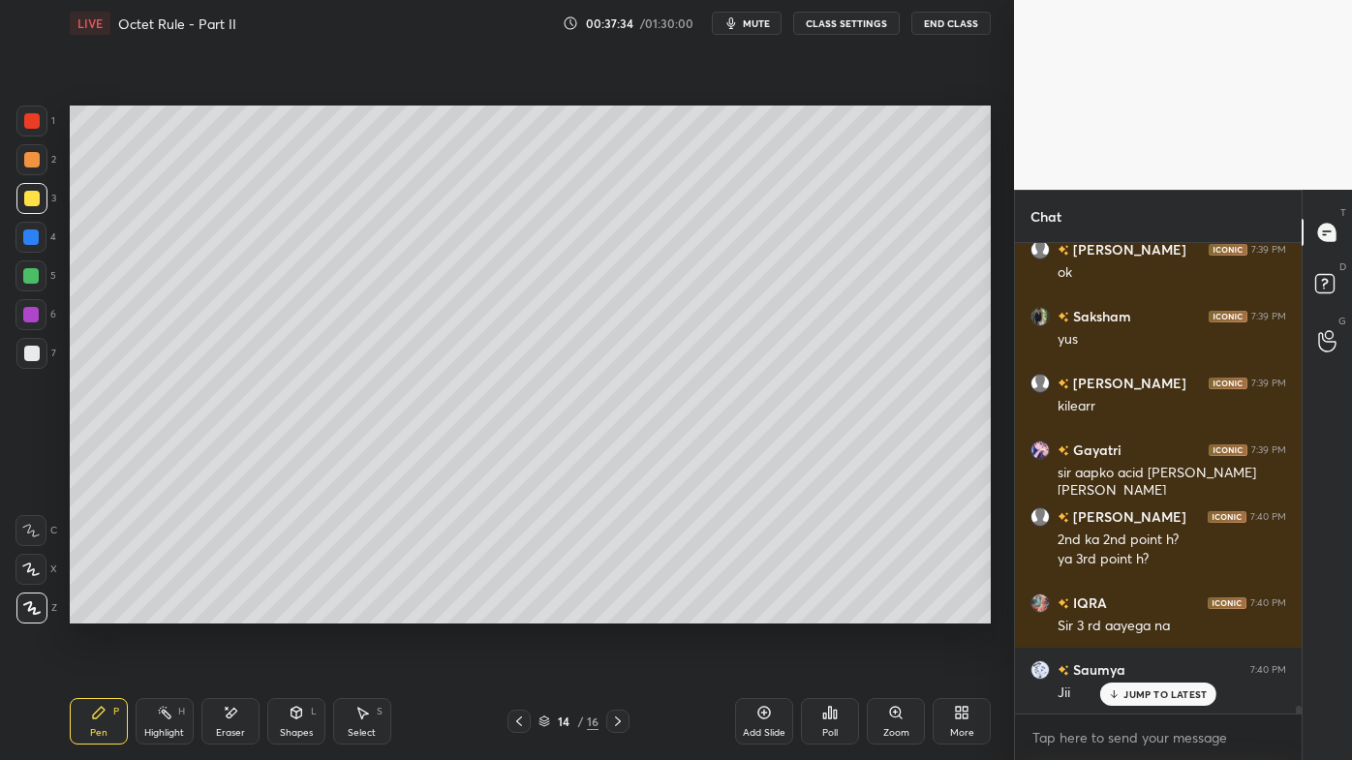
click at [519, 611] on icon at bounding box center [519, 722] width 6 height 10
click at [520, 611] on icon at bounding box center [518, 721] width 15 height 15
click at [521, 611] on icon at bounding box center [518, 721] width 15 height 15
click at [520, 611] on icon at bounding box center [518, 721] width 15 height 15
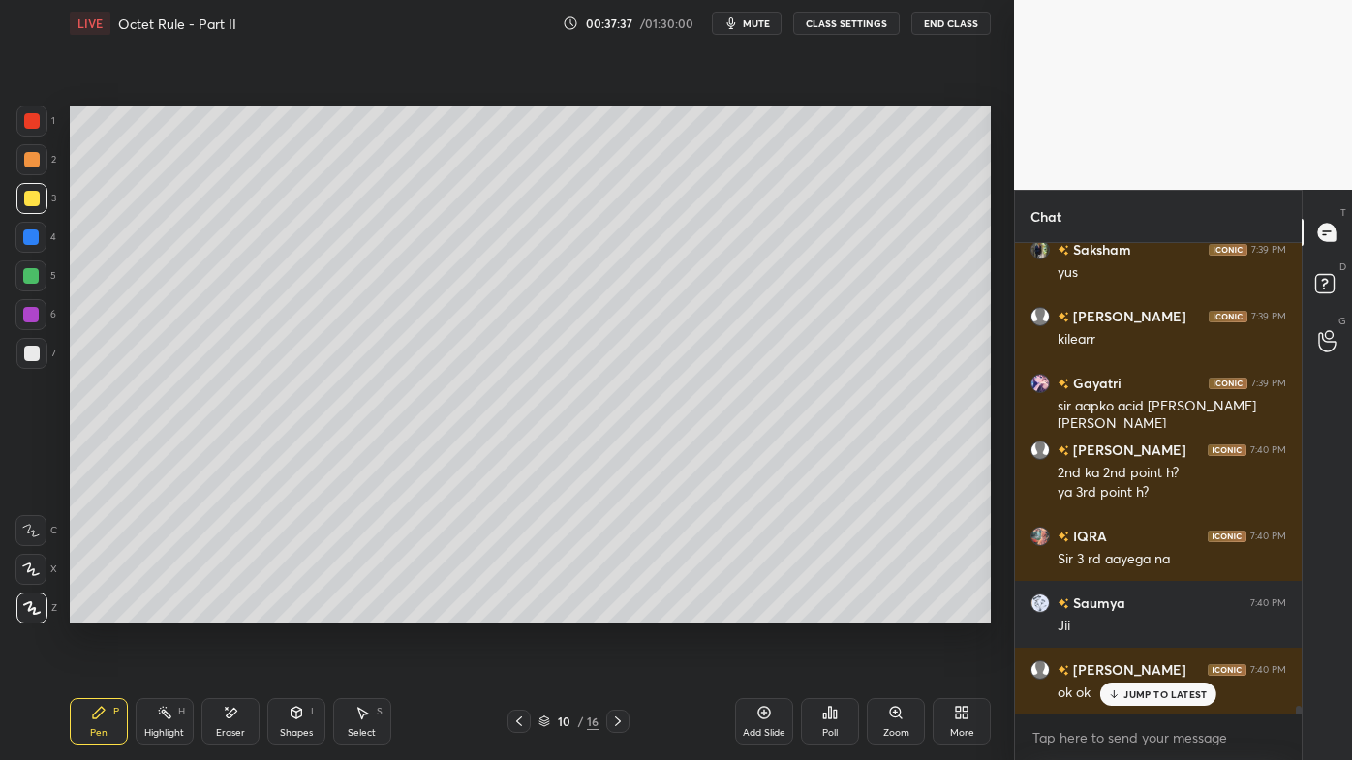
click at [520, 611] on icon at bounding box center [519, 722] width 6 height 10
click at [522, 611] on icon at bounding box center [518, 721] width 15 height 15
click at [616, 611] on icon at bounding box center [617, 721] width 15 height 15
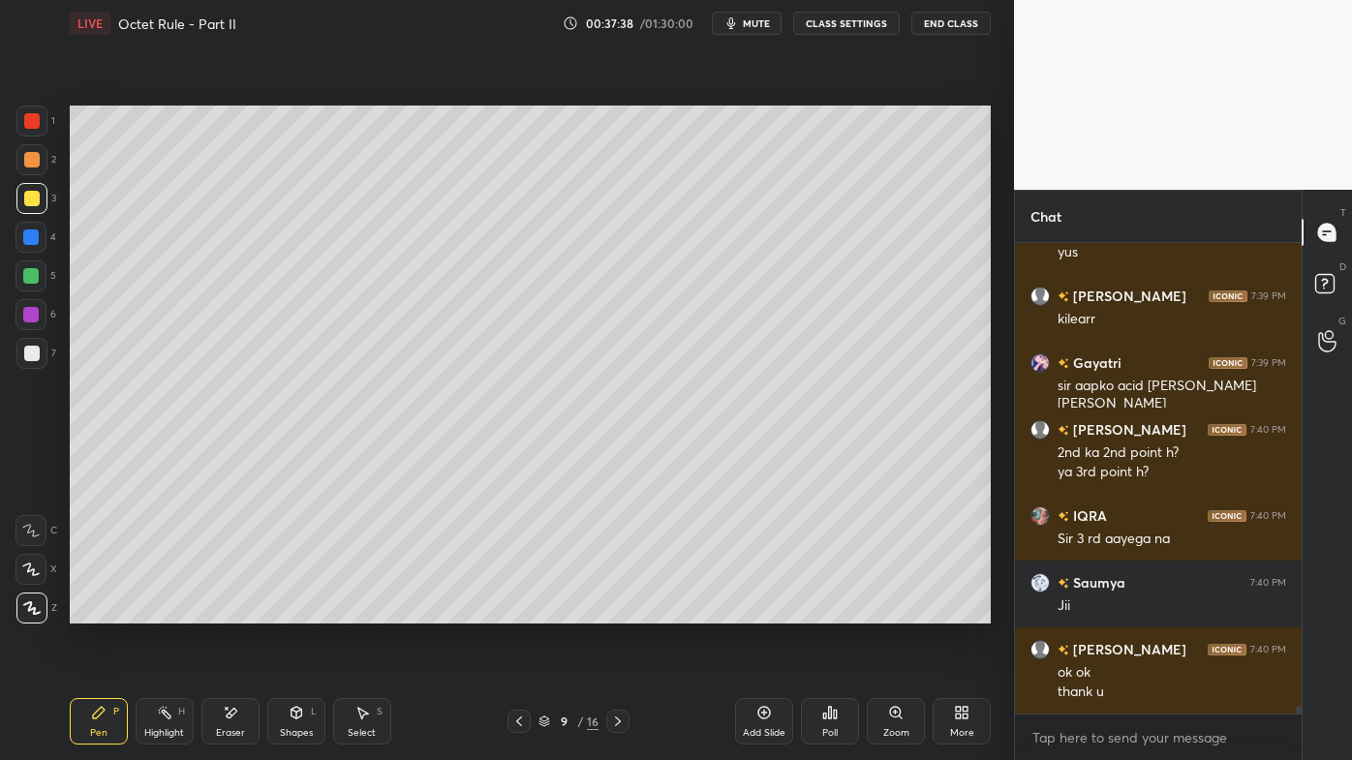
click at [615, 611] on icon at bounding box center [617, 721] width 15 height 15
click at [614, 611] on icon at bounding box center [617, 721] width 15 height 15
click at [617, 611] on icon at bounding box center [617, 721] width 15 height 15
click at [615, 611] on icon at bounding box center [617, 721] width 15 height 15
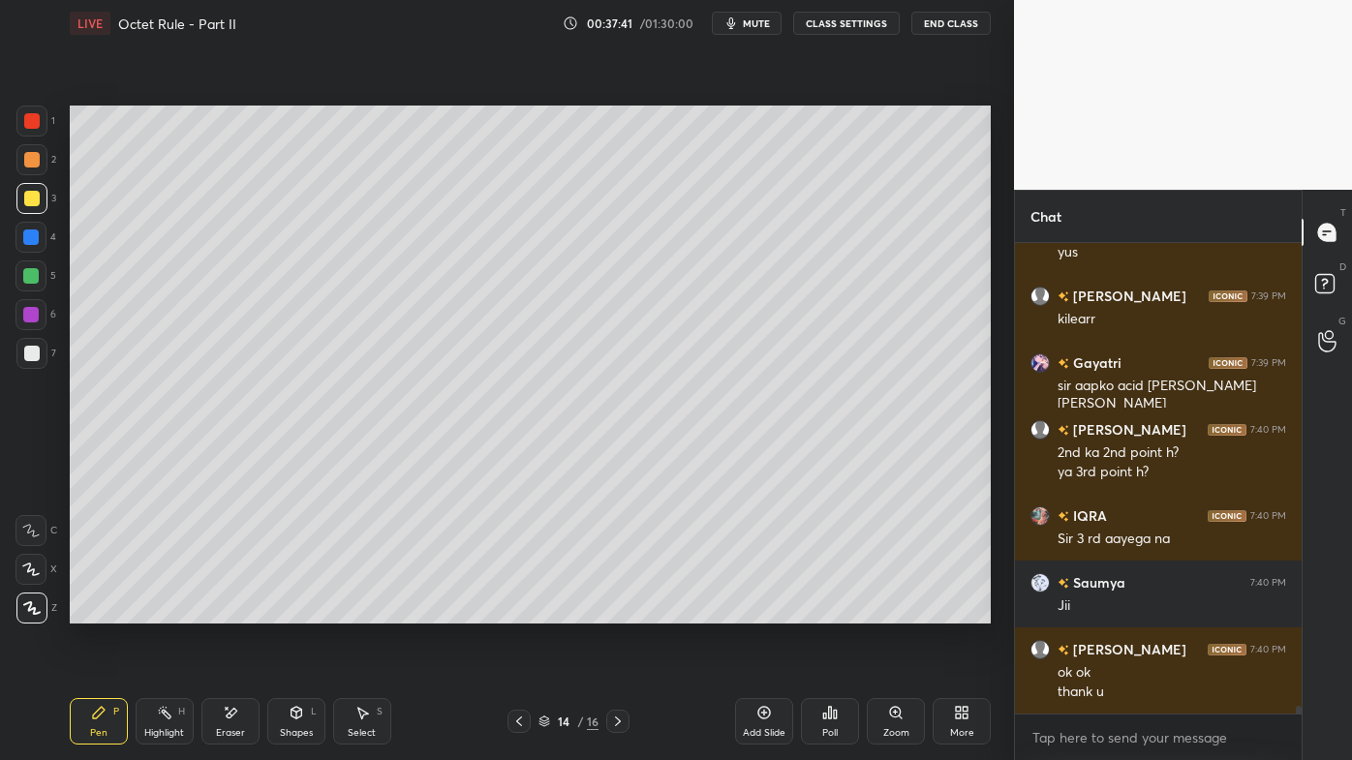
click at [617, 611] on icon at bounding box center [618, 722] width 6 height 10
click at [616, 611] on icon at bounding box center [617, 721] width 15 height 15
click at [98, 611] on icon at bounding box center [99, 713] width 12 height 12
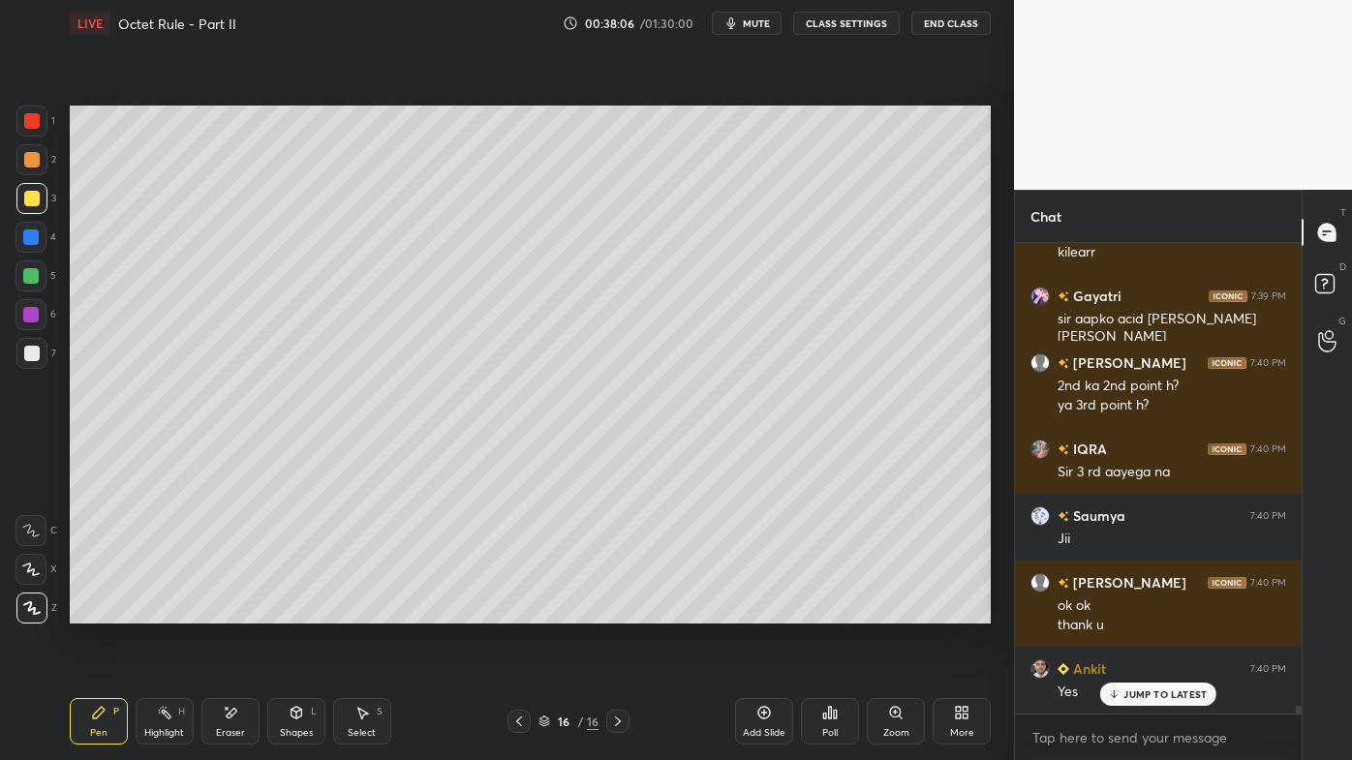
scroll to position [28997, 0]
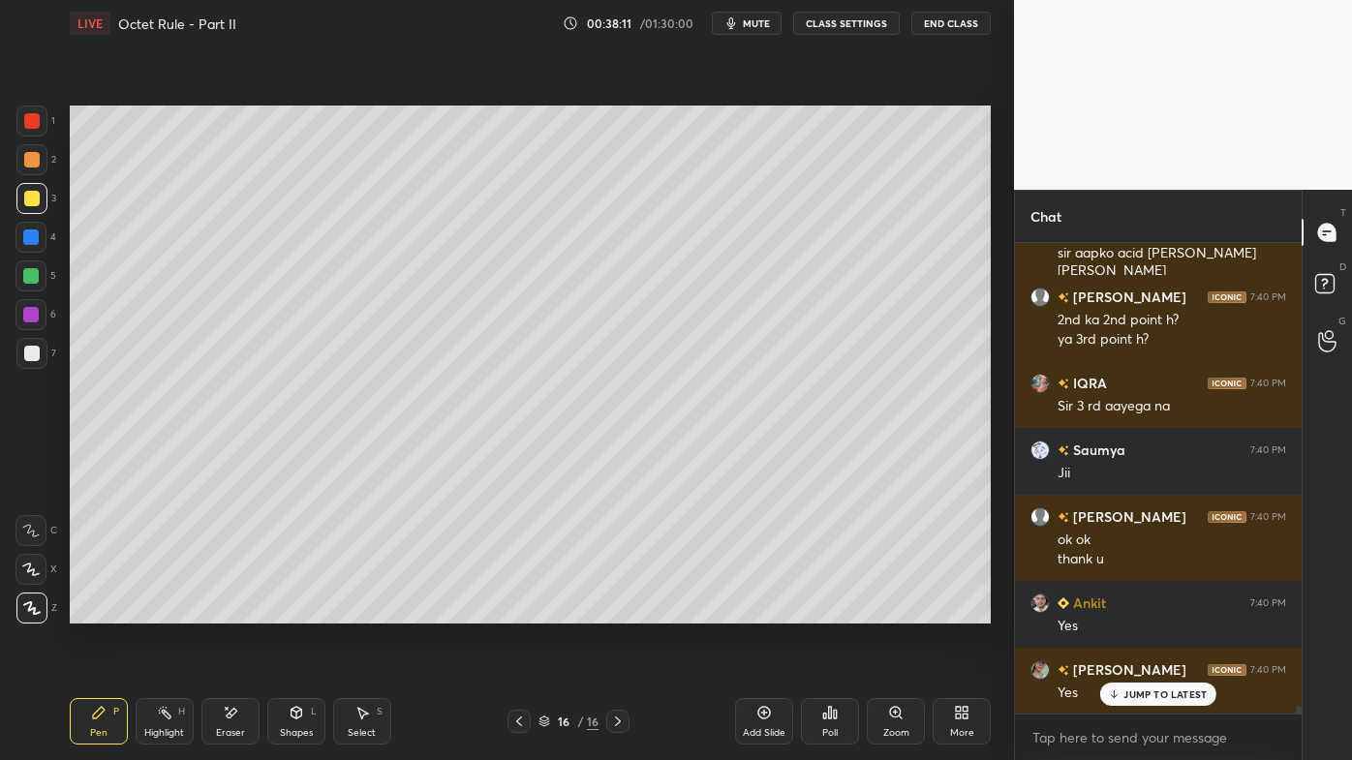
drag, startPoint x: 163, startPoint y: 713, endPoint x: 163, endPoint y: 701, distance: 11.6
click at [163, 611] on icon at bounding box center [164, 712] width 15 height 15
drag, startPoint x: 99, startPoint y: 713, endPoint x: 158, endPoint y: 642, distance: 92.1
click at [100, 611] on icon at bounding box center [99, 713] width 12 height 12
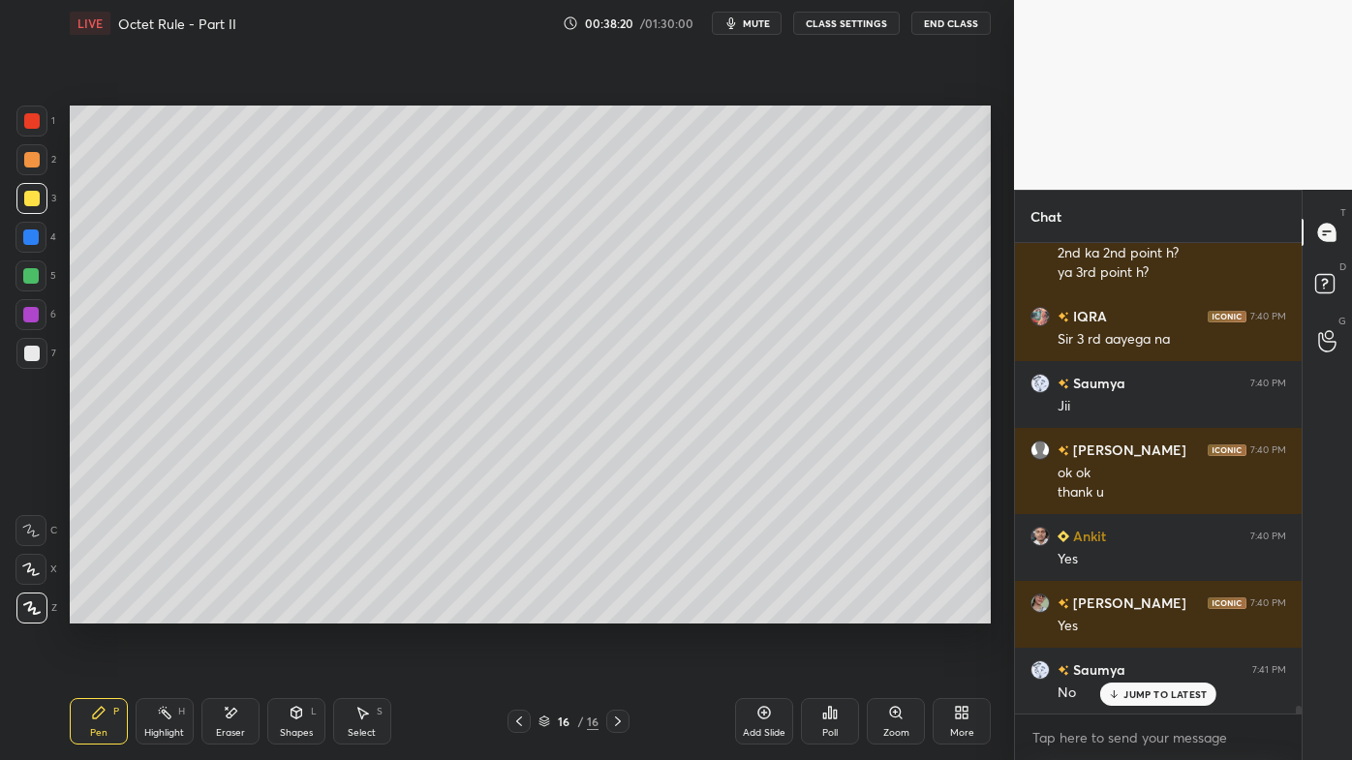
drag, startPoint x: 237, startPoint y: 712, endPoint x: 279, endPoint y: 650, distance: 74.7
click at [238, 611] on div "Eraser" at bounding box center [230, 721] width 58 height 46
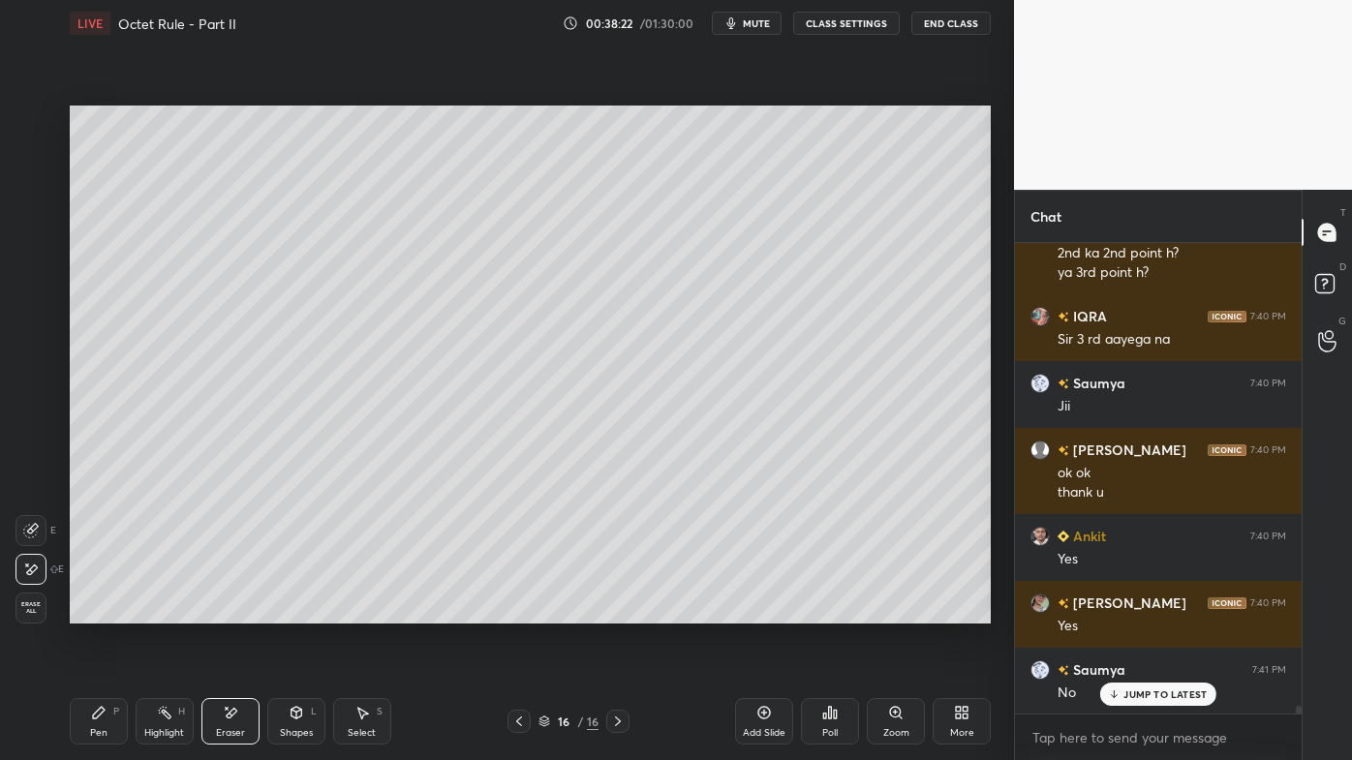
drag, startPoint x: 87, startPoint y: 711, endPoint x: 116, endPoint y: 666, distance: 53.2
click at [90, 611] on div "Pen P" at bounding box center [99, 721] width 58 height 46
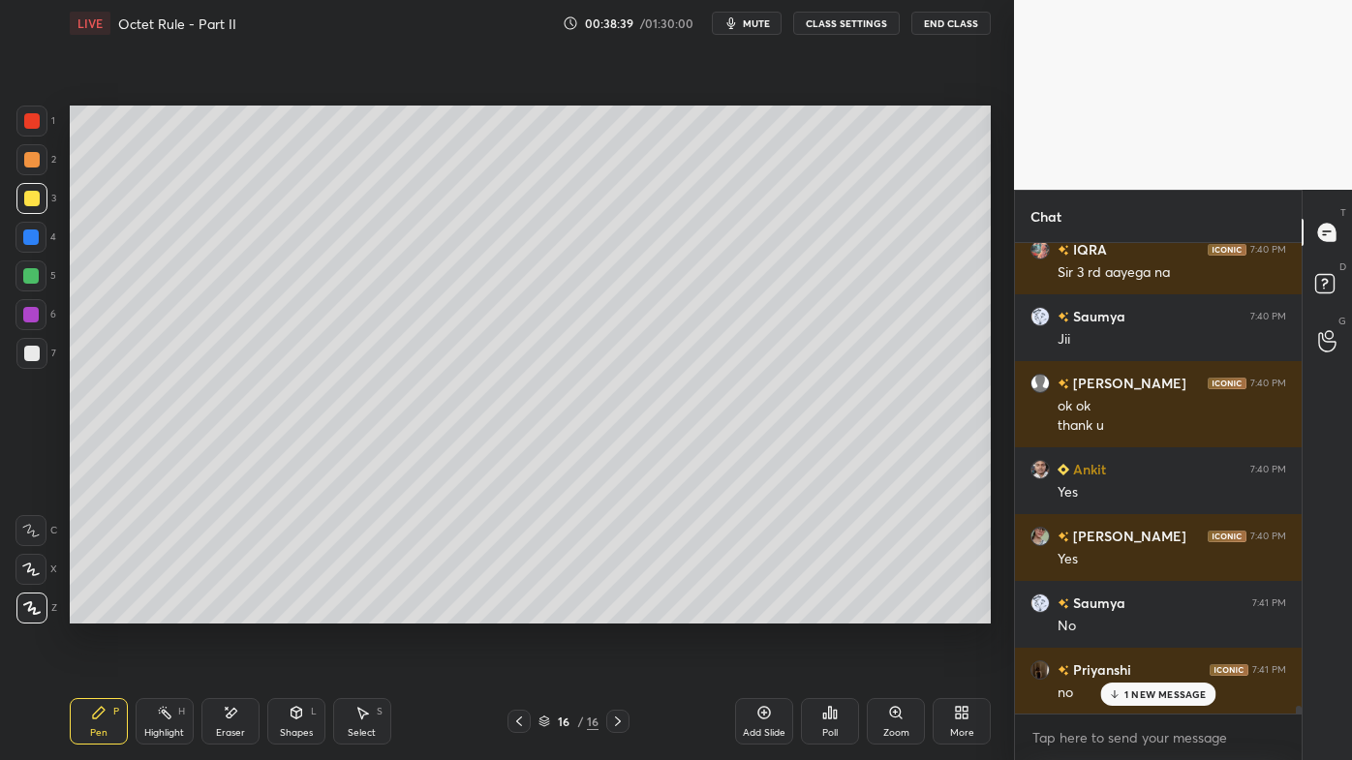
scroll to position [29198, 0]
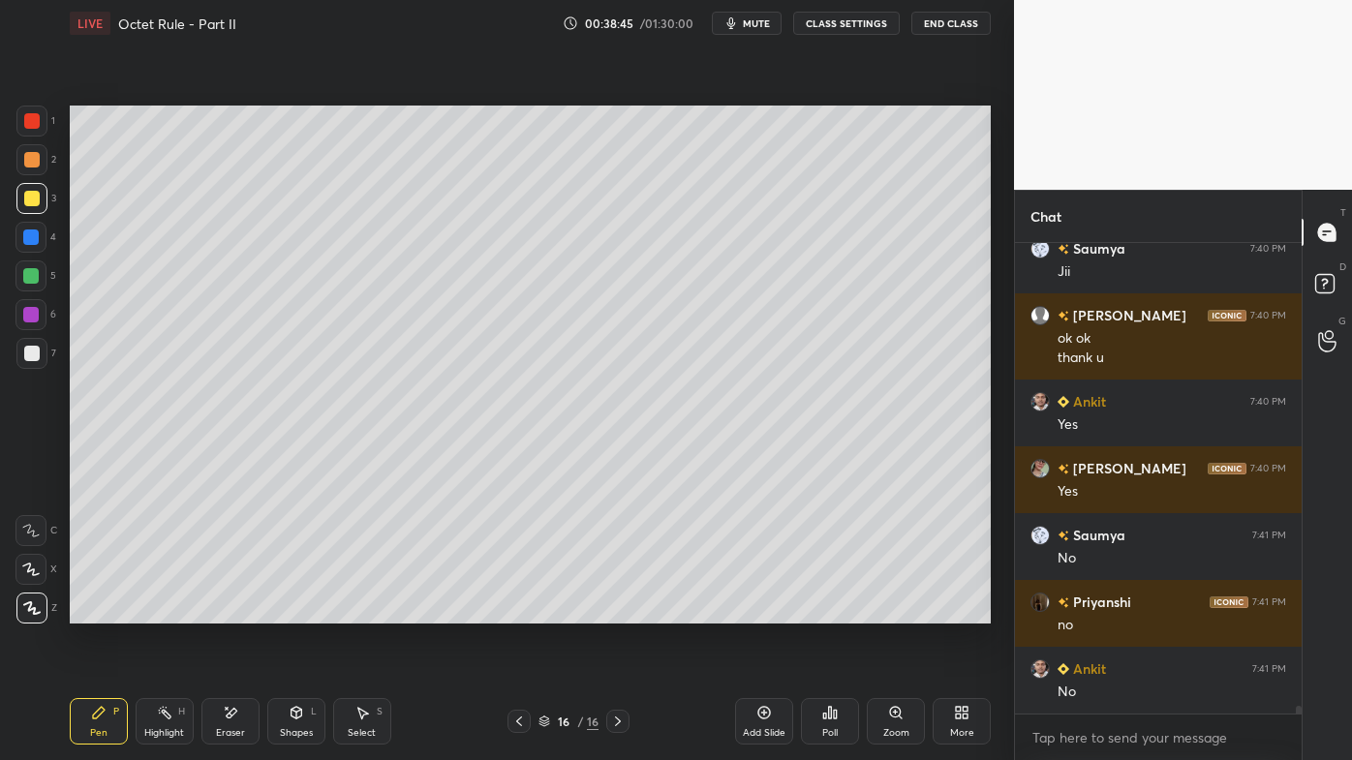
drag, startPoint x: 163, startPoint y: 721, endPoint x: 244, endPoint y: 639, distance: 115.7
click at [163, 611] on div "Highlight H" at bounding box center [165, 721] width 58 height 46
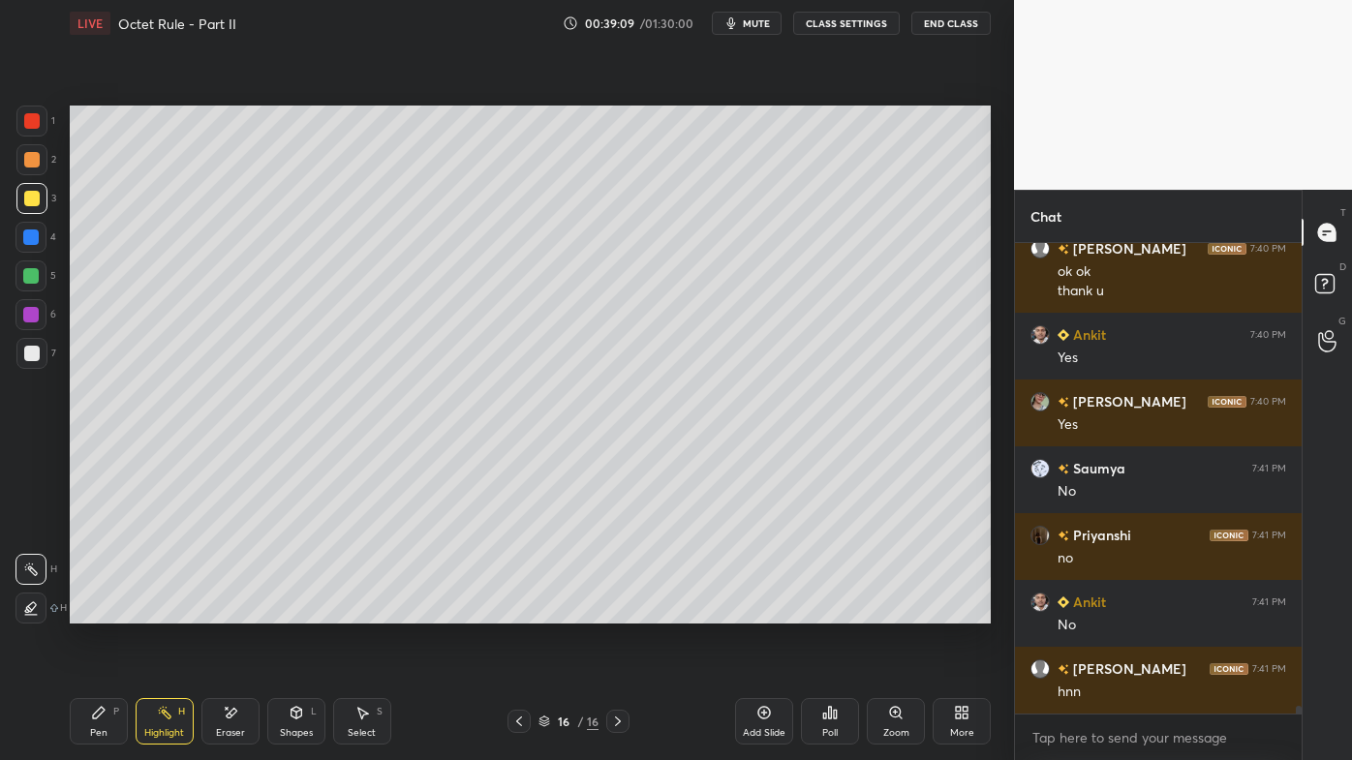
scroll to position [29283, 0]
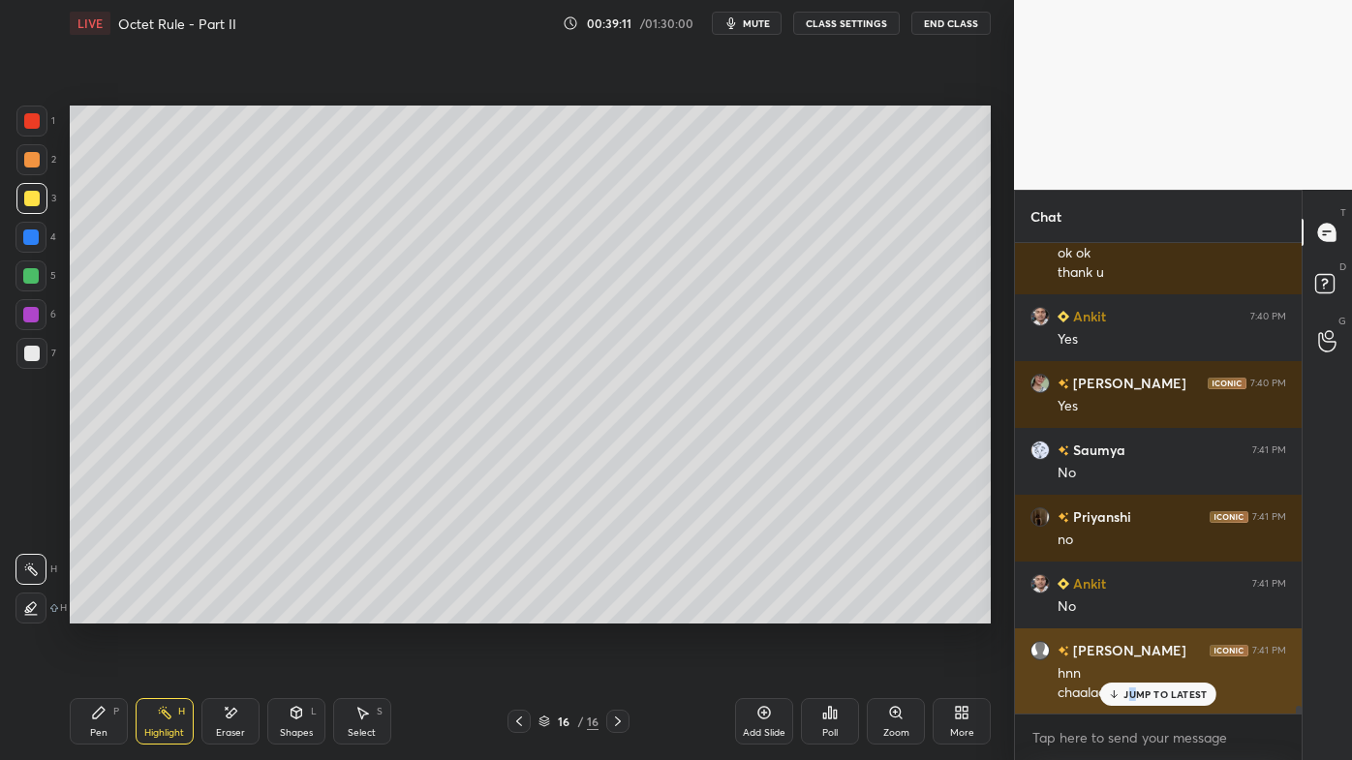
drag, startPoint x: 1138, startPoint y: 686, endPoint x: 1113, endPoint y: 694, distance: 26.6
click at [1131, 611] on div "JUMP TO LATEST" at bounding box center [1158, 694] width 116 height 23
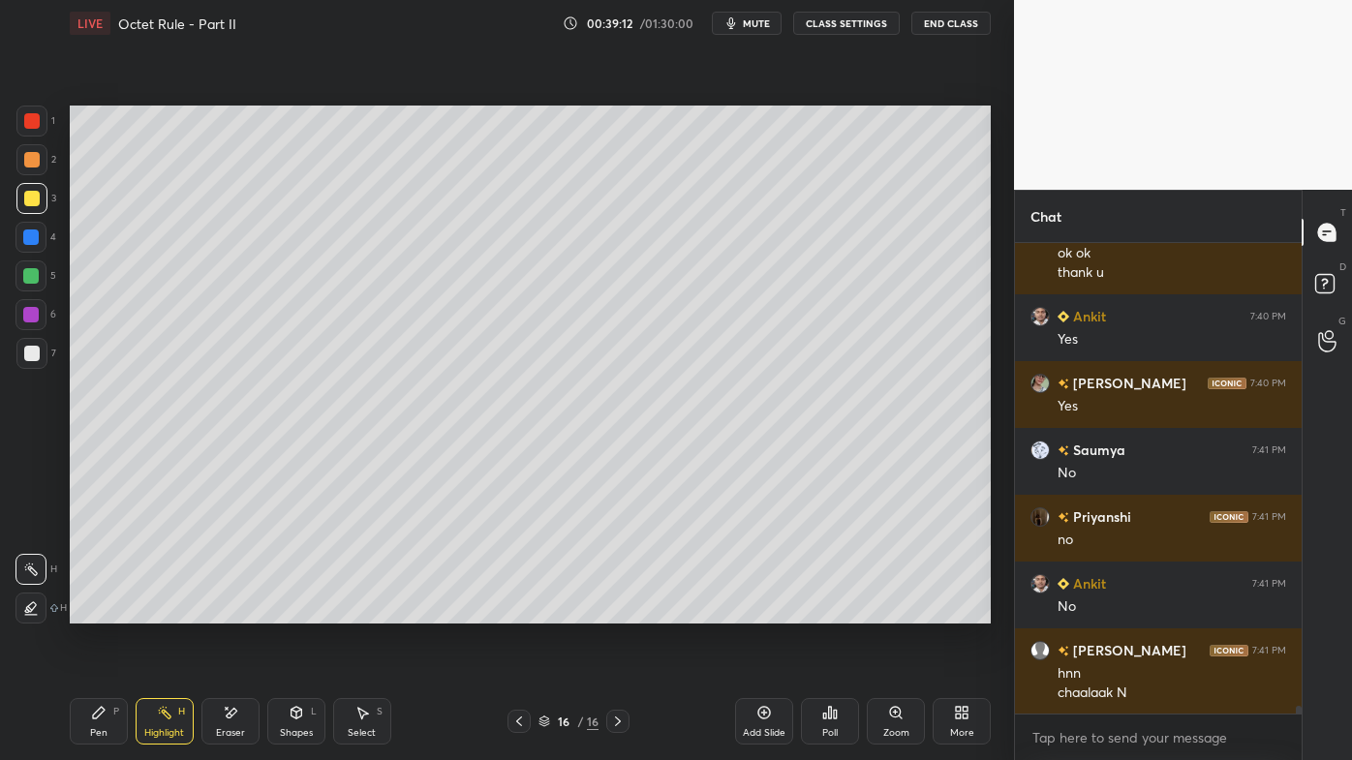
click at [710, 611] on div "Setting up your live class Poll for secs No correct answer Start poll" at bounding box center [530, 364] width 936 height 636
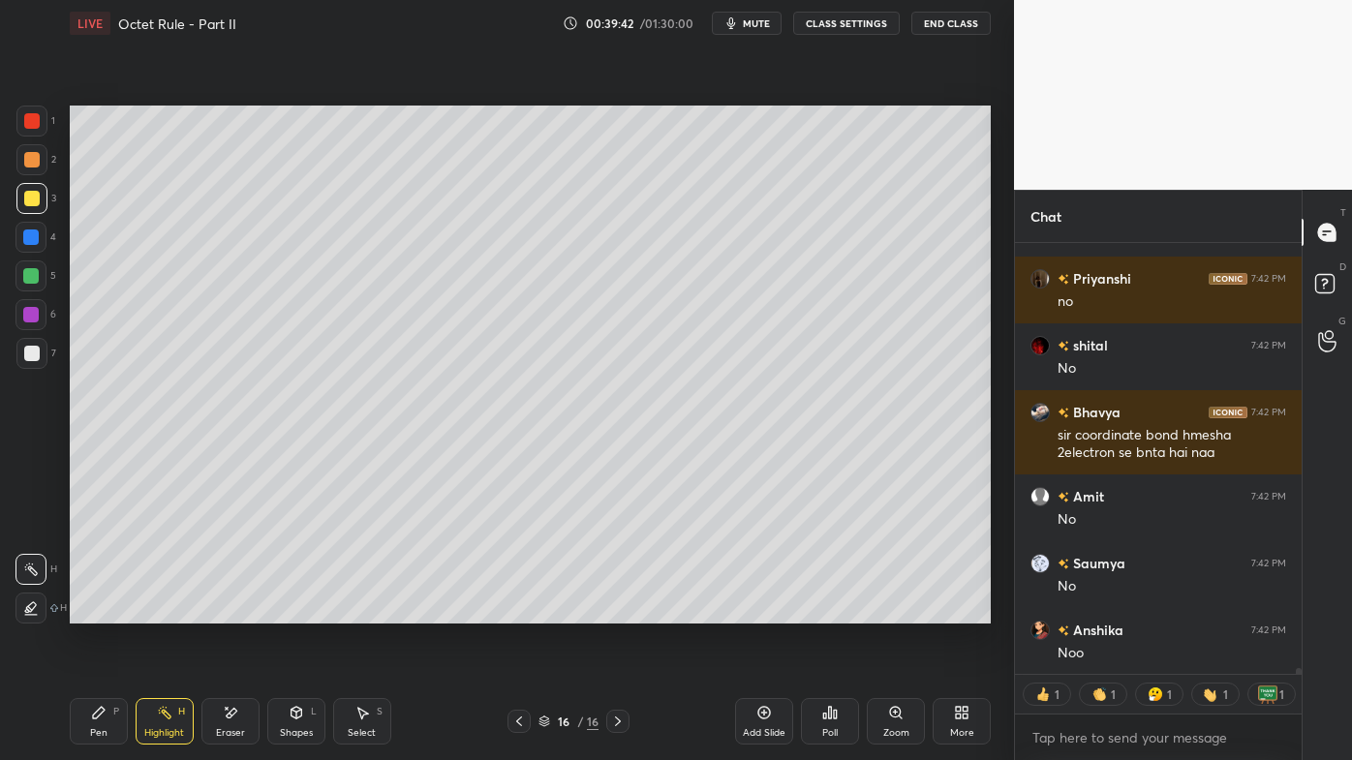
scroll to position [29942, 0]
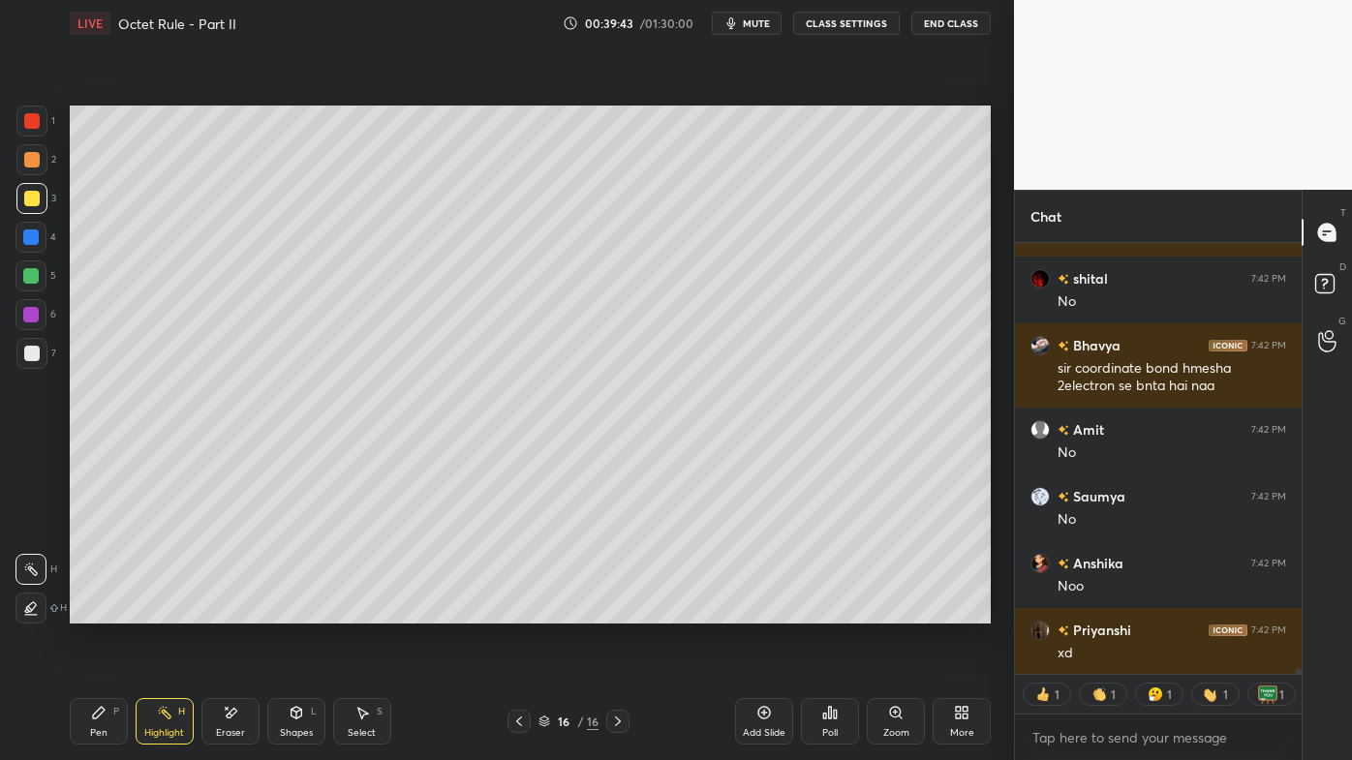
click at [98, 611] on div "Pen P" at bounding box center [99, 721] width 58 height 46
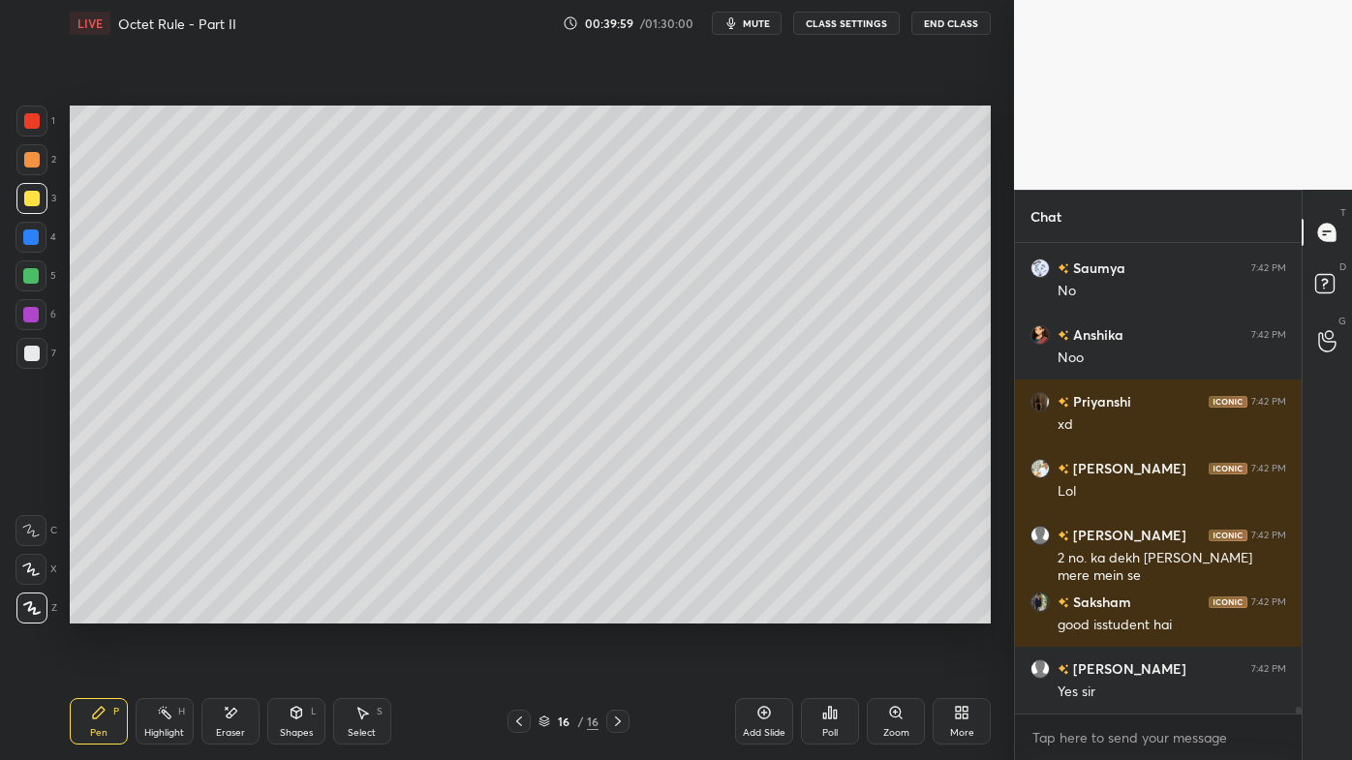
scroll to position [30236, 0]
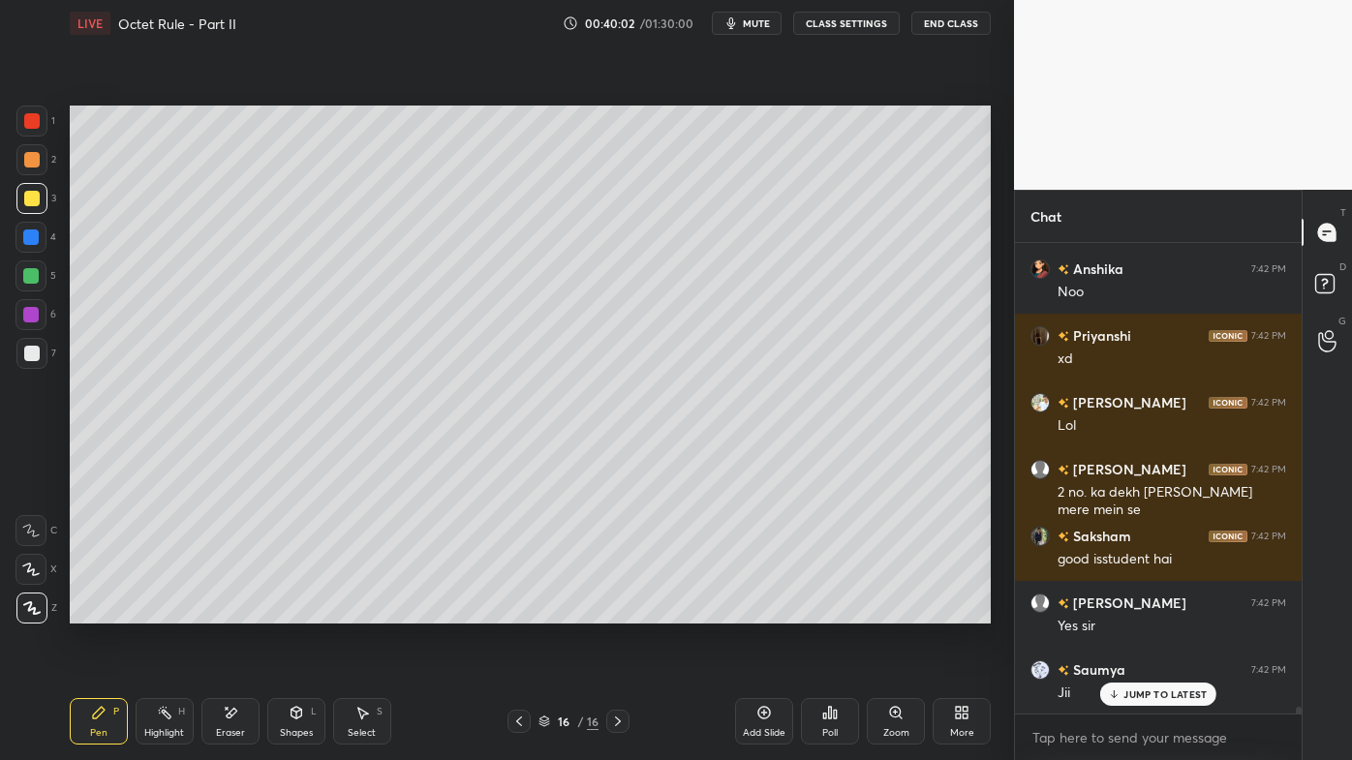
click at [160, 611] on icon at bounding box center [164, 712] width 15 height 15
drag, startPoint x: 81, startPoint y: 716, endPoint x: 191, endPoint y: 632, distance: 137.5
click at [81, 611] on div "Pen P" at bounding box center [99, 721] width 58 height 46
drag, startPoint x: 174, startPoint y: 720, endPoint x: 209, endPoint y: 630, distance: 96.6
click at [175, 611] on div "Highlight H" at bounding box center [165, 721] width 58 height 46
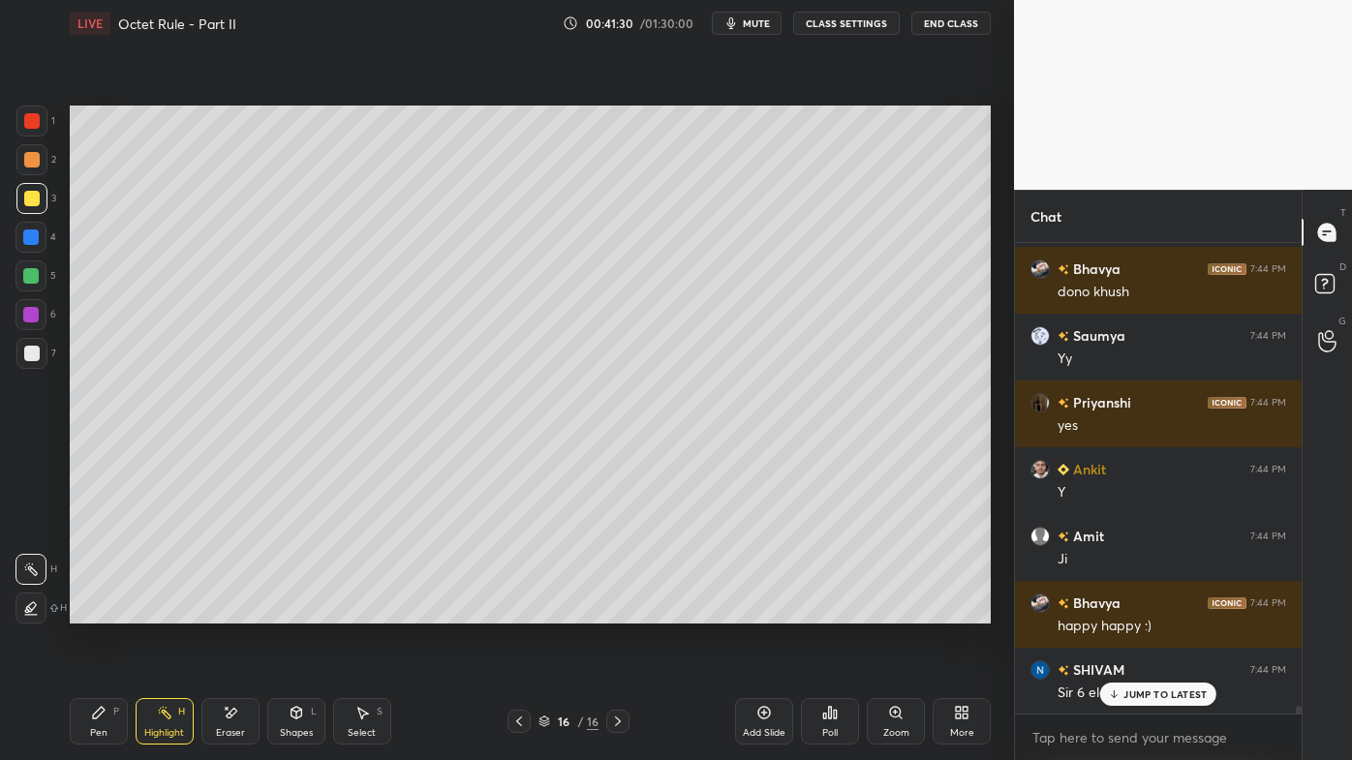
scroll to position [29301, 0]
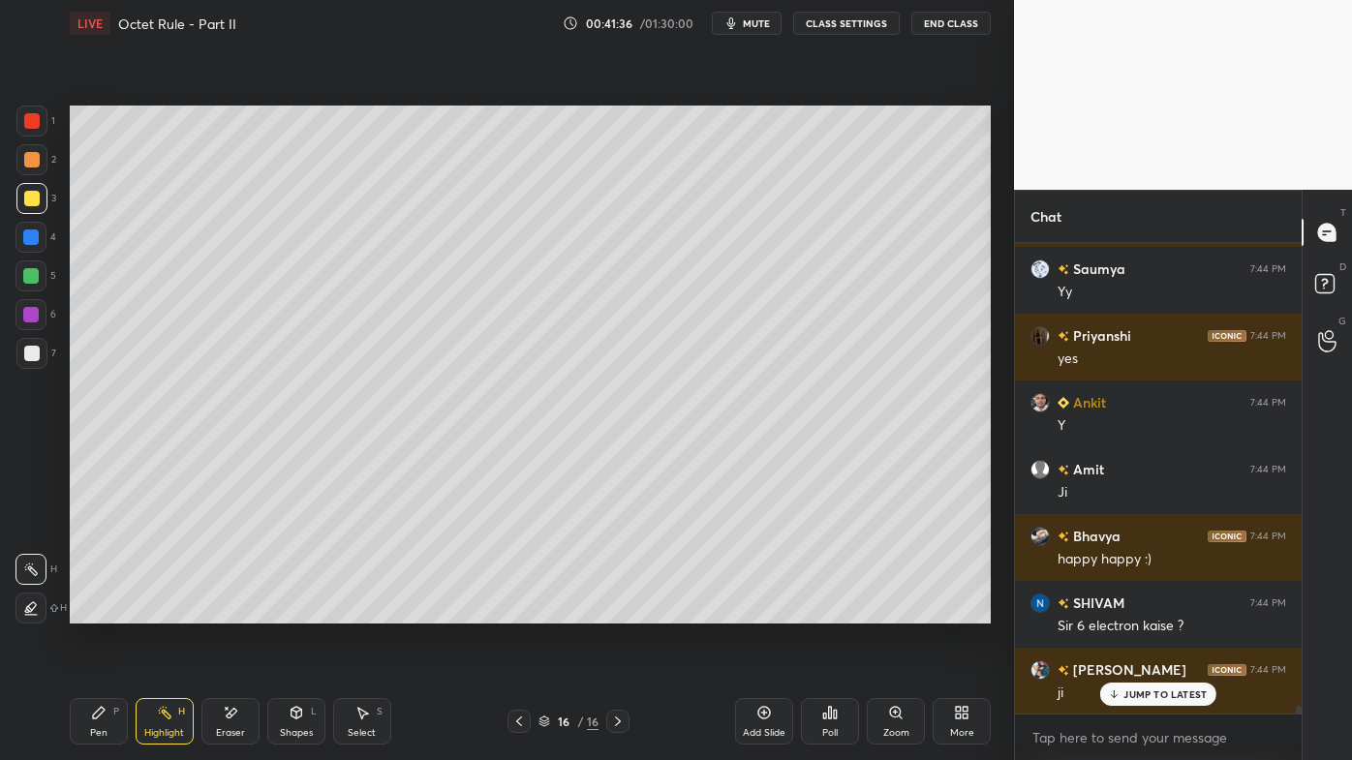
drag, startPoint x: 228, startPoint y: 715, endPoint x: 227, endPoint y: 661, distance: 53.3
click at [228, 611] on icon at bounding box center [231, 713] width 11 height 10
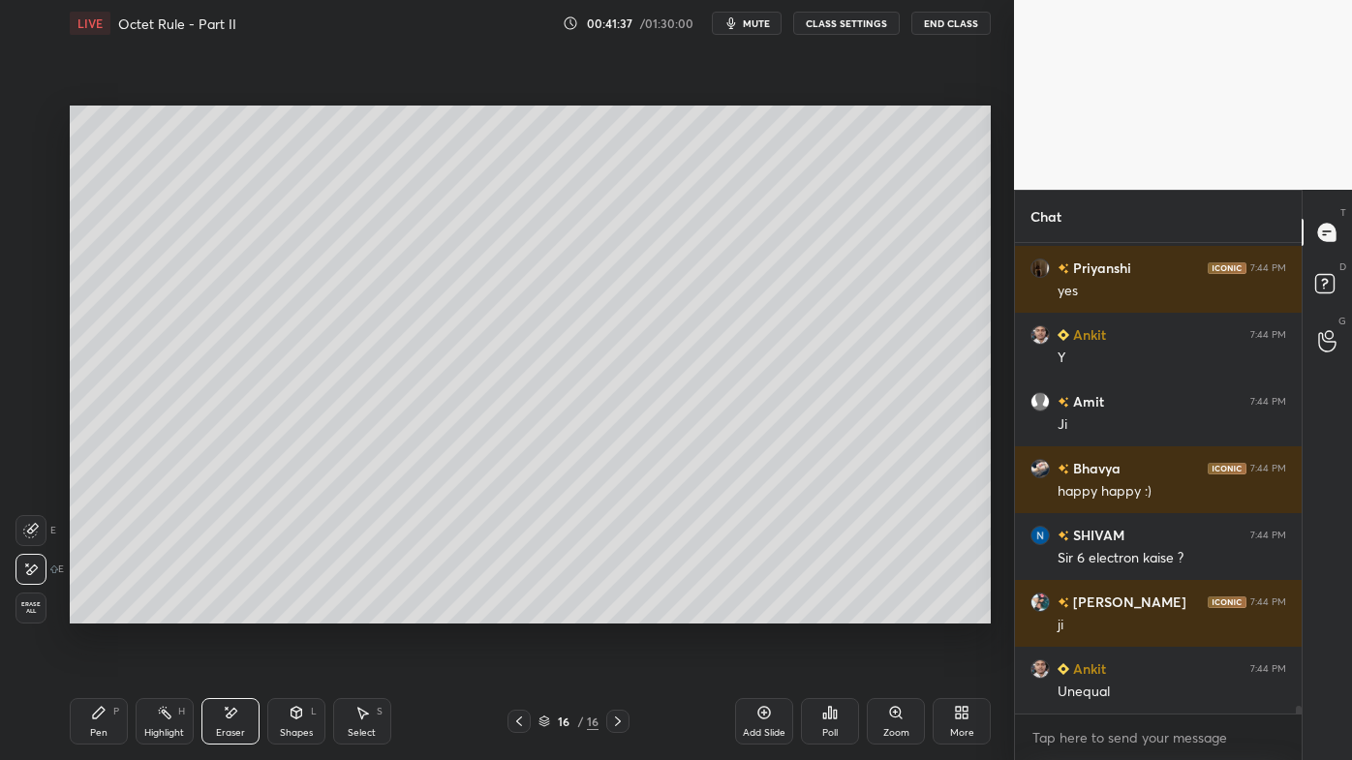
scroll to position [29502, 0]
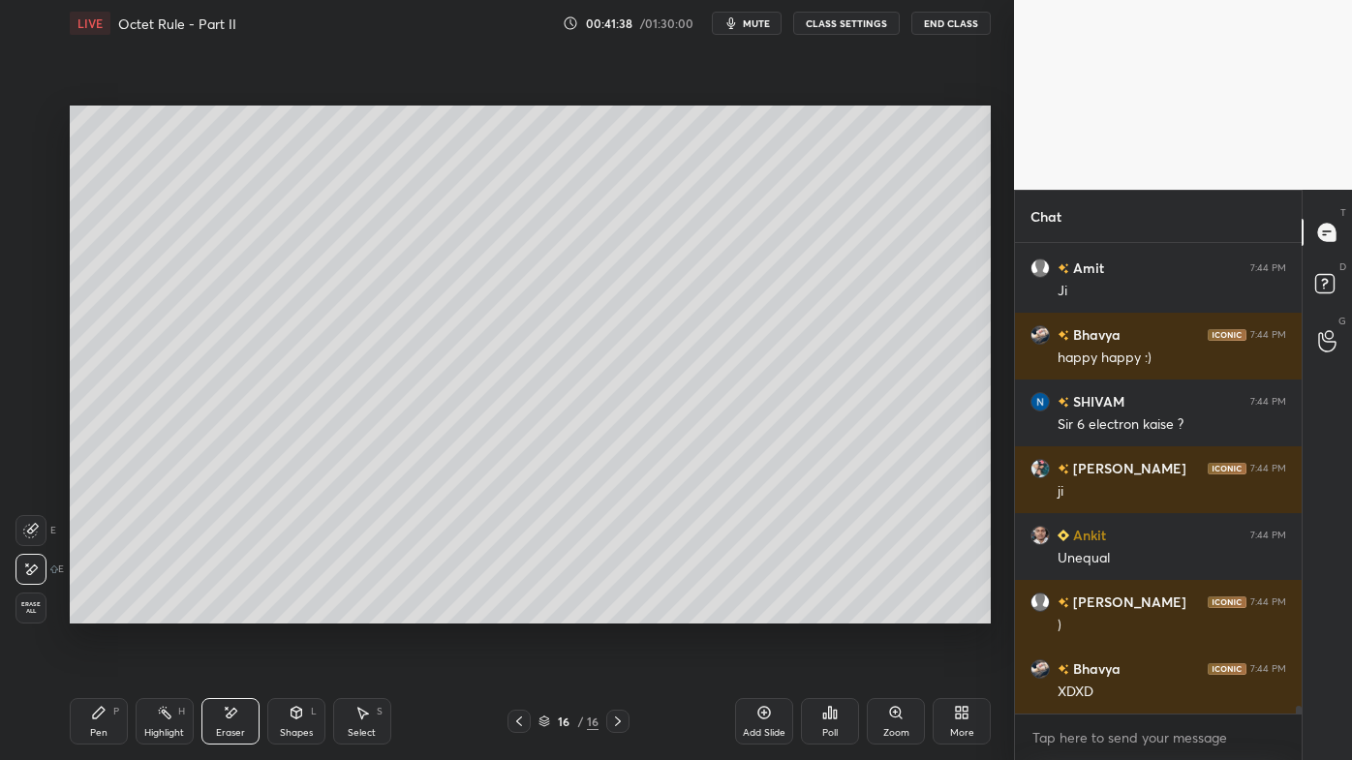
drag, startPoint x: 98, startPoint y: 717, endPoint x: 92, endPoint y: 666, distance: 50.7
click at [96, 611] on icon at bounding box center [99, 713] width 12 height 12
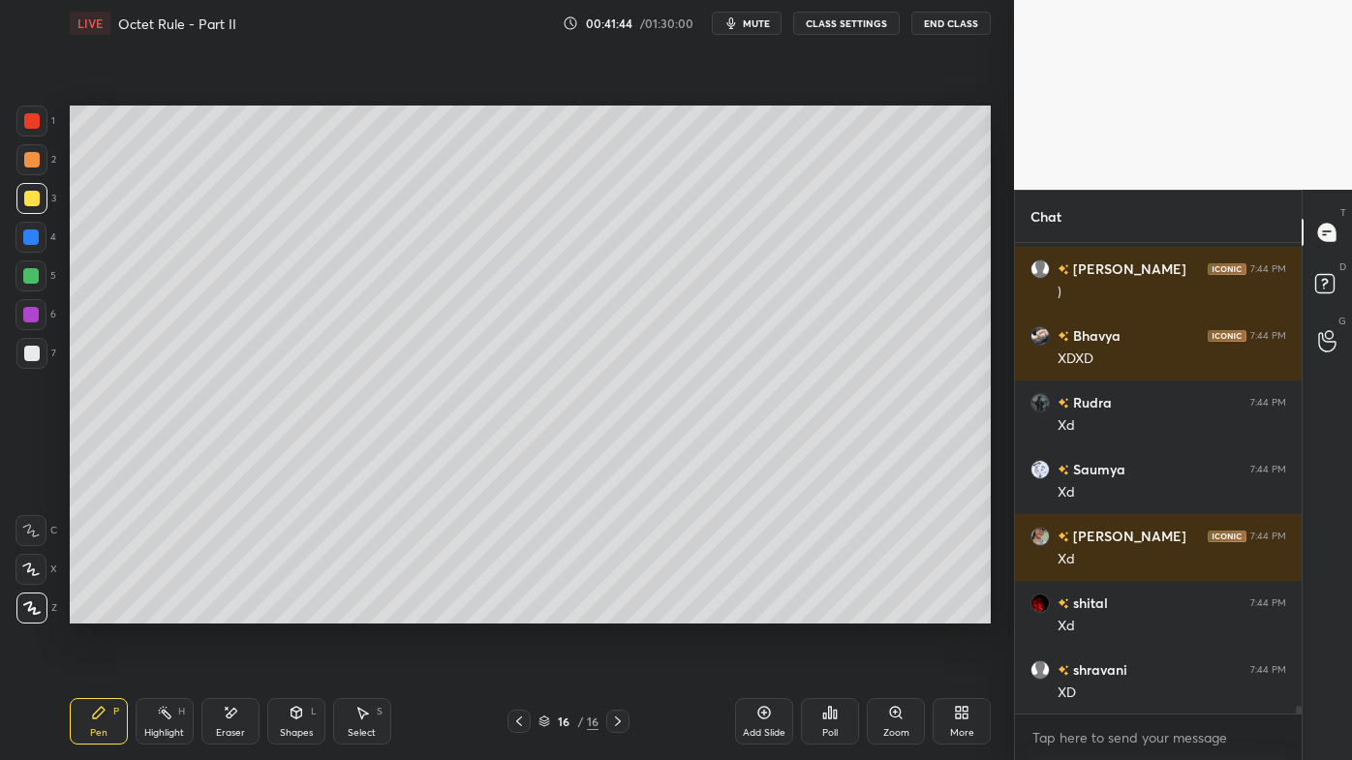
scroll to position [29903, 0]
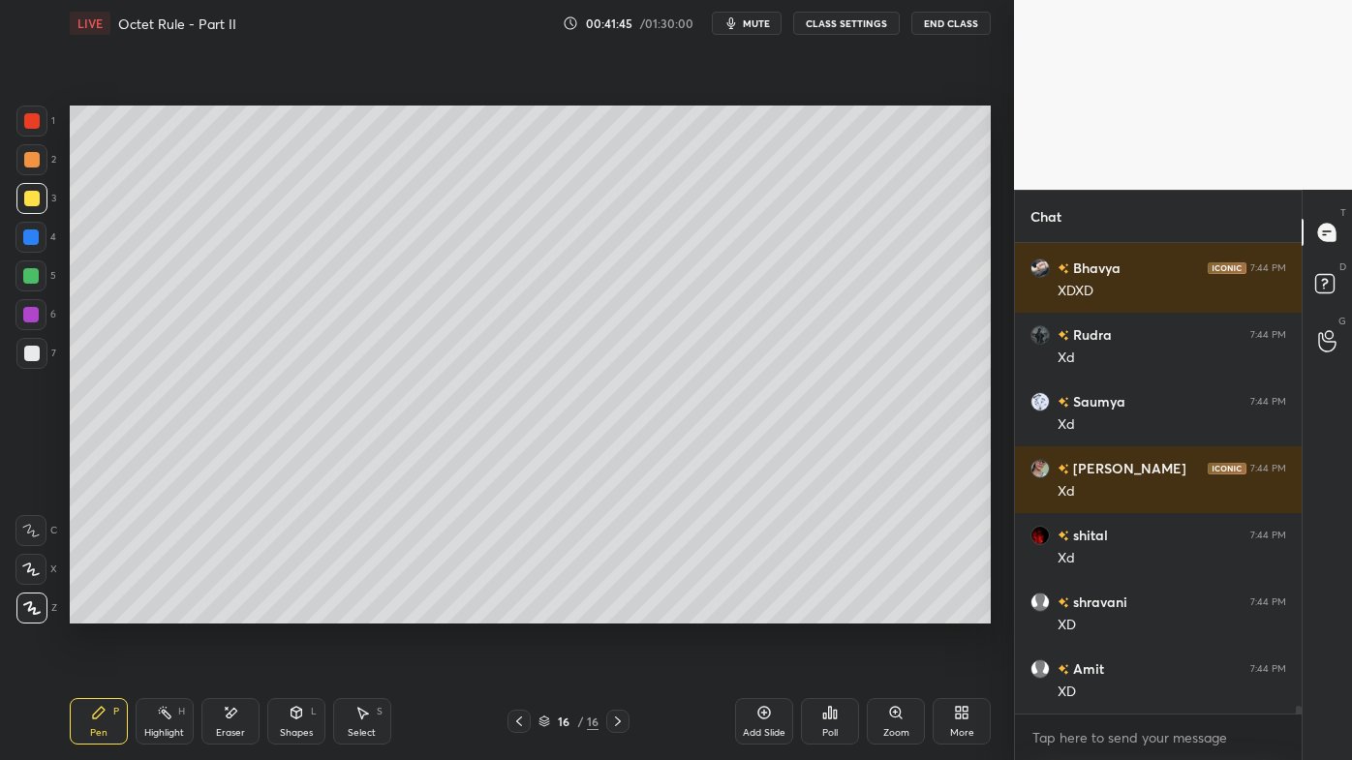
drag, startPoint x: 229, startPoint y: 707, endPoint x: 250, endPoint y: 631, distance: 78.5
click at [230, 611] on icon at bounding box center [230, 713] width 15 height 16
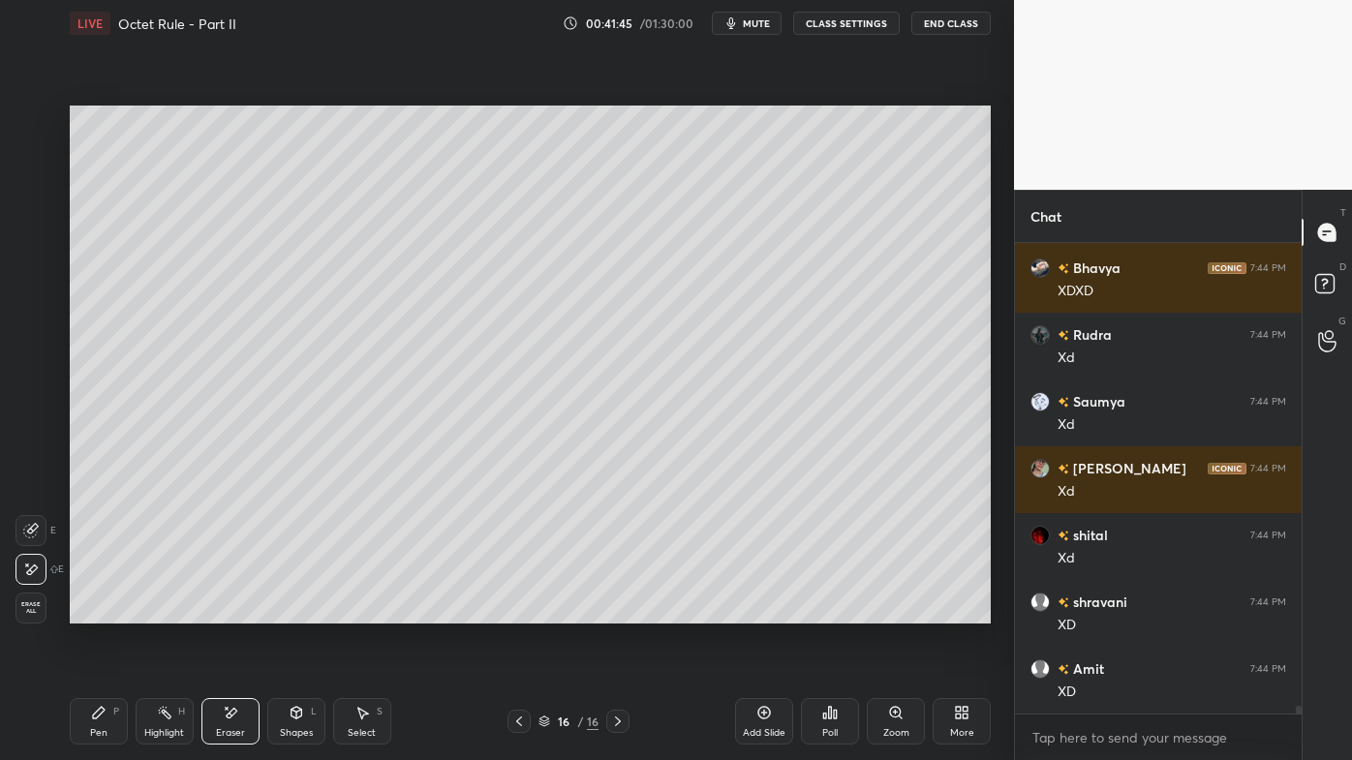
scroll to position [29970, 0]
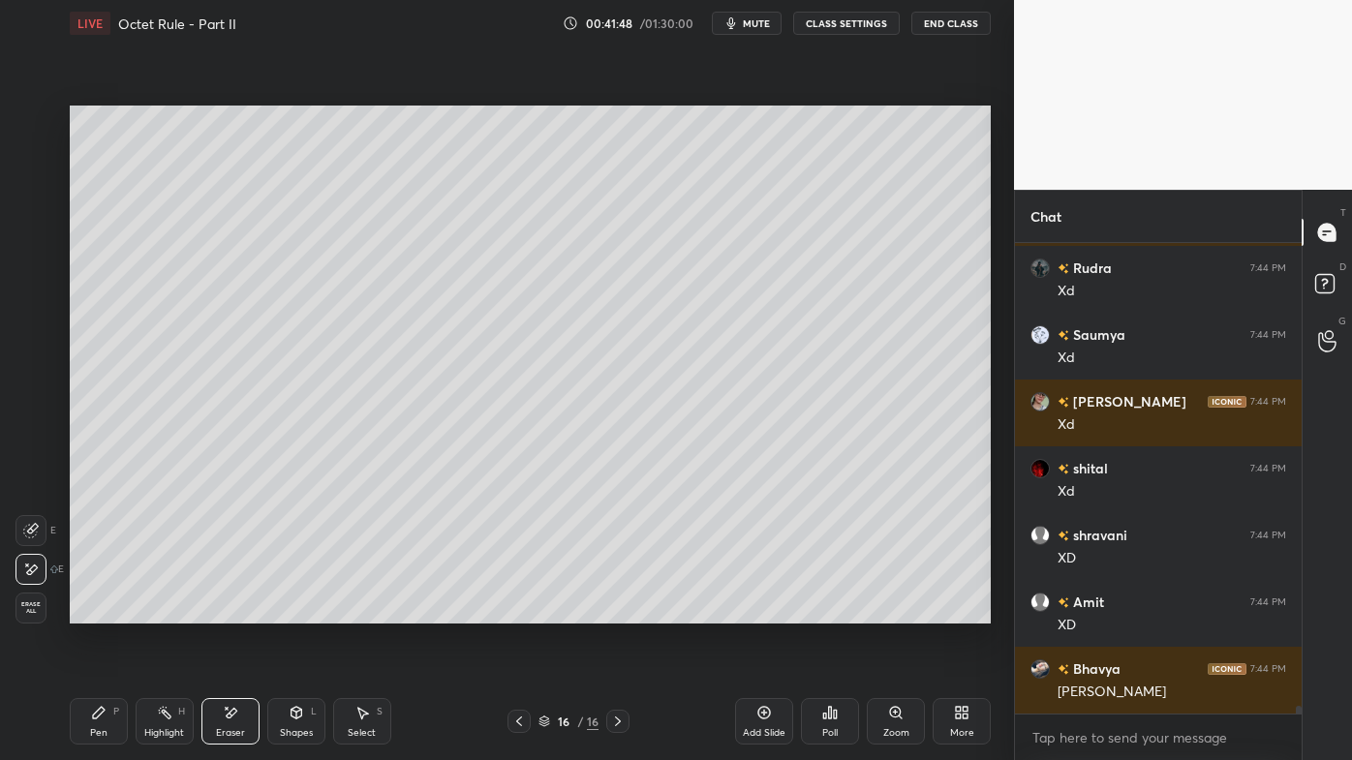
drag, startPoint x: 101, startPoint y: 716, endPoint x: 127, endPoint y: 648, distance: 72.7
click at [100, 611] on icon at bounding box center [98, 712] width 15 height 15
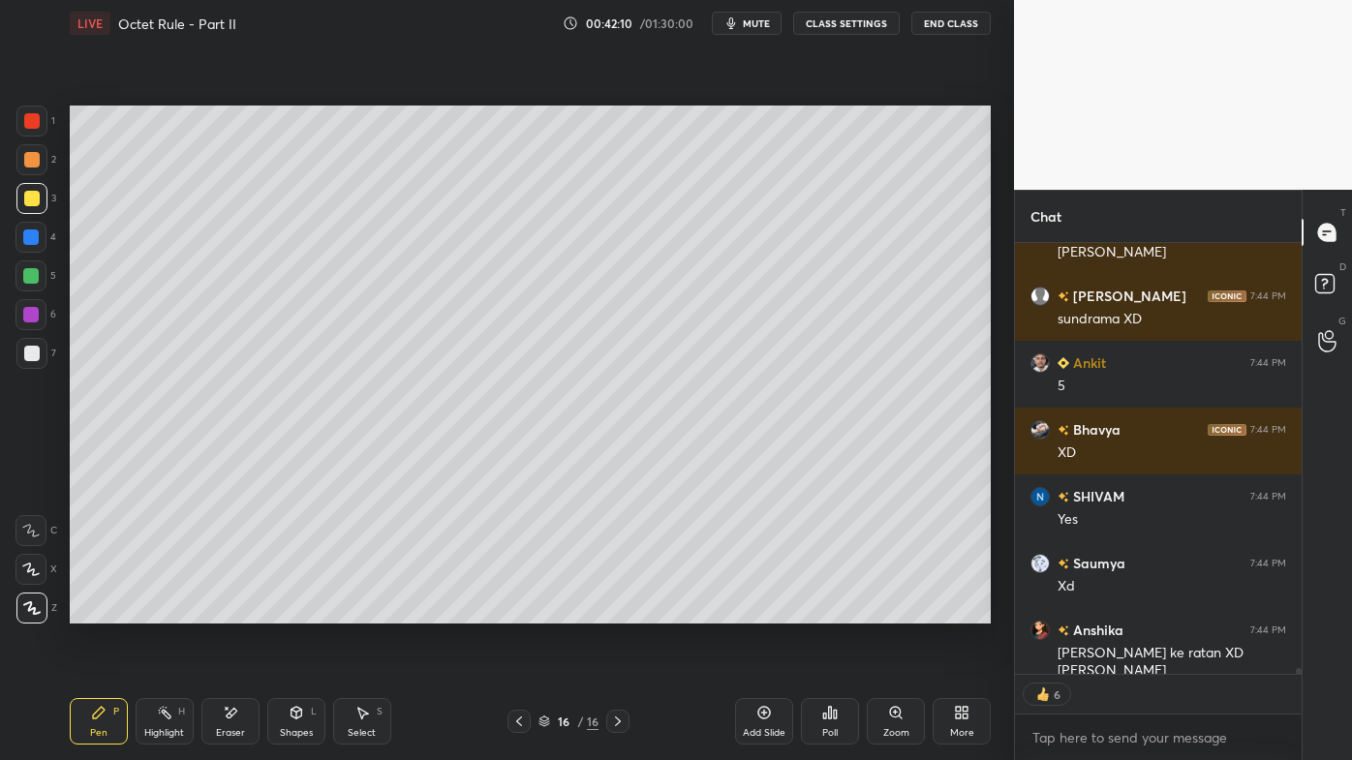
scroll to position [30477, 0]
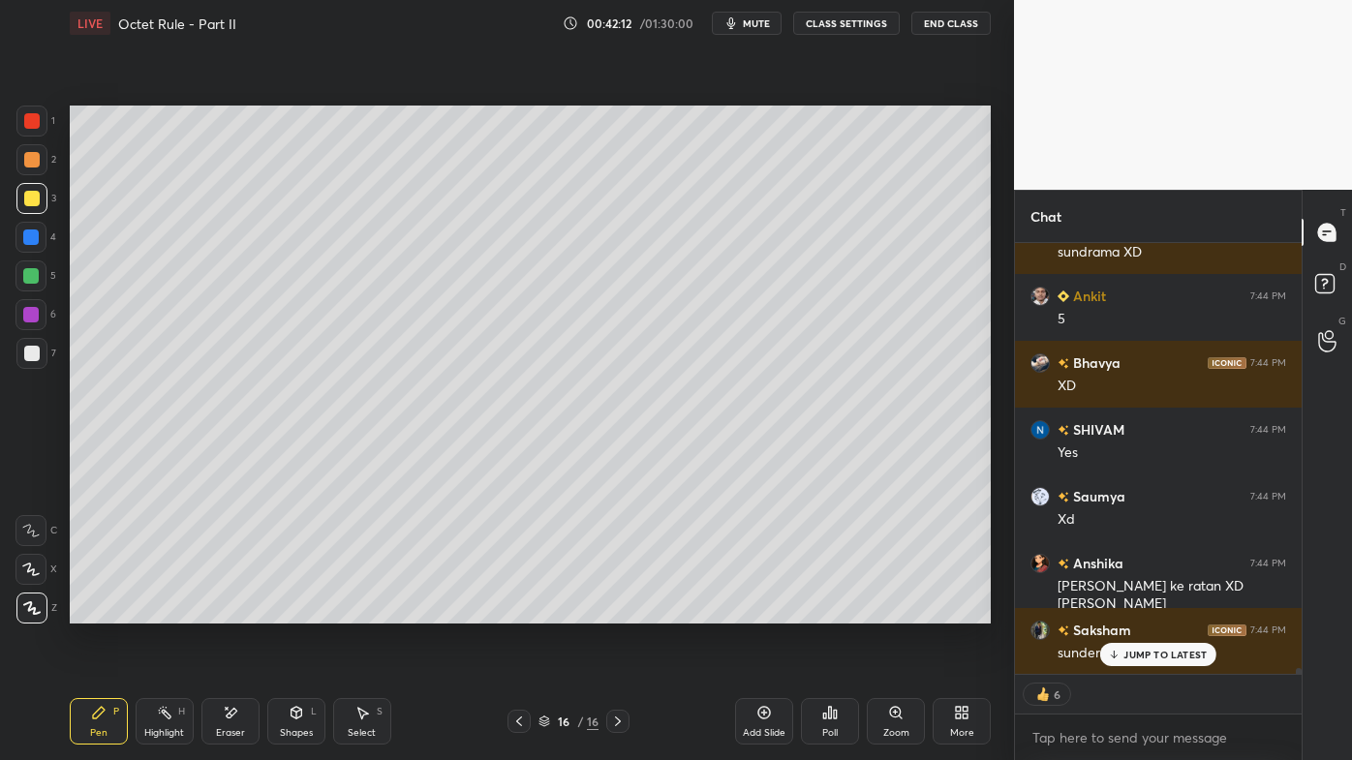
click at [159, 611] on div "Highlight H" at bounding box center [165, 721] width 58 height 46
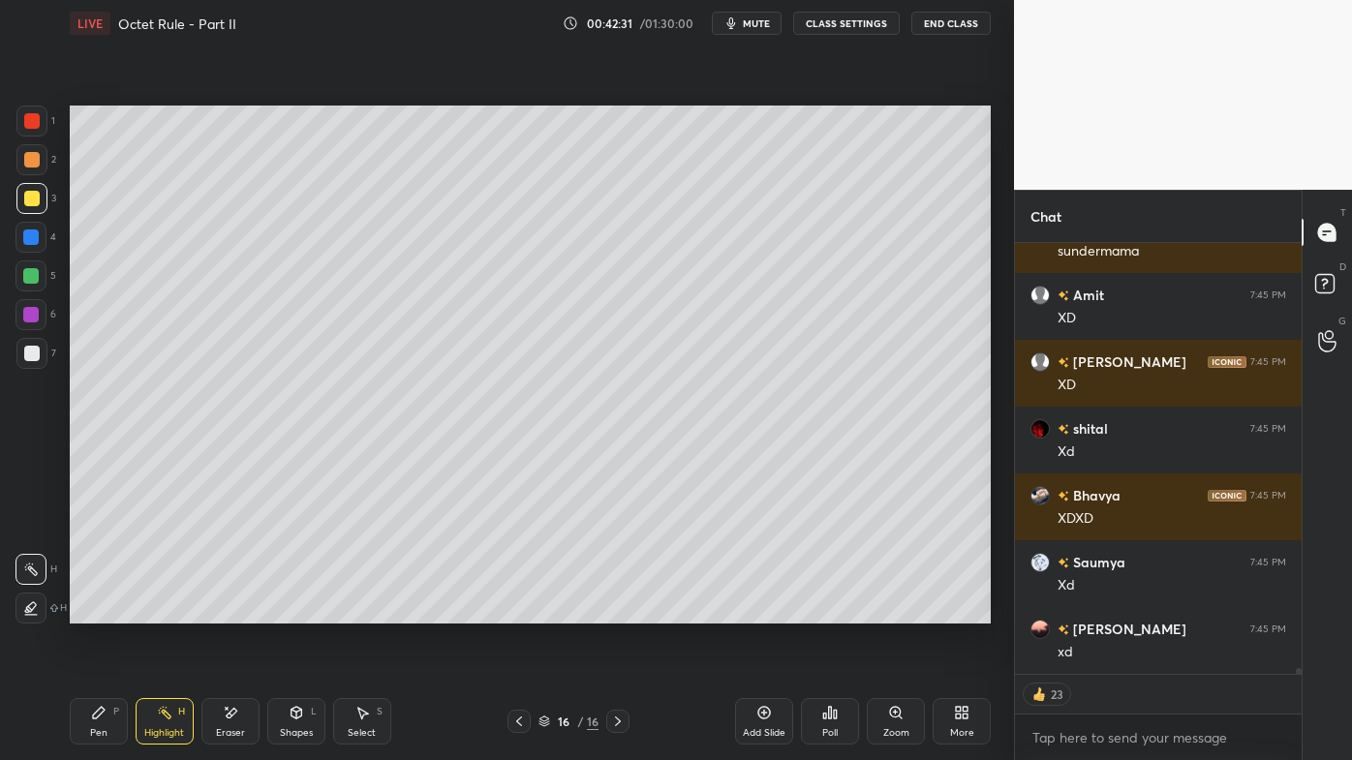
scroll to position [30944, 0]
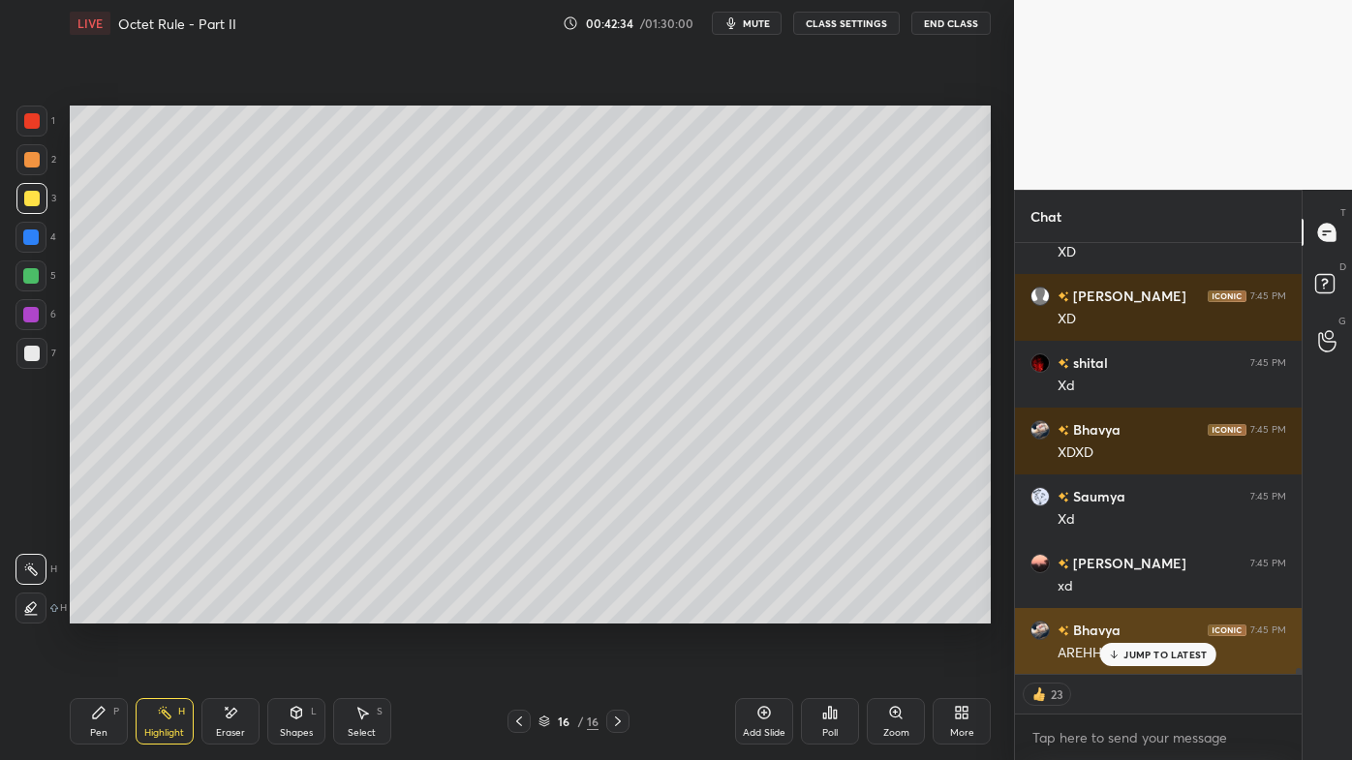
click at [1128, 611] on p "JUMP TO LATEST" at bounding box center [1164, 655] width 83 height 12
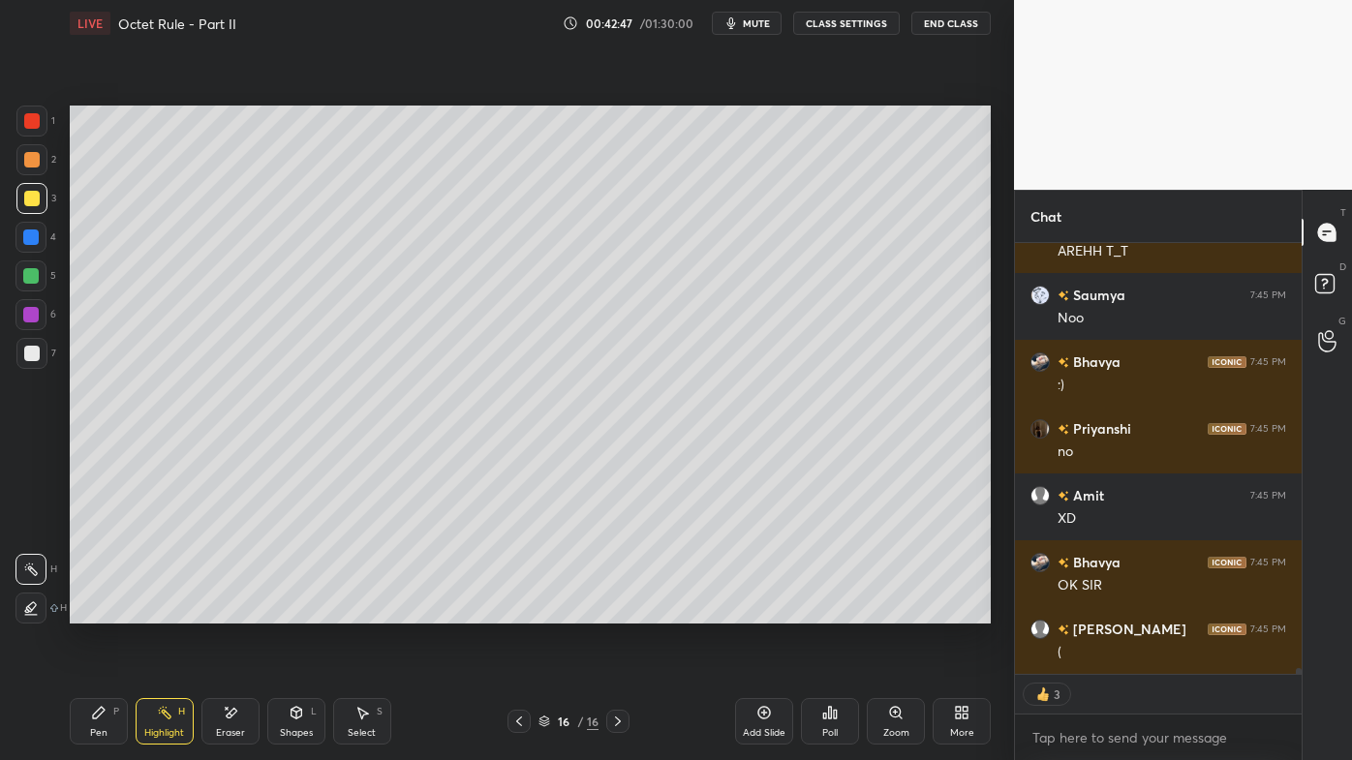
scroll to position [31413, 0]
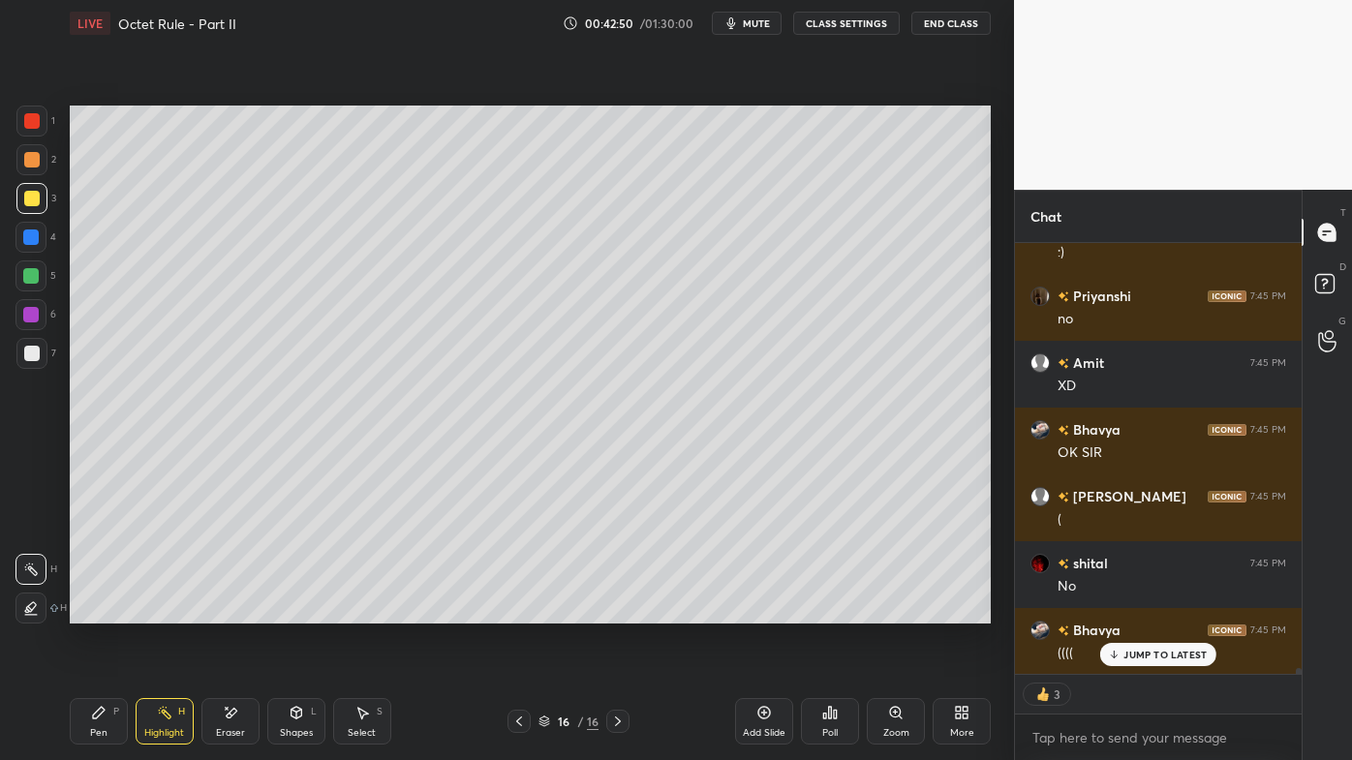
click at [763, 611] on icon at bounding box center [764, 713] width 6 height 6
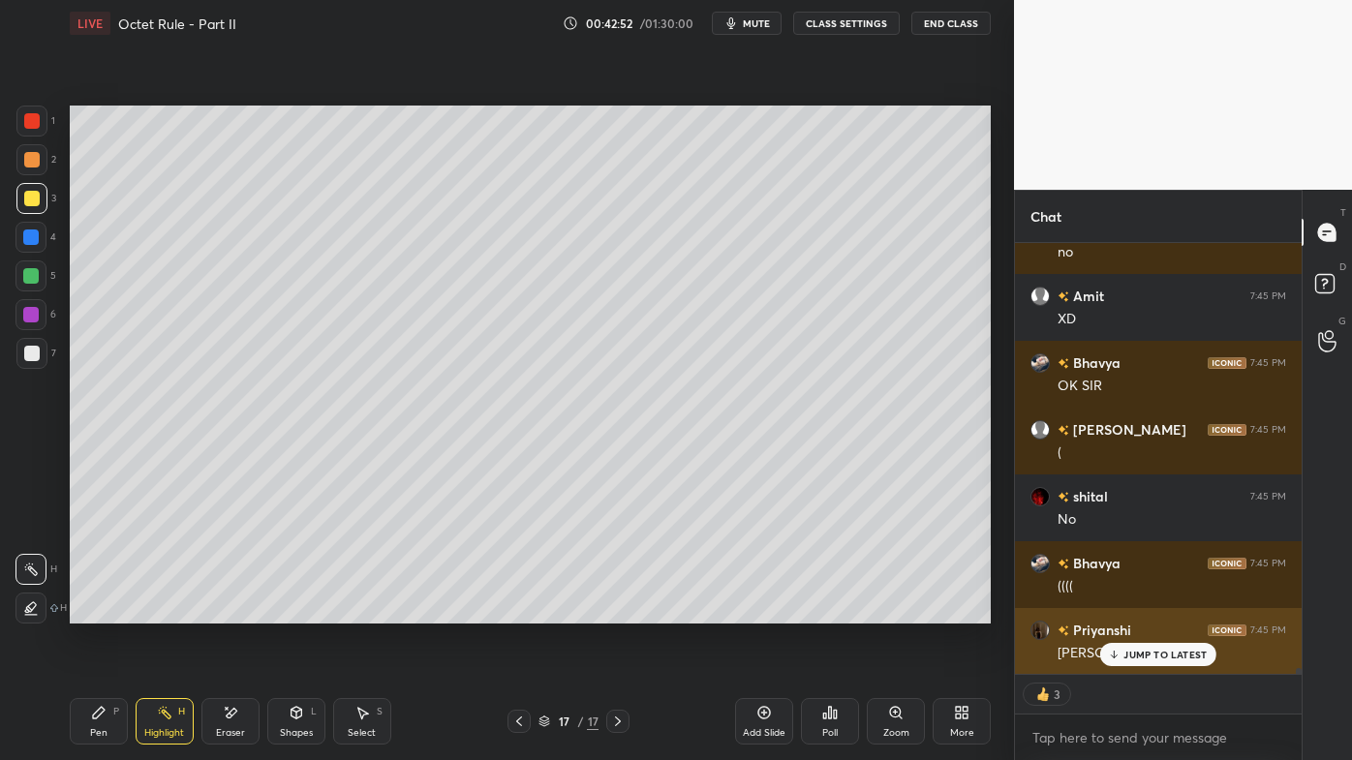
click at [1127, 611] on p "JUMP TO LATEST" at bounding box center [1164, 655] width 83 height 12
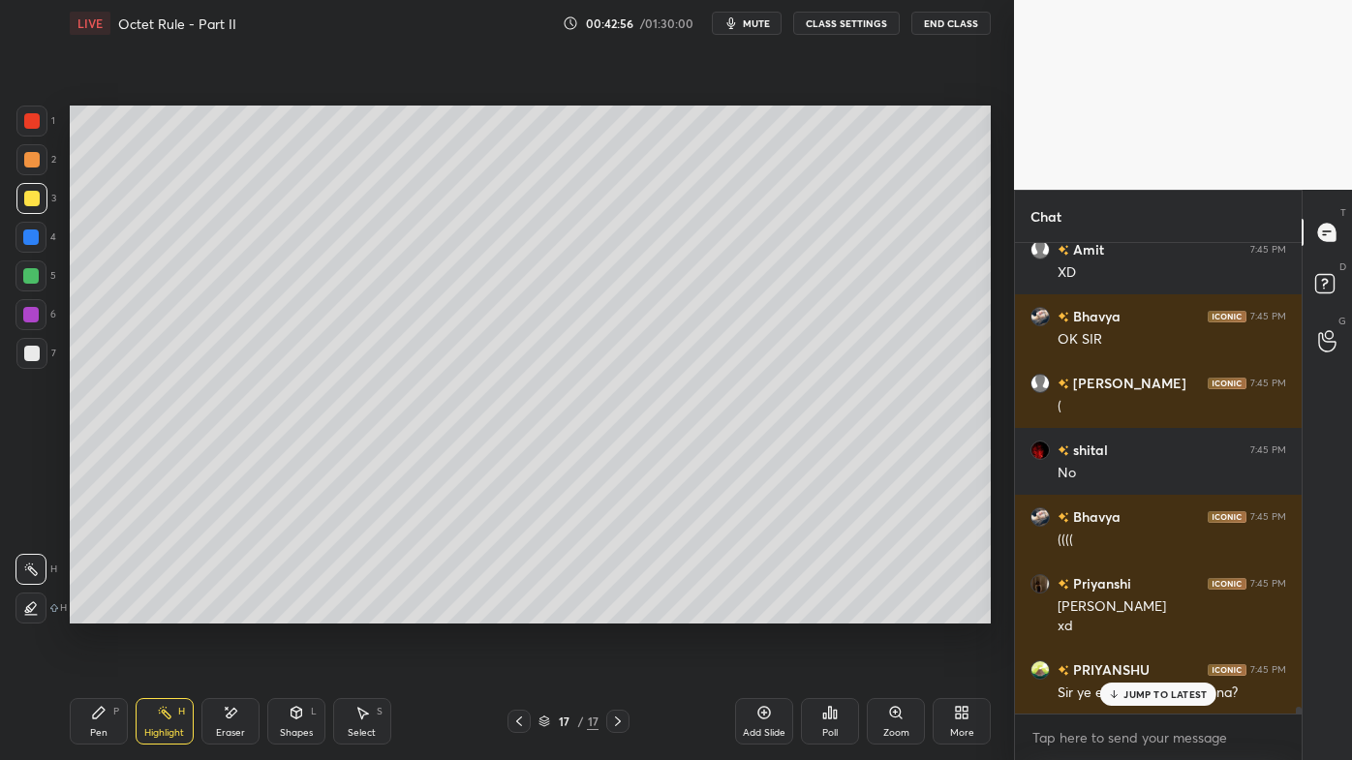
click at [91, 611] on icon at bounding box center [98, 712] width 15 height 15
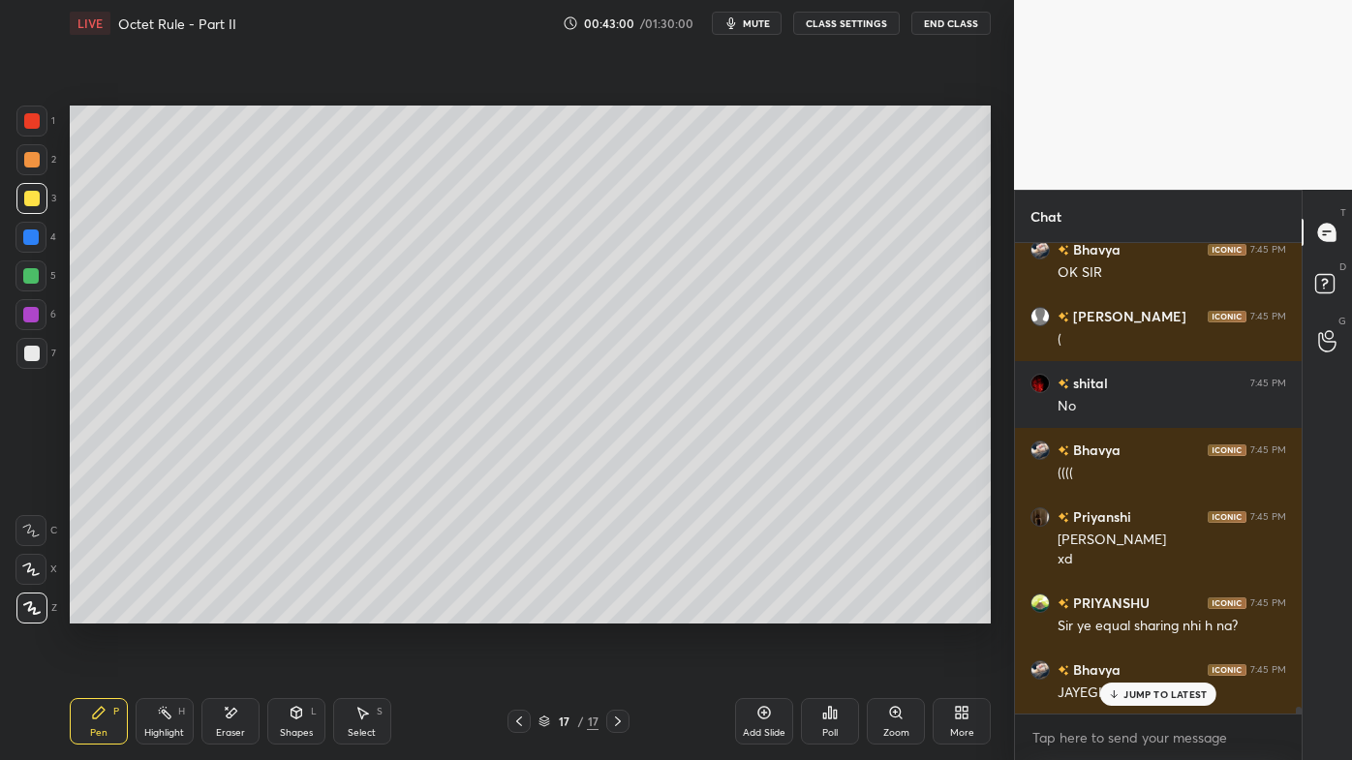
click at [519, 611] on icon at bounding box center [519, 722] width 6 height 10
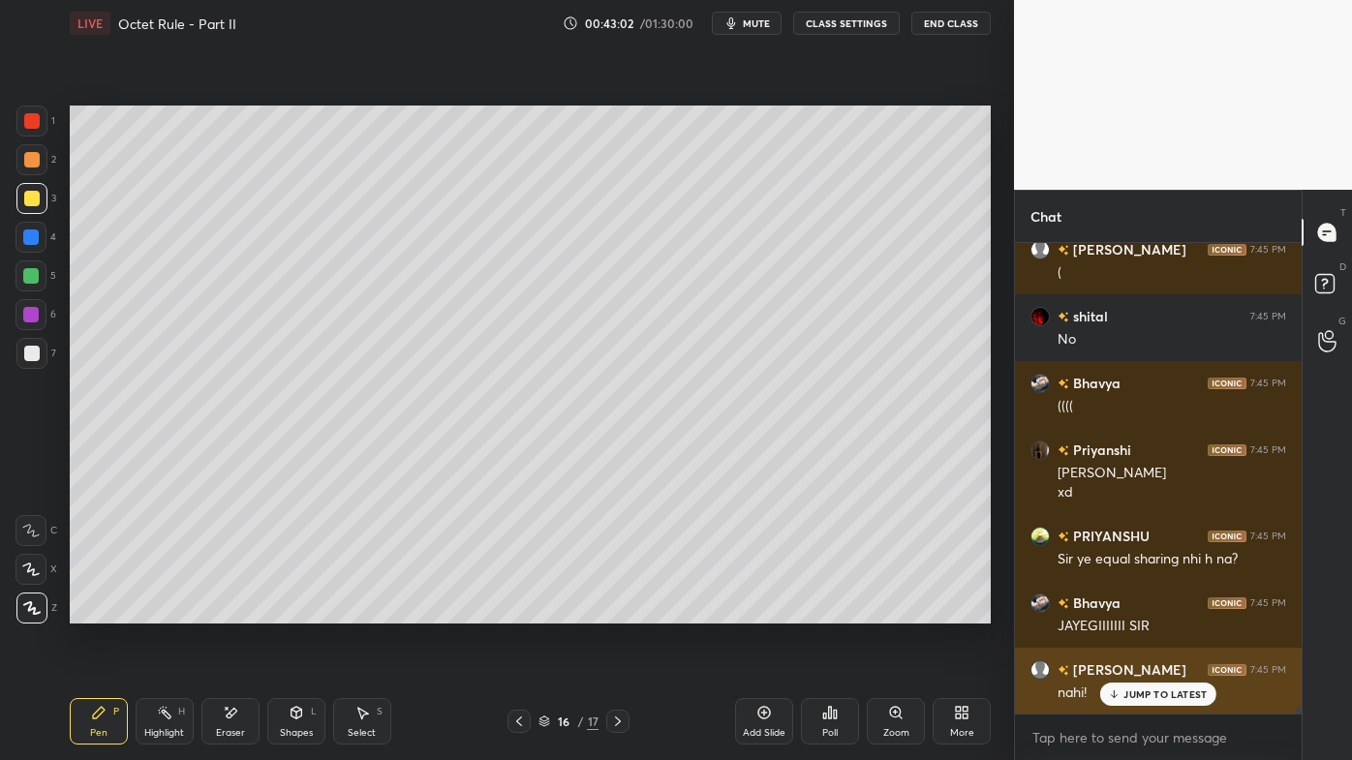
click at [1144, 611] on p "JUMP TO LATEST" at bounding box center [1164, 695] width 83 height 12
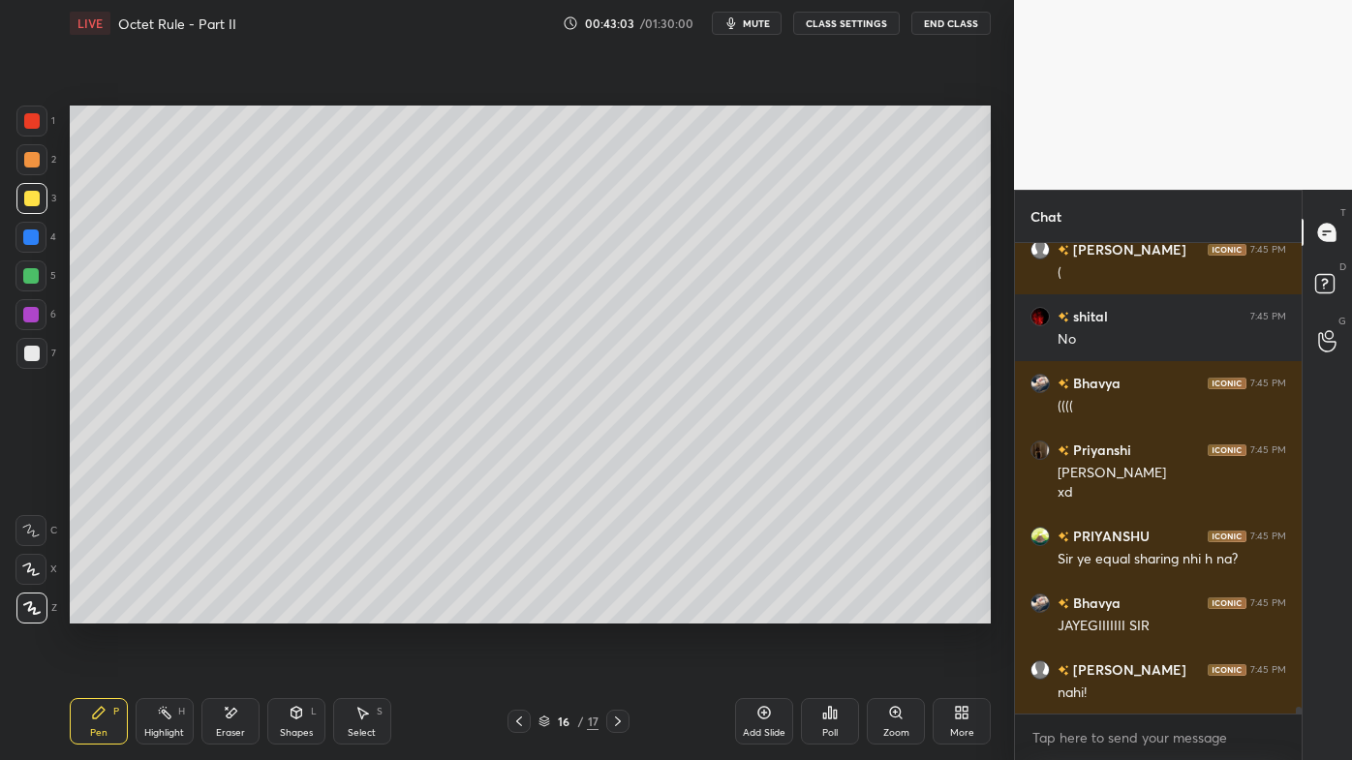
click at [165, 611] on div "Highlight H" at bounding box center [165, 721] width 58 height 46
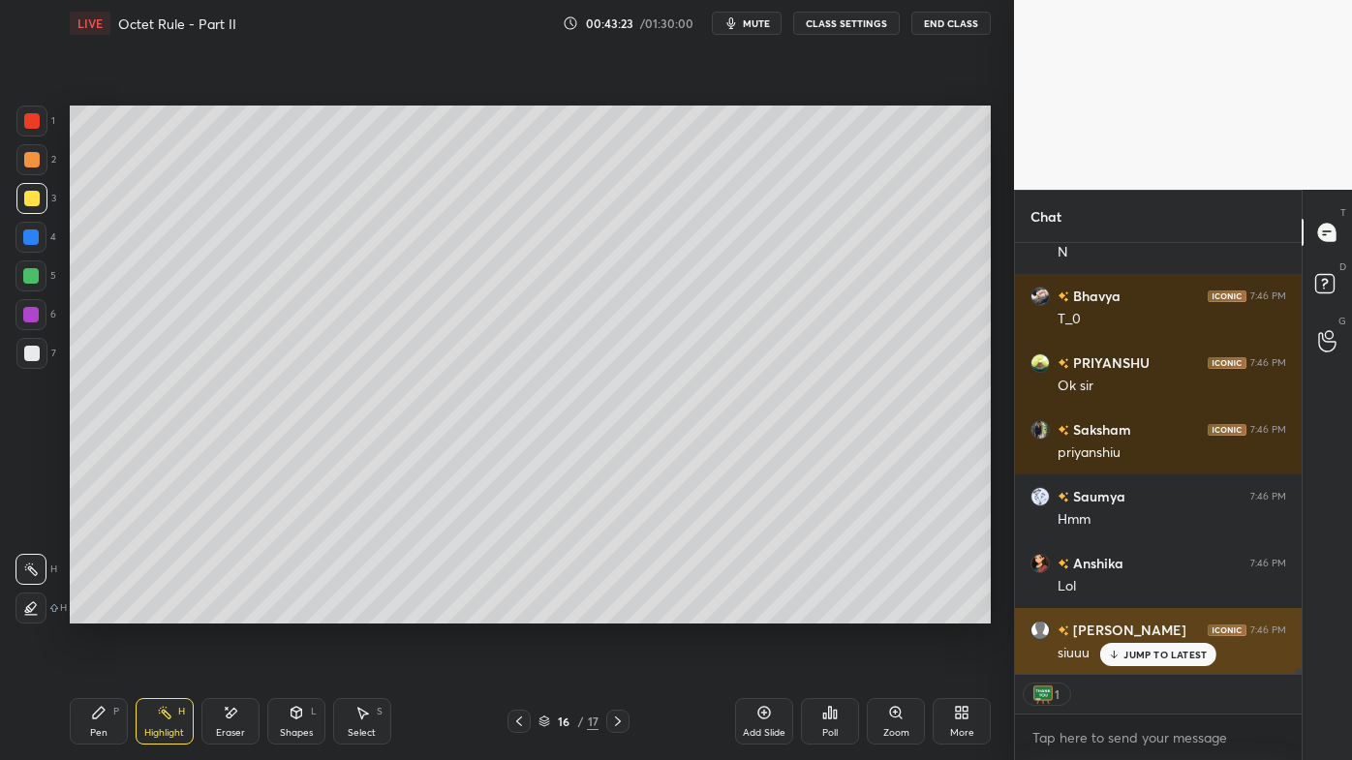
click at [1140, 611] on p "JUMP TO LATEST" at bounding box center [1164, 655] width 83 height 12
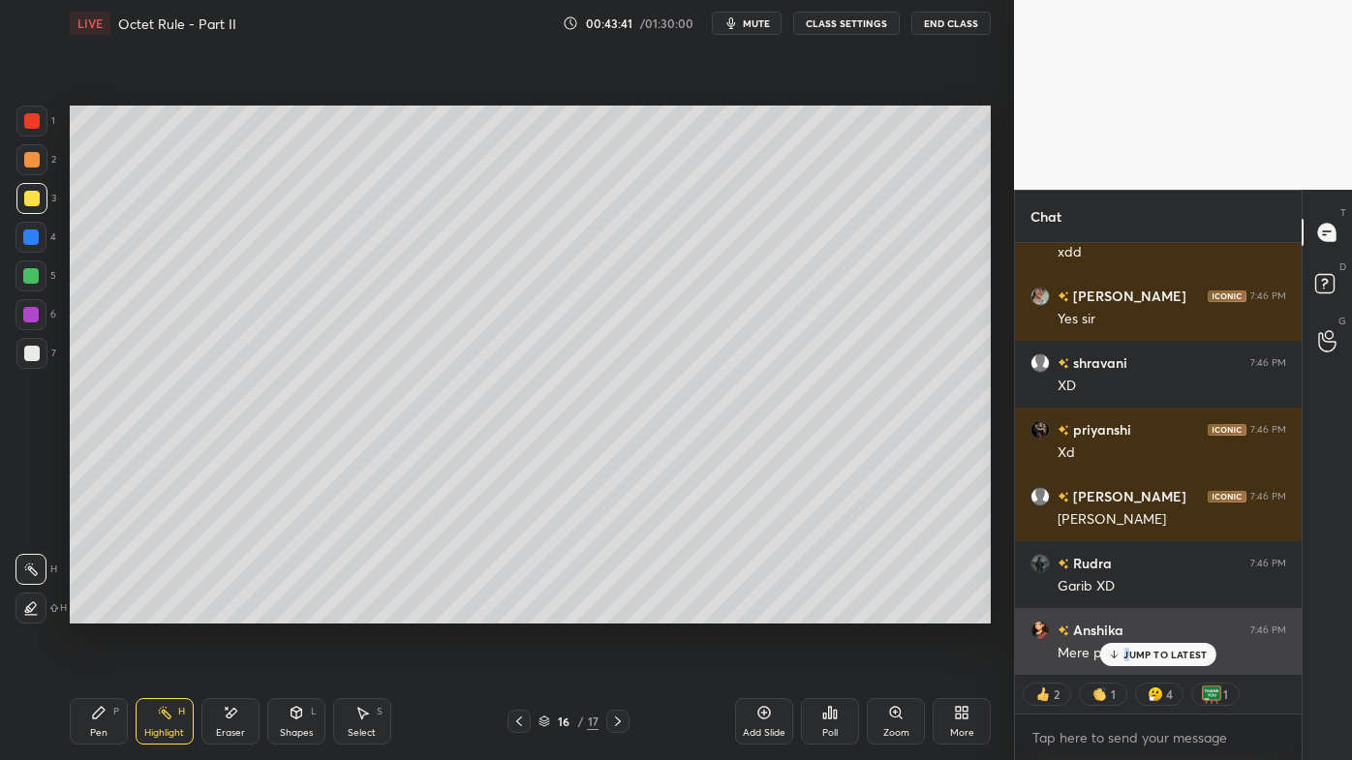
click at [1123, 611] on div "JUMP TO LATEST" at bounding box center [1158, 654] width 116 height 23
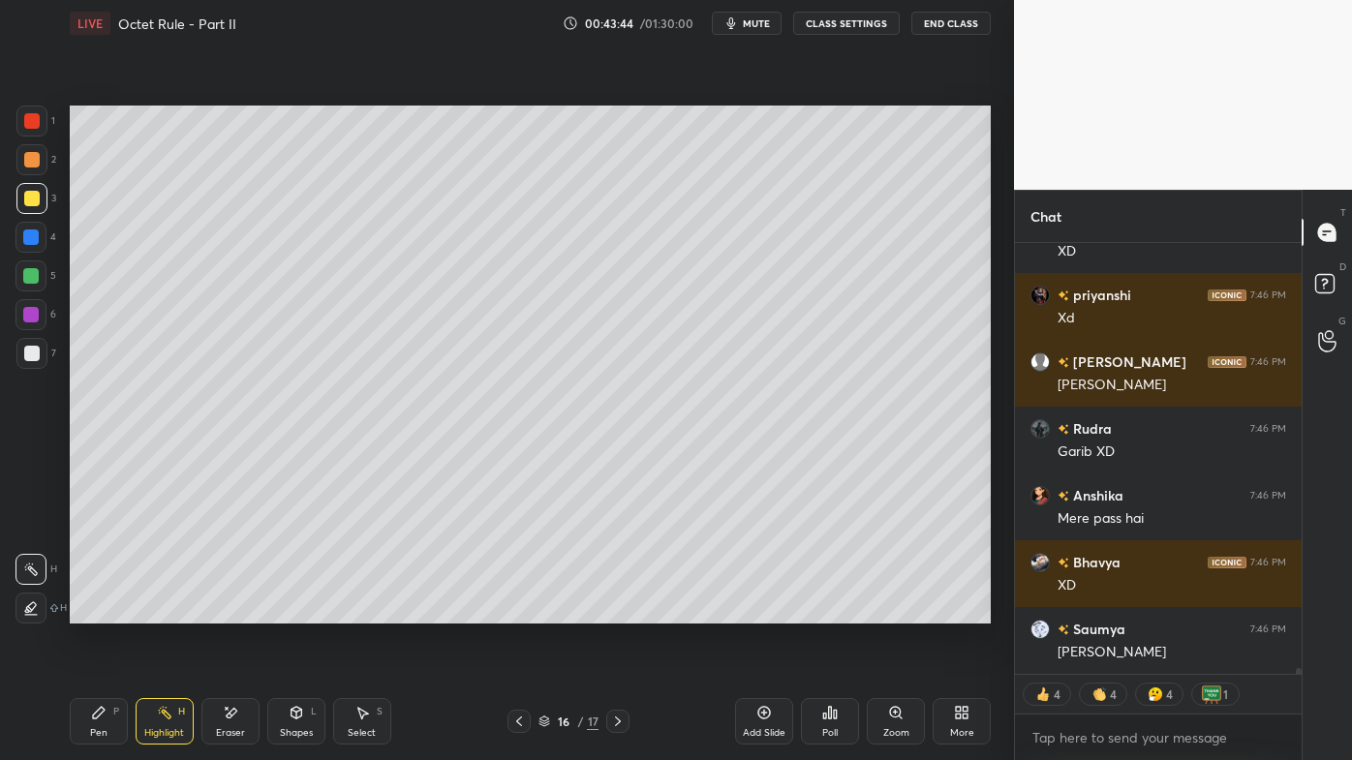
click at [617, 611] on icon at bounding box center [617, 721] width 15 height 15
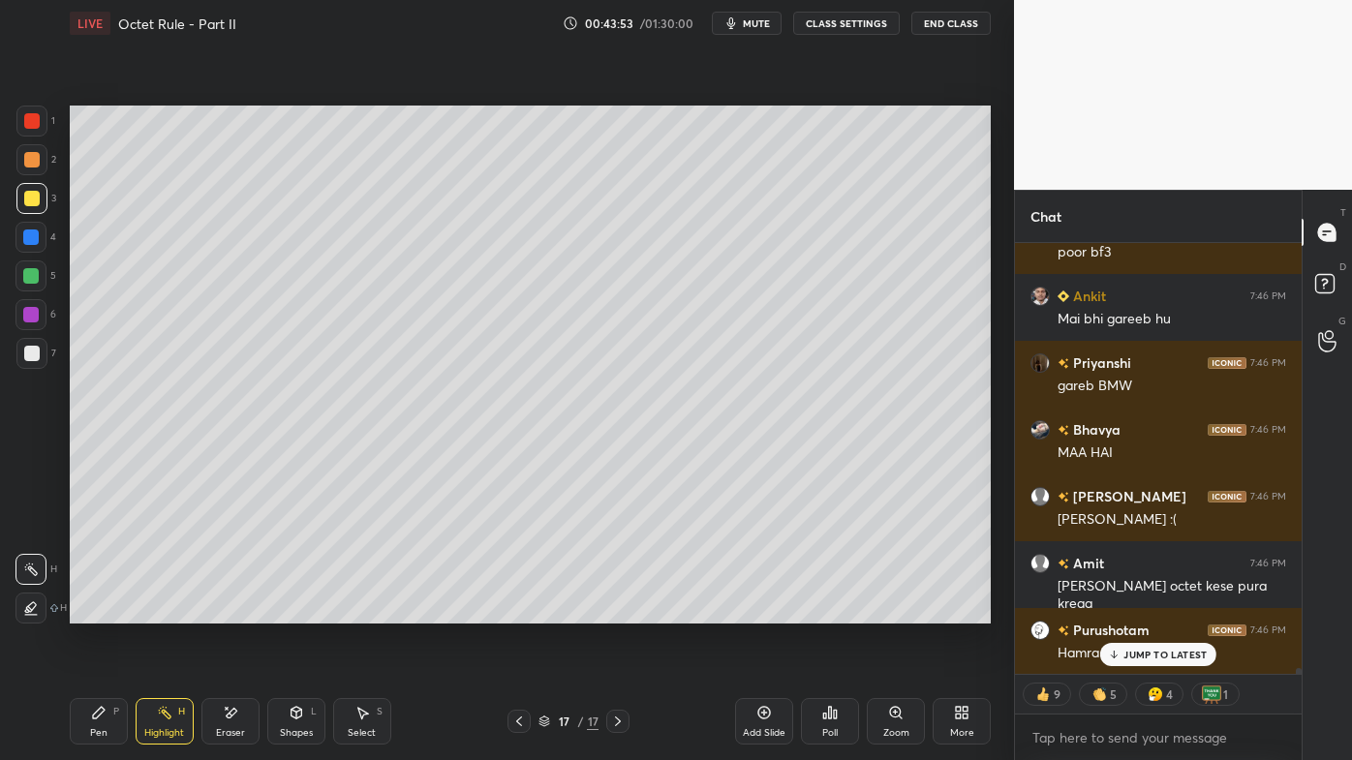
click at [516, 611] on icon at bounding box center [518, 721] width 15 height 15
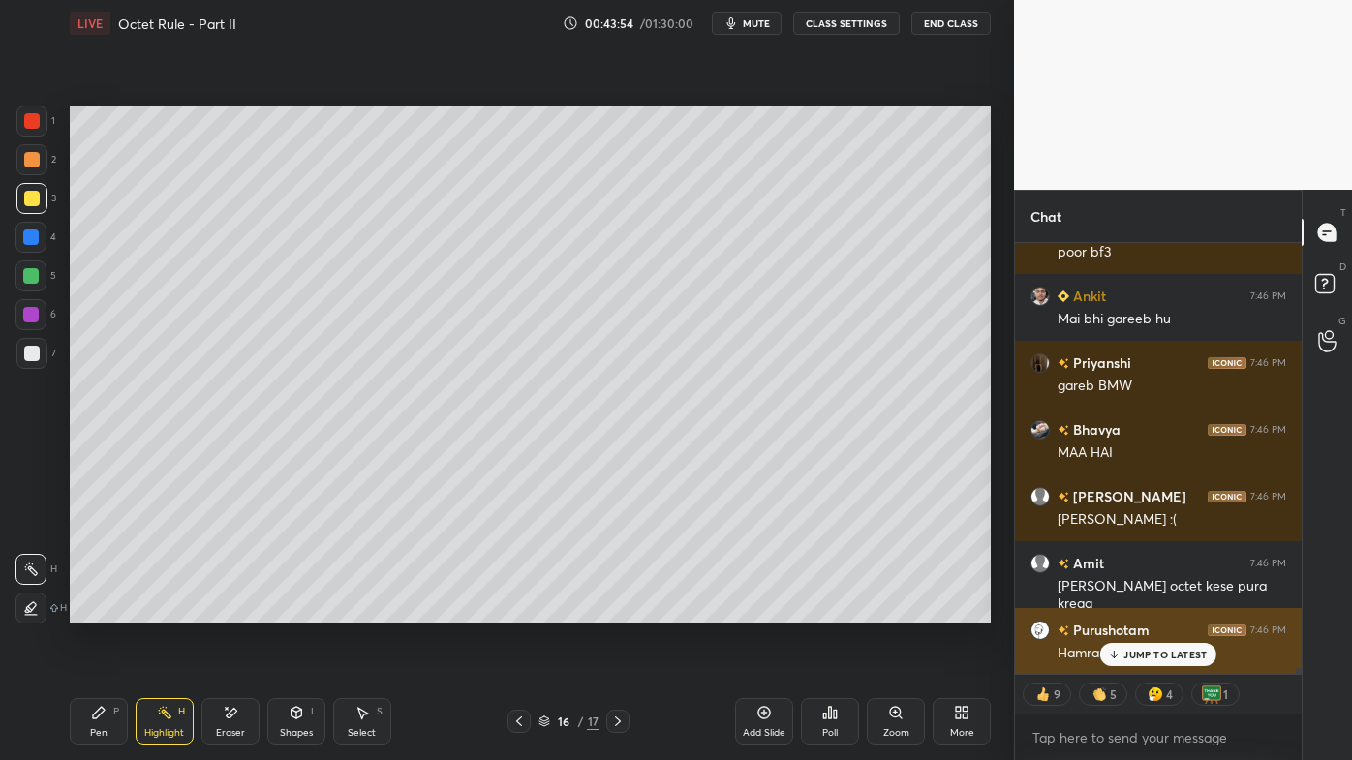
drag, startPoint x: 1138, startPoint y: 653, endPoint x: 1025, endPoint y: 662, distance: 113.7
click at [1133, 611] on p "JUMP TO LATEST" at bounding box center [1164, 655] width 83 height 12
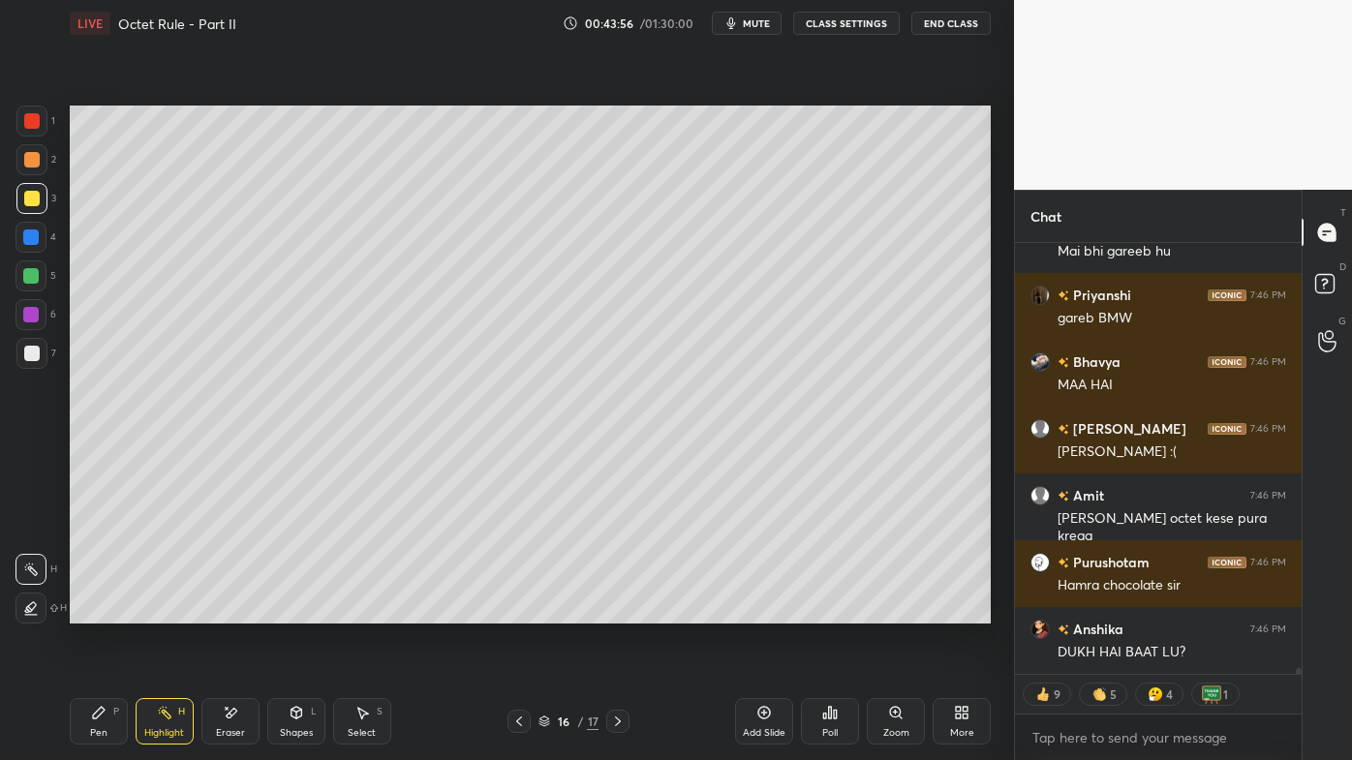
click at [155, 611] on div "Highlight H" at bounding box center [165, 721] width 58 height 46
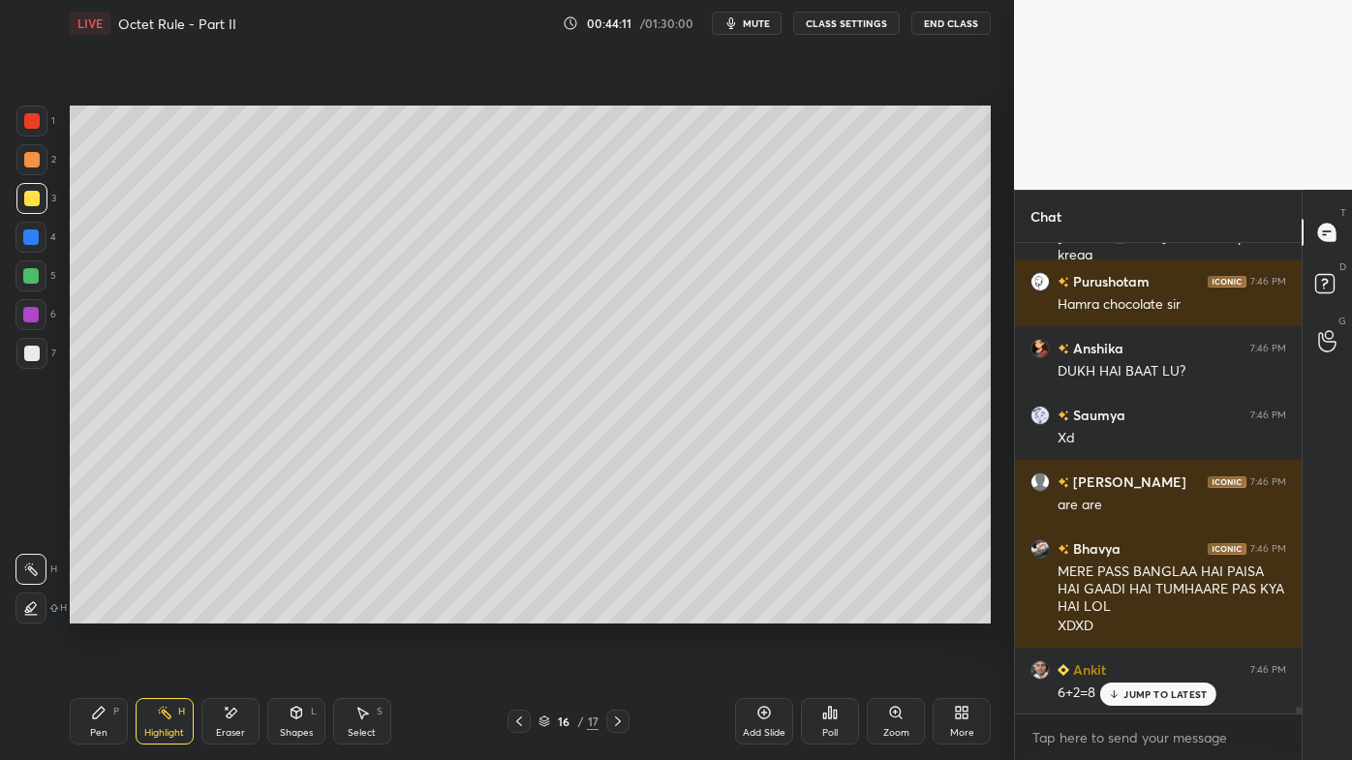
click at [95, 611] on icon at bounding box center [99, 713] width 12 height 12
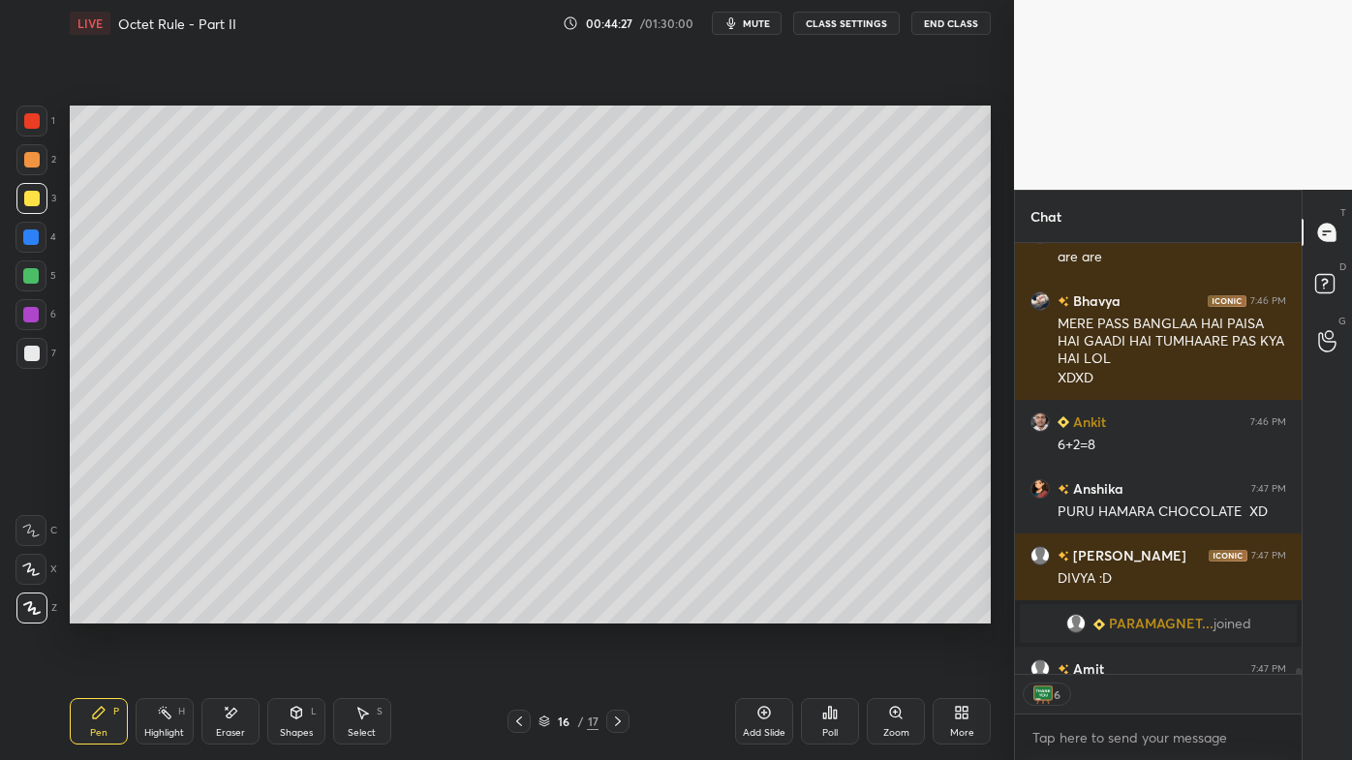
click at [766, 611] on icon at bounding box center [763, 712] width 15 height 15
drag, startPoint x: 39, startPoint y: 156, endPoint x: 53, endPoint y: 152, distance: 15.0
click at [39, 156] on div at bounding box center [31, 159] width 31 height 31
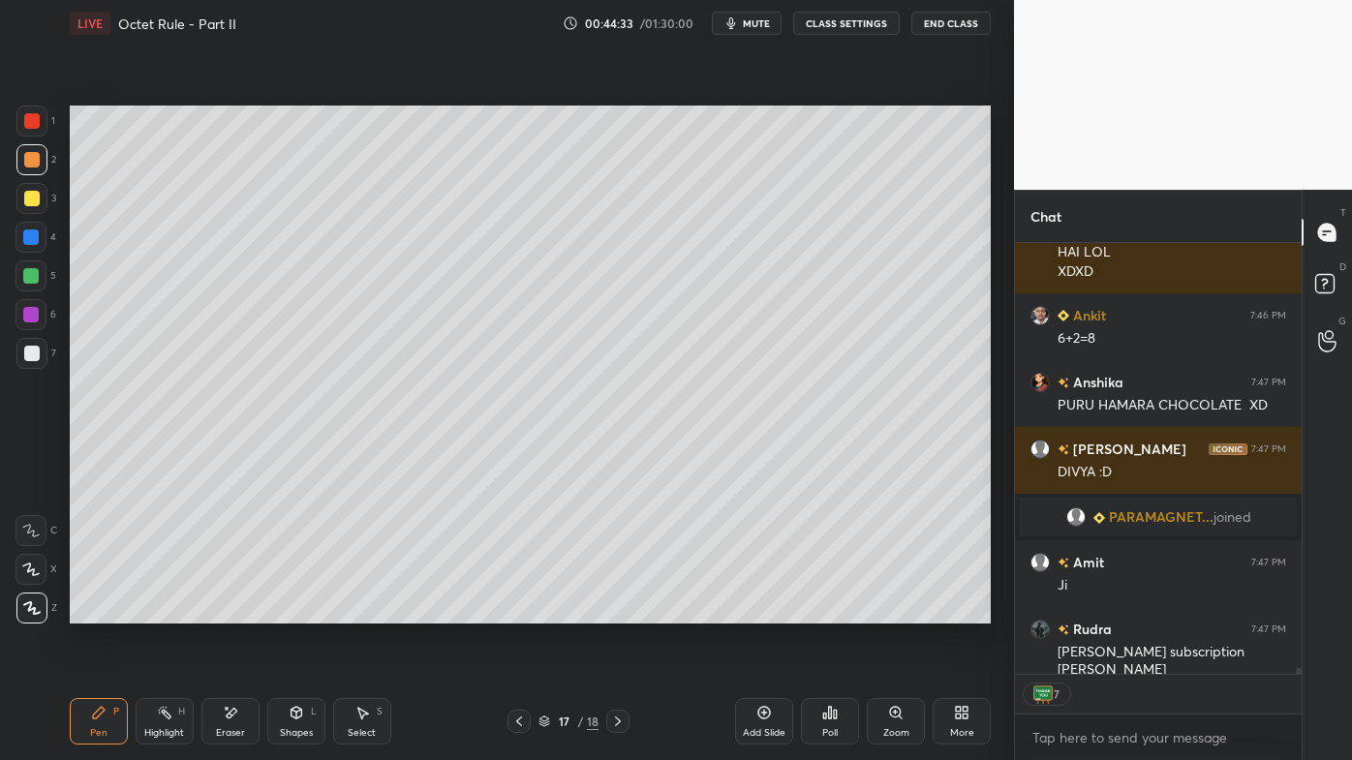
drag, startPoint x: 225, startPoint y: 725, endPoint x: 250, endPoint y: 631, distance: 97.2
click at [227, 611] on div "Eraser" at bounding box center [230, 721] width 58 height 46
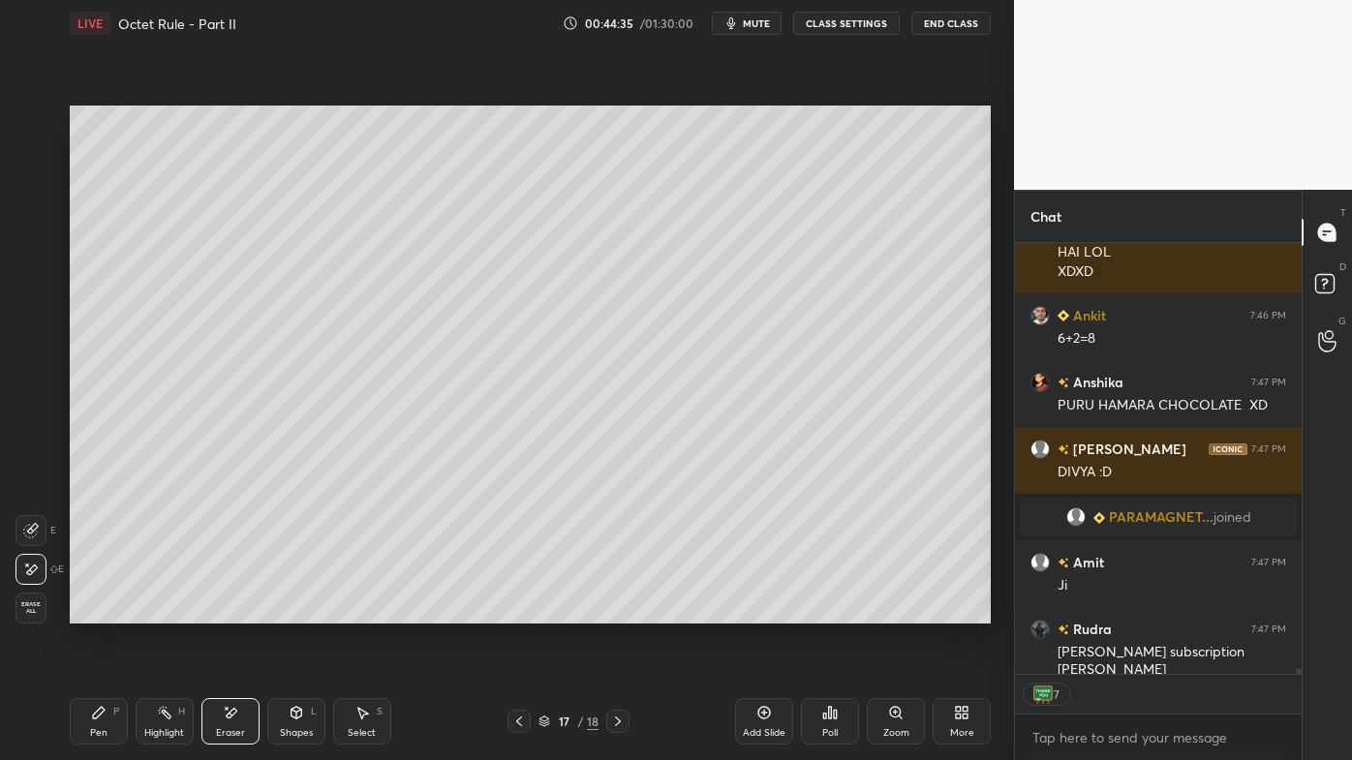
drag, startPoint x: 90, startPoint y: 718, endPoint x: 111, endPoint y: 678, distance: 45.1
click at [91, 611] on icon at bounding box center [98, 712] width 15 height 15
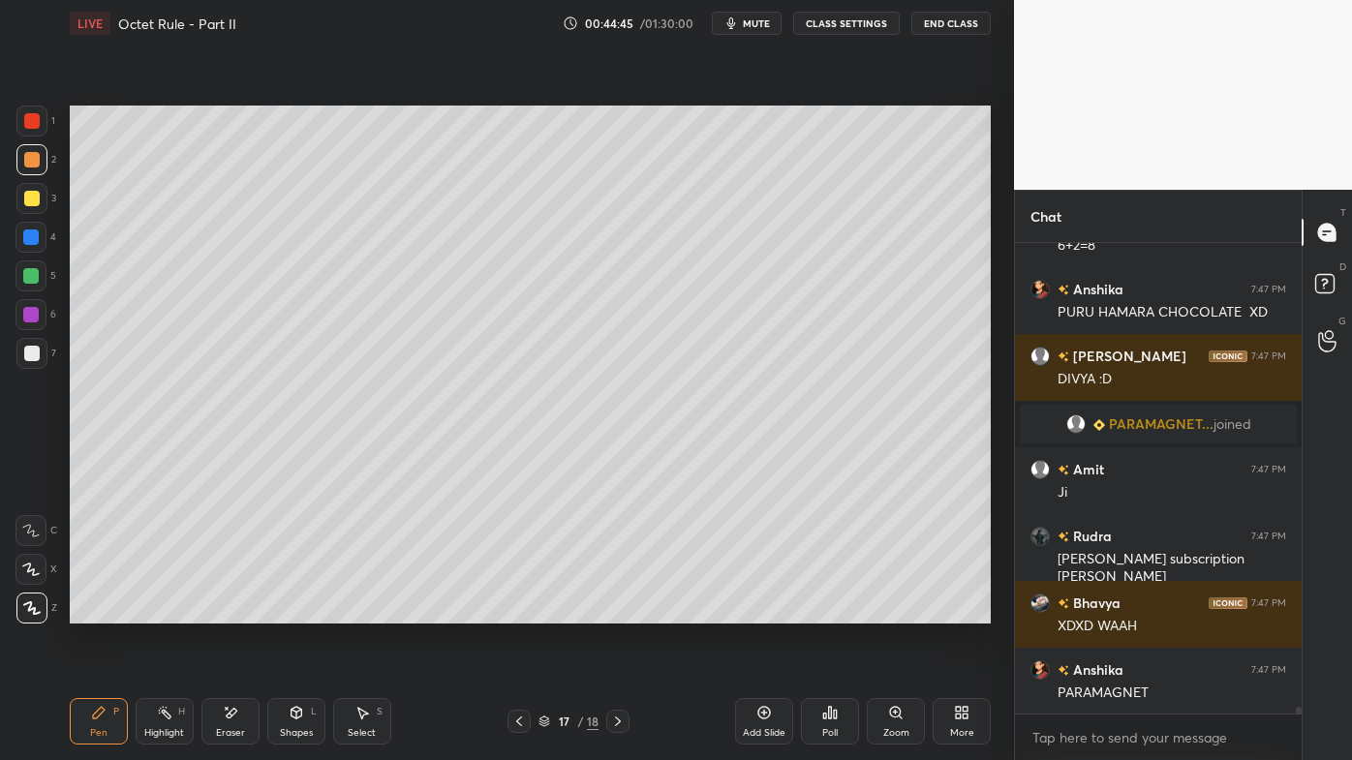
scroll to position [32813, 0]
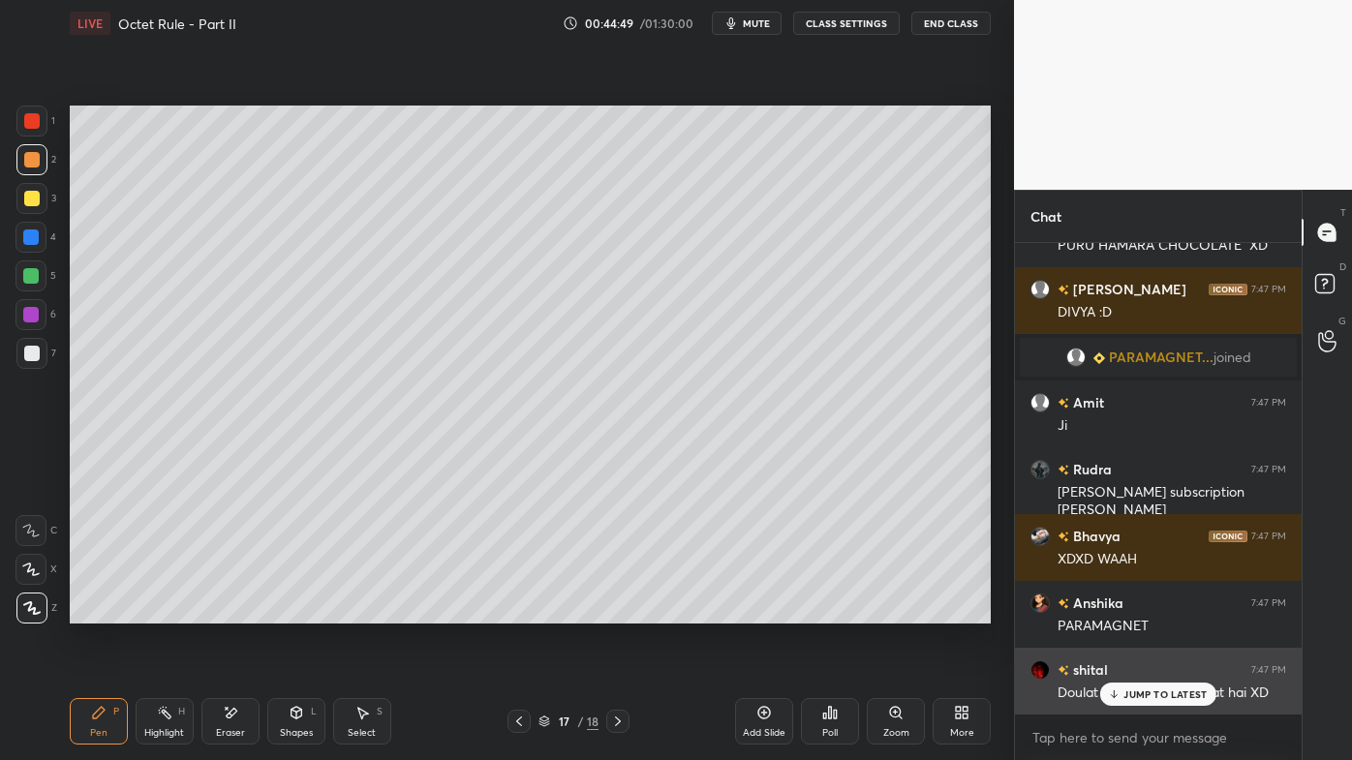
click at [1128, 611] on div "JUMP TO LATEST" at bounding box center [1158, 694] width 116 height 23
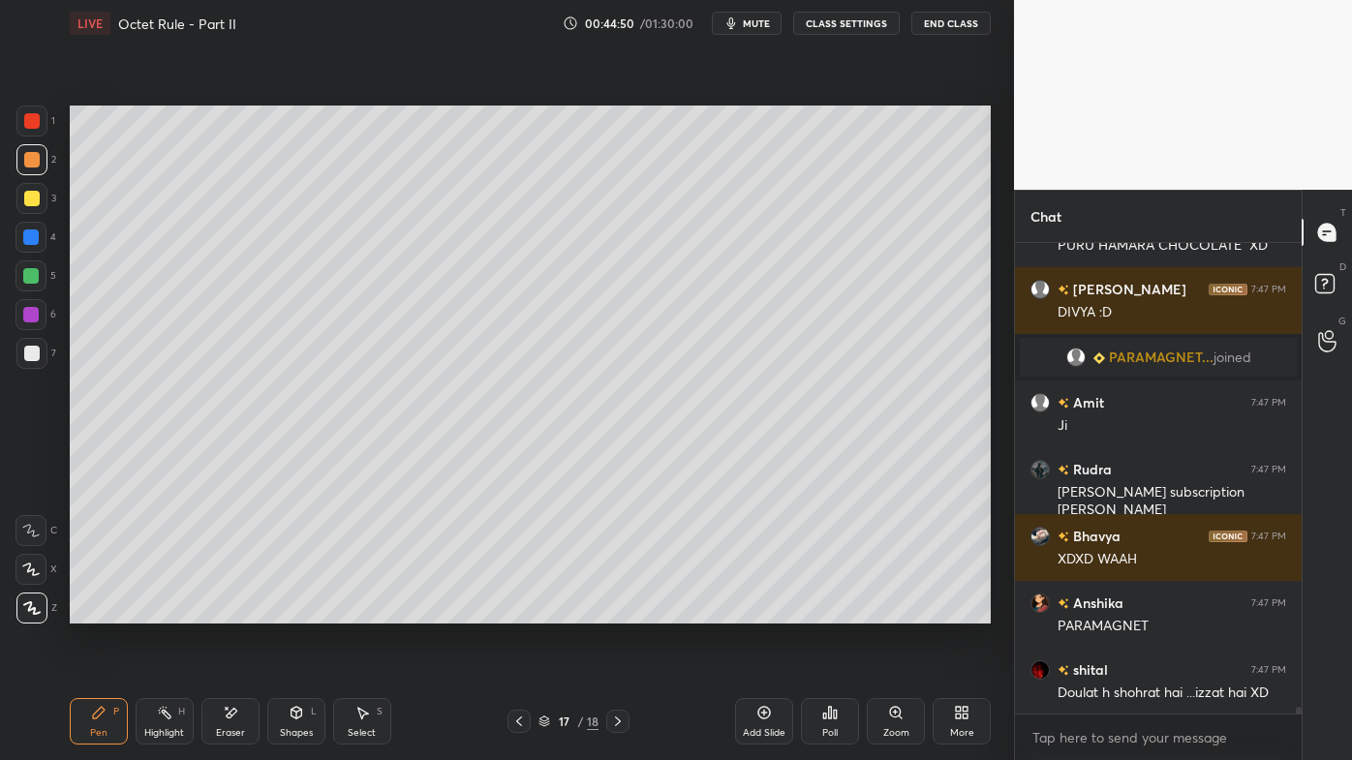
scroll to position [32880, 0]
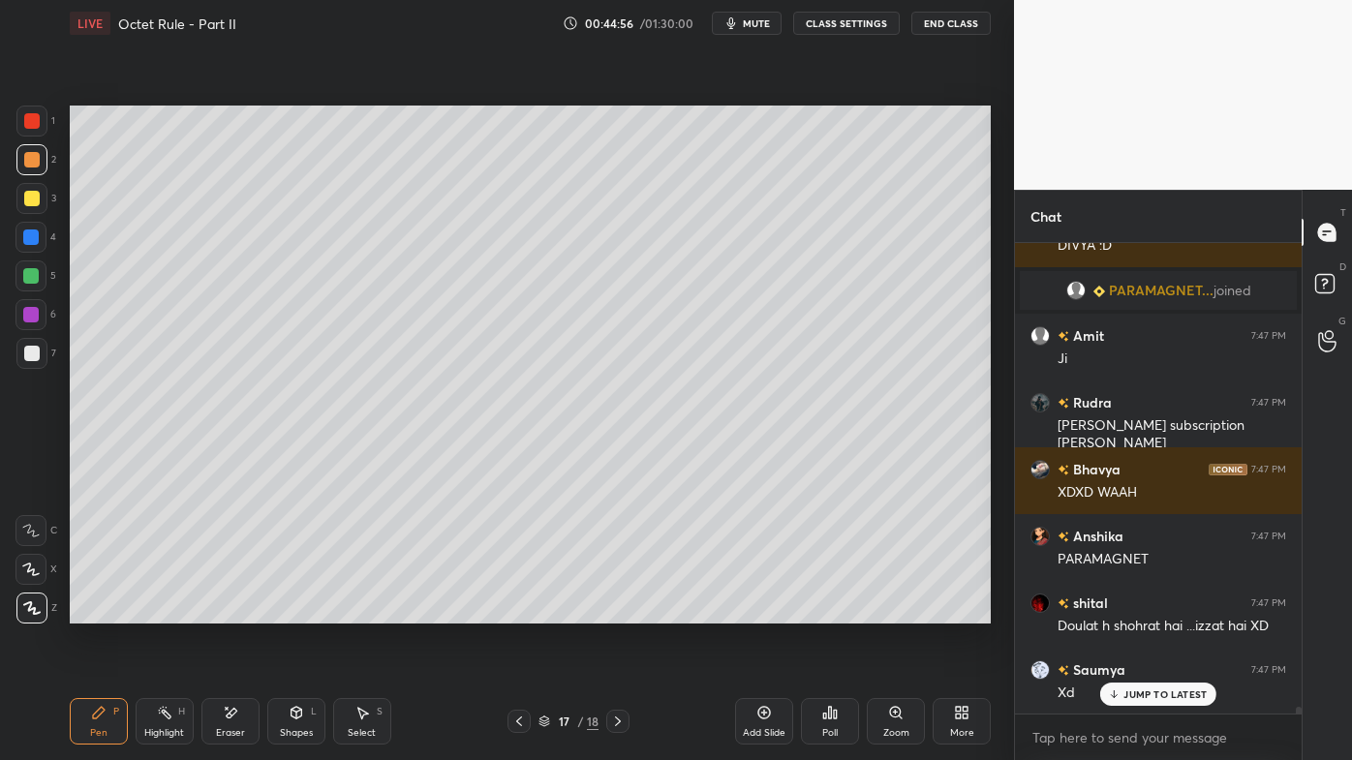
drag, startPoint x: 36, startPoint y: 197, endPoint x: 66, endPoint y: 206, distance: 31.5
click at [38, 197] on div at bounding box center [31, 198] width 15 height 15
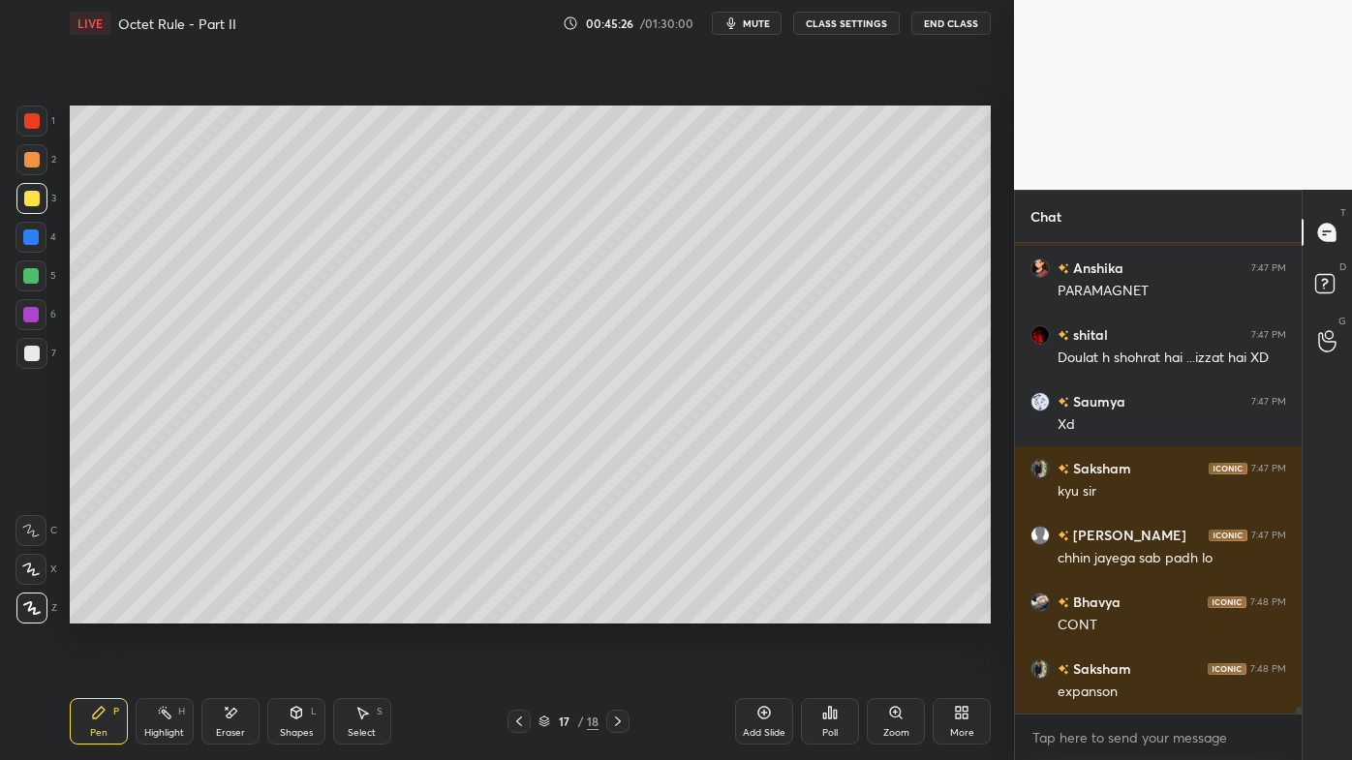
scroll to position [33215, 0]
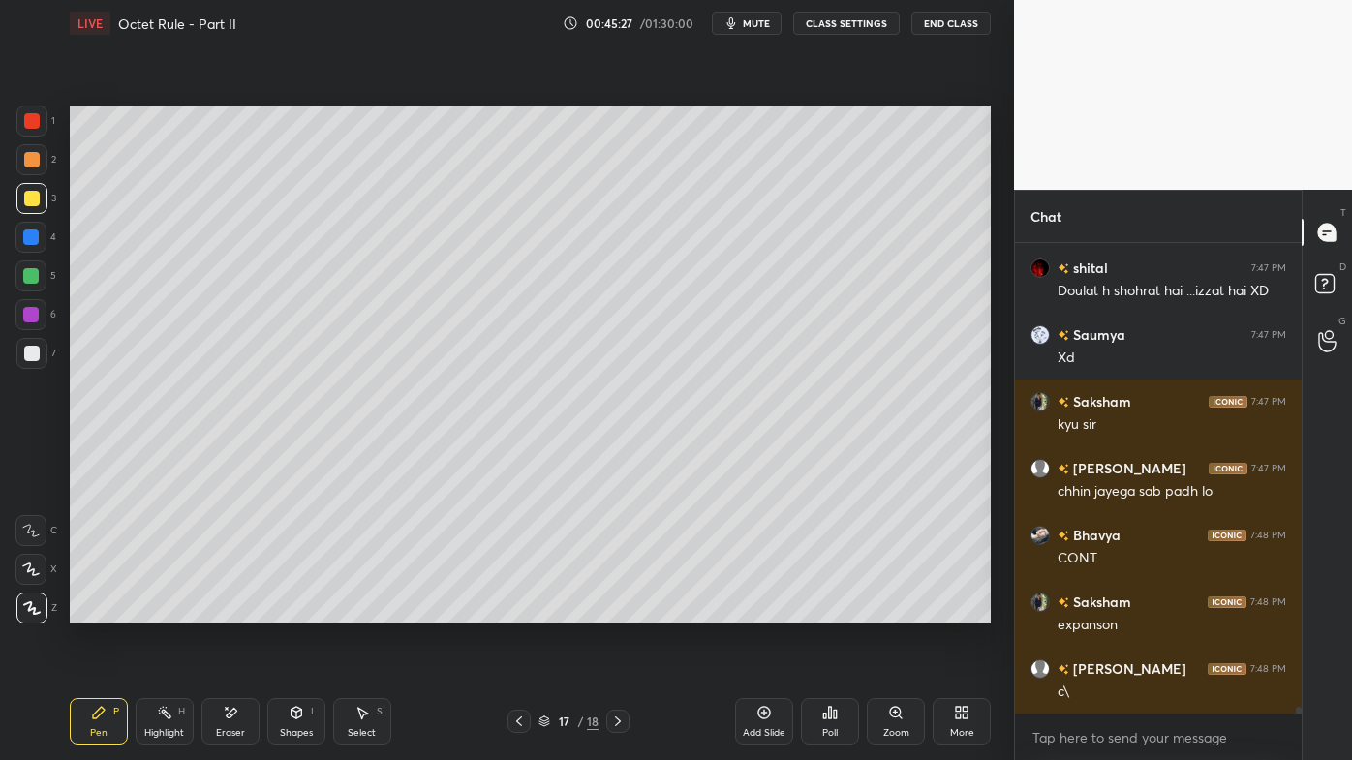
click at [103, 611] on icon at bounding box center [98, 712] width 15 height 15
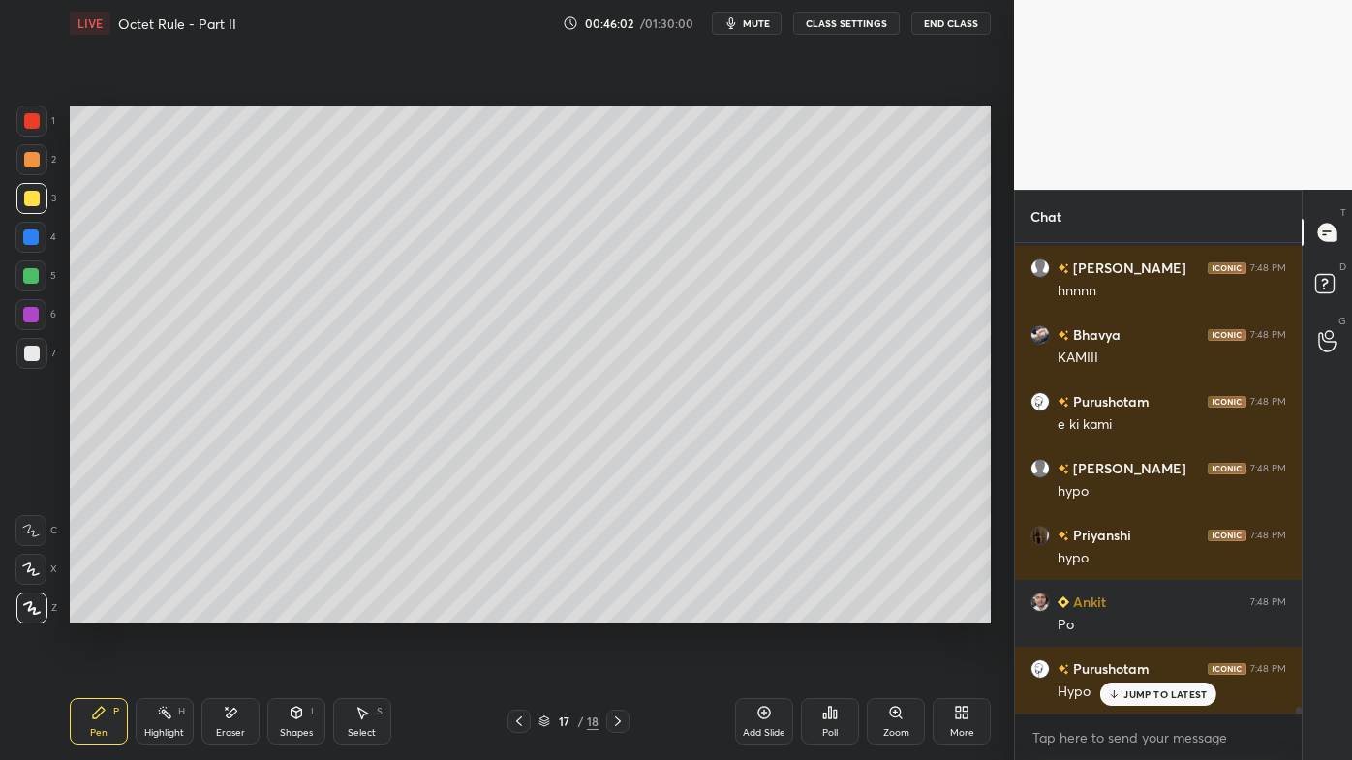
scroll to position [33882, 0]
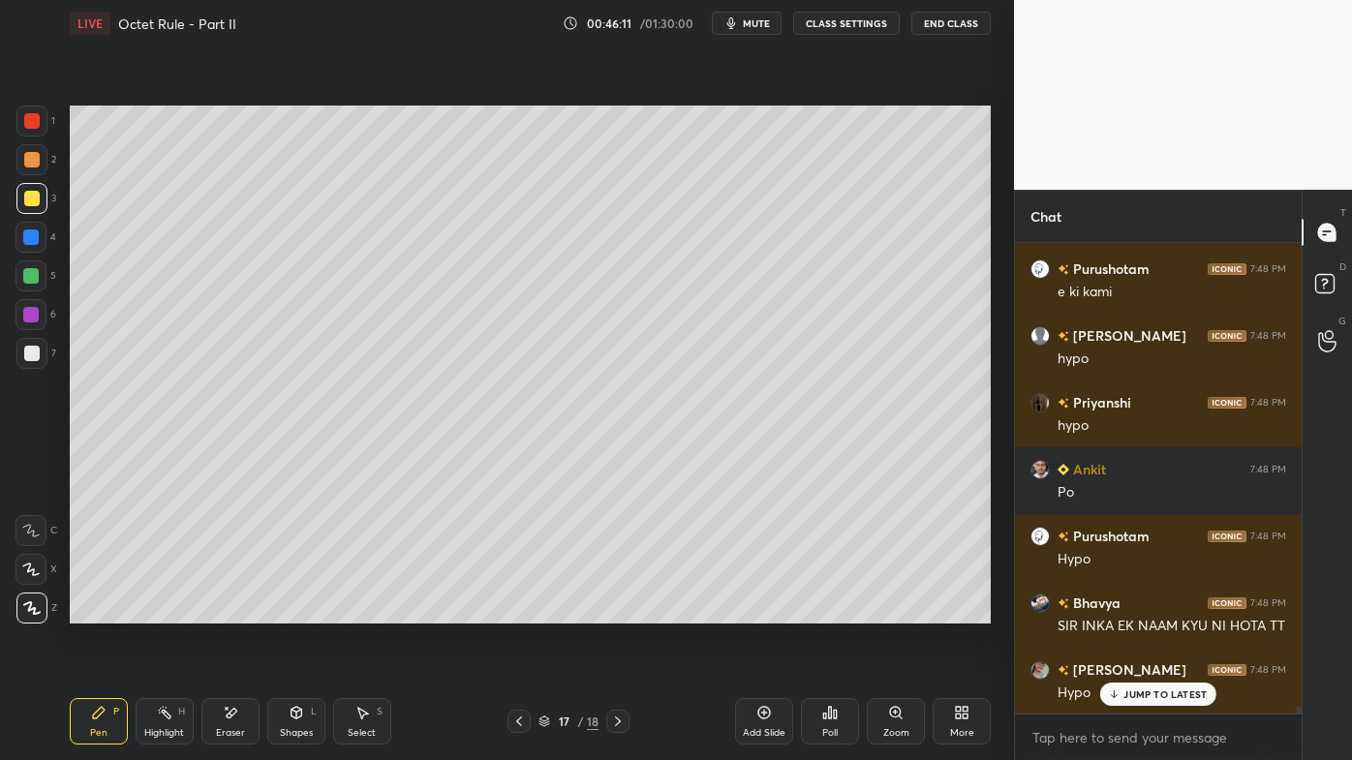
drag, startPoint x: 166, startPoint y: 718, endPoint x: 165, endPoint y: 680, distance: 37.8
click at [166, 611] on icon at bounding box center [164, 712] width 15 height 15
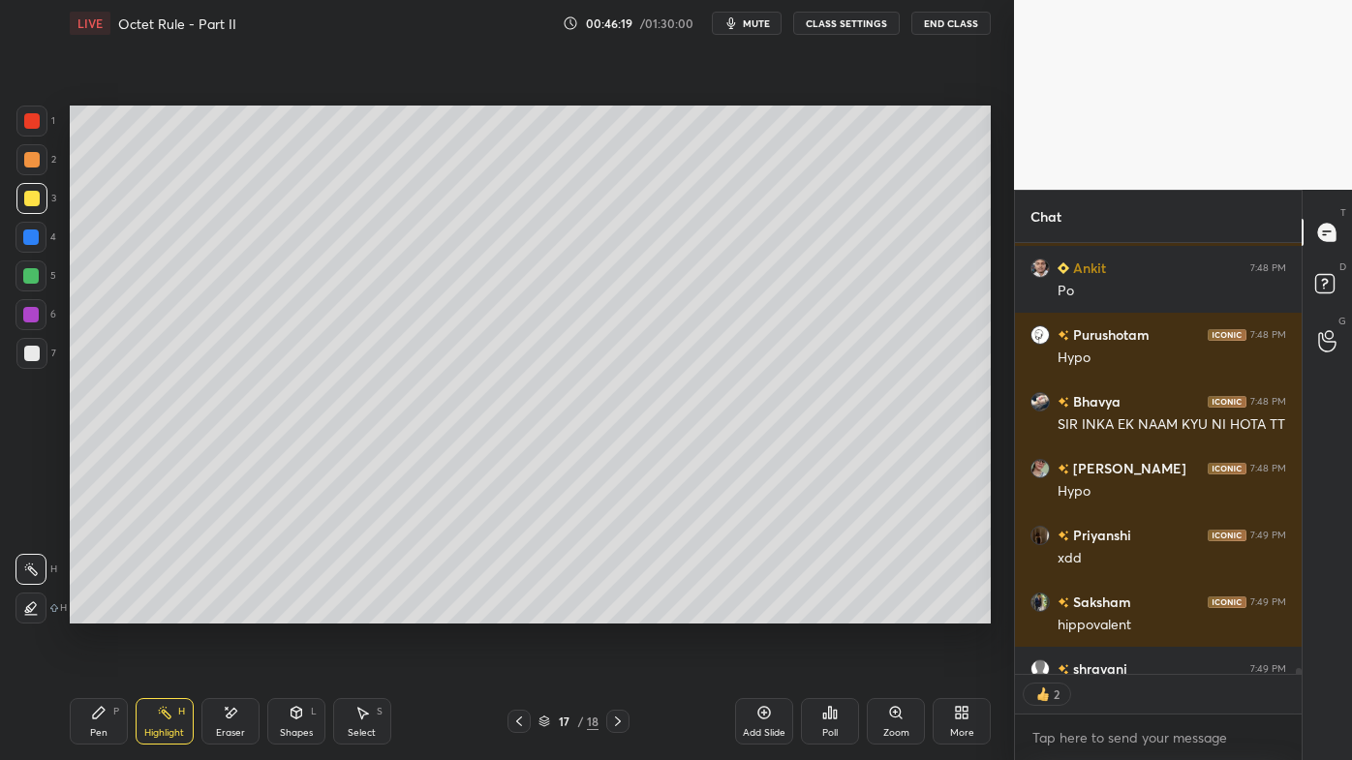
scroll to position [6, 5]
click at [77, 611] on div "Pen P" at bounding box center [99, 721] width 58 height 46
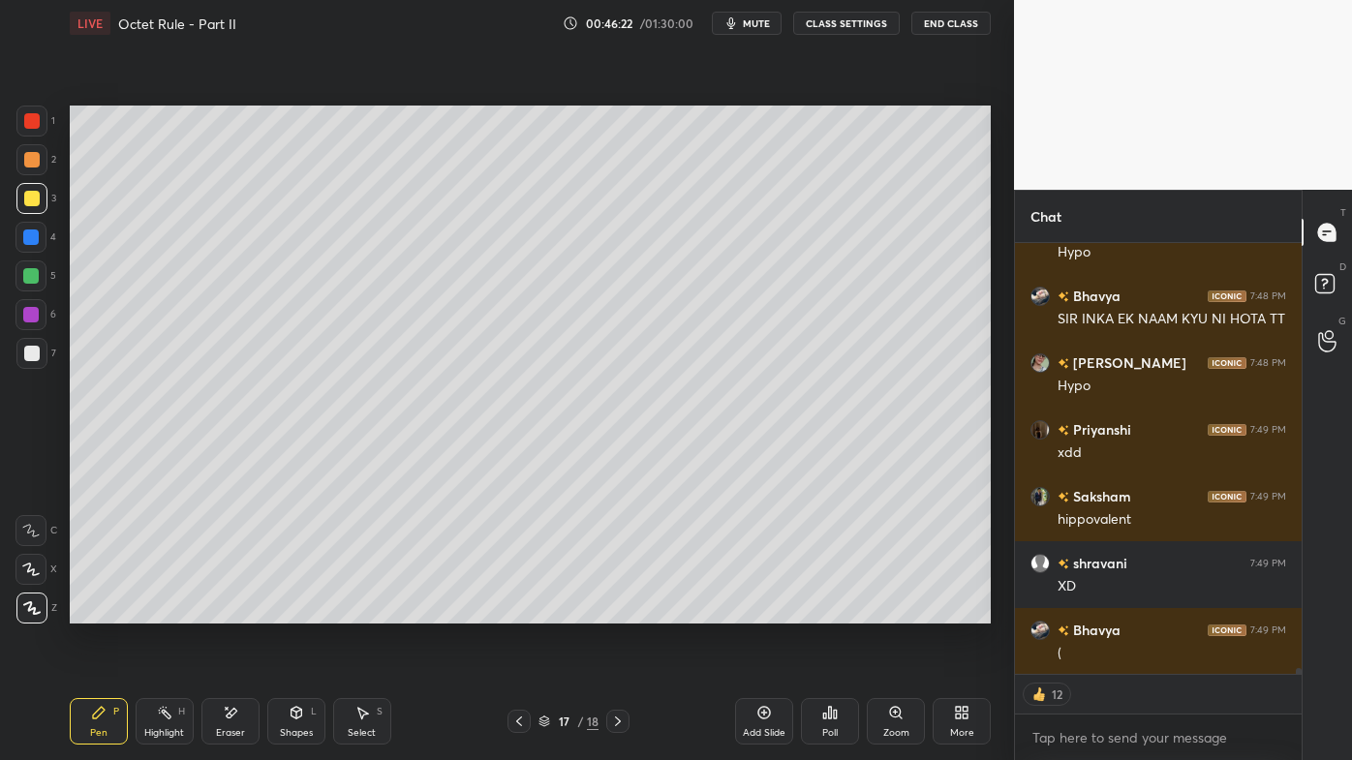
scroll to position [34257, 0]
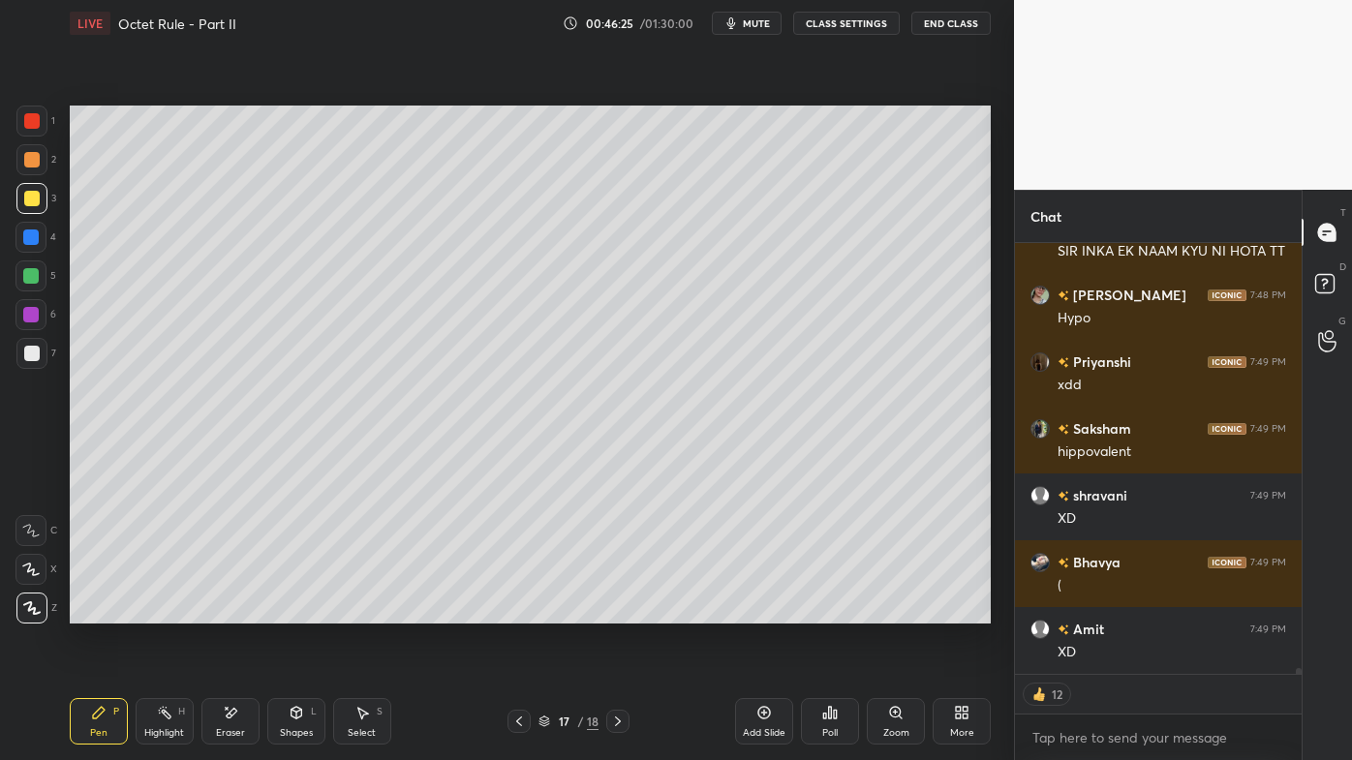
drag, startPoint x: 219, startPoint y: 708, endPoint x: 210, endPoint y: 634, distance: 74.1
click at [222, 611] on div "Eraser" at bounding box center [230, 721] width 58 height 46
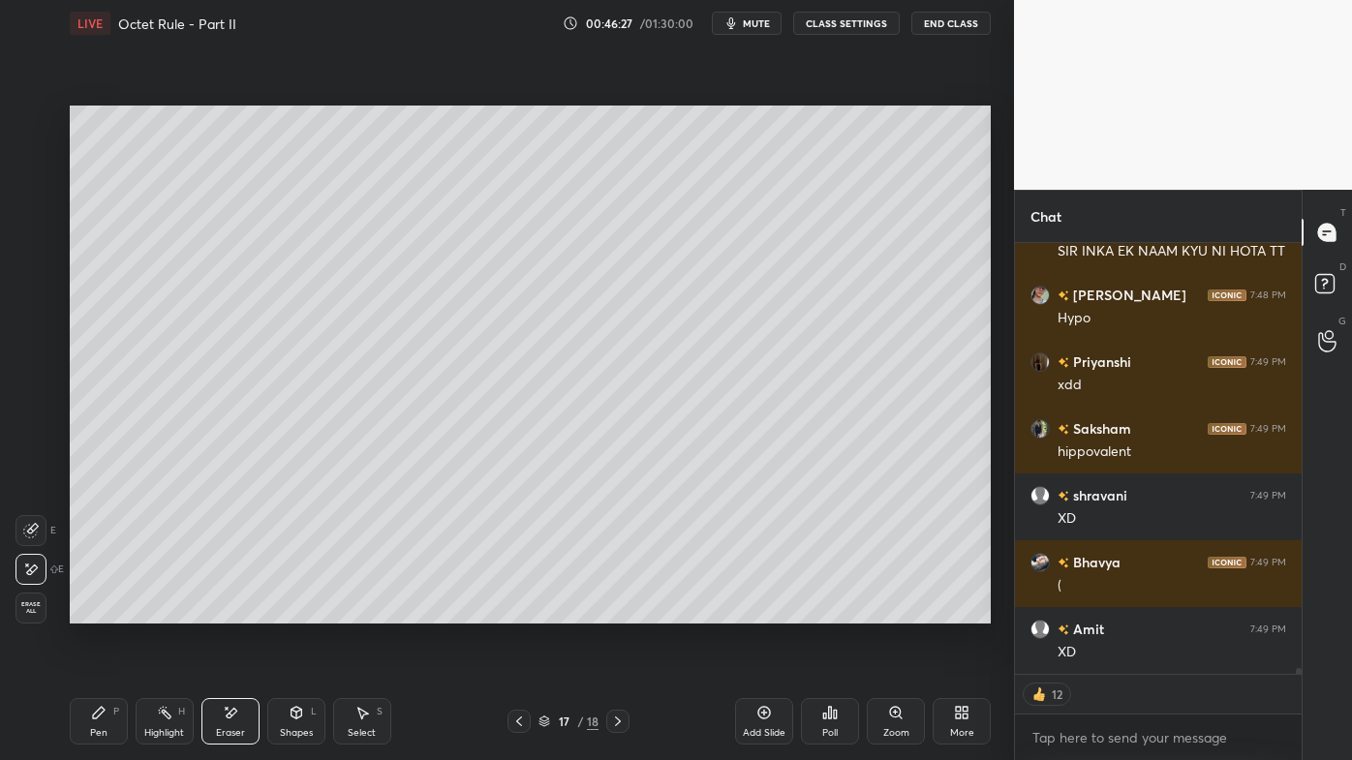
click at [103, 611] on icon at bounding box center [98, 712] width 15 height 15
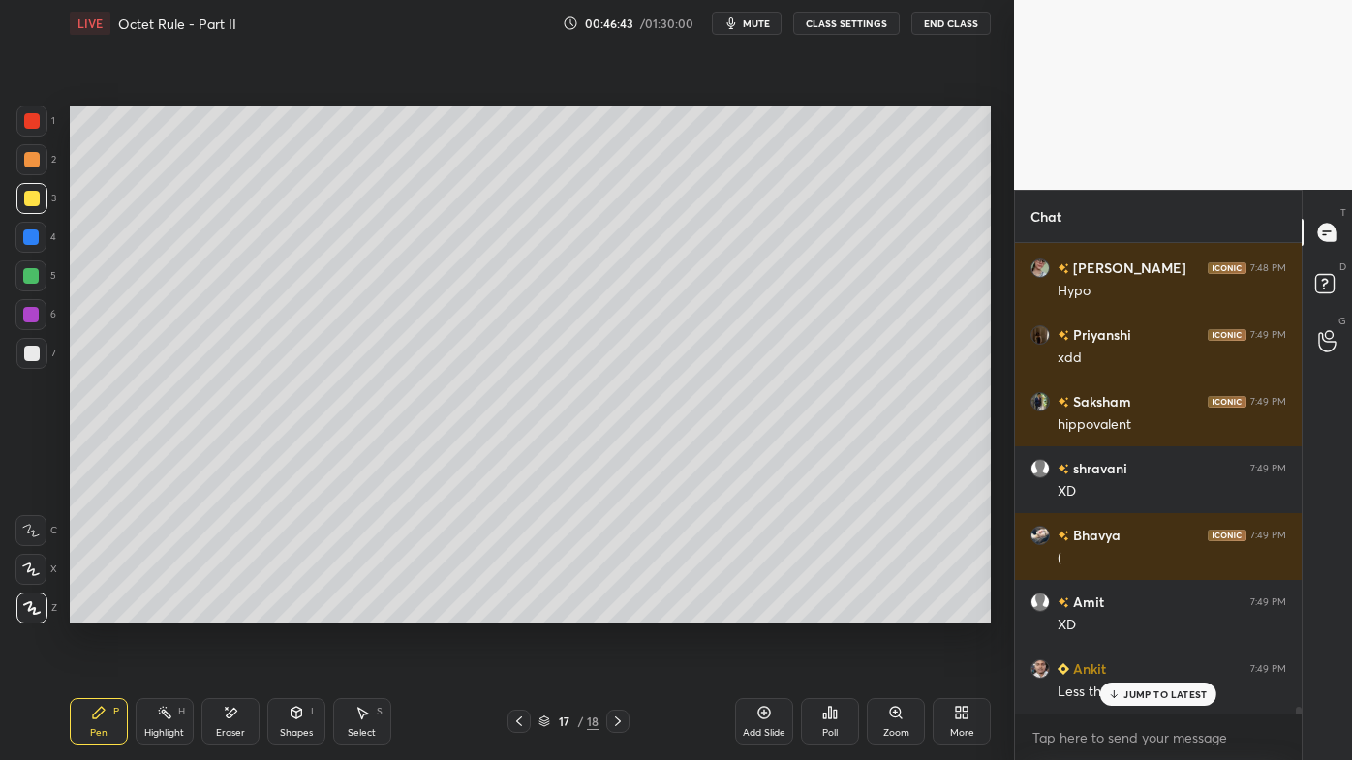
scroll to position [34350, 0]
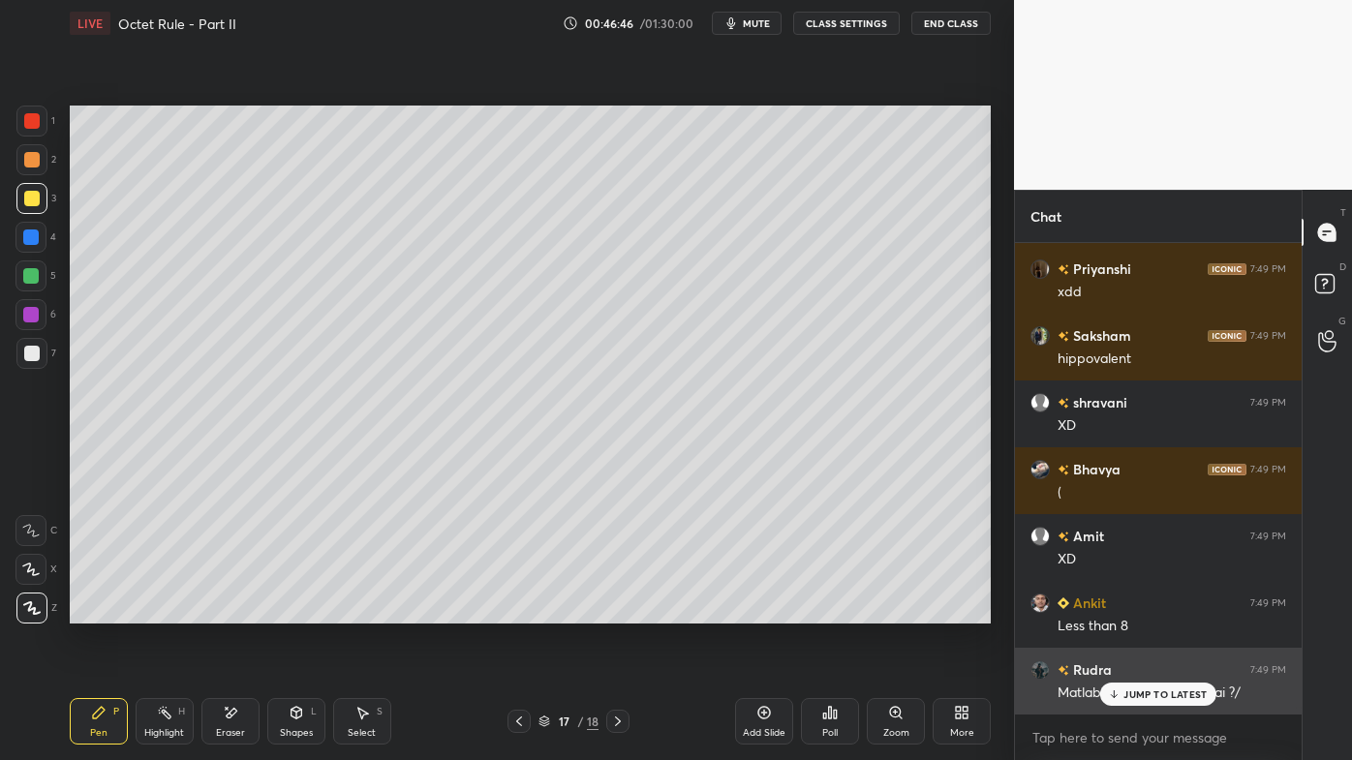
click at [1139, 611] on div "JUMP TO LATEST" at bounding box center [1158, 694] width 116 height 23
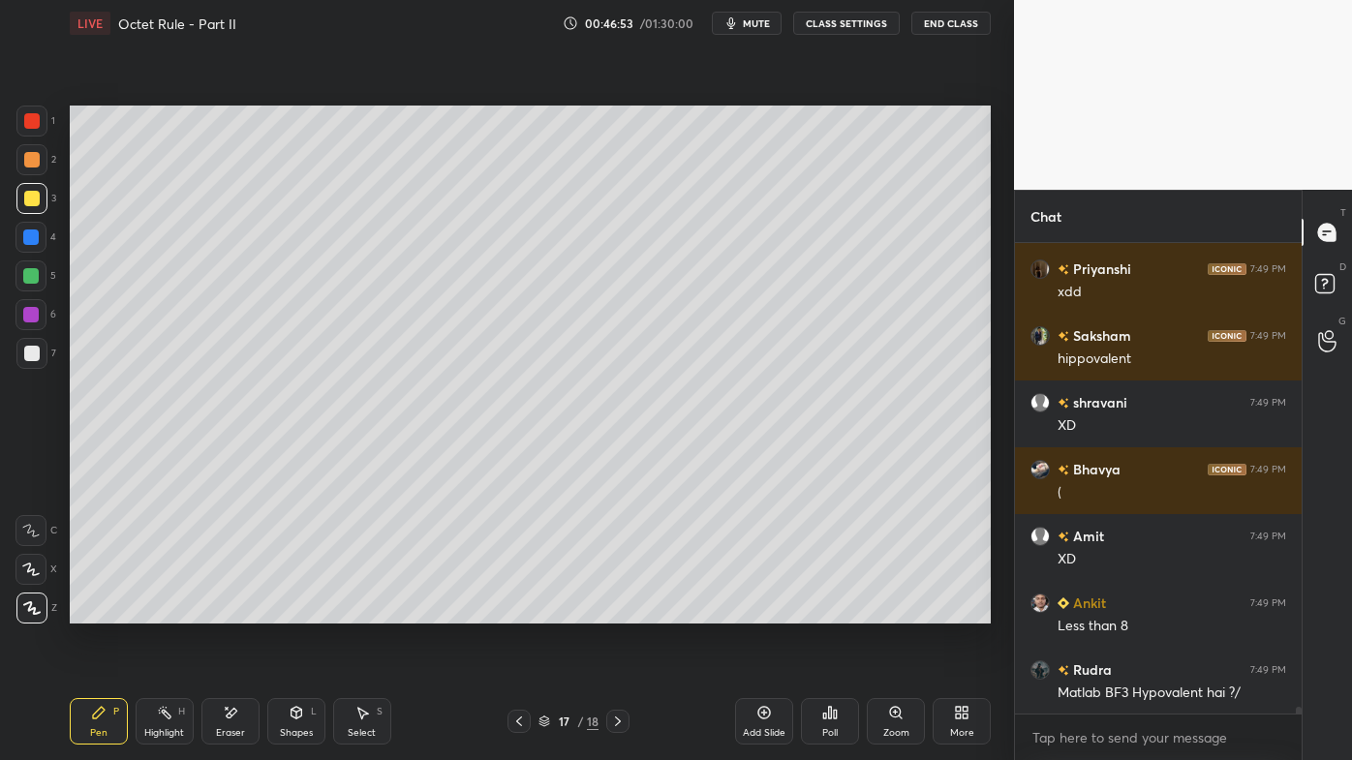
drag, startPoint x: 765, startPoint y: 707, endPoint x: 754, endPoint y: 699, distance: 13.2
click at [762, 611] on icon at bounding box center [764, 713] width 13 height 13
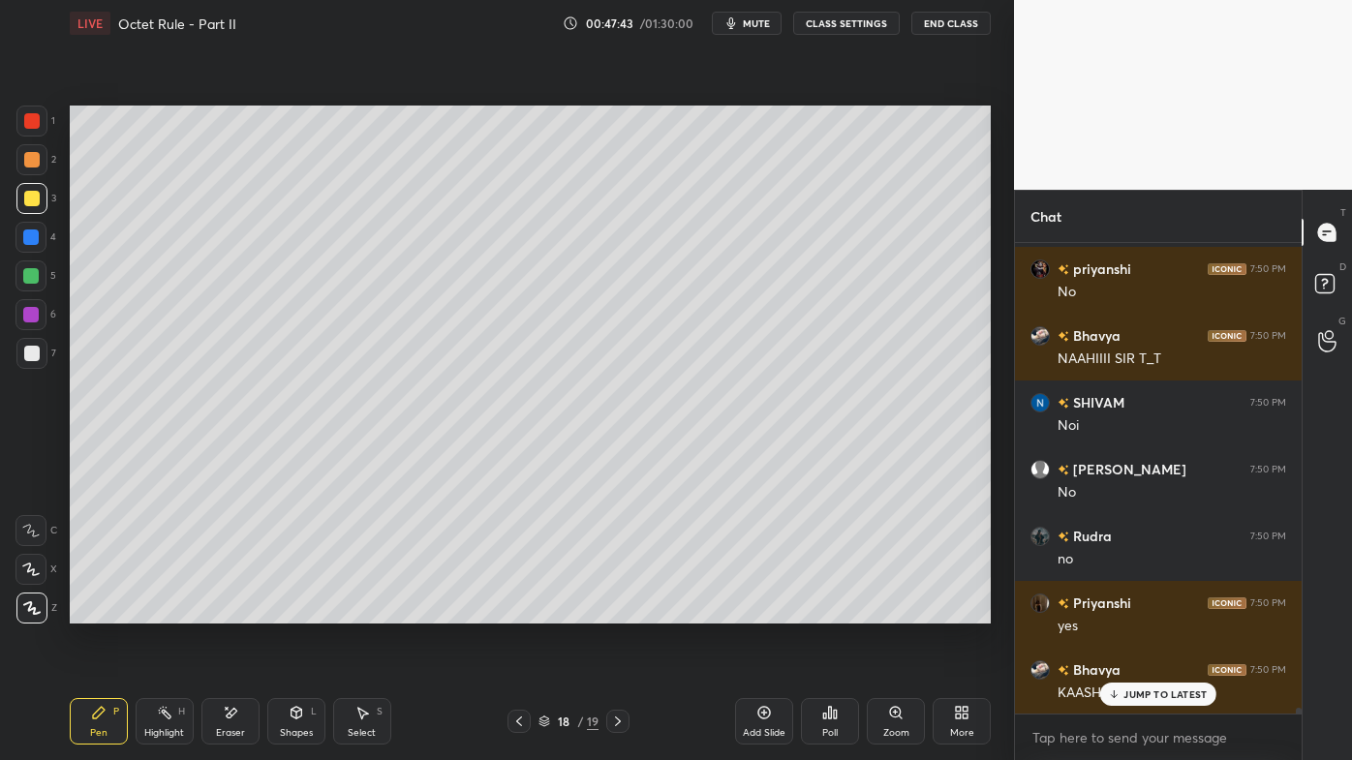
scroll to position [6, 5]
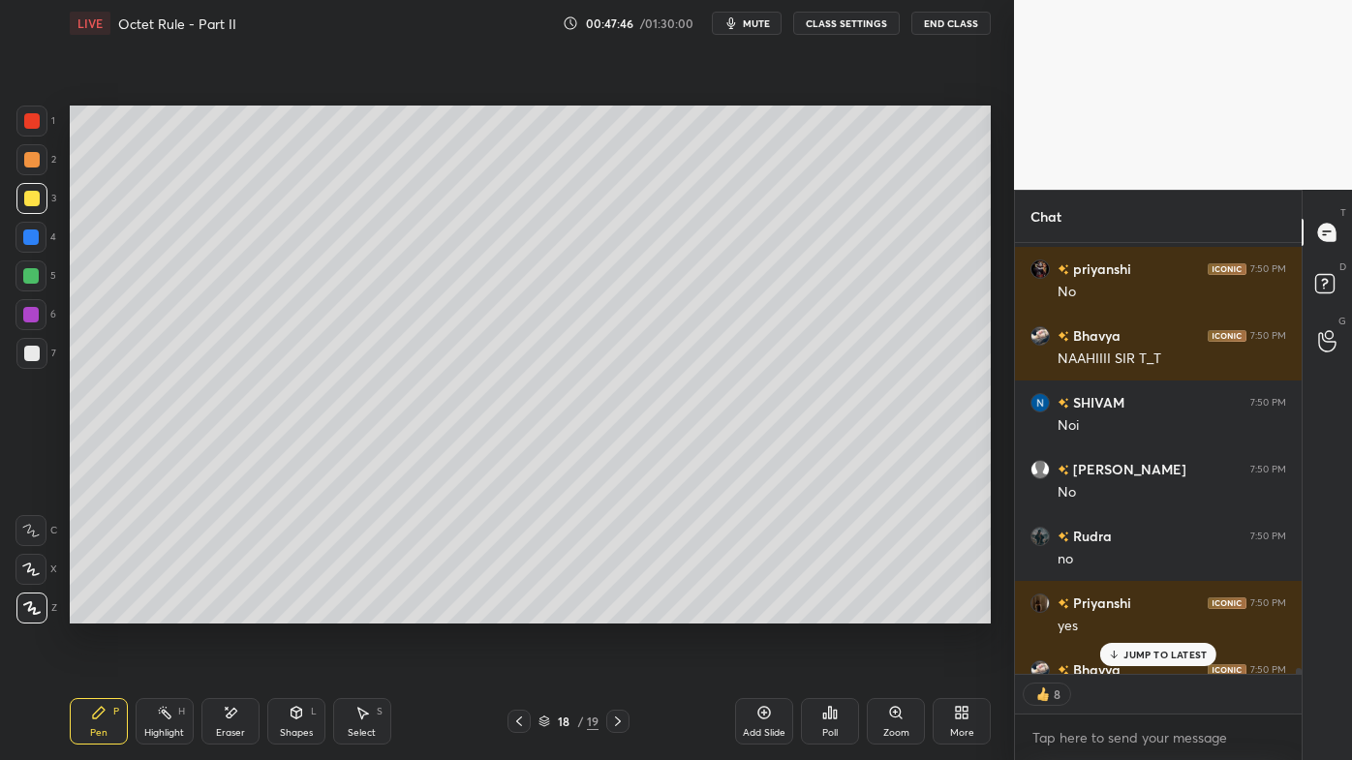
drag, startPoint x: 1157, startPoint y: 651, endPoint x: 1139, endPoint y: 658, distance: 19.6
click at [1157, 611] on p "JUMP TO LATEST" at bounding box center [1164, 655] width 83 height 12
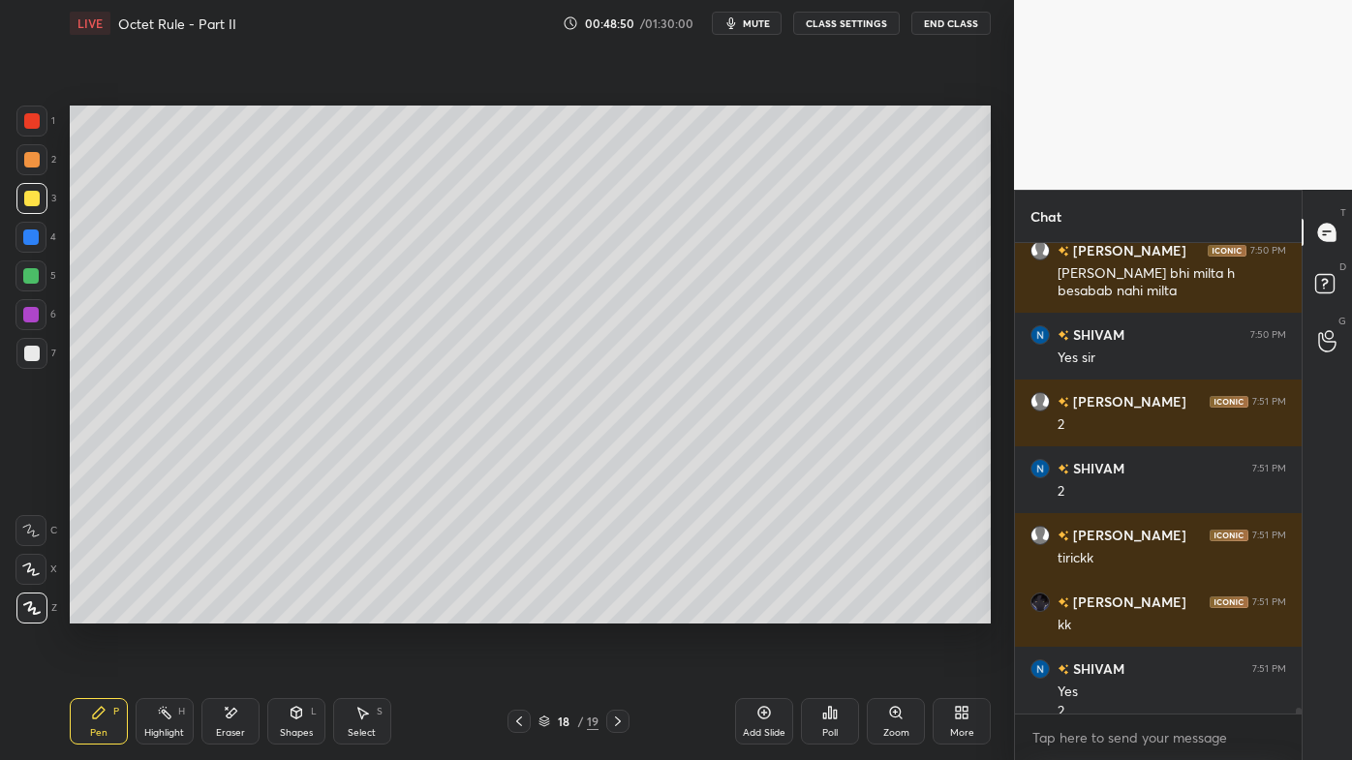
scroll to position [36325, 0]
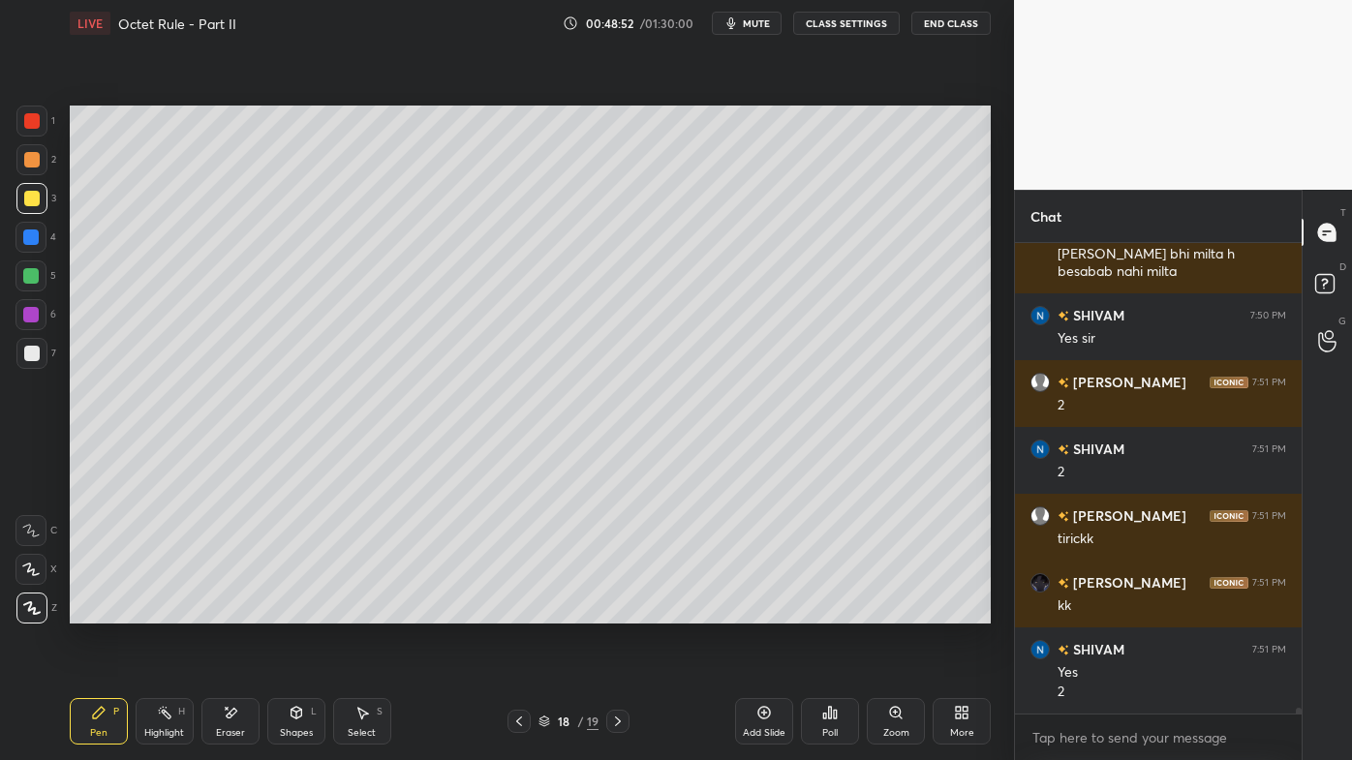
drag, startPoint x: 160, startPoint y: 706, endPoint x: 161, endPoint y: 685, distance: 21.3
click at [161, 611] on div "Highlight H" at bounding box center [165, 721] width 58 height 46
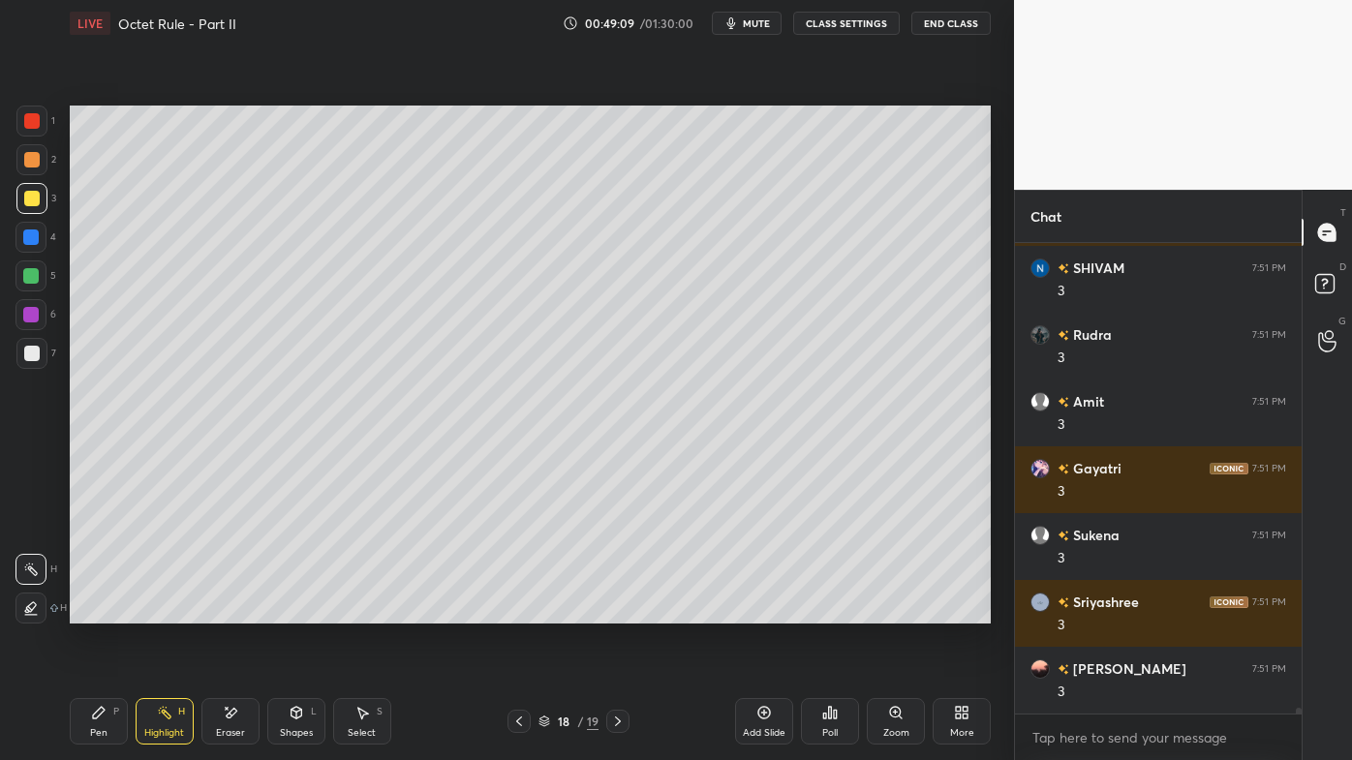
scroll to position [38063, 0]
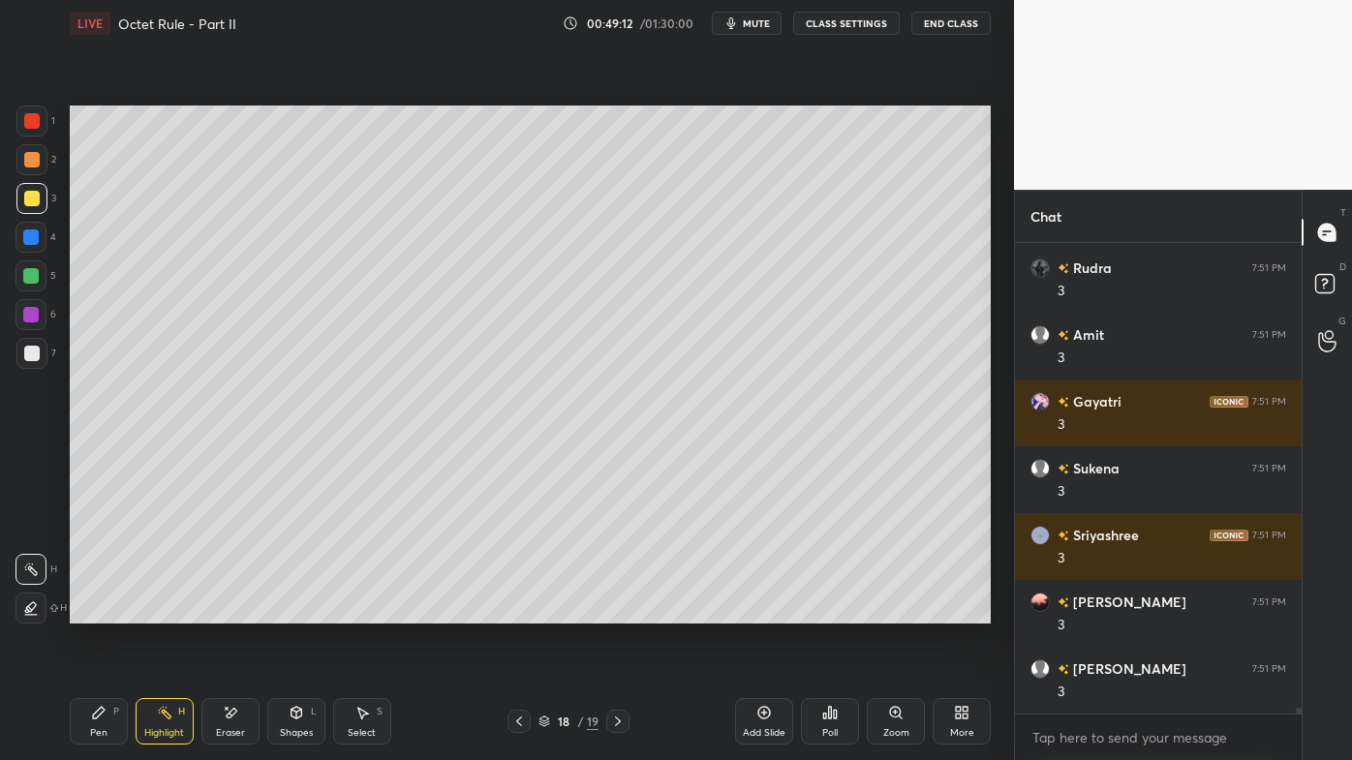
click at [86, 611] on div "Pen P" at bounding box center [99, 721] width 58 height 46
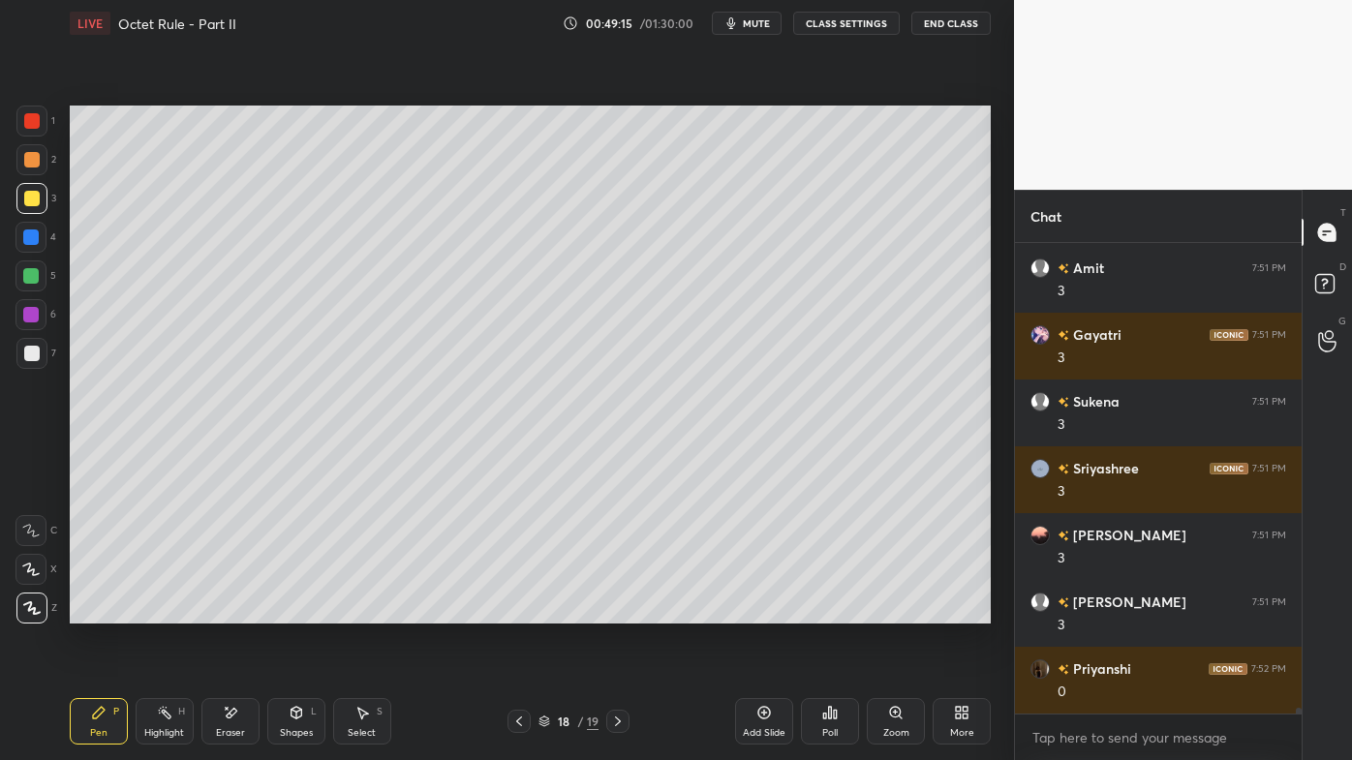
click at [158, 611] on icon at bounding box center [164, 712] width 15 height 15
click at [97, 611] on icon at bounding box center [98, 712] width 15 height 15
click at [165, 611] on div "Highlight H" at bounding box center [165, 721] width 58 height 46
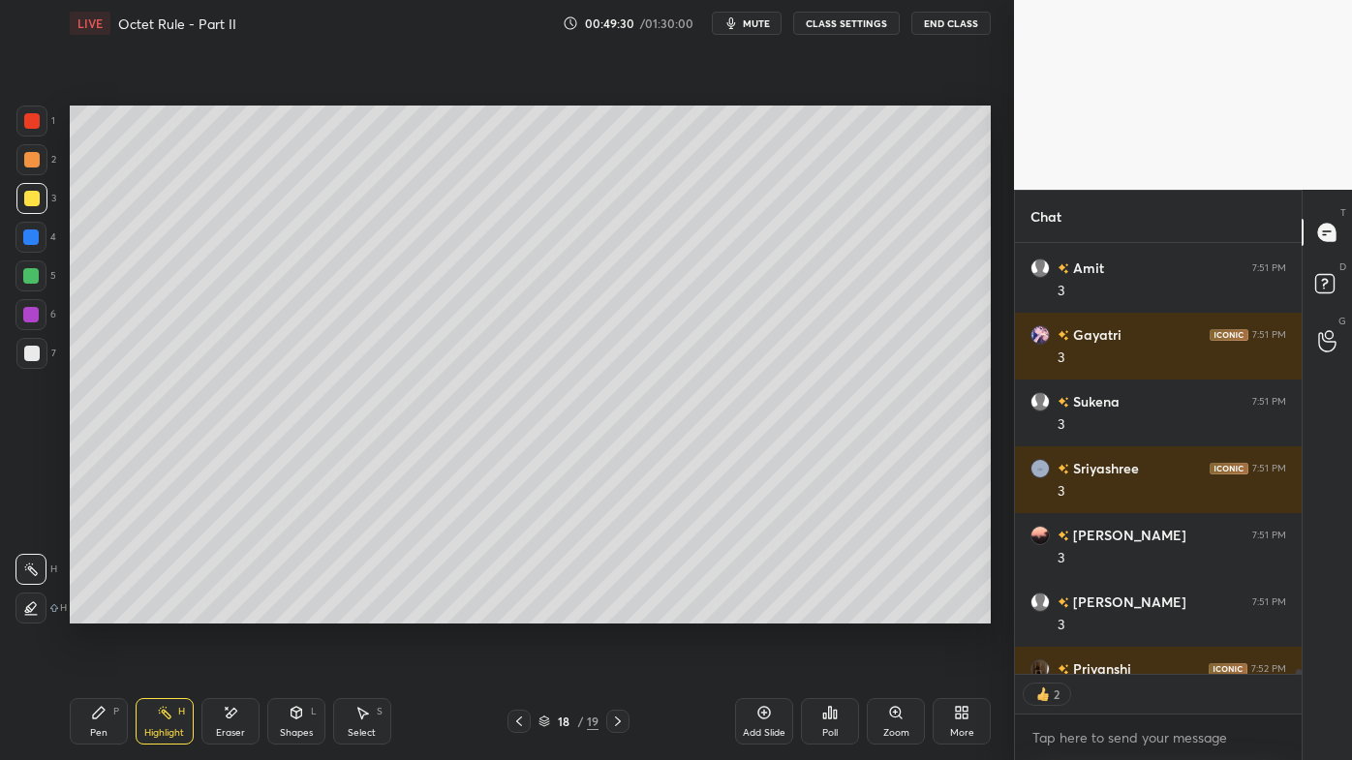
scroll to position [426, 281]
click at [79, 611] on div "Pen P" at bounding box center [99, 721] width 58 height 46
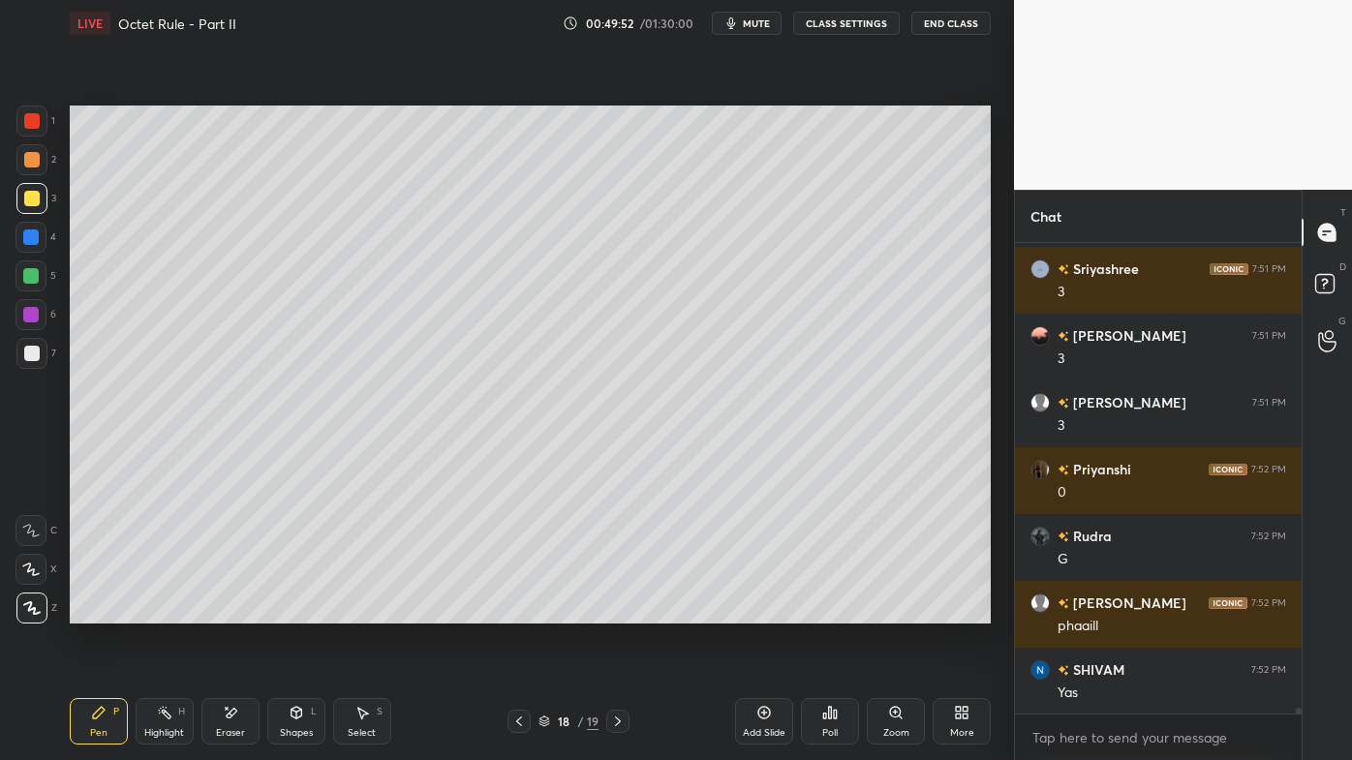
scroll to position [38396, 0]
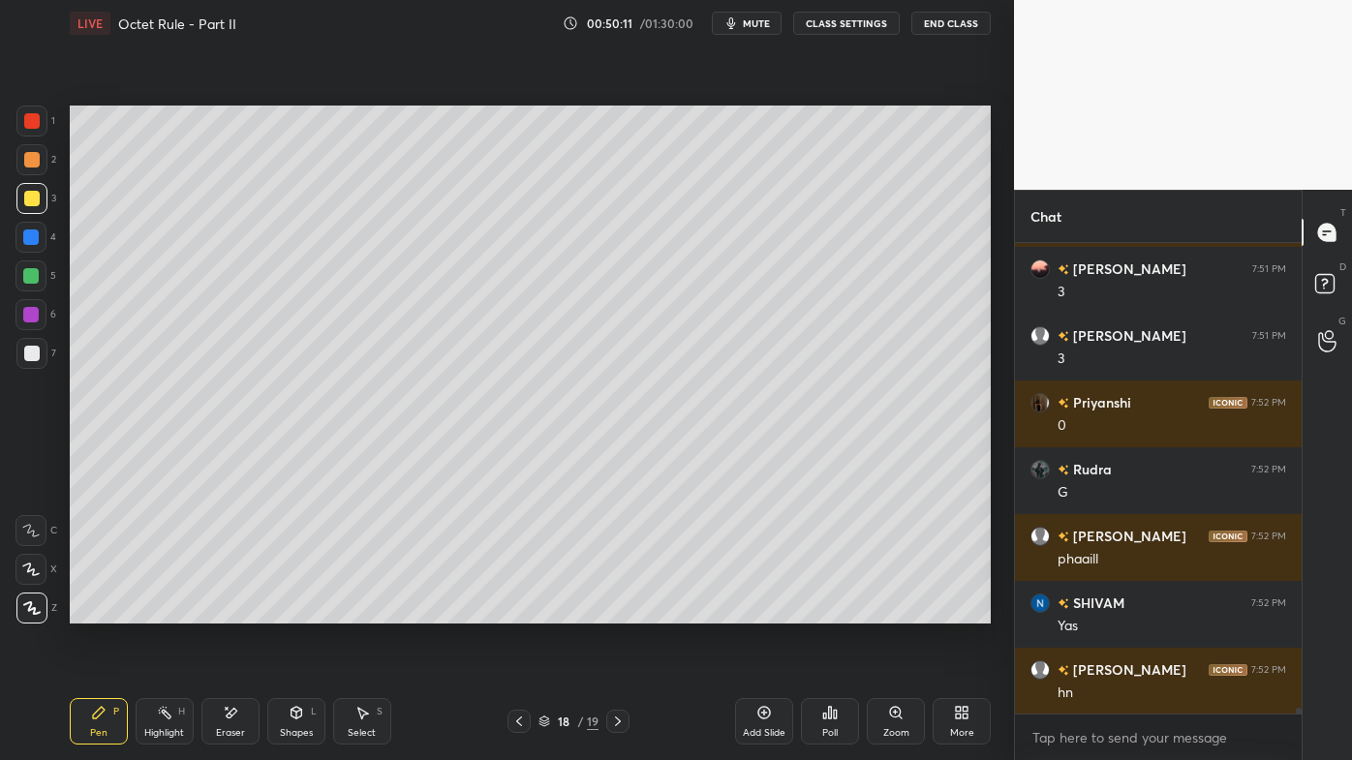
drag, startPoint x: 155, startPoint y: 706, endPoint x: 287, endPoint y: 630, distance: 151.8
click at [155, 611] on div "Highlight H" at bounding box center [165, 721] width 58 height 46
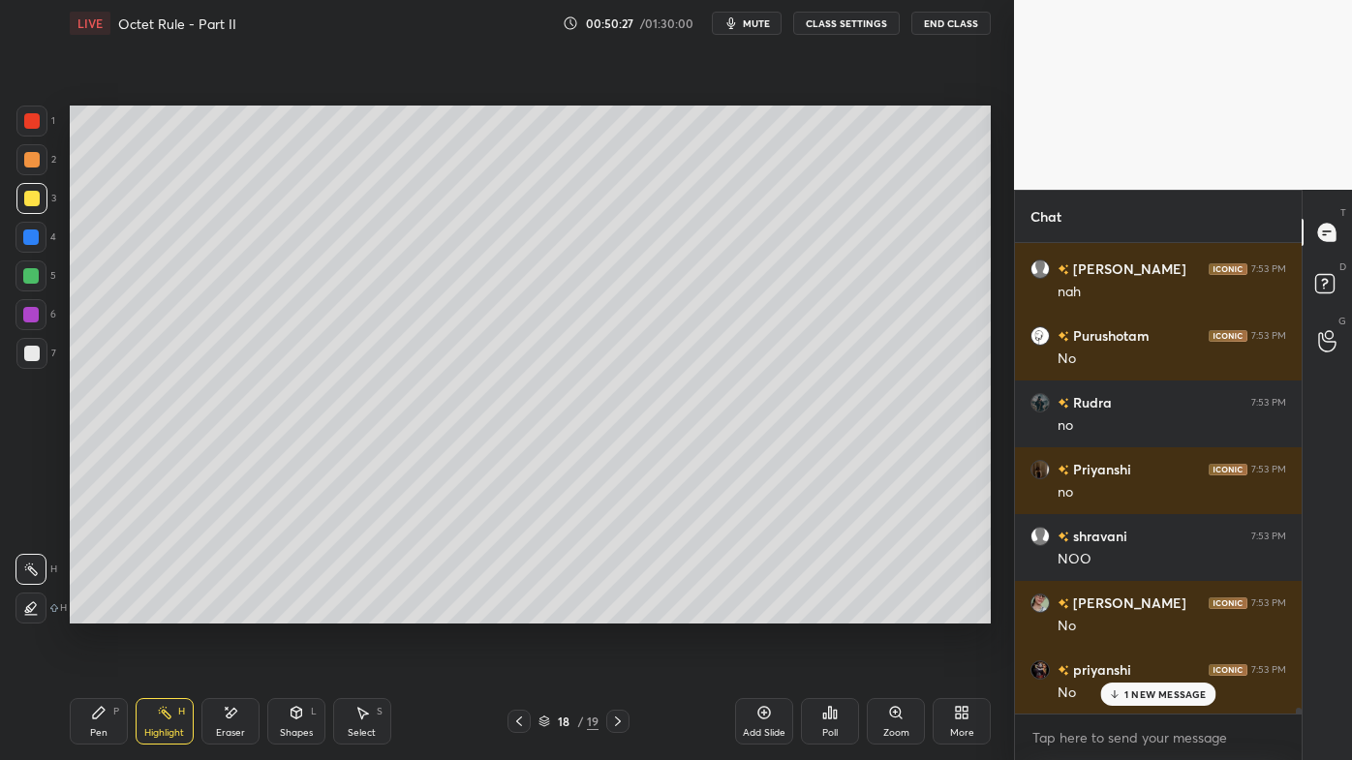
scroll to position [38998, 0]
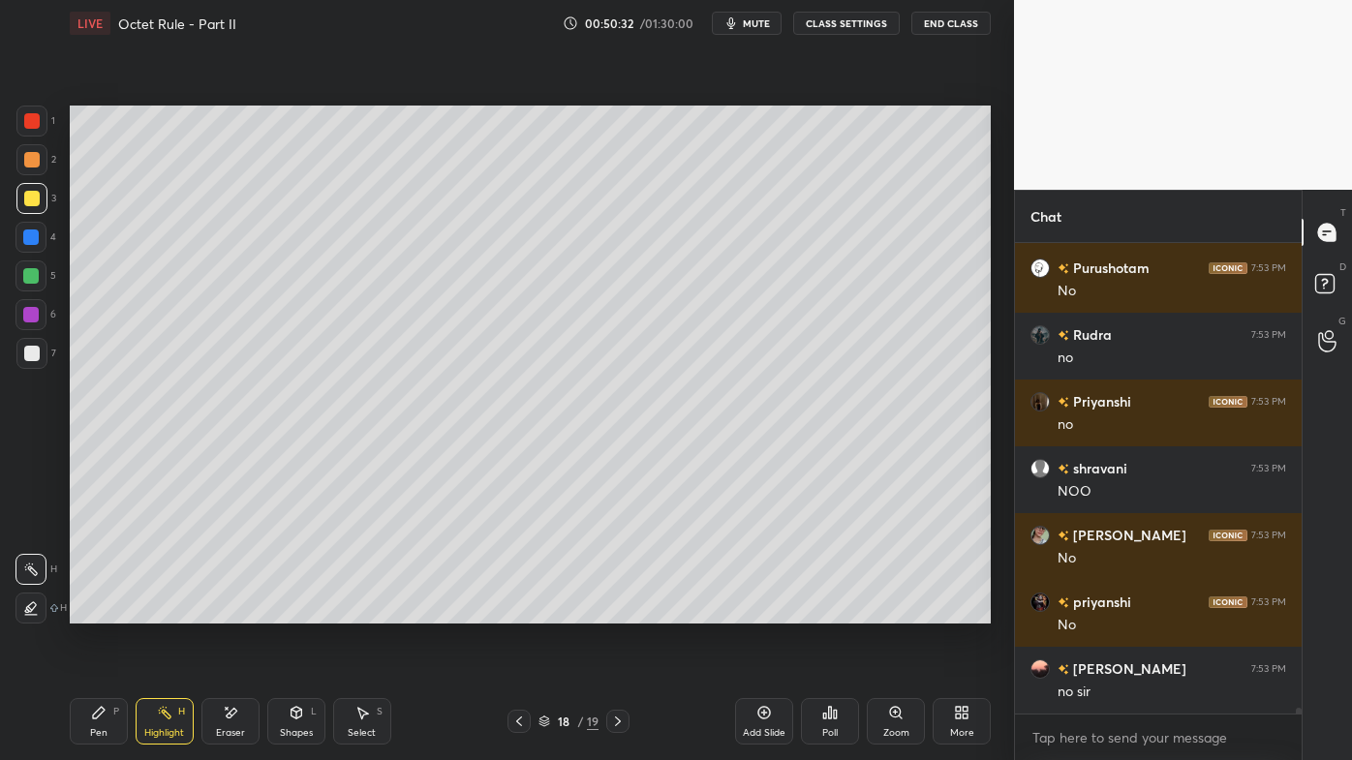
click at [768, 611] on icon at bounding box center [763, 712] width 15 height 15
click at [93, 611] on icon at bounding box center [98, 712] width 15 height 15
drag, startPoint x: 226, startPoint y: 715, endPoint x: 232, endPoint y: 701, distance: 15.2
click at [227, 611] on icon at bounding box center [230, 713] width 15 height 16
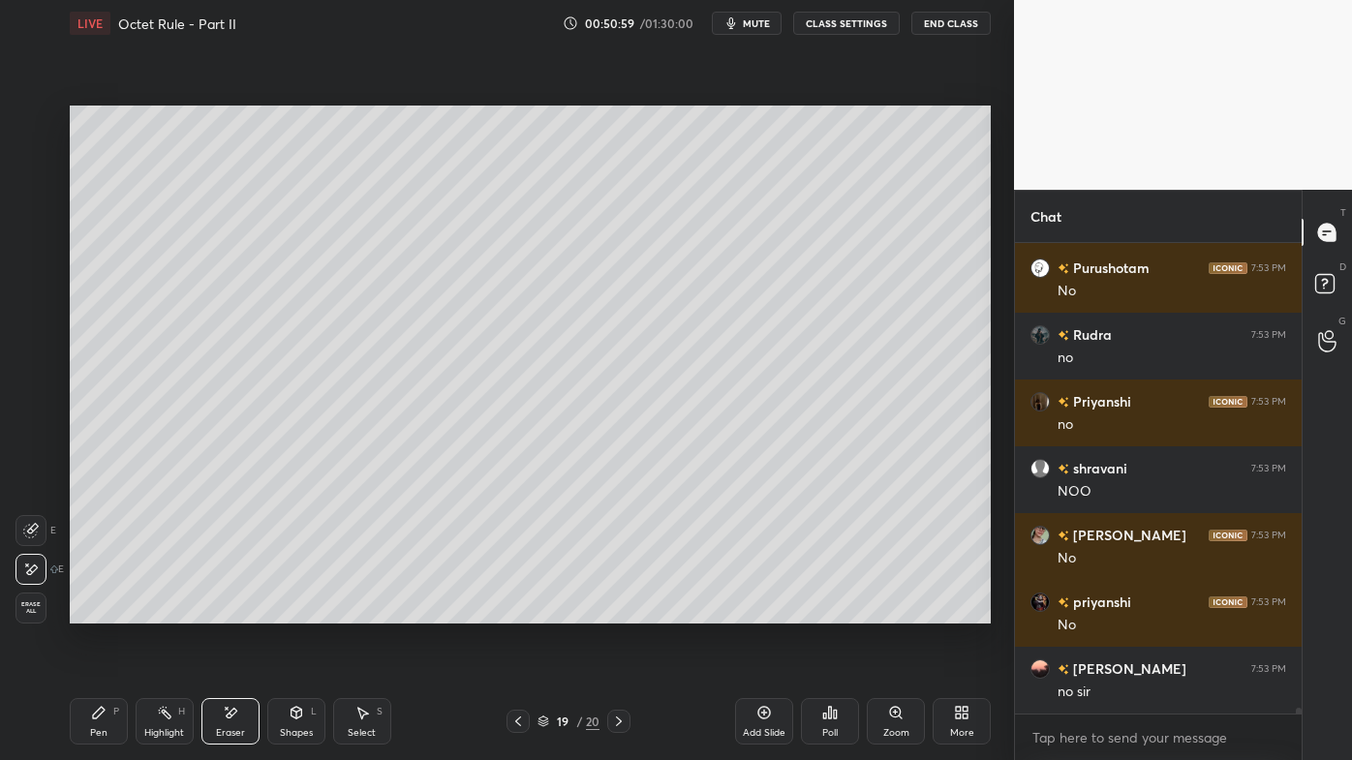
scroll to position [39065, 0]
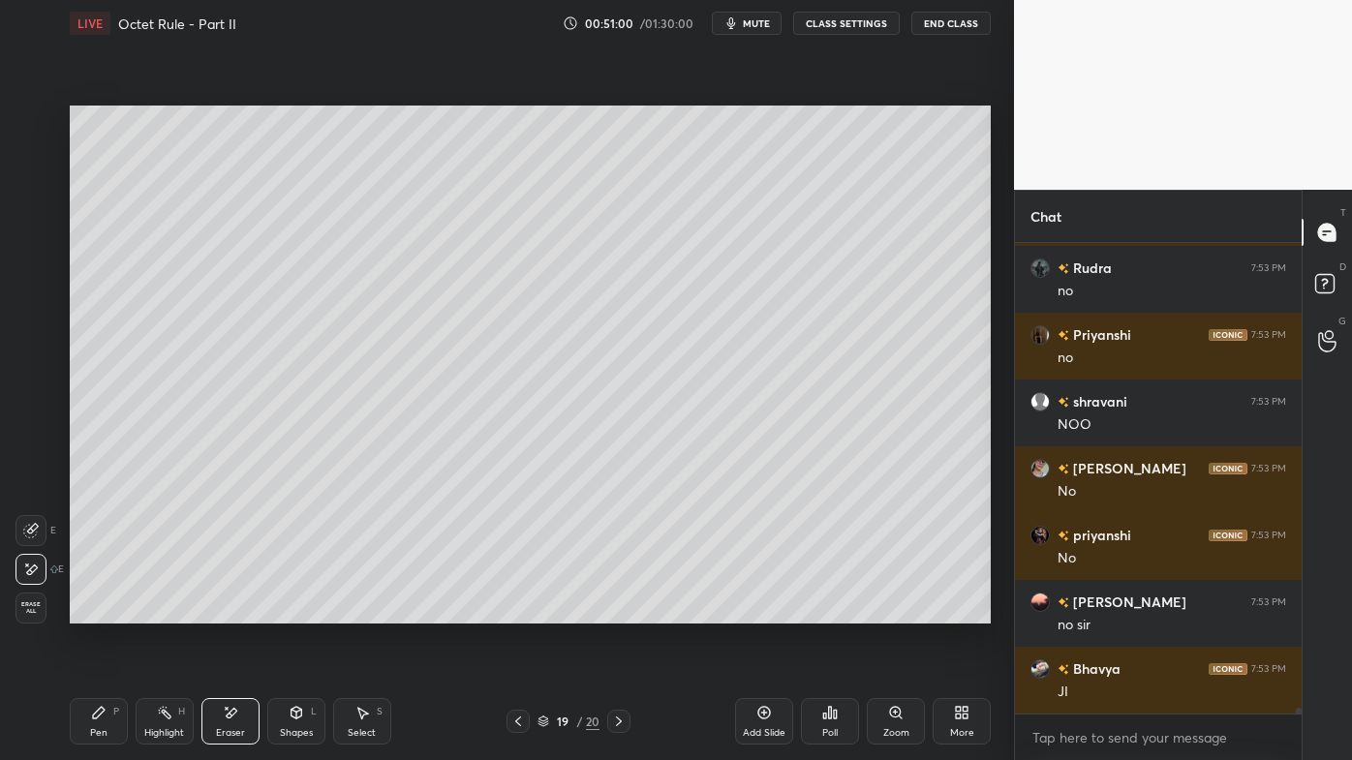
drag, startPoint x: 98, startPoint y: 720, endPoint x: 103, endPoint y: 702, distance: 19.0
click at [98, 611] on icon at bounding box center [98, 712] width 15 height 15
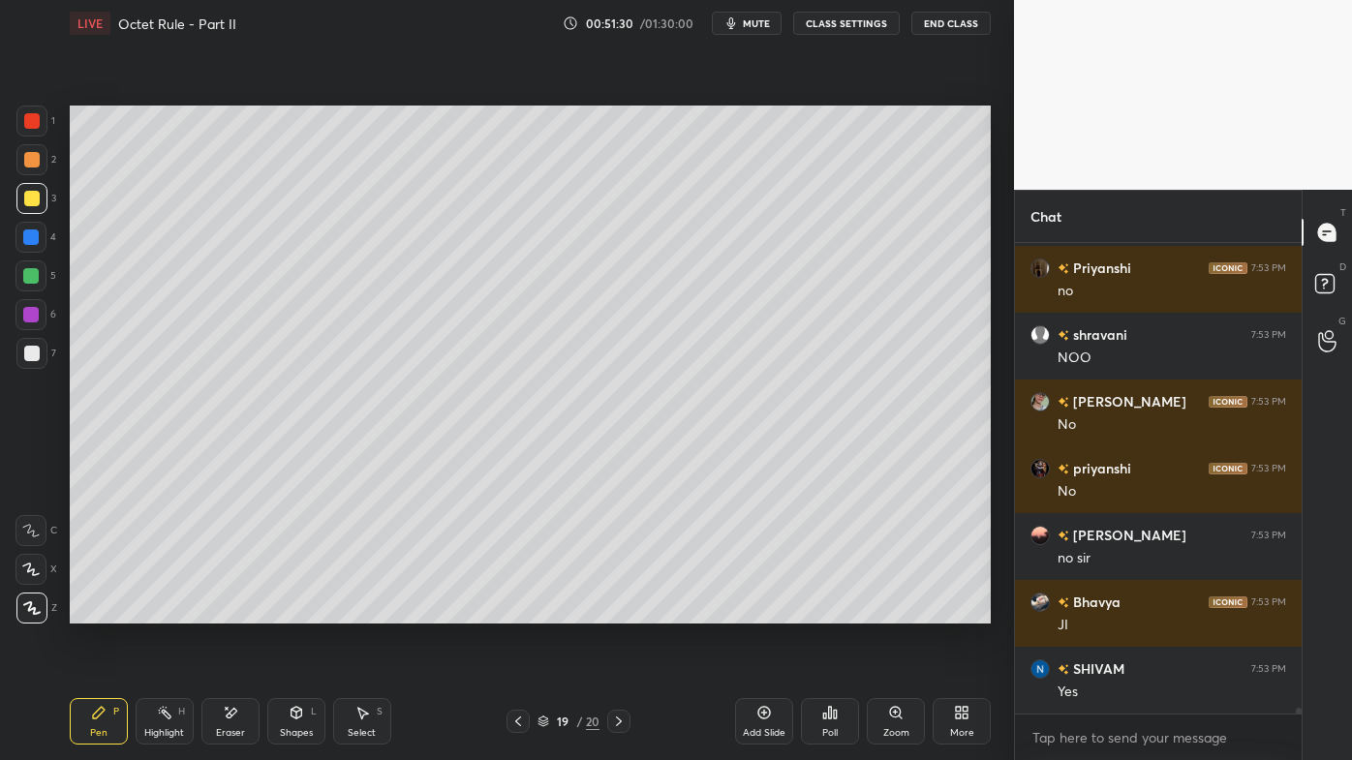
scroll to position [39178, 0]
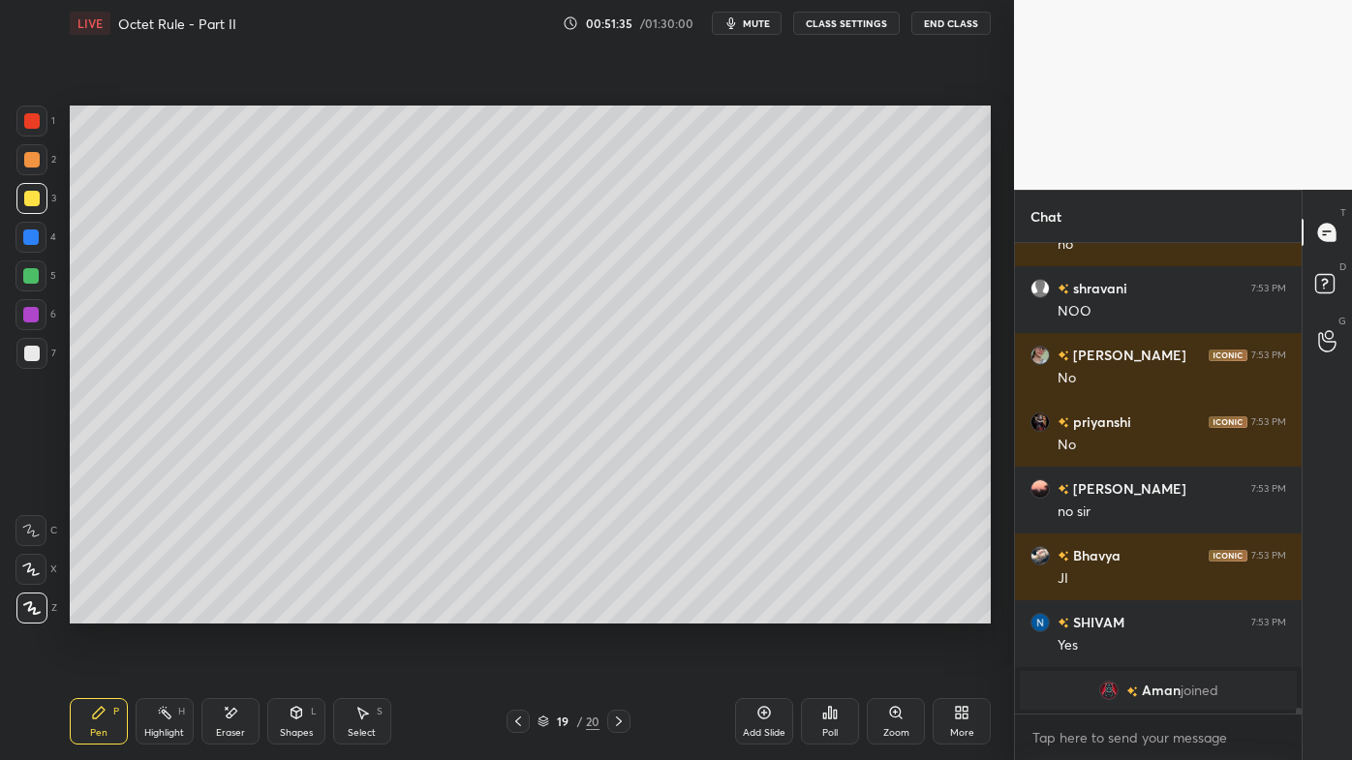
drag, startPoint x: 154, startPoint y: 713, endPoint x: 154, endPoint y: 699, distance: 13.6
click at [154, 611] on div "Highlight H" at bounding box center [165, 721] width 58 height 46
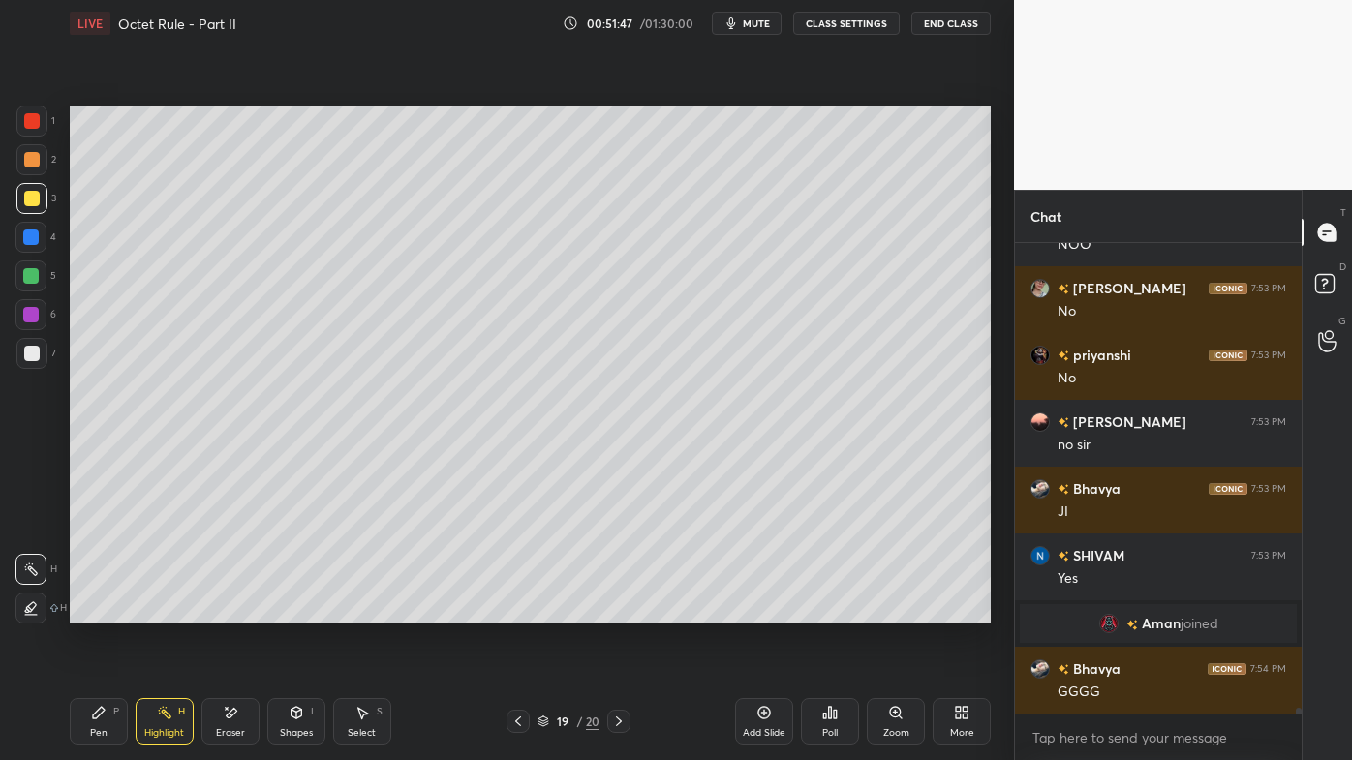
scroll to position [37334, 0]
drag, startPoint x: 80, startPoint y: 705, endPoint x: 98, endPoint y: 707, distance: 17.5
click at [86, 611] on div "Pen P" at bounding box center [99, 721] width 58 height 46
drag, startPoint x: 98, startPoint y: 717, endPoint x: 103, endPoint y: 684, distance: 33.3
click at [99, 611] on icon at bounding box center [98, 712] width 15 height 15
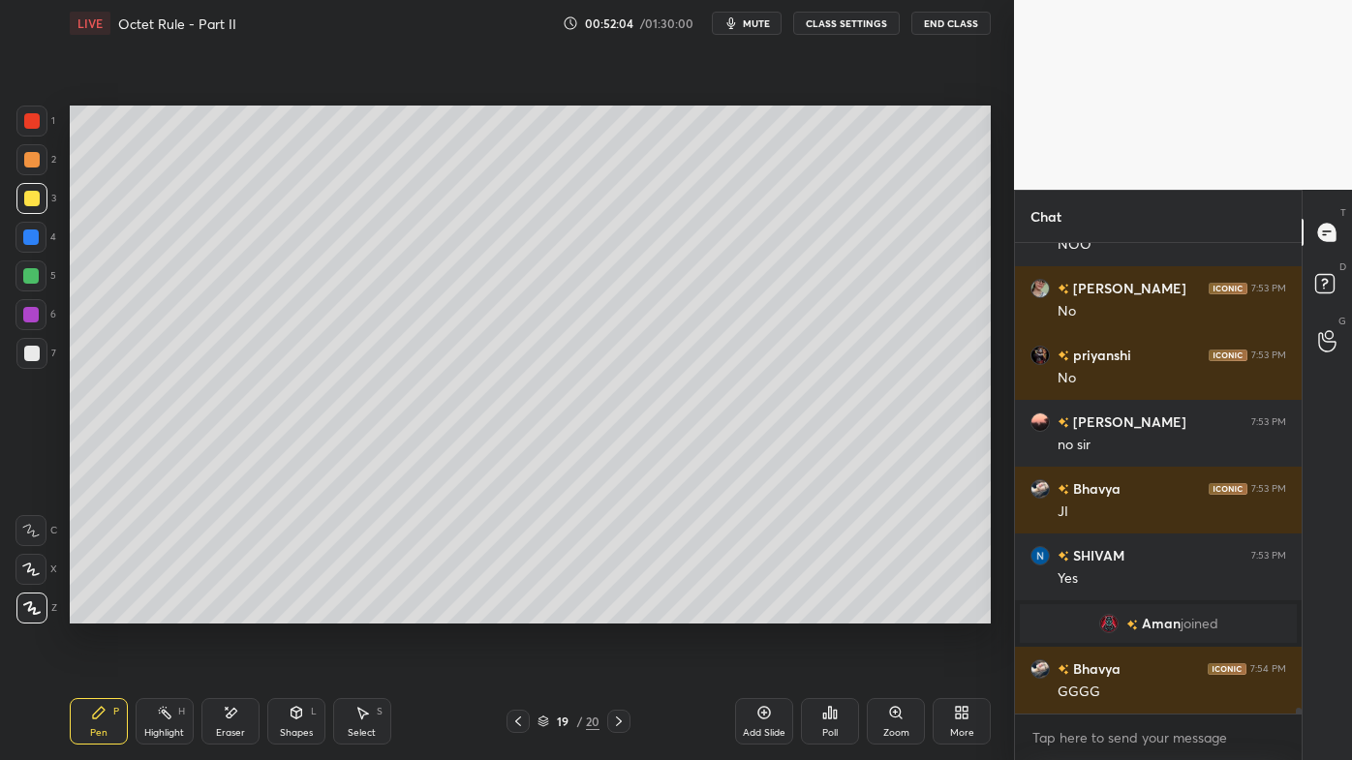
click at [168, 611] on icon at bounding box center [164, 712] width 15 height 15
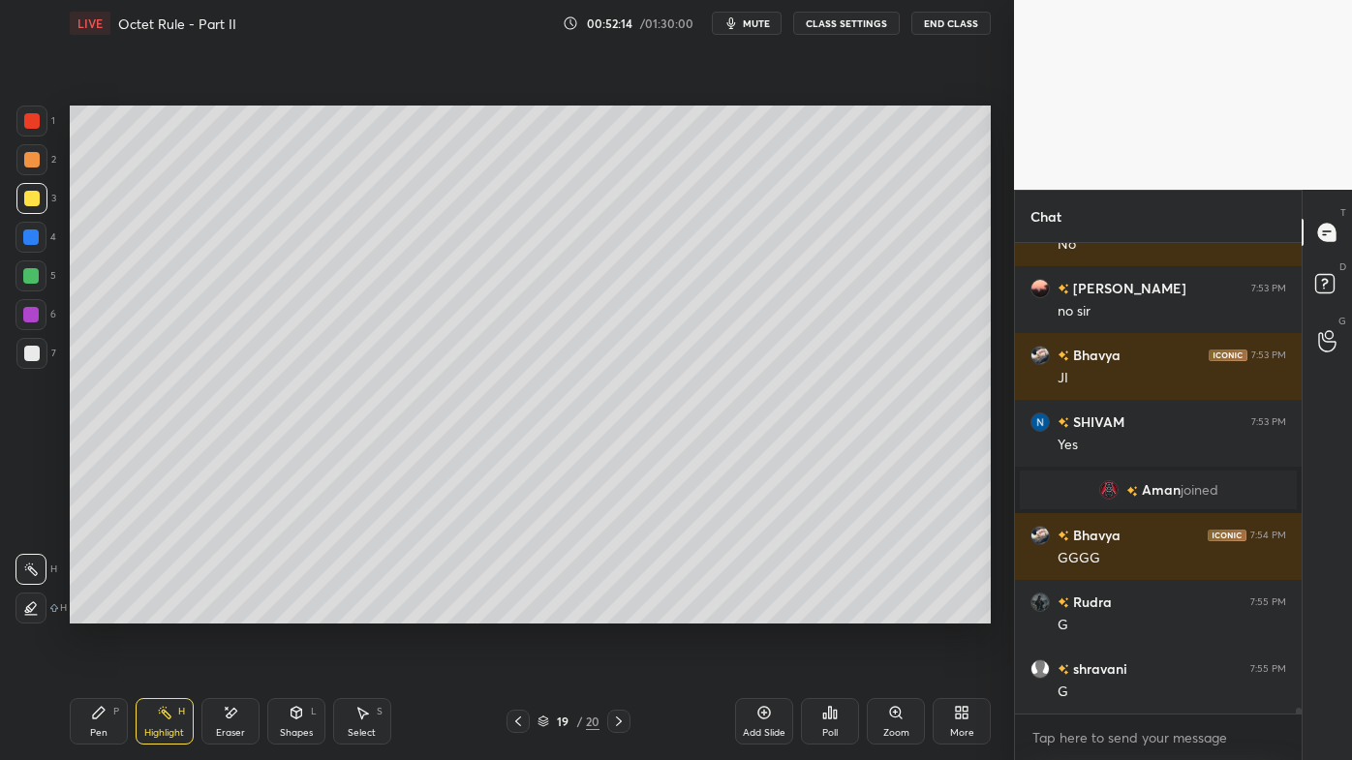
scroll to position [37534, 0]
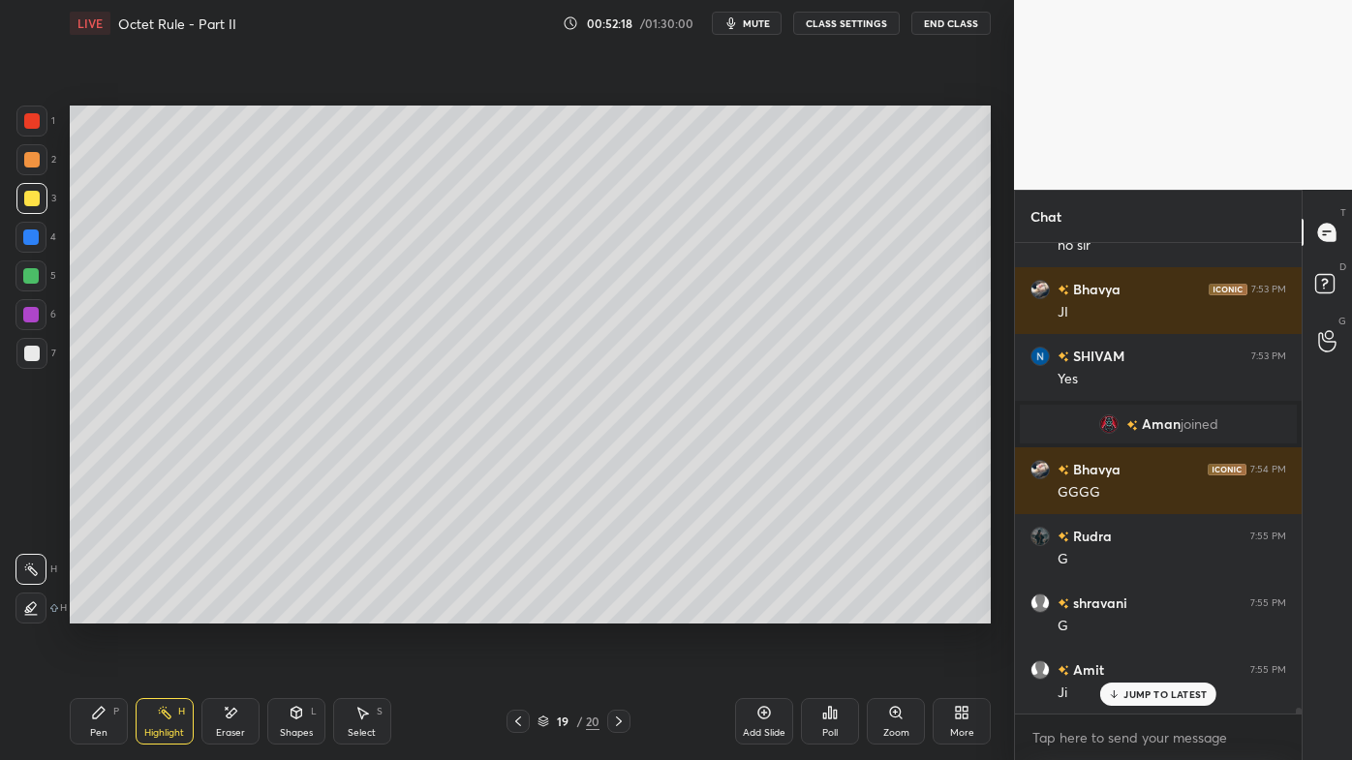
click at [103, 611] on div "Pen P" at bounding box center [99, 721] width 58 height 46
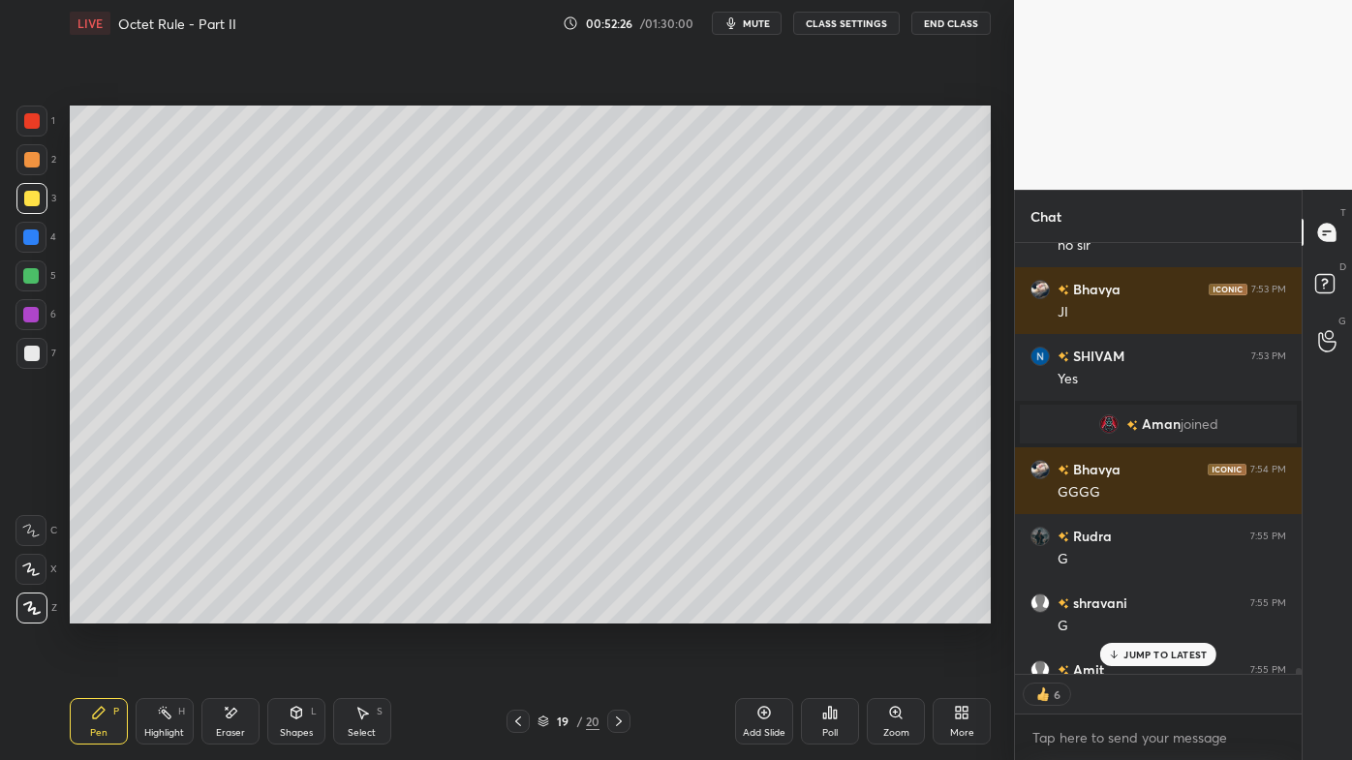
drag, startPoint x: 1133, startPoint y: 660, endPoint x: 1116, endPoint y: 657, distance: 17.9
click at [1131, 611] on p "JUMP TO LATEST" at bounding box center [1164, 655] width 83 height 12
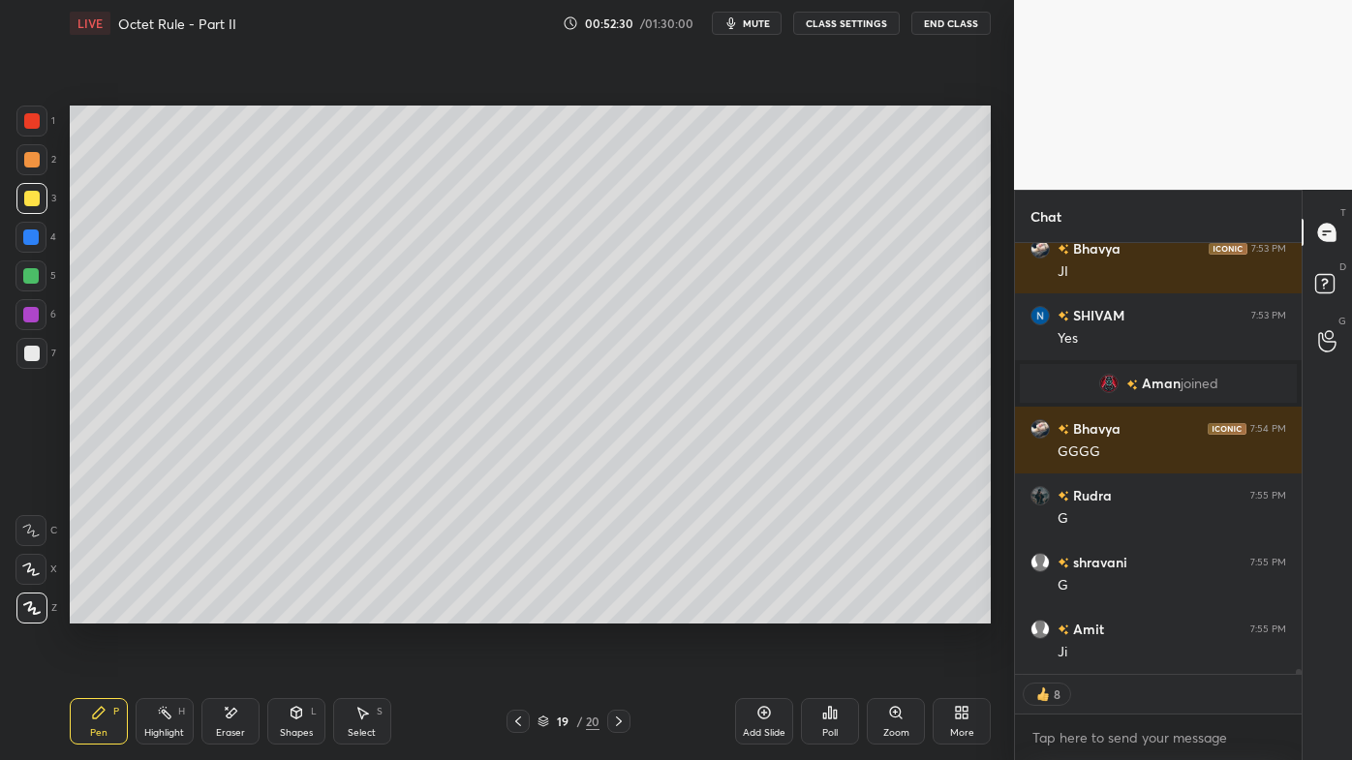
drag, startPoint x: 169, startPoint y: 719, endPoint x: 172, endPoint y: 680, distance: 38.8
click at [168, 611] on rect at bounding box center [167, 715] width 10 height 10
click at [763, 611] on icon at bounding box center [763, 712] width 15 height 15
click at [105, 611] on div "Pen P" at bounding box center [99, 721] width 58 height 46
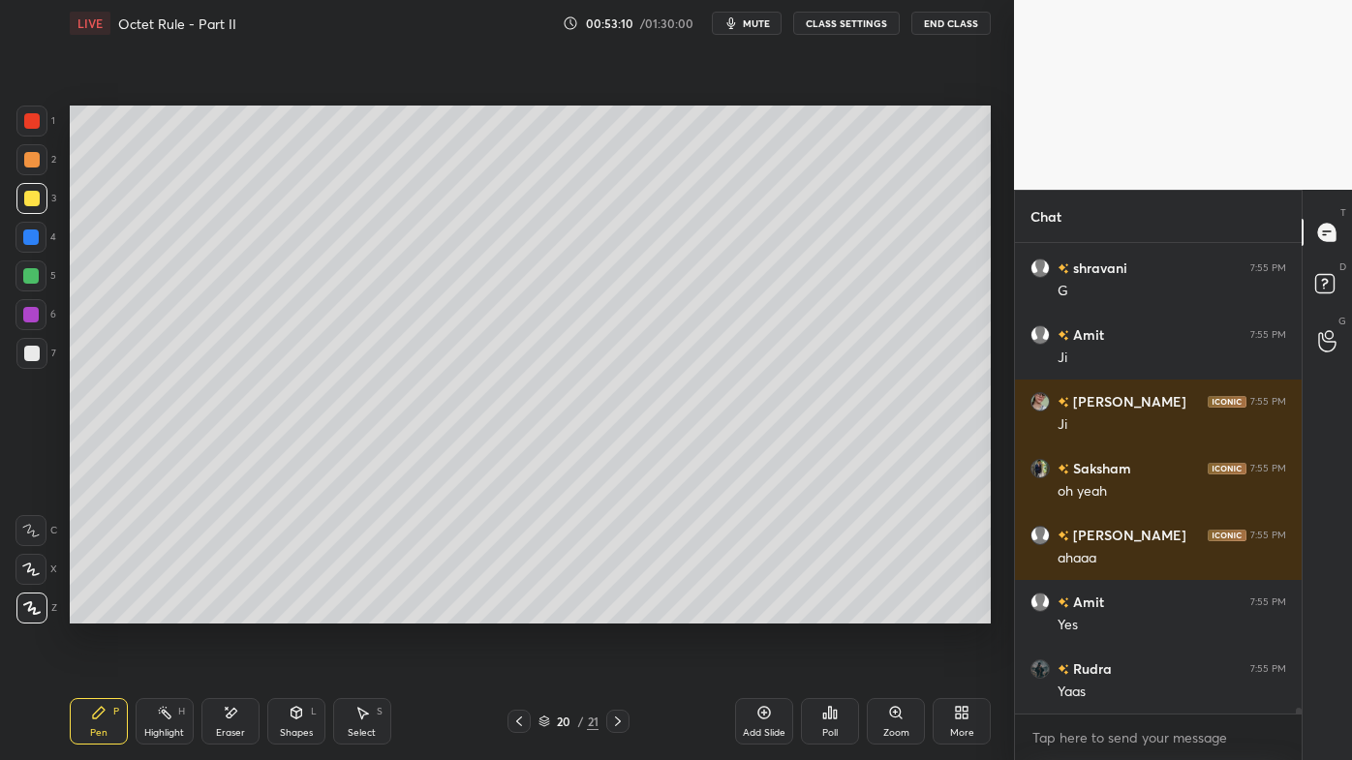
scroll to position [37936, 0]
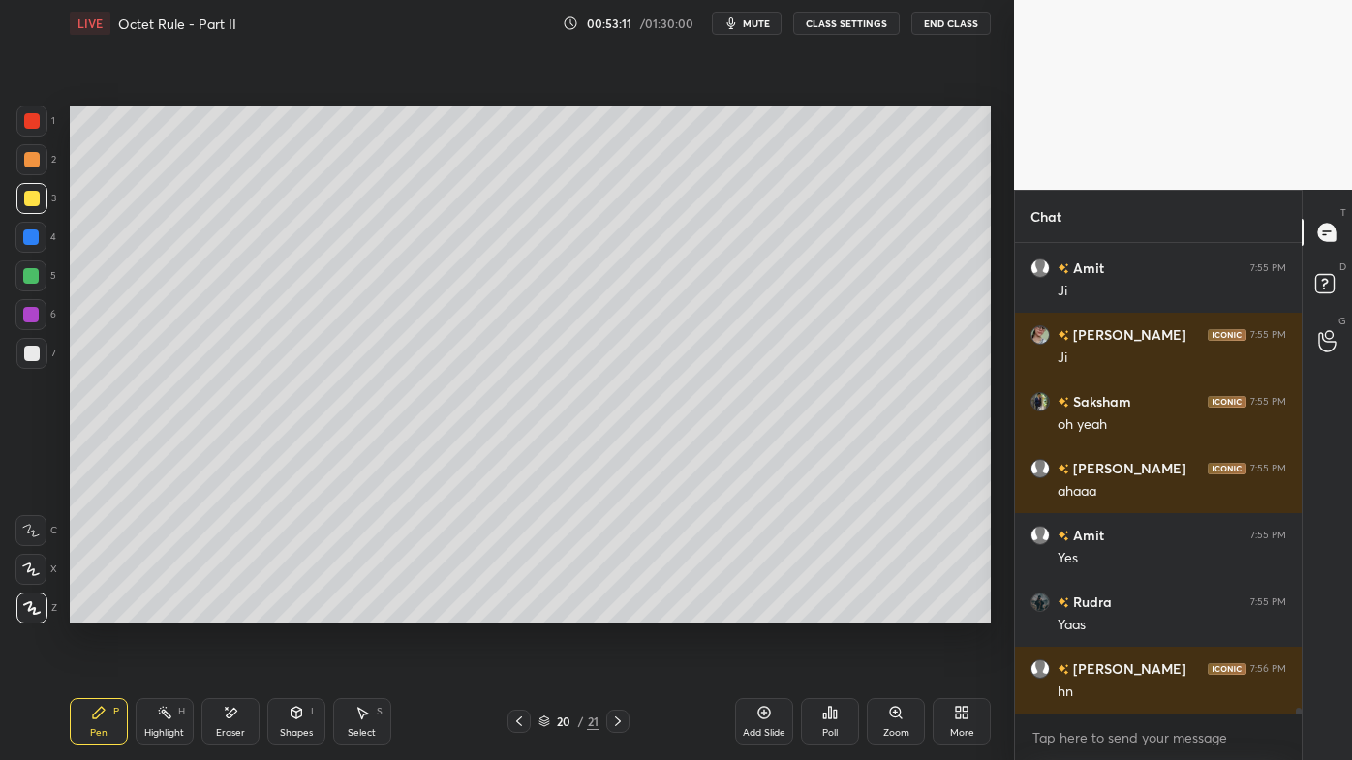
drag, startPoint x: 169, startPoint y: 703, endPoint x: 200, endPoint y: 648, distance: 63.3
click at [171, 611] on div "Highlight H" at bounding box center [165, 721] width 58 height 46
click at [522, 611] on icon at bounding box center [518, 721] width 15 height 15
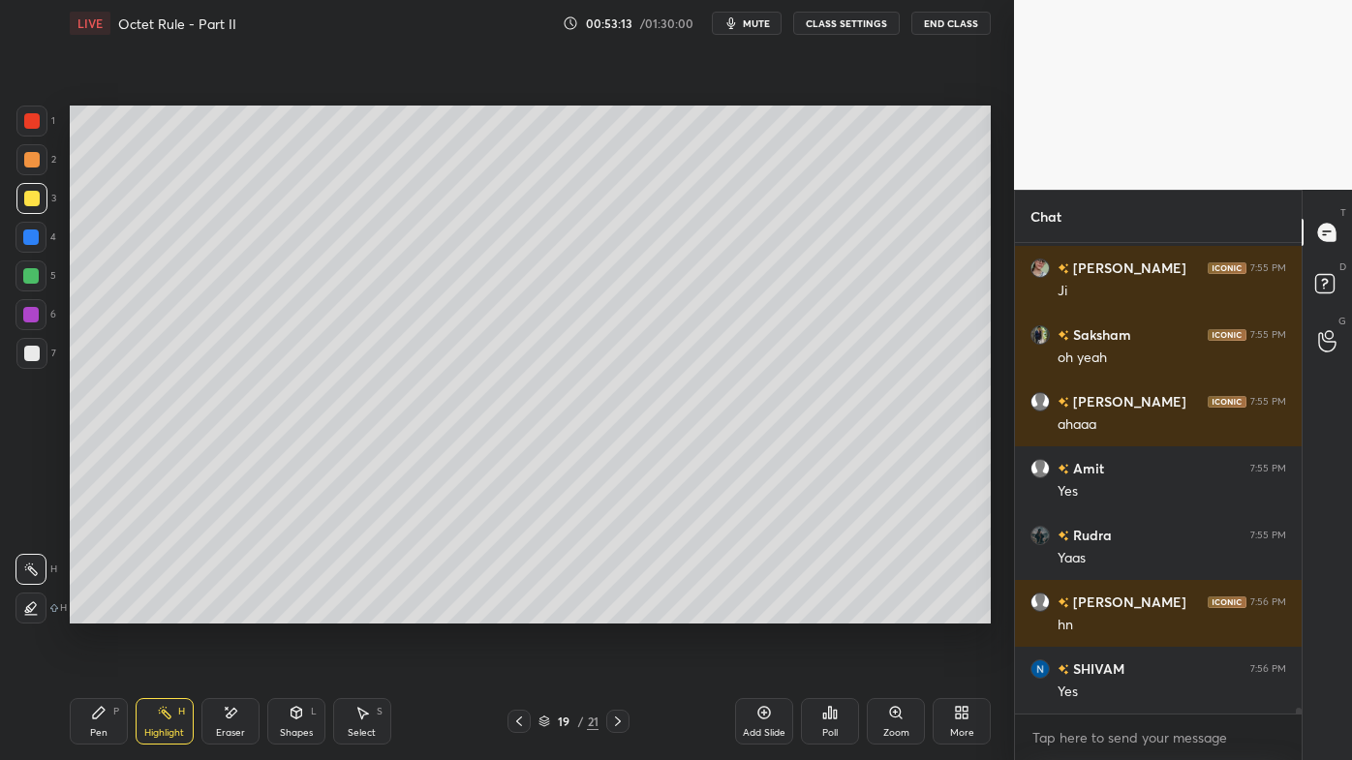
click at [520, 611] on icon at bounding box center [518, 721] width 15 height 15
click at [519, 611] on icon at bounding box center [518, 721] width 15 height 15
click at [622, 611] on icon at bounding box center [617, 721] width 15 height 15
click at [156, 611] on div "Highlight H" at bounding box center [165, 721] width 58 height 46
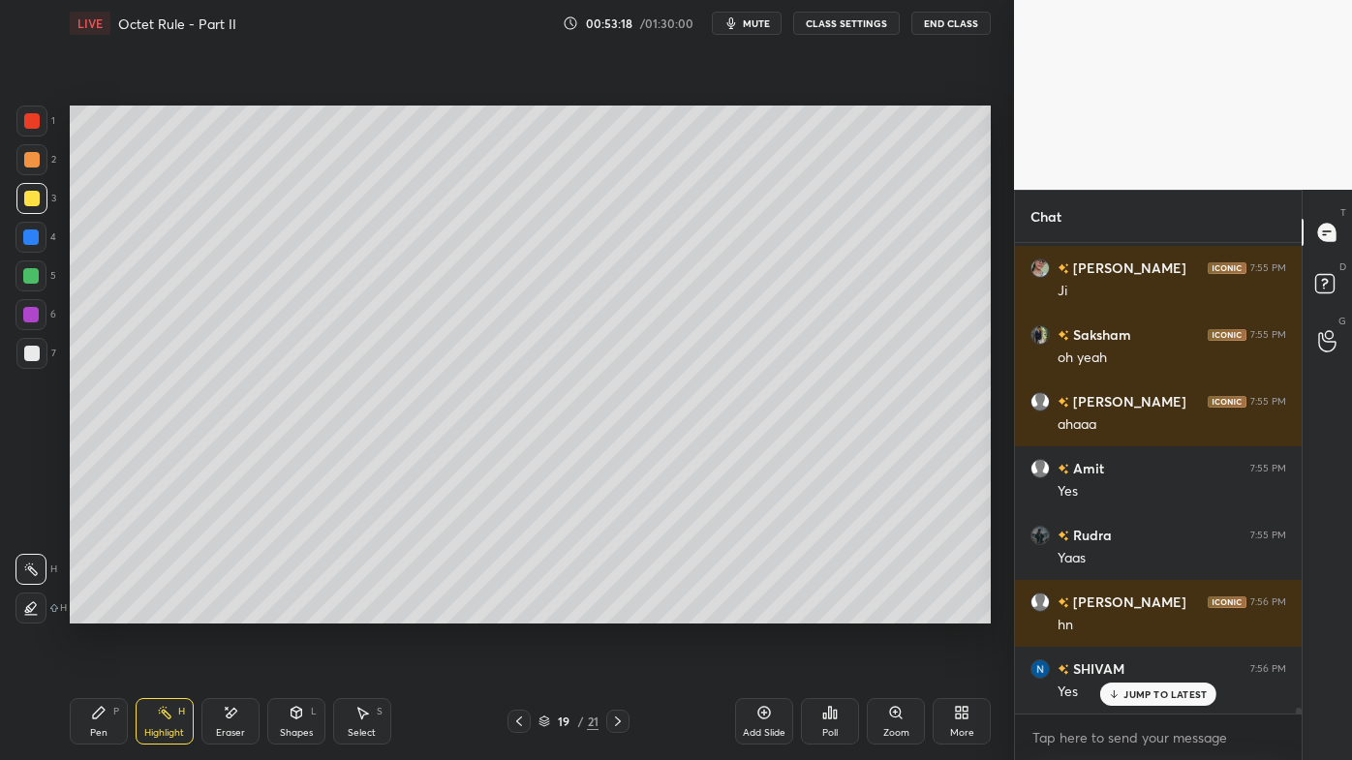
scroll to position [38069, 0]
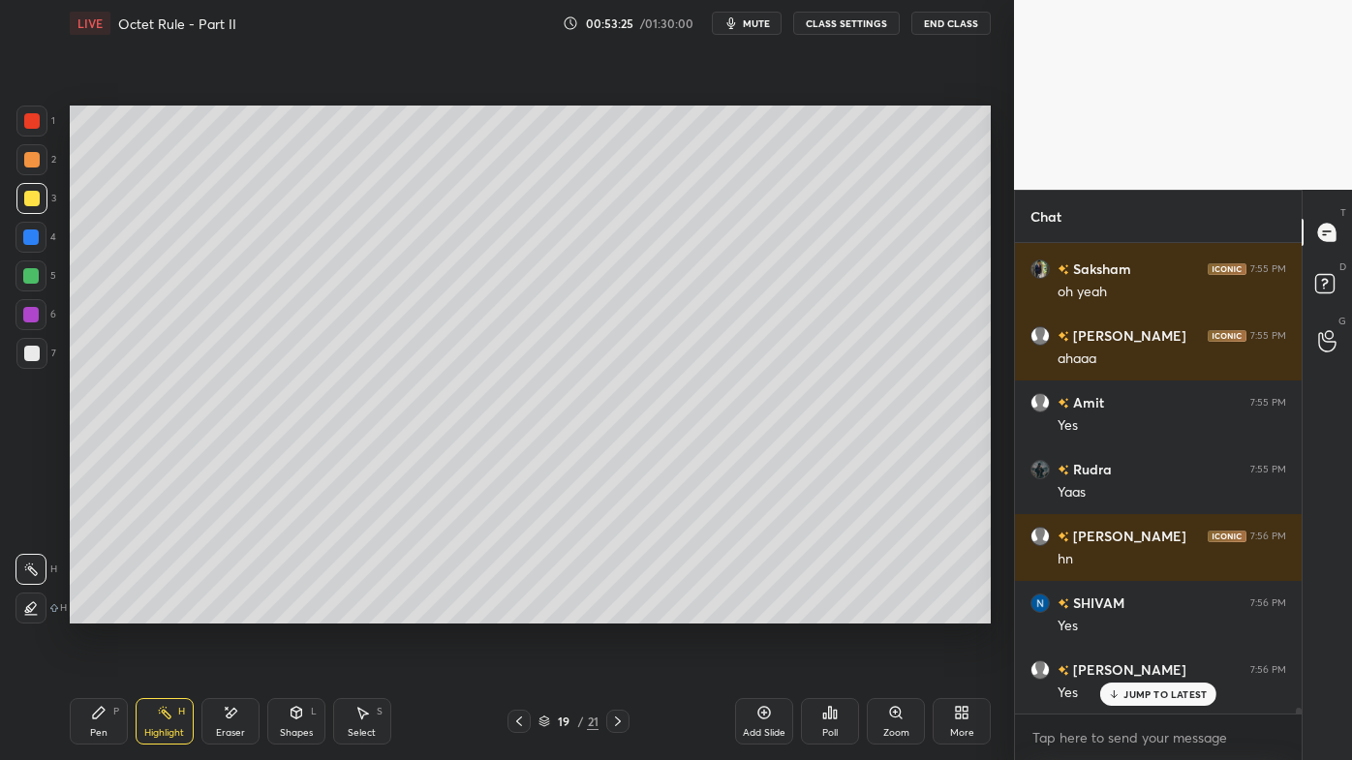
click at [85, 611] on div "Pen P" at bounding box center [99, 721] width 58 height 46
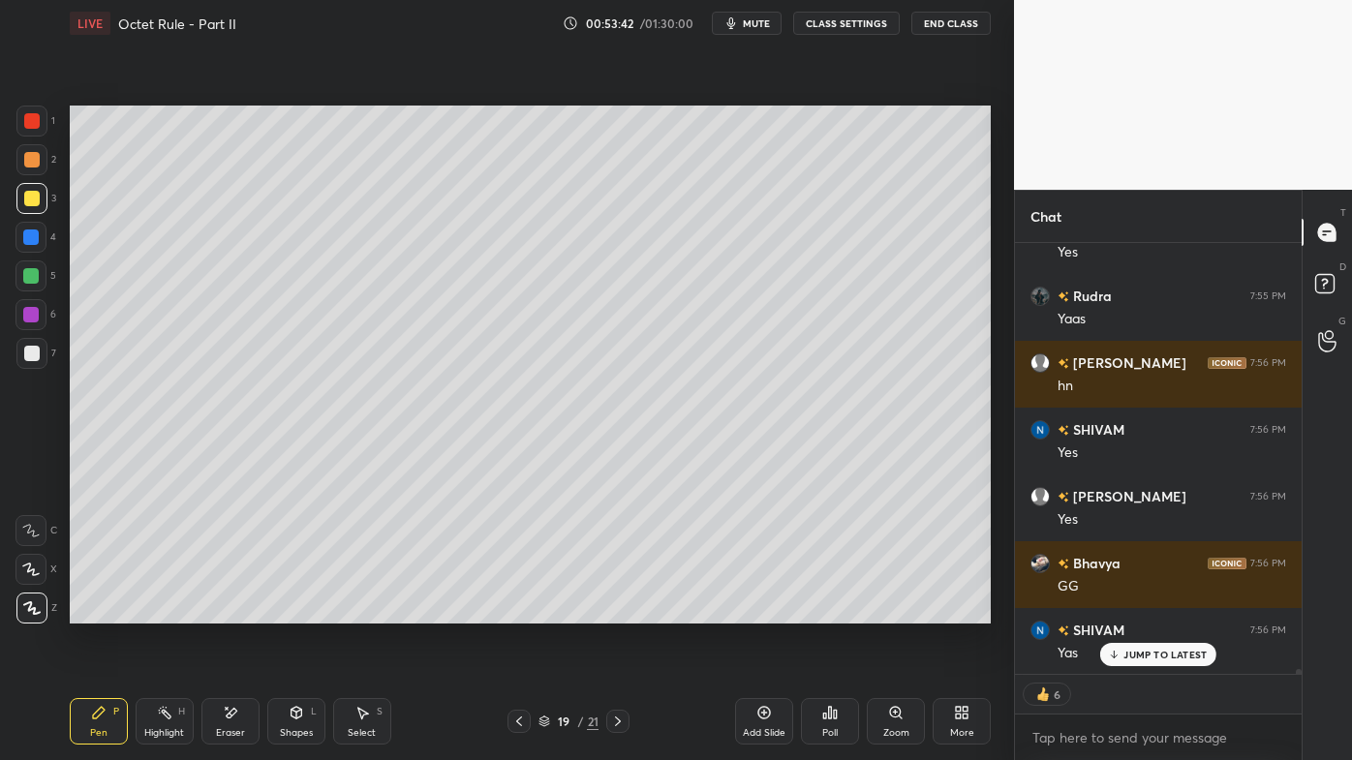
scroll to position [38202, 0]
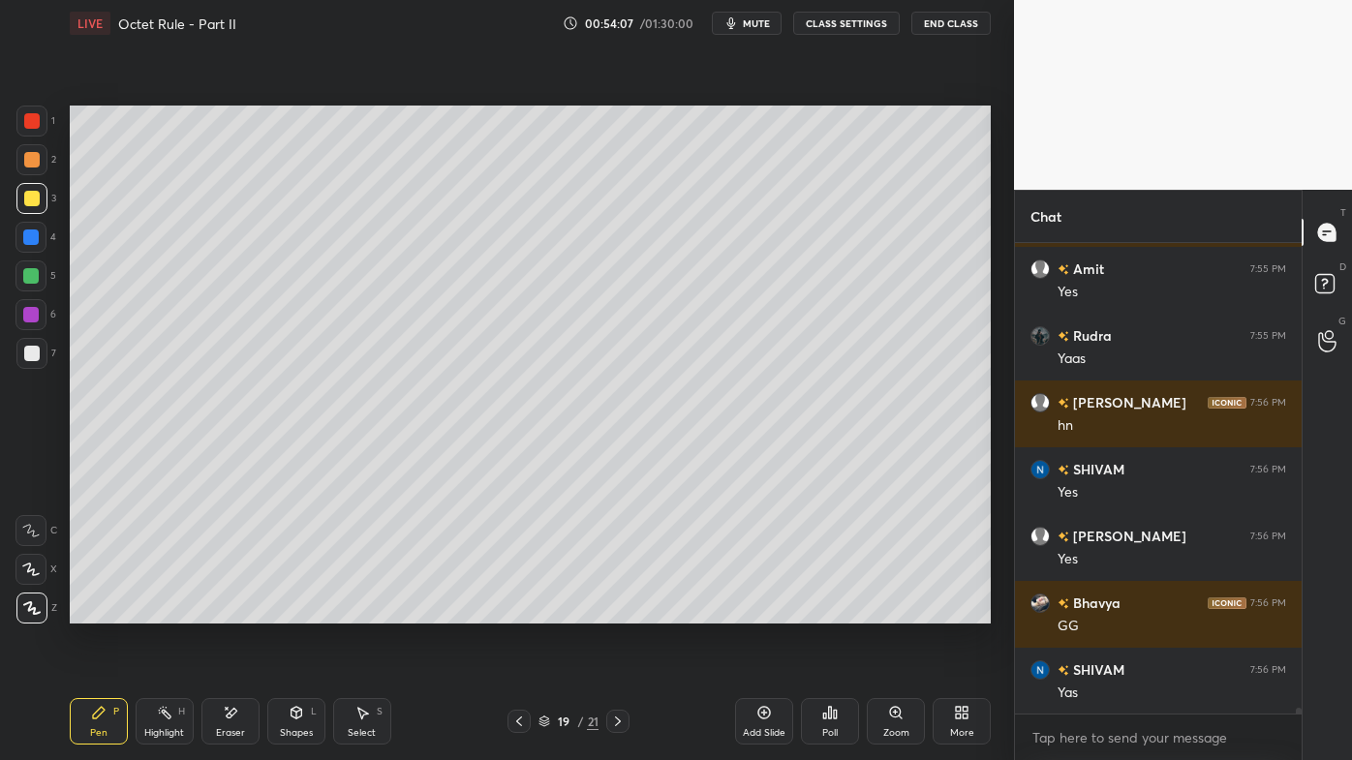
drag, startPoint x: 163, startPoint y: 705, endPoint x: 199, endPoint y: 658, distance: 58.7
click at [157, 611] on div "Highlight H" at bounding box center [165, 721] width 58 height 46
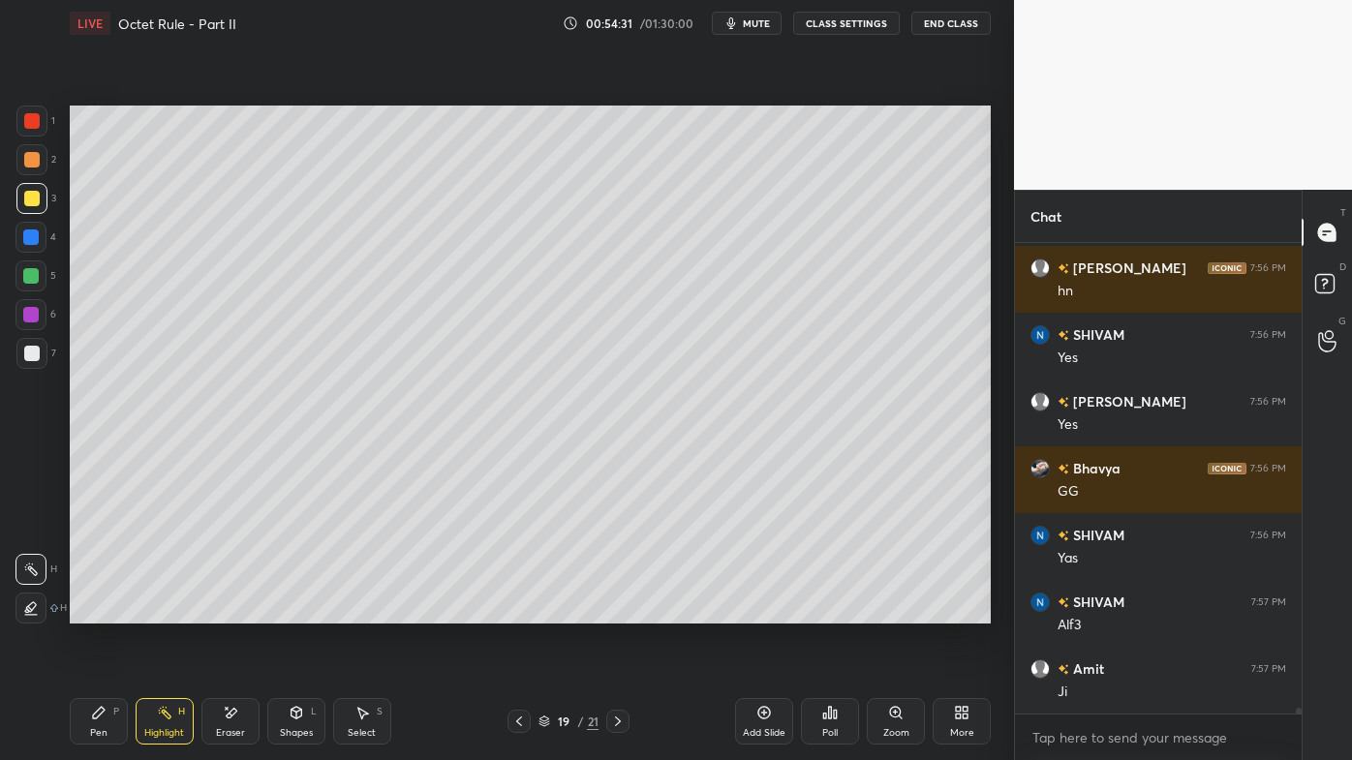
scroll to position [38404, 0]
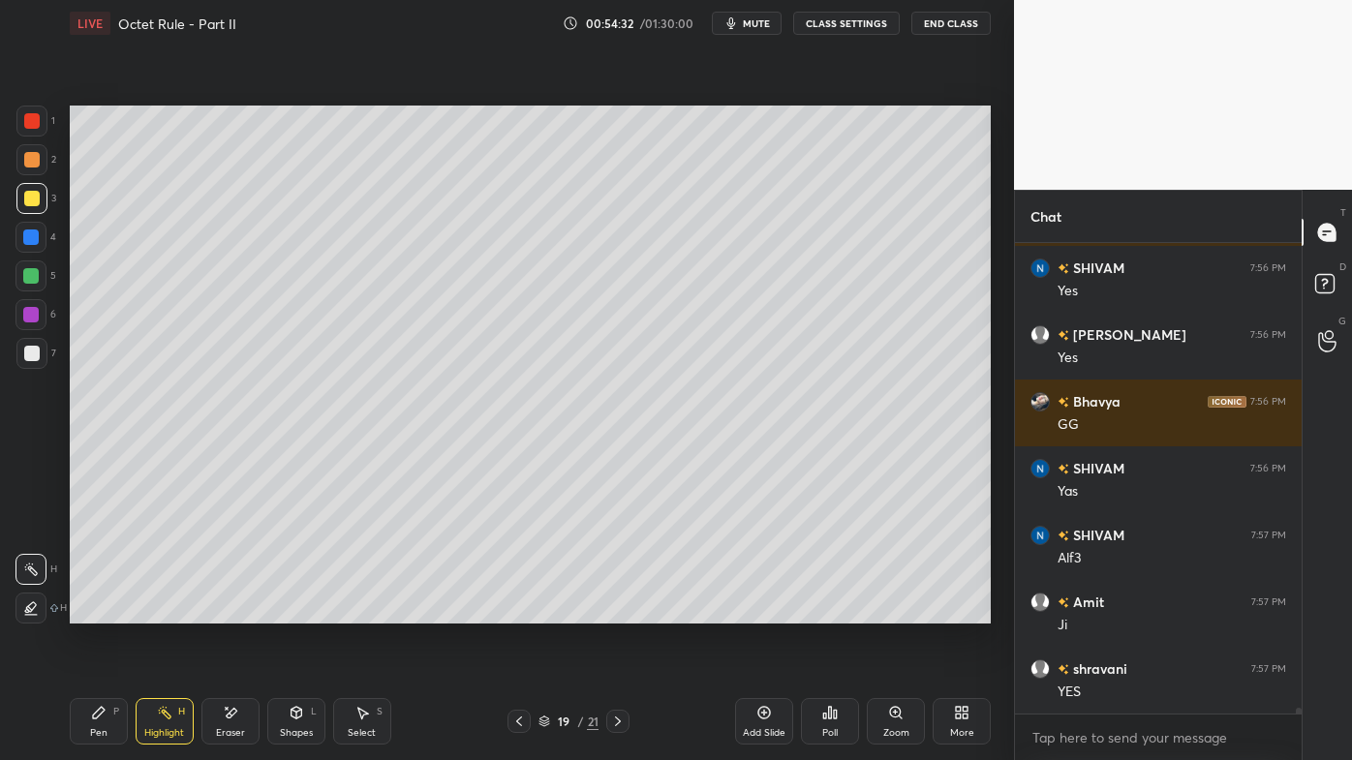
click at [517, 611] on icon at bounding box center [518, 721] width 15 height 15
click at [512, 611] on icon at bounding box center [518, 721] width 15 height 15
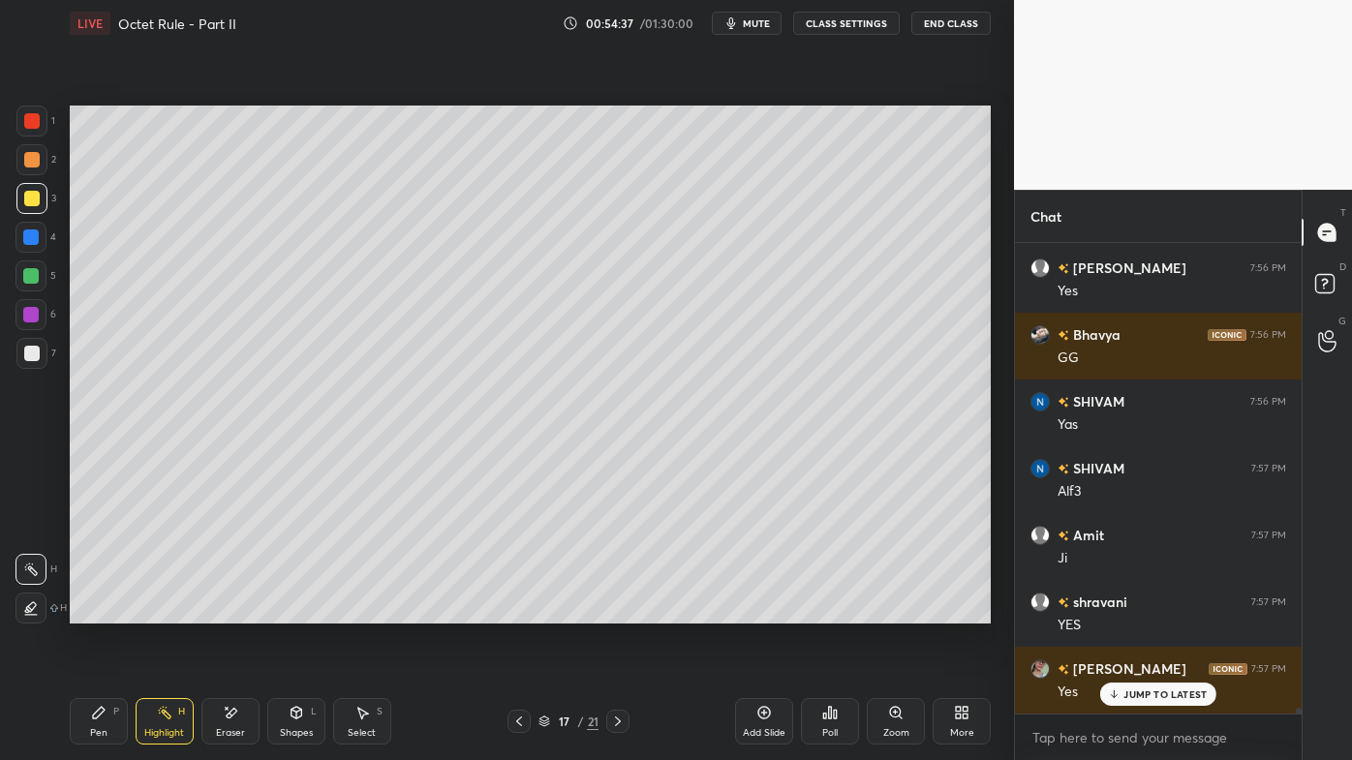
scroll to position [38554, 0]
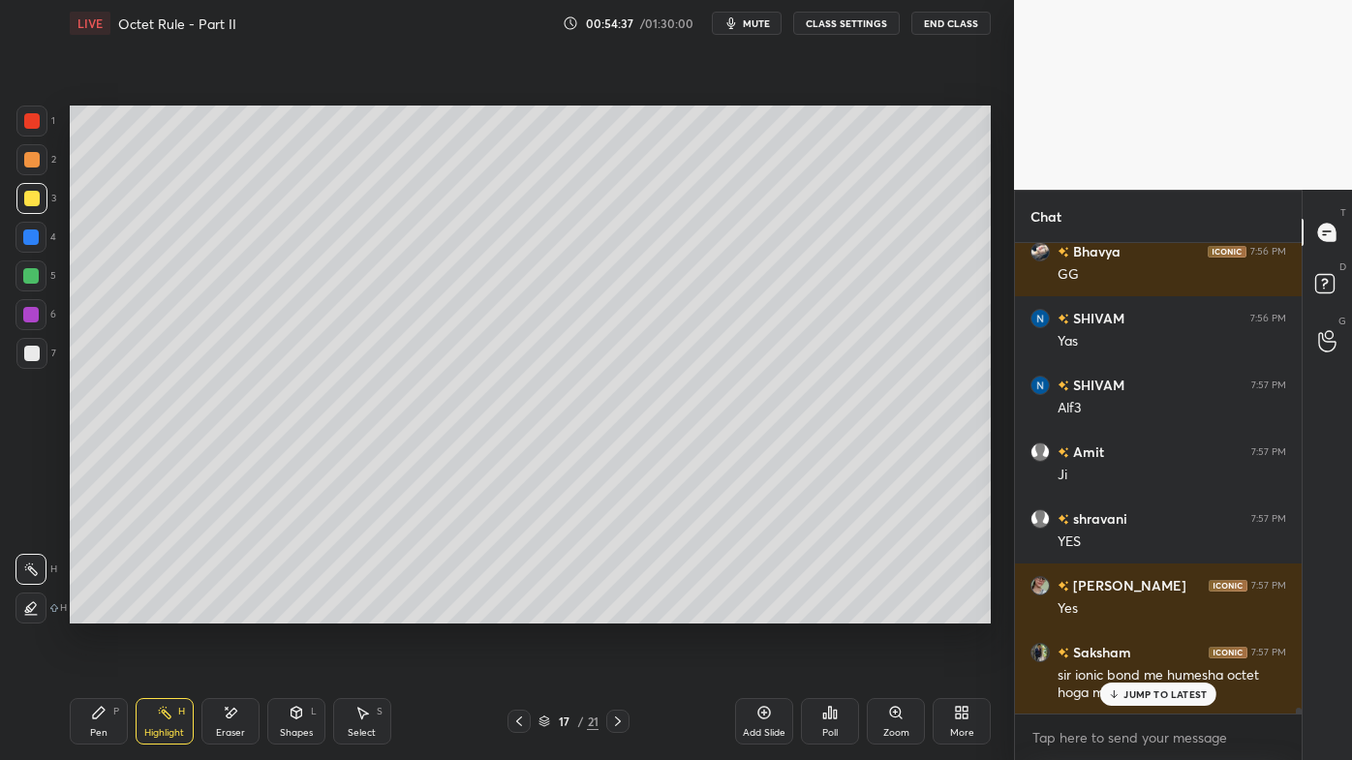
drag, startPoint x: 160, startPoint y: 707, endPoint x: 156, endPoint y: 696, distance: 11.3
click at [160, 611] on icon at bounding box center [164, 712] width 15 height 15
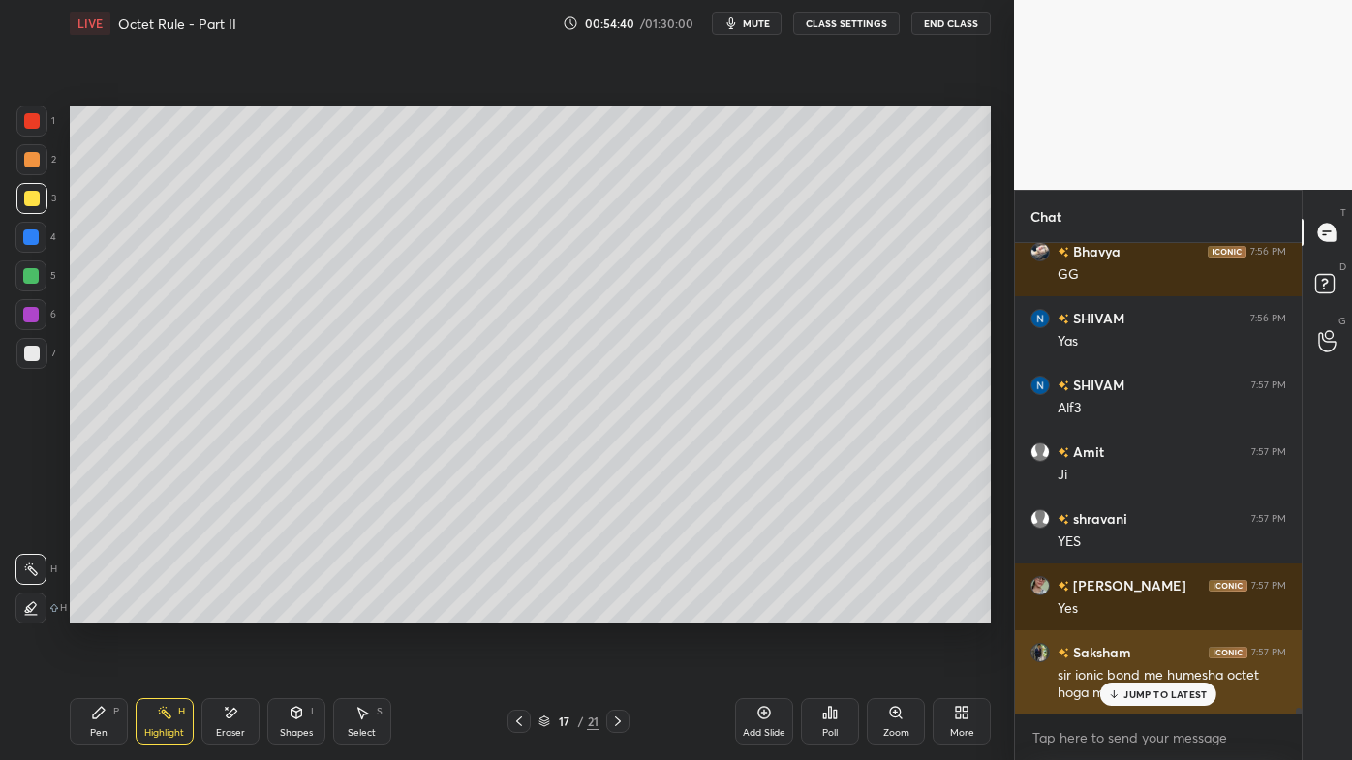
drag, startPoint x: 1141, startPoint y: 691, endPoint x: 1109, endPoint y: 700, distance: 33.1
click at [1138, 611] on p "JUMP TO LATEST" at bounding box center [1164, 695] width 83 height 12
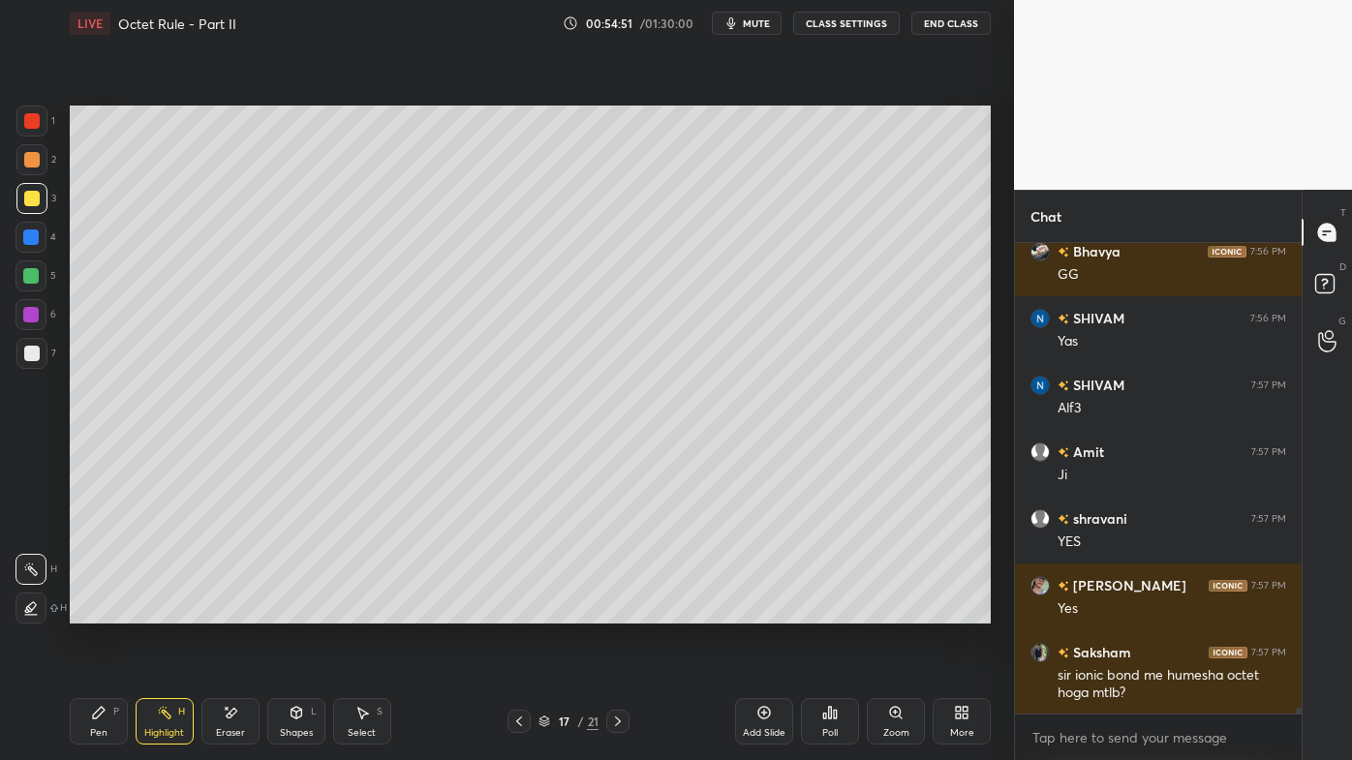
scroll to position [38574, 0]
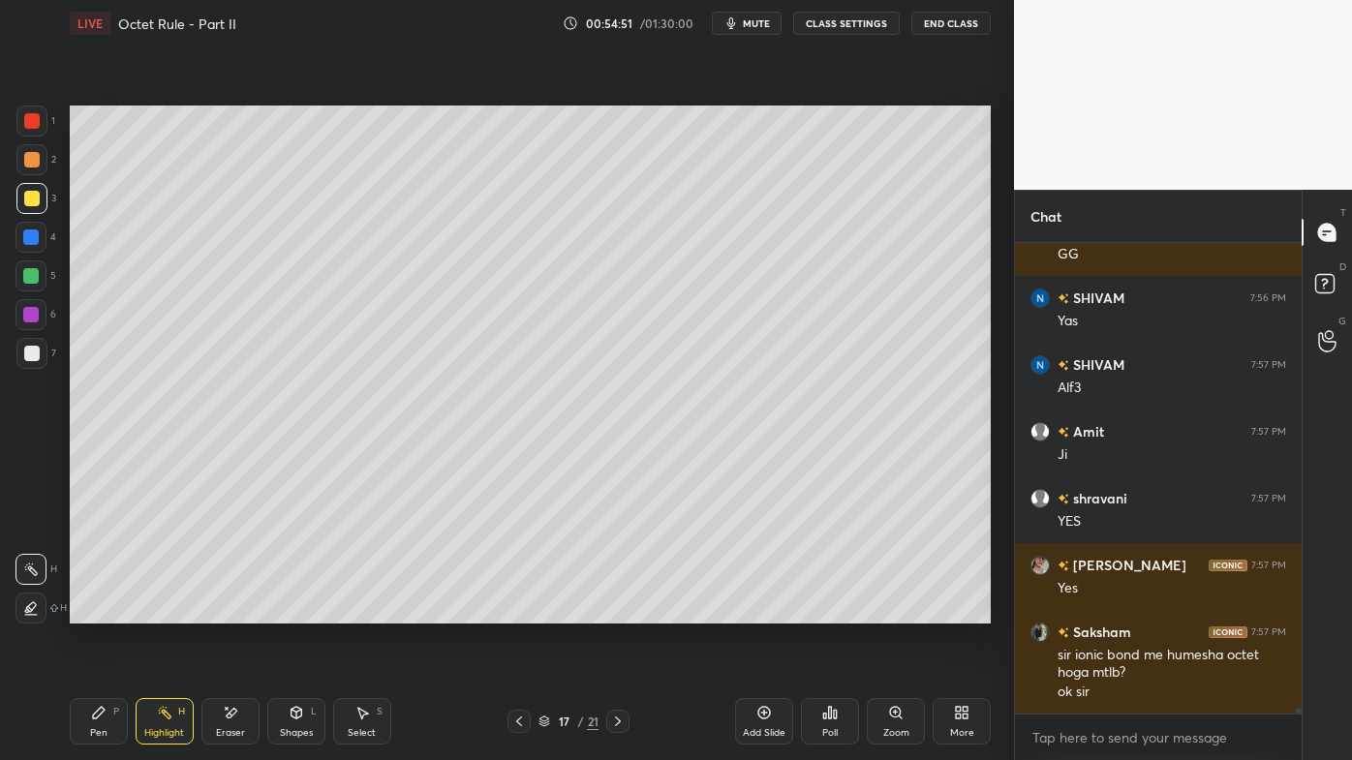
click at [616, 611] on icon at bounding box center [617, 721] width 15 height 15
click at [614, 611] on icon at bounding box center [617, 721] width 15 height 15
click at [617, 611] on icon at bounding box center [617, 721] width 15 height 15
click at [772, 611] on div "Add Slide" at bounding box center [764, 721] width 58 height 46
click at [96, 611] on icon at bounding box center [98, 712] width 15 height 15
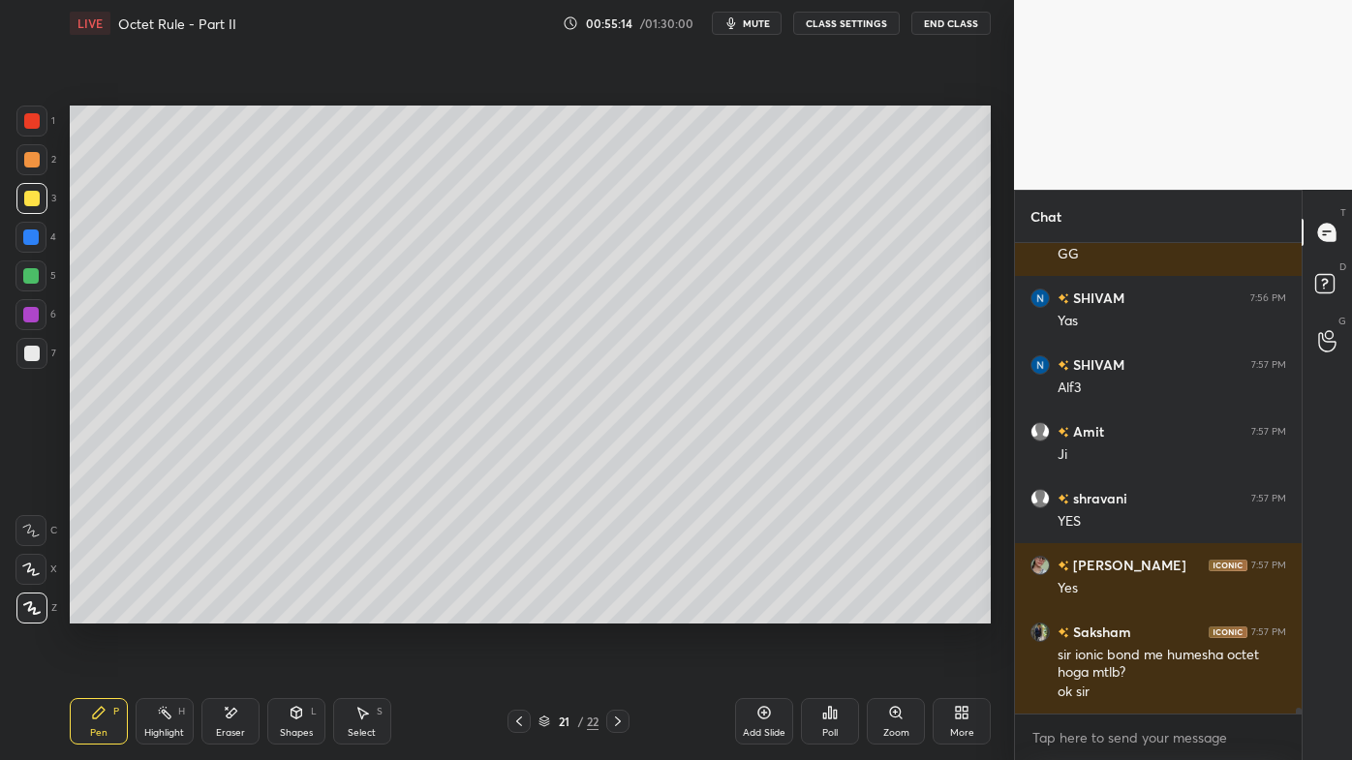
drag, startPoint x: 32, startPoint y: 147, endPoint x: 66, endPoint y: 152, distance: 34.2
click at [36, 147] on div at bounding box center [31, 159] width 31 height 31
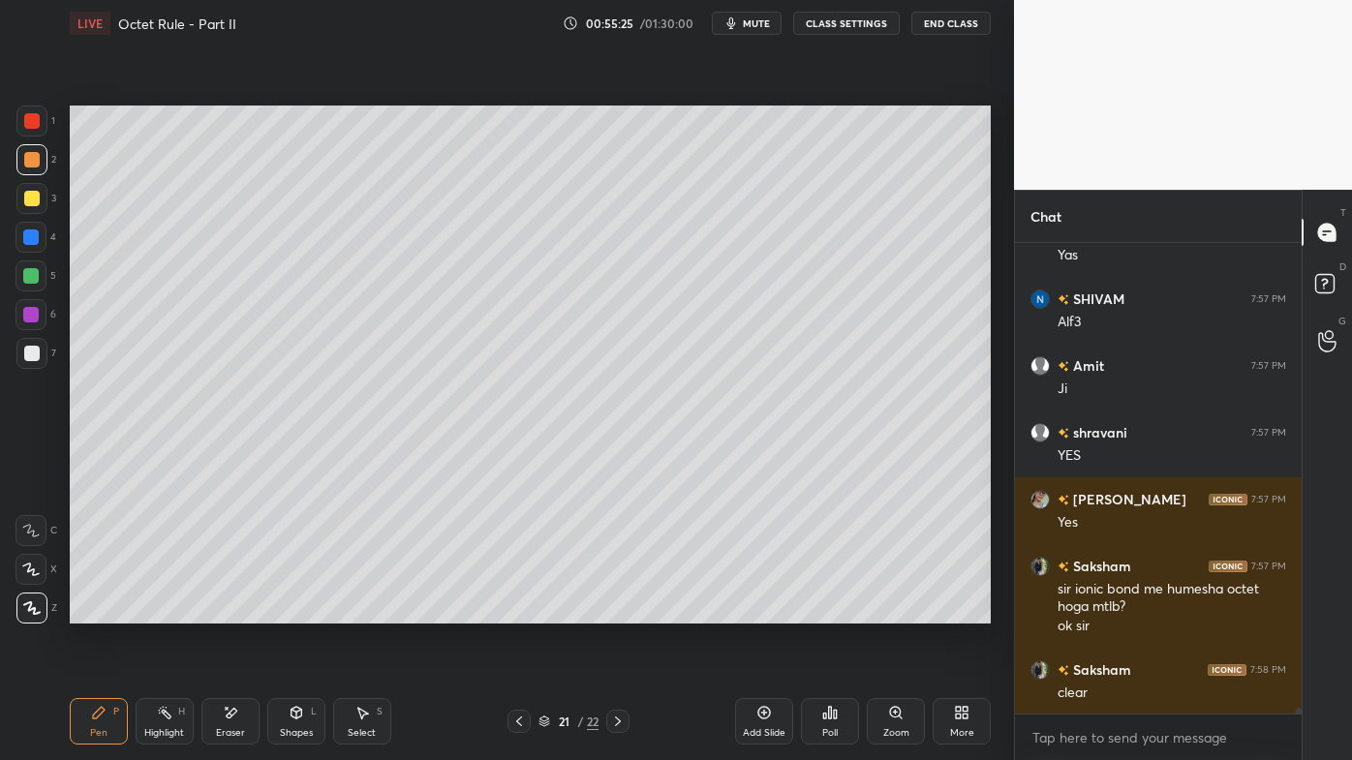
scroll to position [38396, 0]
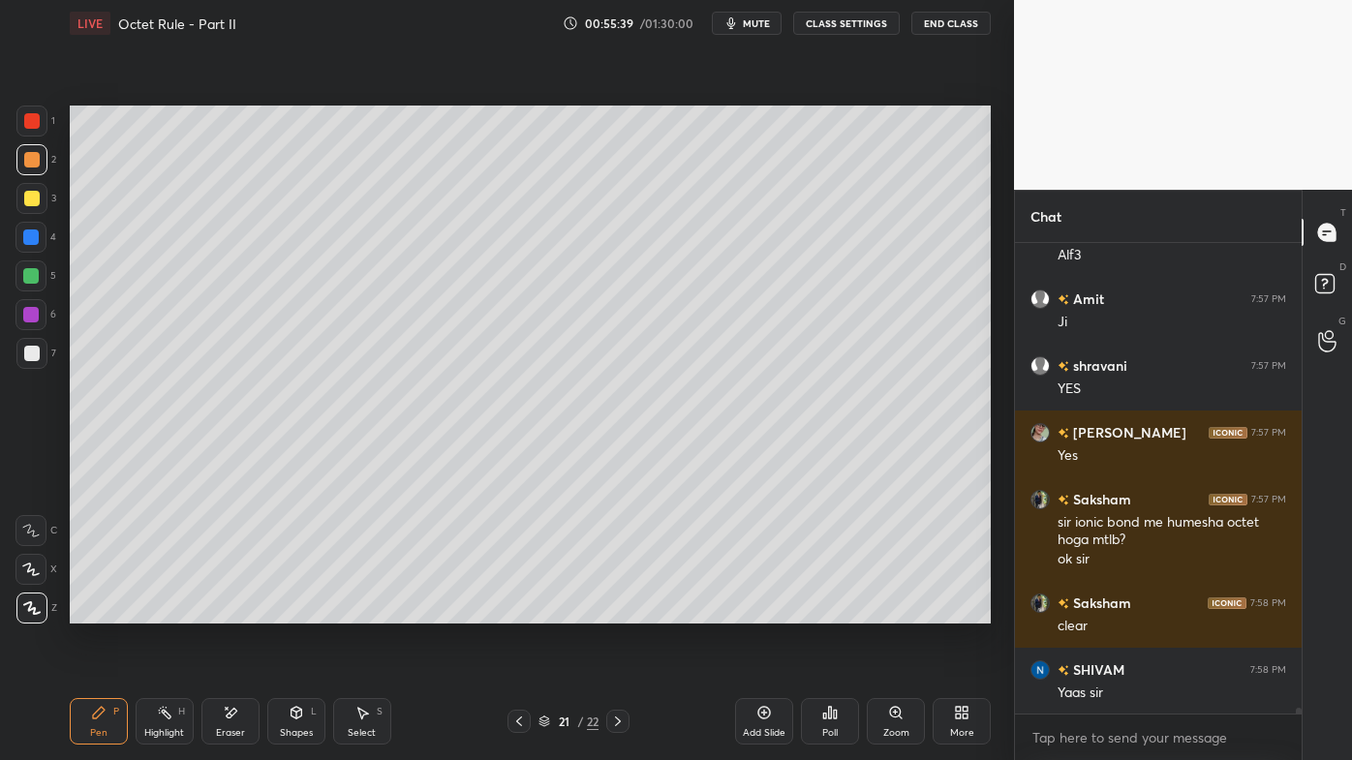
drag, startPoint x: 32, startPoint y: 204, endPoint x: 56, endPoint y: 183, distance: 32.2
click at [36, 203] on div at bounding box center [31, 198] width 15 height 15
click at [995, 275] on div "Setting up your live class Poll for secs No correct answer Start poll" at bounding box center [530, 364] width 936 height 636
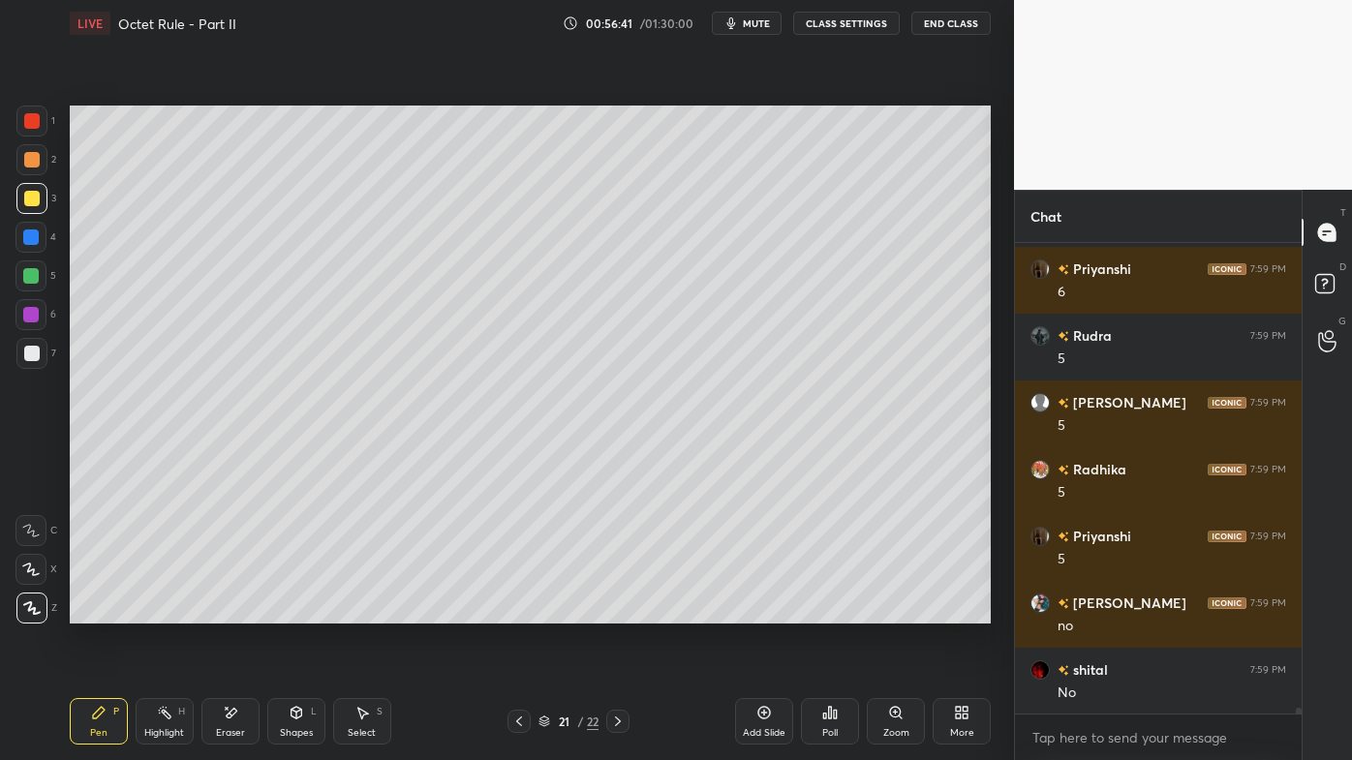
scroll to position [38930, 0]
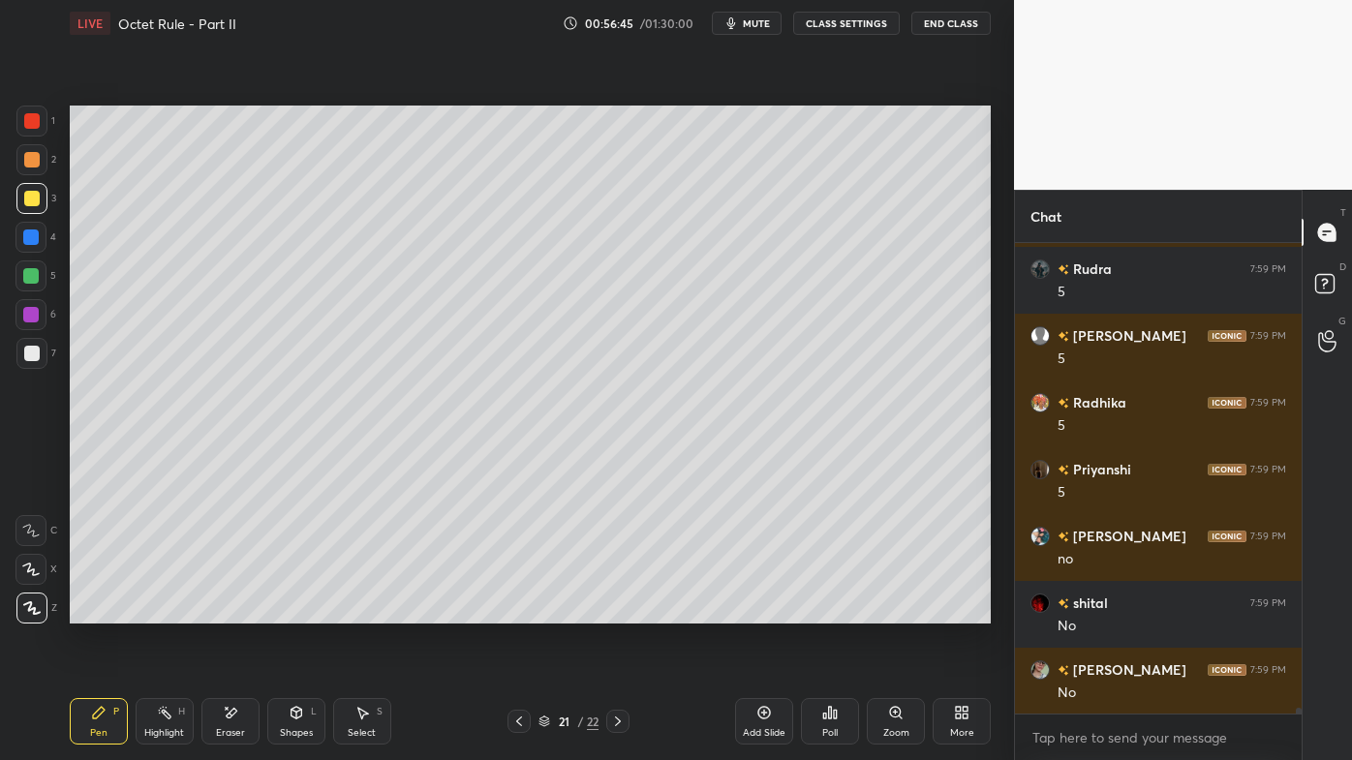
drag, startPoint x: 163, startPoint y: 714, endPoint x: 234, endPoint y: 628, distance: 112.1
click at [163, 611] on rect at bounding box center [167, 715] width 10 height 10
drag, startPoint x: 98, startPoint y: 702, endPoint x: 225, endPoint y: 643, distance: 139.9
click at [98, 611] on div "Pen P" at bounding box center [99, 721] width 58 height 46
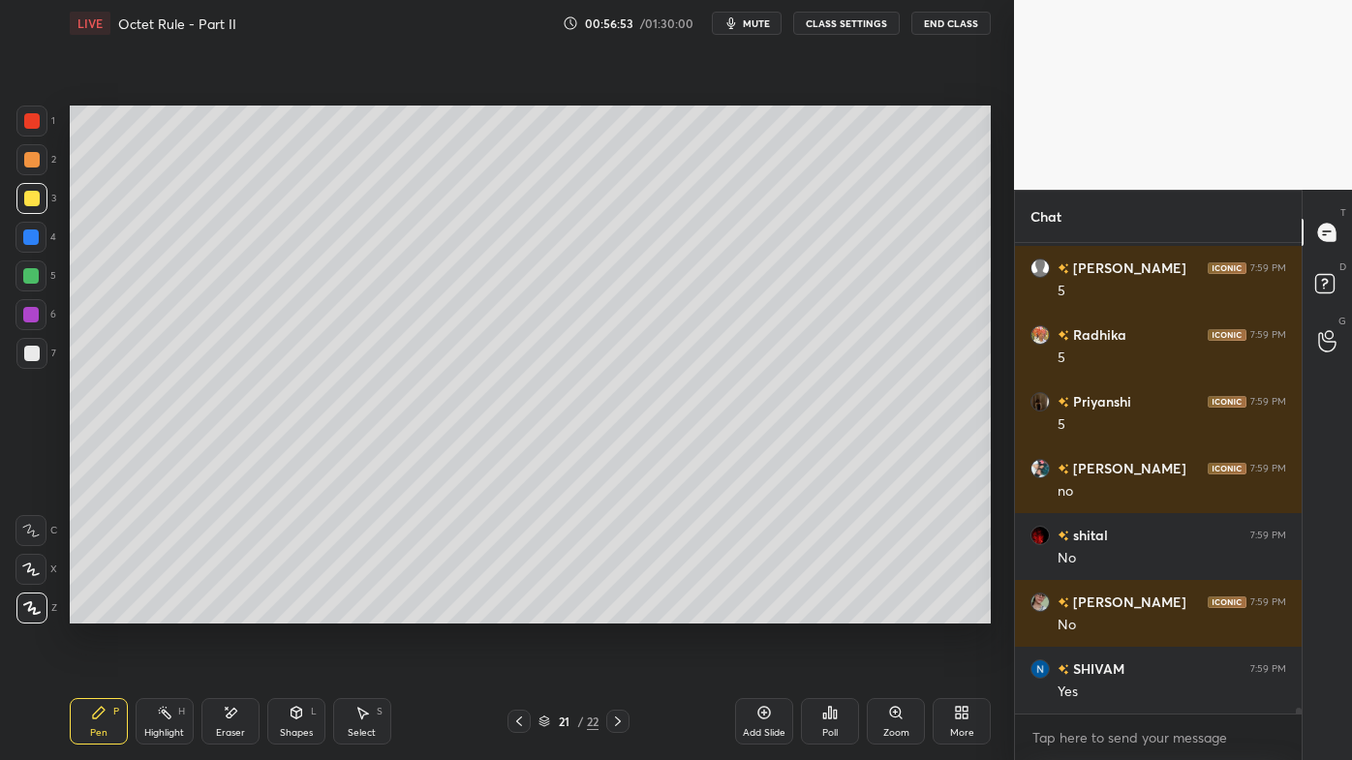
scroll to position [39065, 0]
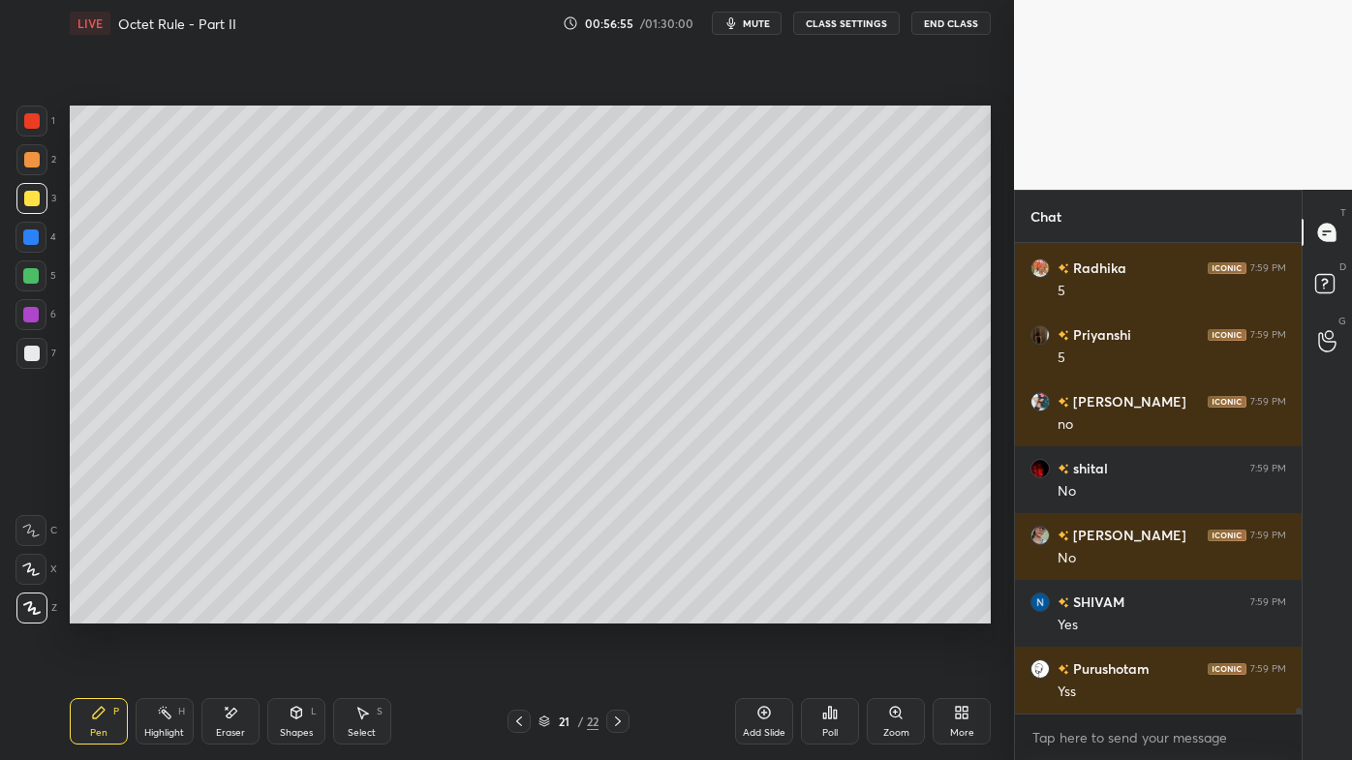
drag, startPoint x: 165, startPoint y: 715, endPoint x: 168, endPoint y: 676, distance: 38.9
click at [165, 611] on rect at bounding box center [167, 715] width 10 height 10
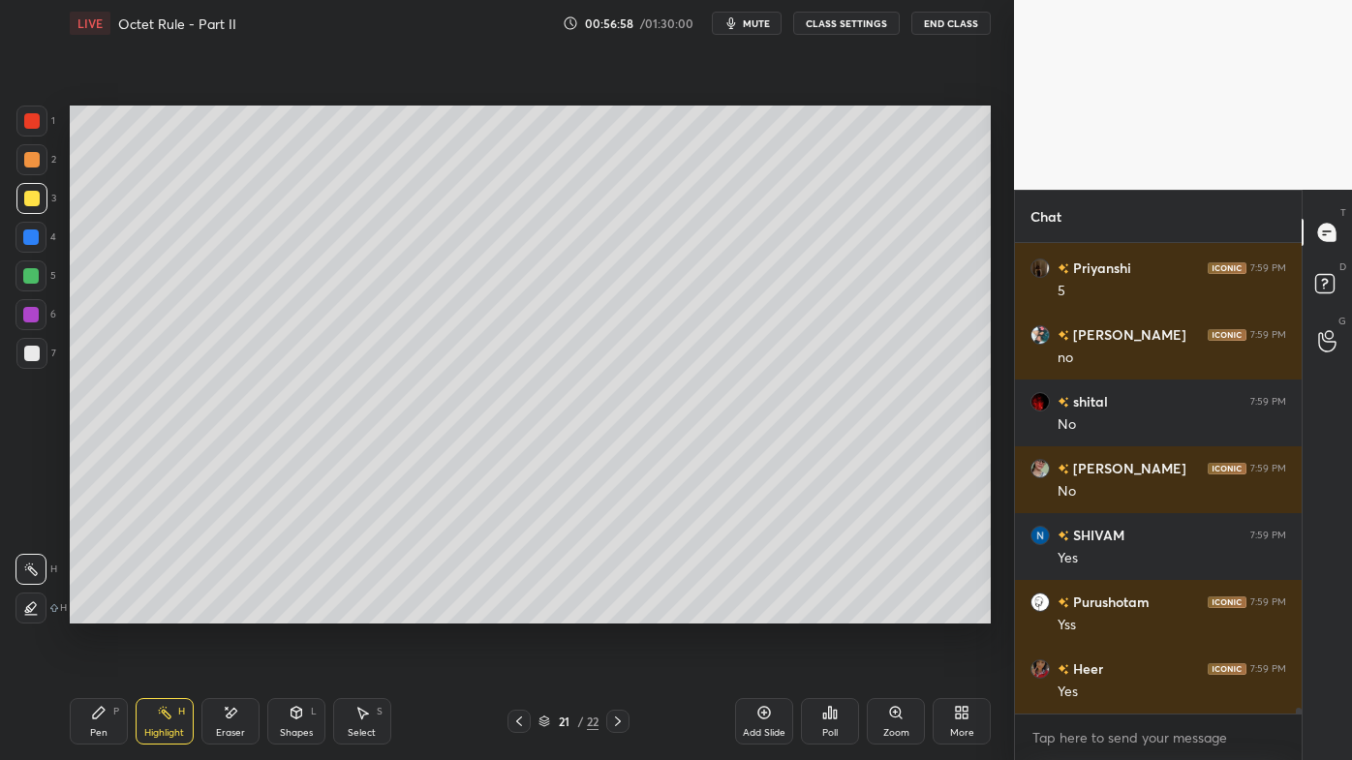
click at [835, 611] on icon at bounding box center [835, 714] width 3 height 9
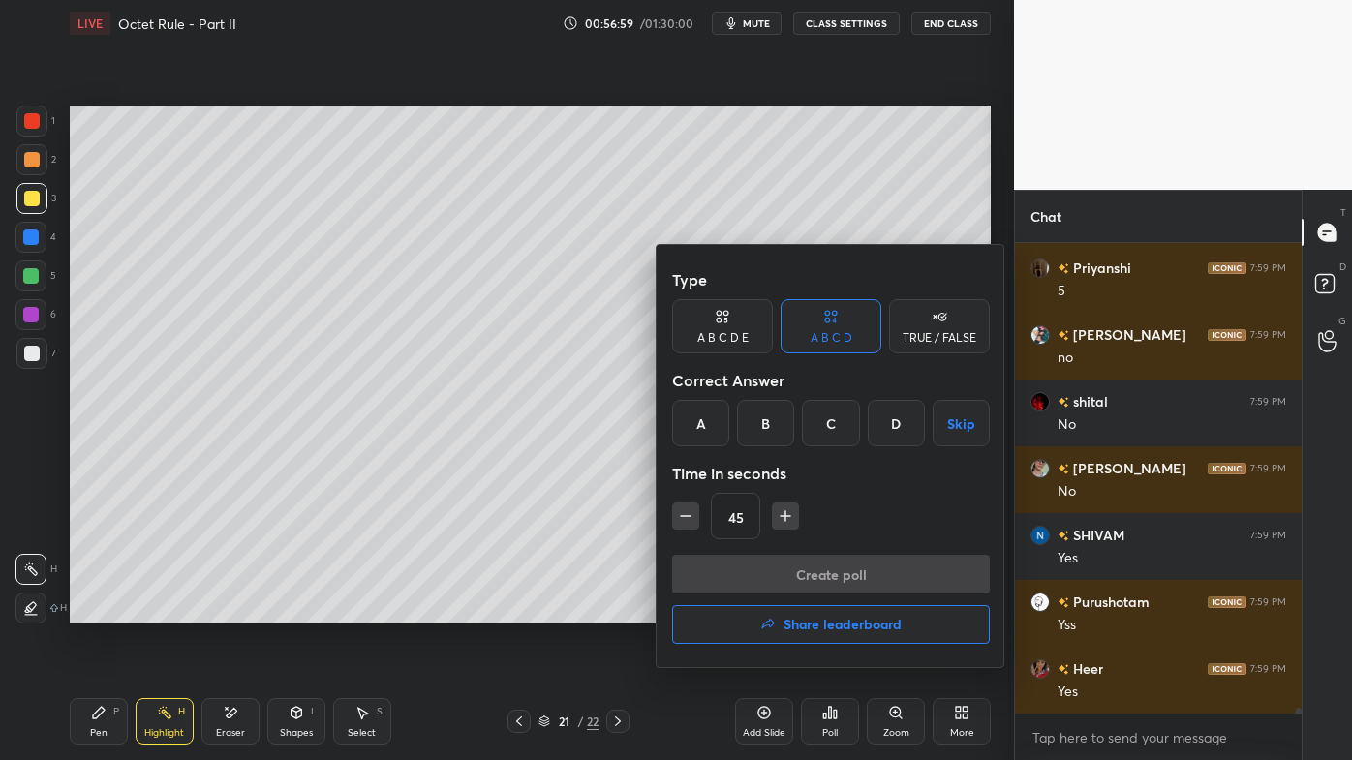
drag, startPoint x: 741, startPoint y: 334, endPoint x: 821, endPoint y: 373, distance: 89.2
click at [749, 334] on div "A B C D E" at bounding box center [722, 326] width 101 height 54
click at [910, 423] on div "E" at bounding box center [912, 423] width 46 height 46
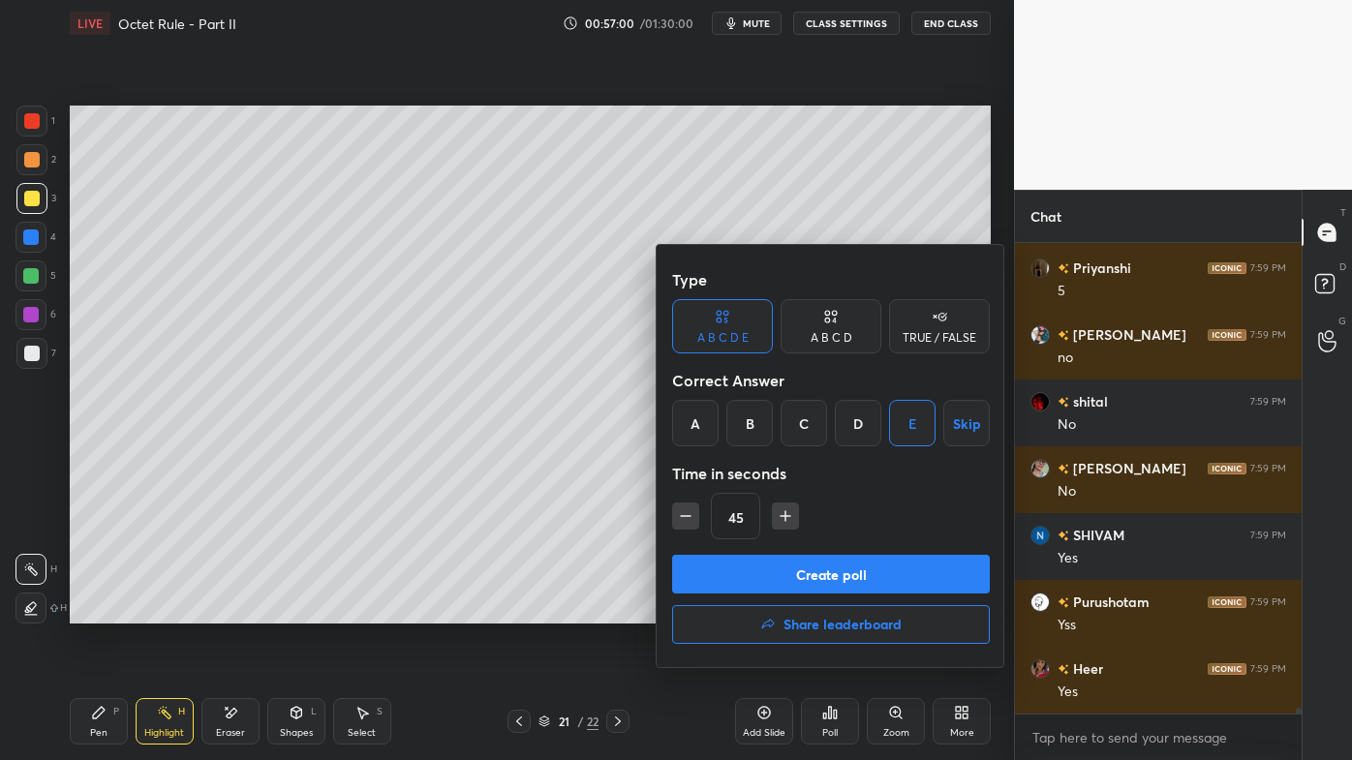
click at [745, 569] on button "Create poll" at bounding box center [831, 574] width 318 height 39
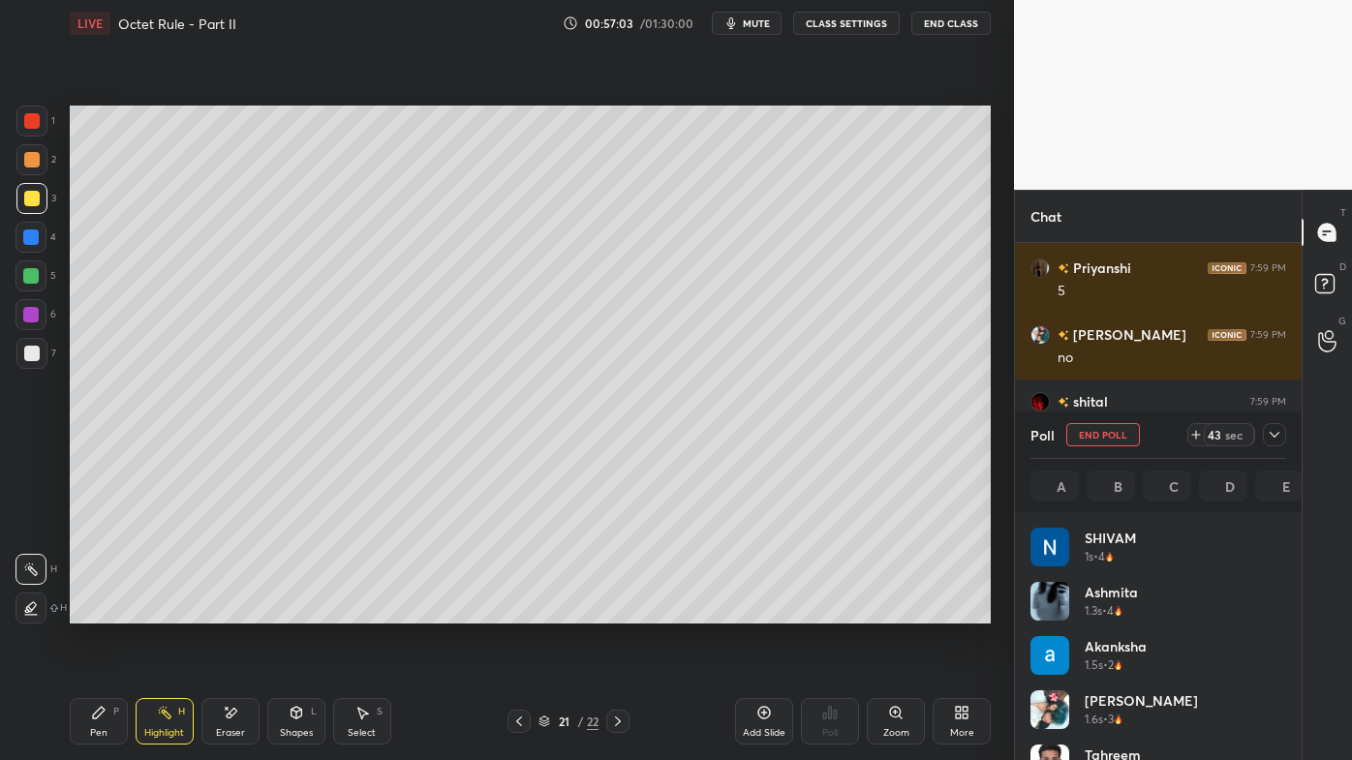
scroll to position [227, 250]
click at [89, 611] on div "Pen P" at bounding box center [99, 721] width 58 height 46
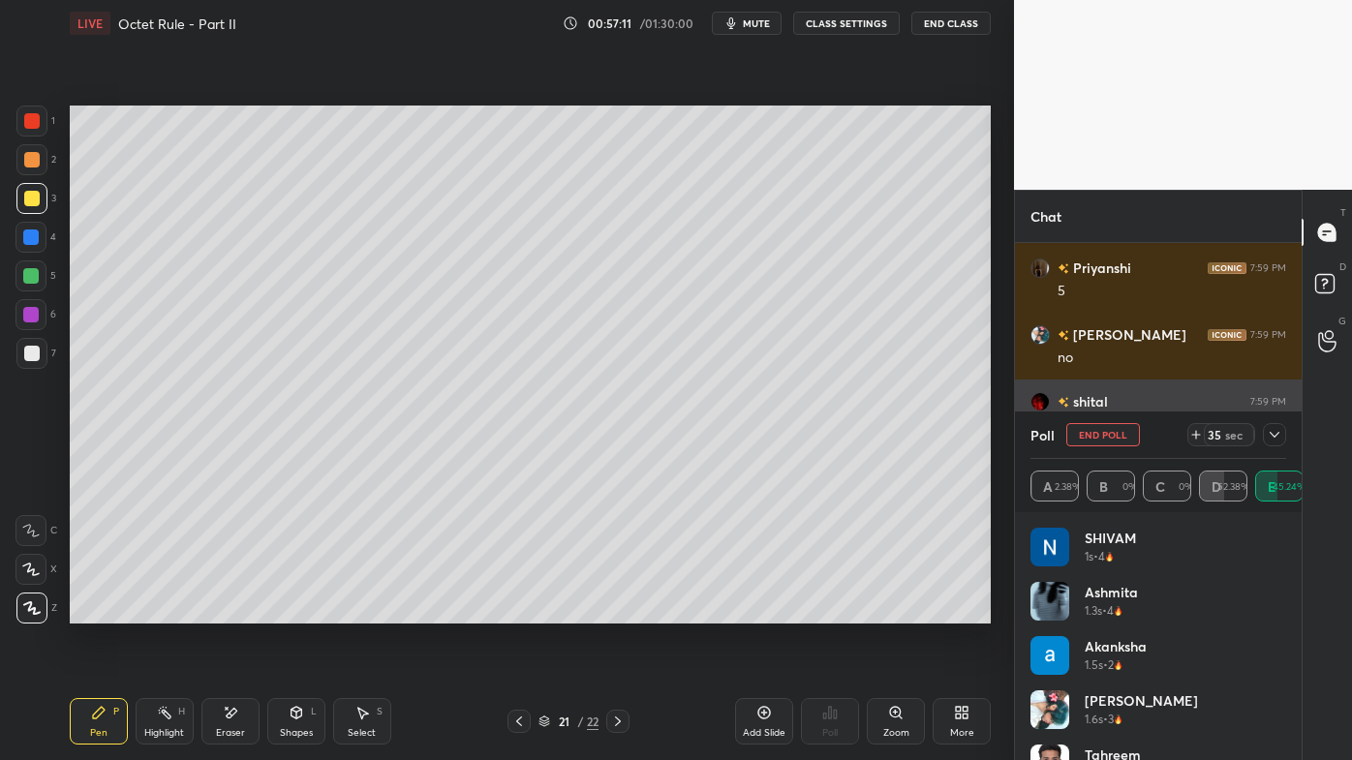
drag, startPoint x: 1278, startPoint y: 433, endPoint x: 1261, endPoint y: 441, distance: 19.1
click at [1278, 434] on icon at bounding box center [1274, 434] width 15 height 15
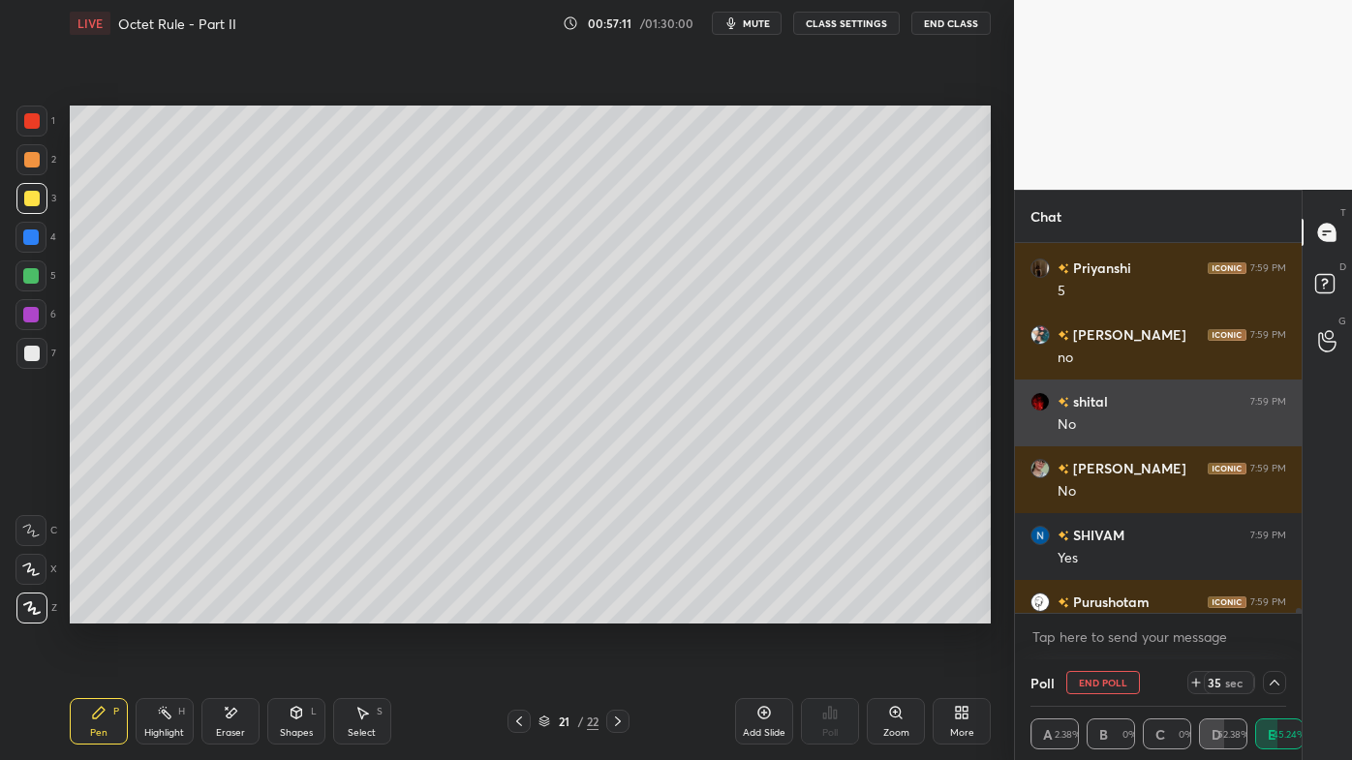
scroll to position [0, 5]
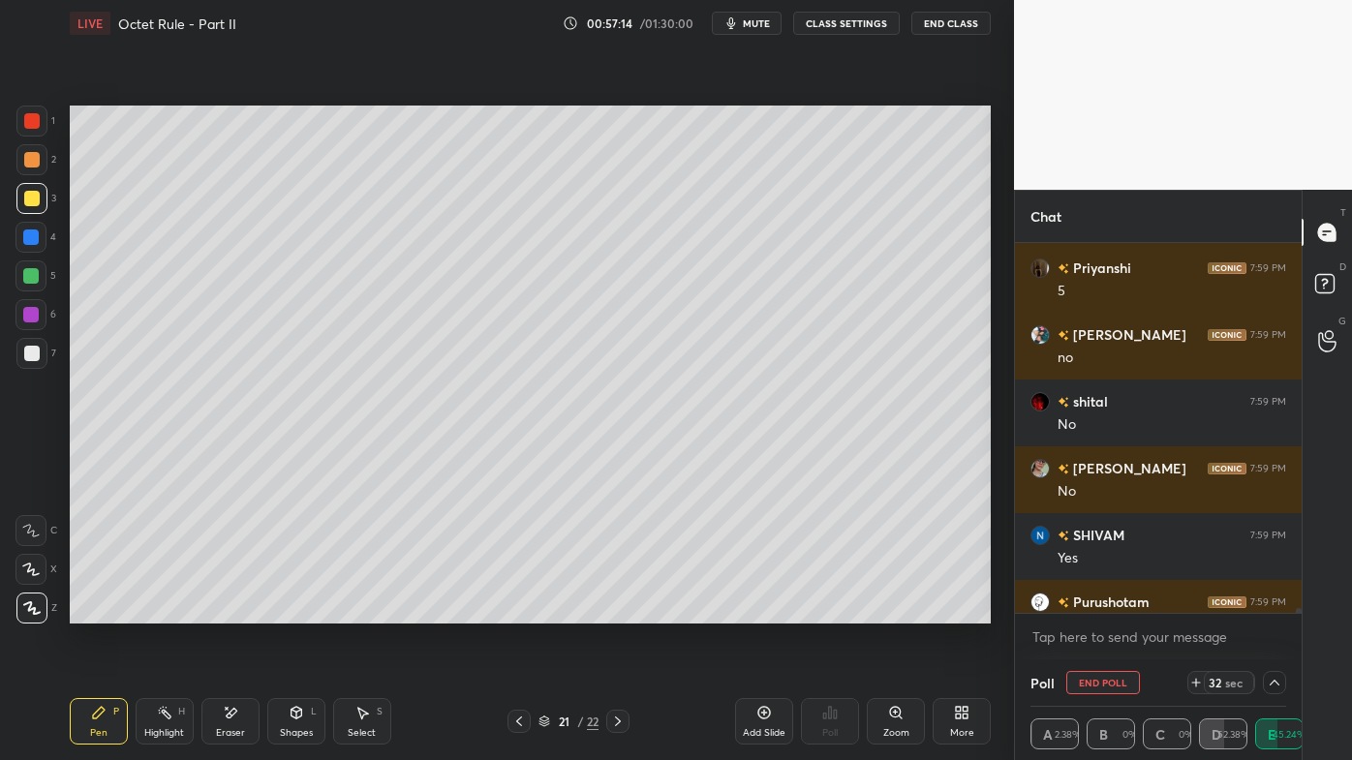
drag, startPoint x: 165, startPoint y: 703, endPoint x: 162, endPoint y: 688, distance: 15.8
click at [166, 611] on div "Highlight H" at bounding box center [165, 721] width 58 height 46
click at [32, 356] on div at bounding box center [31, 353] width 15 height 15
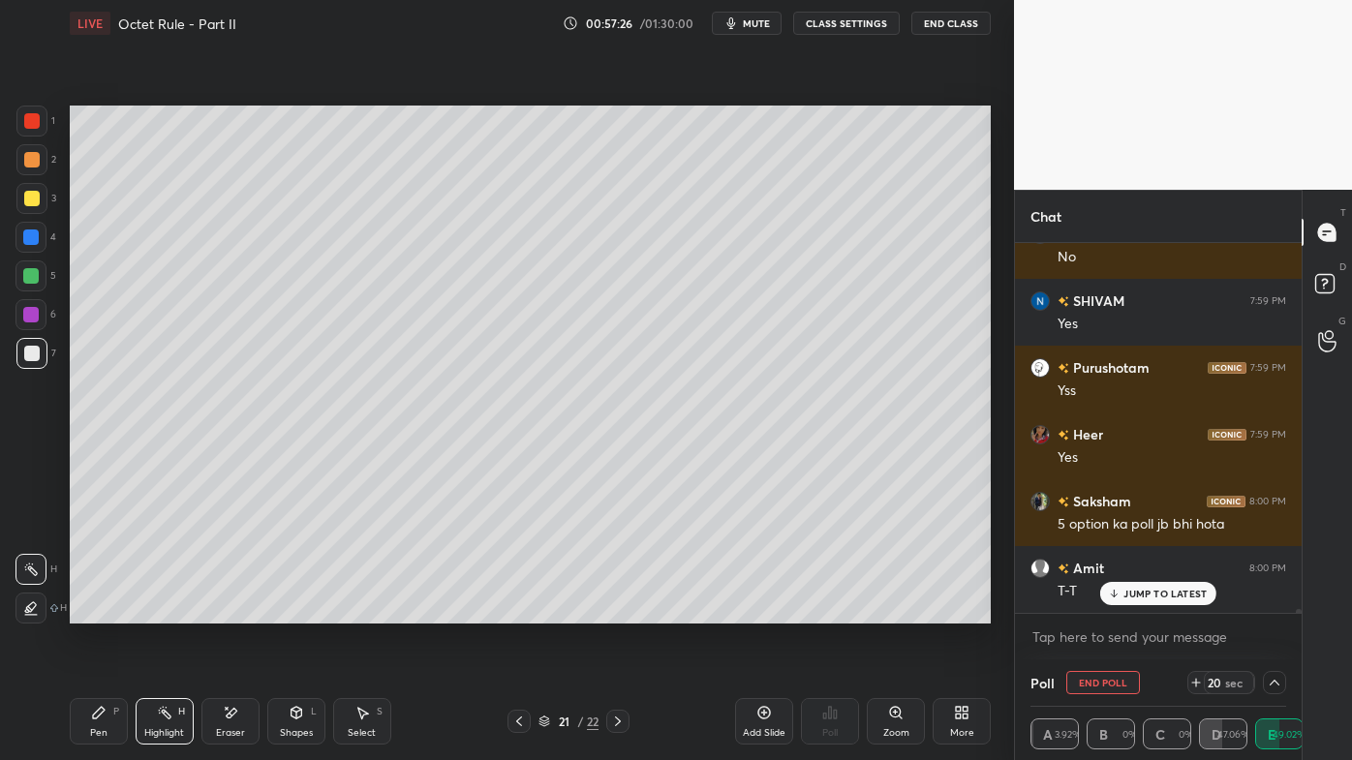
scroll to position [39432, 0]
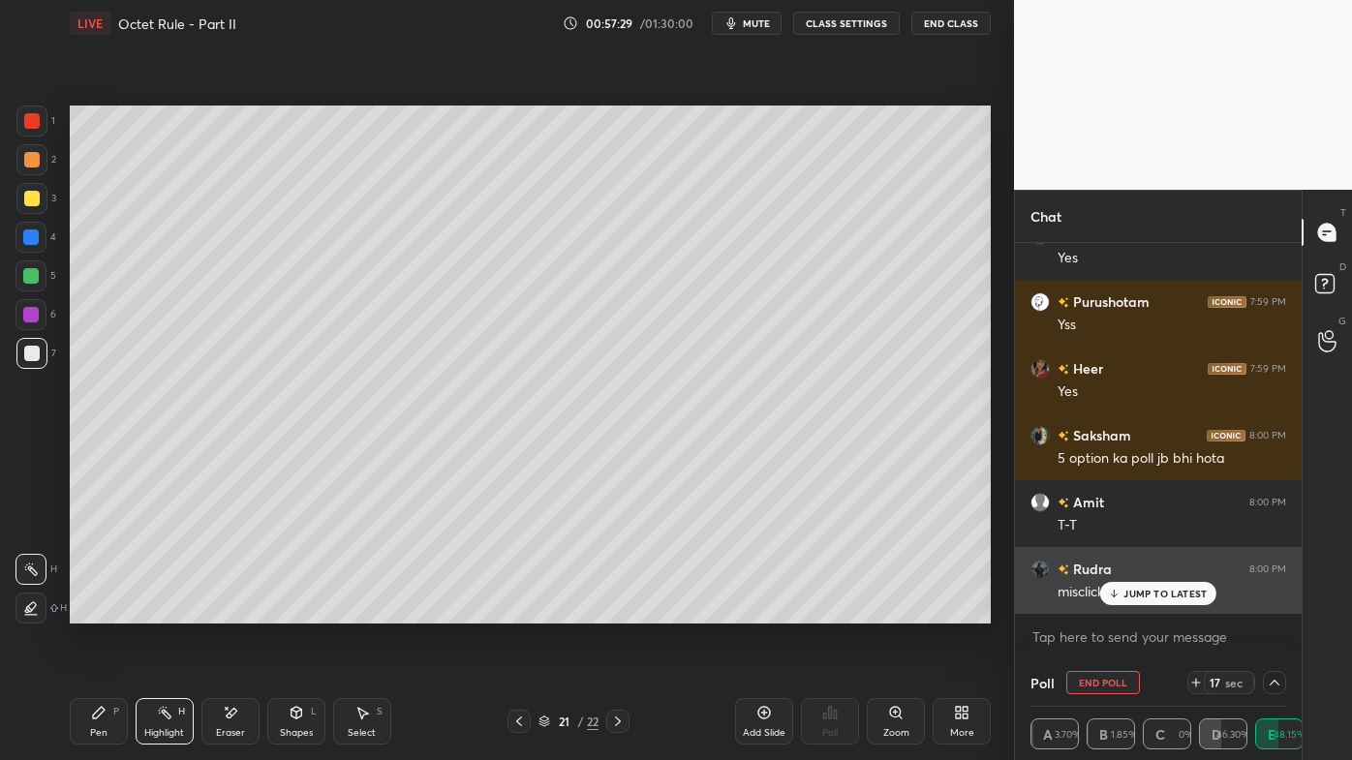
click at [1136, 592] on p "JUMP TO LATEST" at bounding box center [1164, 594] width 83 height 12
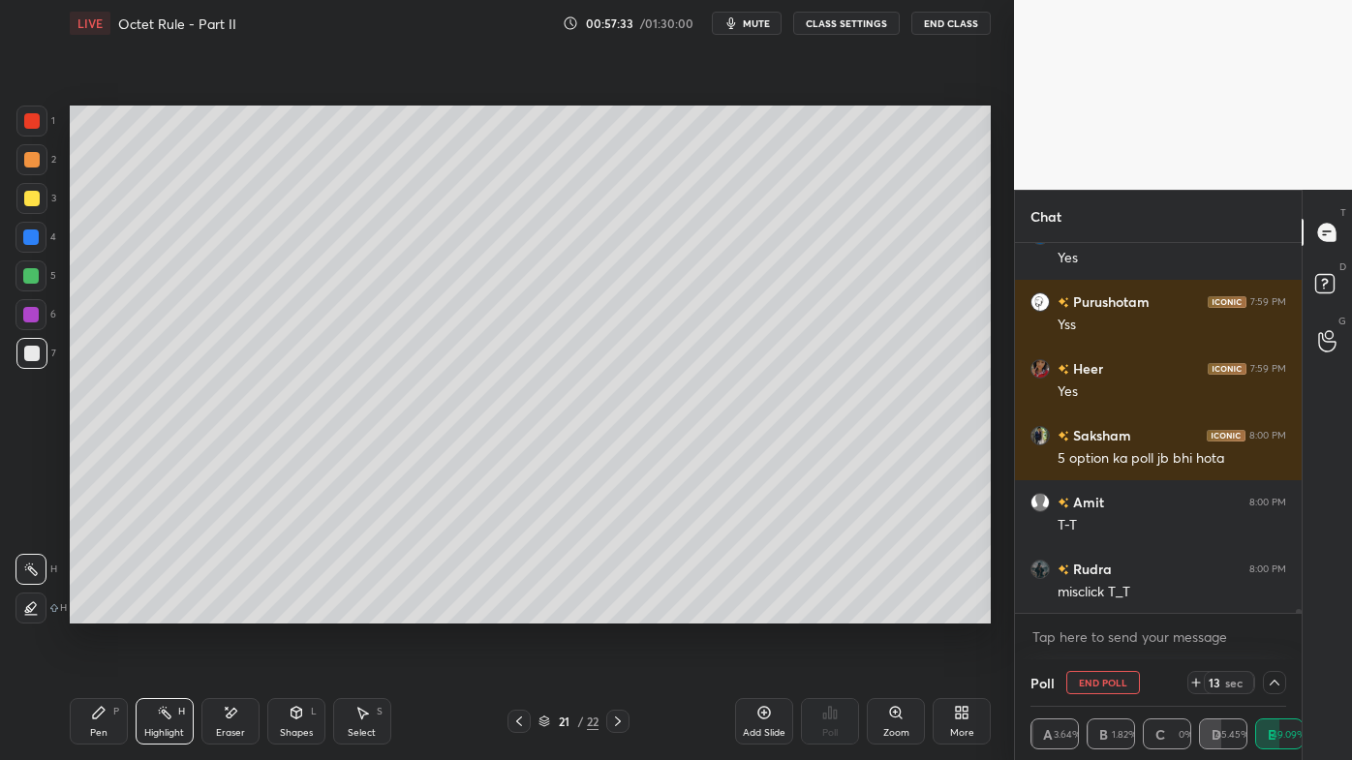
click at [82, 611] on div "Pen P" at bounding box center [99, 721] width 58 height 46
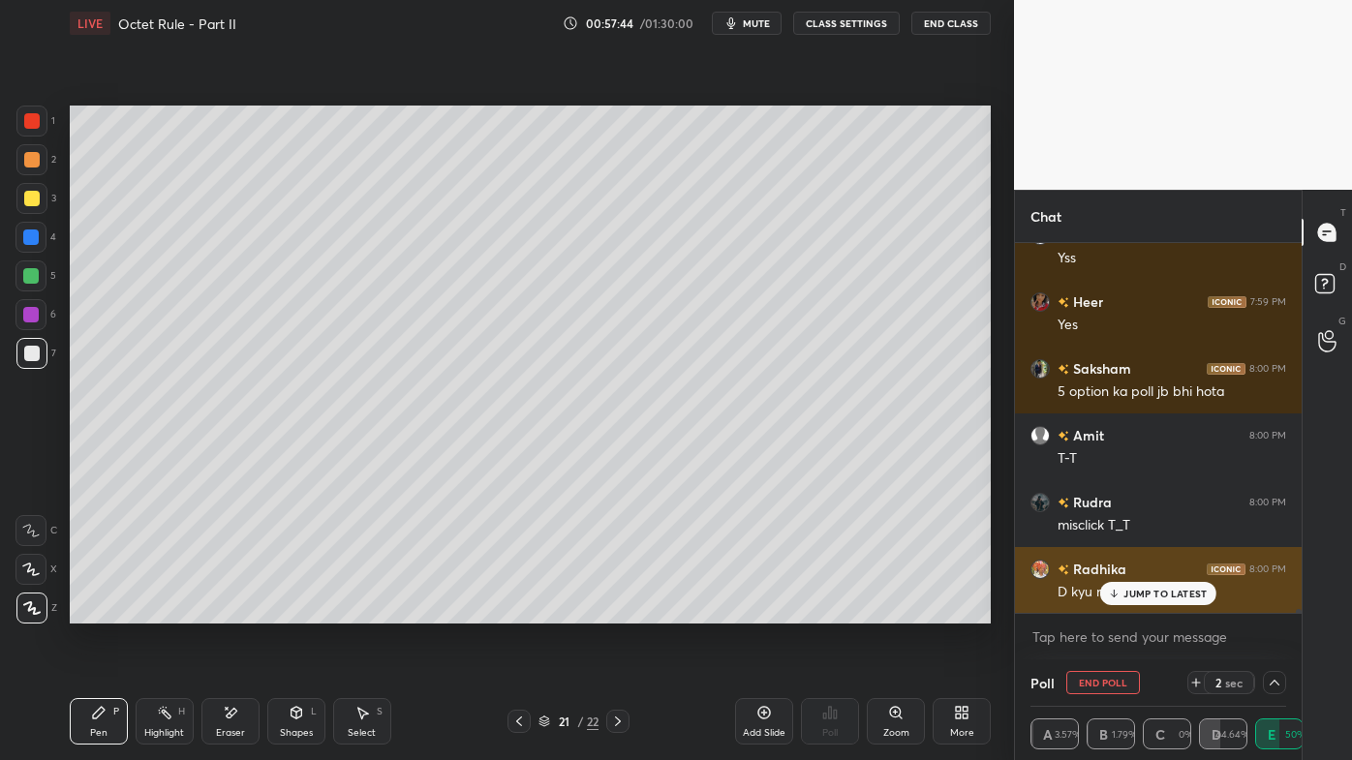
click at [1136, 590] on p "JUMP TO LATEST" at bounding box center [1164, 594] width 83 height 12
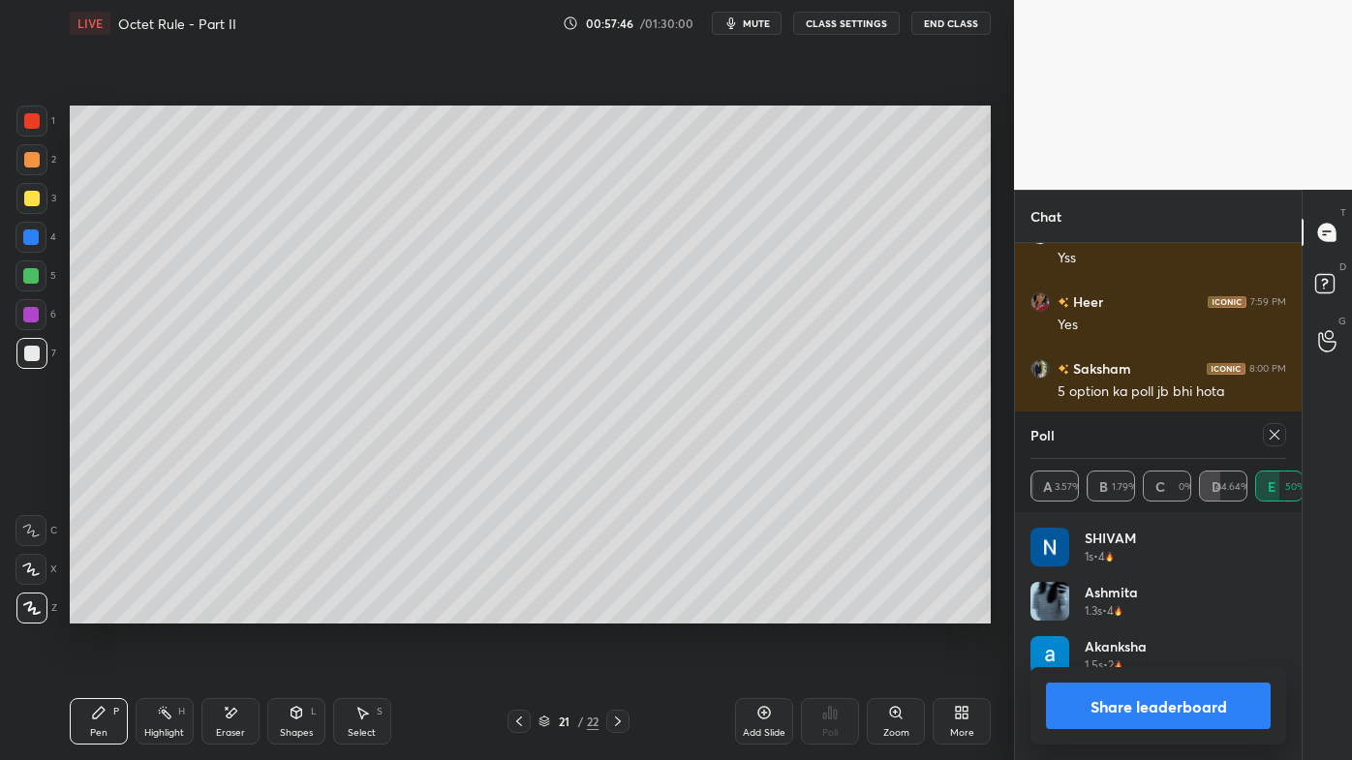
scroll to position [227, 250]
click at [1272, 432] on icon at bounding box center [1274, 434] width 15 height 15
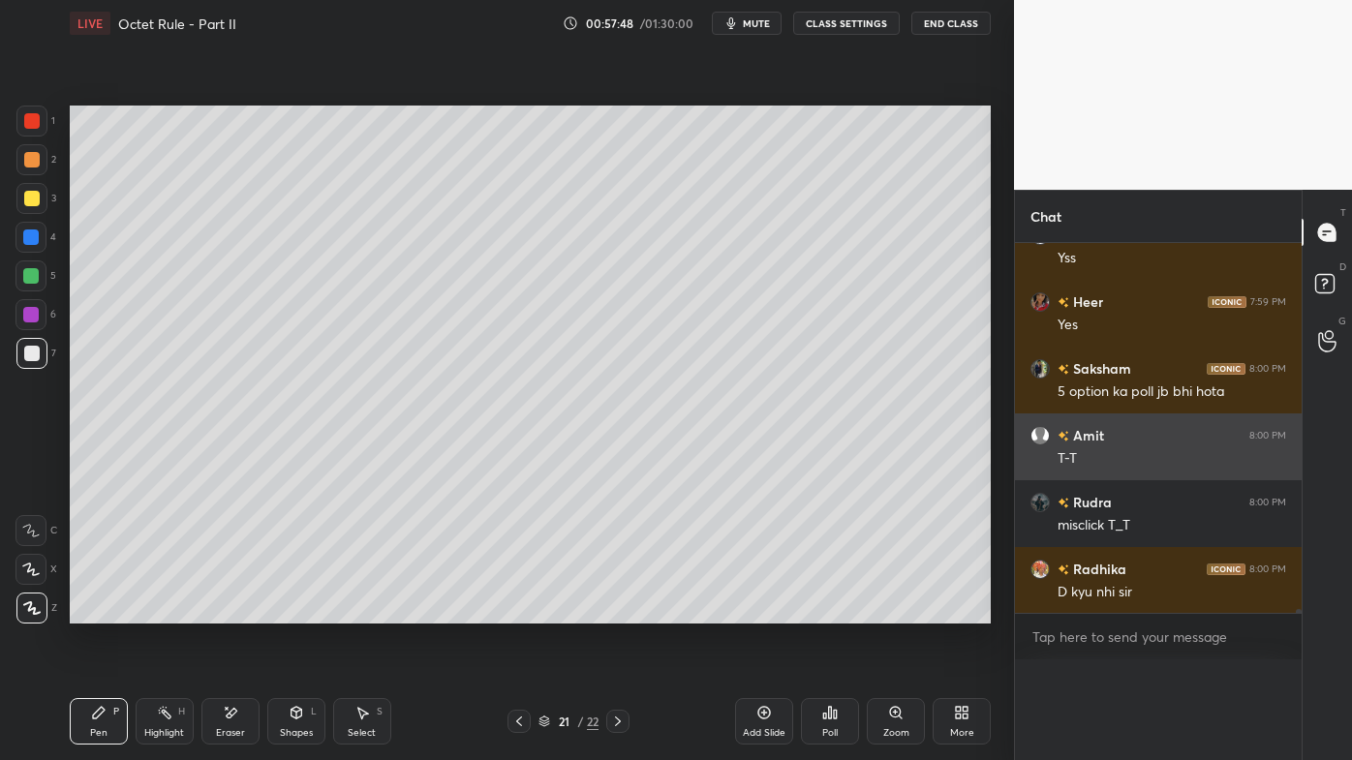
scroll to position [0, 0]
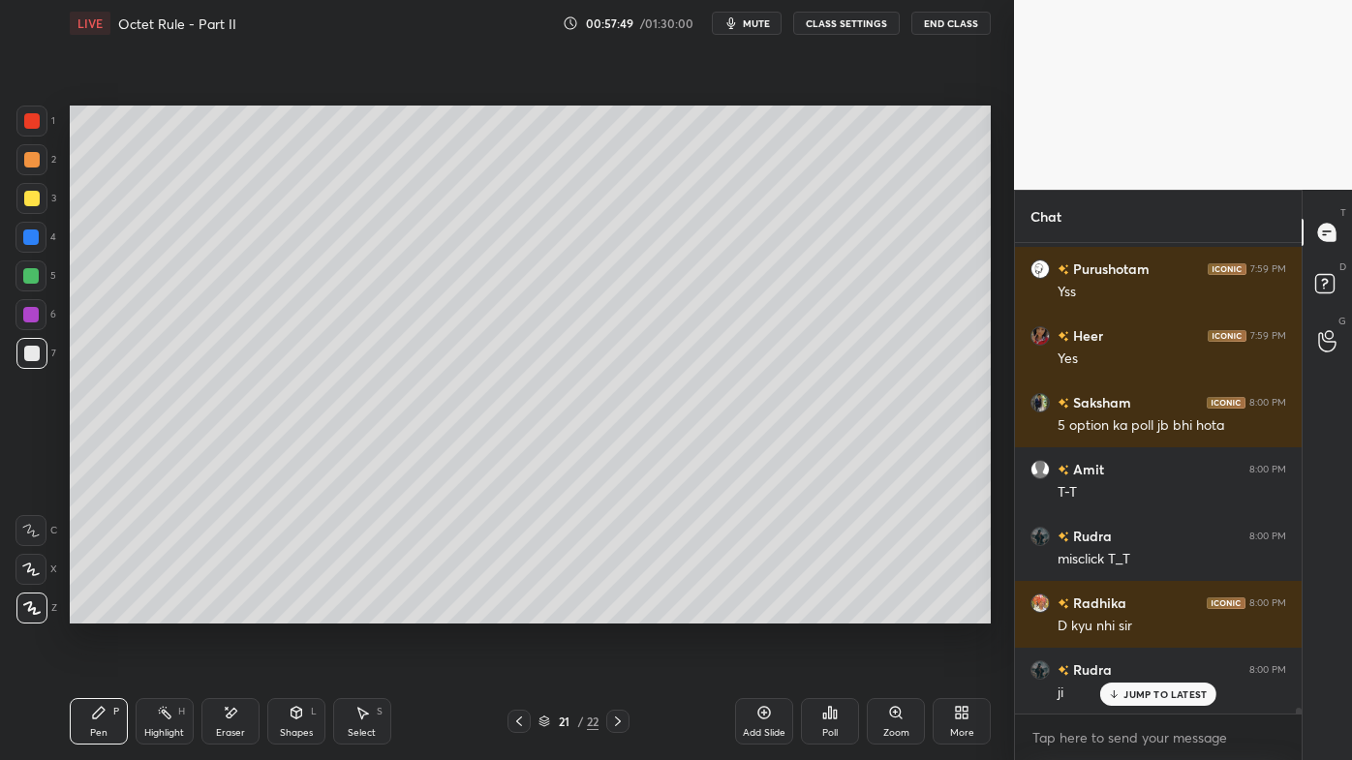
click at [90, 611] on div "Pen P" at bounding box center [99, 721] width 58 height 46
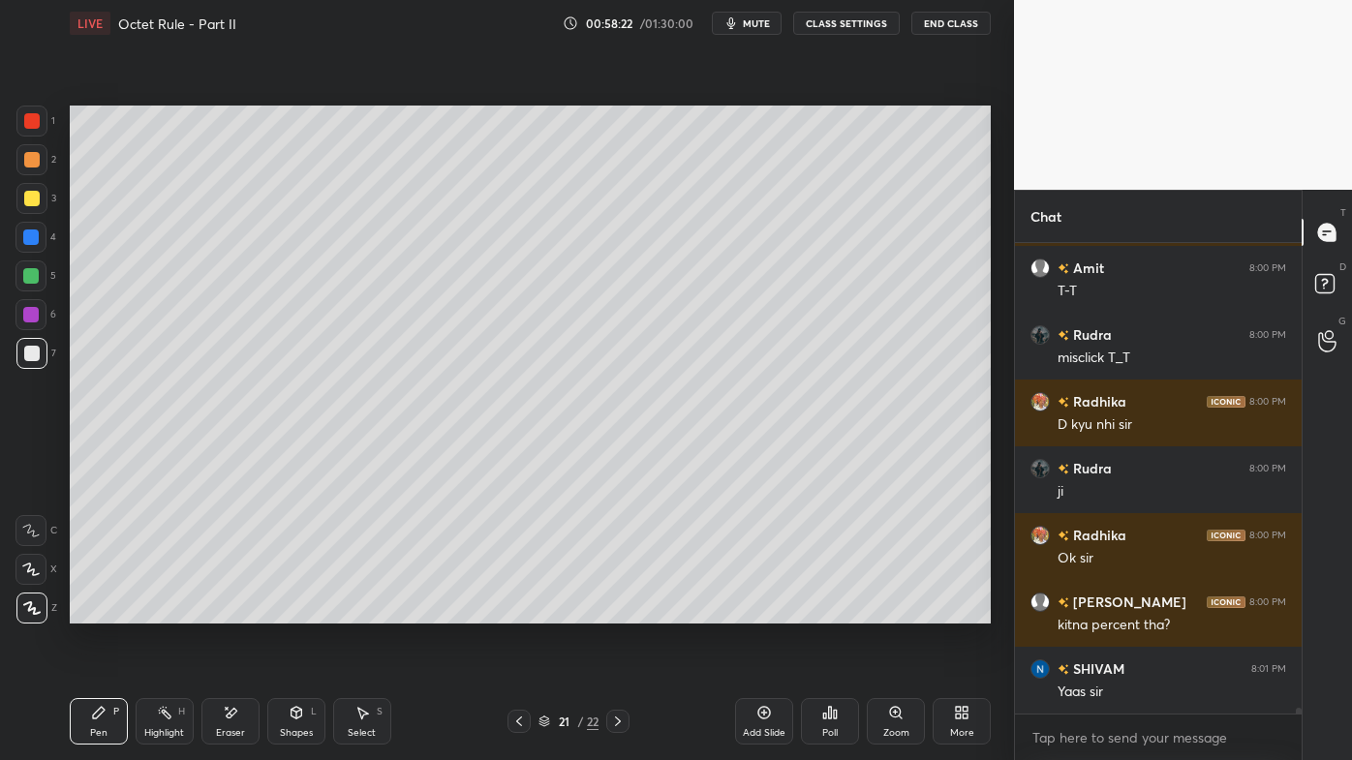
click at [765, 611] on icon at bounding box center [763, 712] width 15 height 15
click at [39, 160] on div at bounding box center [31, 159] width 31 height 31
click at [826, 611] on icon at bounding box center [829, 712] width 15 height 15
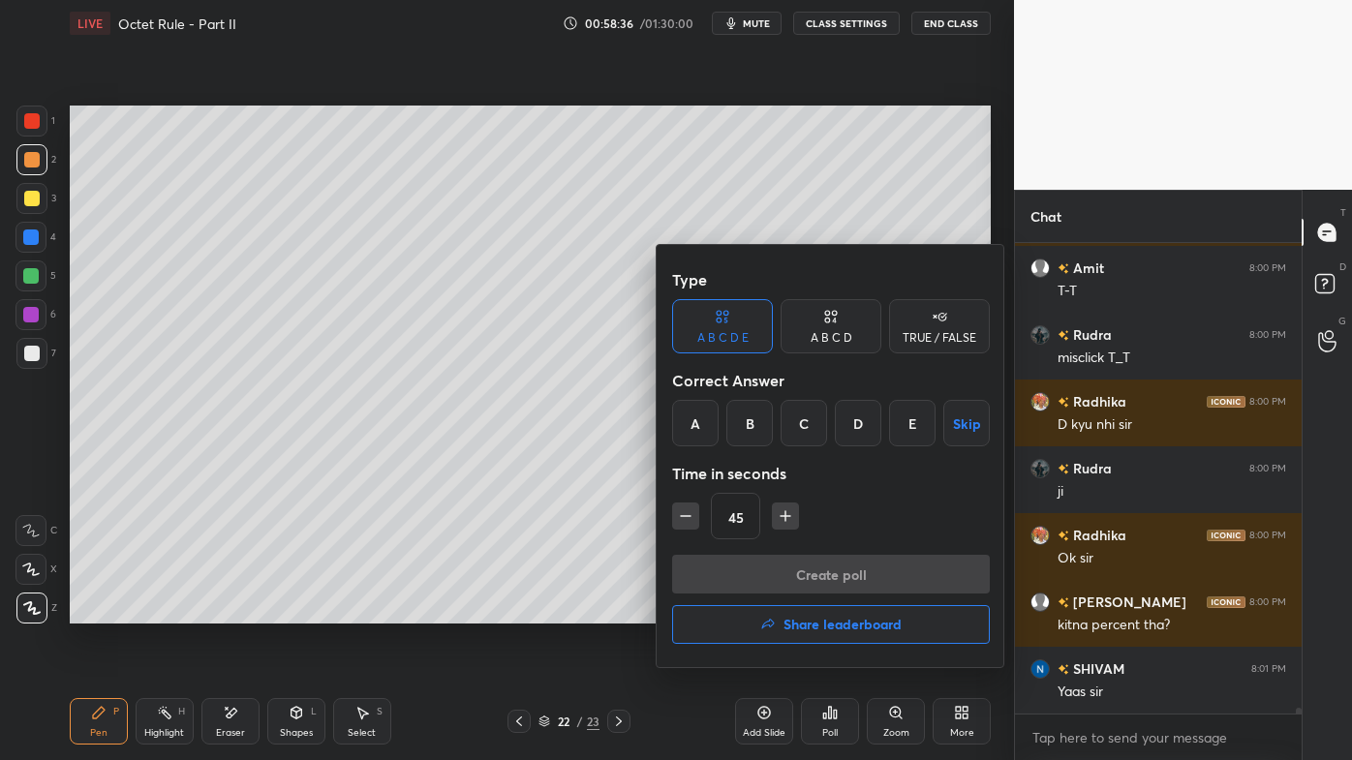
click at [844, 341] on div "A B C D" at bounding box center [832, 338] width 42 height 12
click at [826, 428] on div "C" at bounding box center [830, 423] width 57 height 46
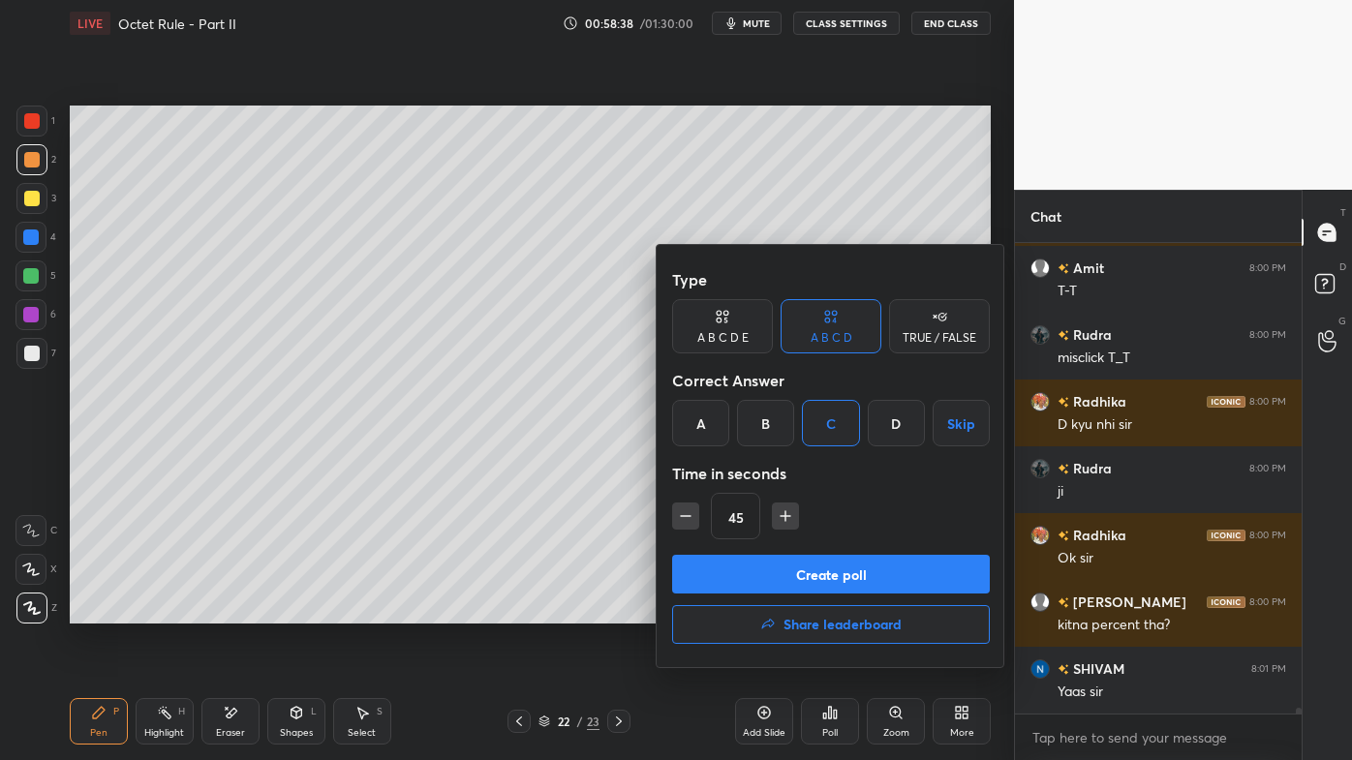
click at [752, 575] on button "Create poll" at bounding box center [831, 574] width 318 height 39
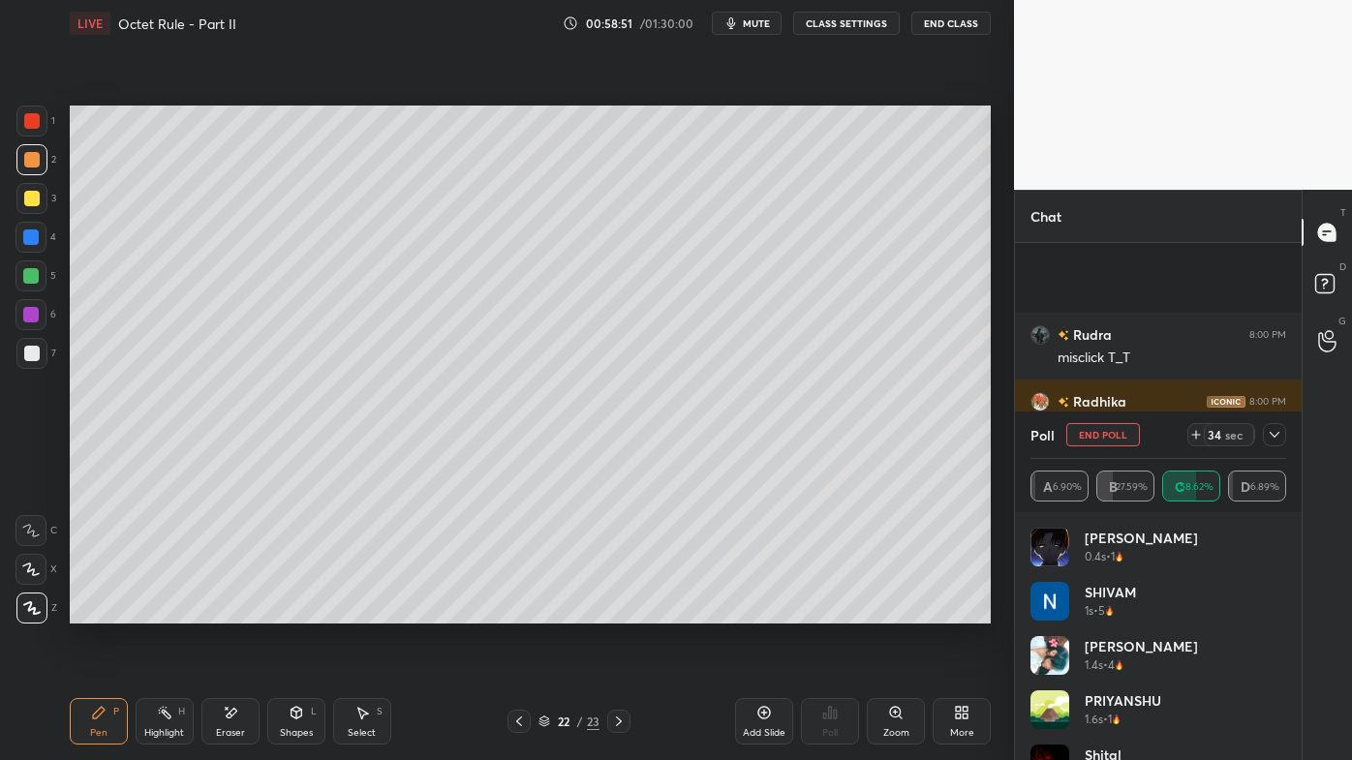
scroll to position [39834, 0]
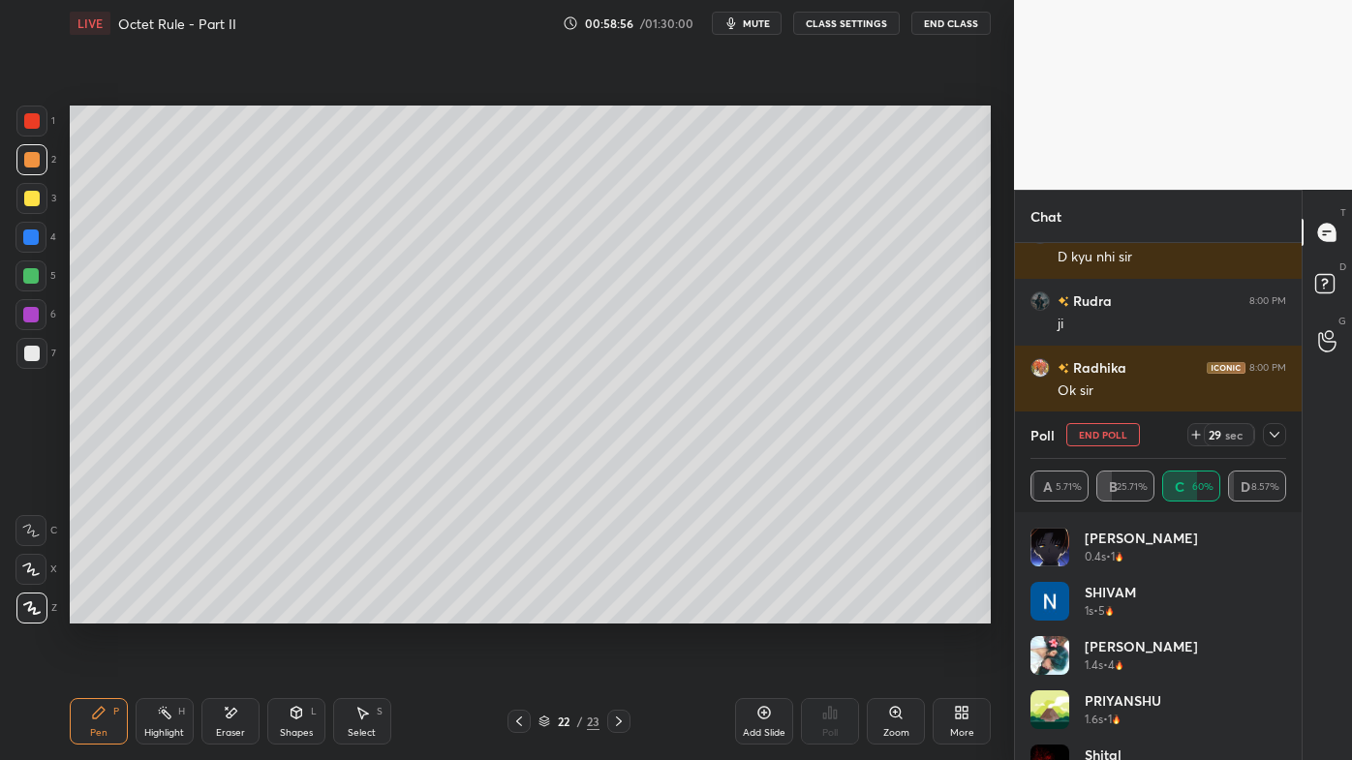
click at [1273, 434] on icon at bounding box center [1274, 434] width 15 height 15
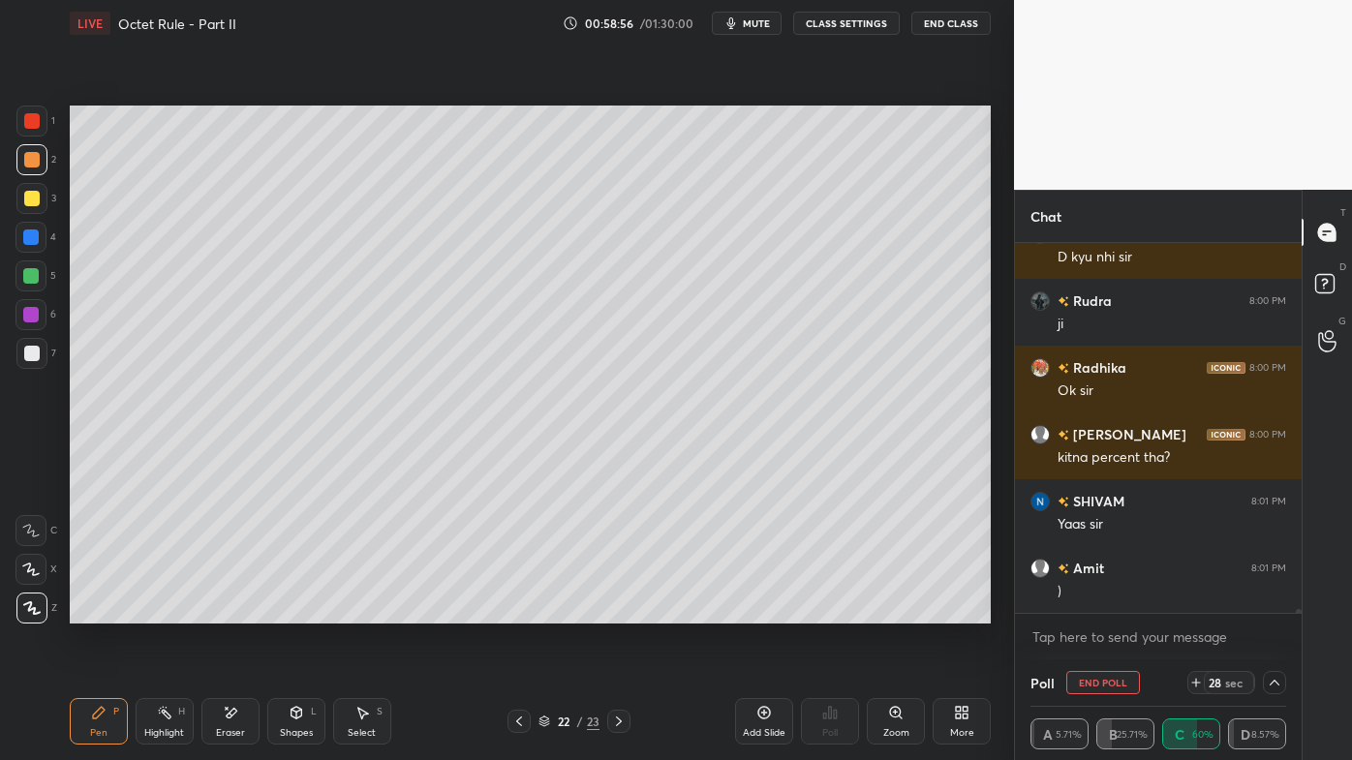
scroll to position [0, 5]
click at [230, 611] on icon at bounding box center [230, 713] width 15 height 16
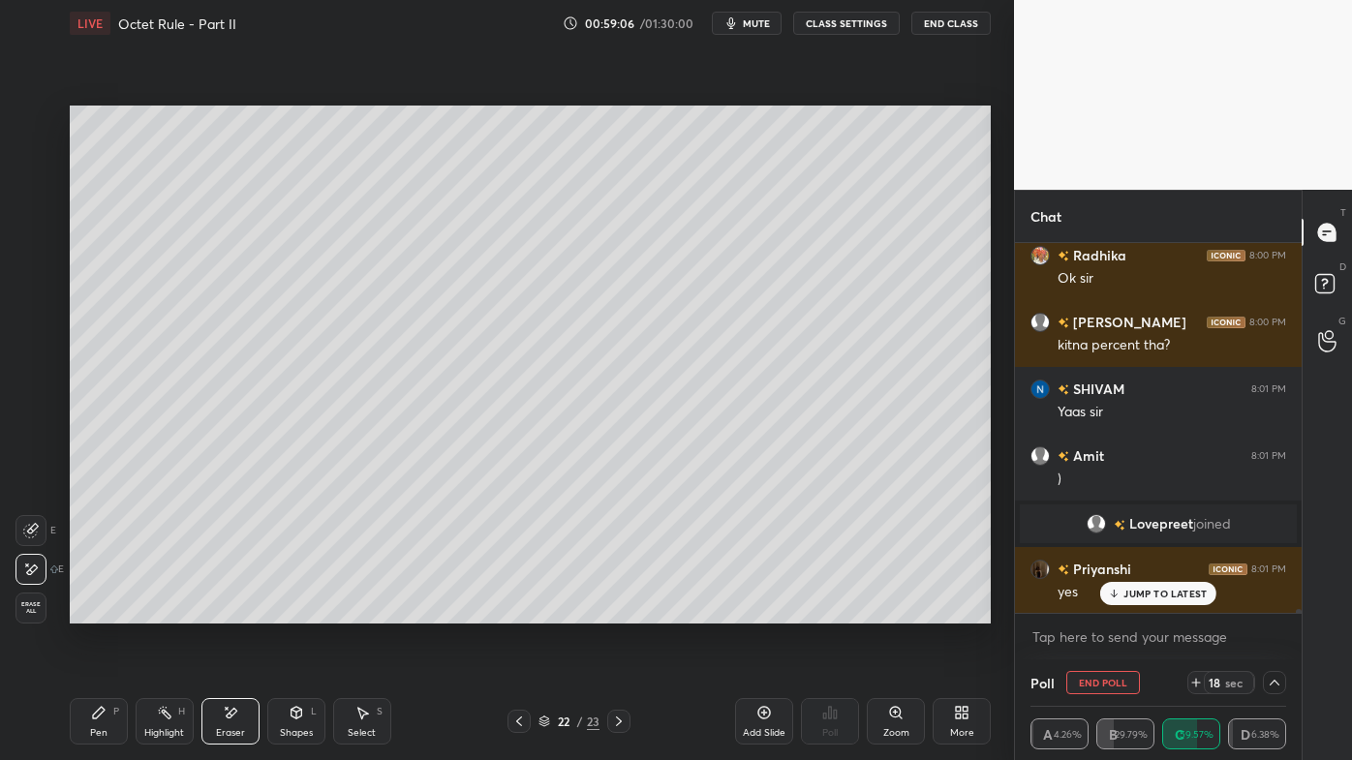
scroll to position [39535, 0]
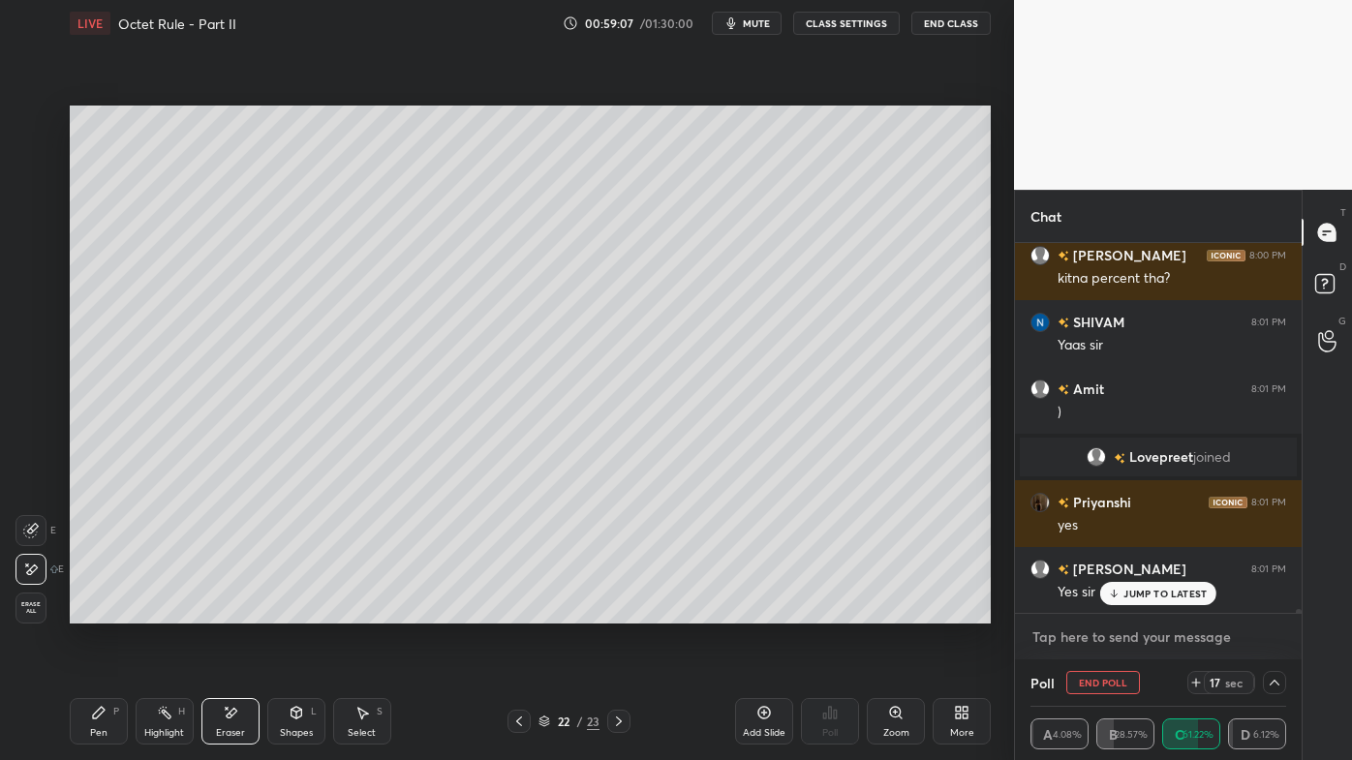
click at [1133, 611] on textarea at bounding box center [1158, 637] width 256 height 31
click at [1140, 598] on div "[PERSON_NAME] 7:59 PM No [PERSON_NAME] 7:59 PM Yes [PERSON_NAME] 7:59 PM Yss He…" at bounding box center [1158, 428] width 287 height 370
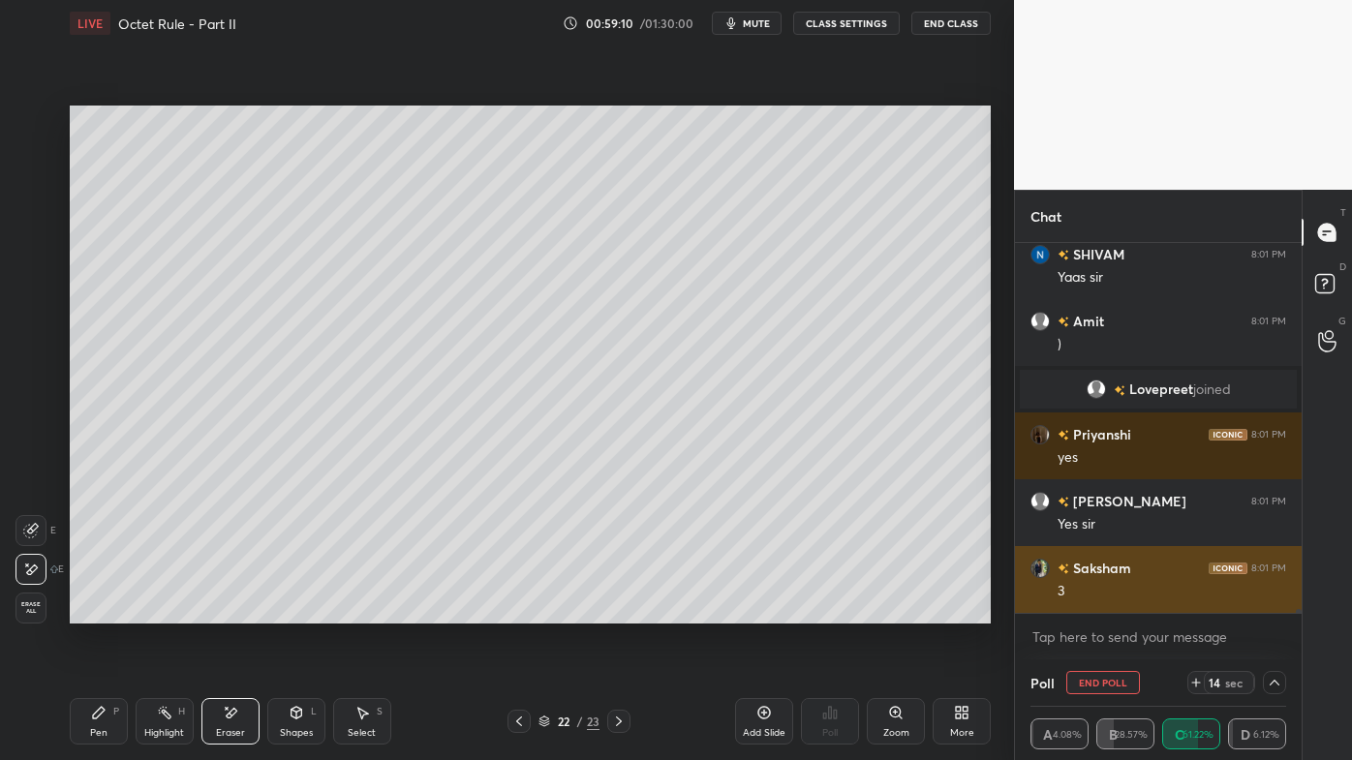
scroll to position [39669, 0]
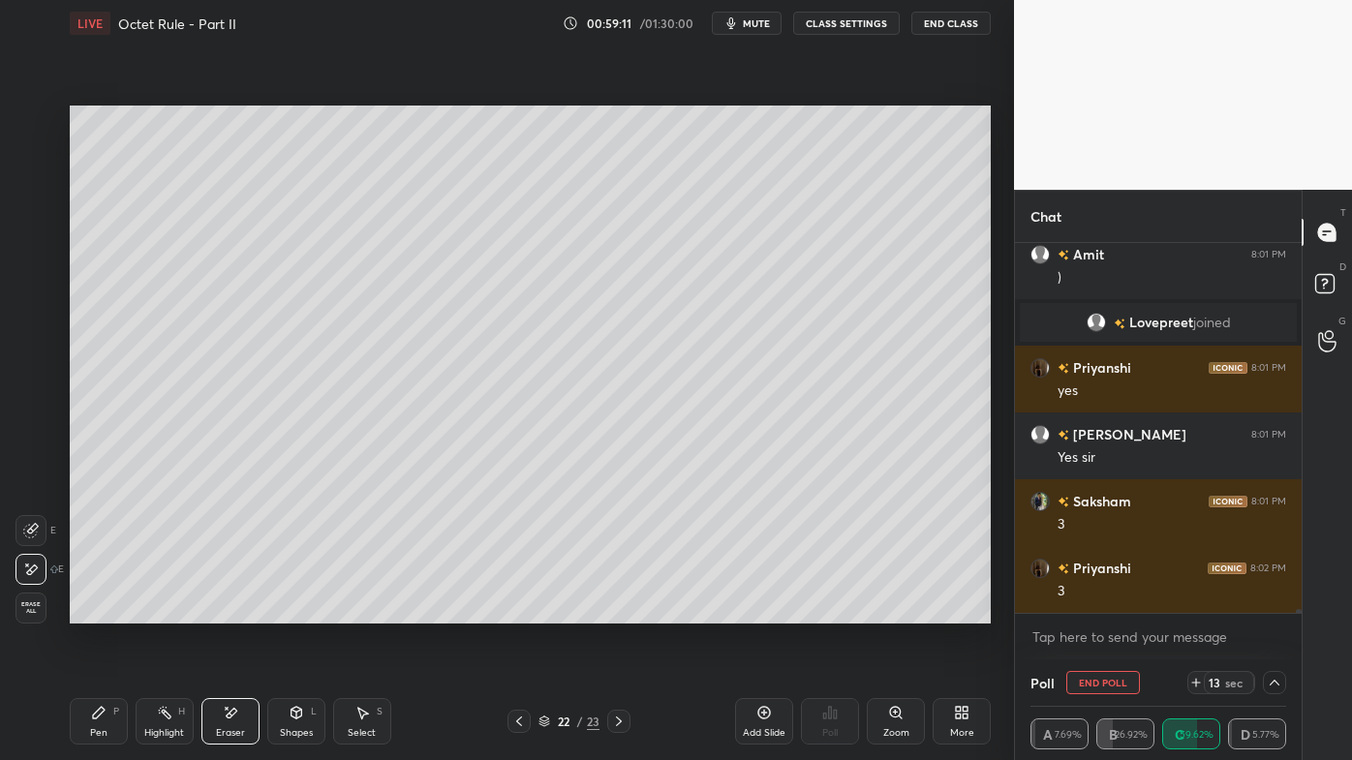
drag, startPoint x: 227, startPoint y: 707, endPoint x: 229, endPoint y: 696, distance: 10.8
click at [228, 611] on div "Eraser" at bounding box center [230, 721] width 58 height 46
drag, startPoint x: 88, startPoint y: 704, endPoint x: 89, endPoint y: 692, distance: 11.7
click at [87, 611] on div "Pen P" at bounding box center [99, 721] width 58 height 46
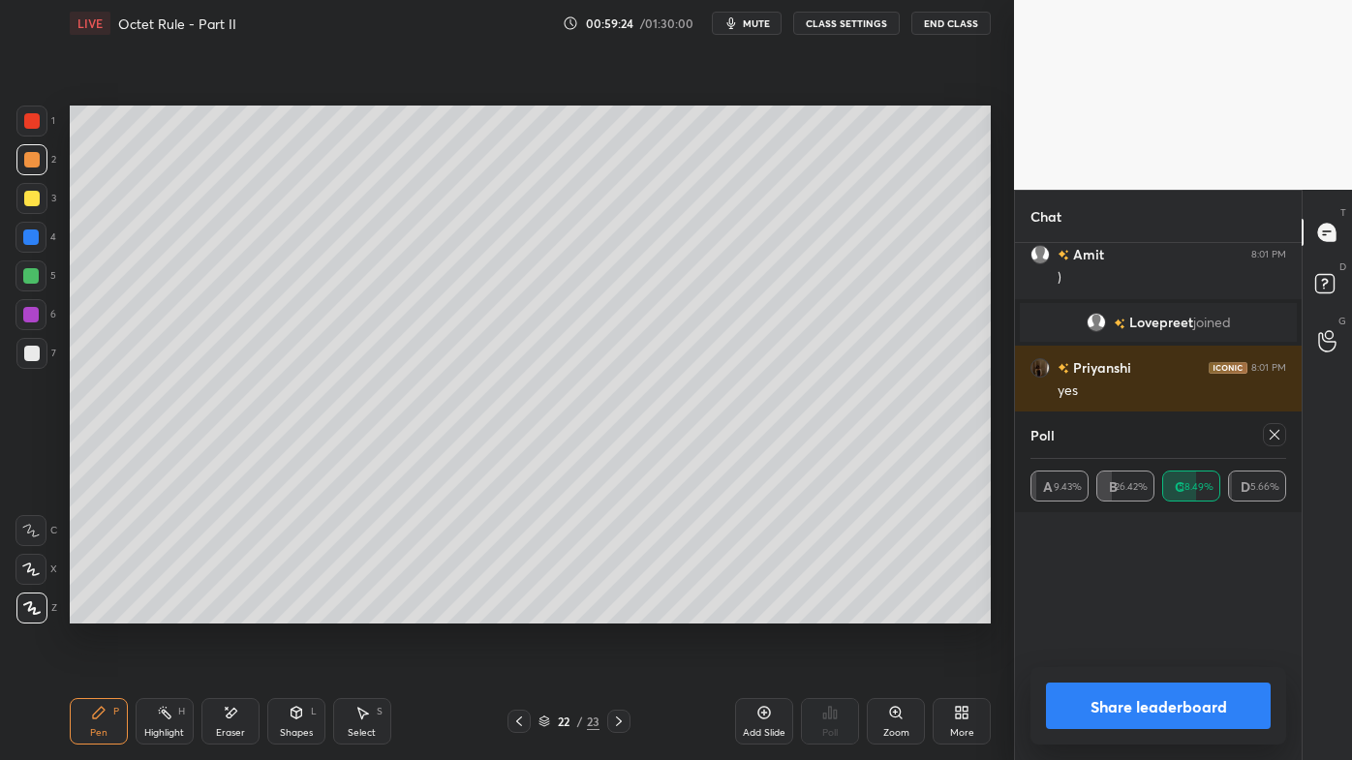
scroll to position [126, 250]
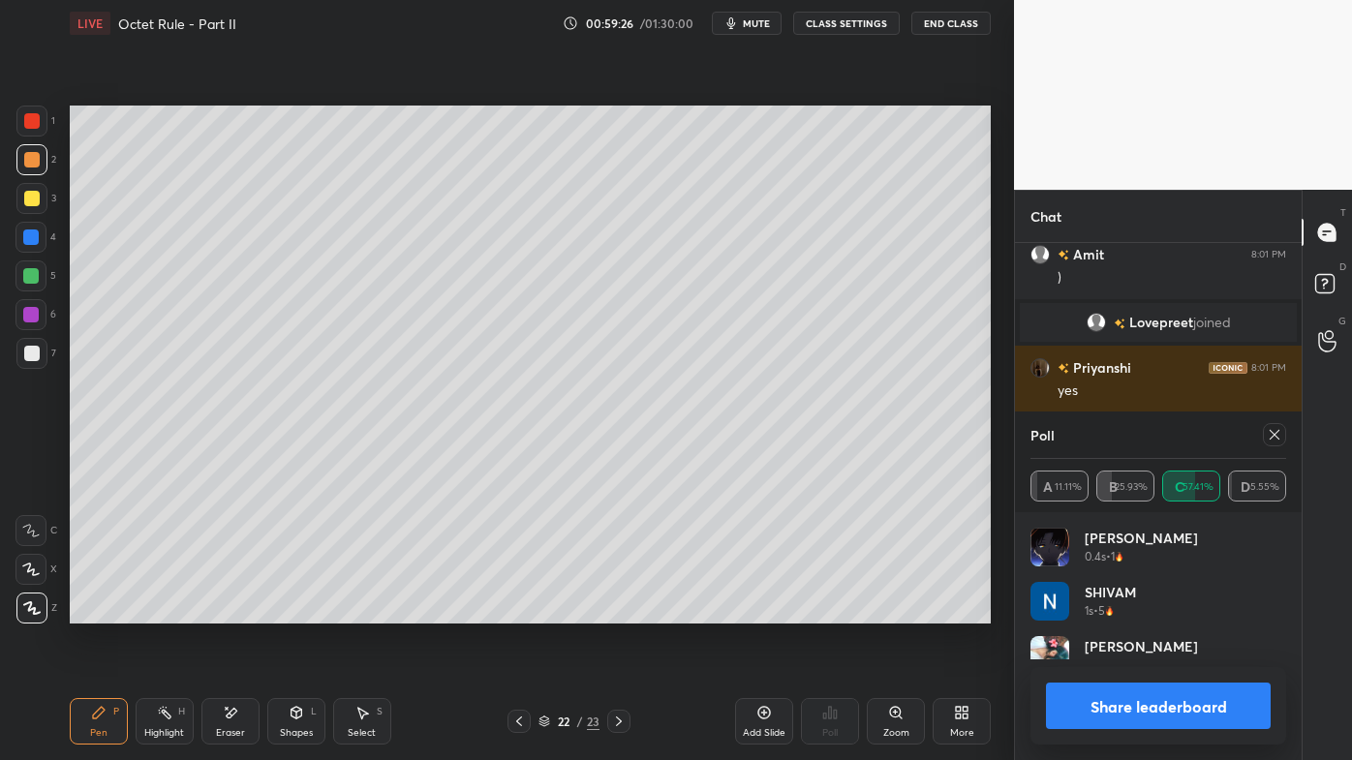
click at [1276, 434] on icon at bounding box center [1274, 434] width 15 height 15
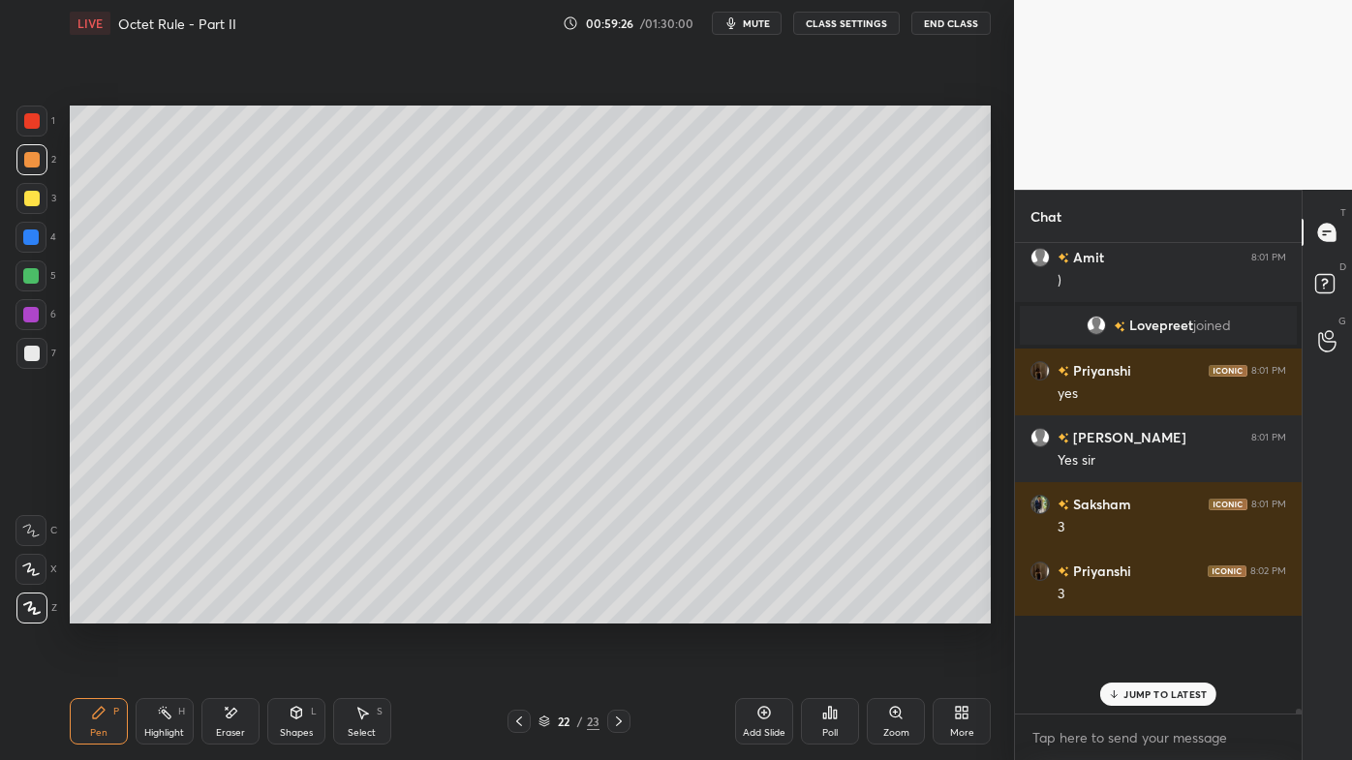
scroll to position [6, 5]
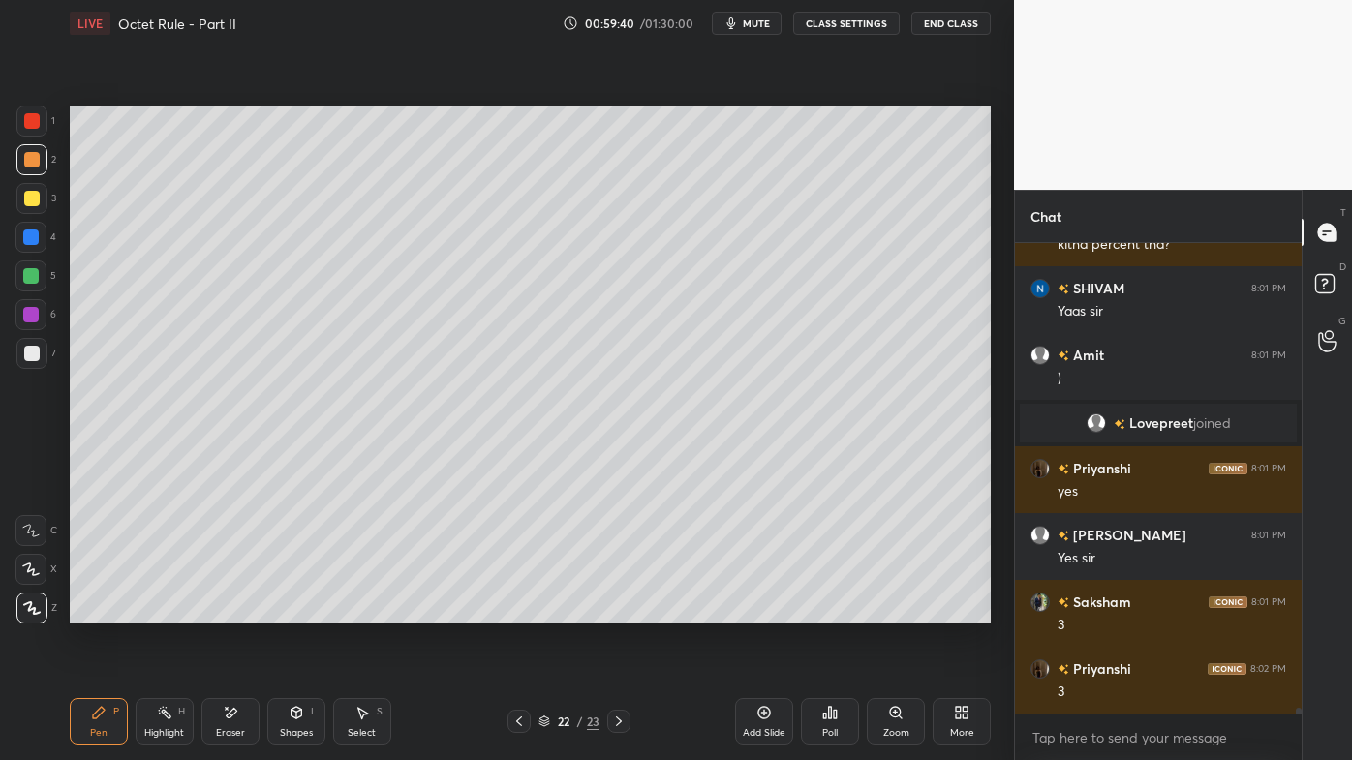
drag, startPoint x: 153, startPoint y: 705, endPoint x: 175, endPoint y: 651, distance: 58.6
click at [157, 611] on div "Highlight H" at bounding box center [165, 721] width 58 height 46
drag, startPoint x: 92, startPoint y: 705, endPoint x: 95, endPoint y: 678, distance: 27.3
click at [93, 611] on div "Pen P" at bounding box center [99, 721] width 58 height 46
drag, startPoint x: 229, startPoint y: 715, endPoint x: 221, endPoint y: 651, distance: 64.4
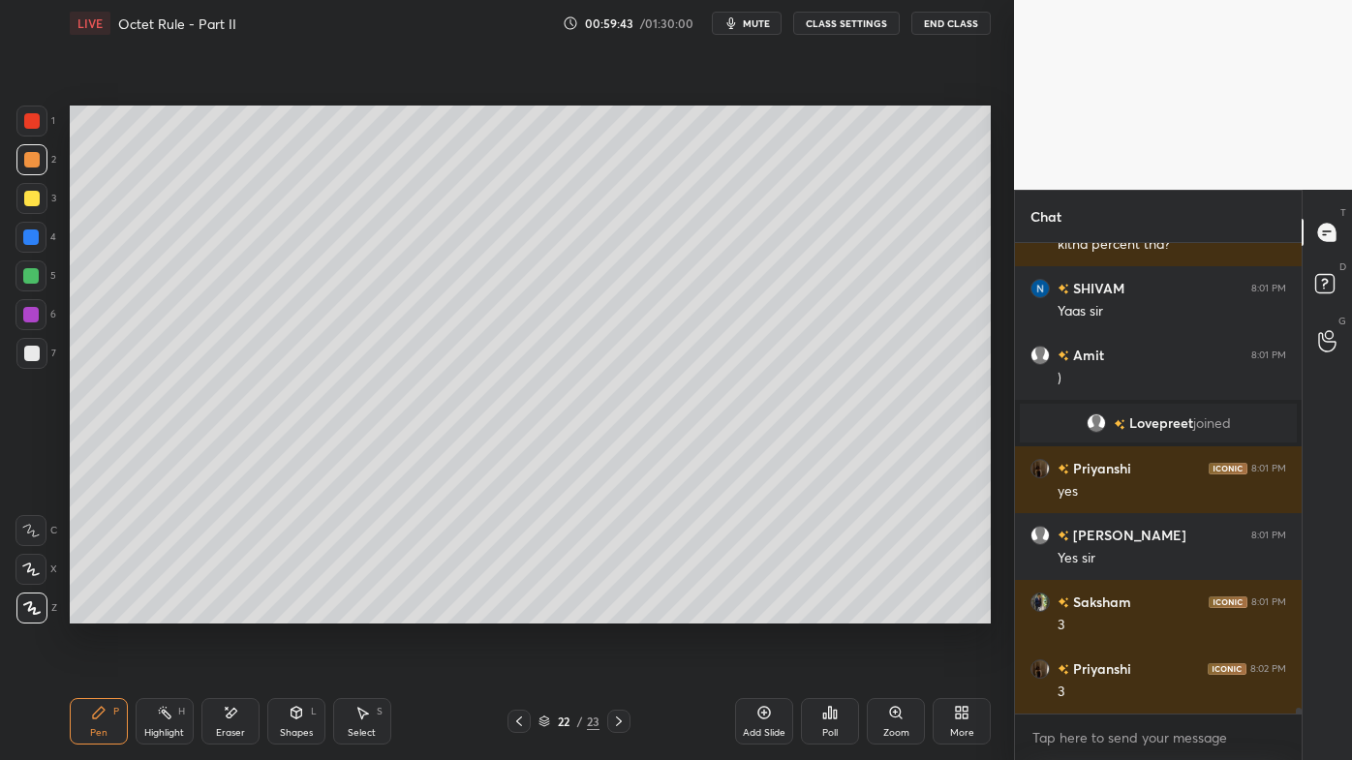
click at [228, 611] on icon at bounding box center [230, 713] width 15 height 16
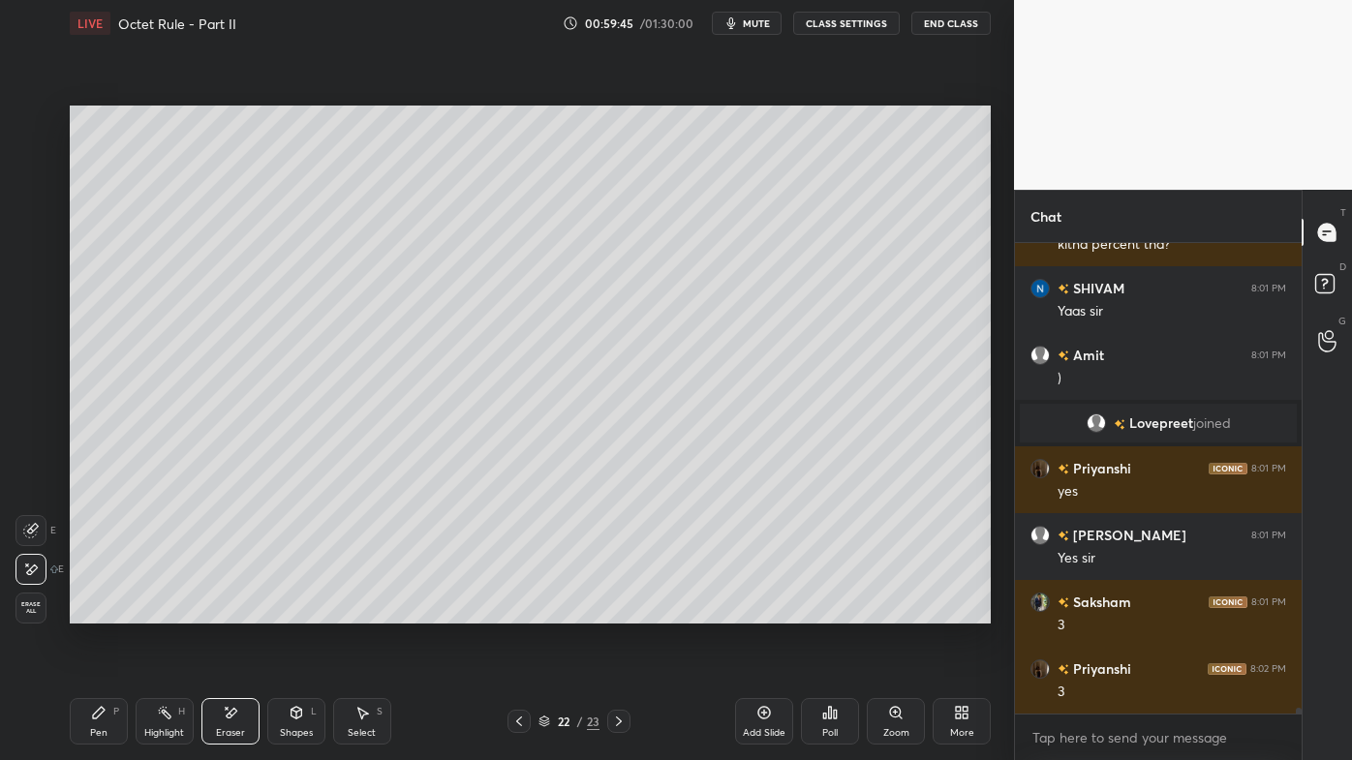
drag, startPoint x: 80, startPoint y: 707, endPoint x: 55, endPoint y: 704, distance: 25.3
click at [81, 611] on div "Pen P" at bounding box center [99, 721] width 58 height 46
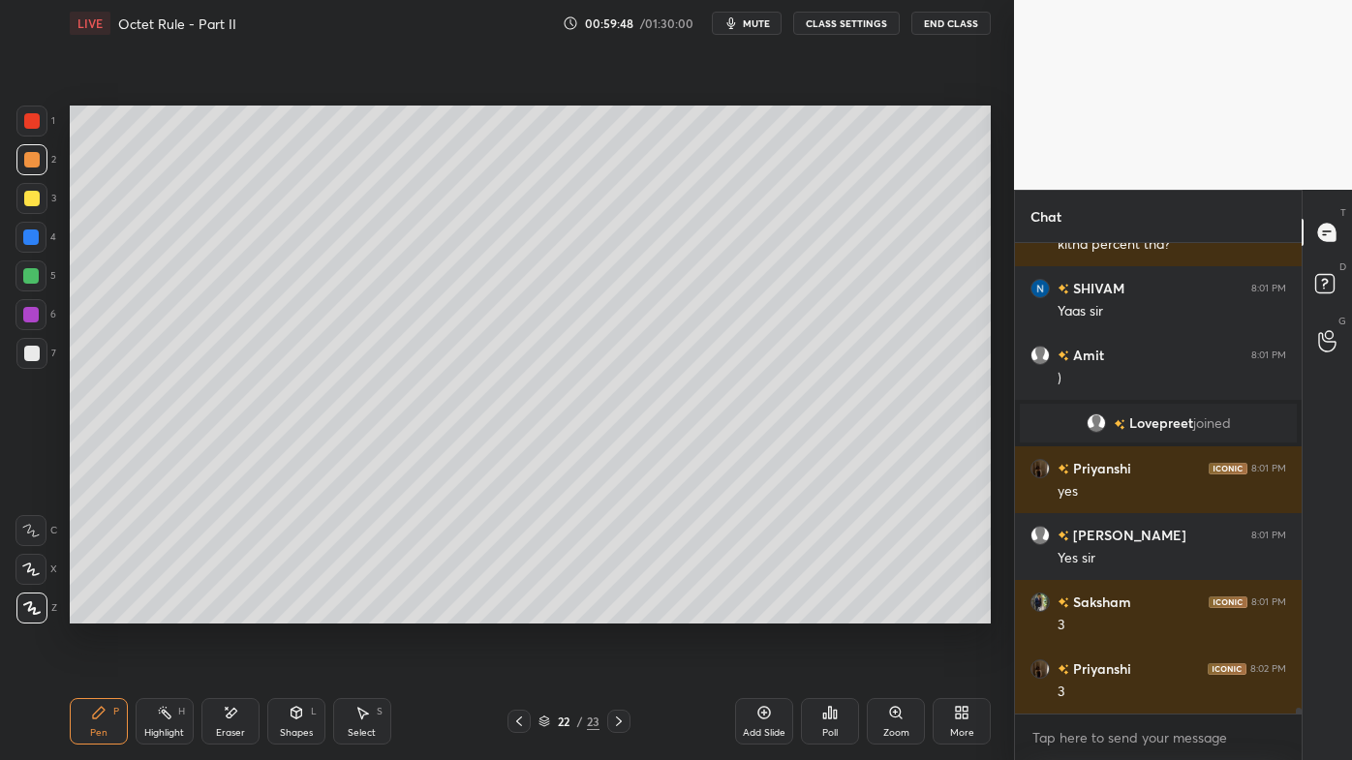
drag, startPoint x: 85, startPoint y: 710, endPoint x: 106, endPoint y: 674, distance: 41.2
click at [87, 611] on div "Pen P" at bounding box center [99, 721] width 58 height 46
drag, startPoint x: 221, startPoint y: 705, endPoint x: 230, endPoint y: 694, distance: 13.8
click at [222, 611] on div "Eraser" at bounding box center [230, 721] width 58 height 46
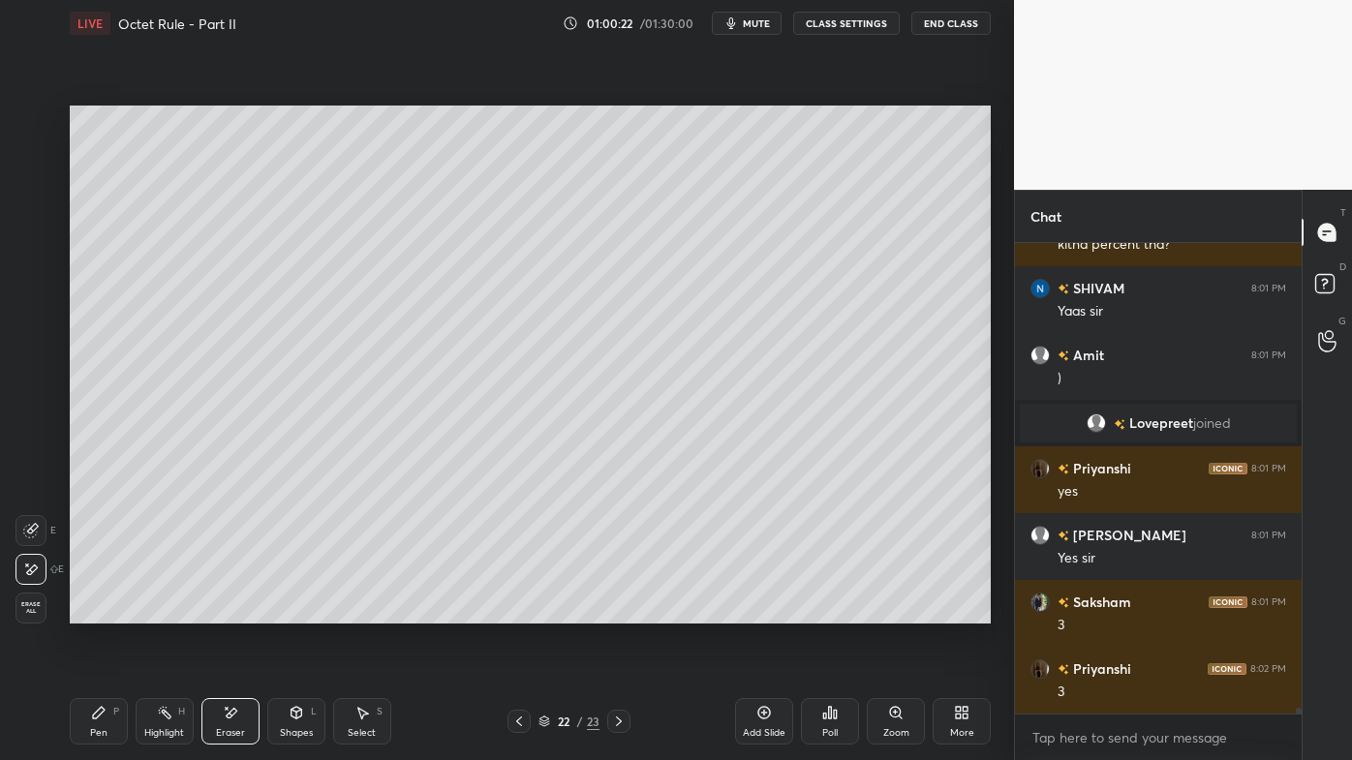
drag, startPoint x: 97, startPoint y: 716, endPoint x: 126, endPoint y: 665, distance: 58.1
click at [97, 611] on icon at bounding box center [99, 713] width 12 height 12
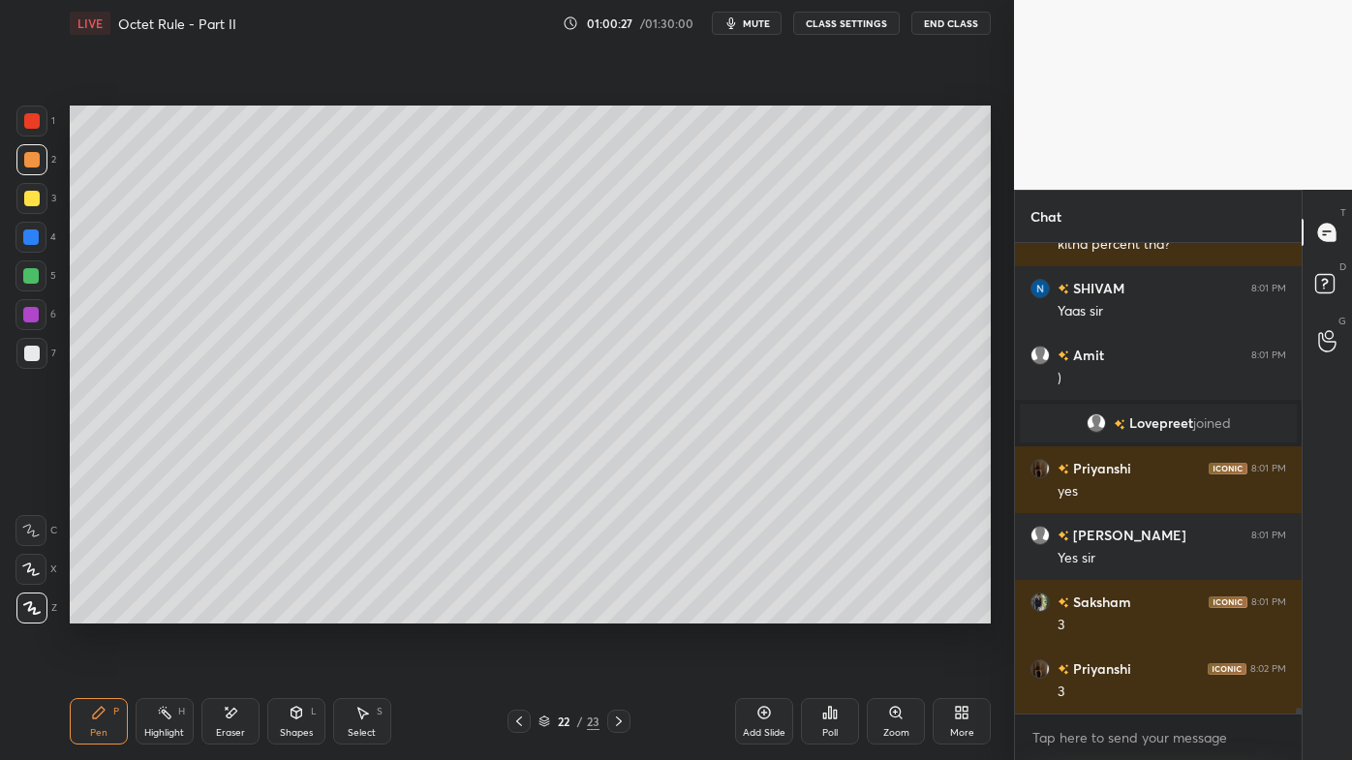
click at [171, 611] on div "Pen P Highlight H Eraser Shapes L Select S 22 / 23 Add Slide Poll Zoom More" at bounding box center [530, 721] width 921 height 77
drag, startPoint x: 225, startPoint y: 715, endPoint x: 284, endPoint y: 633, distance: 100.5
click at [226, 611] on icon at bounding box center [230, 713] width 15 height 16
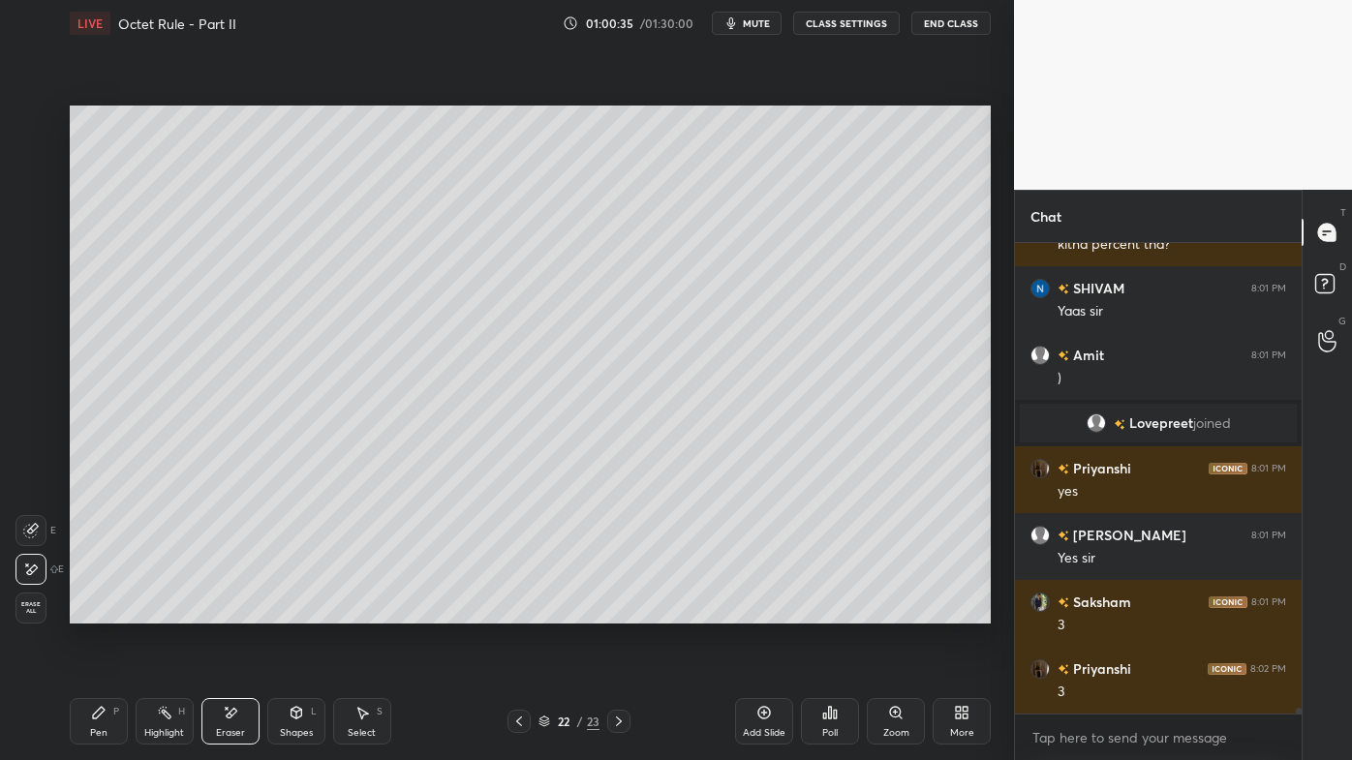
drag, startPoint x: 164, startPoint y: 718, endPoint x: 164, endPoint y: 707, distance: 10.7
click at [164, 611] on icon at bounding box center [164, 712] width 15 height 15
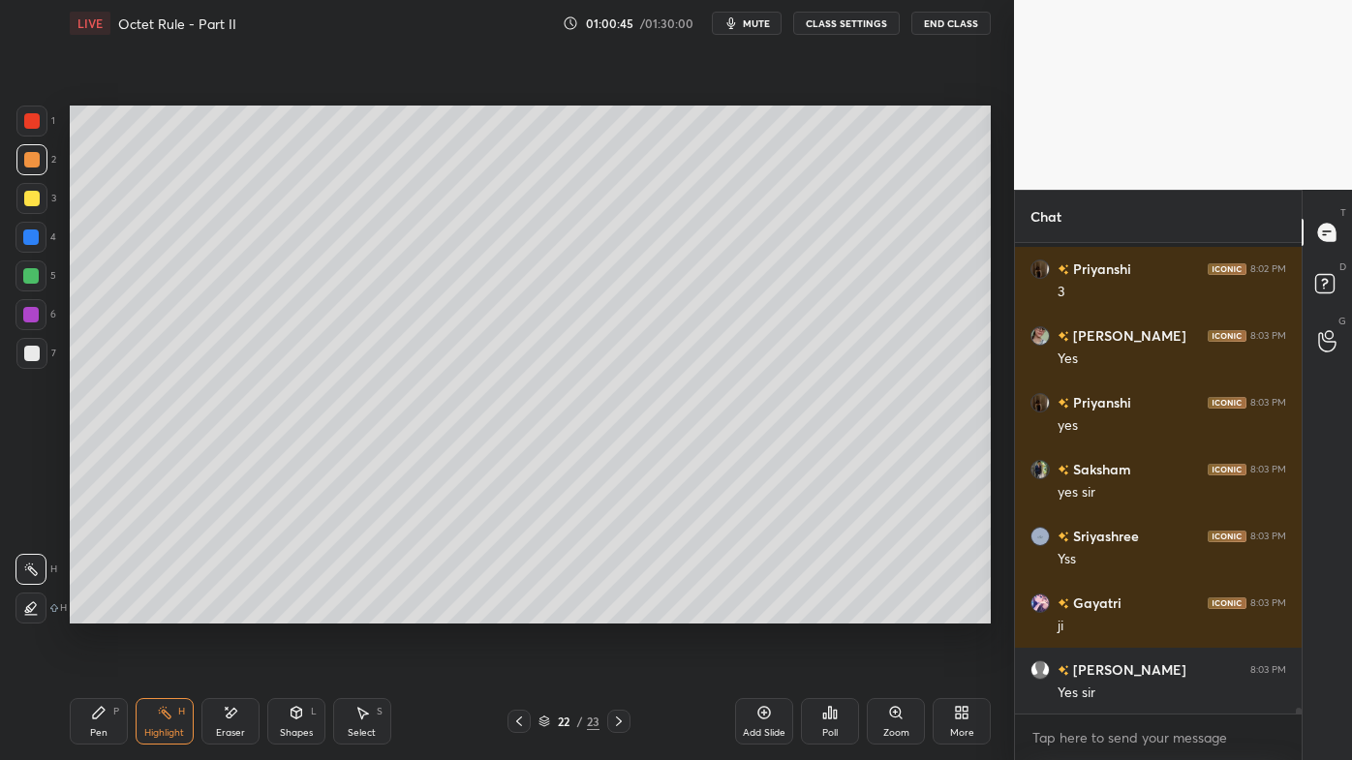
scroll to position [40103, 0]
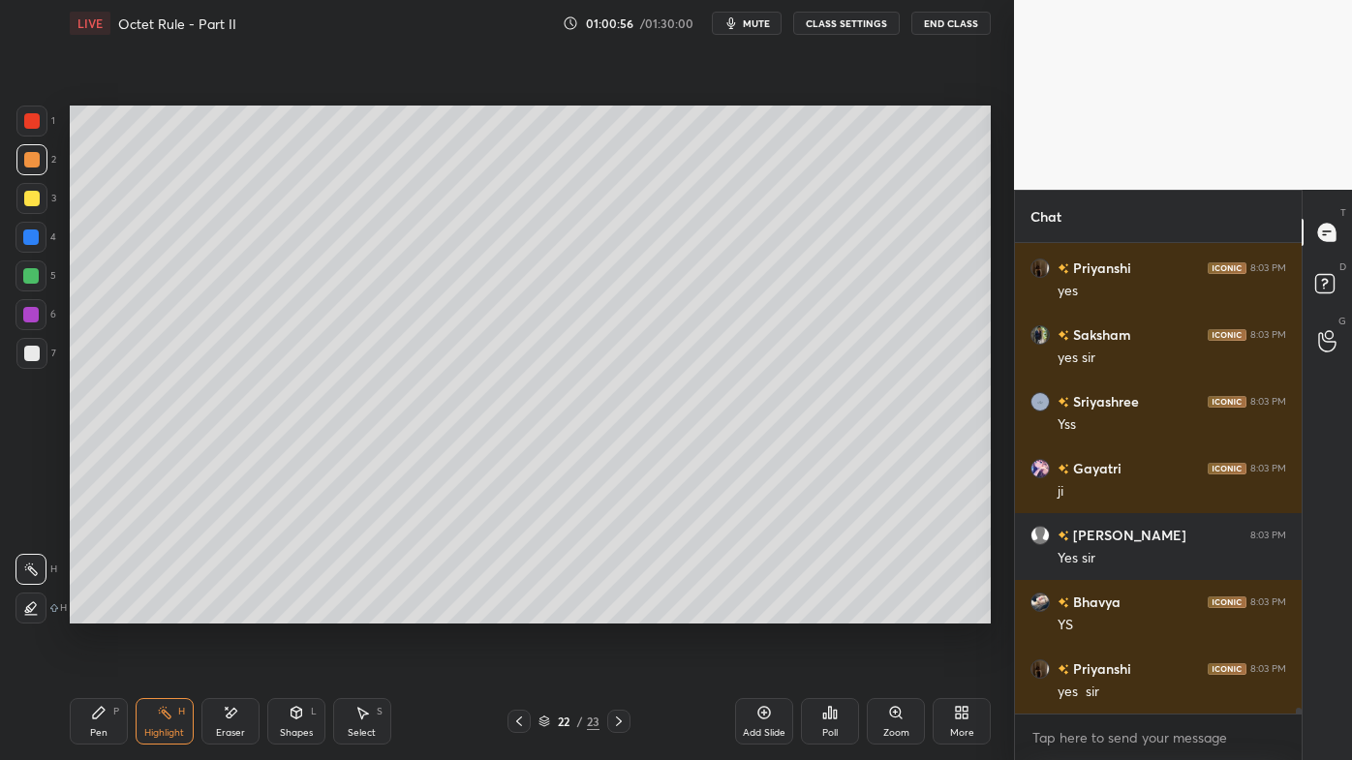
click at [511, 611] on icon at bounding box center [518, 721] width 15 height 15
click at [238, 611] on div "Eraser" at bounding box center [230, 721] width 58 height 46
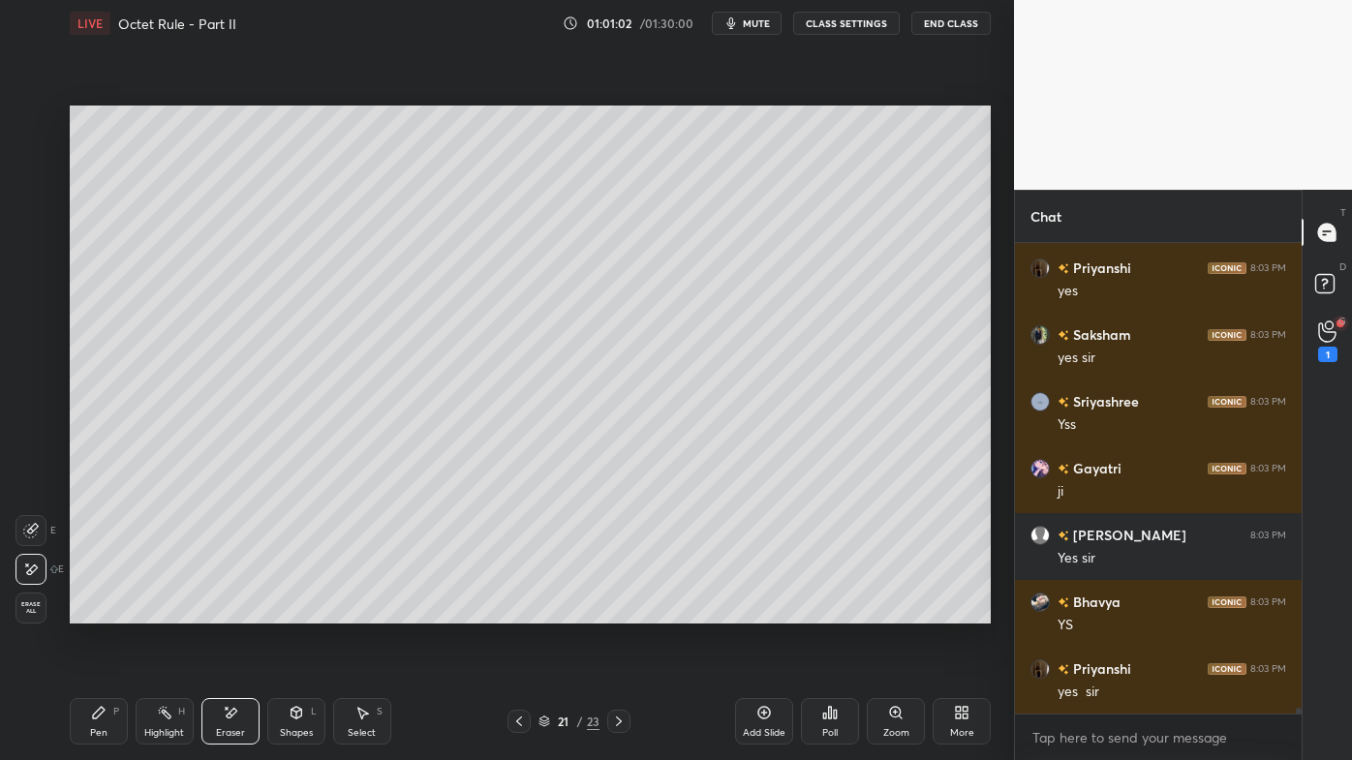
drag, startPoint x: 167, startPoint y: 712, endPoint x: 164, endPoint y: 698, distance: 13.9
click at [166, 611] on icon at bounding box center [164, 712] width 15 height 15
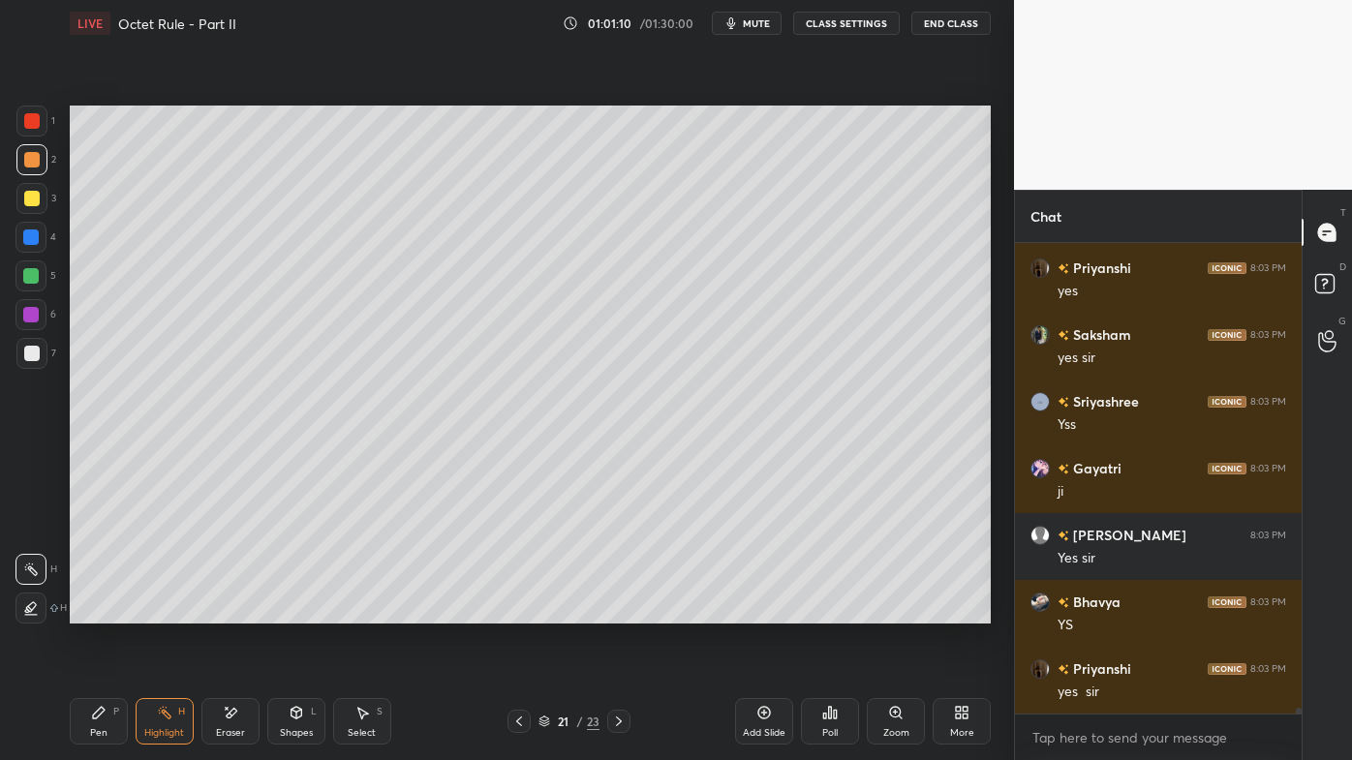
drag, startPoint x: 100, startPoint y: 713, endPoint x: 99, endPoint y: 702, distance: 10.7
click at [98, 611] on icon at bounding box center [99, 713] width 12 height 12
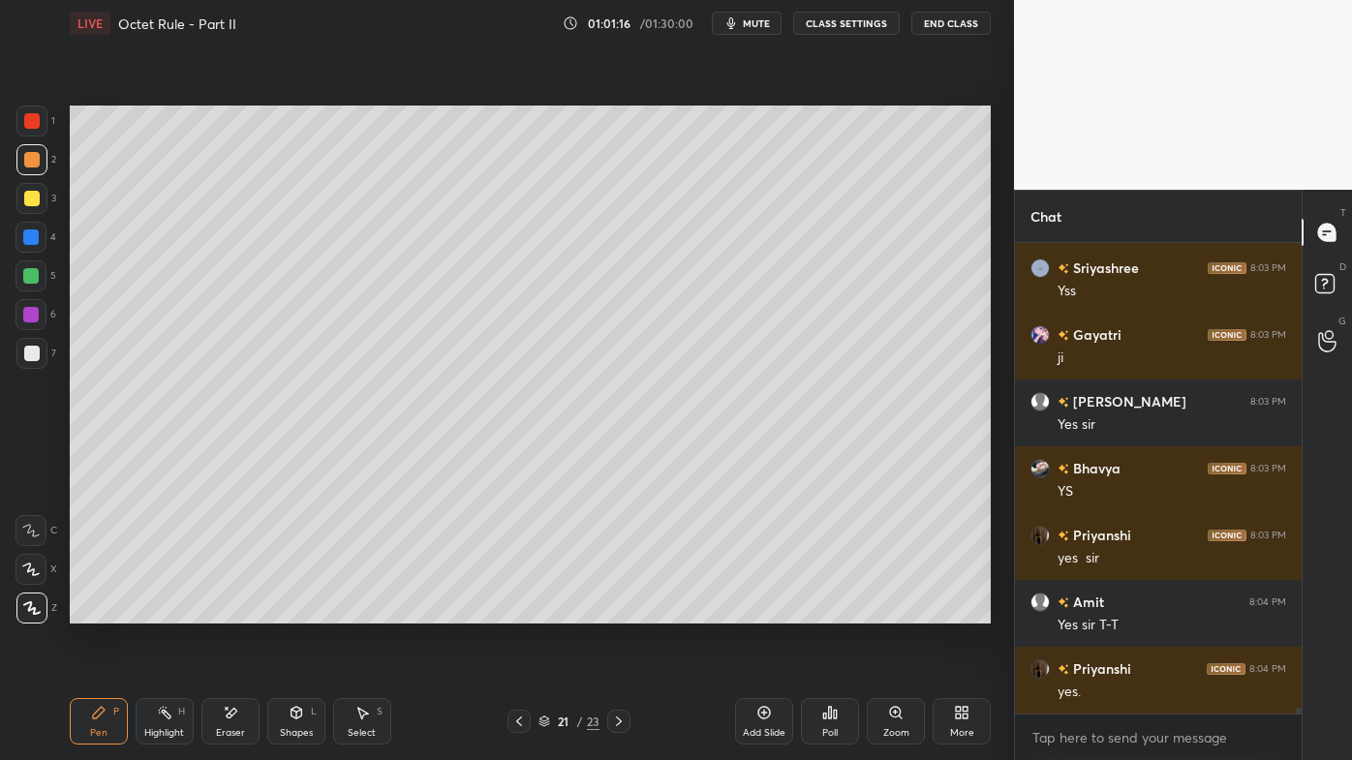
scroll to position [40304, 0]
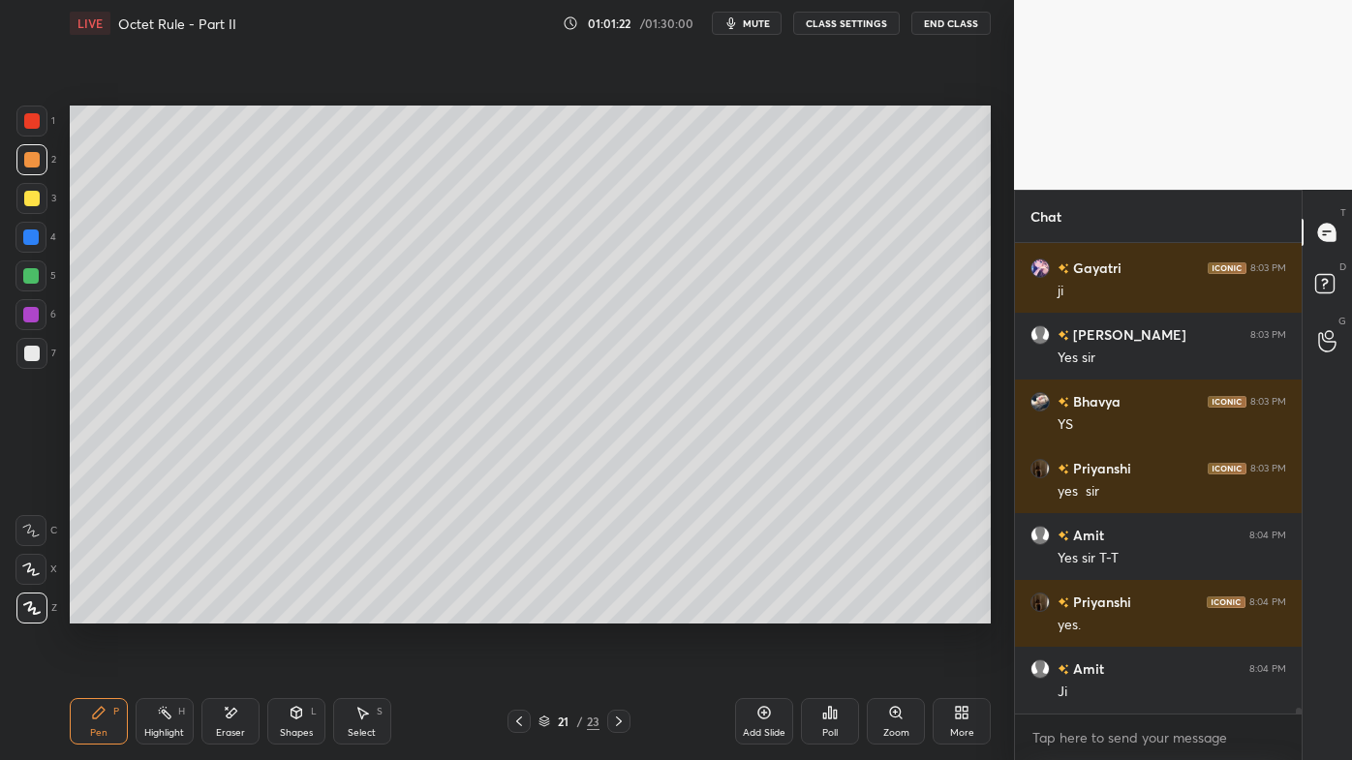
drag, startPoint x: 159, startPoint y: 706, endPoint x: 244, endPoint y: 648, distance: 103.1
click at [158, 611] on icon at bounding box center [164, 712] width 15 height 15
drag, startPoint x: 620, startPoint y: 719, endPoint x: 601, endPoint y: 735, distance: 24.1
click at [620, 611] on icon at bounding box center [618, 721] width 15 height 15
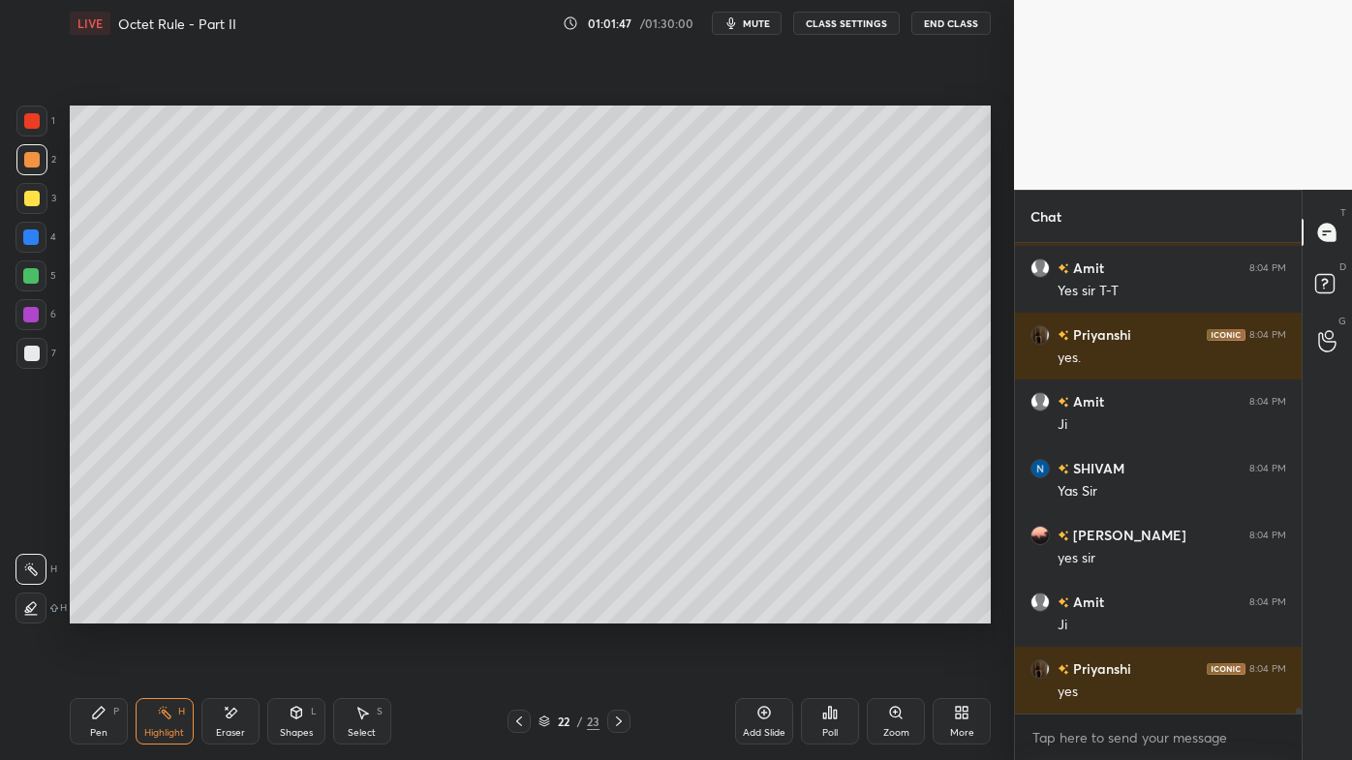
scroll to position [40638, 0]
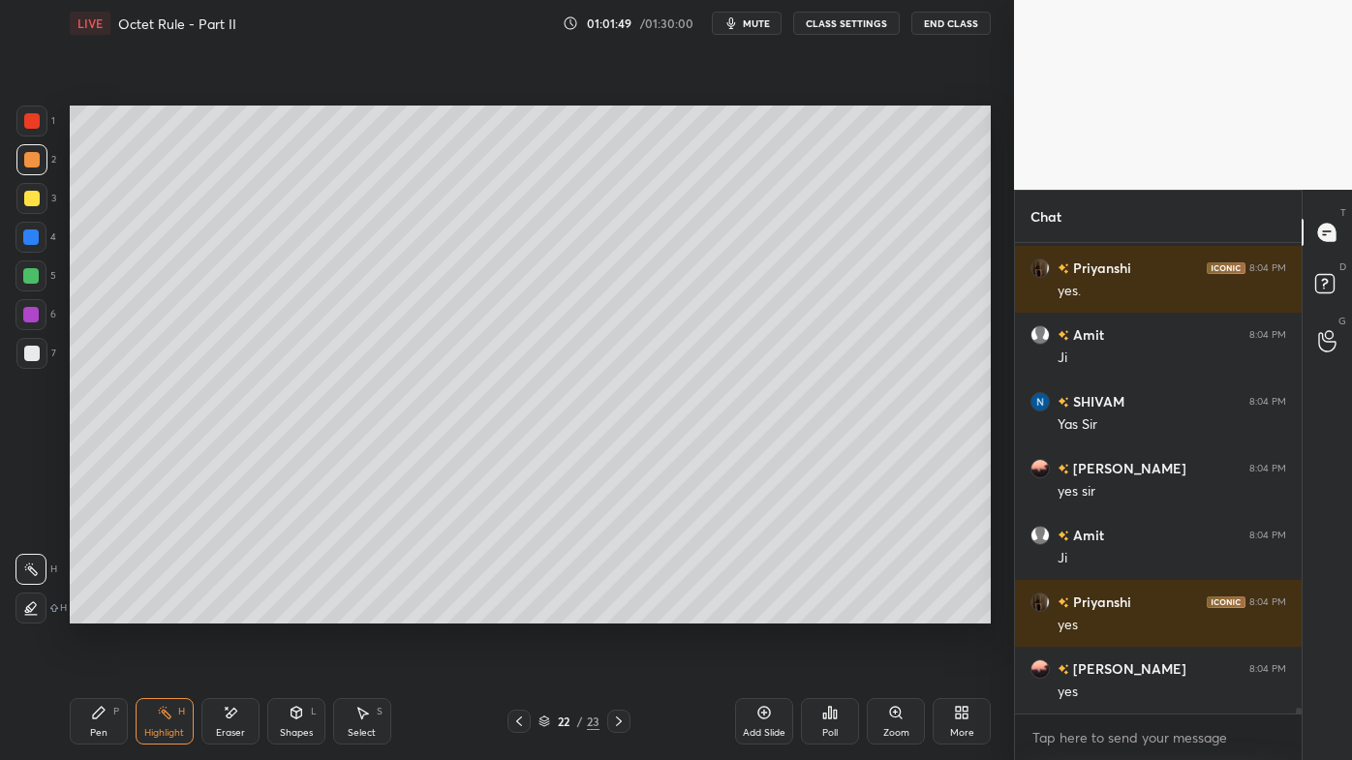
drag, startPoint x: 764, startPoint y: 707, endPoint x: 752, endPoint y: 666, distance: 42.3
click at [764, 611] on icon at bounding box center [764, 713] width 13 height 13
drag, startPoint x: 93, startPoint y: 715, endPoint x: 114, endPoint y: 652, distance: 66.5
click at [92, 611] on icon at bounding box center [98, 712] width 15 height 15
click at [34, 189] on div at bounding box center [31, 198] width 31 height 31
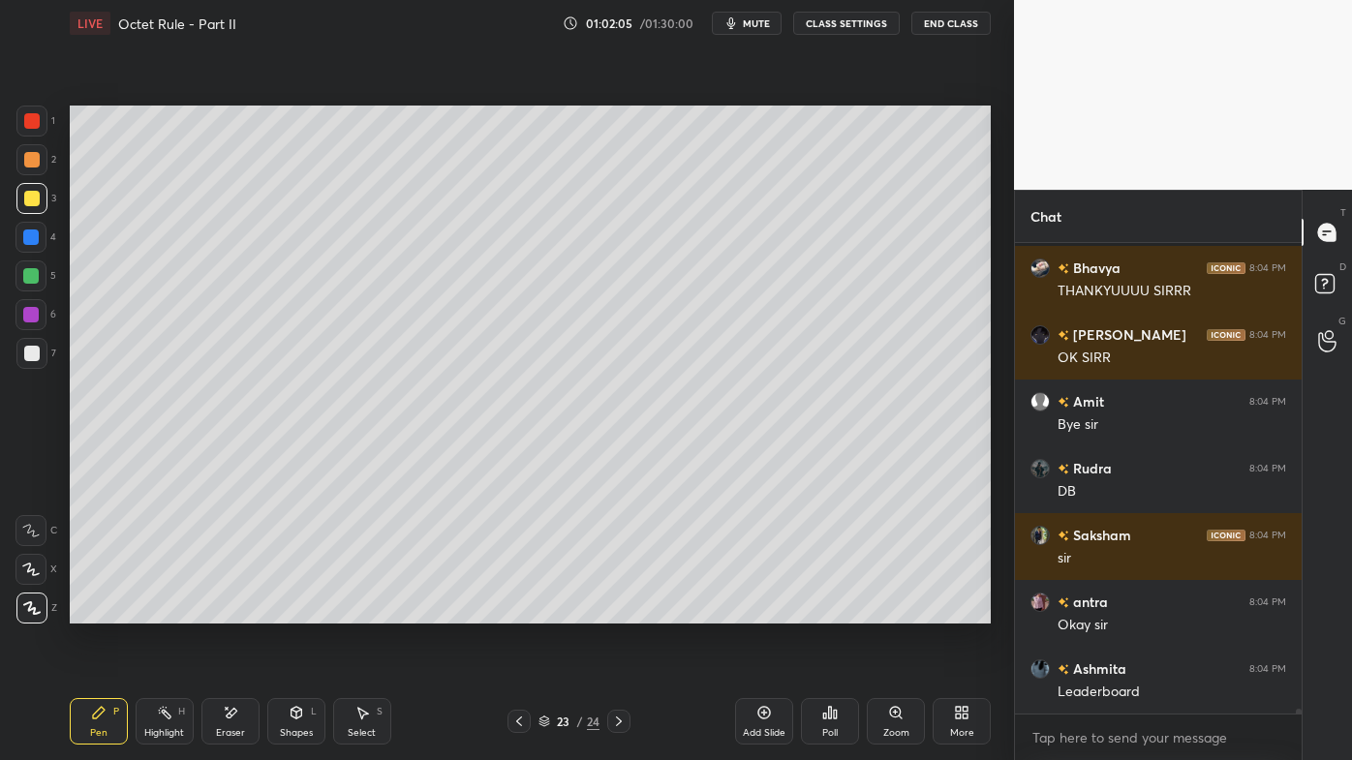
scroll to position [41659, 0]
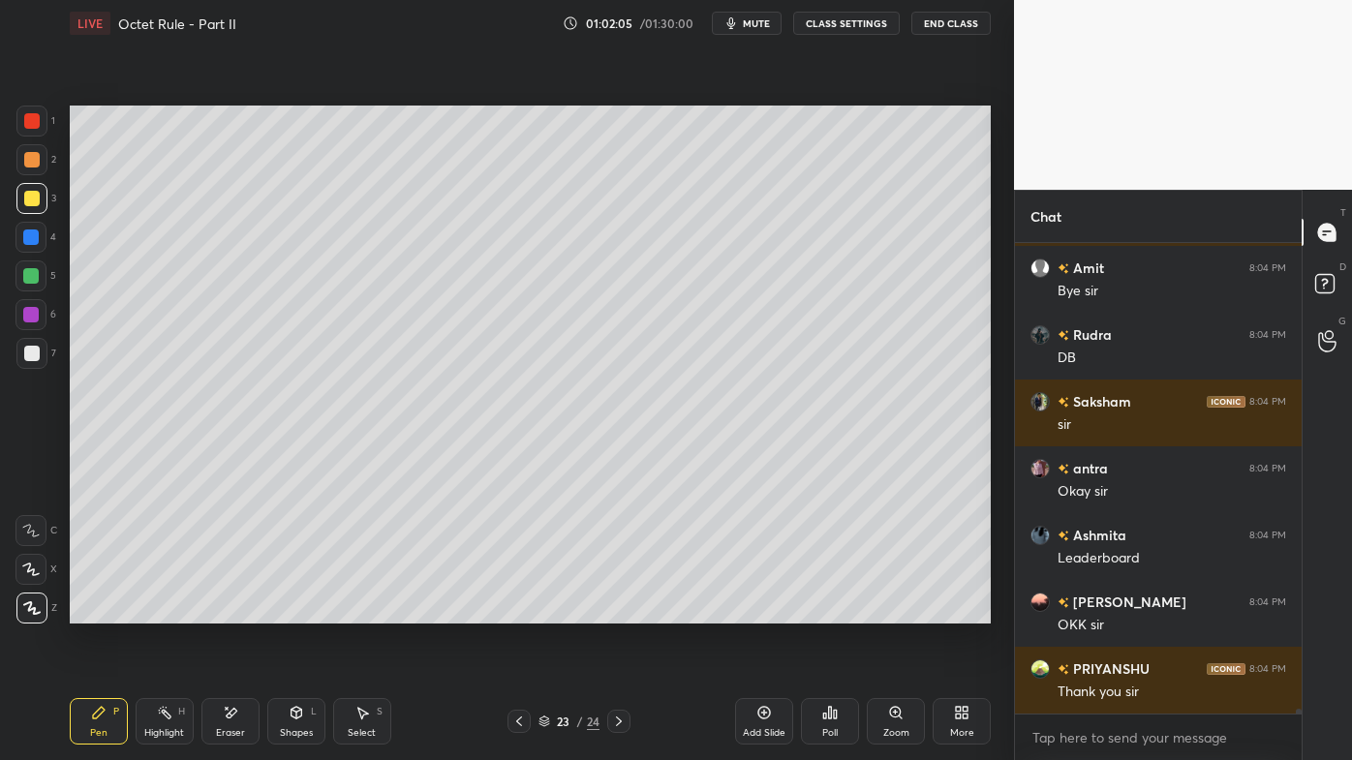
click at [831, 611] on icon at bounding box center [830, 713] width 3 height 12
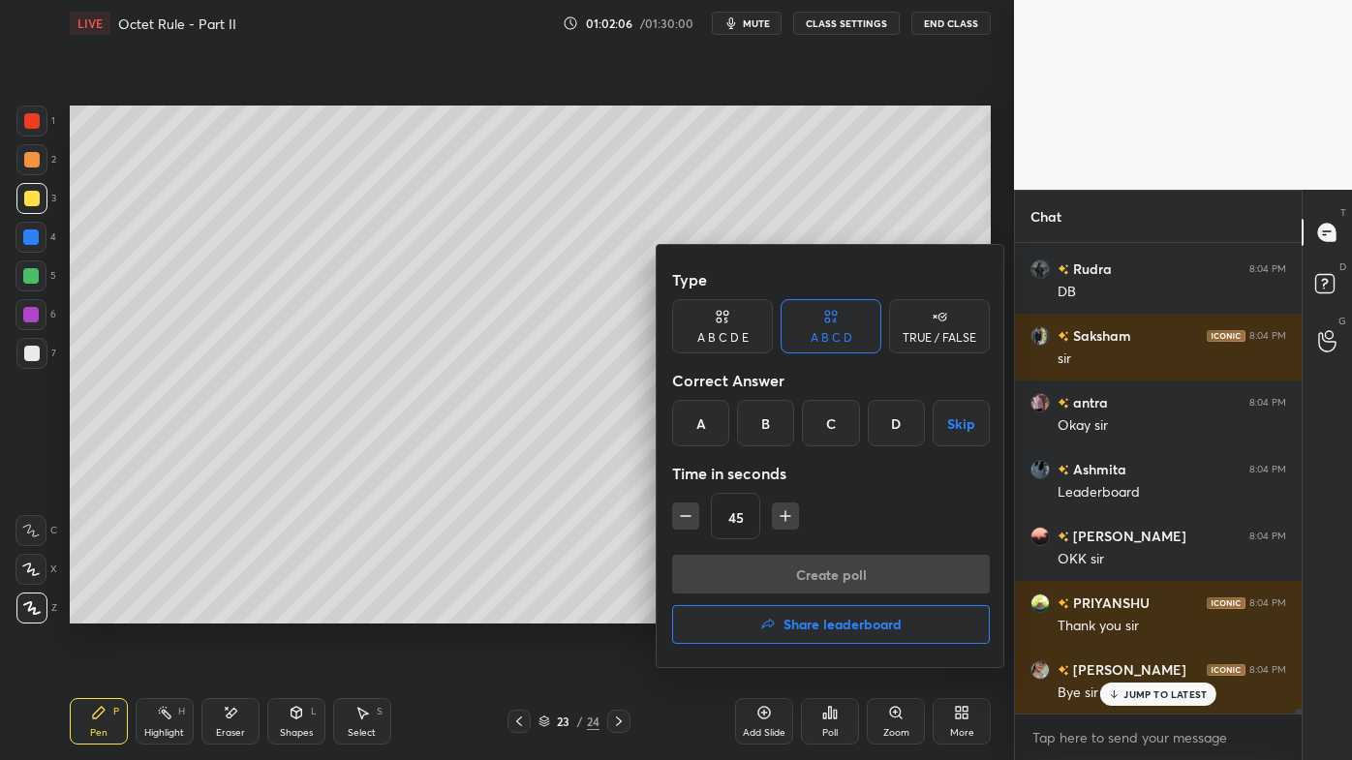
scroll to position [41792, 0]
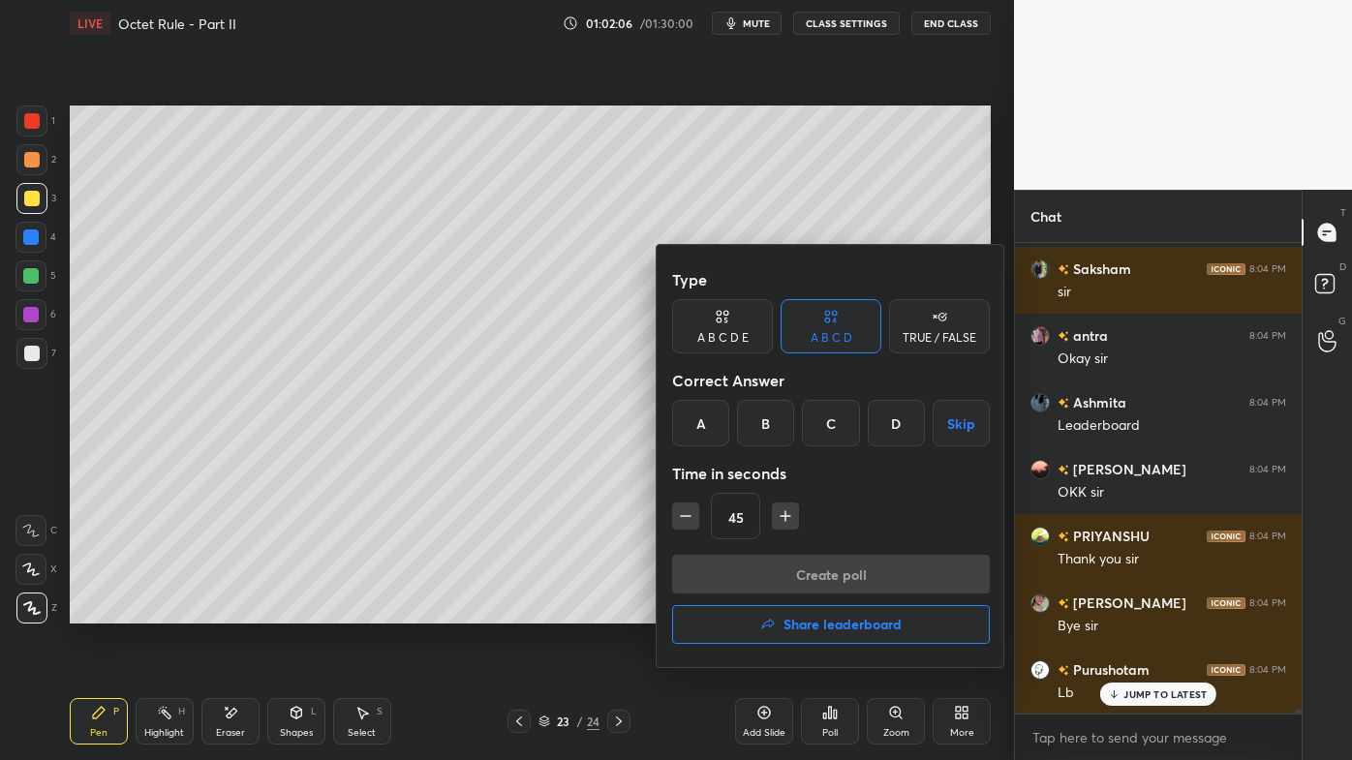
click at [815, 611] on h4 "Share leaderboard" at bounding box center [842, 625] width 118 height 14
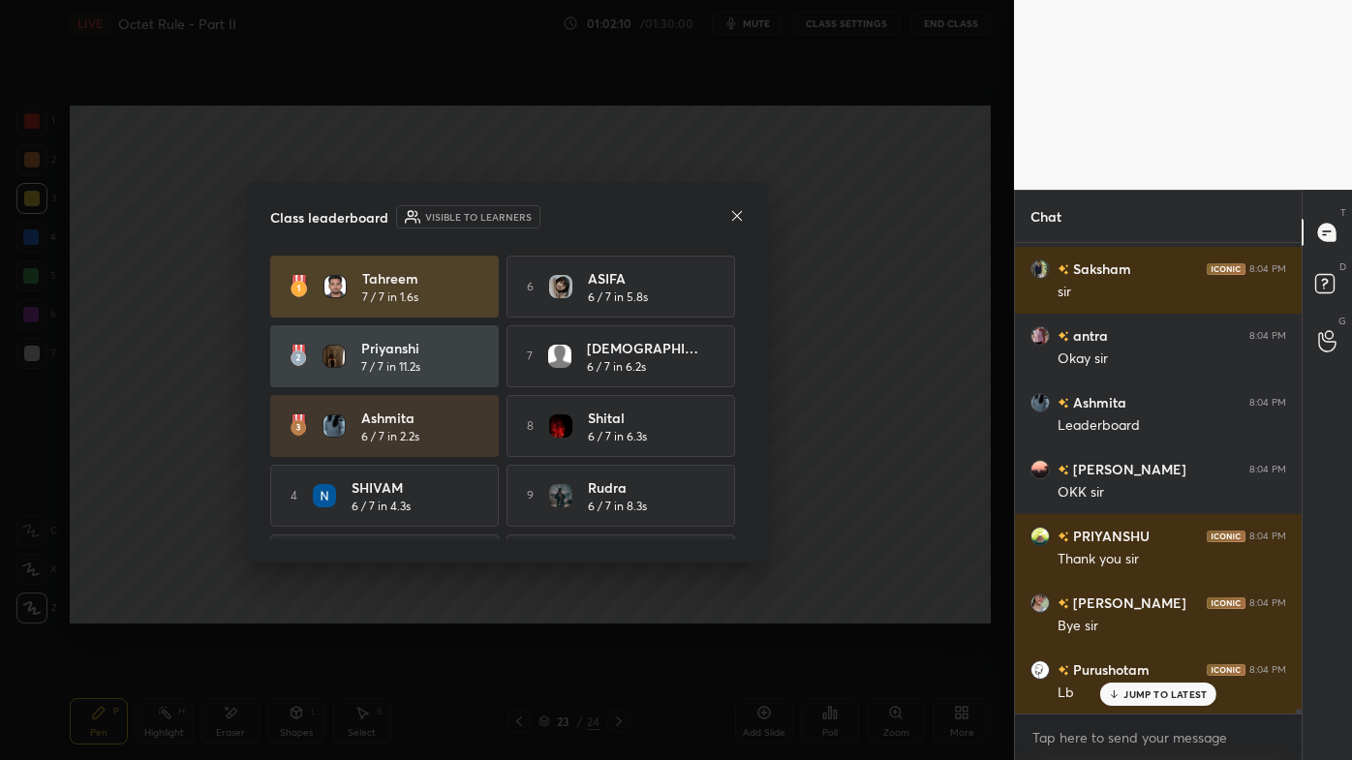
click at [733, 218] on icon at bounding box center [736, 215] width 15 height 15
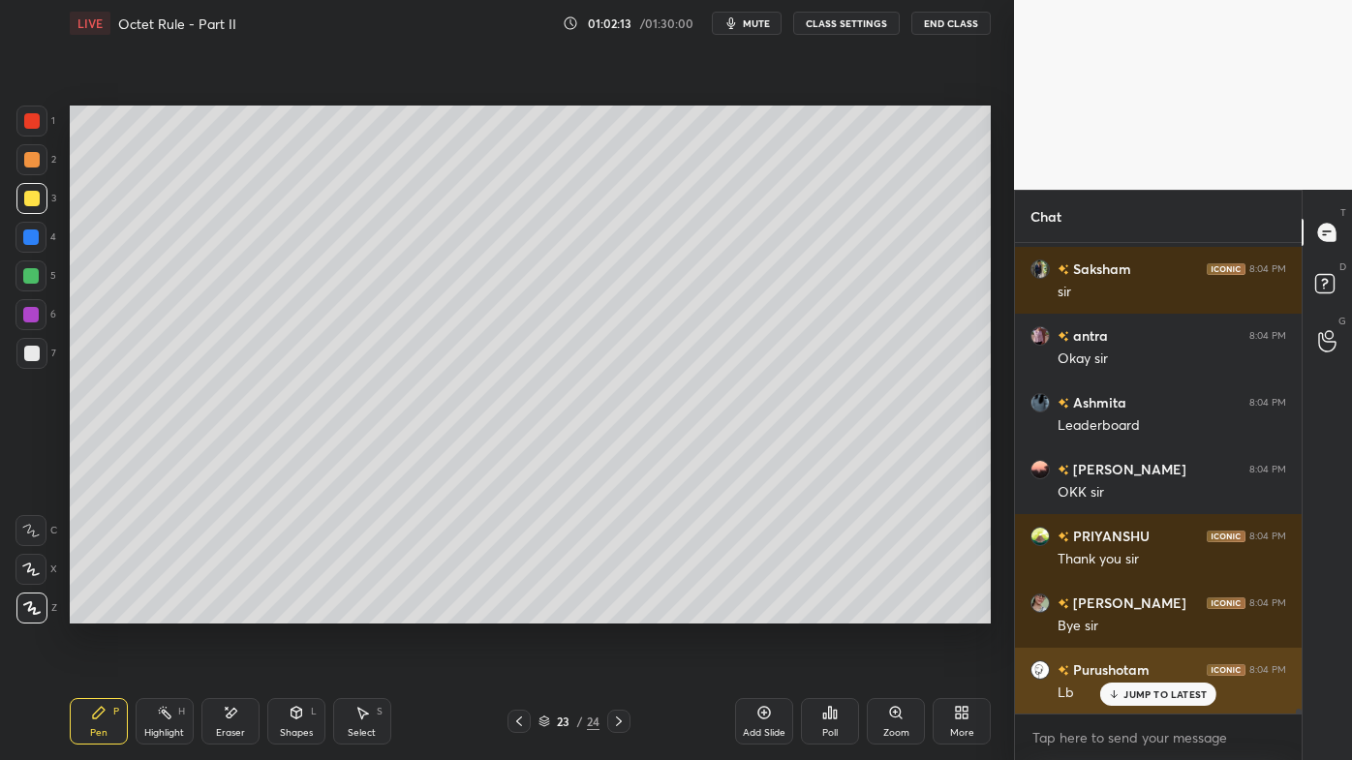
drag, startPoint x: 1123, startPoint y: 693, endPoint x: 1079, endPoint y: 693, distance: 44.5
click at [1123, 611] on div "JUMP TO LATEST" at bounding box center [1158, 694] width 116 height 23
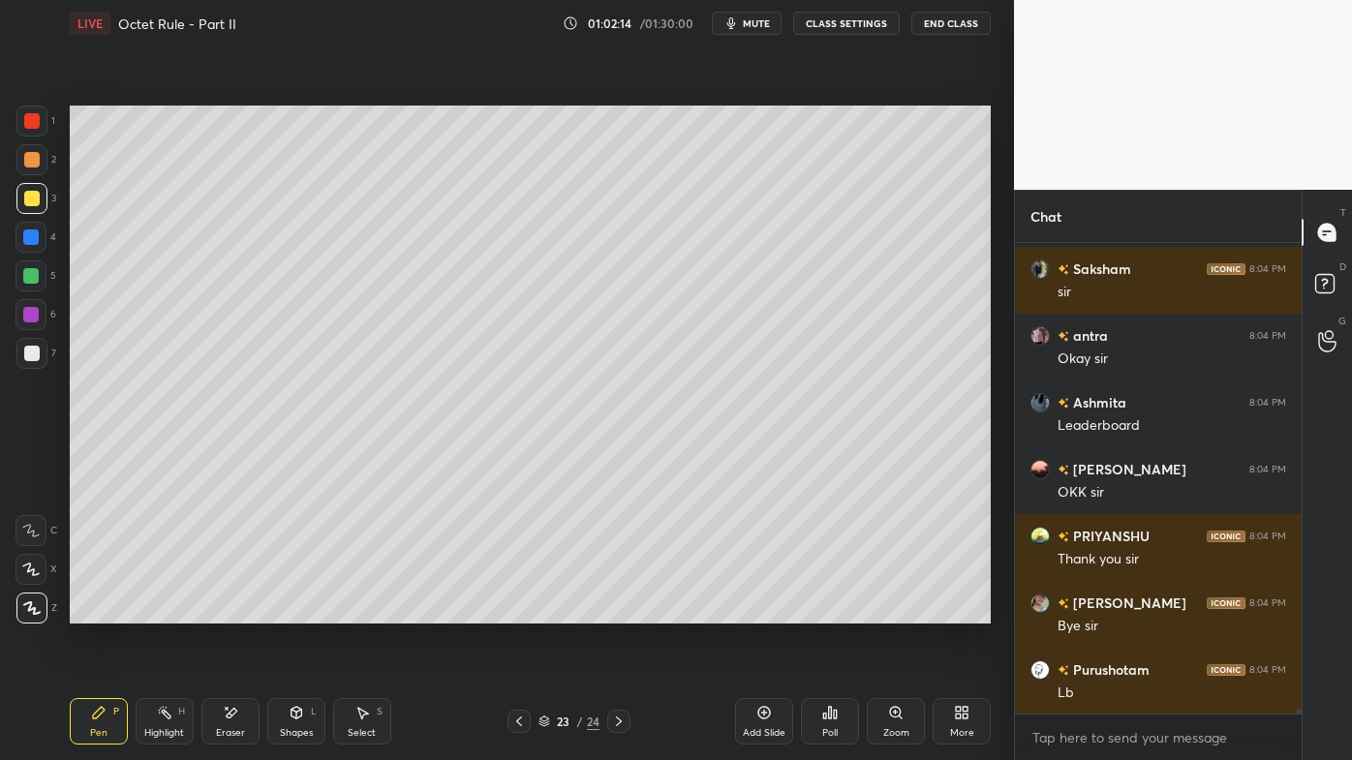
scroll to position [41859, 0]
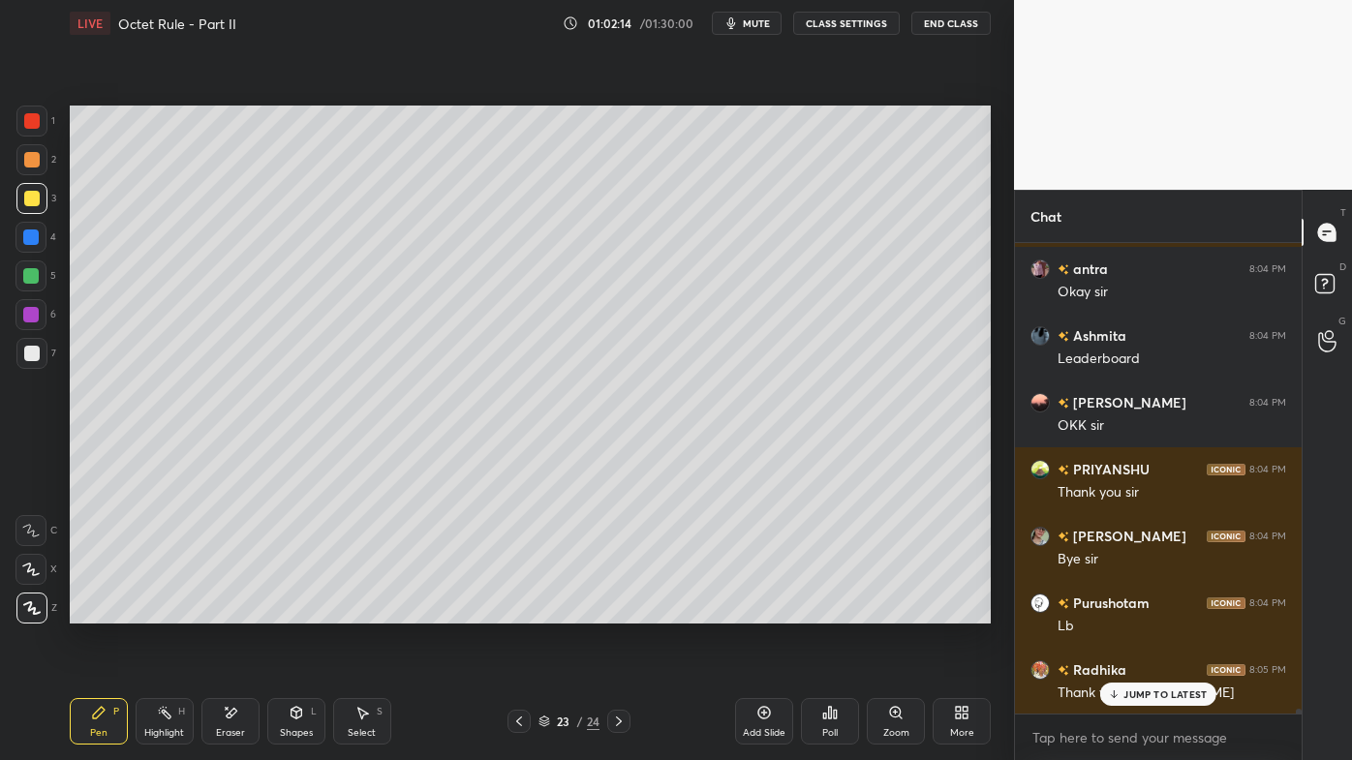
click at [934, 23] on button "End Class" at bounding box center [950, 23] width 79 height 23
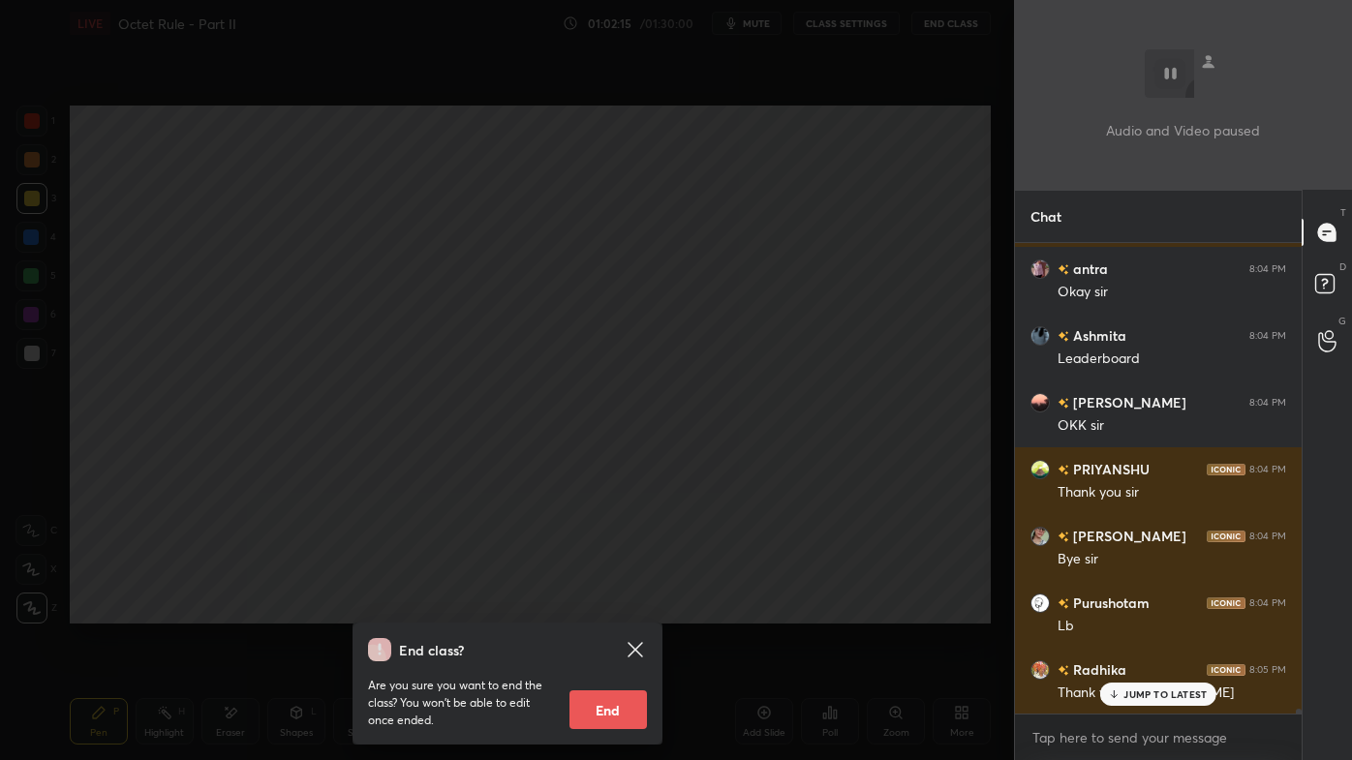
scroll to position [41926, 0]
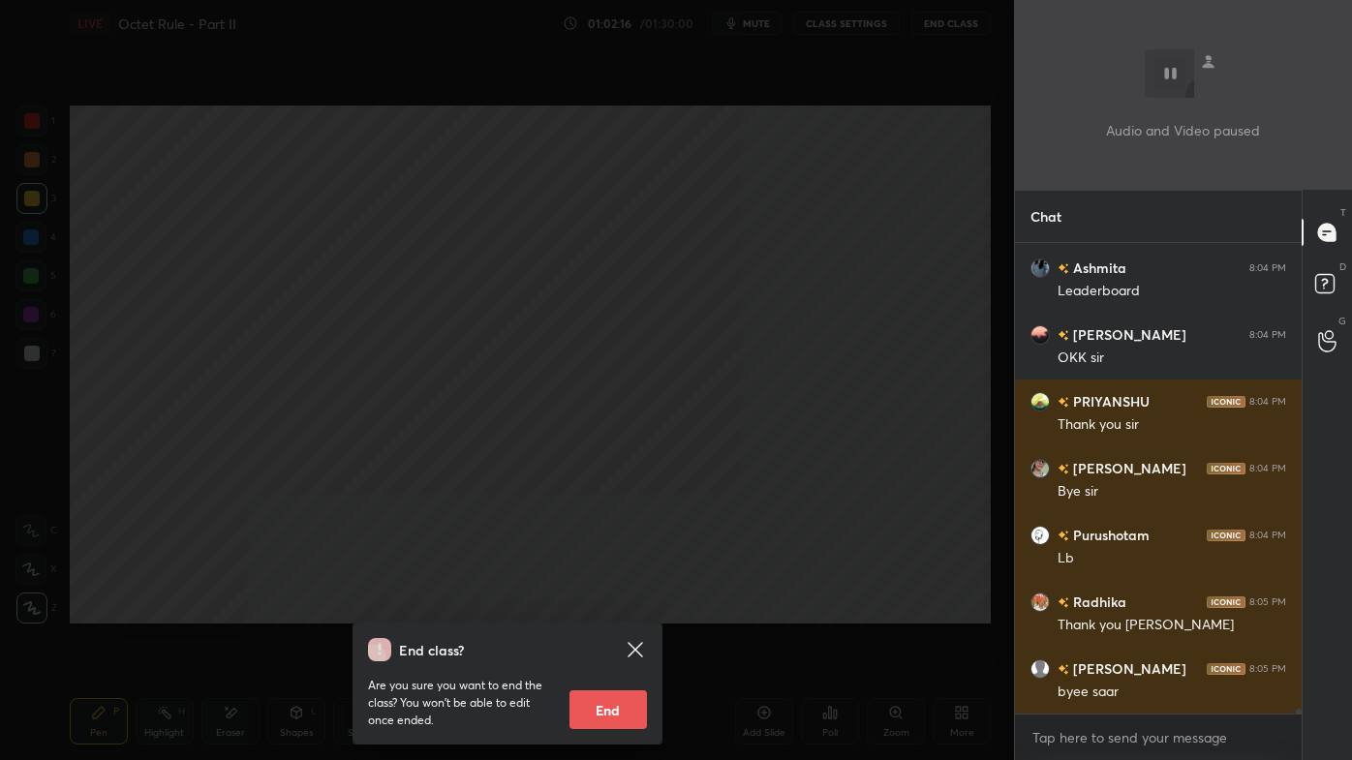
click at [598, 611] on button "End" at bounding box center [607, 709] width 77 height 39
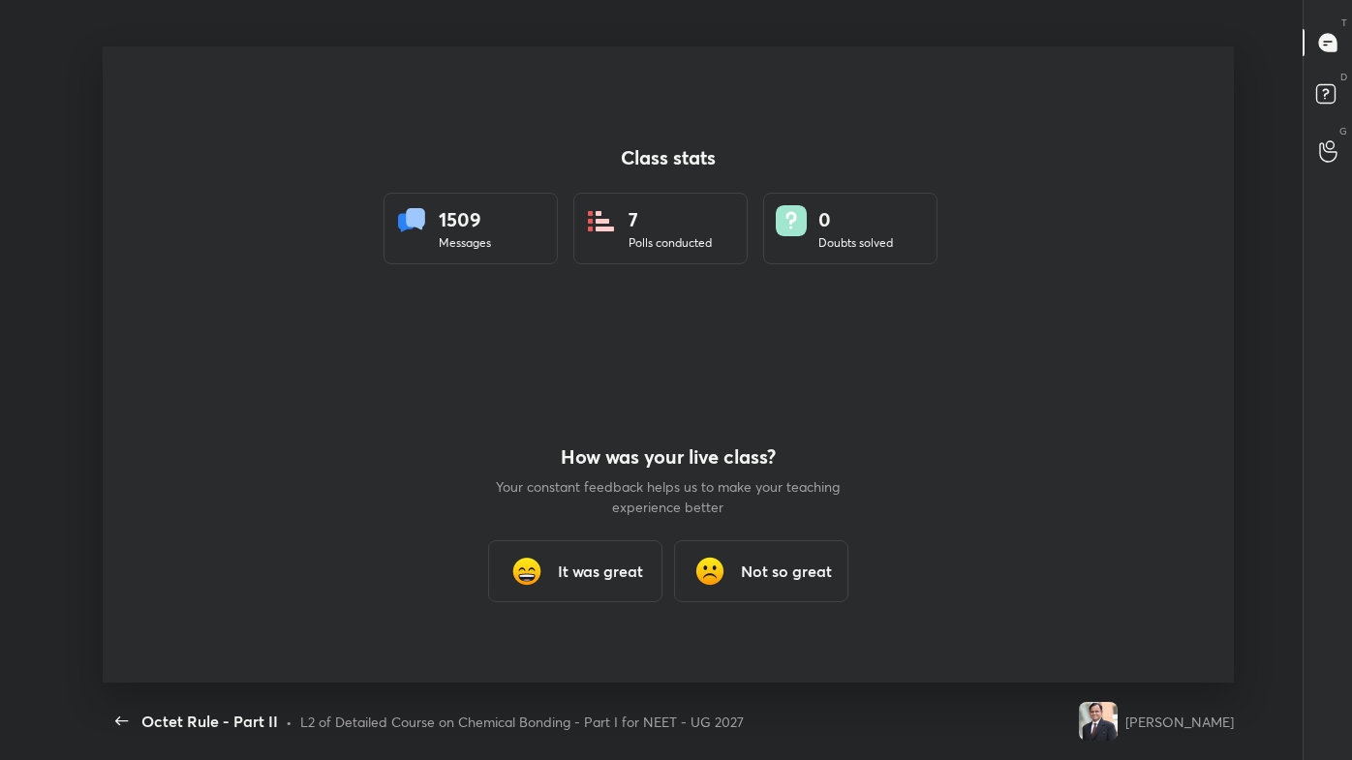
scroll to position [0, 0]
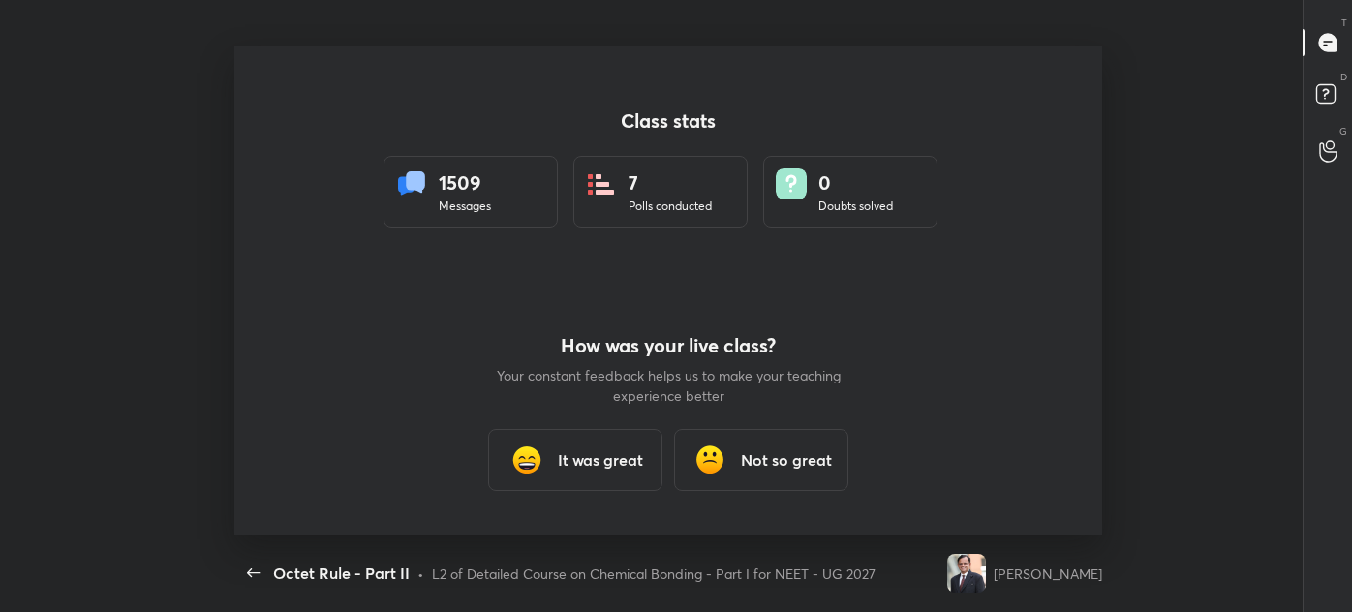
type textarea "x"
